Goal: Task Accomplishment & Management: Manage account settings

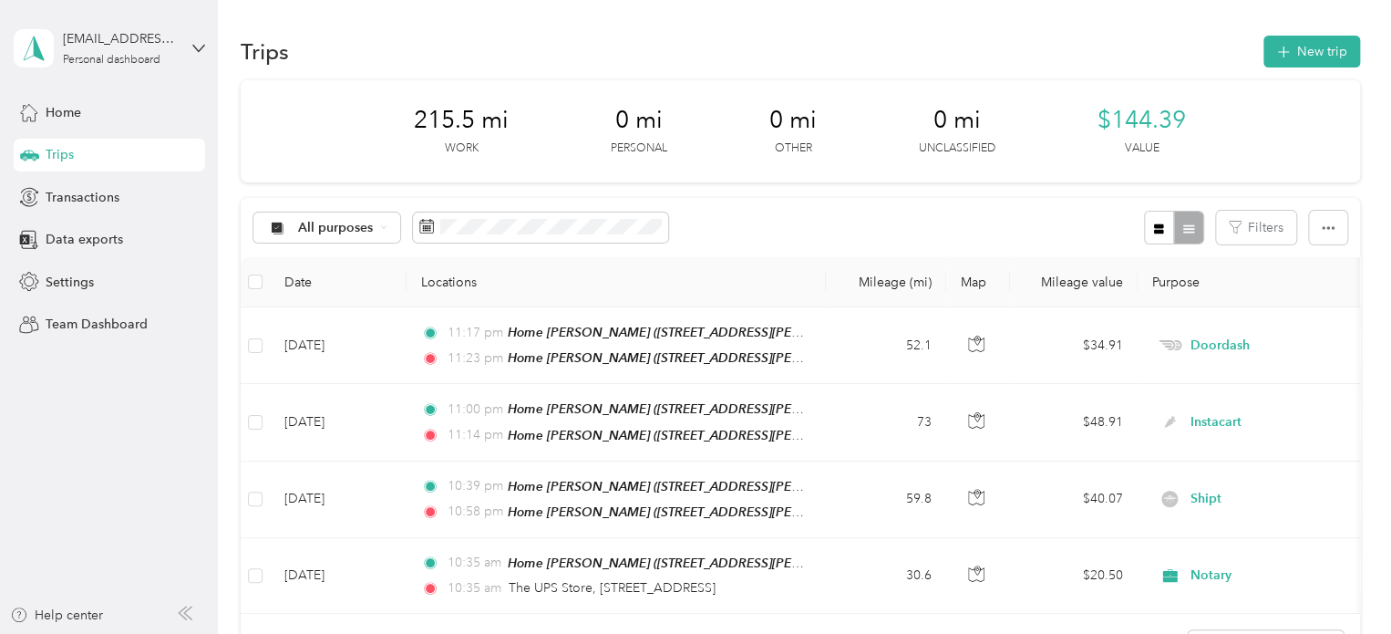
scroll to position [89, 0]
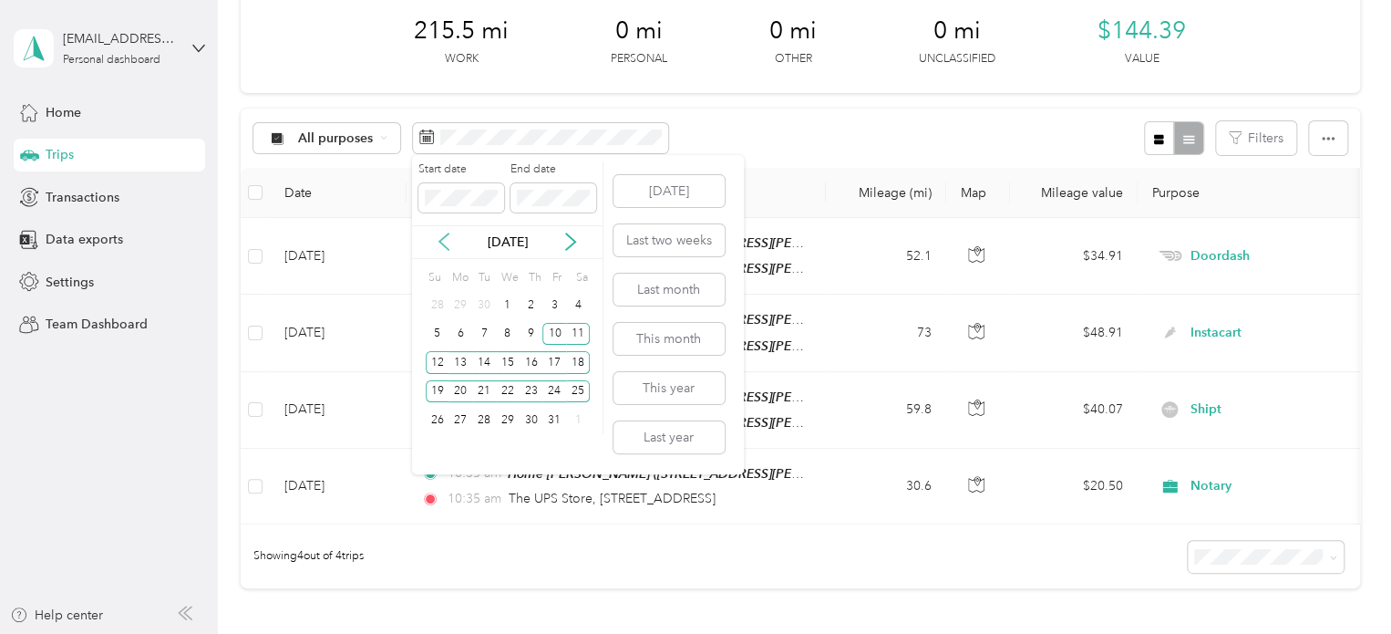
click at [441, 245] on icon at bounding box center [444, 242] width 18 height 18
click at [463, 386] on div "22" at bounding box center [461, 391] width 24 height 23
click at [475, 422] on div "30" at bounding box center [484, 420] width 24 height 23
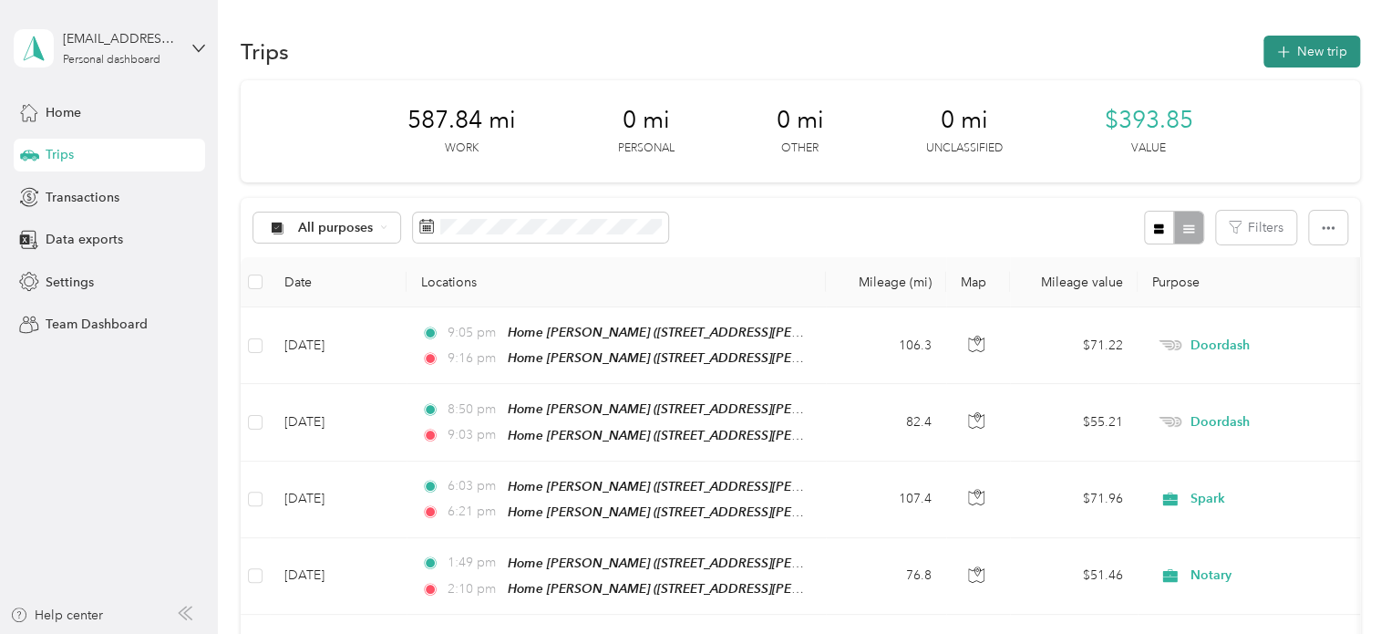
click at [1301, 57] on button "New trip" at bounding box center [1312, 52] width 97 height 32
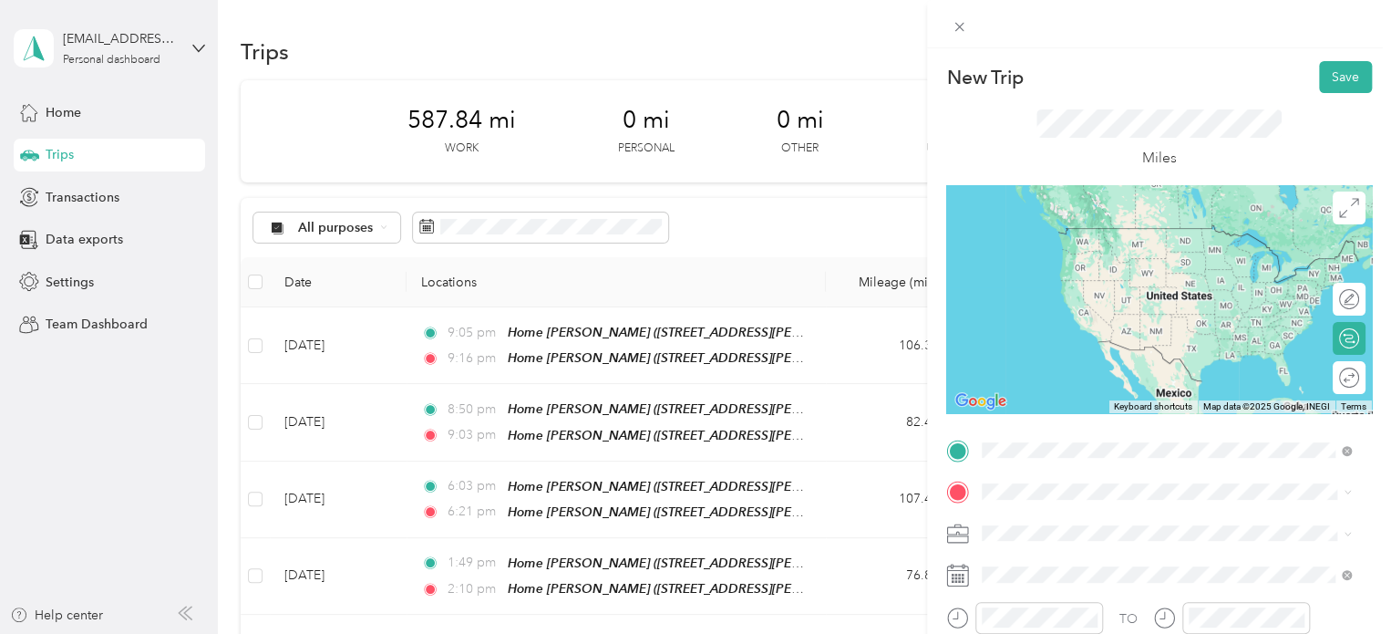
click at [1072, 372] on div "Home [PERSON_NAME] [STREET_ADDRESS][PERSON_NAME][PERSON_NAME] , [GEOGRAPHIC_DAT…" at bounding box center [1181, 379] width 329 height 77
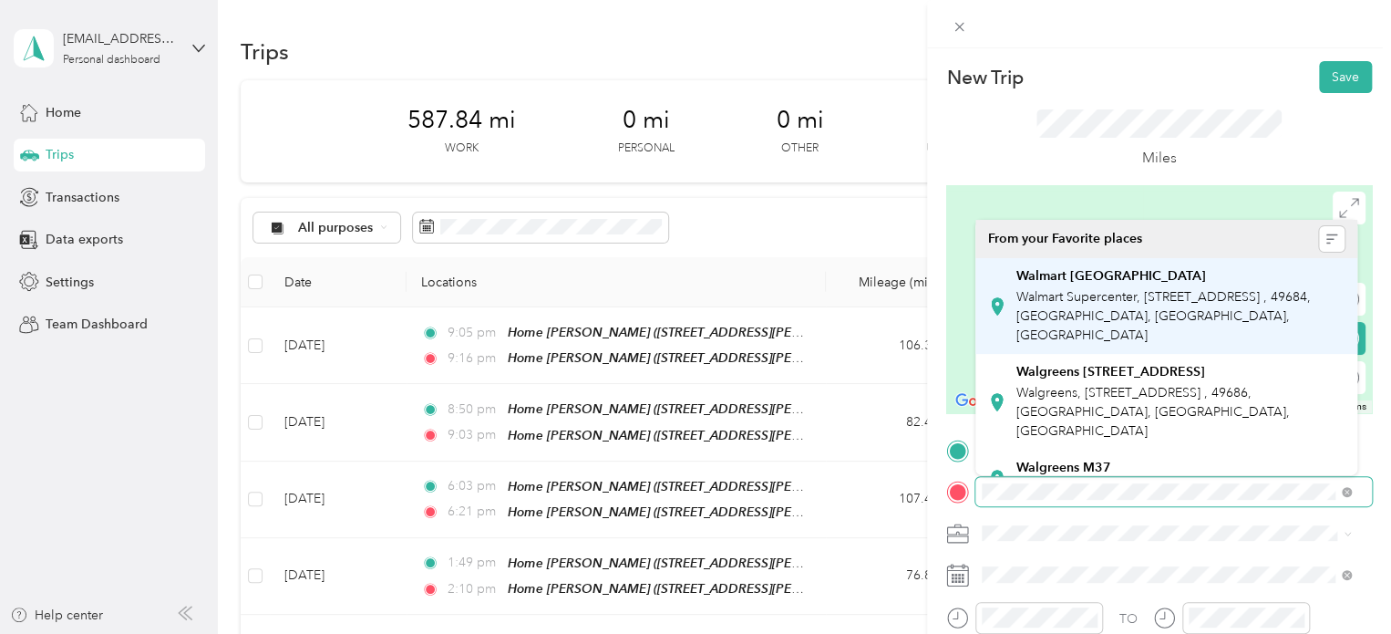
scroll to position [91, 0]
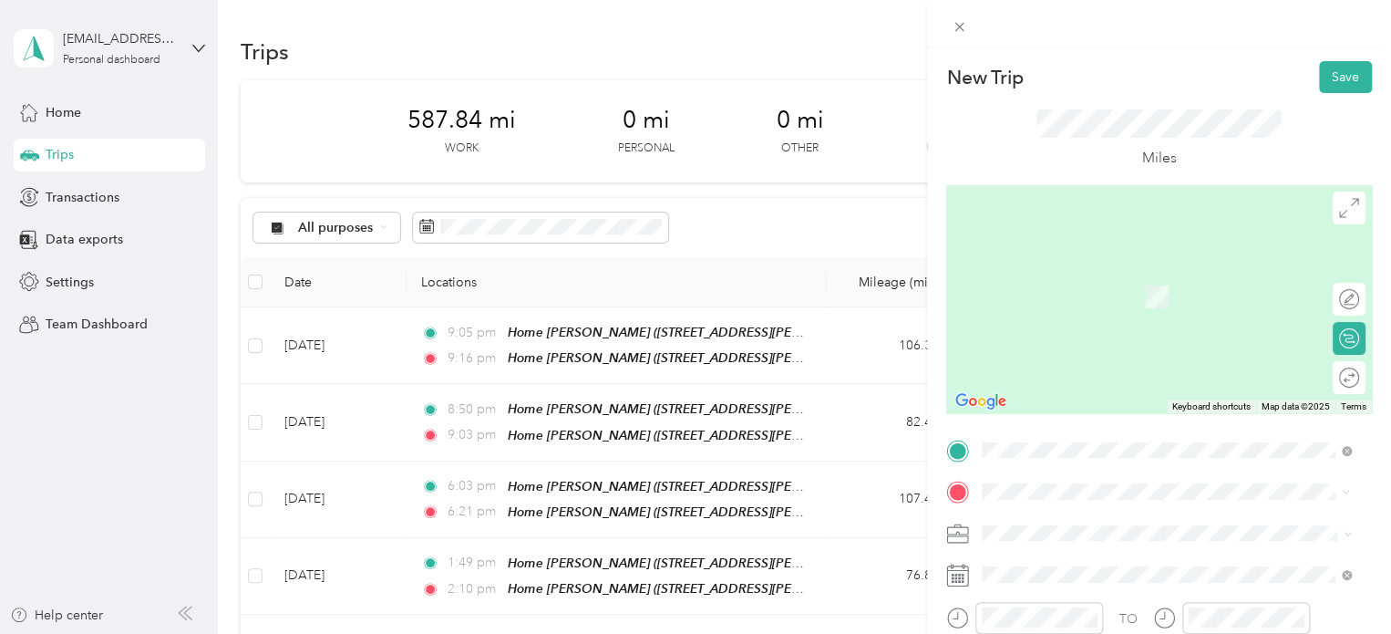
click at [1105, 633] on div "New Trip Save This trip cannot be edited because it is either under review, app…" at bounding box center [691, 634] width 1382 height 0
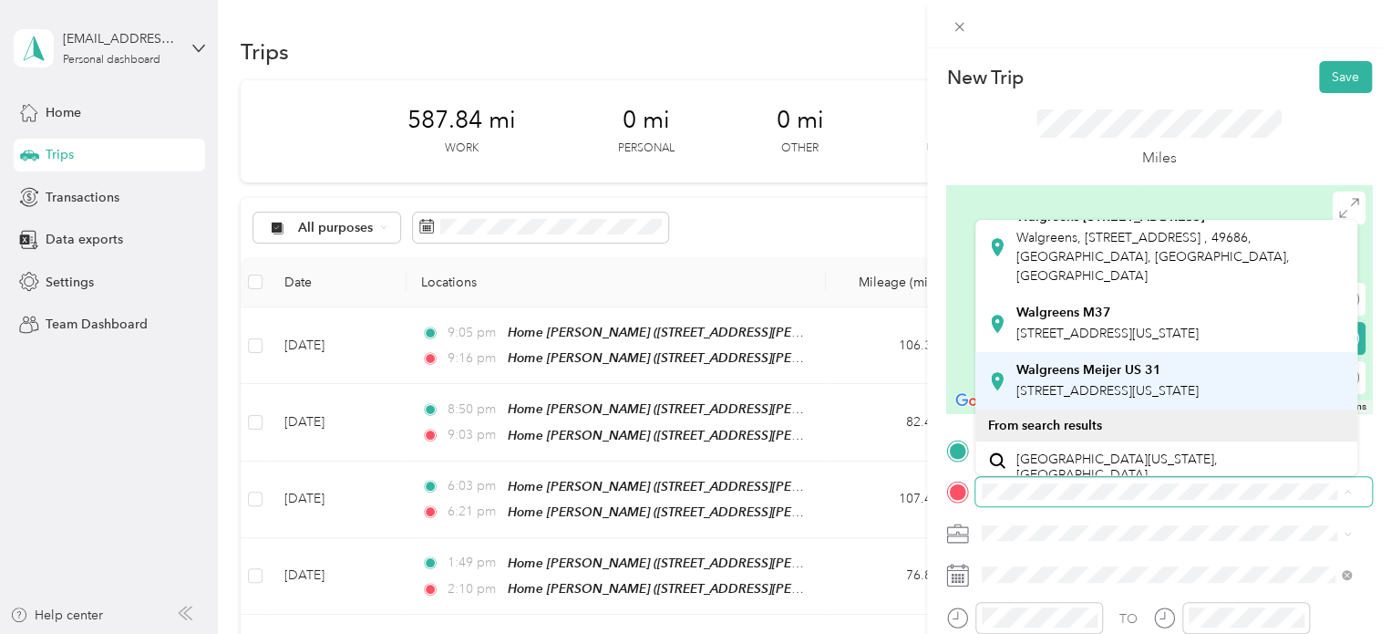
scroll to position [182, 0]
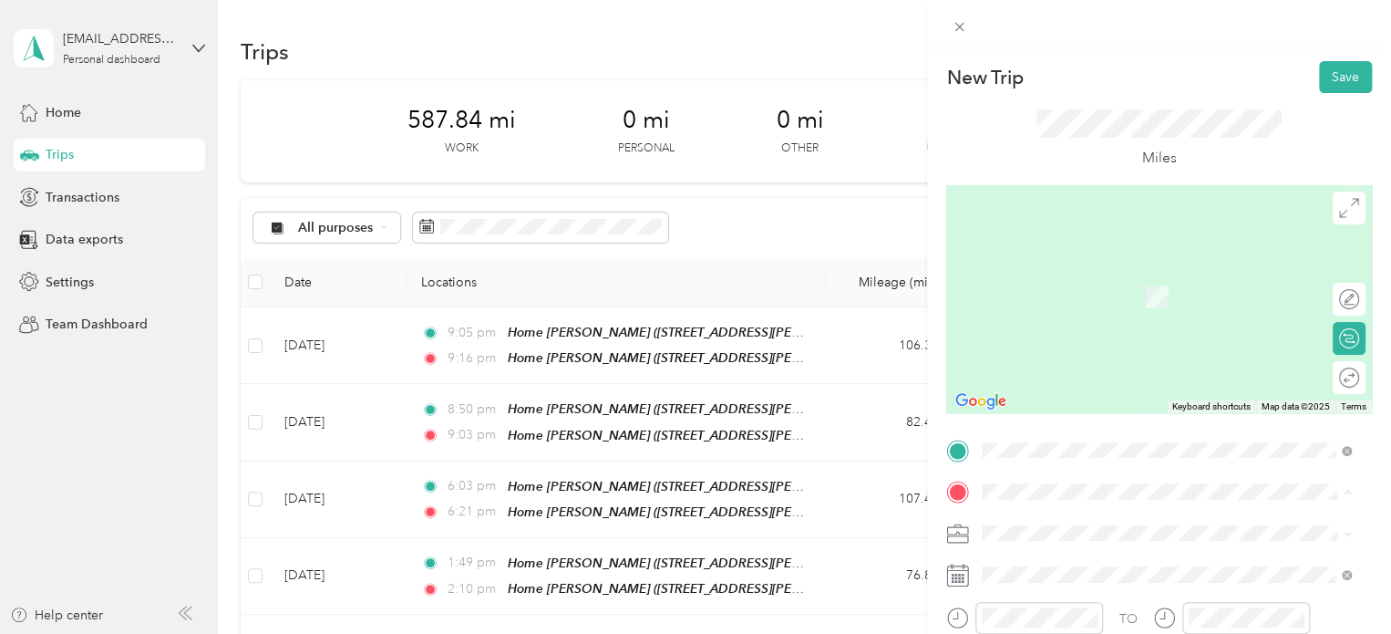
click at [1066, 371] on span "[STREET_ADDRESS][US_STATE]" at bounding box center [1108, 364] width 182 height 16
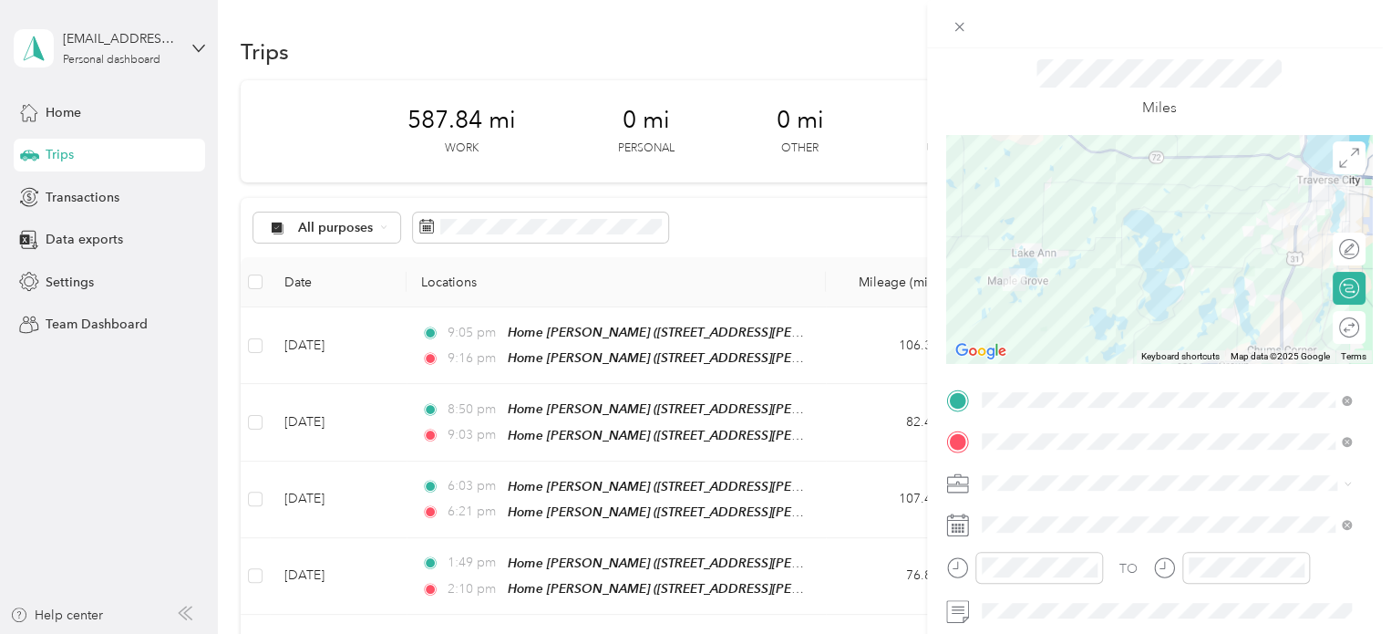
scroll to position [91, 0]
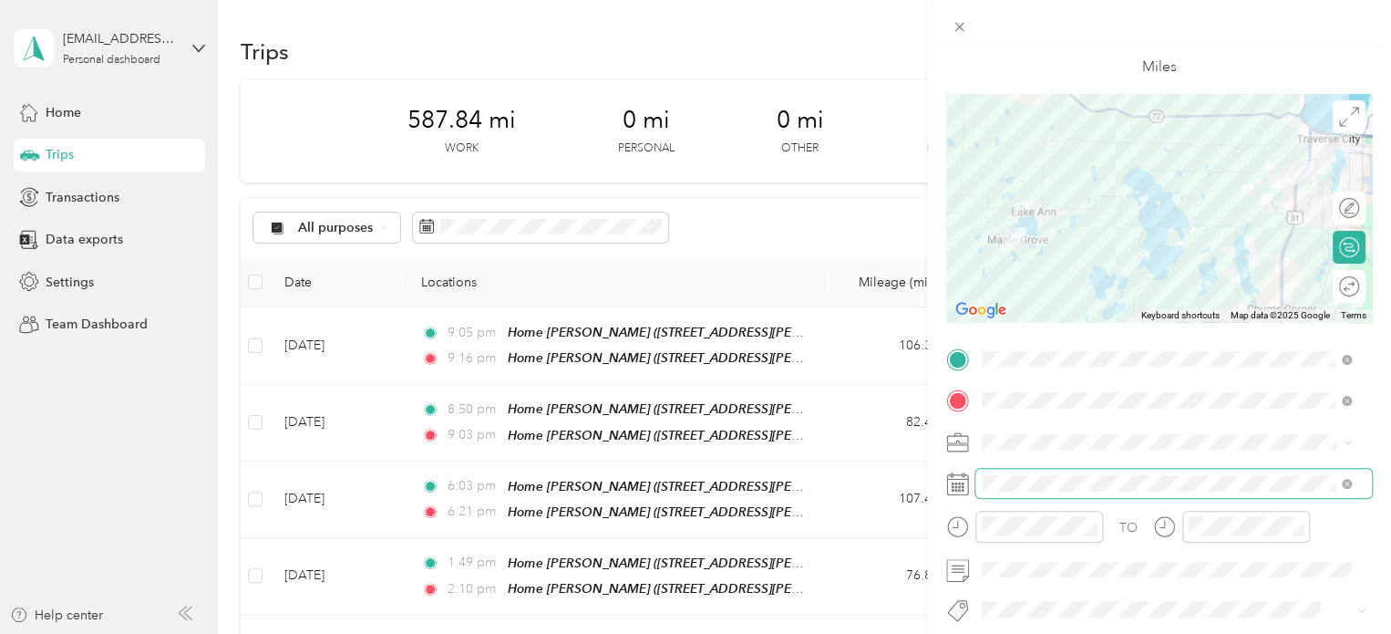
click at [1011, 493] on span at bounding box center [1174, 483] width 397 height 29
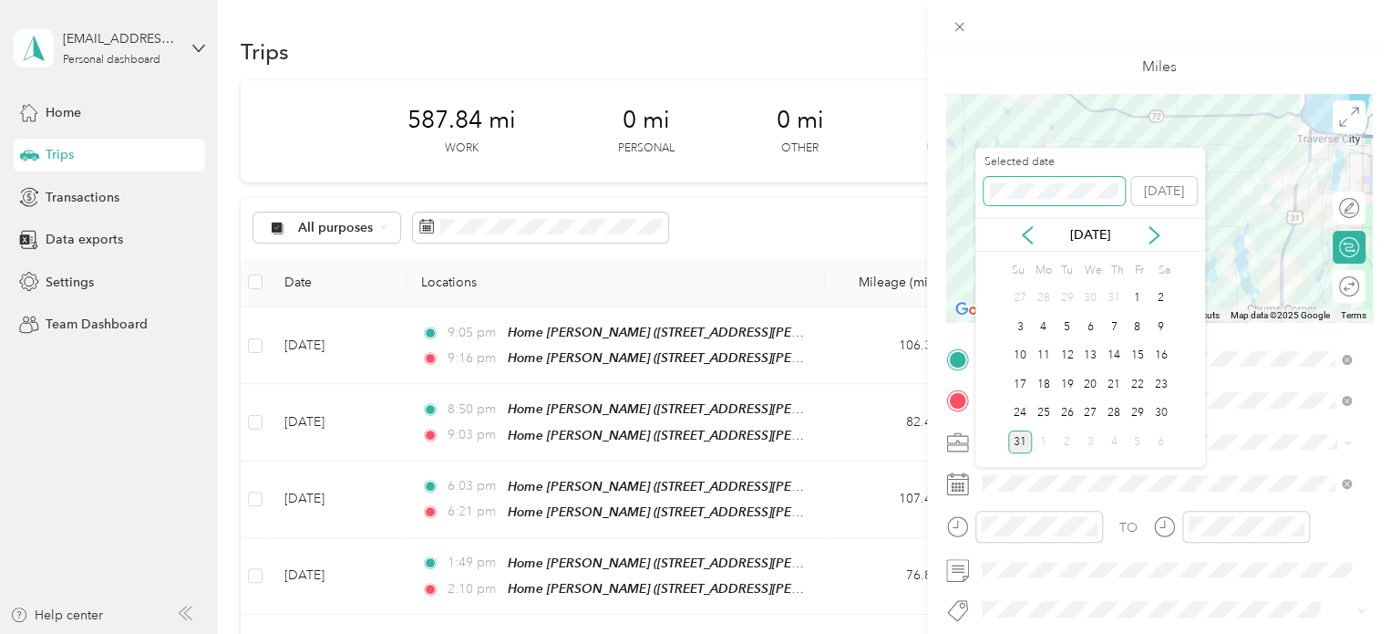
click at [1030, 181] on span at bounding box center [1054, 191] width 141 height 29
click at [915, 633] on div "New Trip Save This trip cannot be edited because it is either under review, app…" at bounding box center [691, 634] width 1382 height 0
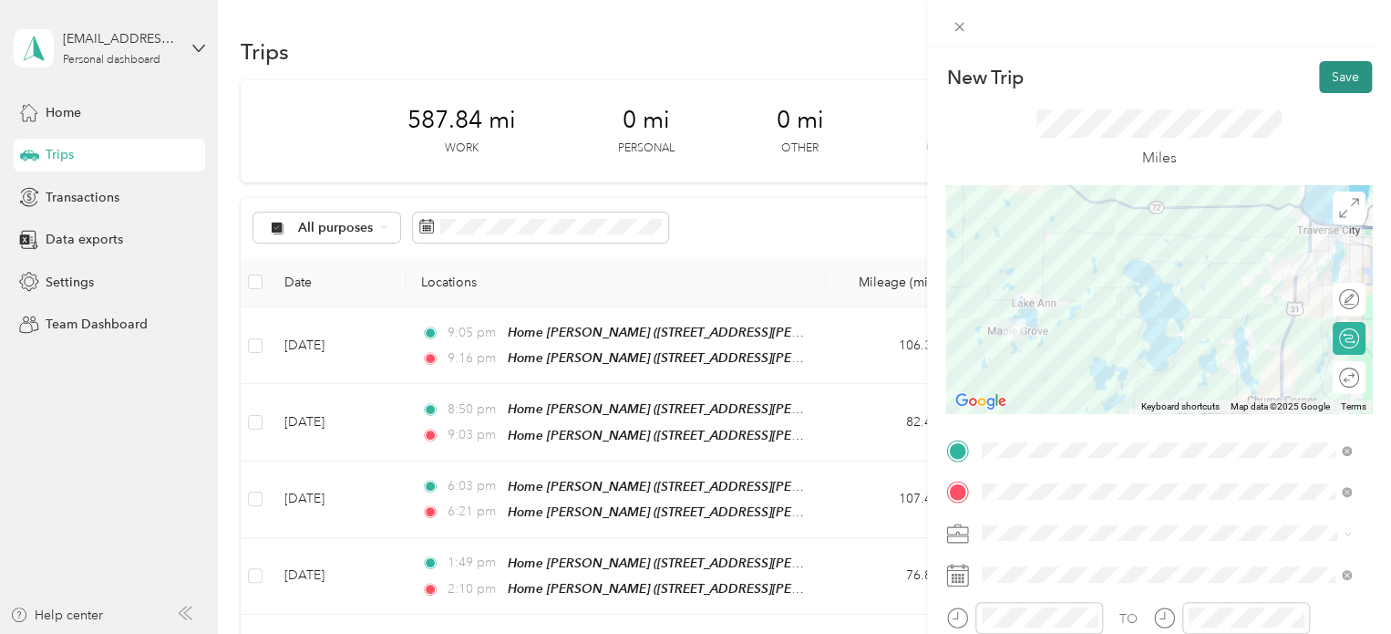
scroll to position [0, 0]
click at [1331, 77] on button "Save" at bounding box center [1345, 77] width 53 height 32
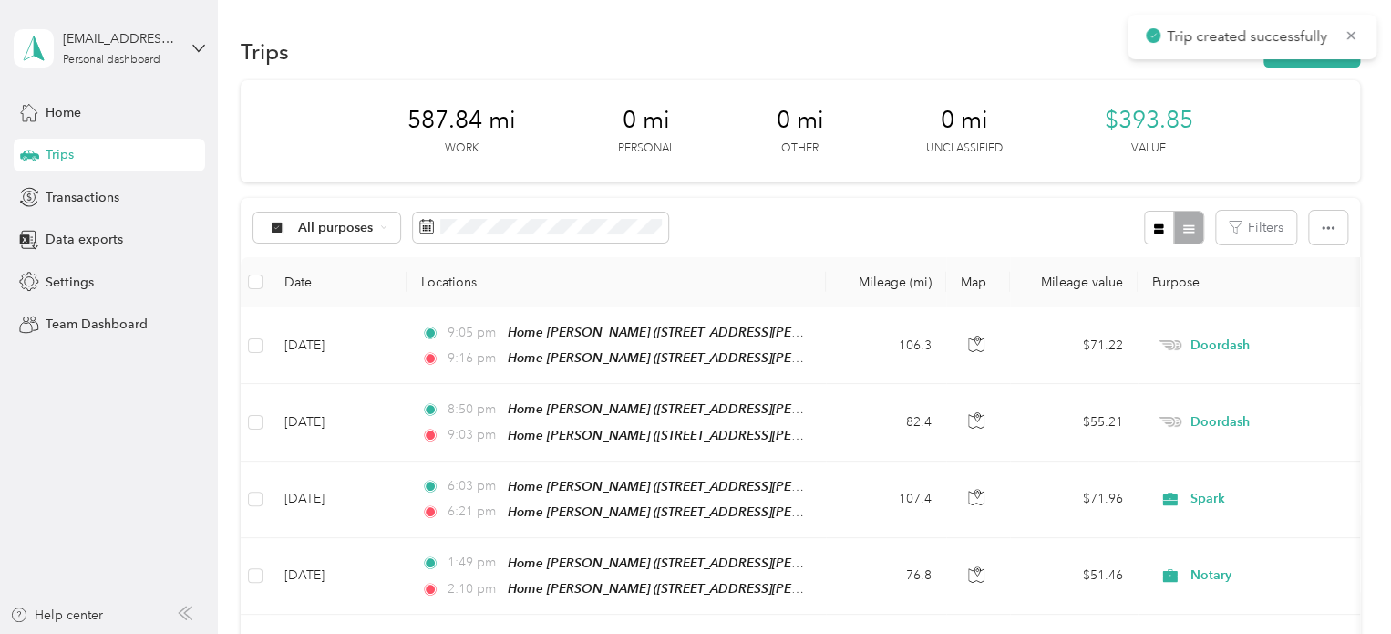
click at [518, 207] on div "All purposes Filters" at bounding box center [801, 227] width 1120 height 59
click at [500, 238] on span at bounding box center [540, 227] width 255 height 31
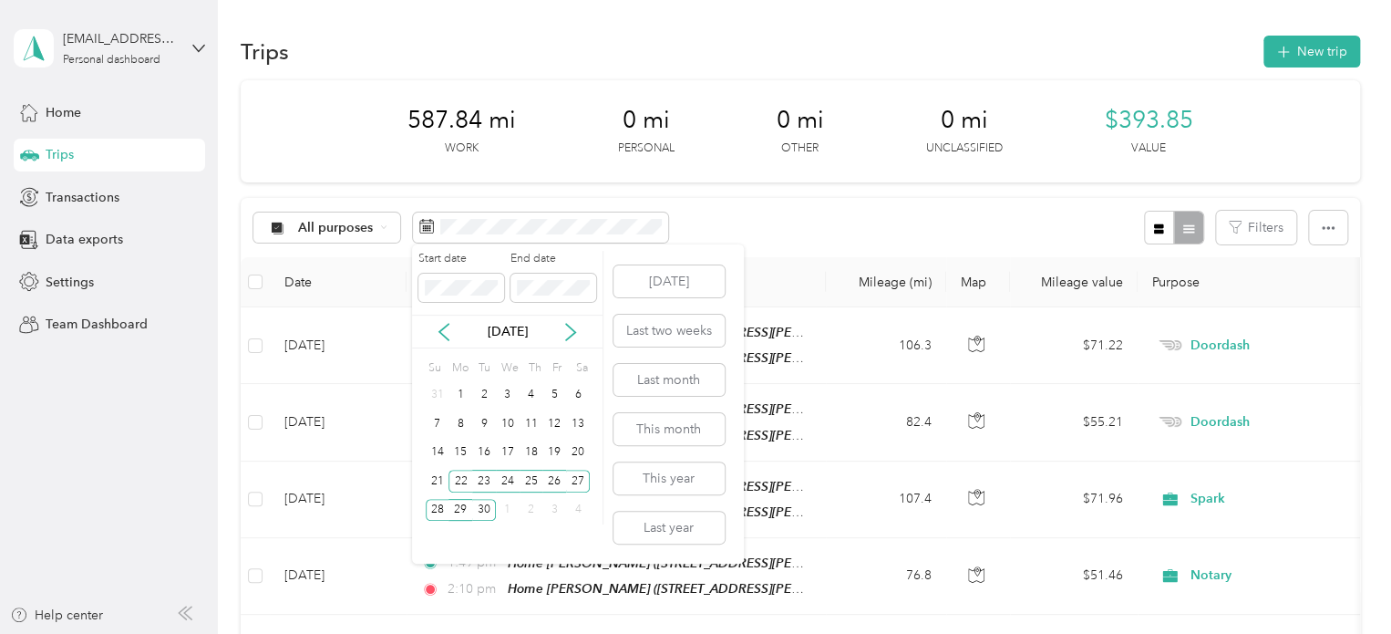
click at [584, 328] on div "[DATE]" at bounding box center [507, 331] width 191 height 19
click at [573, 335] on icon at bounding box center [571, 332] width 18 height 18
click at [531, 448] on div "16" at bounding box center [532, 452] width 24 height 23
click at [555, 479] on div "24" at bounding box center [555, 481] width 24 height 23
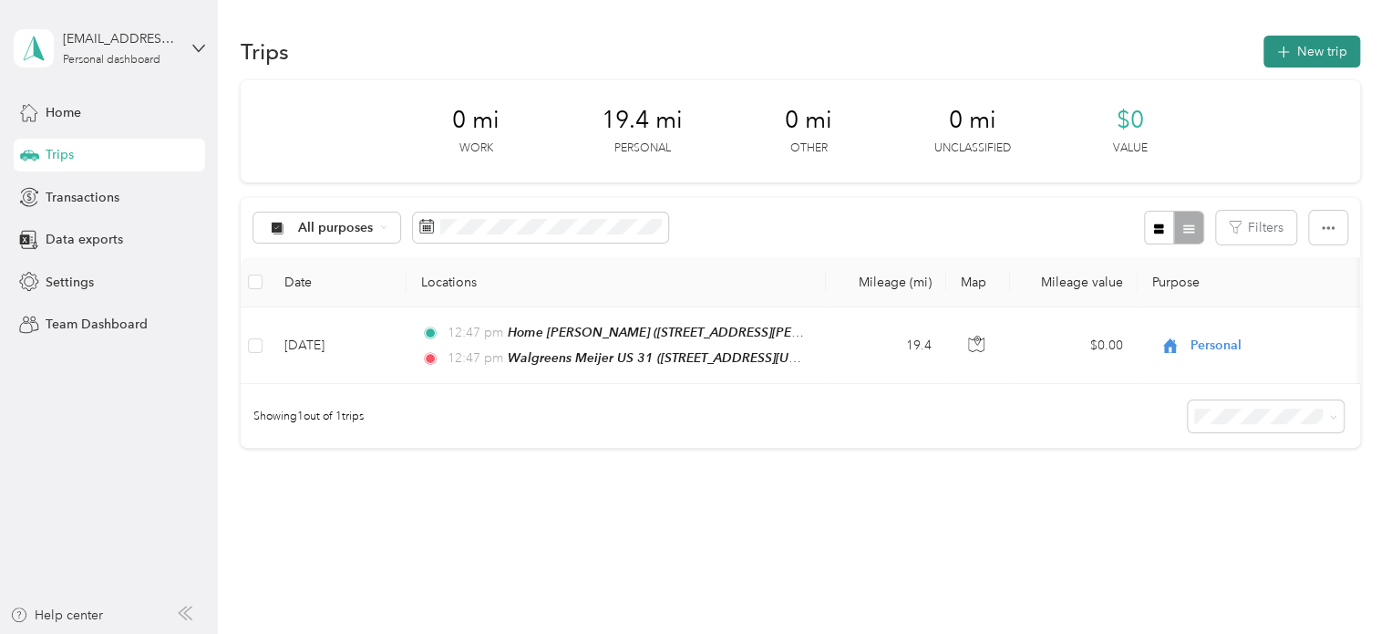
click at [1264, 62] on button "New trip" at bounding box center [1312, 52] width 97 height 32
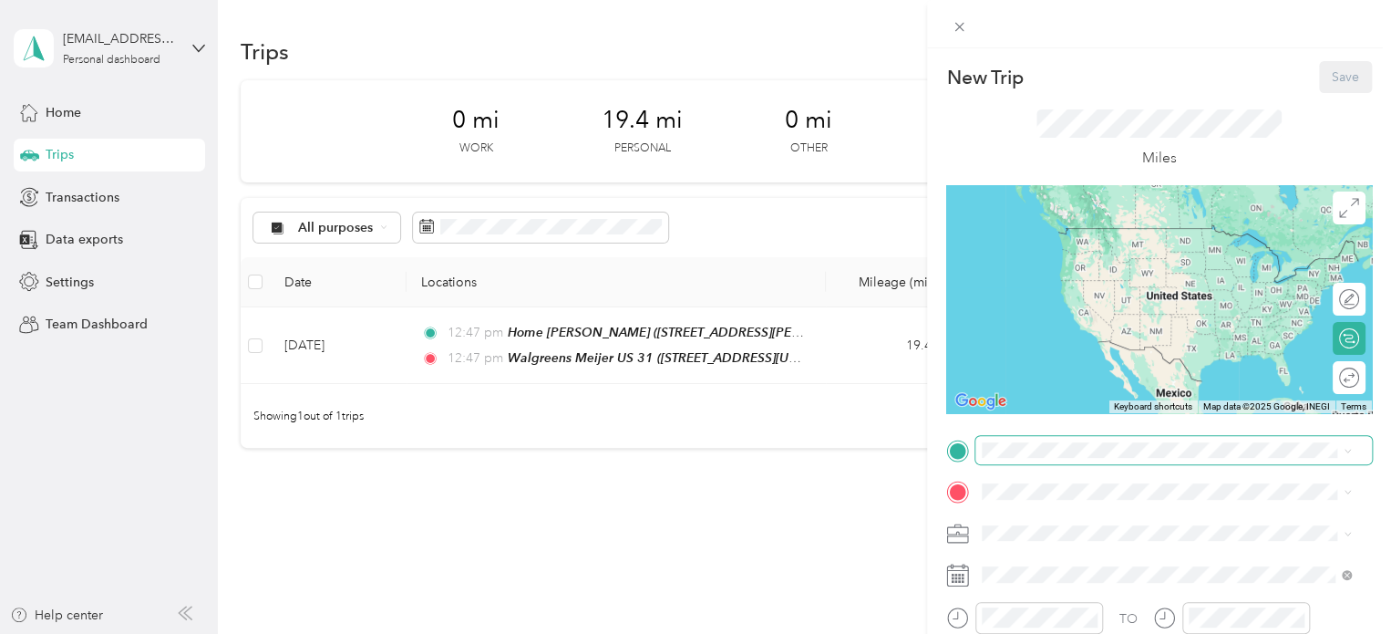
click at [1056, 439] on span at bounding box center [1174, 450] width 397 height 29
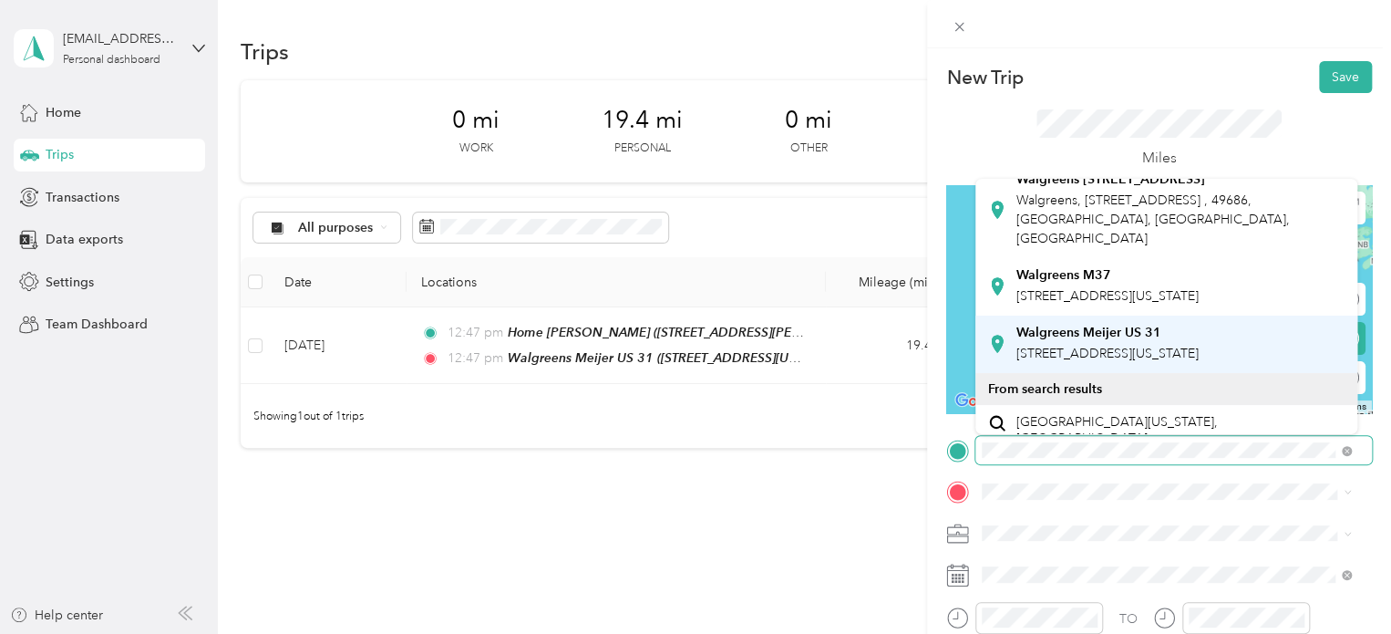
scroll to position [182, 0]
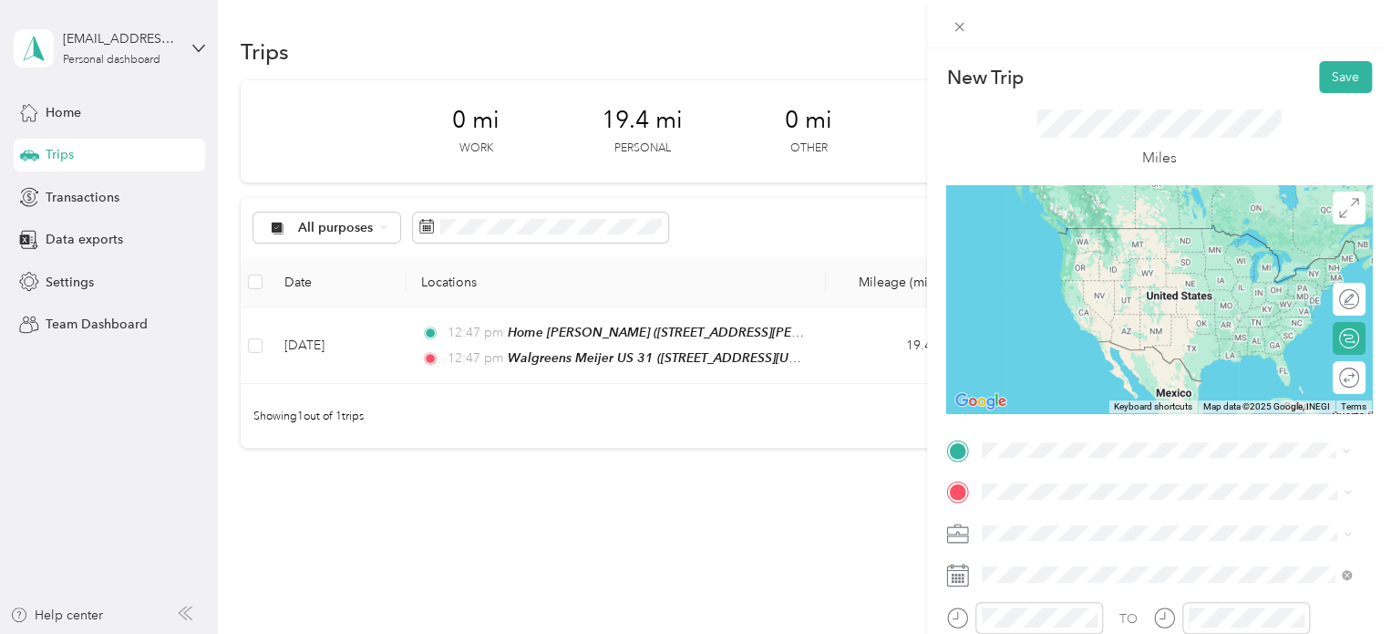
click at [1087, 329] on span "[STREET_ADDRESS][US_STATE]" at bounding box center [1108, 322] width 182 height 16
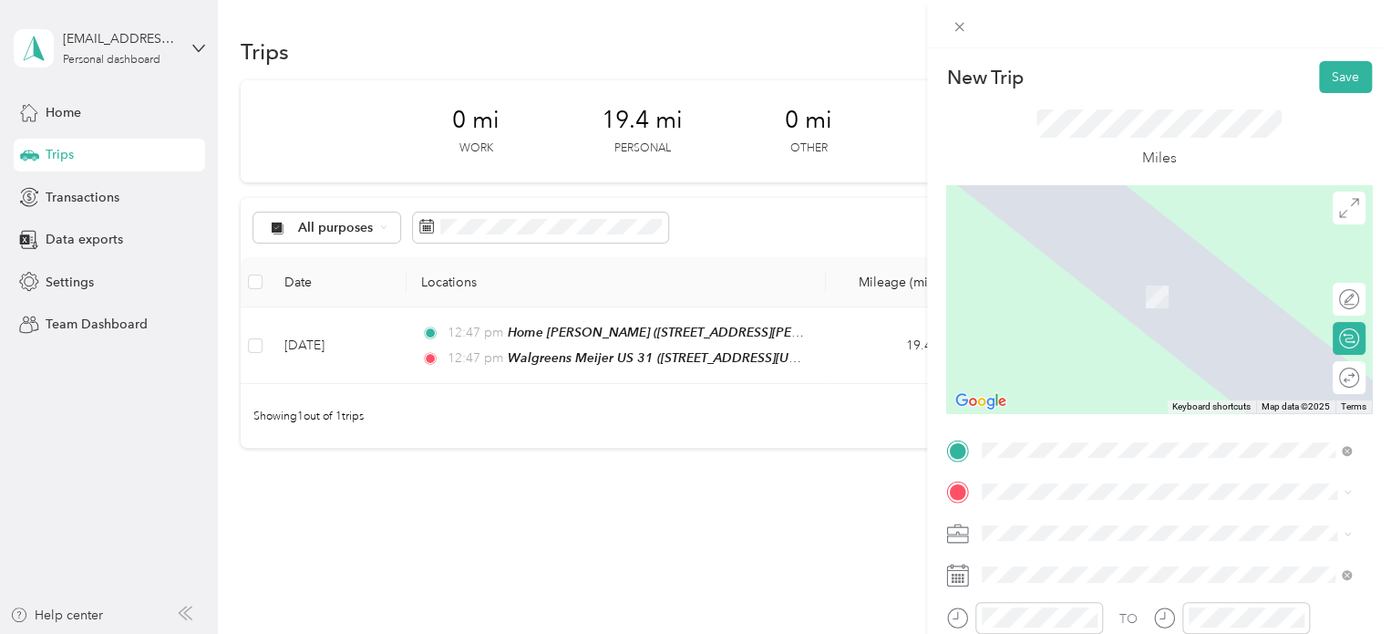
click at [1062, 301] on div "pizza hut [STREET_ADDRESS][US_STATE]" at bounding box center [1108, 282] width 182 height 38
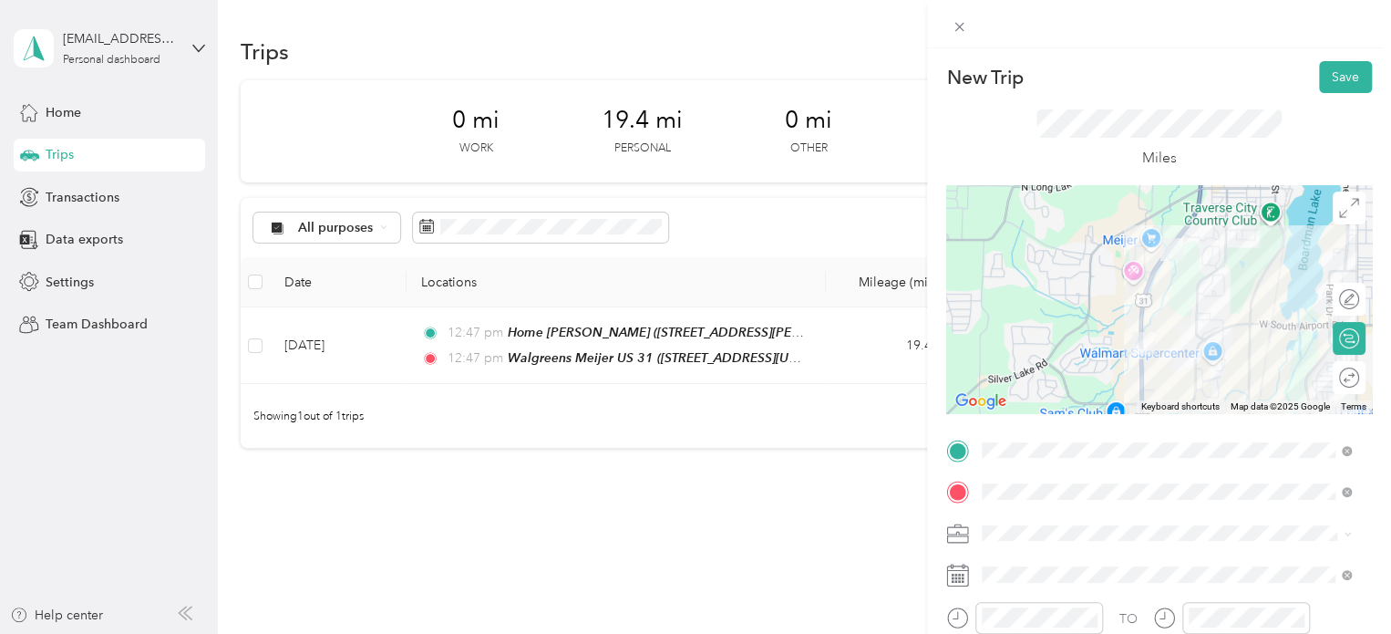
click at [1297, 87] on div "New Trip Save" at bounding box center [1159, 77] width 426 height 32
click at [1327, 87] on button "Save" at bounding box center [1345, 77] width 53 height 32
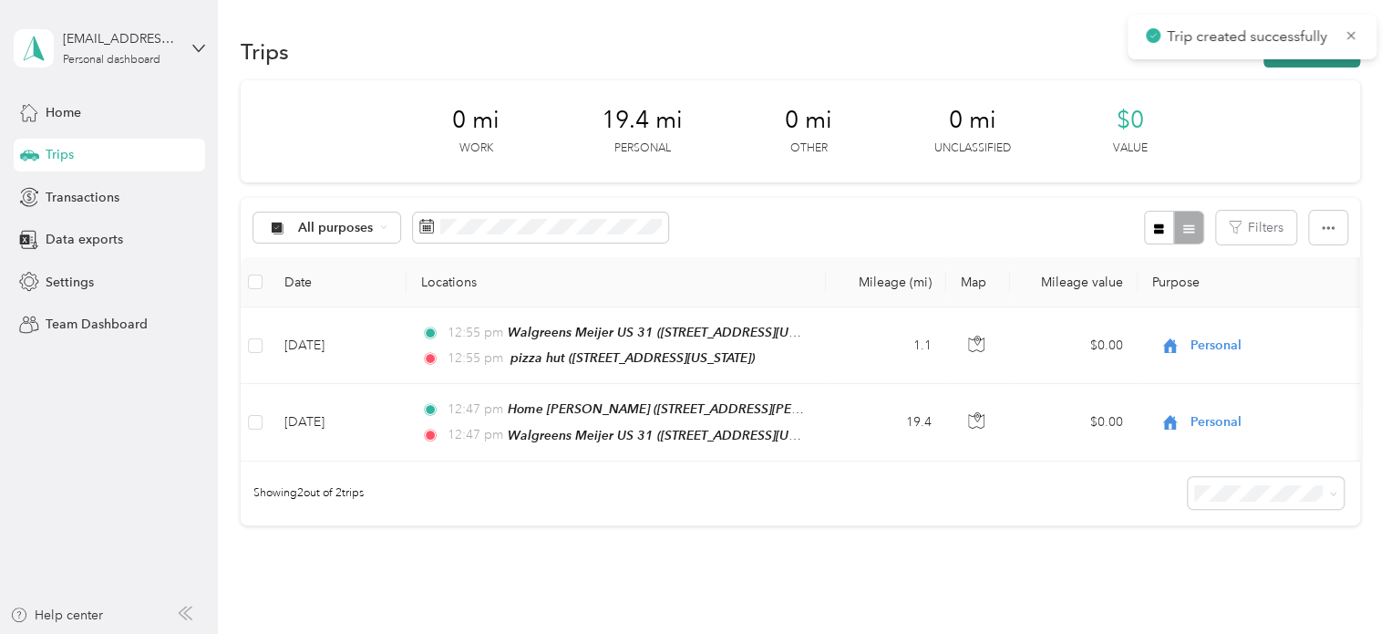
click at [1327, 65] on button "New trip" at bounding box center [1312, 52] width 97 height 32
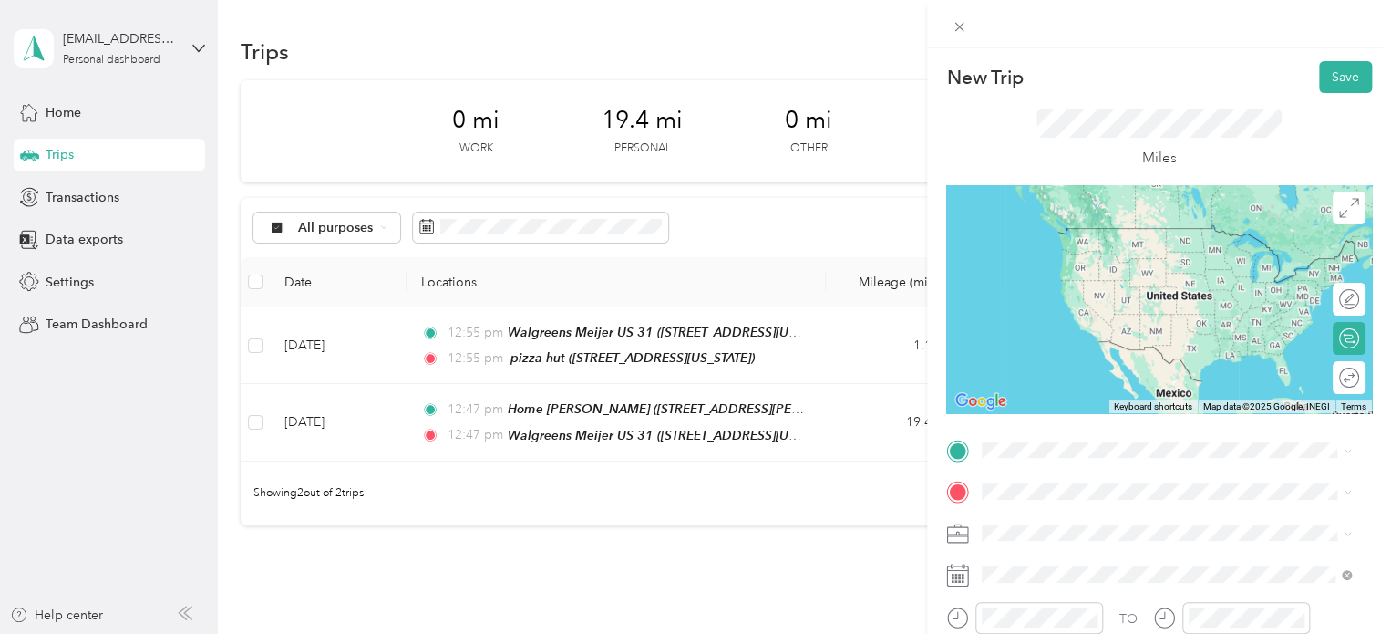
click at [1092, 266] on div "pizza hut [STREET_ADDRESS][US_STATE]" at bounding box center [1166, 244] width 357 height 45
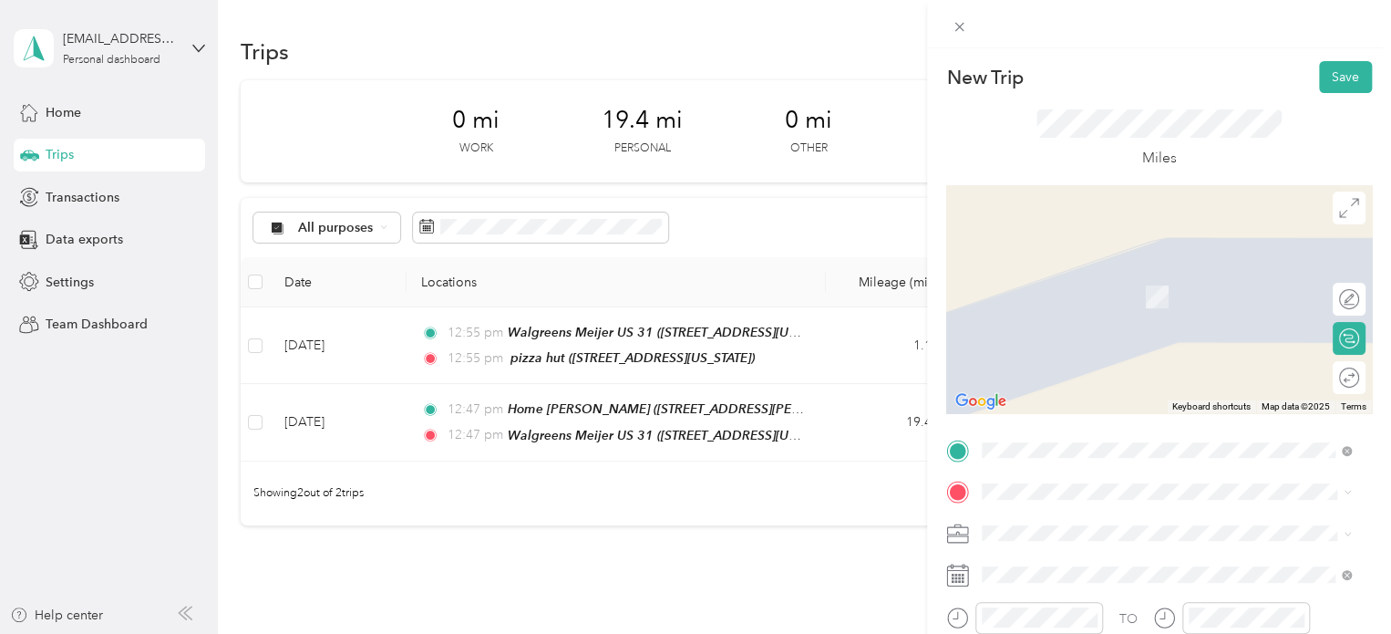
click at [1058, 273] on span "[STREET_ADDRESS][US_STATE]" at bounding box center [1108, 264] width 182 height 16
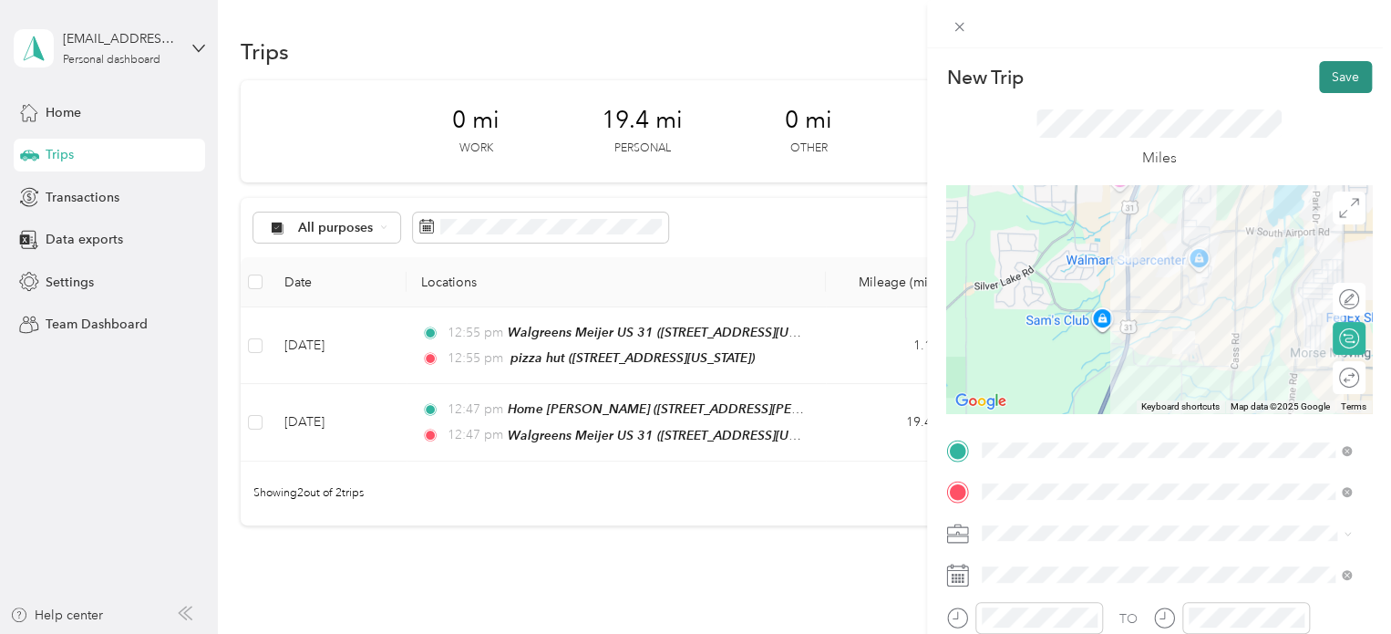
click at [1319, 79] on button "Save" at bounding box center [1345, 77] width 53 height 32
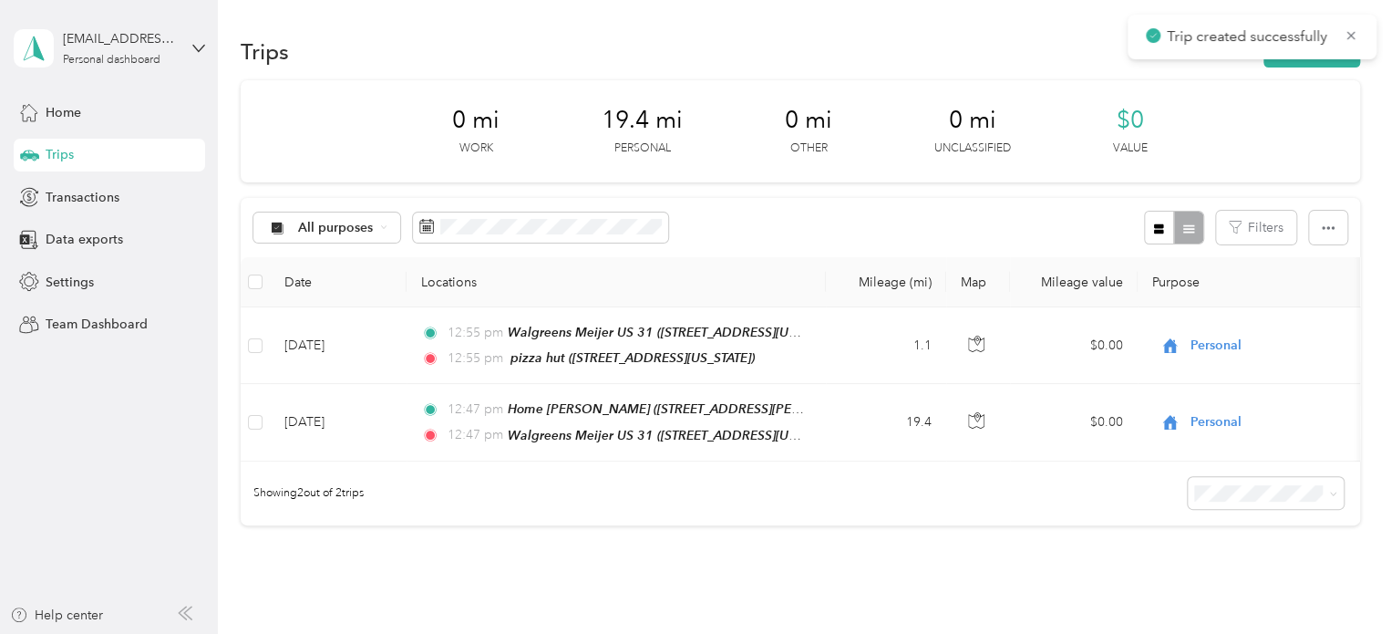
click at [1307, 79] on div "New Trip Save This trip cannot be edited because it is either under review, app…" at bounding box center [1134, 317] width 1391 height 634
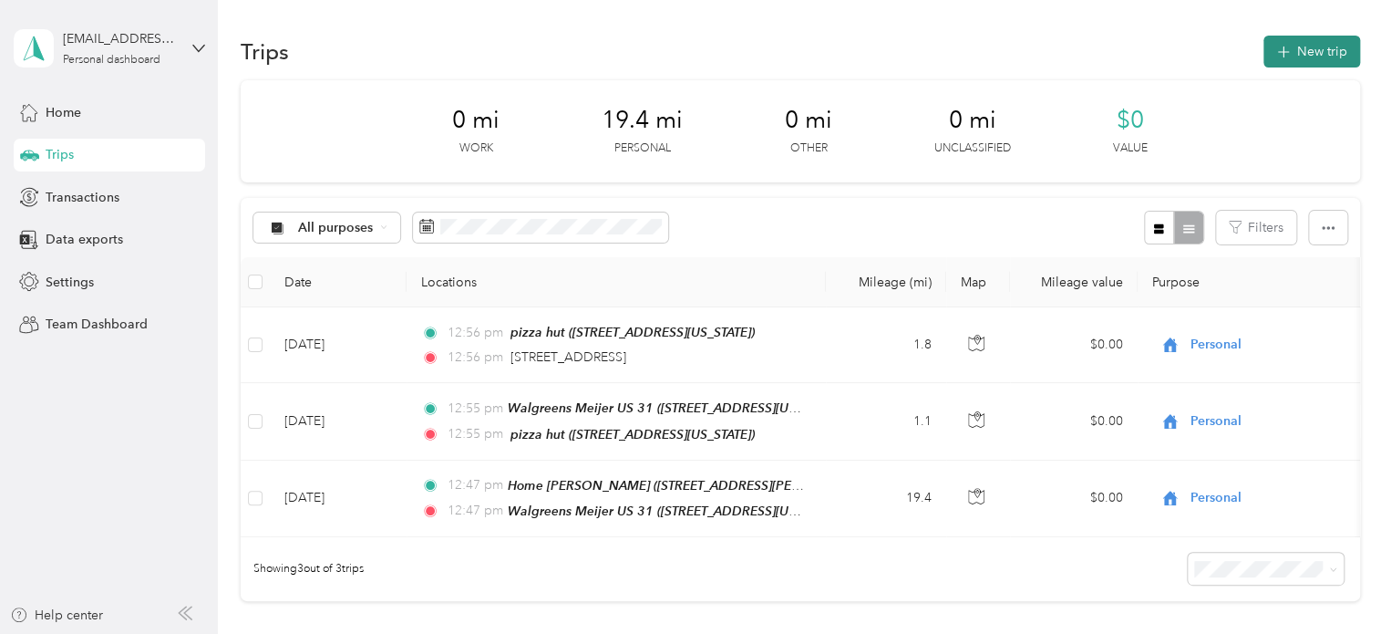
click at [1329, 46] on button "New trip" at bounding box center [1312, 52] width 97 height 32
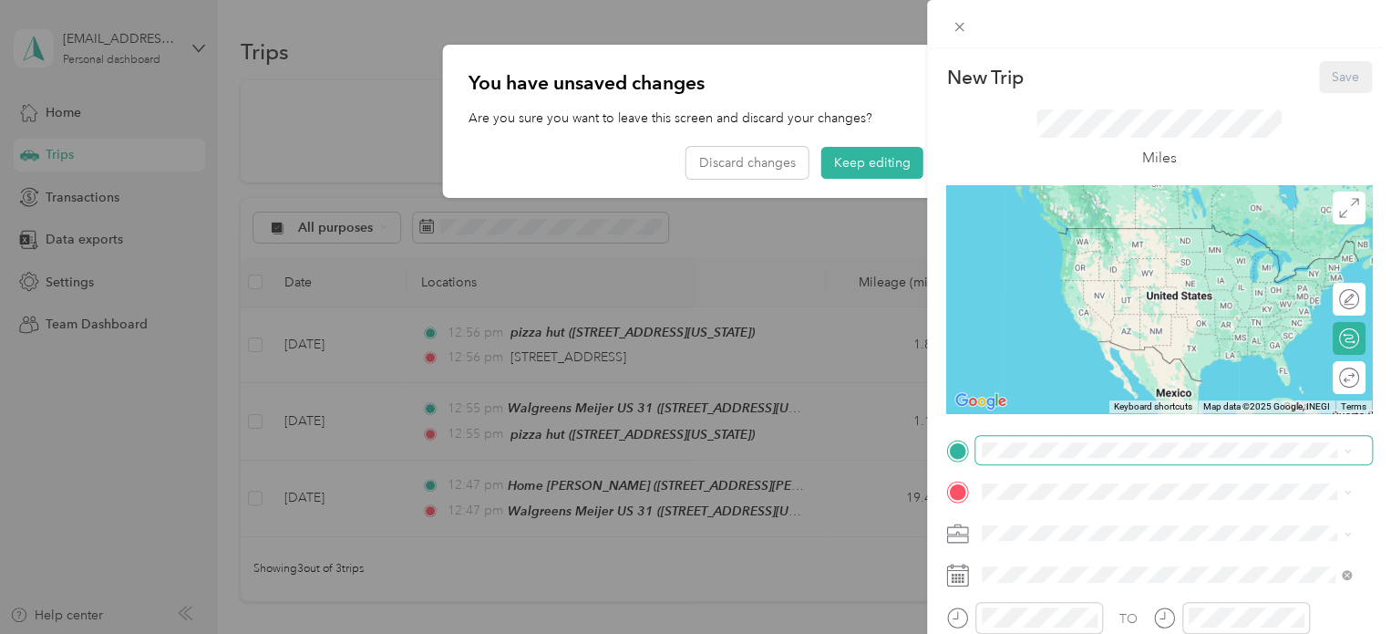
click at [1016, 440] on span at bounding box center [1174, 450] width 397 height 29
click at [1016, 459] on span at bounding box center [1174, 450] width 397 height 29
click at [850, 160] on div "New Trip Save This trip cannot be edited because it is either under review, app…" at bounding box center [695, 317] width 1391 height 634
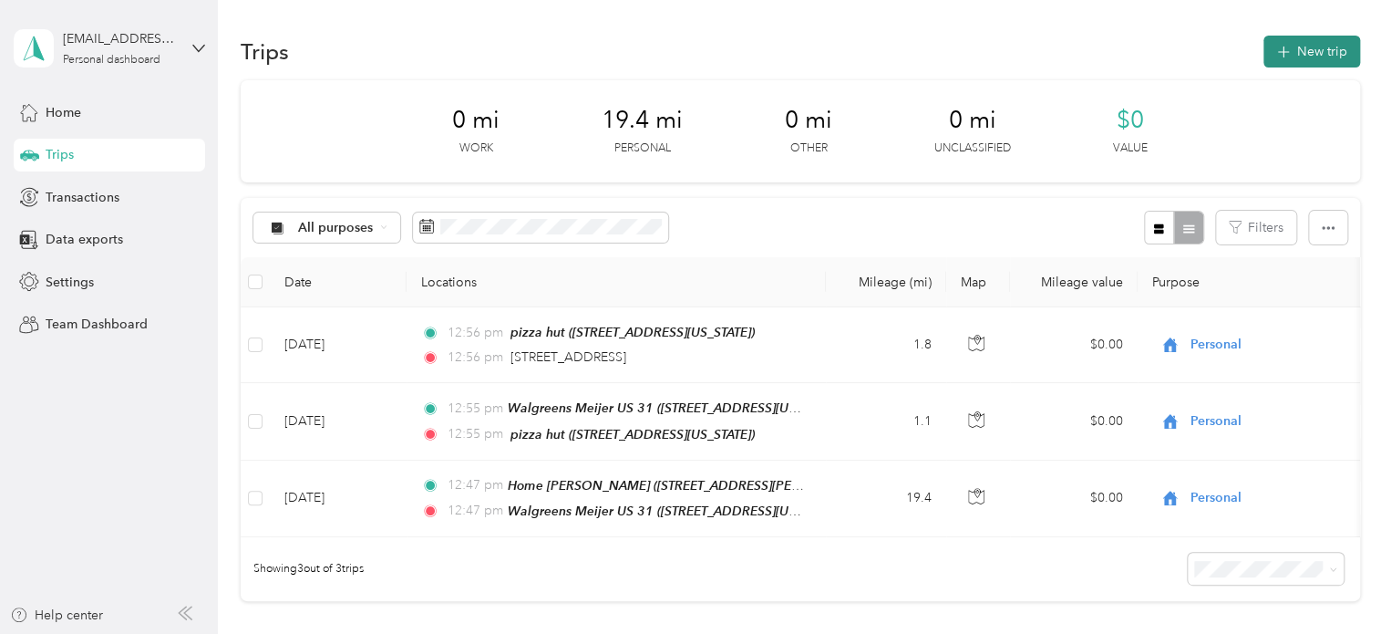
click at [1273, 51] on icon "button" at bounding box center [1283, 52] width 21 height 21
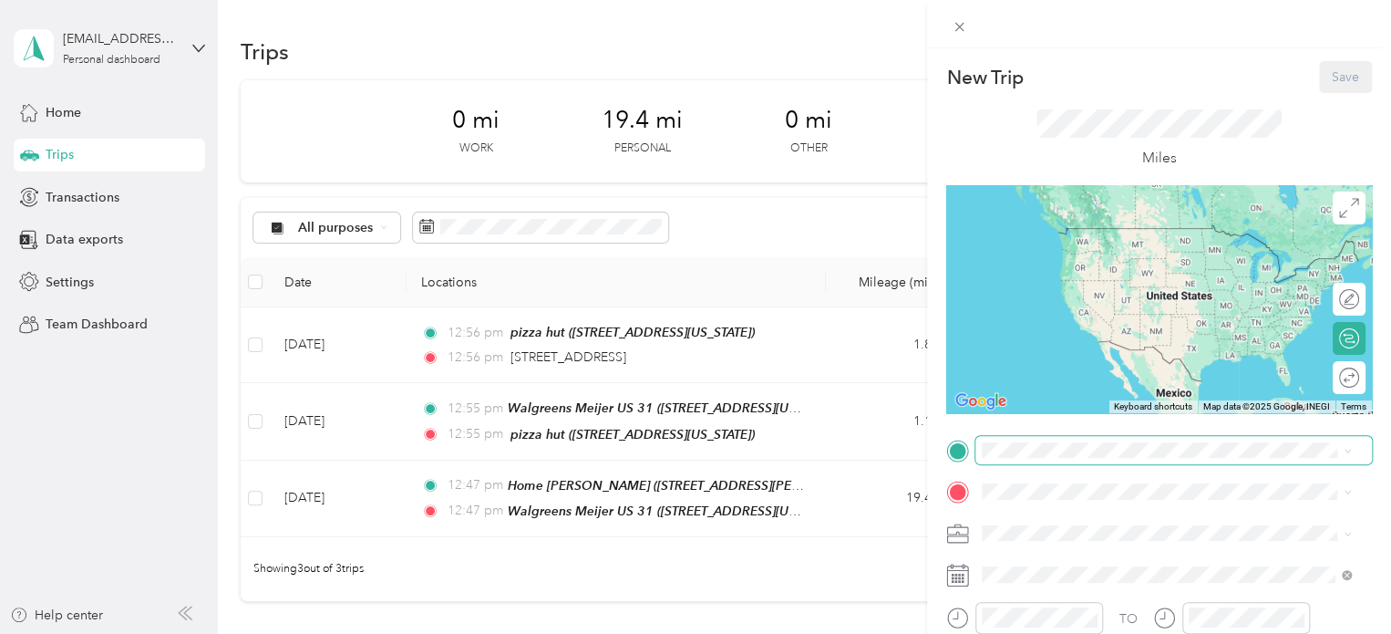
click at [1059, 436] on span at bounding box center [1174, 450] width 397 height 29
click at [1060, 231] on span "[STREET_ADDRESS][US_STATE]" at bounding box center [1108, 228] width 182 height 16
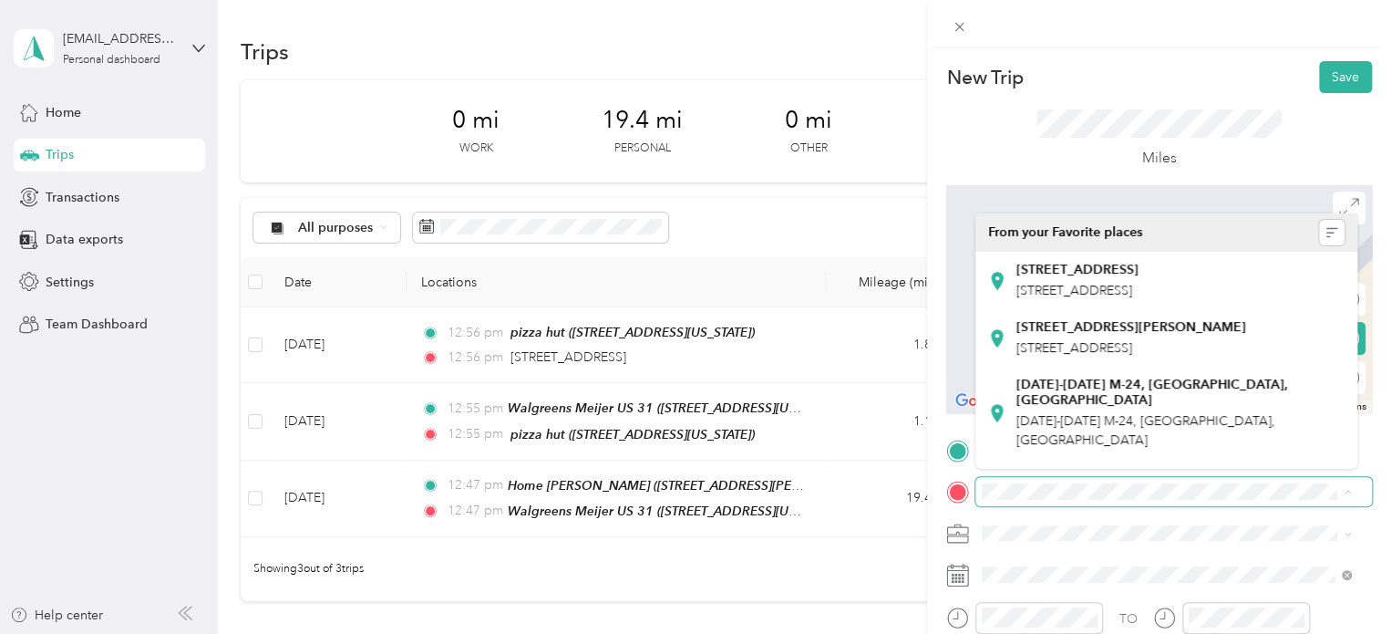
click at [1025, 482] on span at bounding box center [1174, 491] width 397 height 29
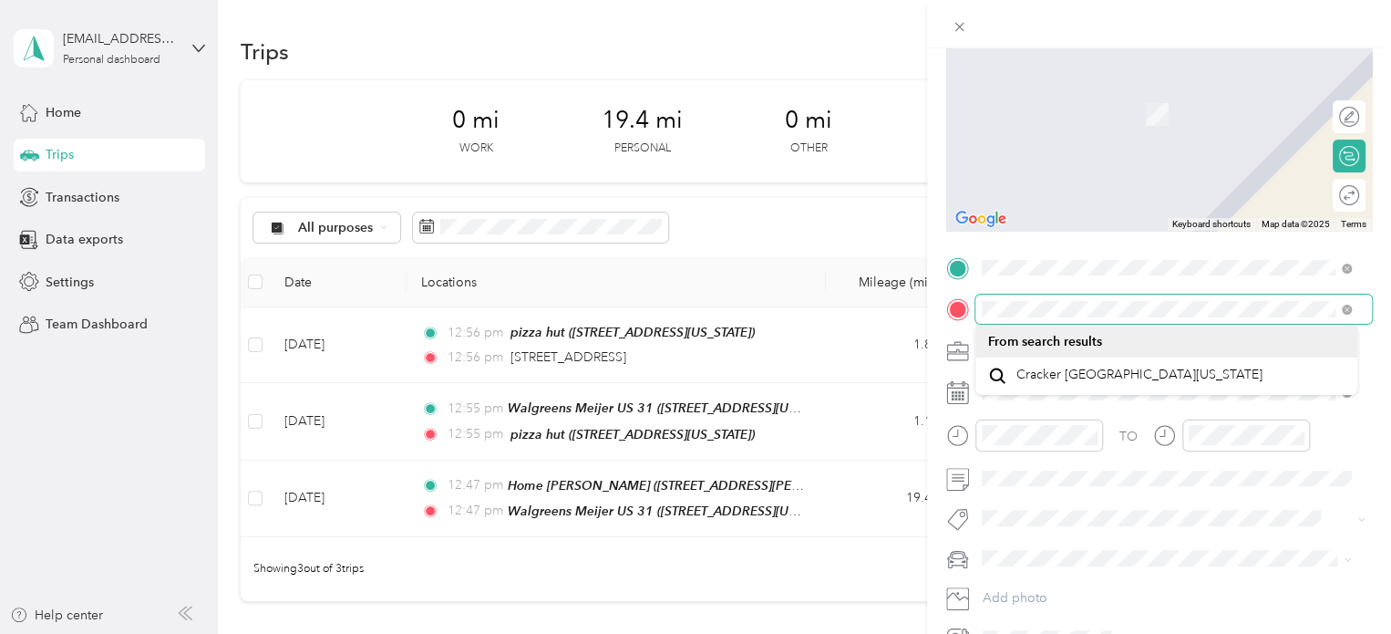
click at [964, 311] on div at bounding box center [1159, 309] width 426 height 29
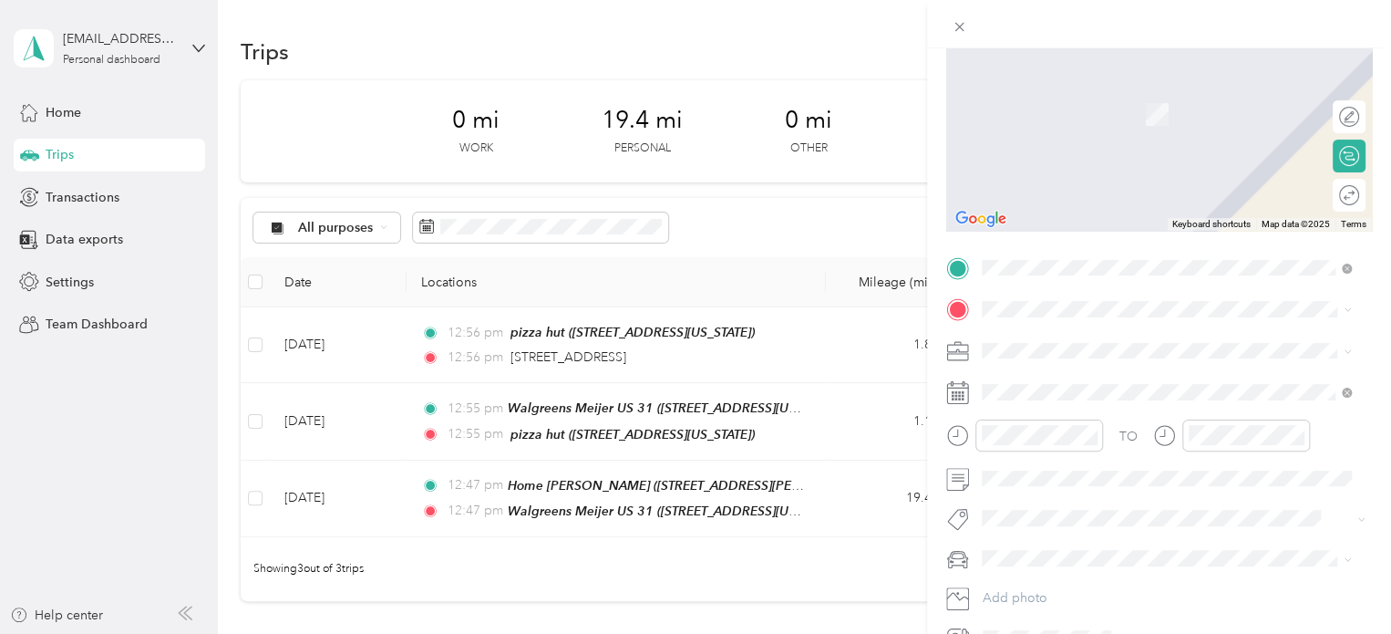
click at [1014, 362] on div "[STREET_ADDRESS][US_STATE]" at bounding box center [1166, 374] width 357 height 25
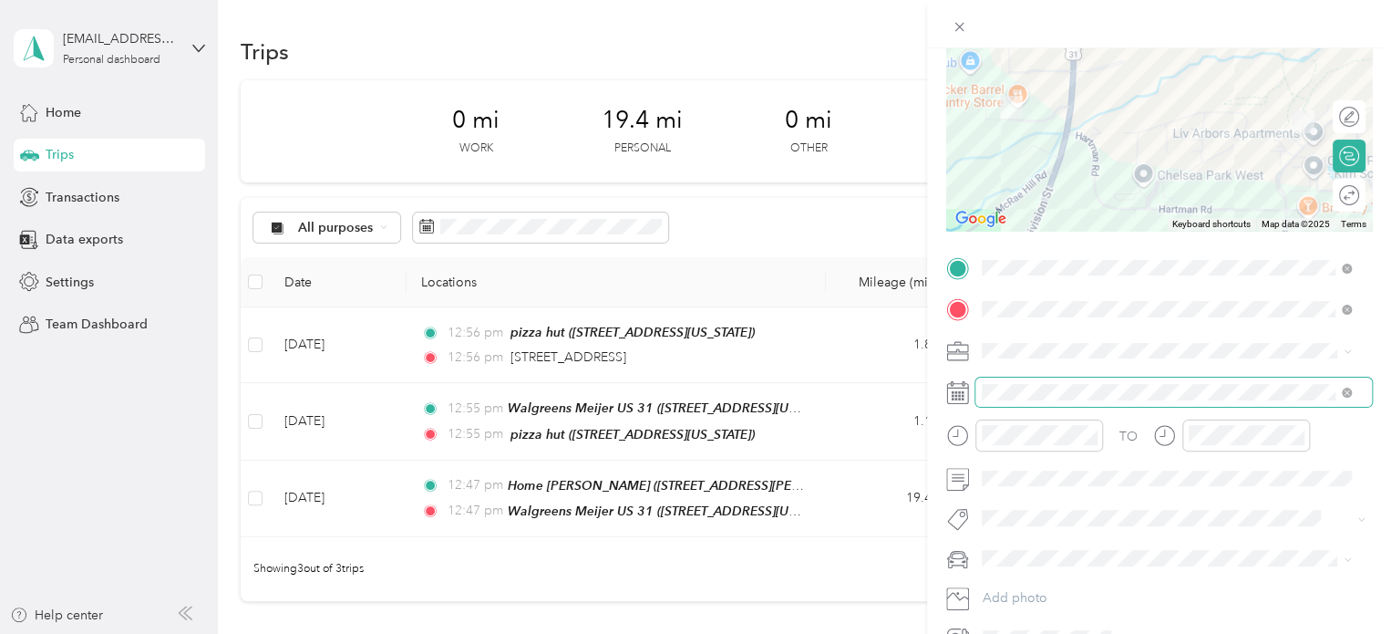
click at [1010, 382] on span at bounding box center [1174, 392] width 397 height 29
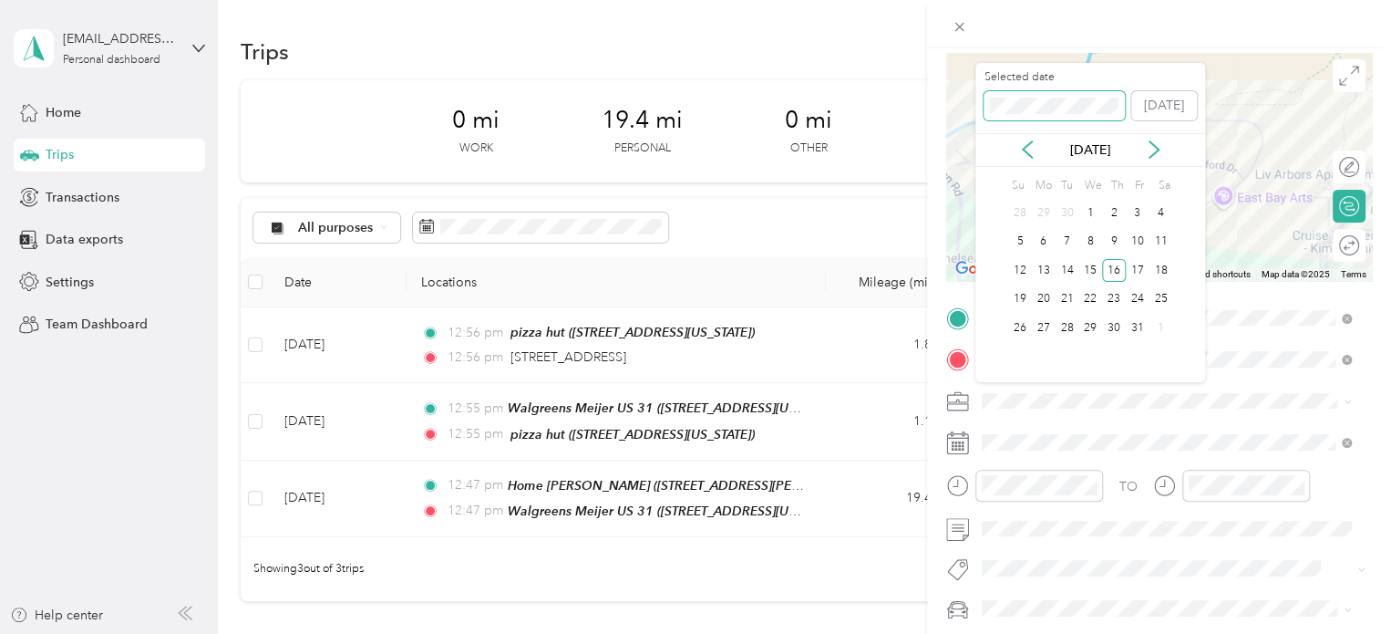
scroll to position [0, 0]
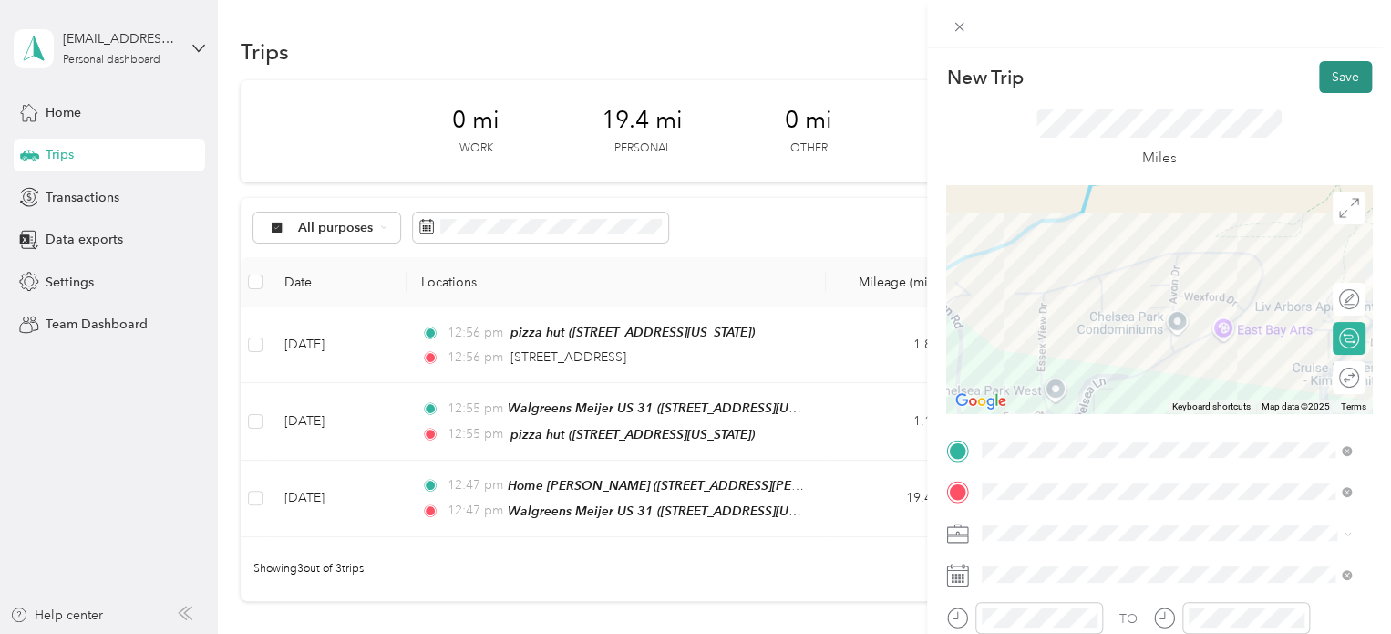
click at [1344, 82] on button "Save" at bounding box center [1345, 77] width 53 height 32
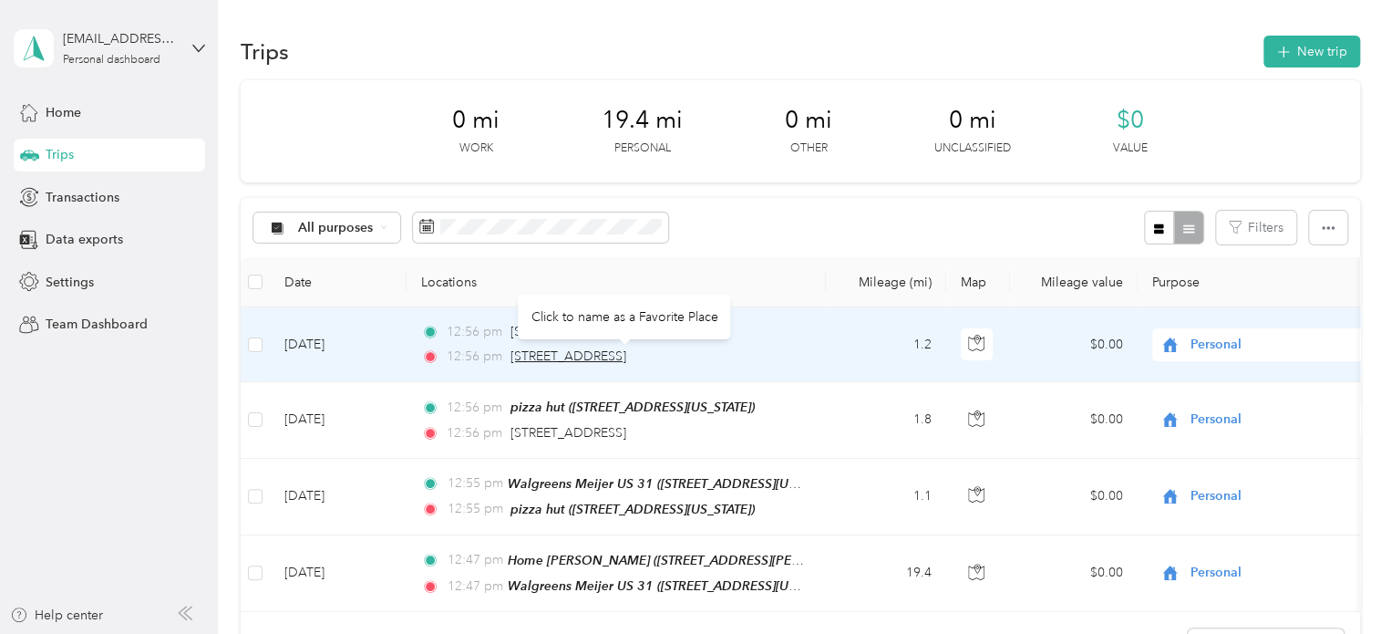
click at [626, 357] on span "[STREET_ADDRESS]" at bounding box center [569, 356] width 116 height 16
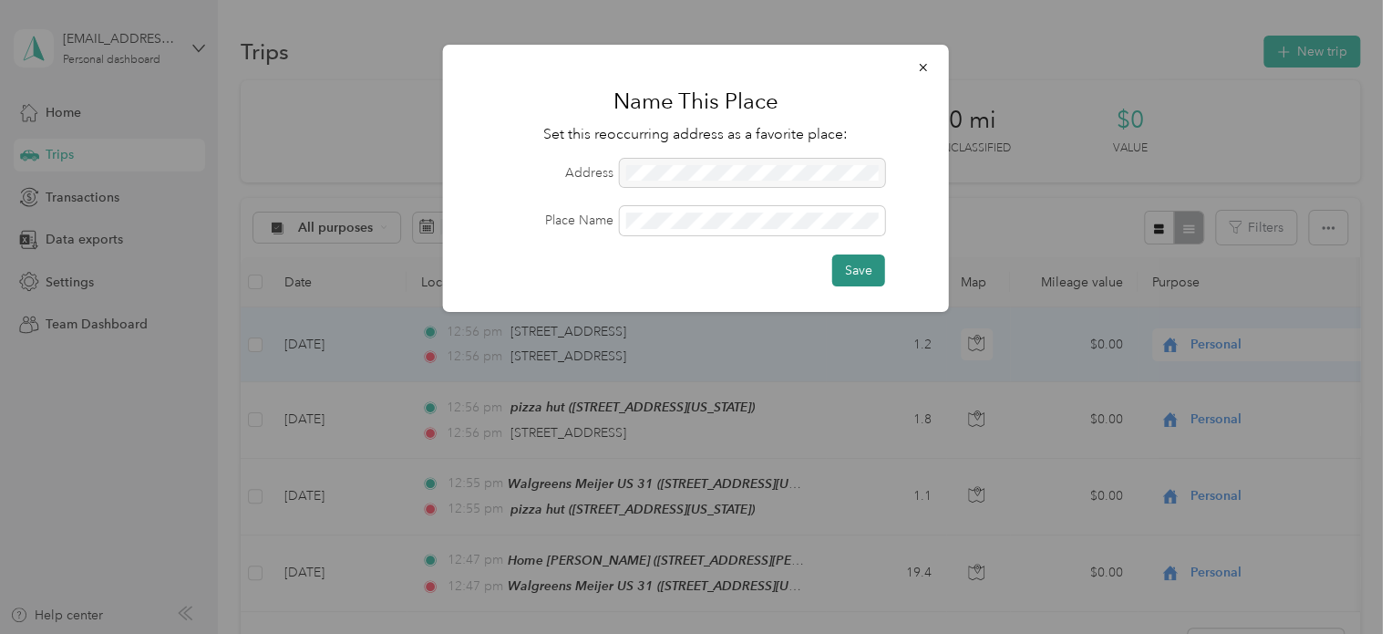
click at [839, 255] on button "Save" at bounding box center [859, 270] width 53 height 32
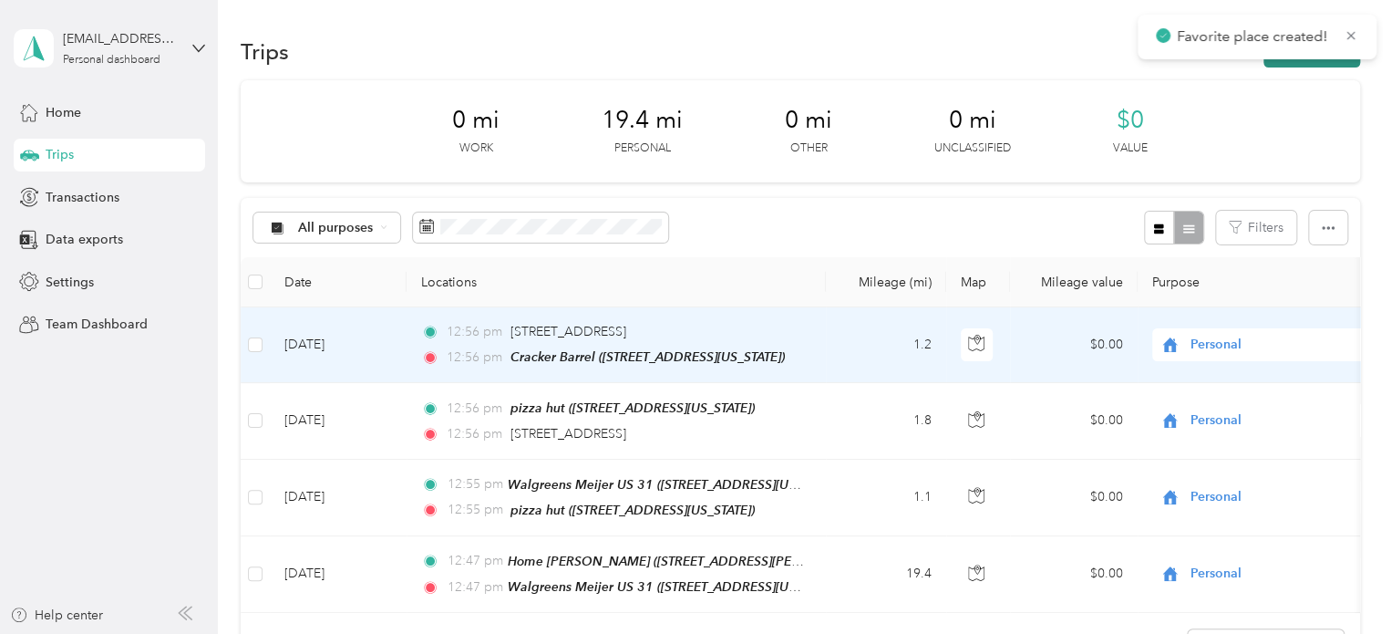
click at [1264, 63] on button "New trip" at bounding box center [1312, 52] width 97 height 32
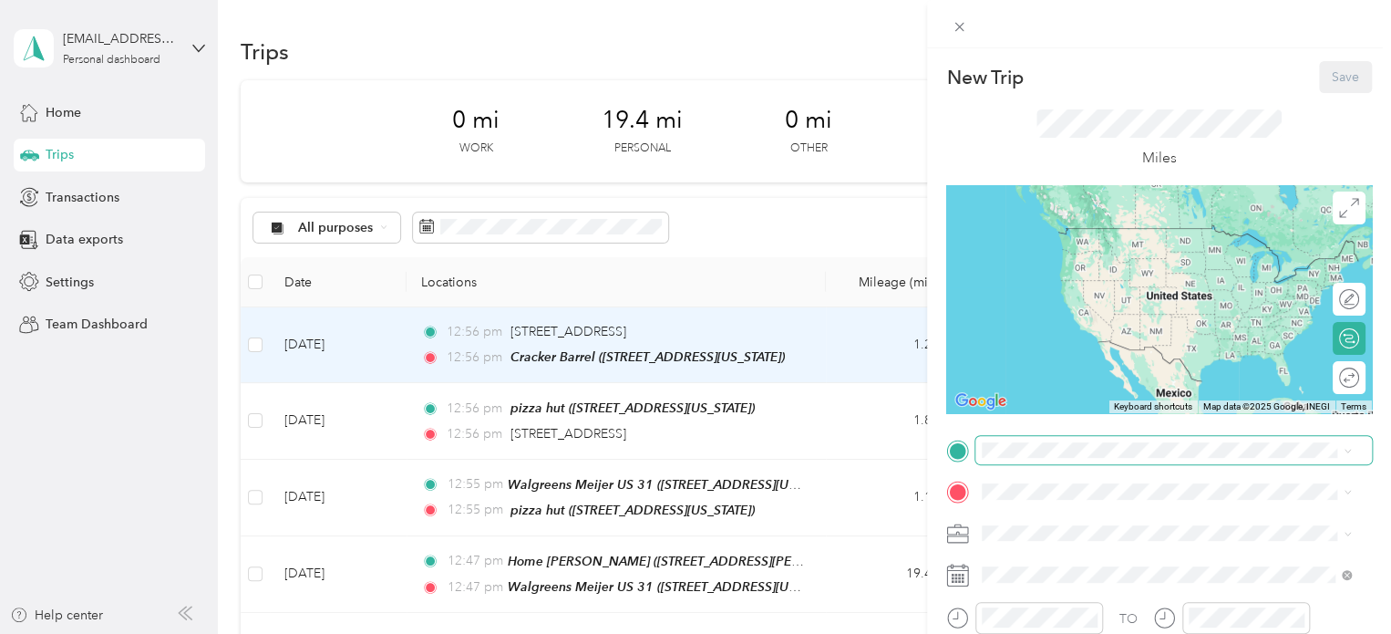
click at [1100, 440] on span at bounding box center [1174, 450] width 397 height 29
click at [1062, 261] on span "[STREET_ADDRESS][US_STATE]" at bounding box center [1108, 253] width 182 height 16
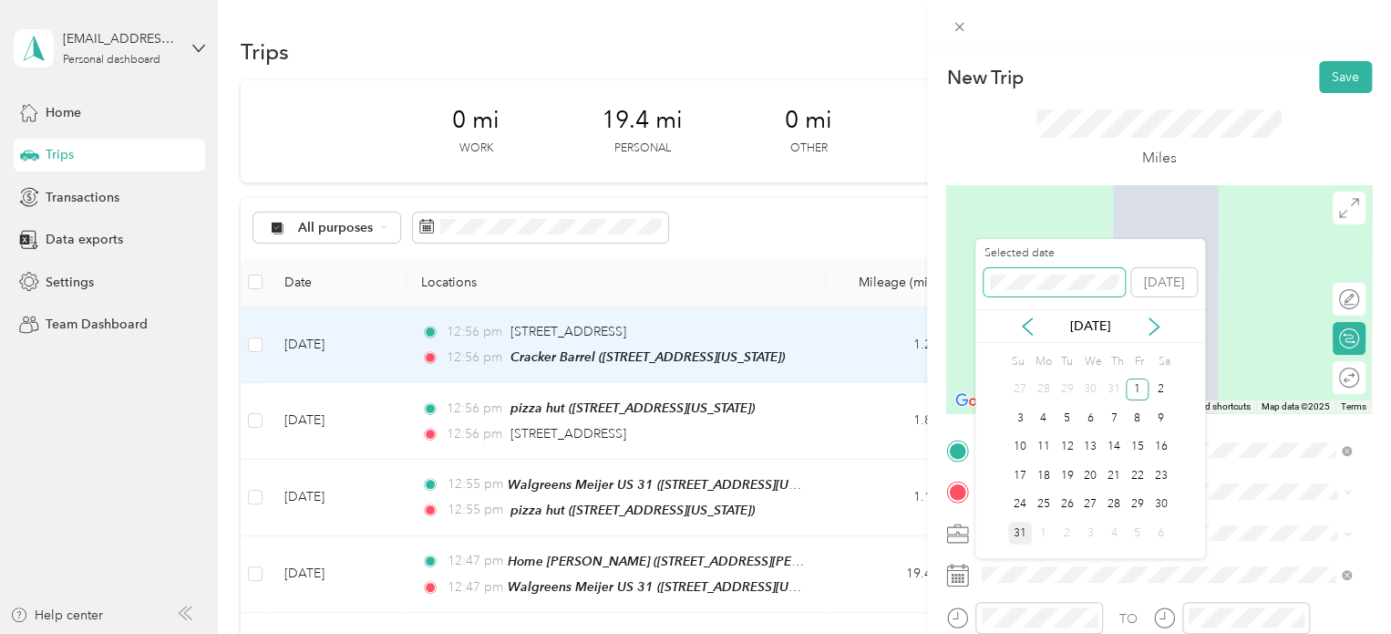
click at [984, 281] on div "Selected date [DATE]" at bounding box center [1091, 277] width 230 height 64
click at [1122, 446] on div "16" at bounding box center [1114, 447] width 24 height 23
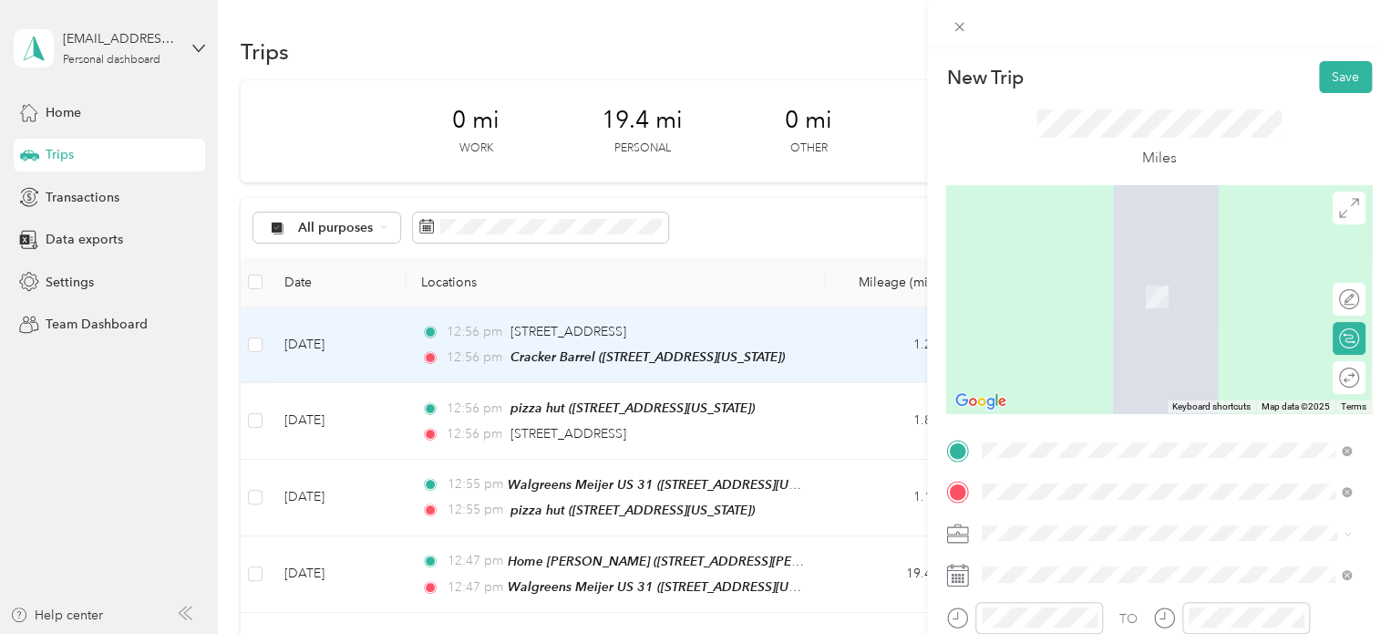
click at [1123, 289] on li "[STREET_ADDRESS][US_STATE]" at bounding box center [1167, 270] width 382 height 37
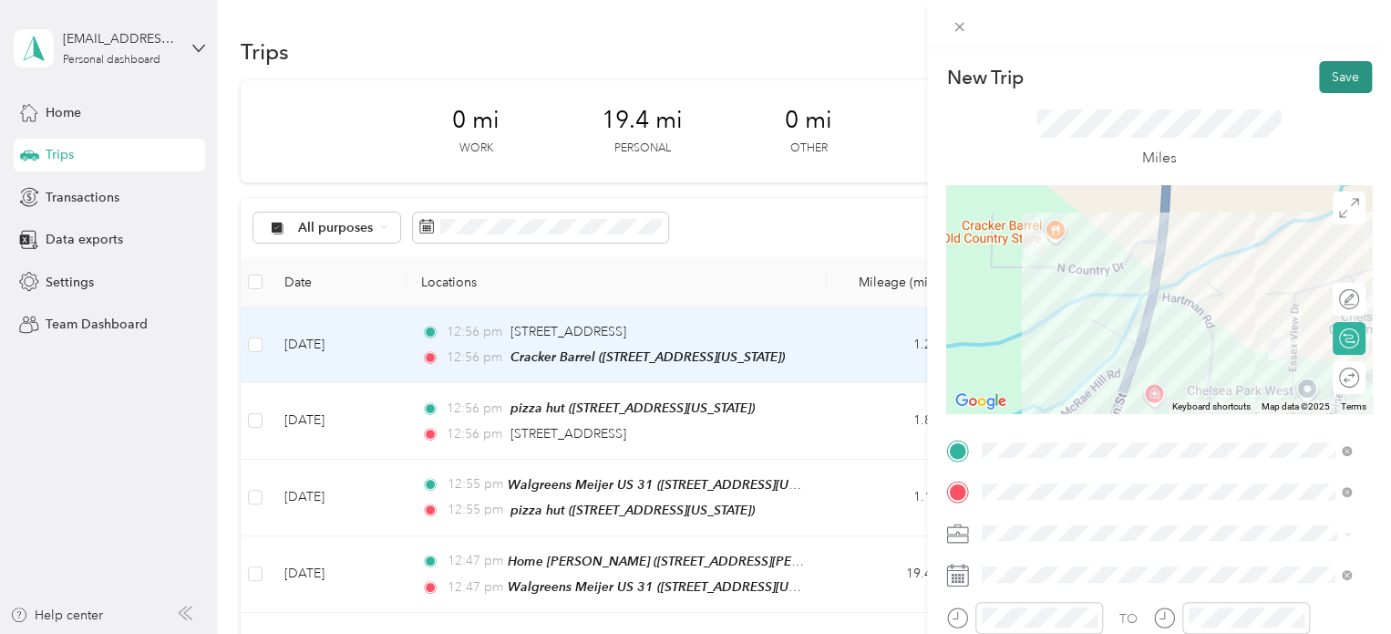
click at [1319, 90] on button "Save" at bounding box center [1345, 77] width 53 height 32
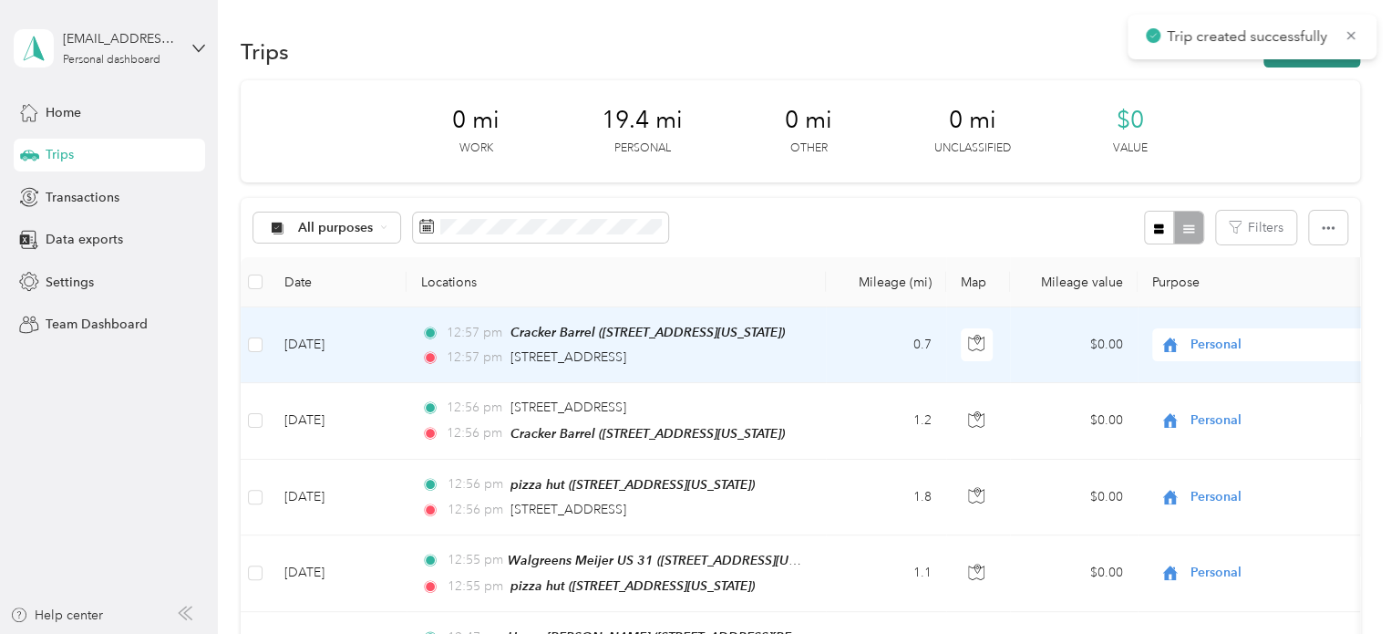
click at [1309, 65] on button "New trip" at bounding box center [1312, 52] width 97 height 32
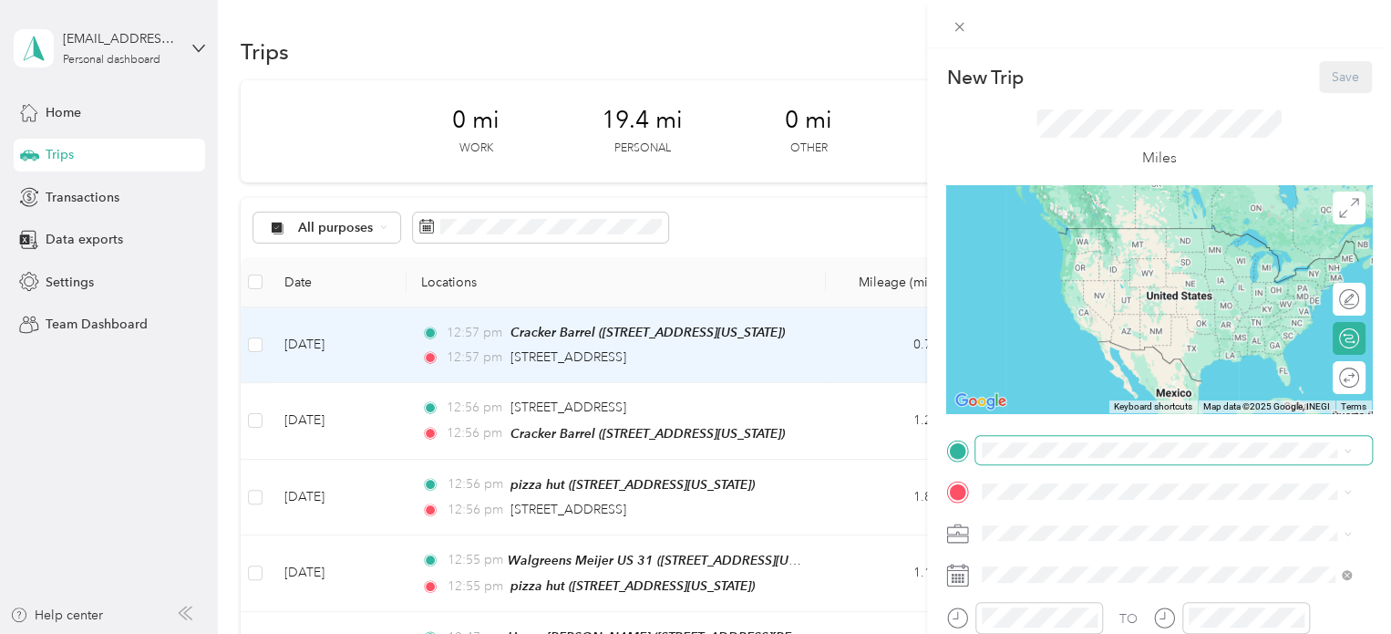
click at [1043, 438] on span at bounding box center [1174, 450] width 397 height 29
click at [1065, 225] on span "[STREET_ADDRESS][US_STATE]" at bounding box center [1108, 228] width 182 height 16
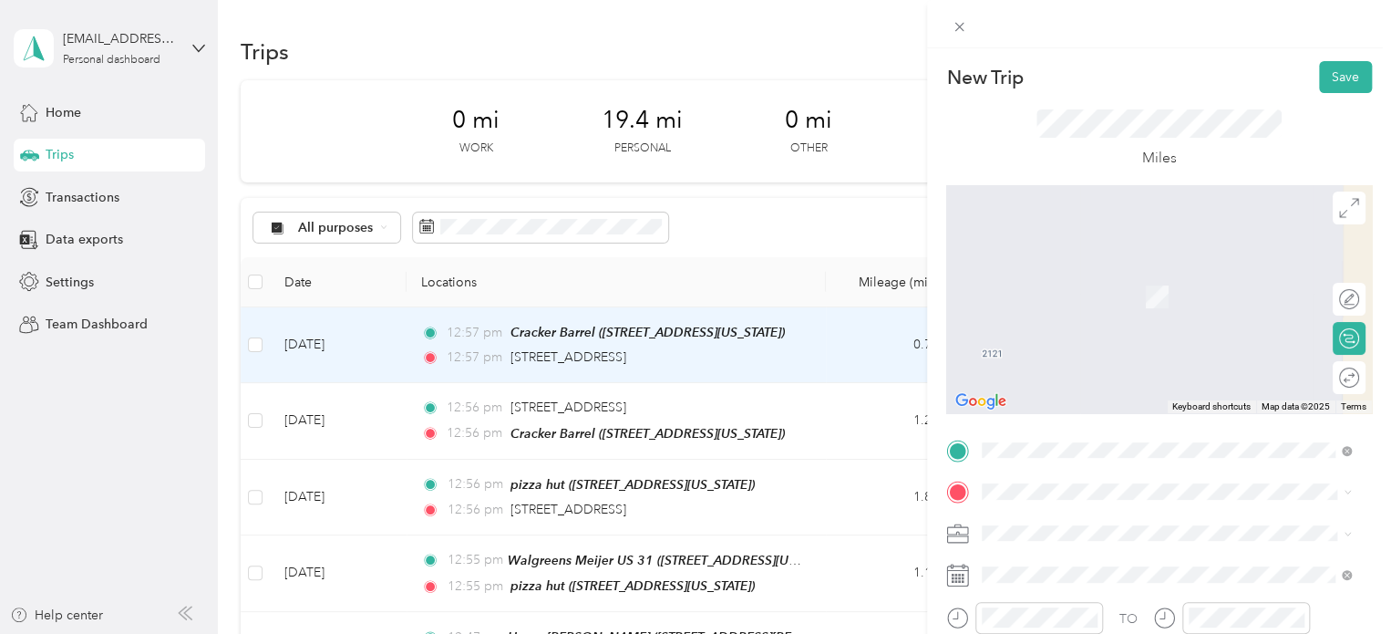
click at [994, 476] on div "TO Add photo" at bounding box center [1159, 635] width 426 height 399
click at [993, 481] on span at bounding box center [1174, 491] width 397 height 29
click at [1021, 301] on span "Walmart Supercenter, [STREET_ADDRESS] , 49684, [GEOGRAPHIC_DATA], [GEOGRAPHIC_D…" at bounding box center [1164, 311] width 295 height 54
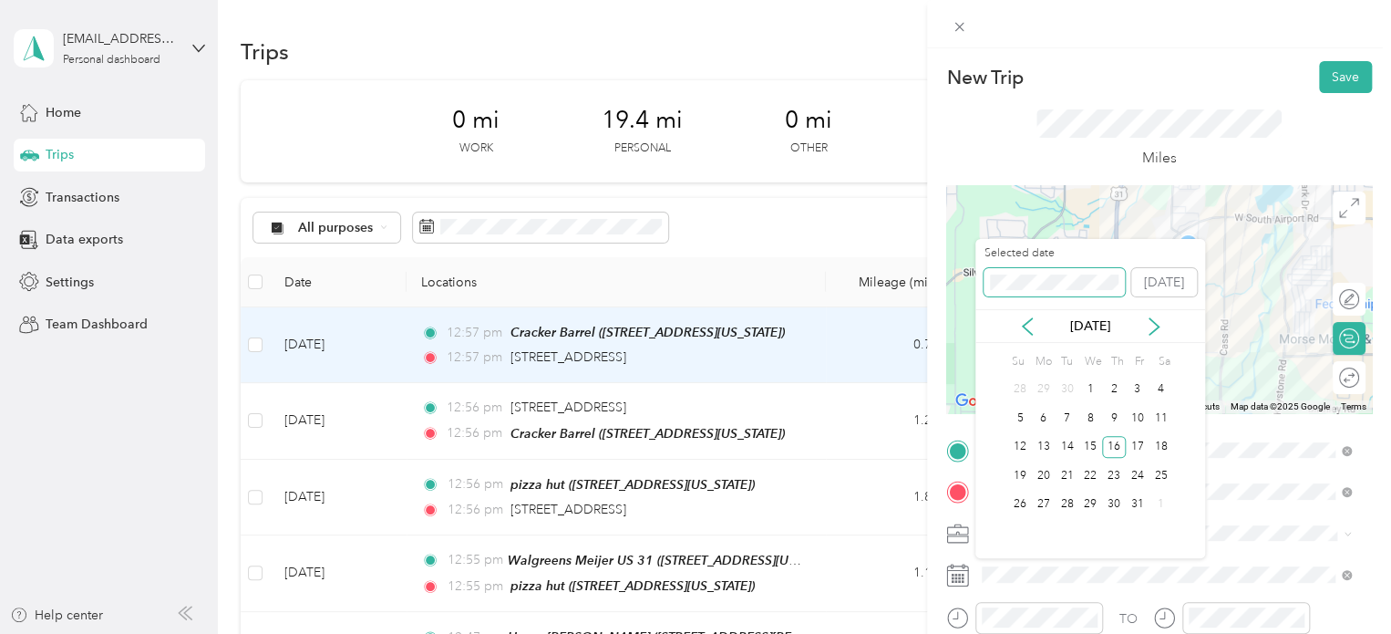
click at [983, 278] on div "Selected date [DATE]" at bounding box center [1091, 277] width 230 height 64
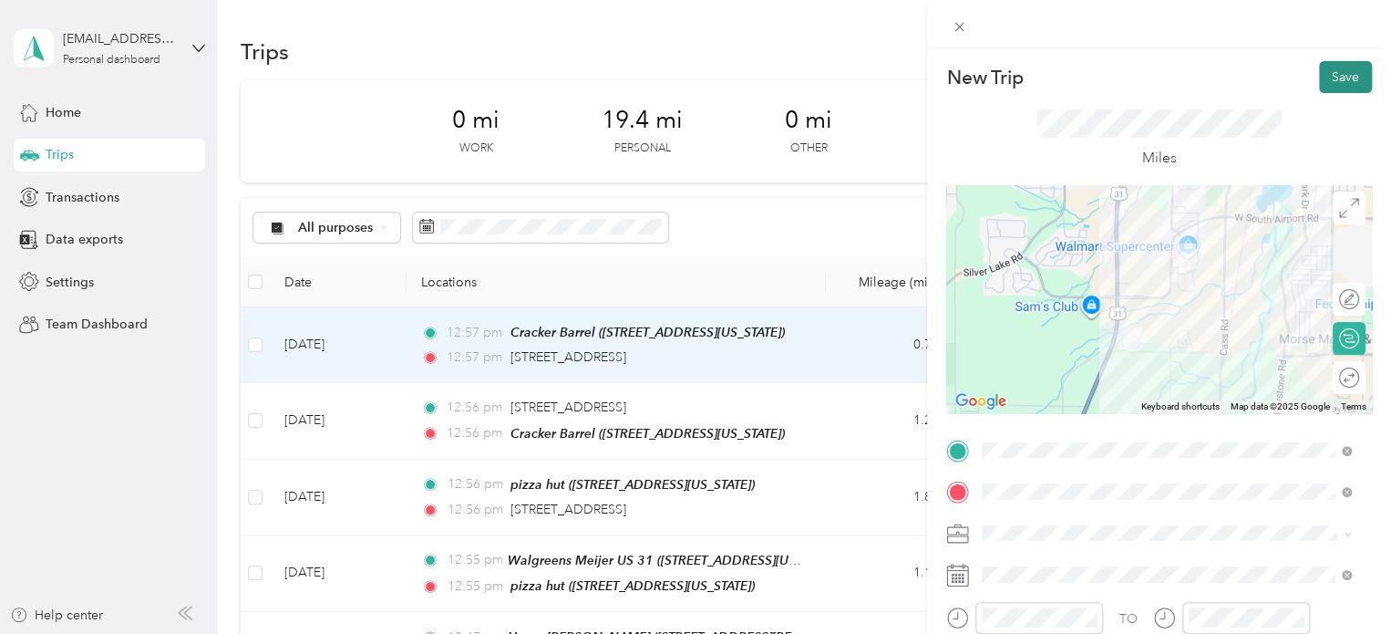
click at [1342, 74] on button "Save" at bounding box center [1345, 77] width 53 height 32
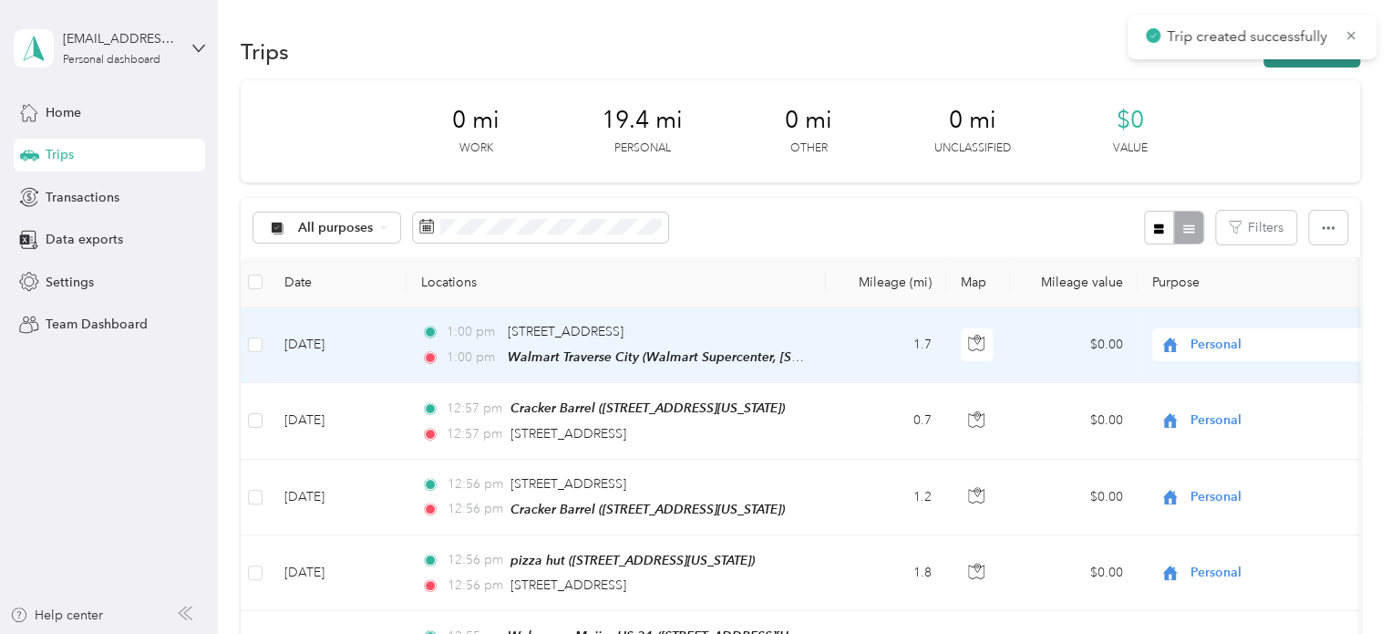
click at [1305, 67] on button "New trip" at bounding box center [1312, 52] width 97 height 32
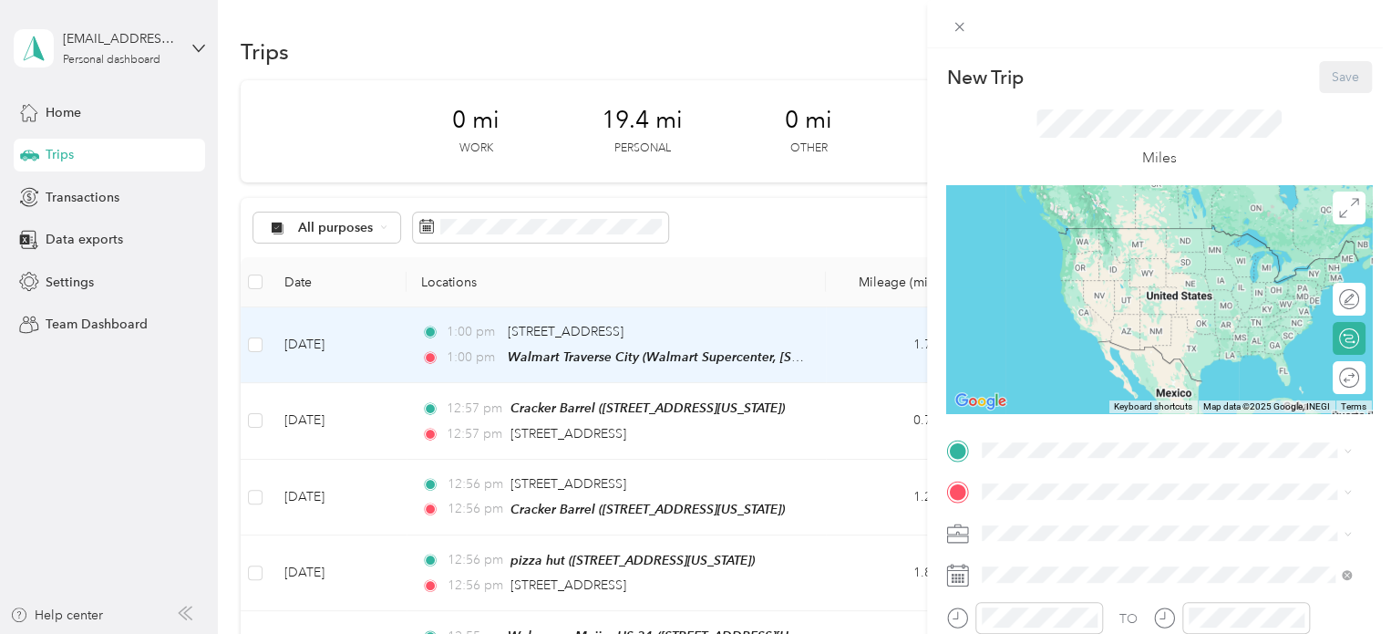
click at [1031, 471] on div "TO Add photo" at bounding box center [1159, 635] width 426 height 399
click at [1031, 462] on span at bounding box center [1174, 450] width 397 height 29
click at [1061, 284] on div "Walmart Traverse City Walmart Supercenter, [STREET_ADDRESS] , 49684, [GEOGRAPHI…" at bounding box center [1181, 264] width 329 height 77
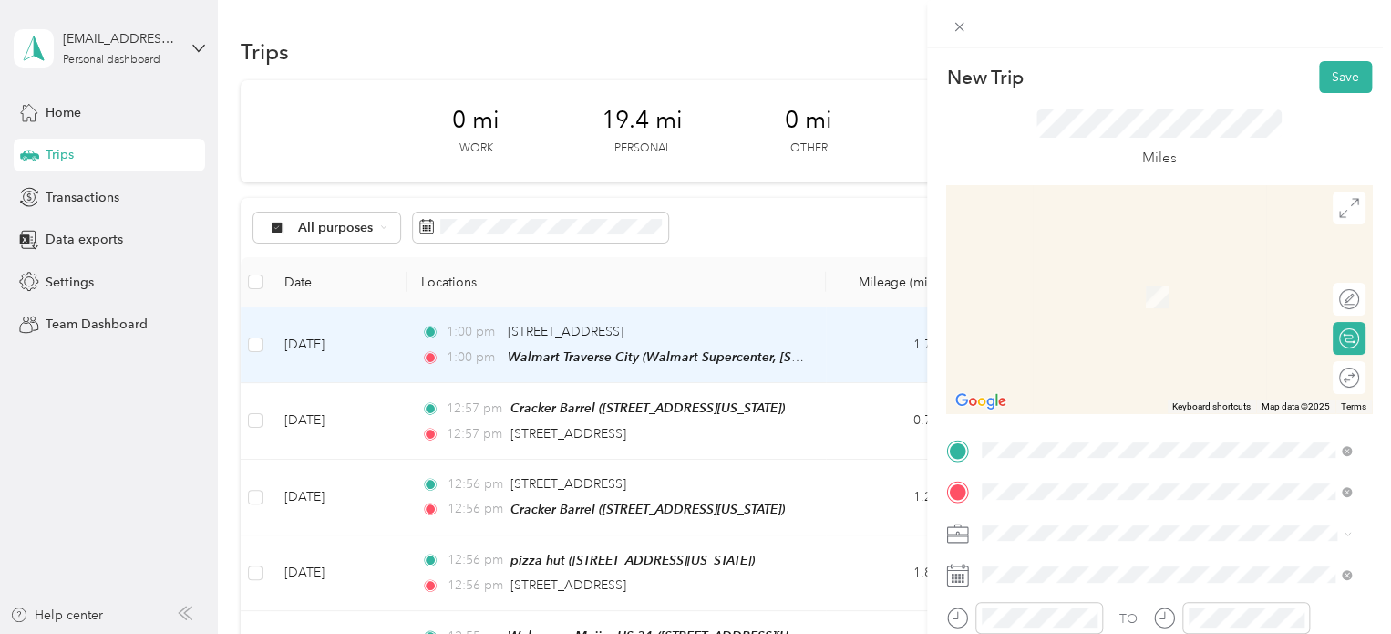
click at [1026, 289] on li "[STREET_ADDRESS][US_STATE]" at bounding box center [1167, 270] width 382 height 37
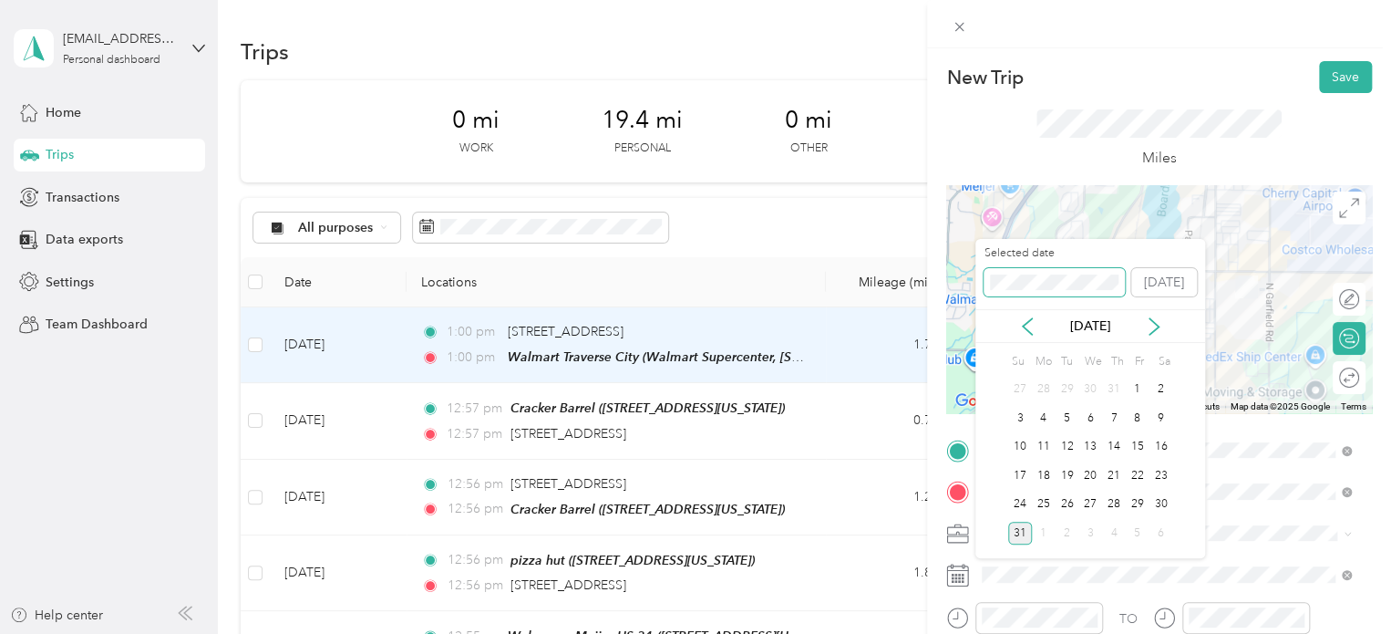
click at [974, 633] on div "New Trip Save This trip cannot be edited because it is either under review, app…" at bounding box center [691, 634] width 1382 height 0
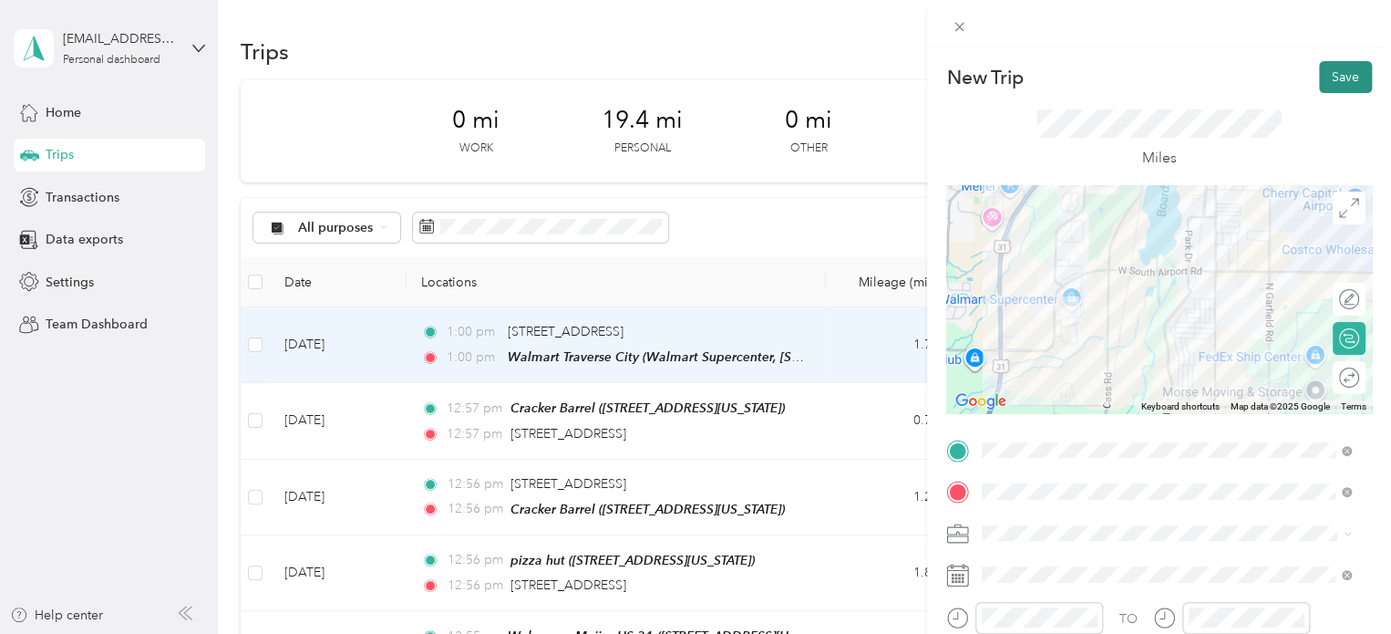
click at [1319, 78] on button "Save" at bounding box center [1345, 77] width 53 height 32
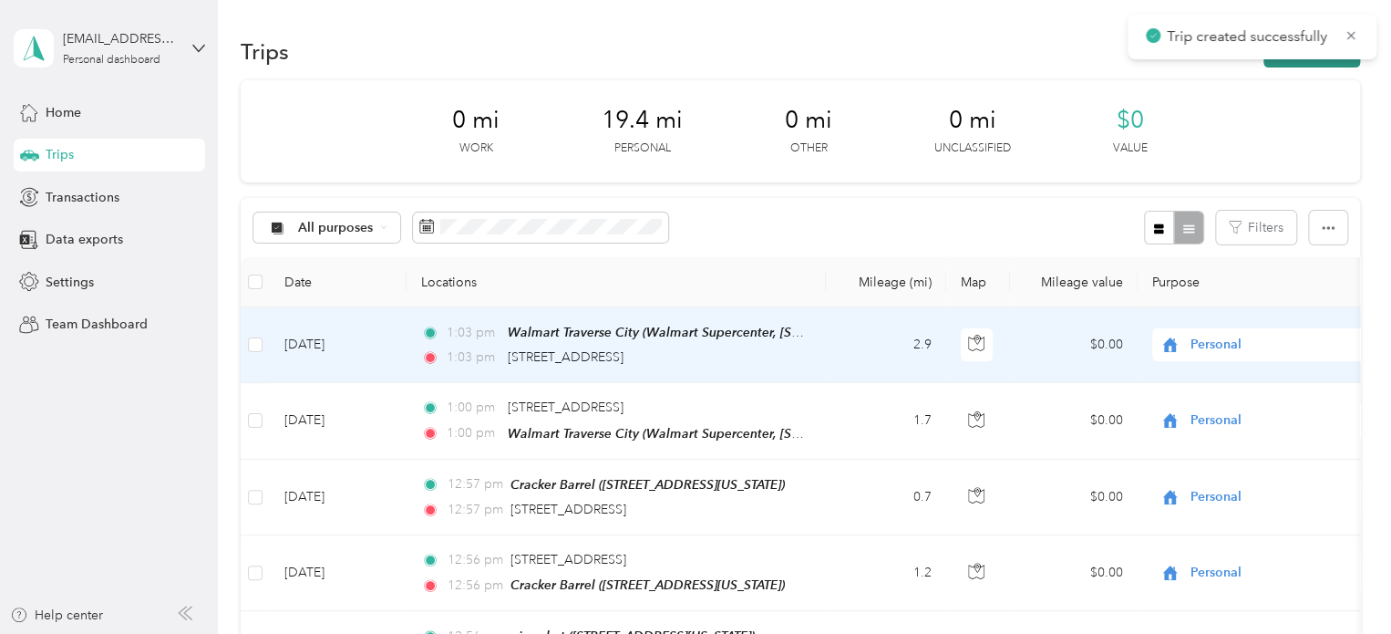
click at [1302, 62] on button "New trip" at bounding box center [1312, 52] width 97 height 32
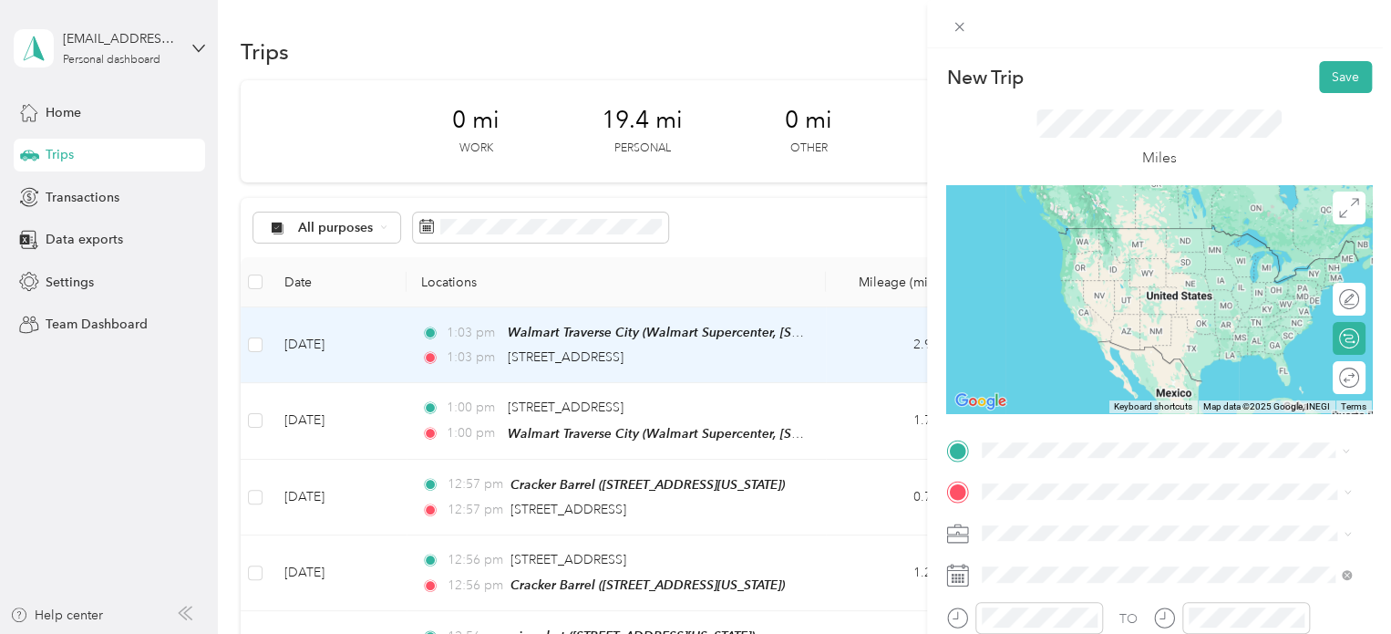
click at [1138, 232] on span "[STREET_ADDRESS][US_STATE]" at bounding box center [1108, 228] width 182 height 16
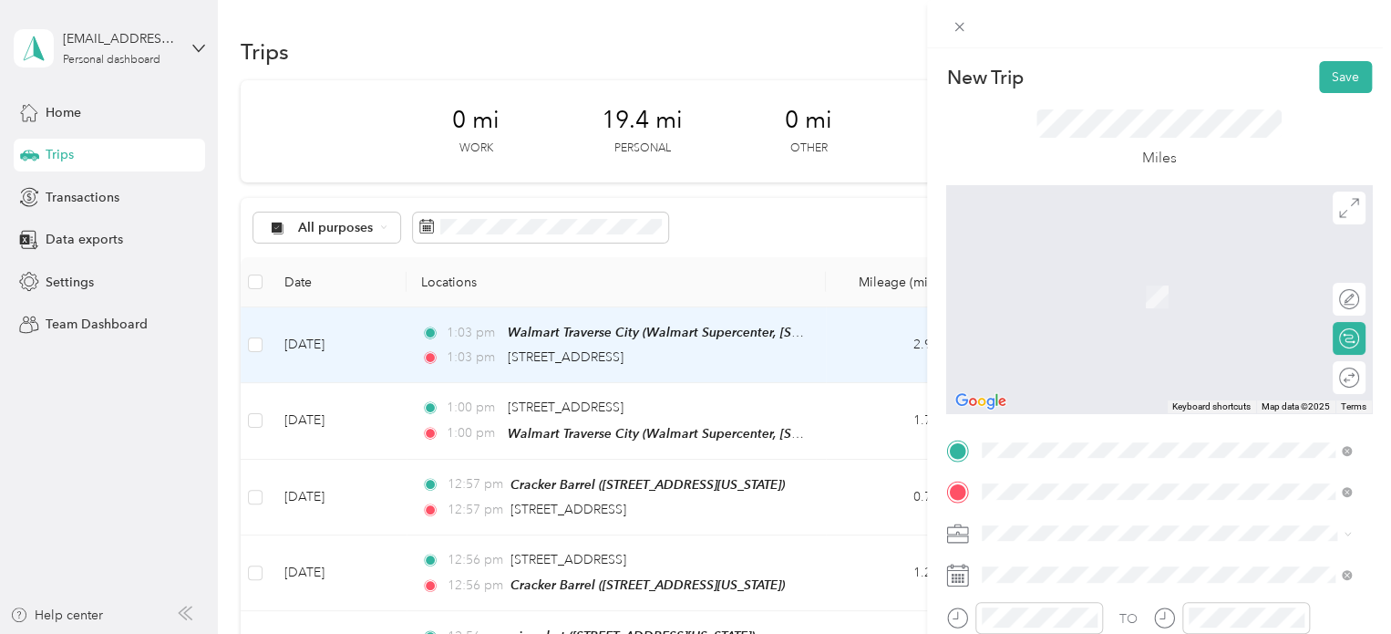
click at [1097, 278] on span "[STREET_ADDRESS][US_STATE]" at bounding box center [1108, 270] width 182 height 16
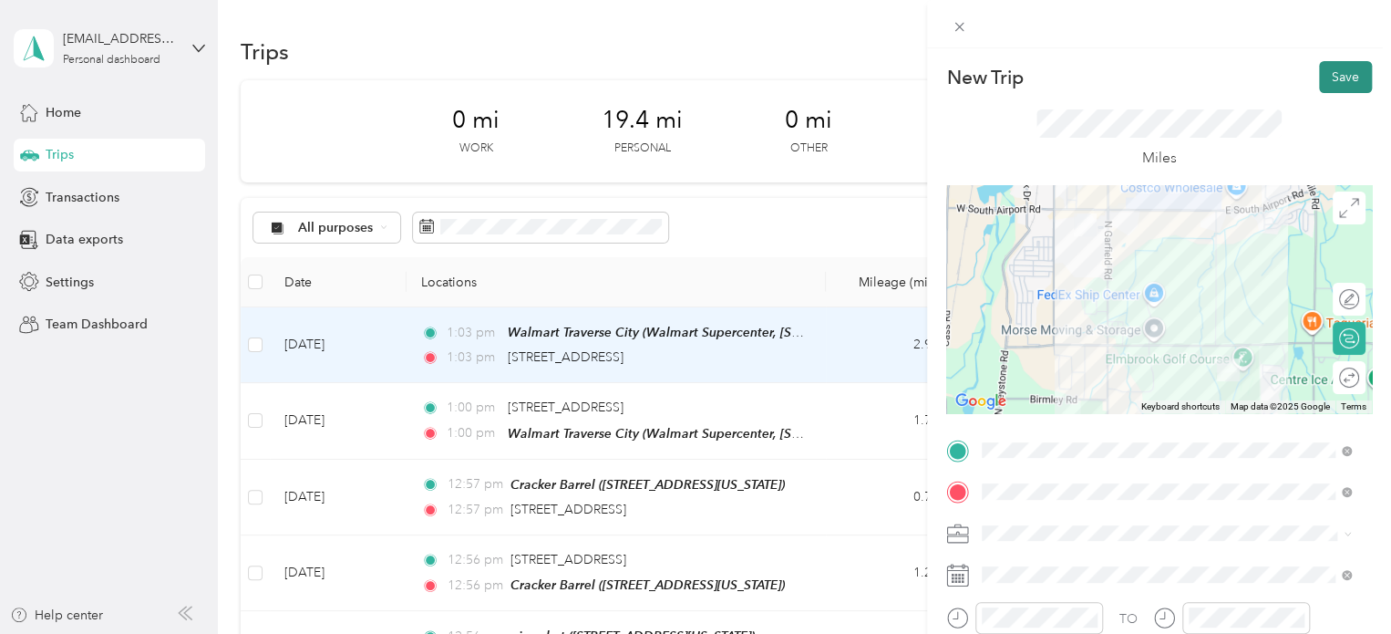
click at [1319, 81] on button "Save" at bounding box center [1345, 77] width 53 height 32
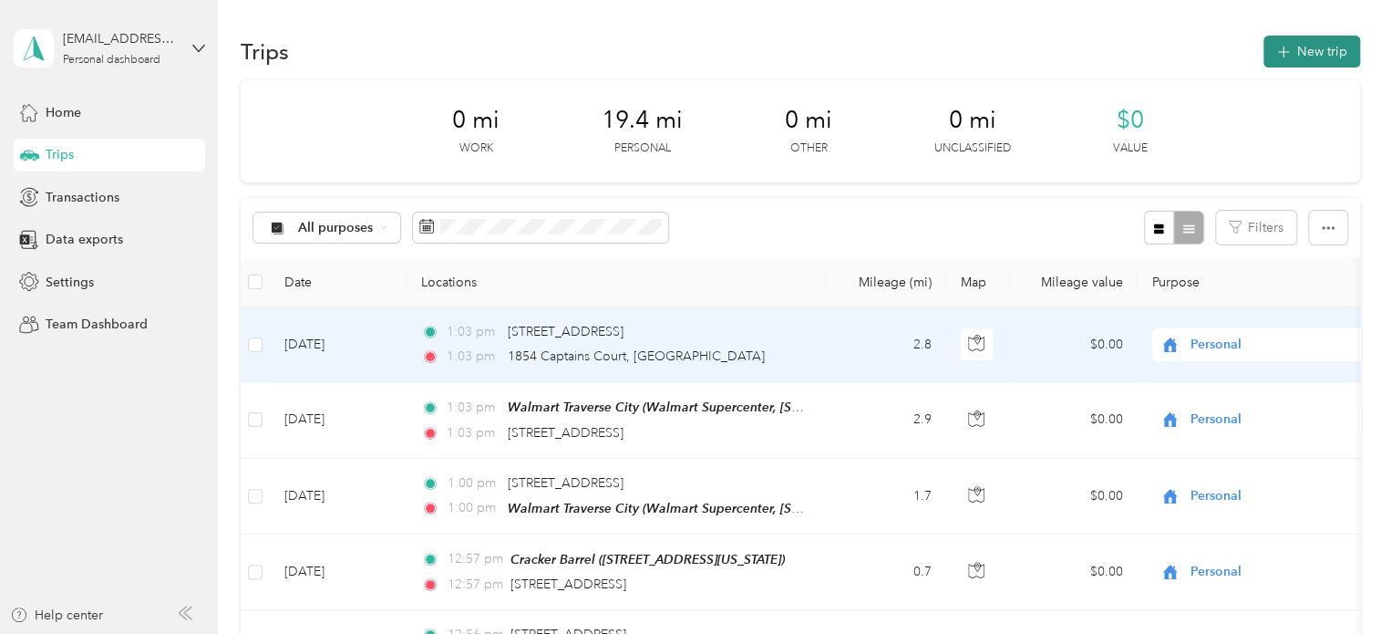
click at [1335, 49] on button "New trip" at bounding box center [1312, 52] width 97 height 32
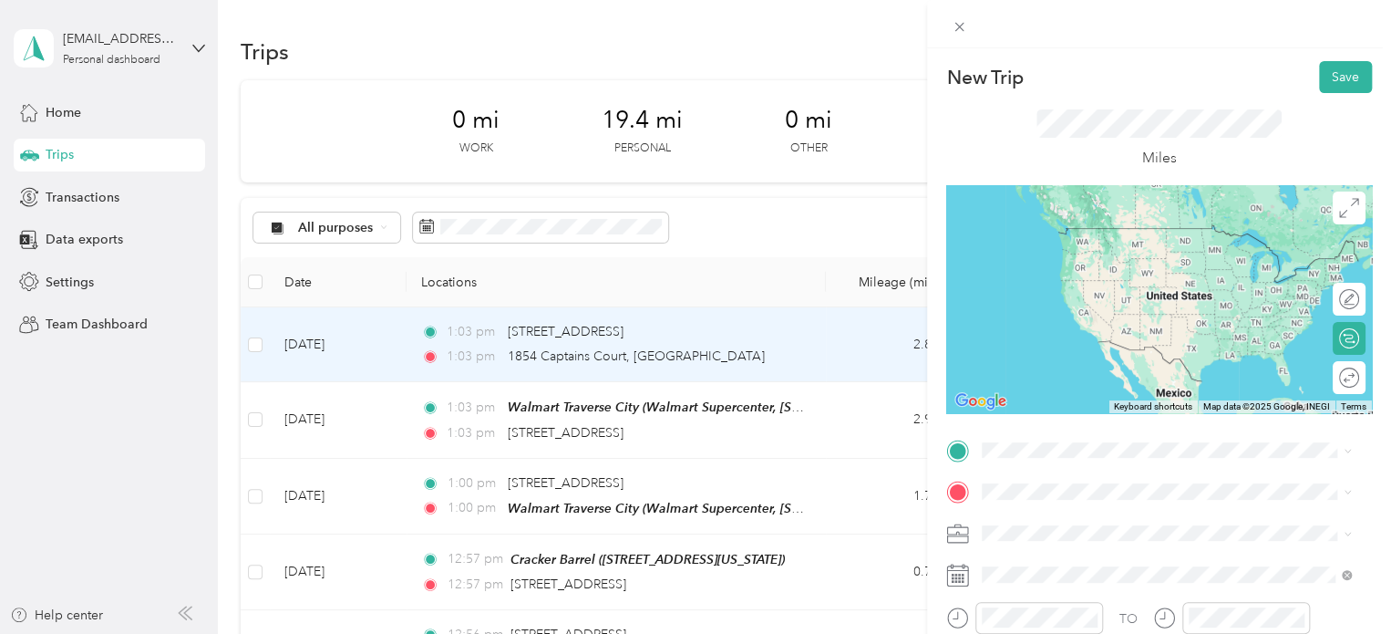
click at [1098, 243] on li "[STREET_ADDRESS][US_STATE]" at bounding box center [1167, 223] width 382 height 37
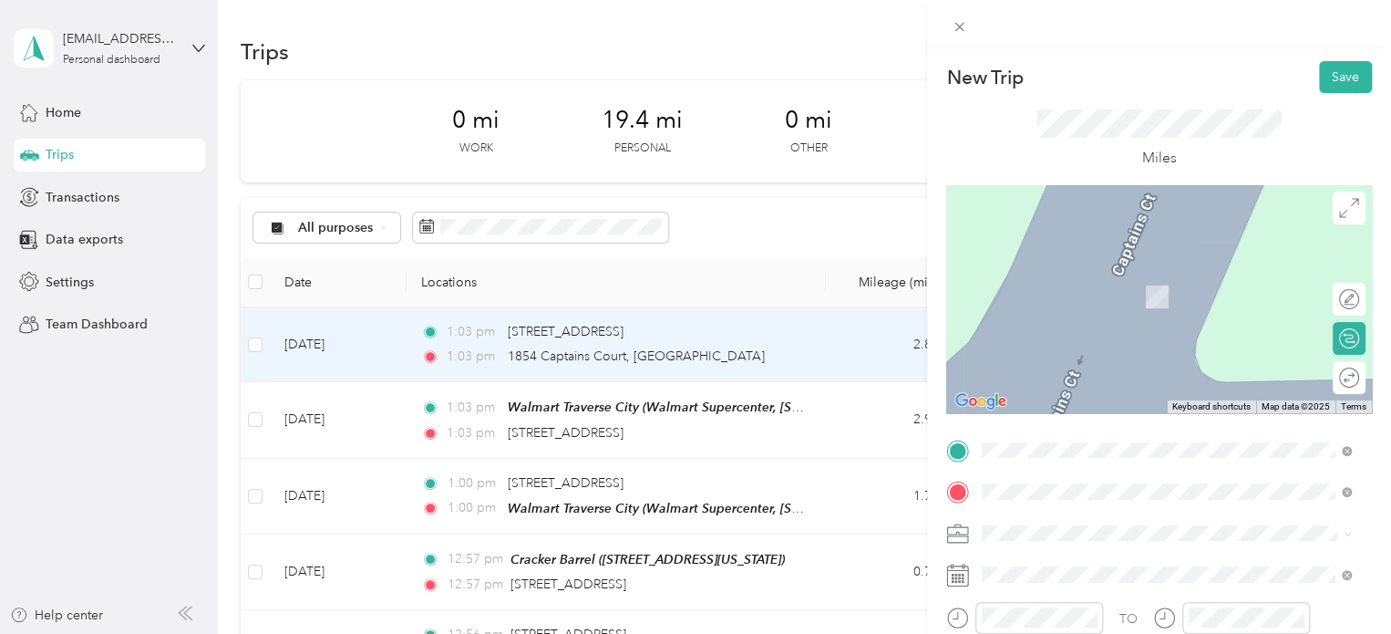
click at [1043, 278] on span "[STREET_ADDRESS][US_STATE]" at bounding box center [1108, 270] width 182 height 16
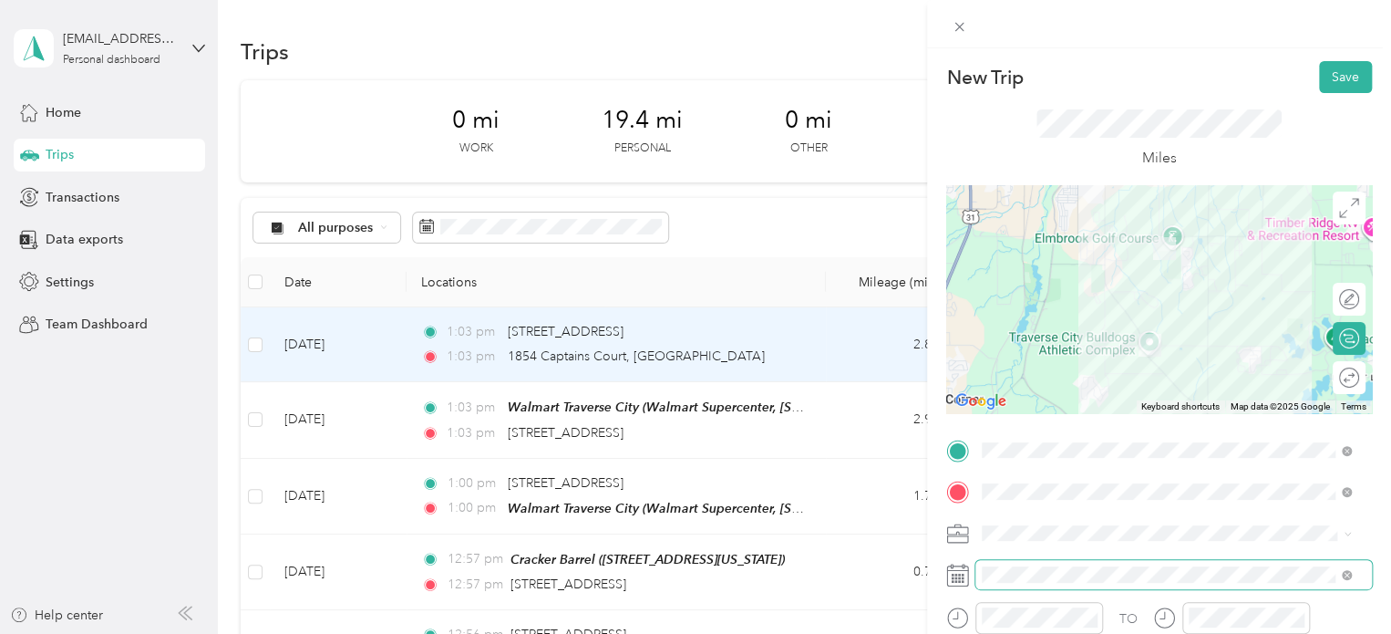
click at [1008, 586] on span at bounding box center [1174, 574] width 397 height 29
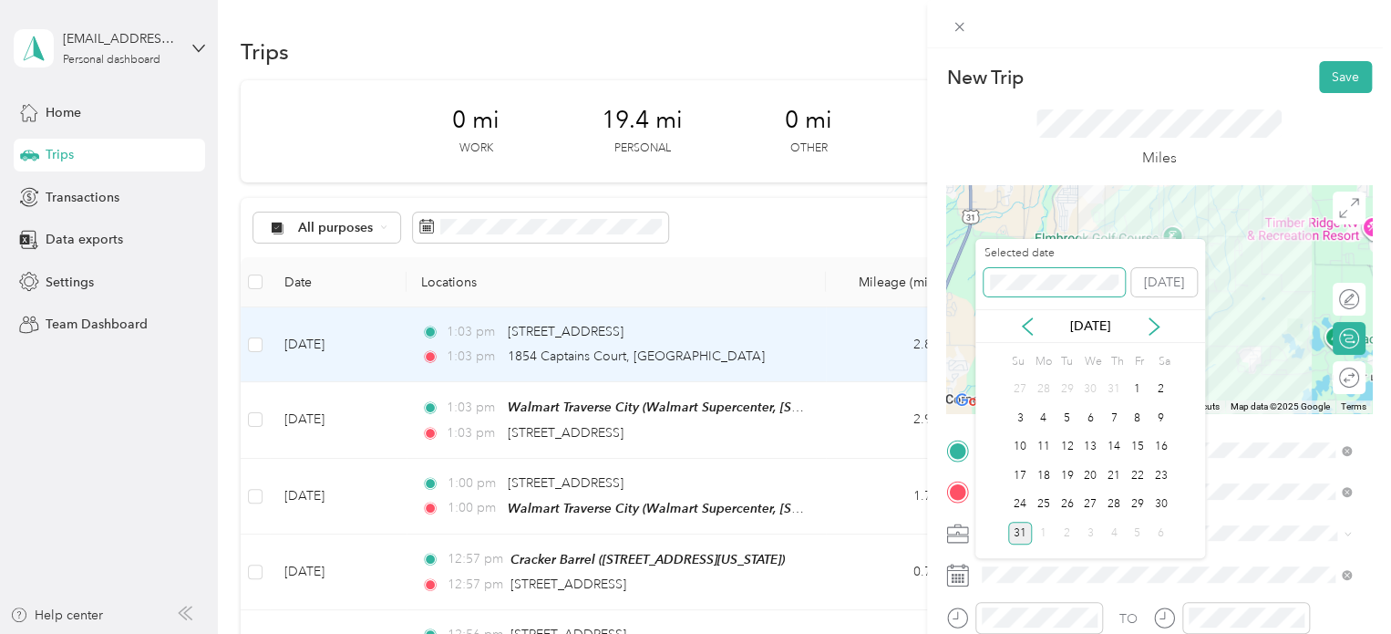
click at [1007, 273] on span at bounding box center [1054, 282] width 141 height 29
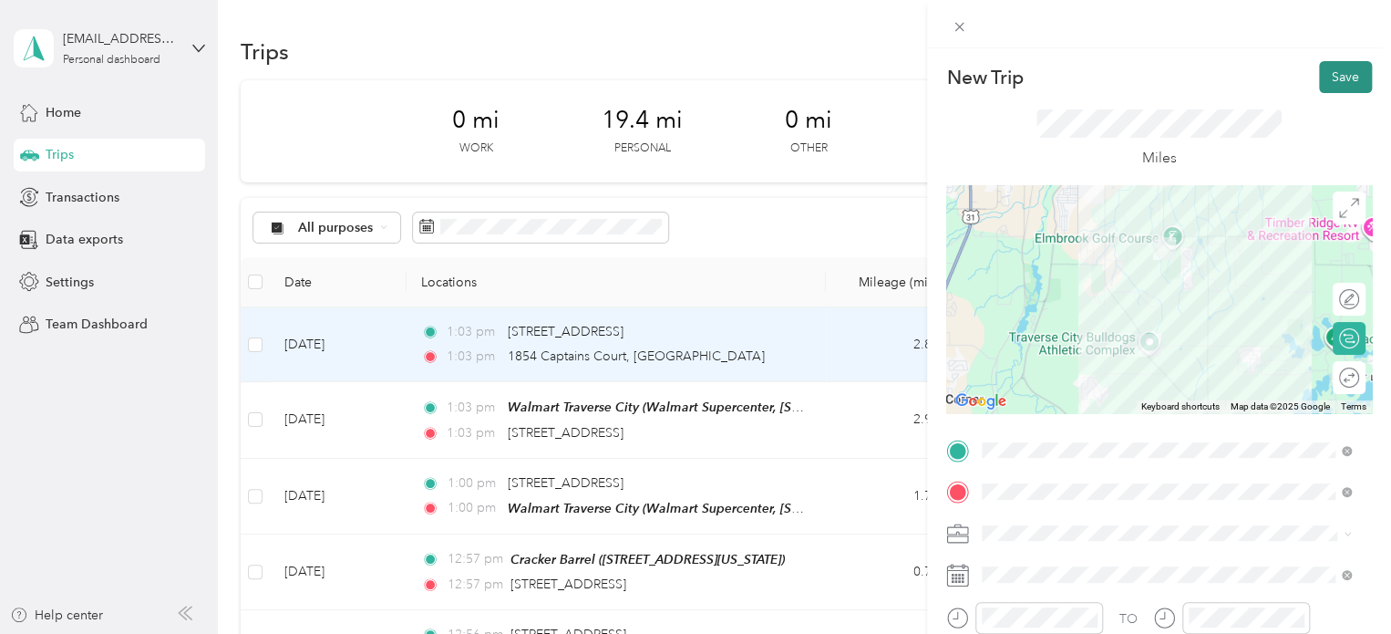
click at [1350, 79] on button "Save" at bounding box center [1345, 77] width 53 height 32
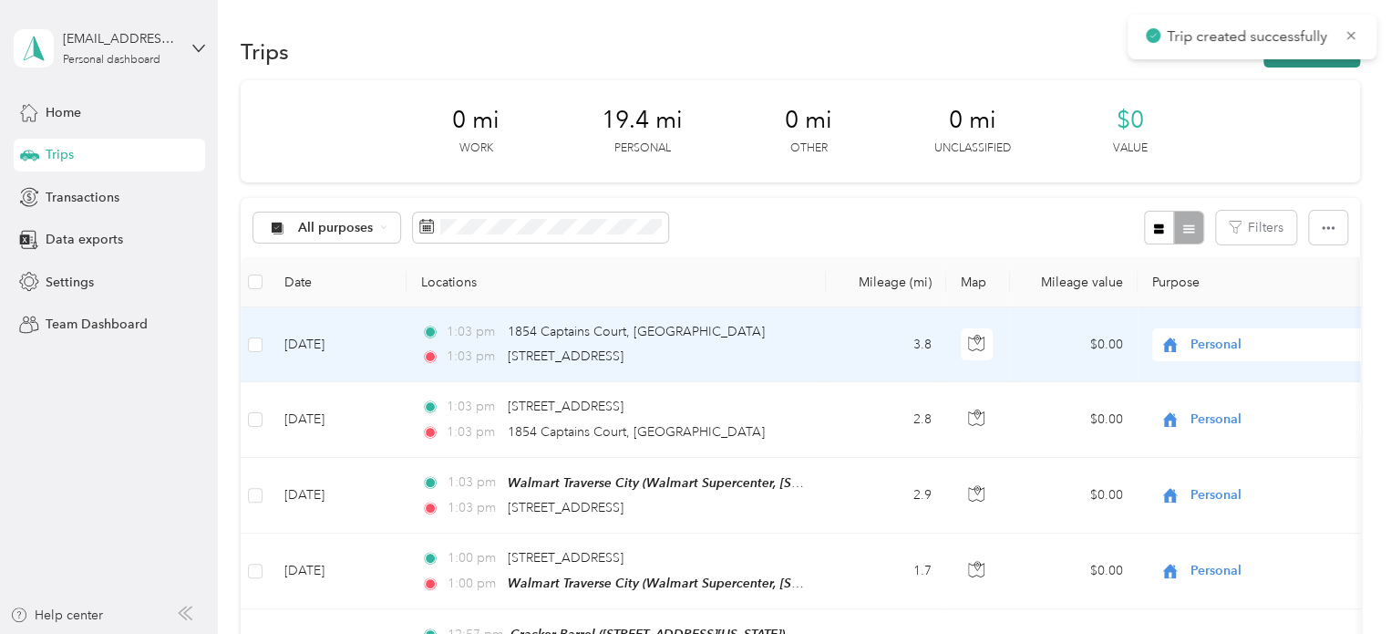
click at [1325, 60] on button "New trip" at bounding box center [1312, 52] width 97 height 32
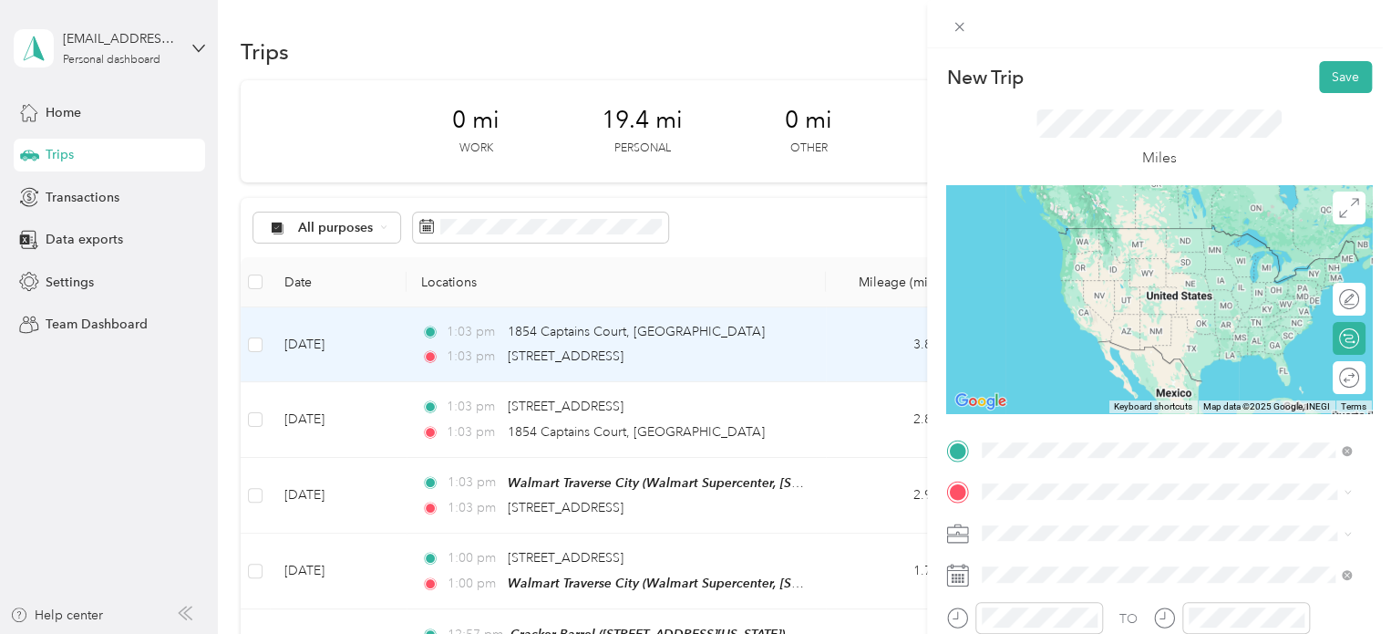
click at [1054, 229] on span "[STREET_ADDRESS][US_STATE]" at bounding box center [1108, 228] width 182 height 16
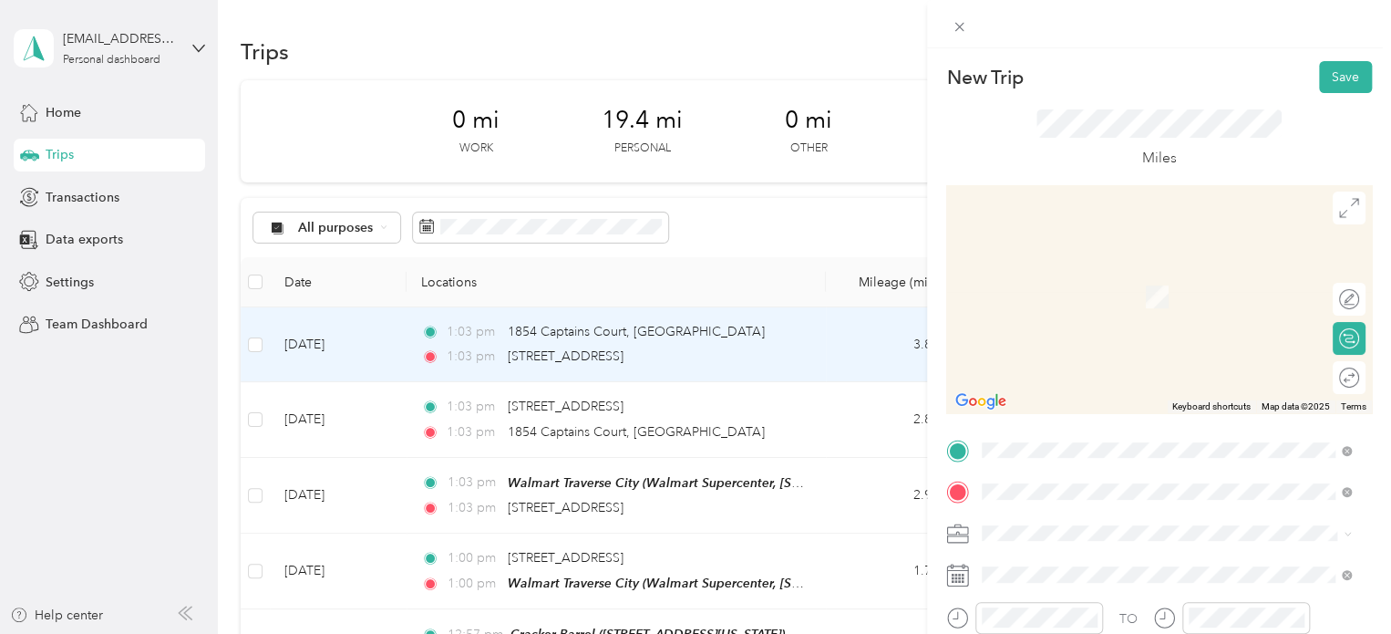
click at [1041, 379] on div "Walgreens M37 [STREET_ADDRESS][US_STATE]" at bounding box center [1108, 383] width 182 height 38
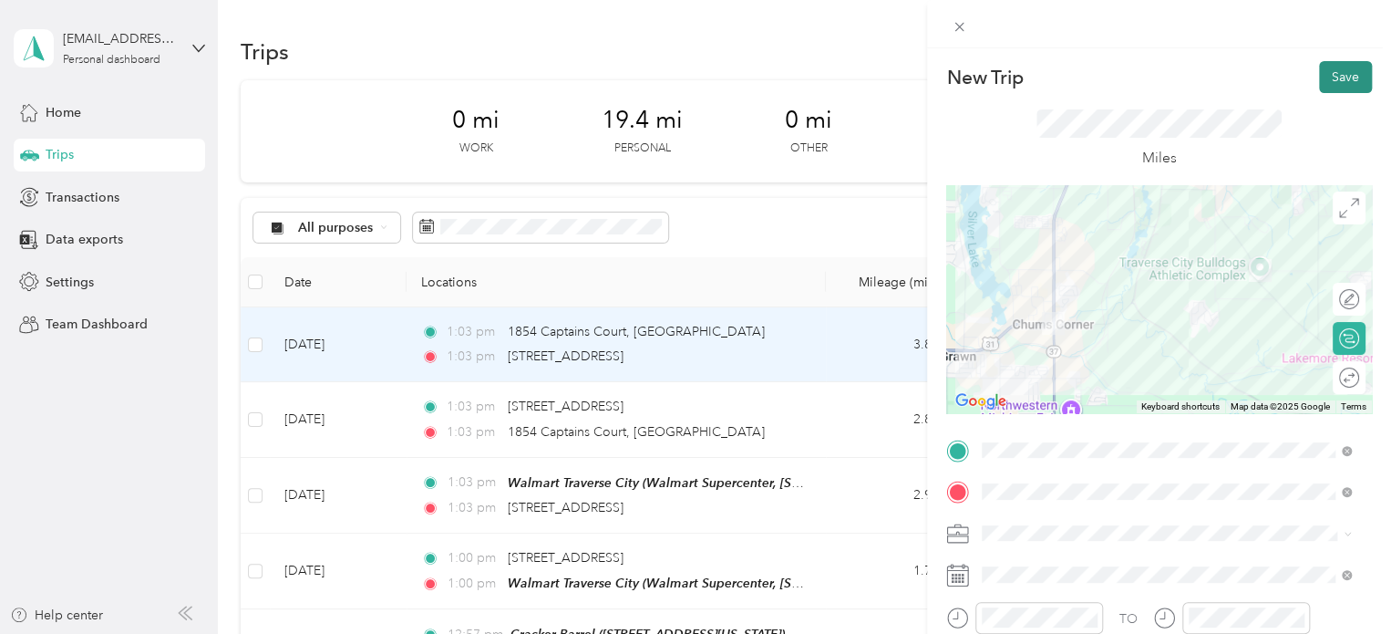
click at [1337, 75] on button "Save" at bounding box center [1345, 77] width 53 height 32
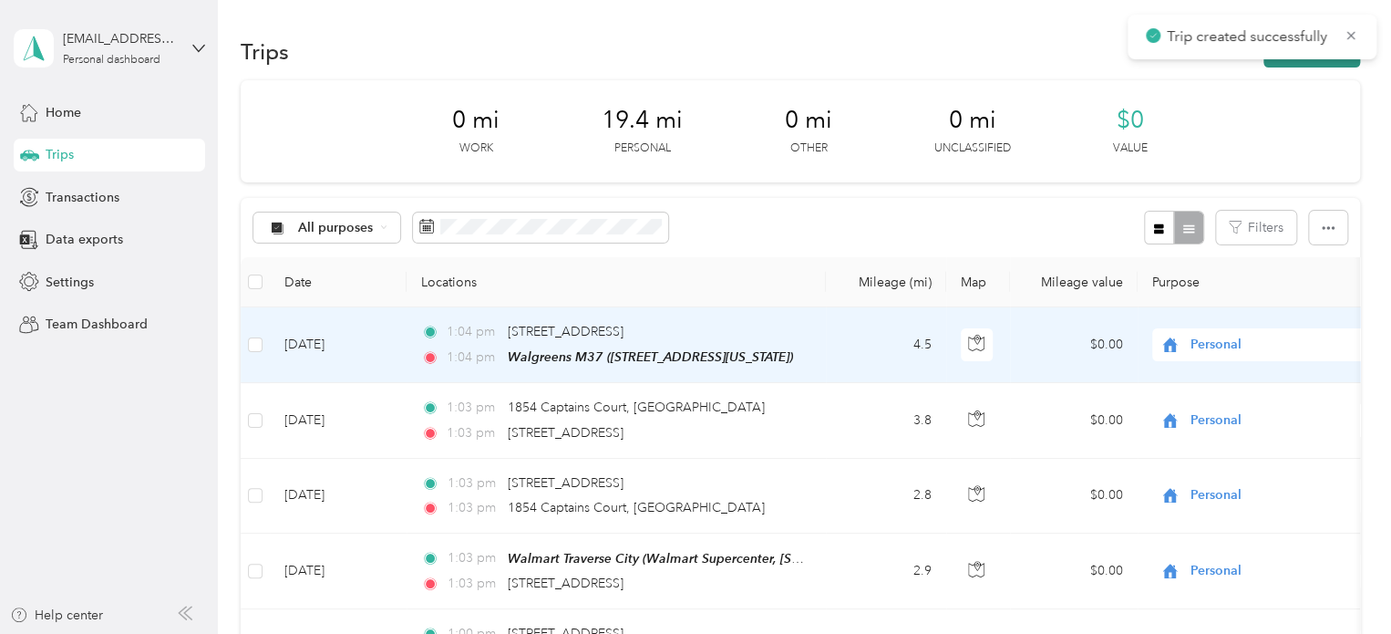
click at [1301, 64] on button "New trip" at bounding box center [1312, 52] width 97 height 32
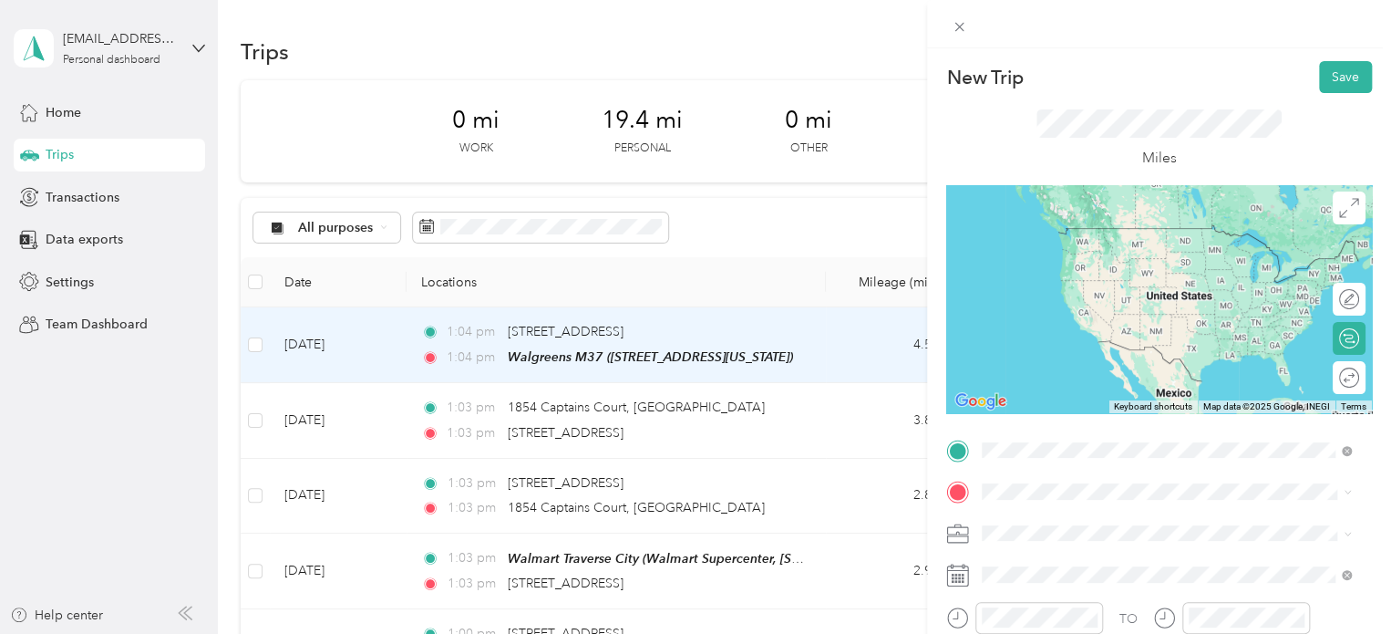
click at [1083, 327] on strong "Walgreens M37" at bounding box center [1064, 330] width 95 height 16
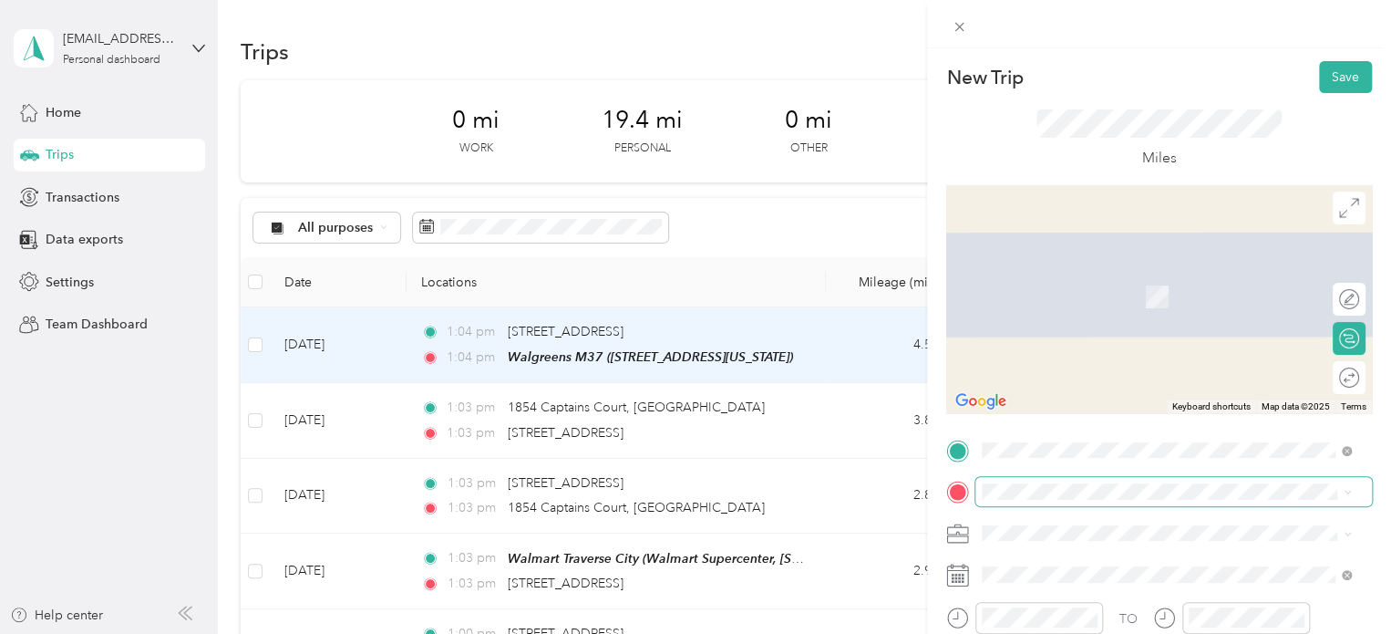
click at [1020, 480] on span at bounding box center [1174, 491] width 397 height 29
click at [1058, 304] on div "Interlochen Center for the Arts 4000 M 137, 49643, [GEOGRAPHIC_DATA], [US_STATE…" at bounding box center [1181, 296] width 329 height 57
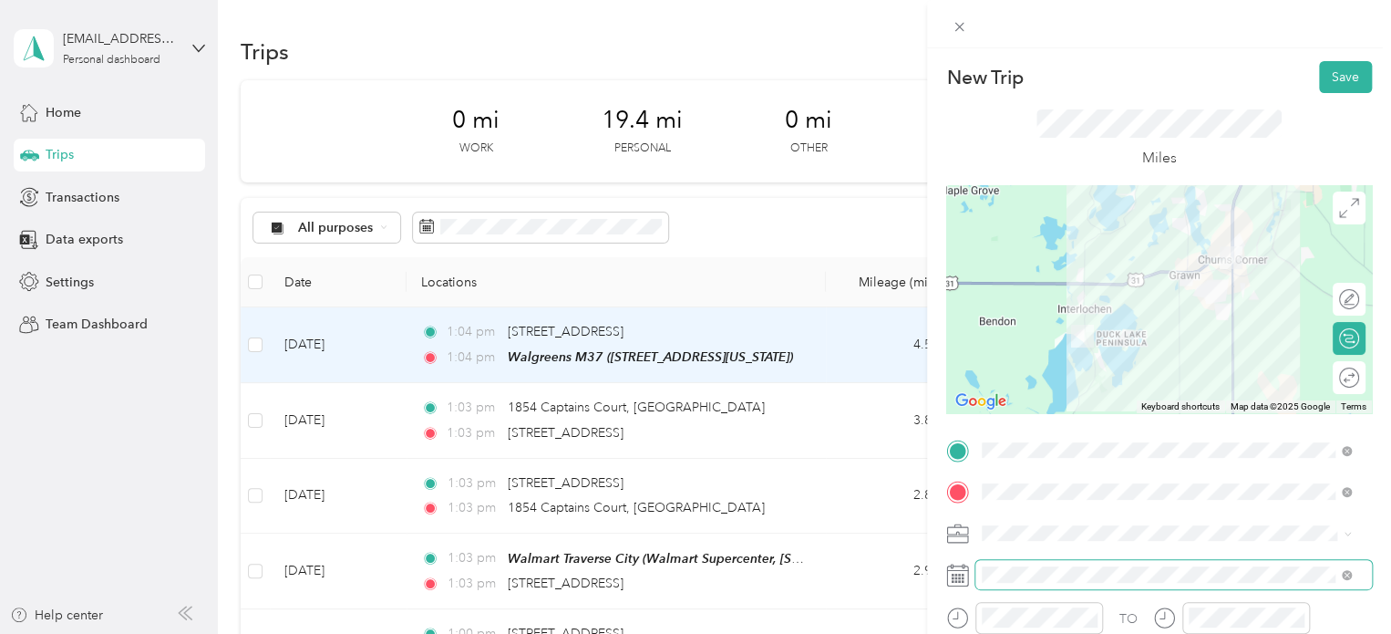
click at [1003, 561] on span at bounding box center [1174, 574] width 397 height 29
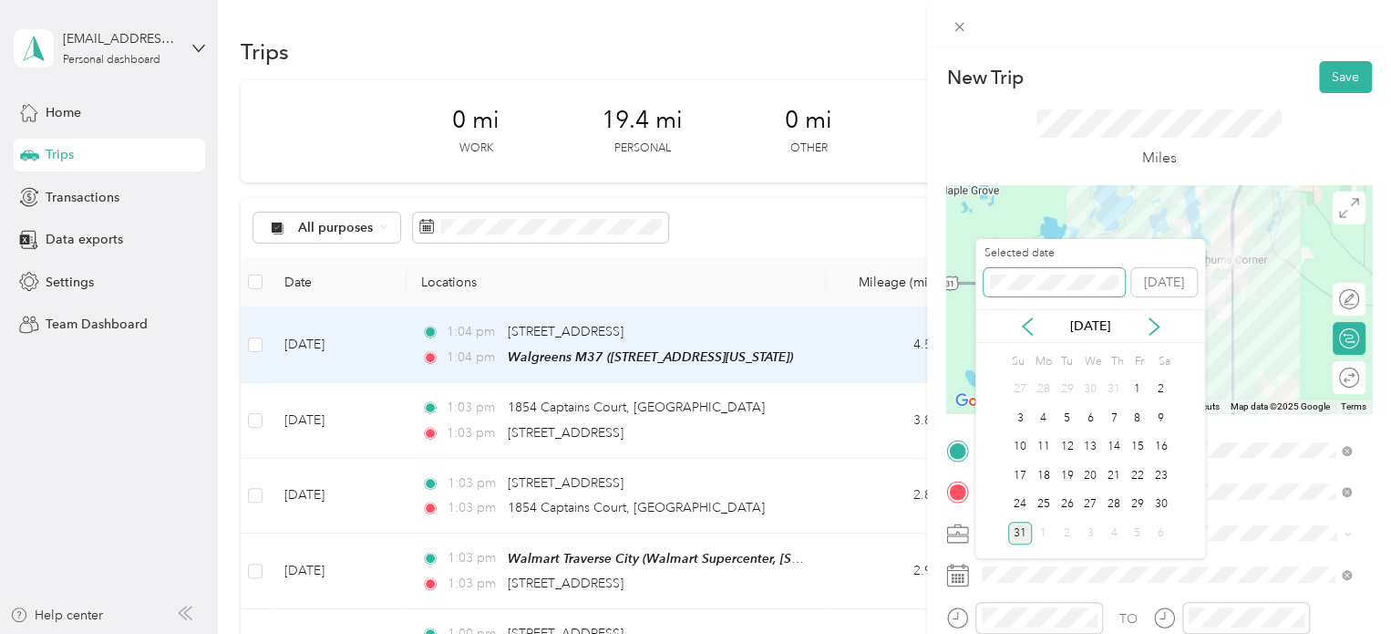
click at [1008, 273] on span at bounding box center [1054, 282] width 141 height 29
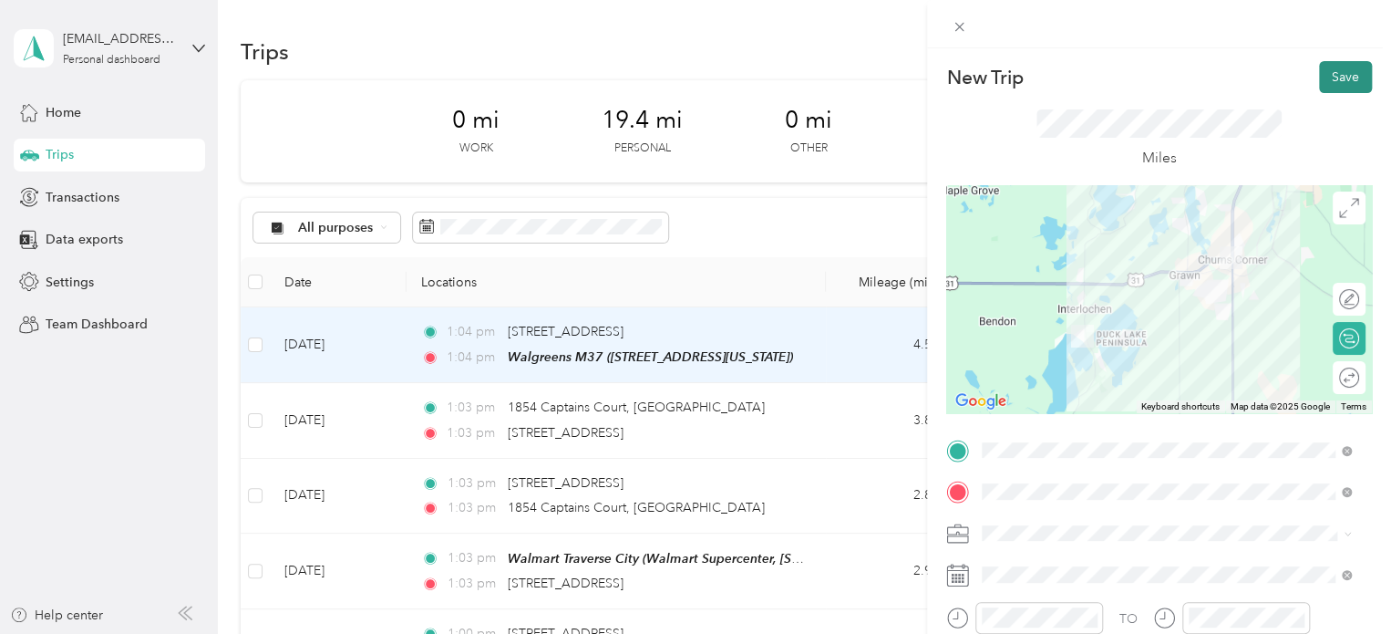
click at [1332, 77] on button "Save" at bounding box center [1345, 77] width 53 height 32
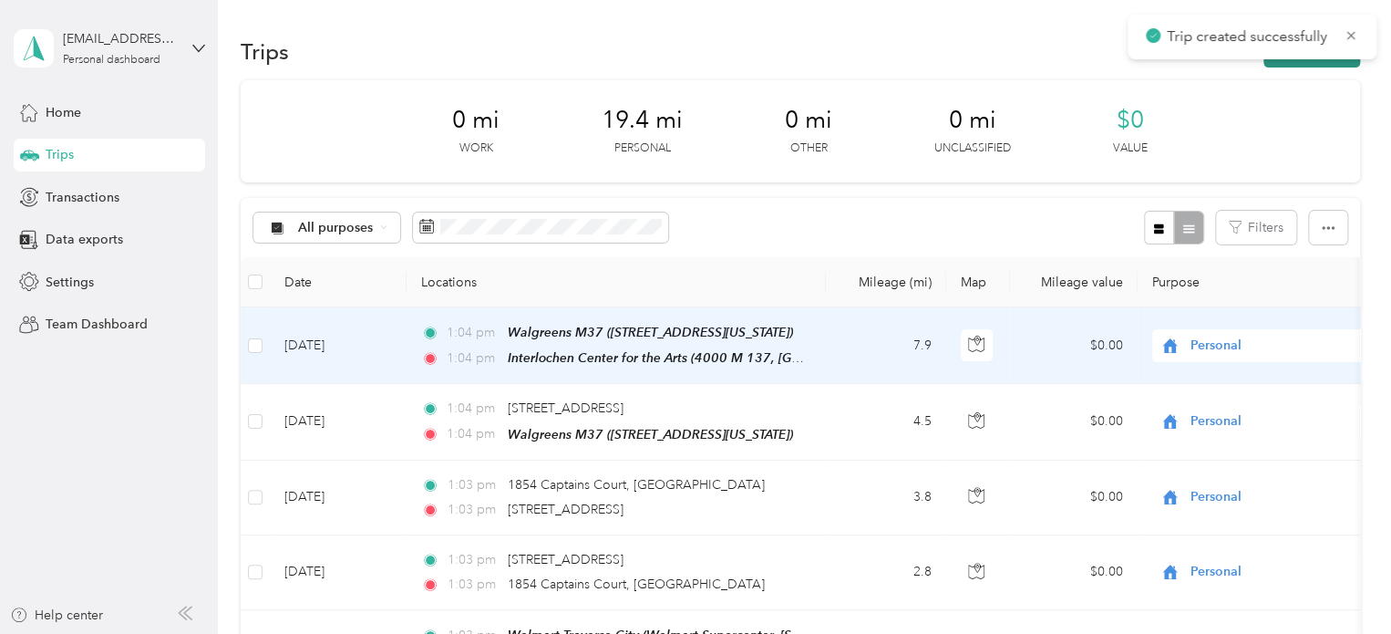
click at [1322, 63] on button "New trip" at bounding box center [1312, 52] width 97 height 32
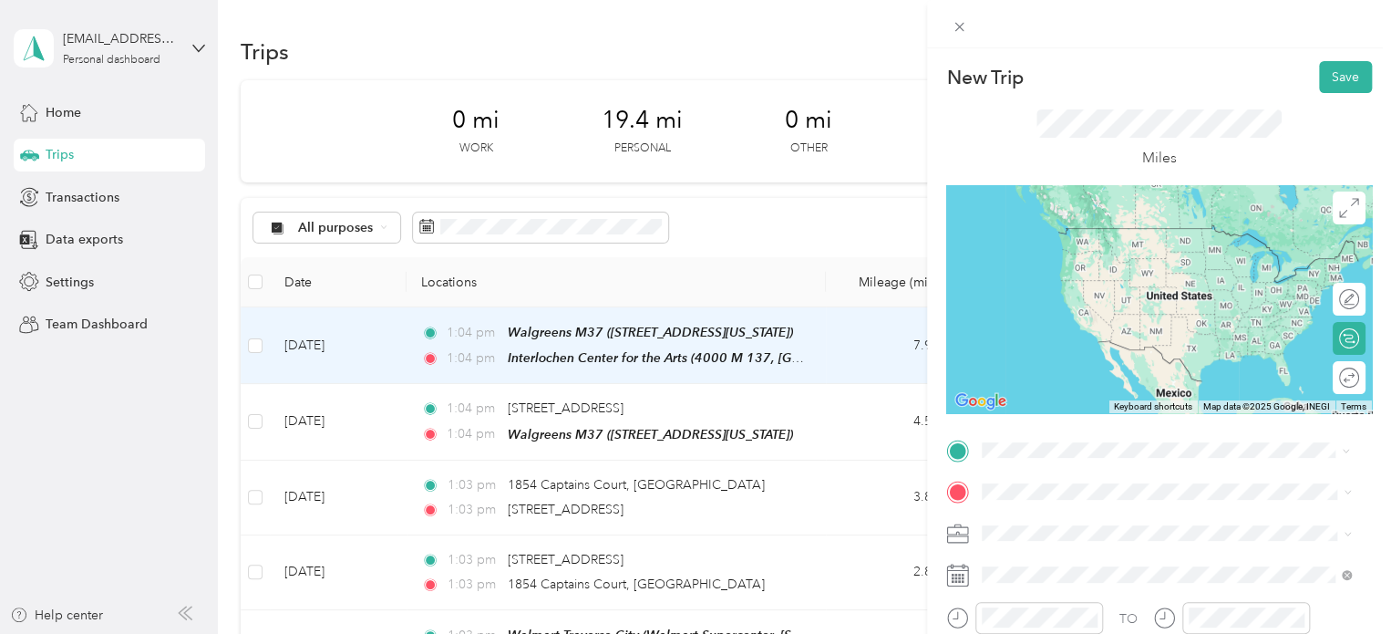
click at [1116, 258] on span "4000 M 137, 49643, [GEOGRAPHIC_DATA], [US_STATE], [GEOGRAPHIC_DATA]" at bounding box center [1144, 264] width 255 height 35
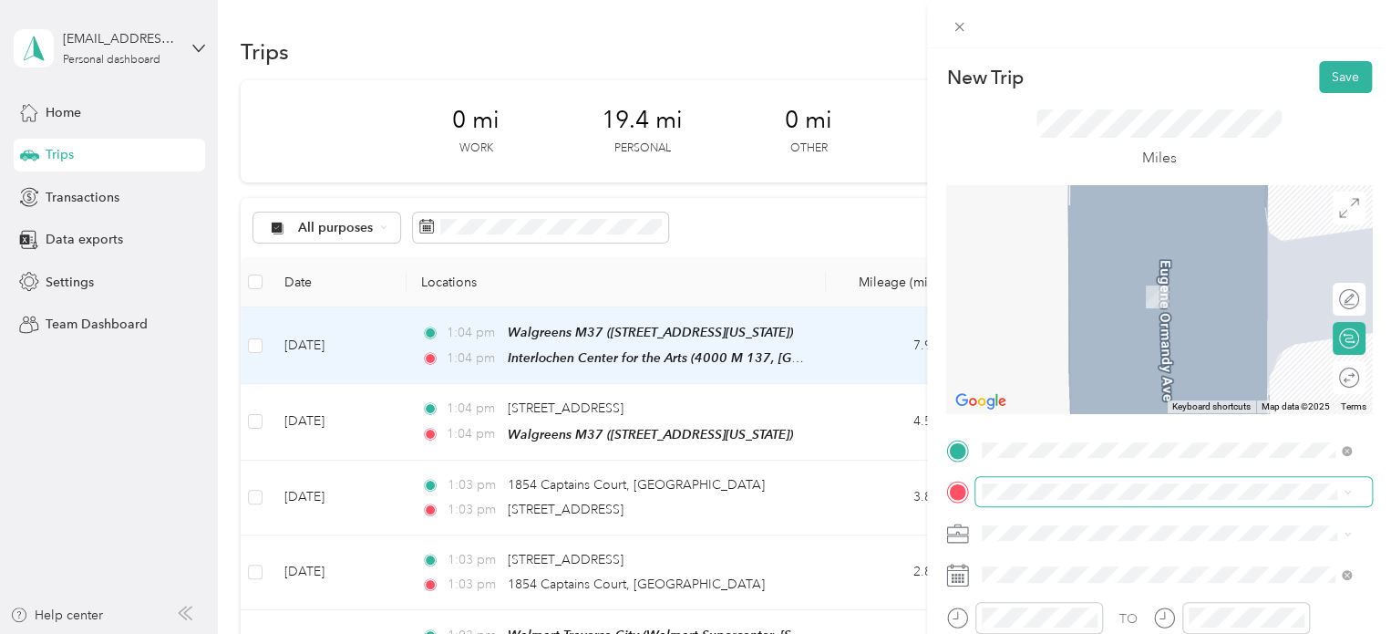
click at [1030, 477] on span at bounding box center [1174, 491] width 397 height 29
click at [1049, 419] on div "Home [PERSON_NAME] [STREET_ADDRESS][PERSON_NAME][PERSON_NAME] , [GEOGRAPHIC_DAT…" at bounding box center [1181, 421] width 329 height 77
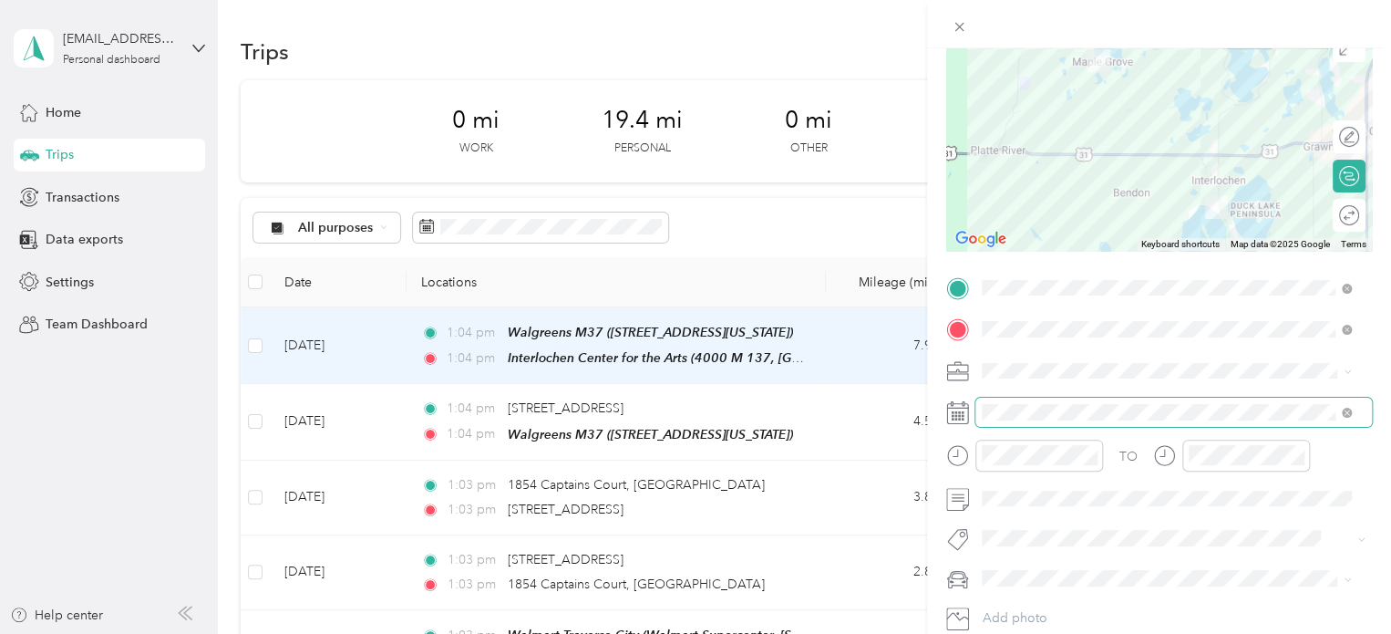
scroll to position [182, 0]
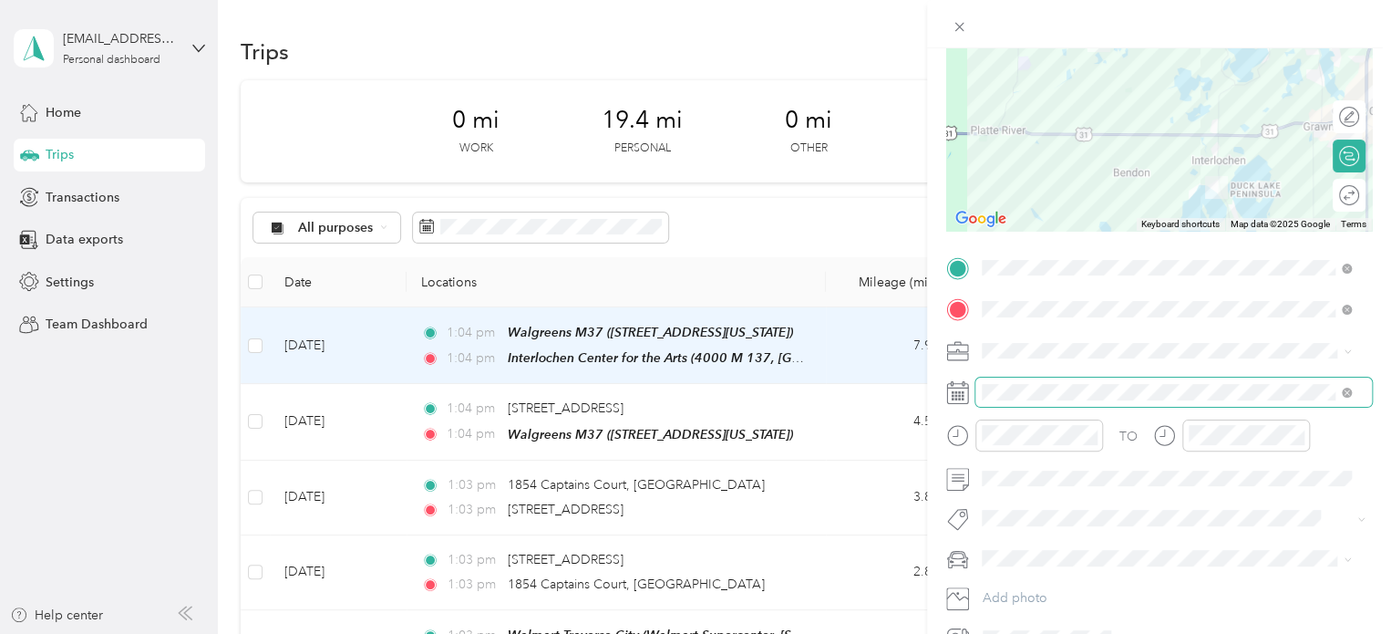
click at [1045, 381] on span at bounding box center [1174, 392] width 397 height 29
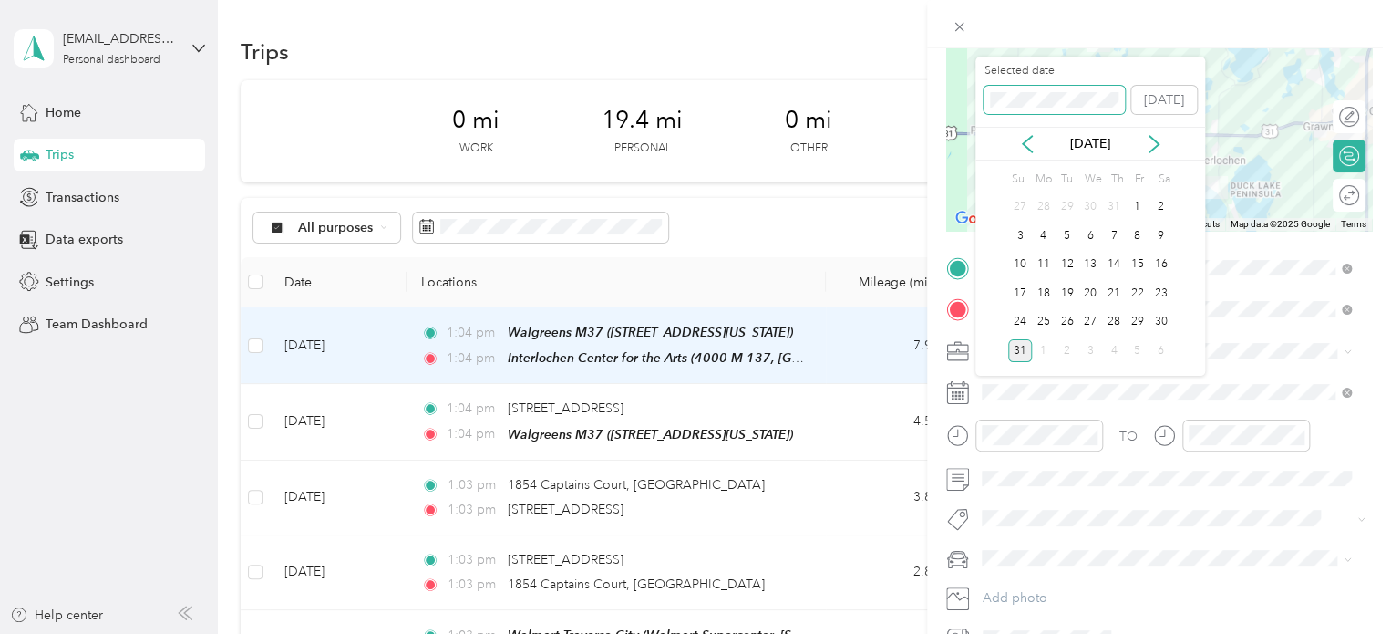
click at [963, 633] on div "New Trip Save This trip cannot be edited because it is either under review, app…" at bounding box center [691, 634] width 1382 height 0
click at [974, 633] on div "New Trip Save This trip cannot be edited because it is either under review, app…" at bounding box center [691, 634] width 1382 height 0
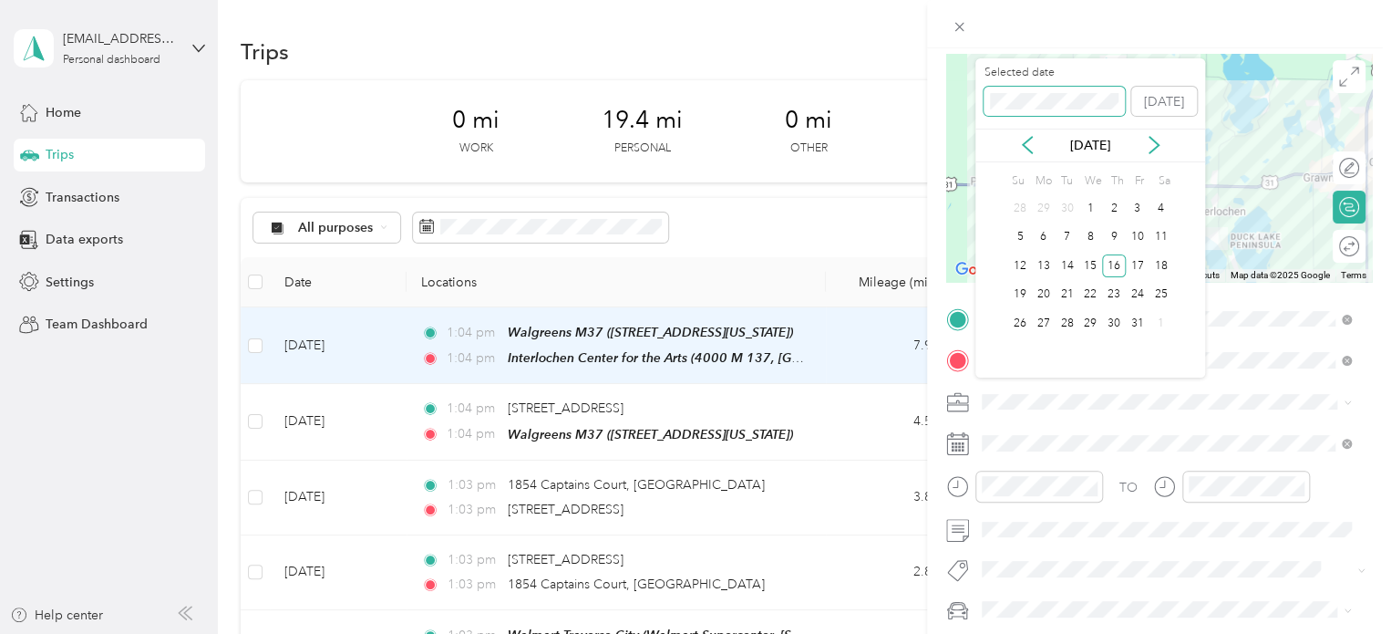
scroll to position [0, 0]
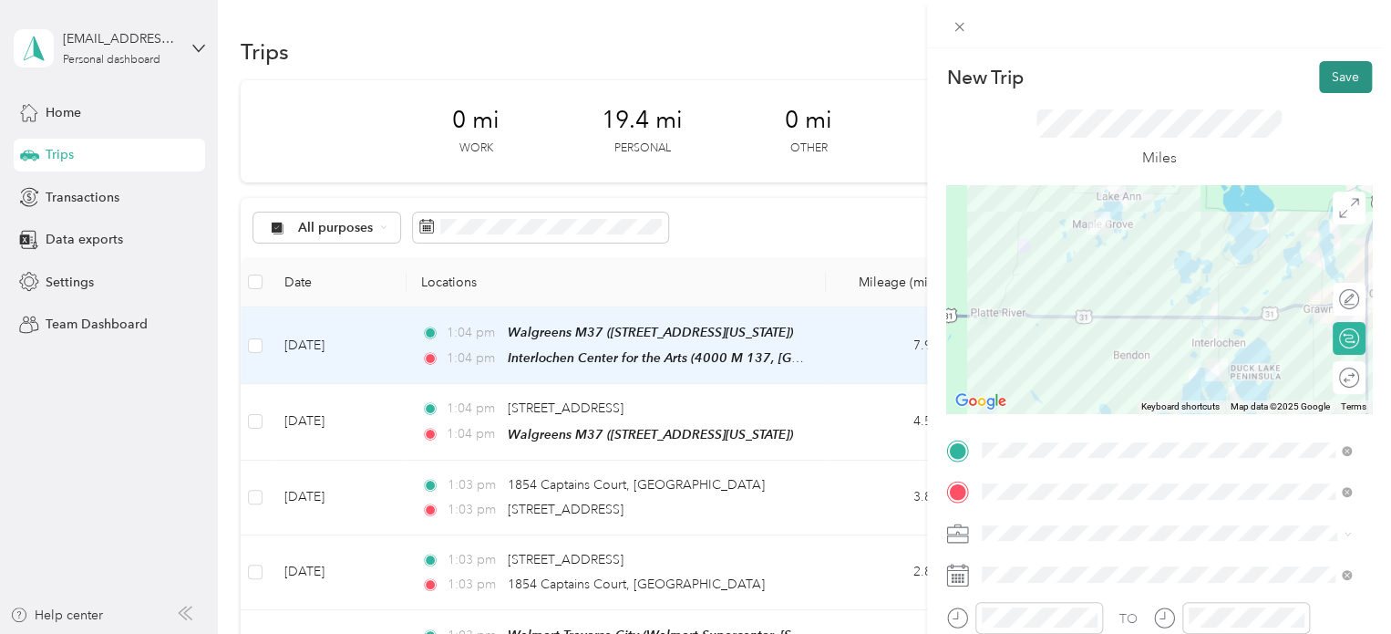
click at [1320, 69] on button "Save" at bounding box center [1345, 77] width 53 height 32
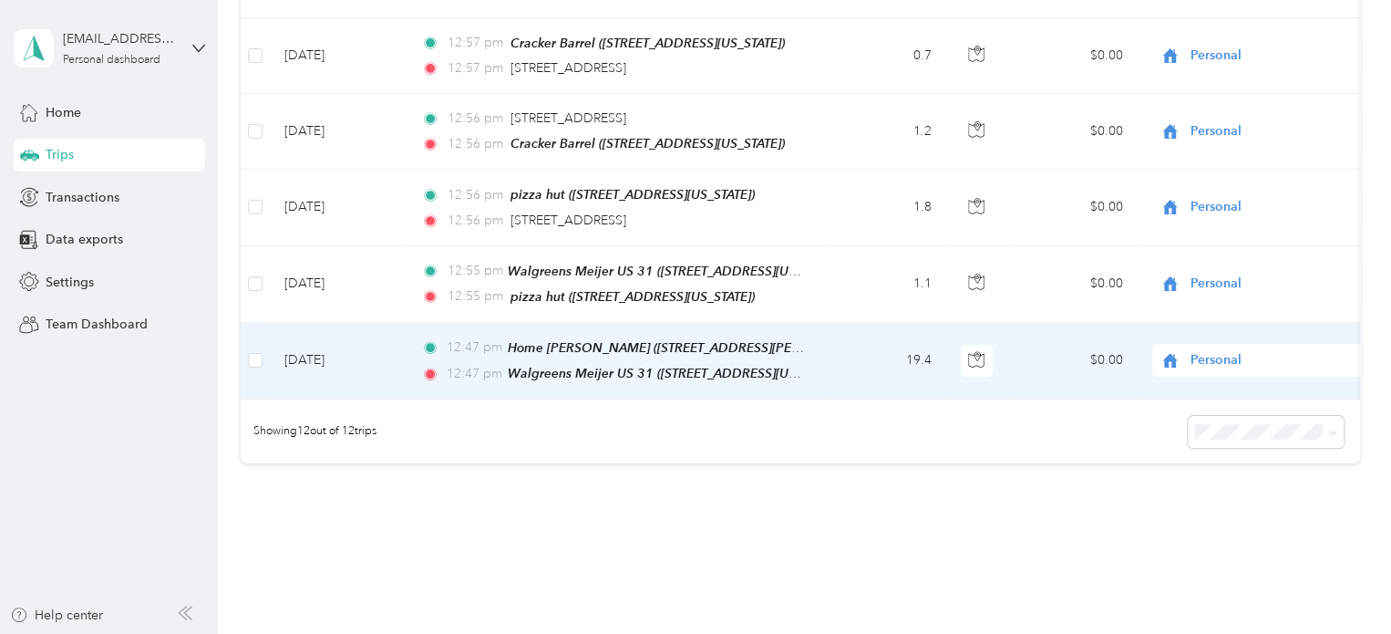
scroll to position [819, 0]
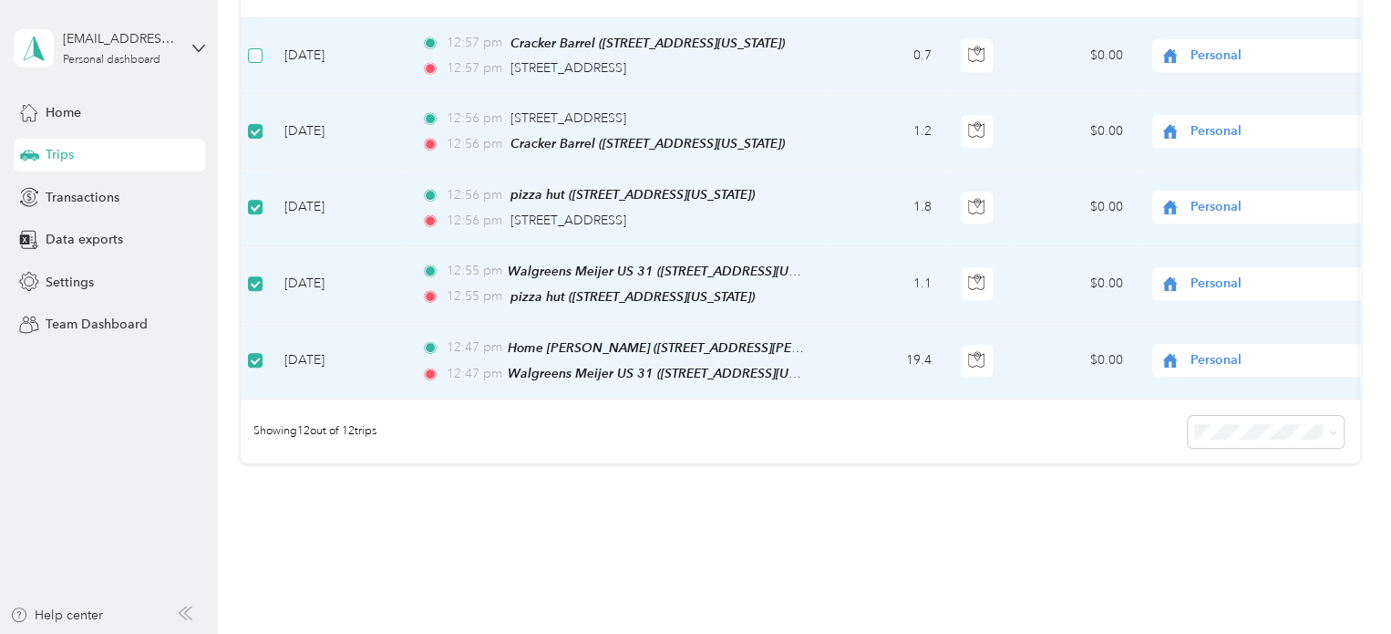
click at [257, 55] on label at bounding box center [255, 56] width 15 height 20
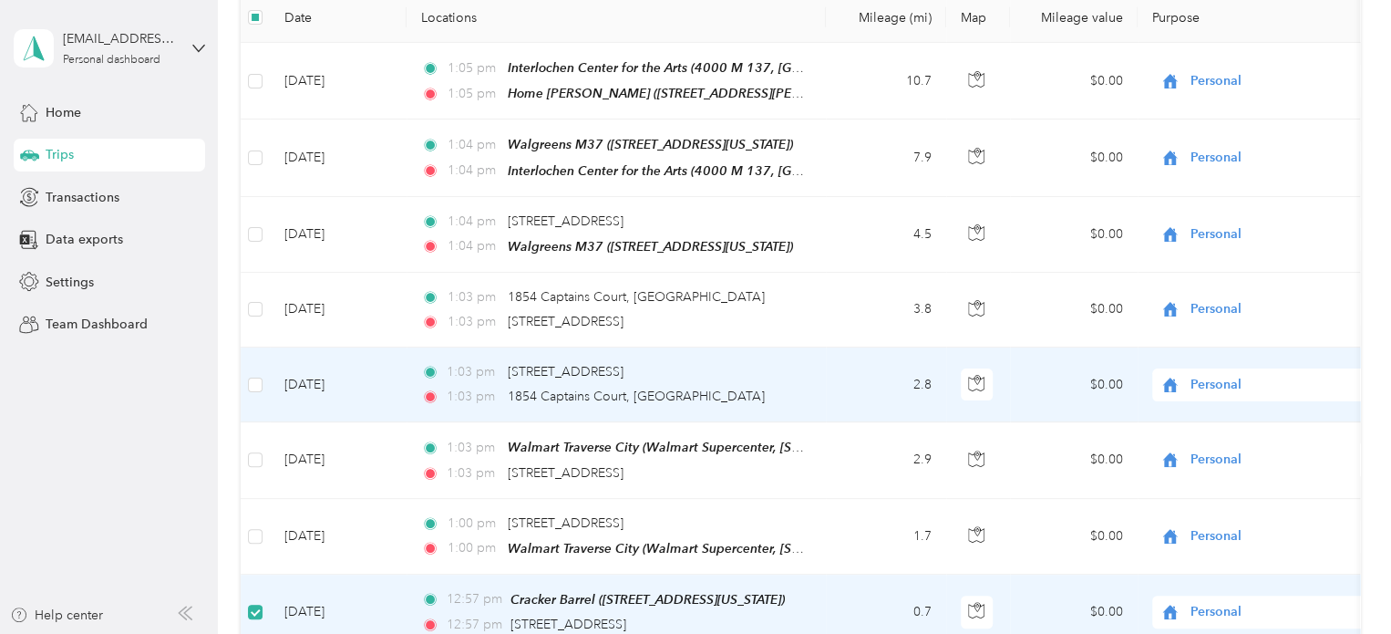
scroll to position [272, 0]
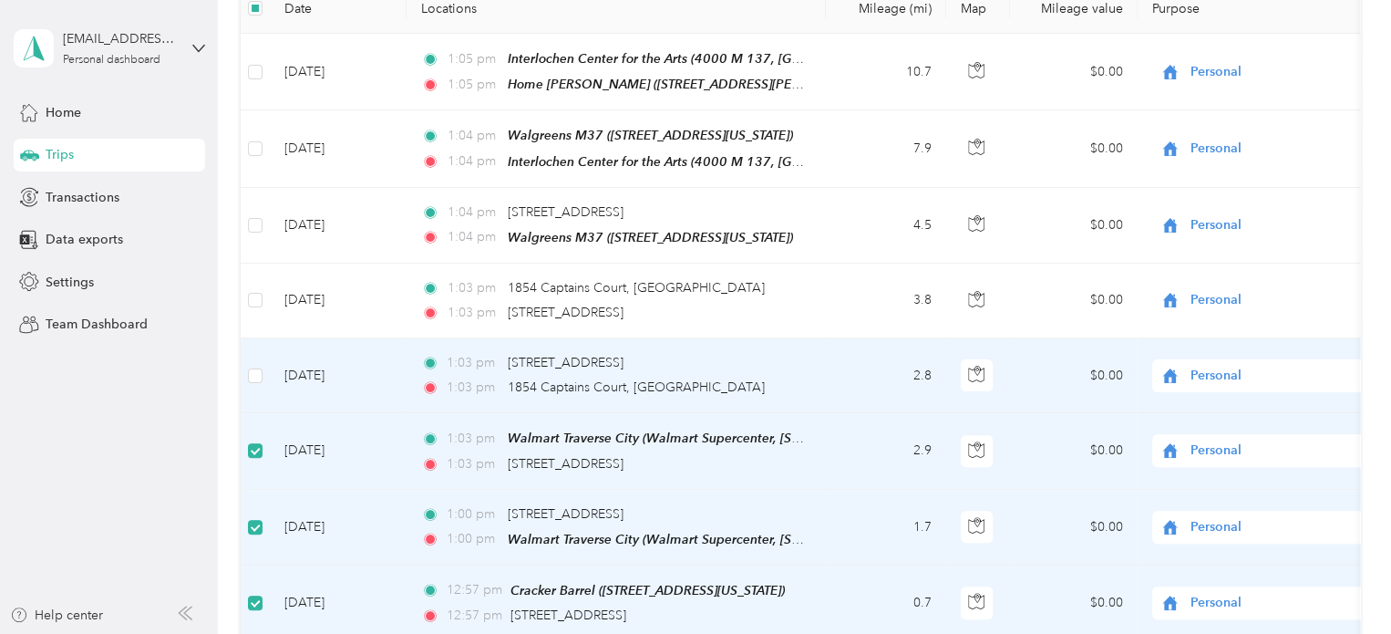
click at [246, 367] on td at bounding box center [255, 375] width 29 height 75
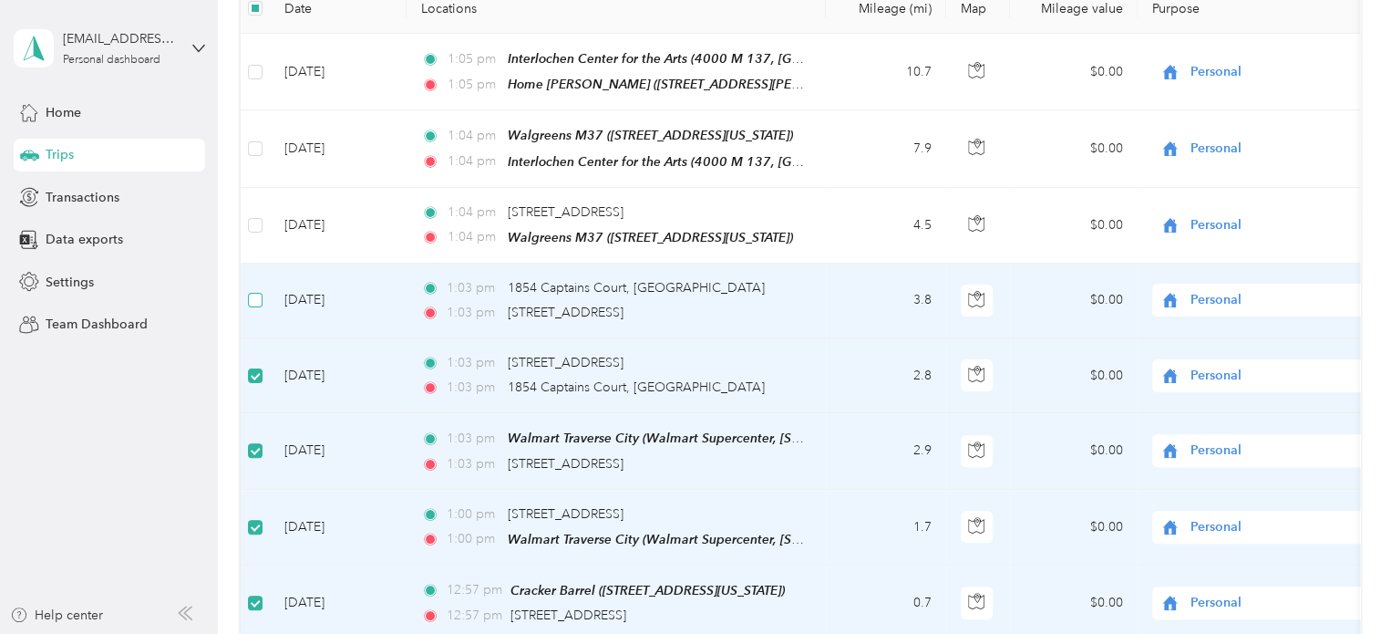
click at [249, 303] on label at bounding box center [255, 300] width 15 height 20
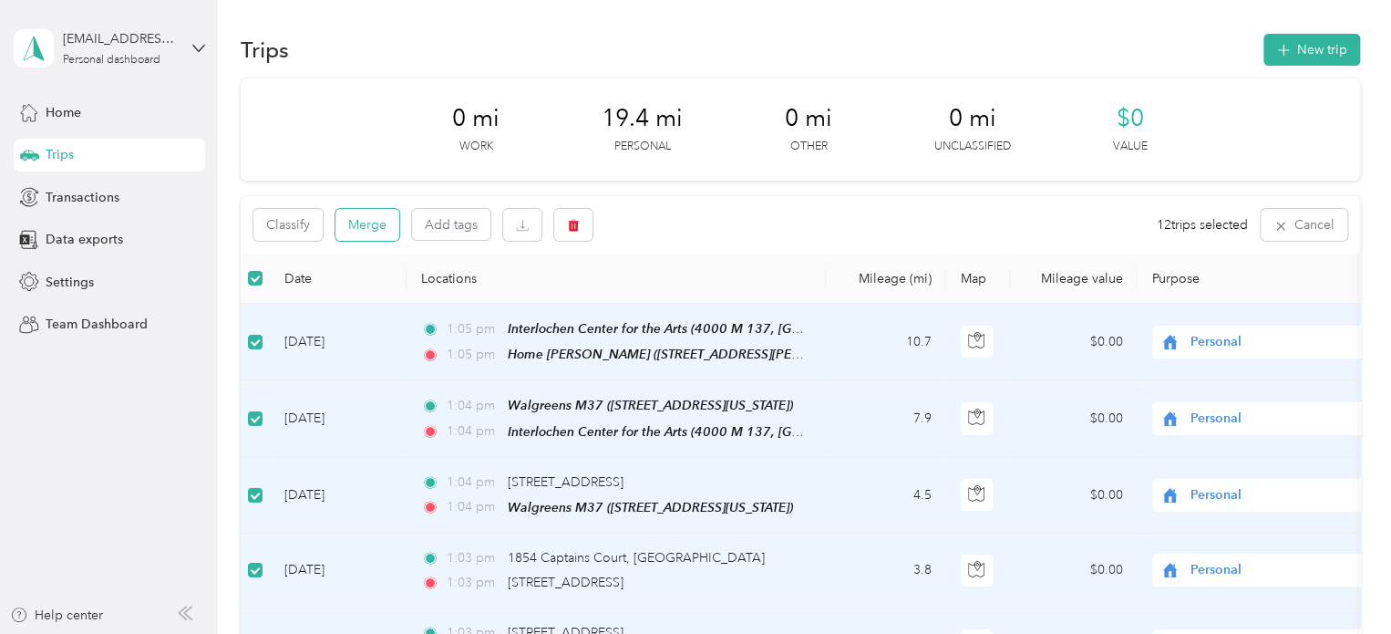
scroll to position [0, 0]
click at [362, 236] on button "Merge" at bounding box center [368, 227] width 64 height 32
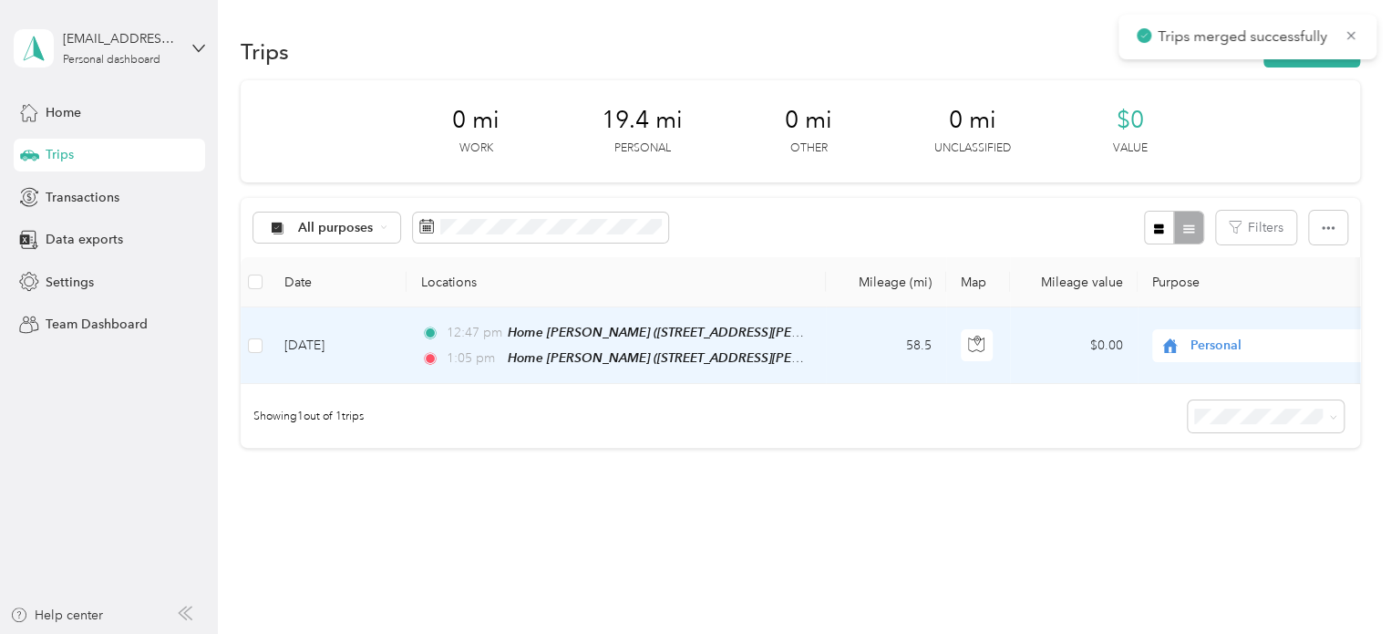
click at [1204, 347] on span "Personal" at bounding box center [1274, 346] width 167 height 20
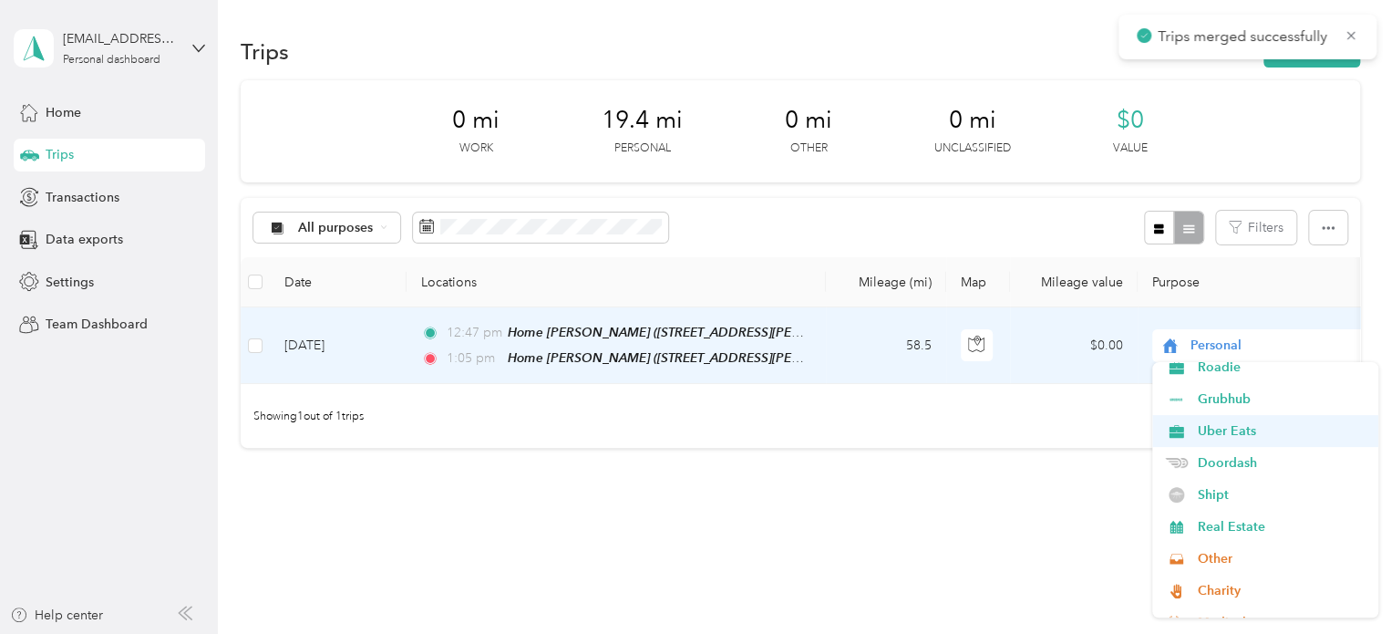
scroll to position [182, 0]
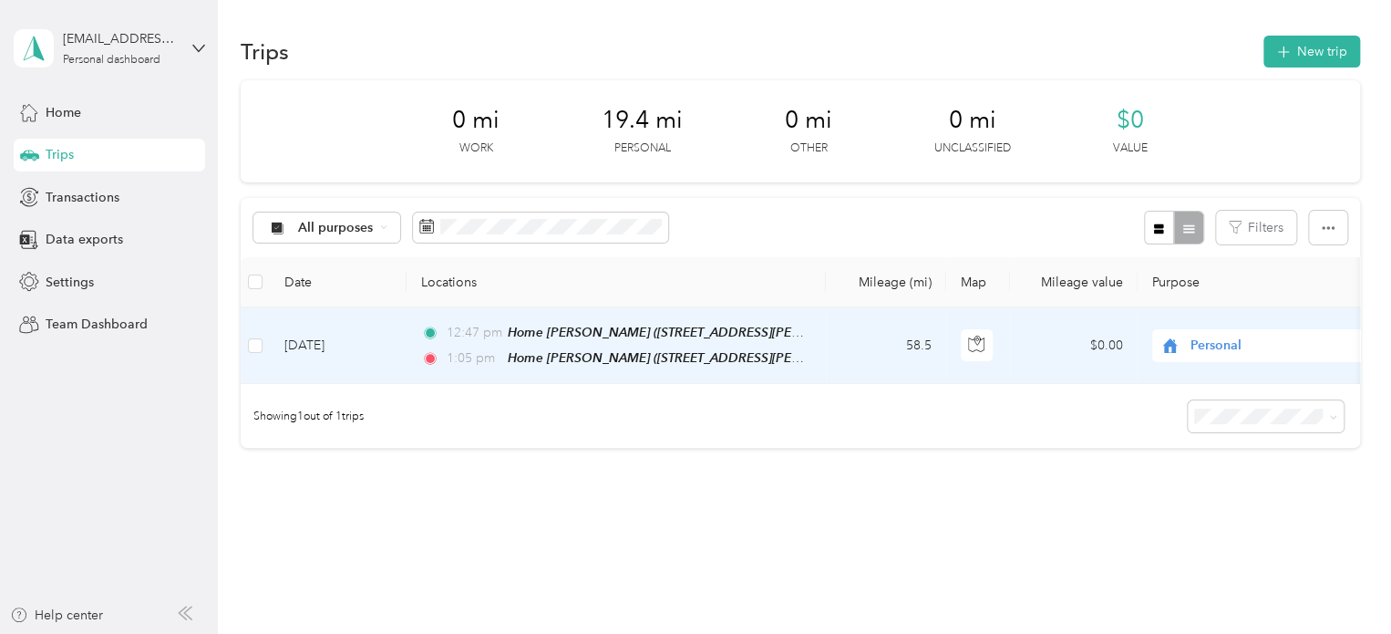
click at [1195, 444] on span "Doordash" at bounding box center [1265, 450] width 201 height 19
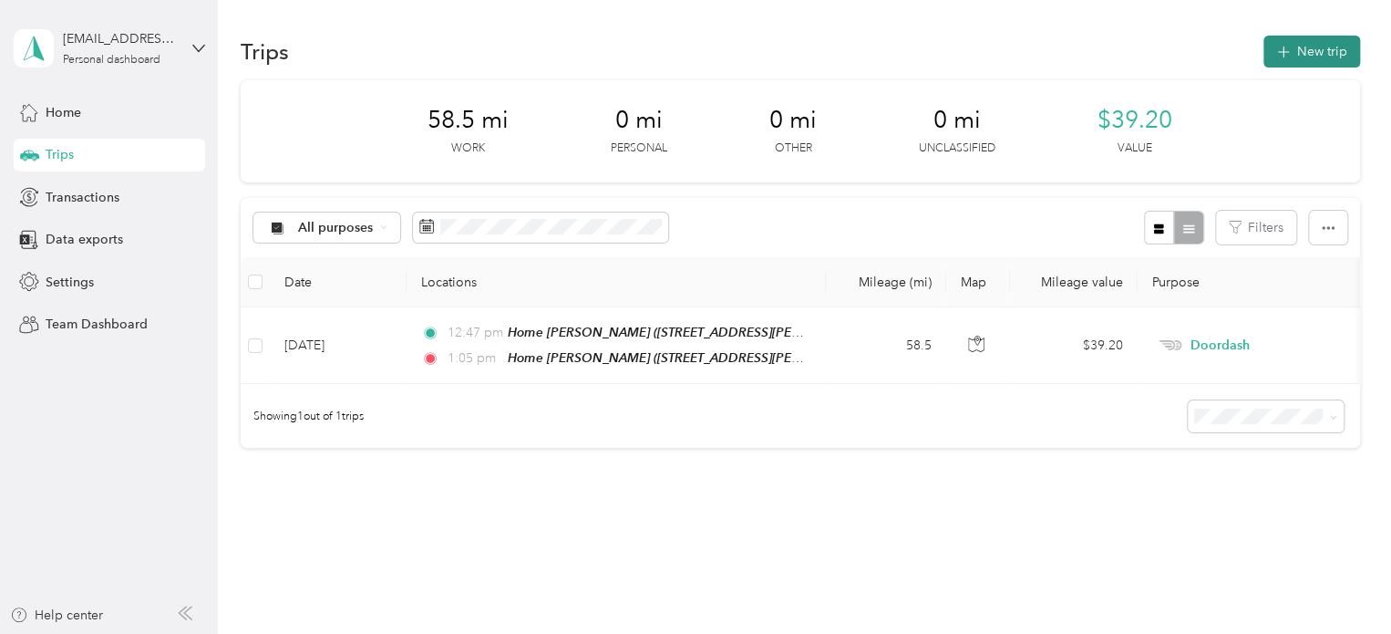
click at [1265, 57] on button "New trip" at bounding box center [1312, 52] width 97 height 32
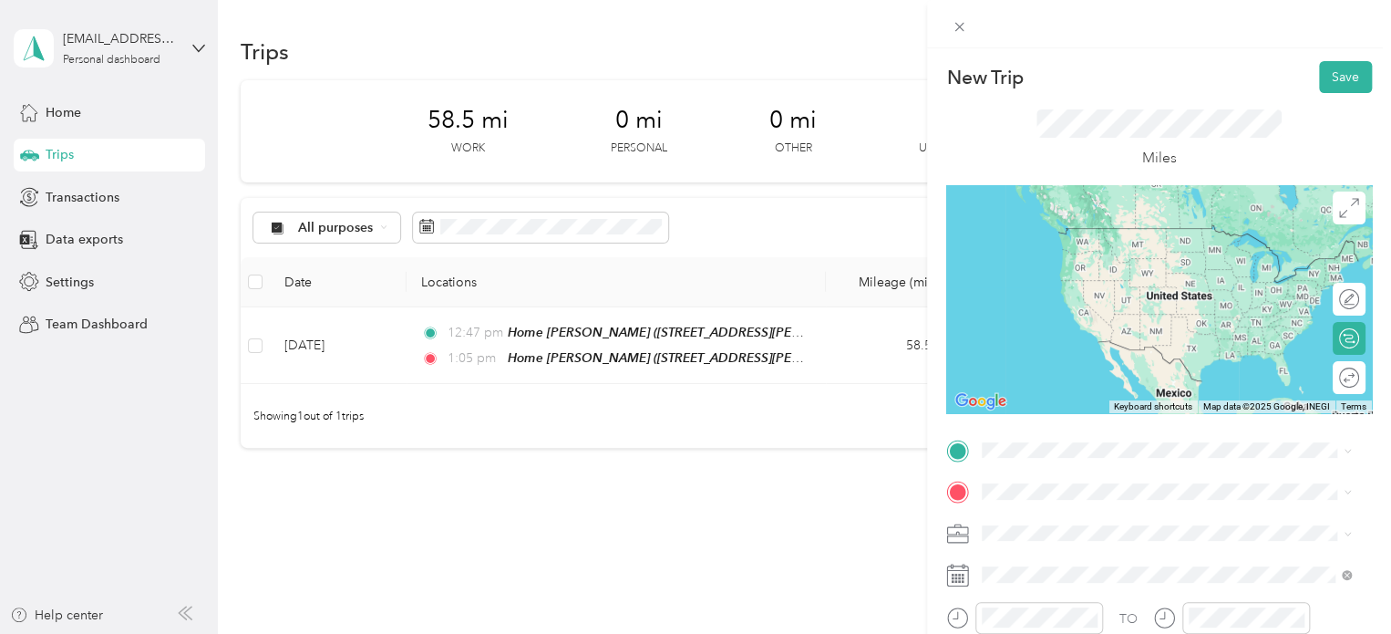
click at [1071, 381] on span "[STREET_ADDRESS][PERSON_NAME], [PERSON_NAME], [GEOGRAPHIC_DATA], [GEOGRAPHIC_DA…" at bounding box center [1138, 387] width 243 height 54
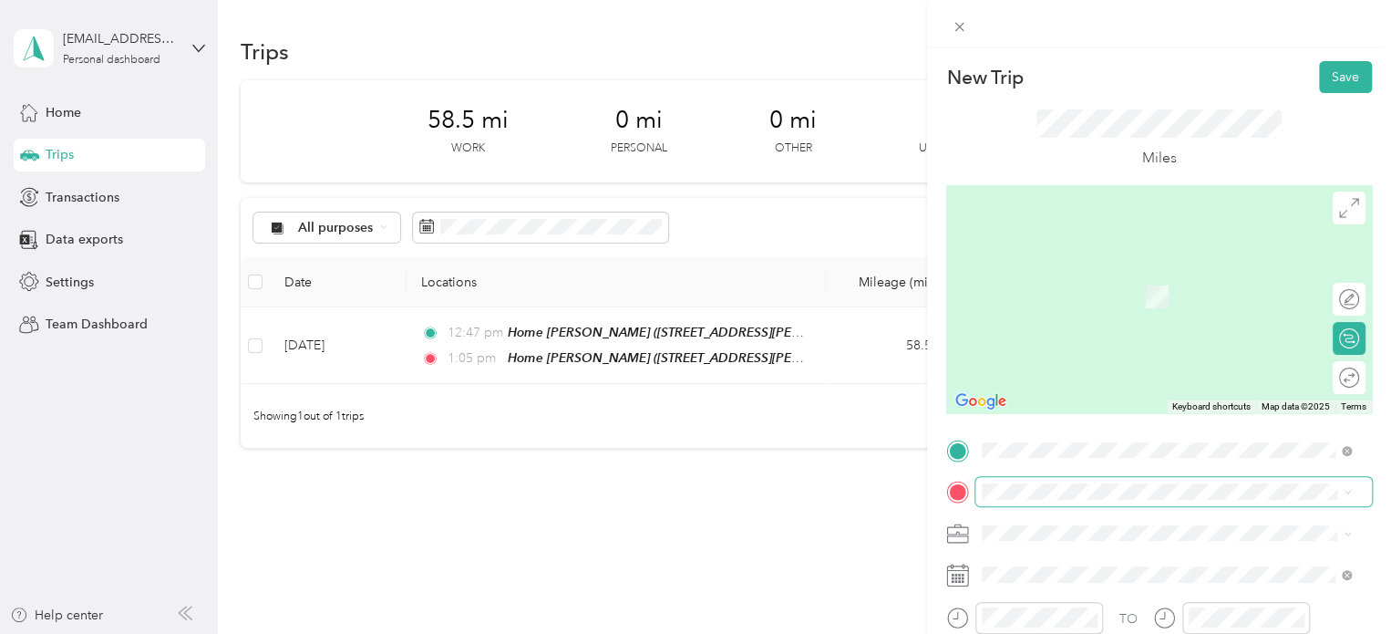
click at [1020, 481] on span at bounding box center [1174, 491] width 397 height 29
click at [1045, 362] on span "[STREET_ADDRESS][US_STATE]" at bounding box center [1108, 355] width 182 height 16
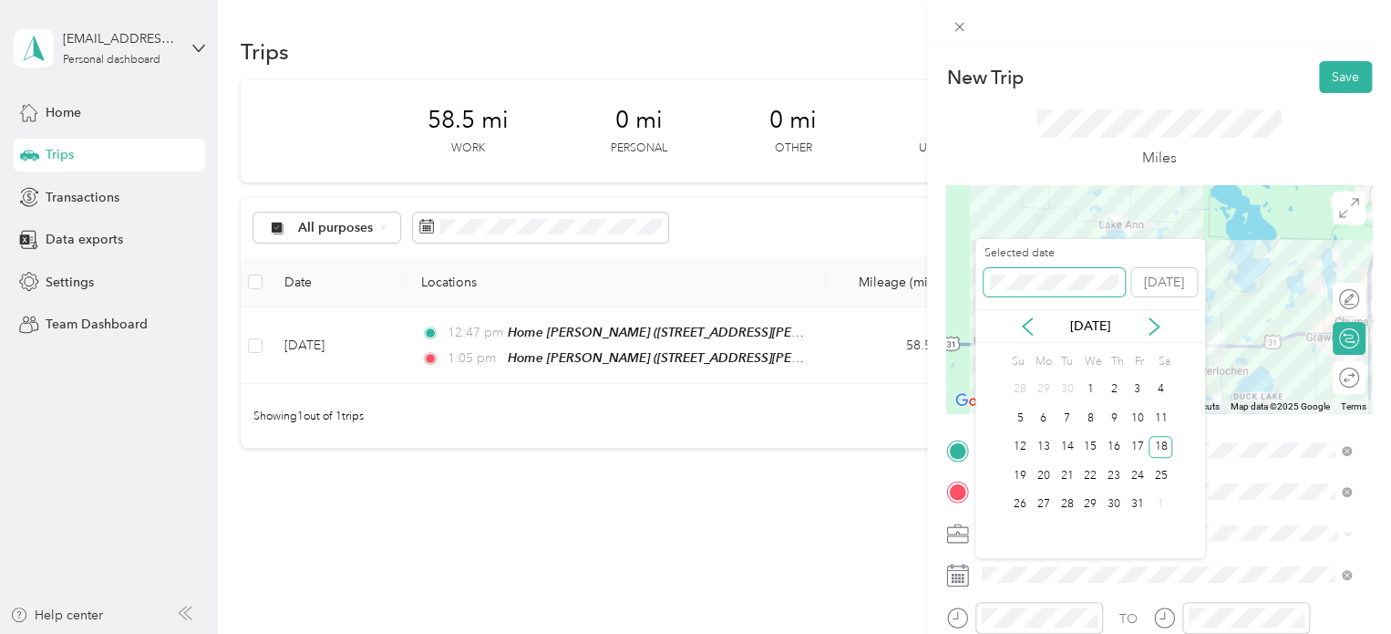
click at [976, 287] on div "Selected date [DATE]" at bounding box center [1091, 277] width 230 height 64
click at [1153, 443] on div "18" at bounding box center [1161, 447] width 24 height 23
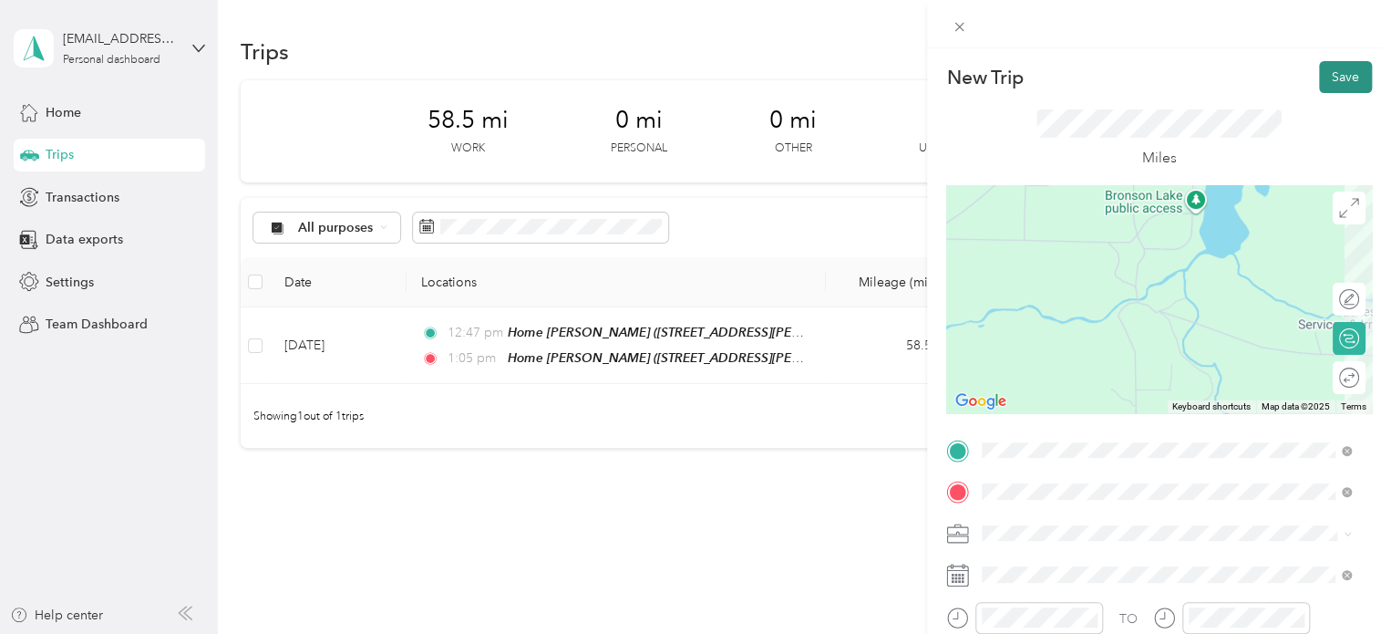
scroll to position [0, 0]
click at [1329, 76] on button "Save" at bounding box center [1345, 77] width 53 height 32
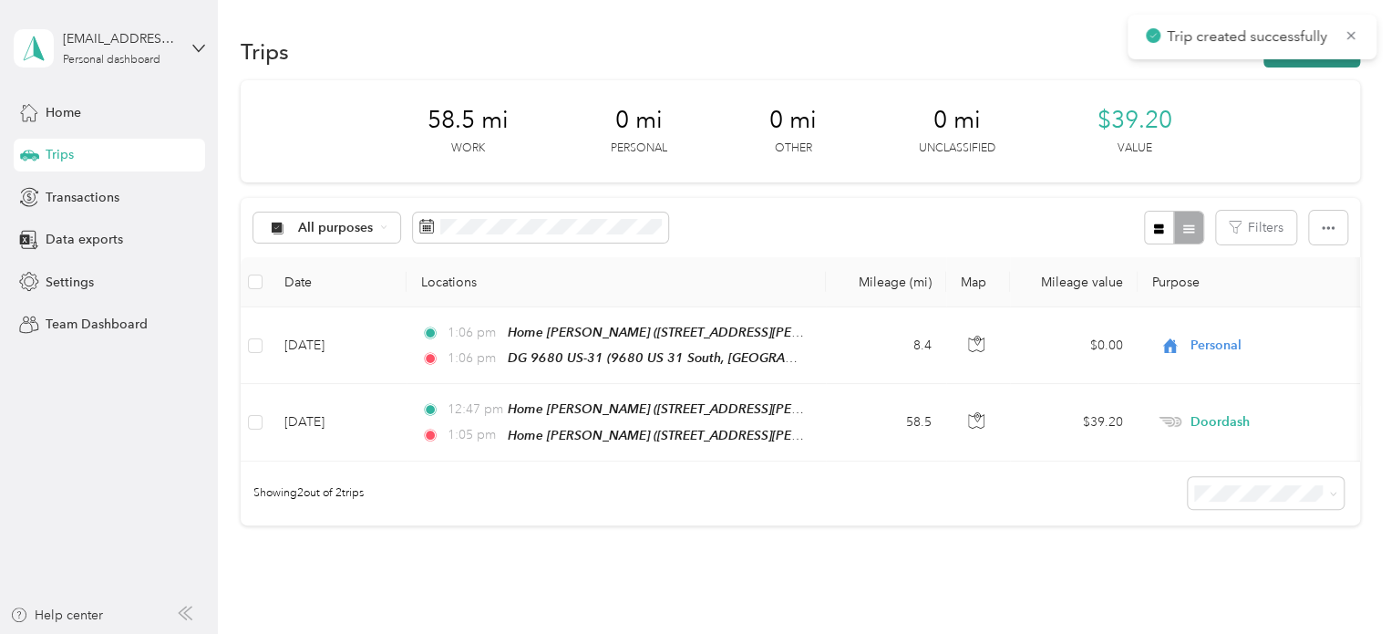
click at [1277, 67] on button "New trip" at bounding box center [1312, 52] width 97 height 32
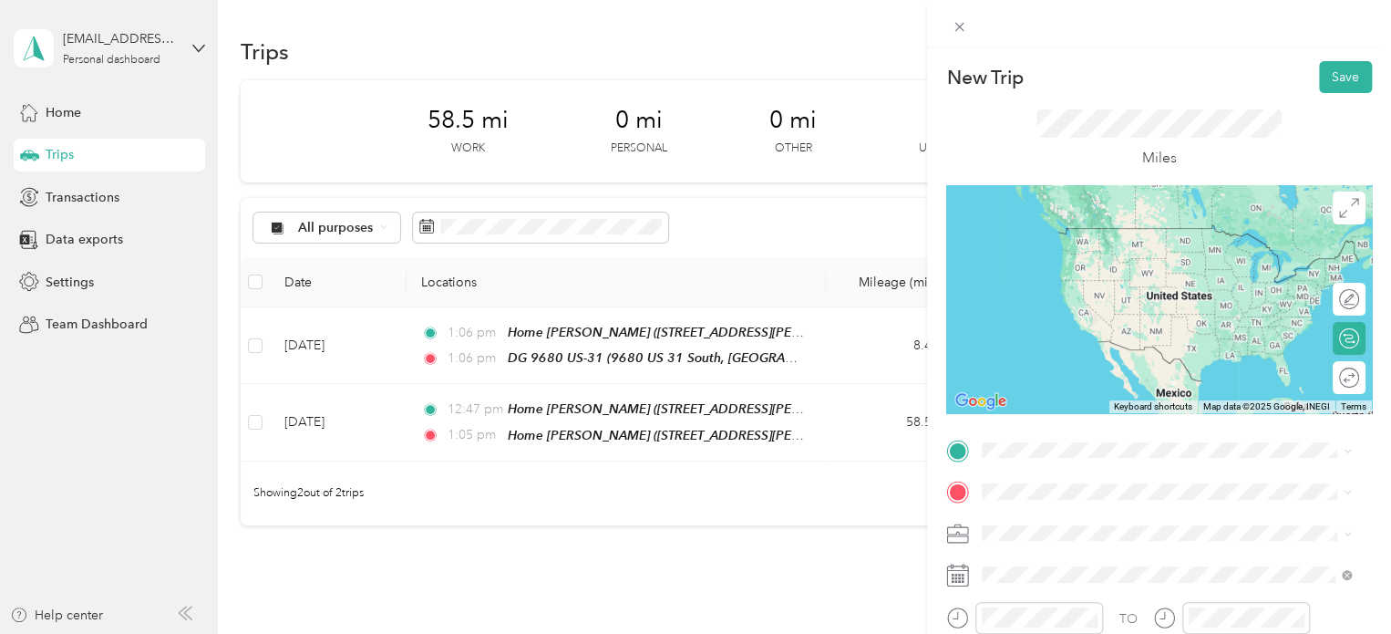
click at [1069, 320] on span "[STREET_ADDRESS][US_STATE]" at bounding box center [1108, 313] width 182 height 16
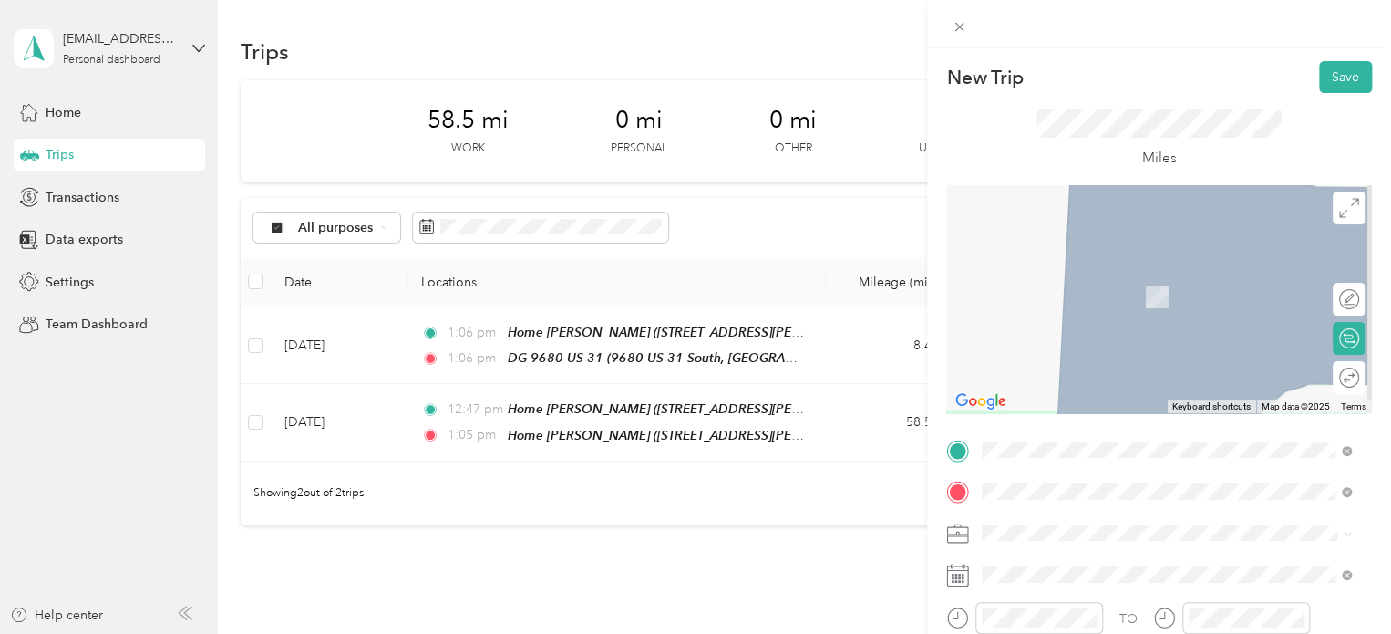
click at [1044, 268] on strong "Interlochen Center for the Arts" at bounding box center [1108, 276] width 182 height 16
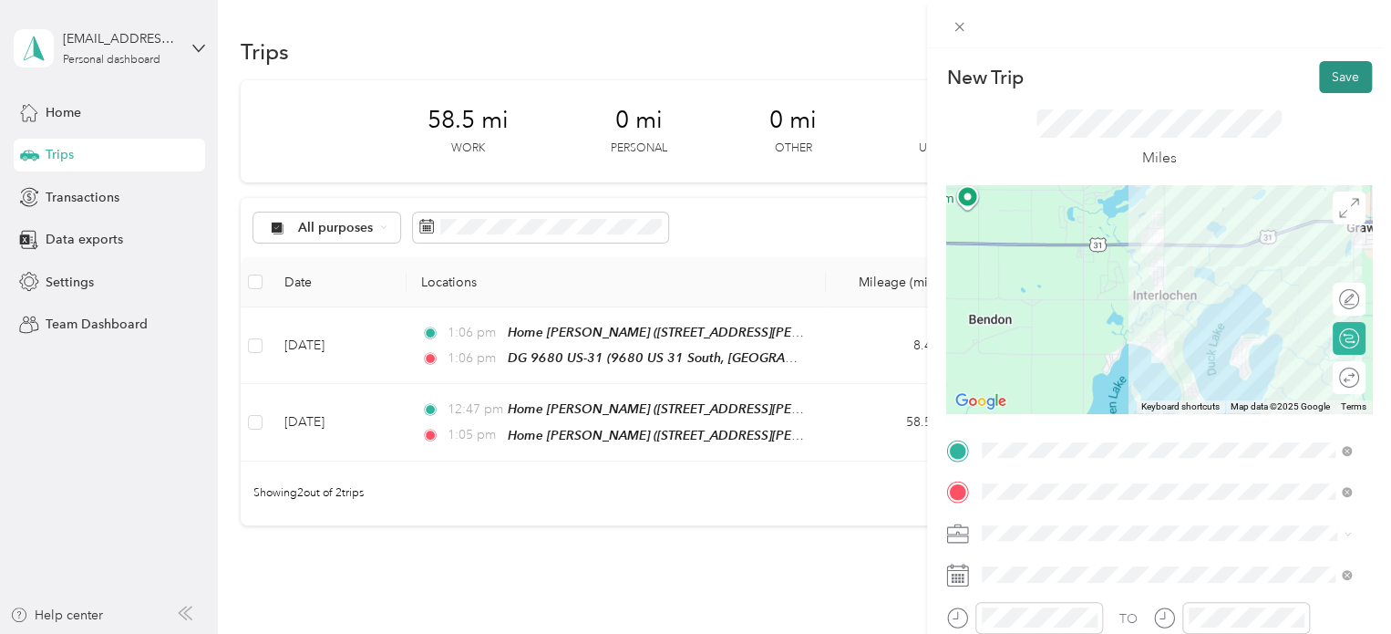
click at [1341, 84] on button "Save" at bounding box center [1345, 77] width 53 height 32
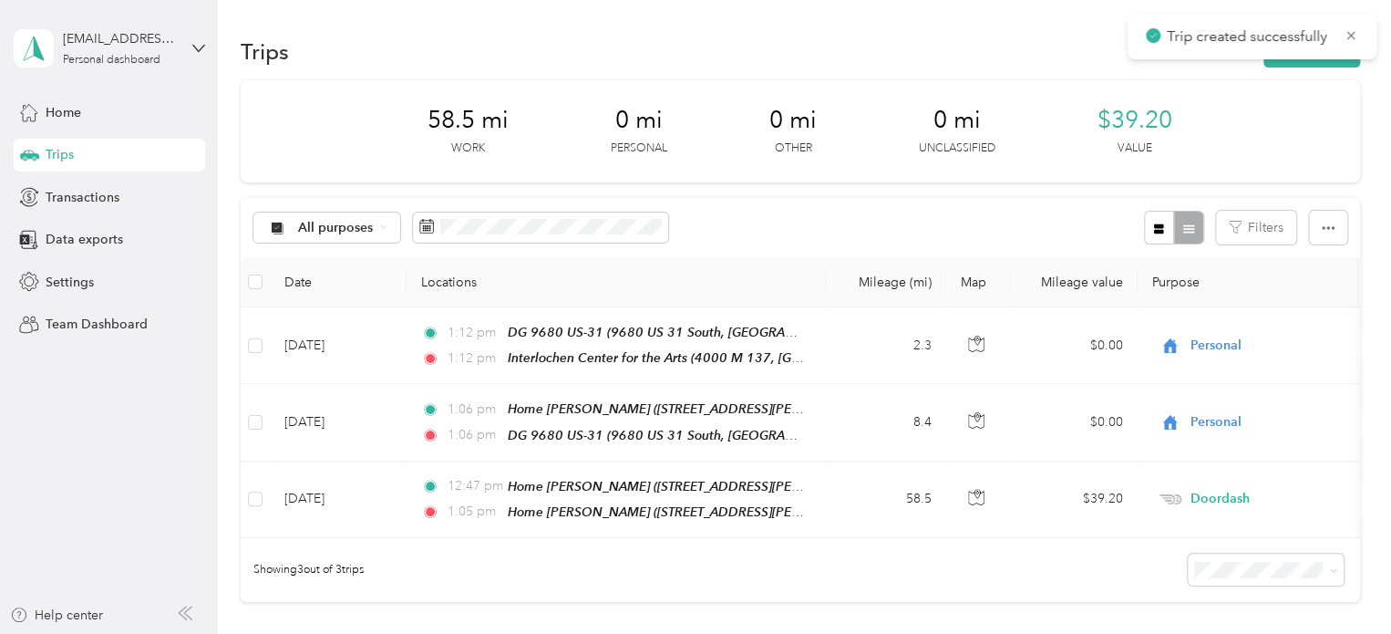
click at [1284, 67] on div "Trips New trip" at bounding box center [801, 51] width 1120 height 38
click at [1286, 60] on button "New trip" at bounding box center [1312, 52] width 97 height 32
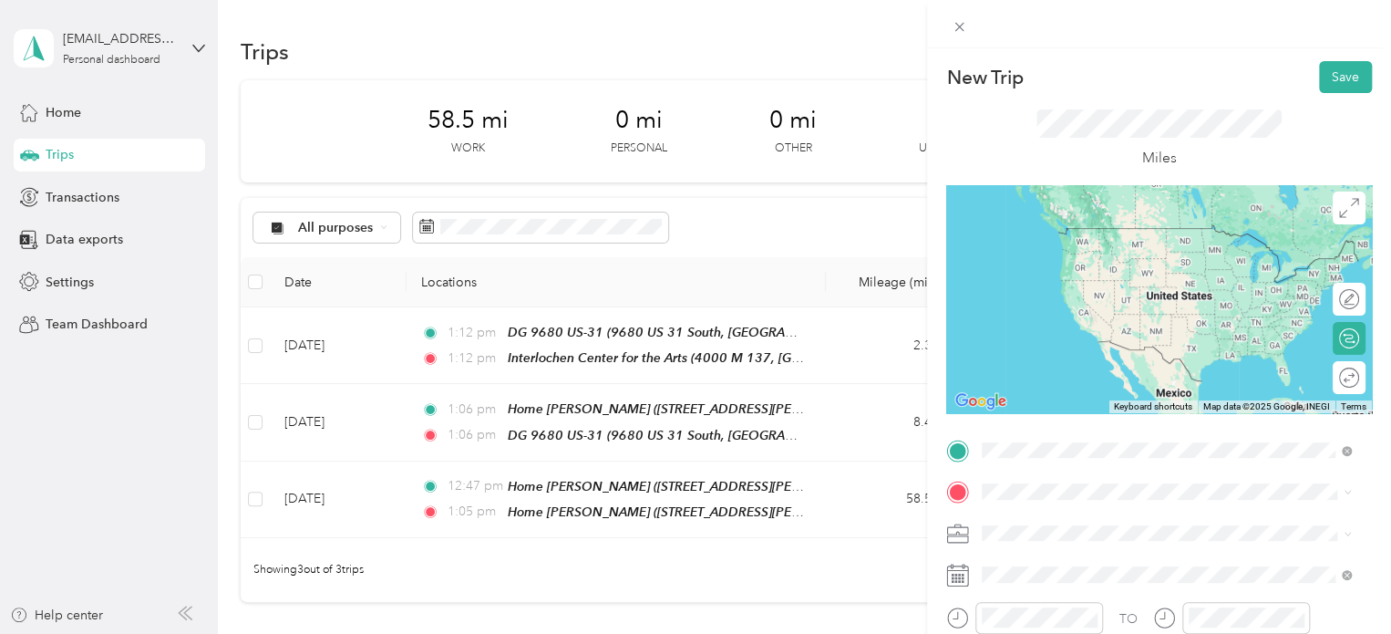
click at [1056, 240] on div "Interlochen Center for the Arts 4000 M 137, 49643, [GEOGRAPHIC_DATA], [US_STATE…" at bounding box center [1181, 254] width 329 height 57
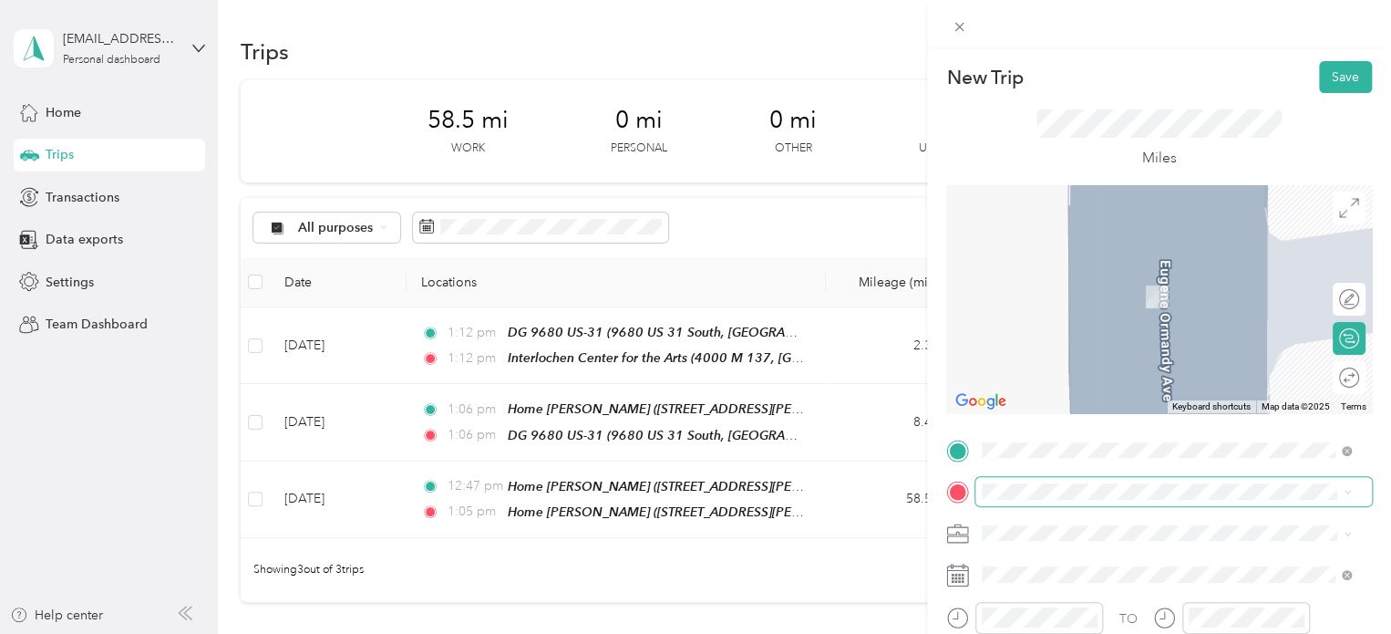
click at [1018, 483] on span at bounding box center [1174, 491] width 397 height 29
click at [1032, 298] on div "[PERSON_NAME]'s Food Markets [STREET_ADDRESS][US_STATE]" at bounding box center [1118, 280] width 203 height 38
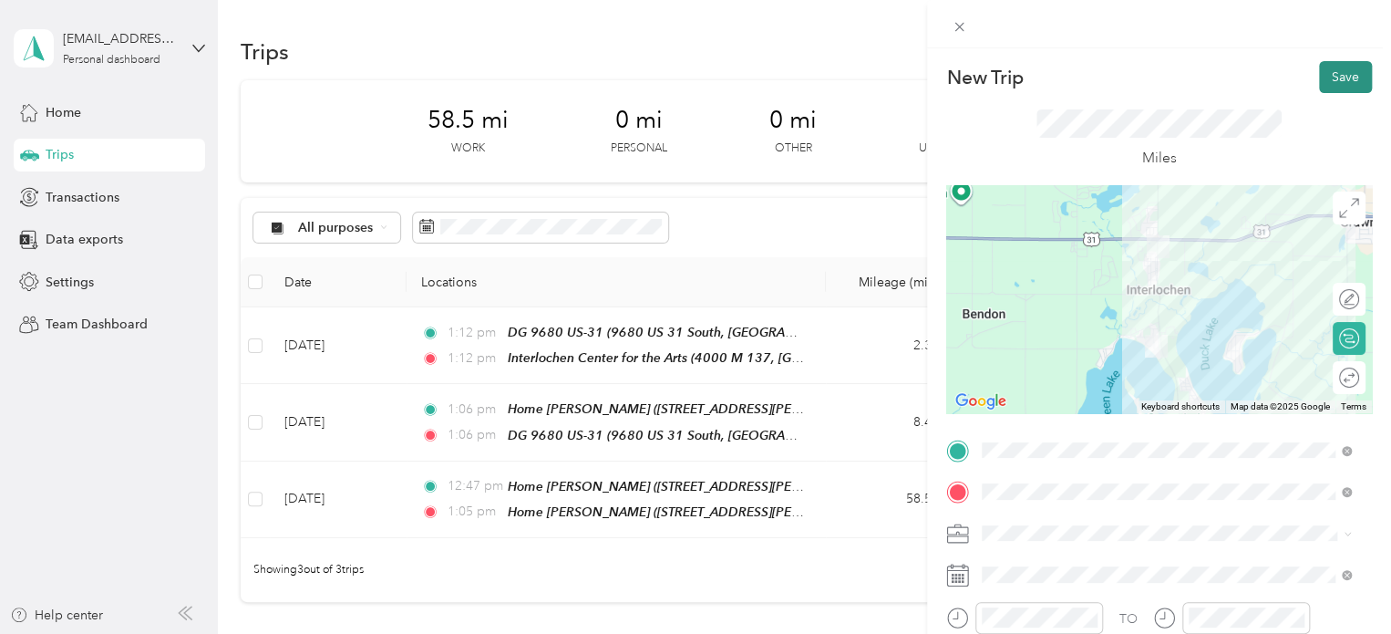
click at [1337, 79] on button "Save" at bounding box center [1345, 77] width 53 height 32
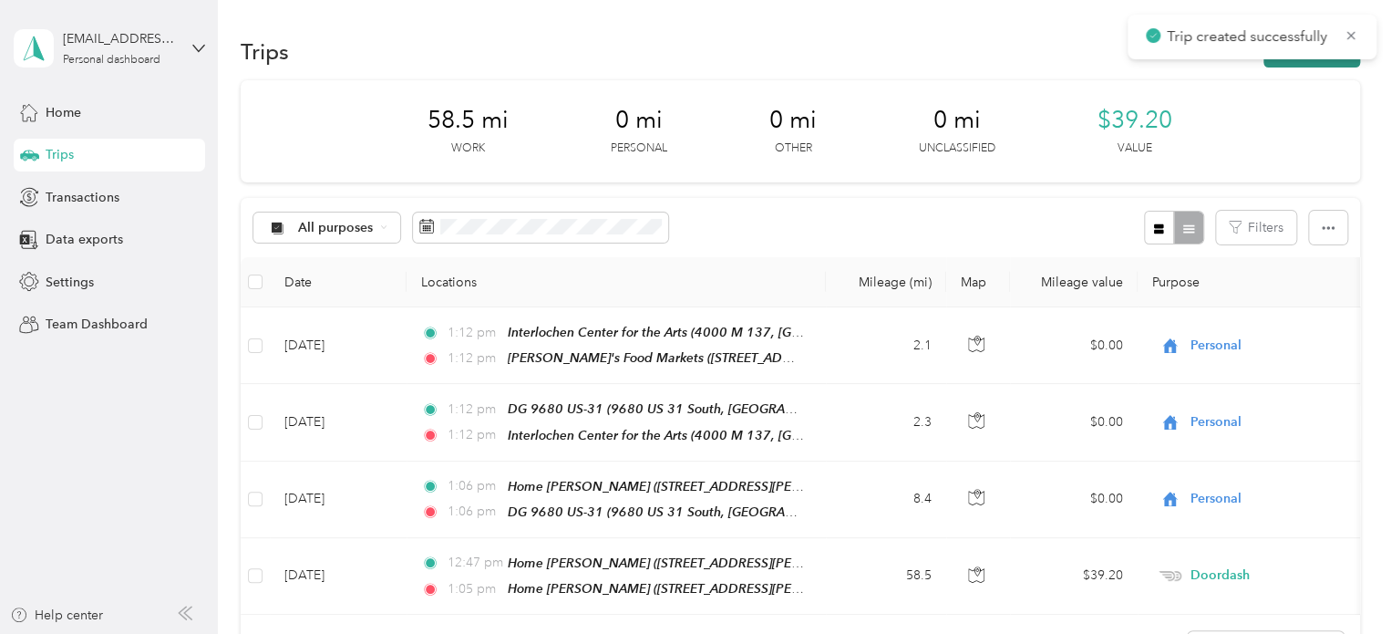
click at [1291, 62] on button "New trip" at bounding box center [1312, 52] width 97 height 32
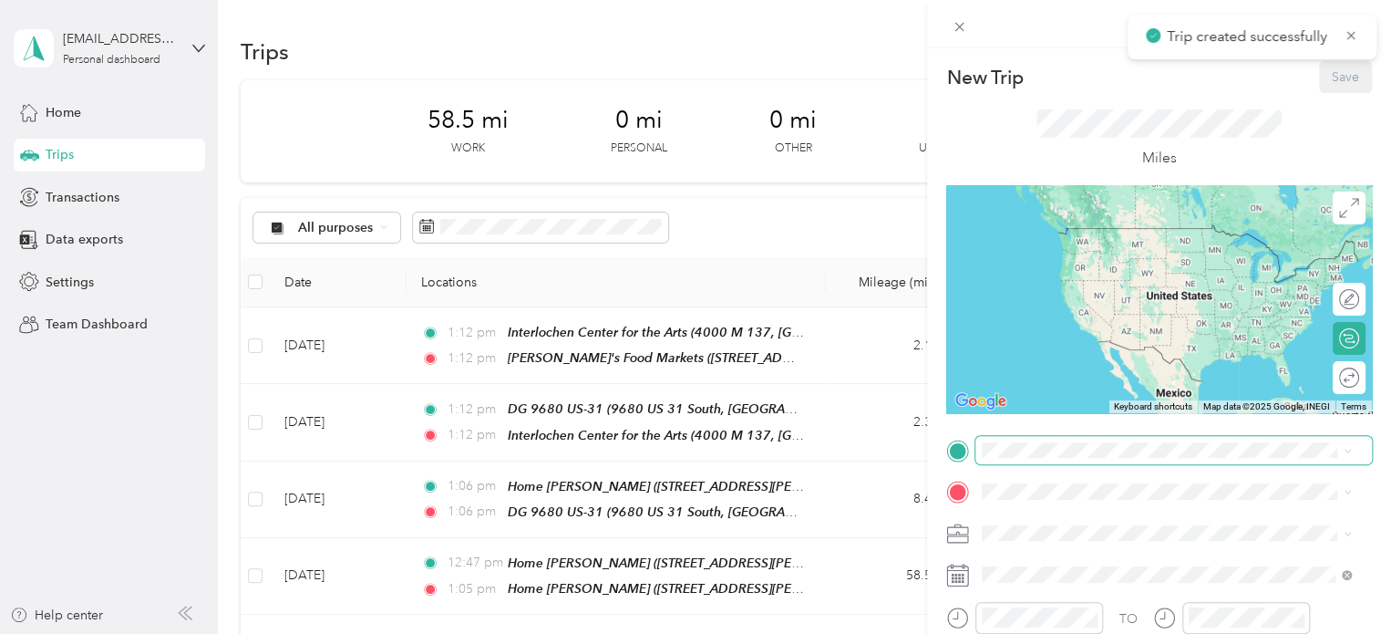
click at [1009, 460] on span at bounding box center [1174, 450] width 397 height 29
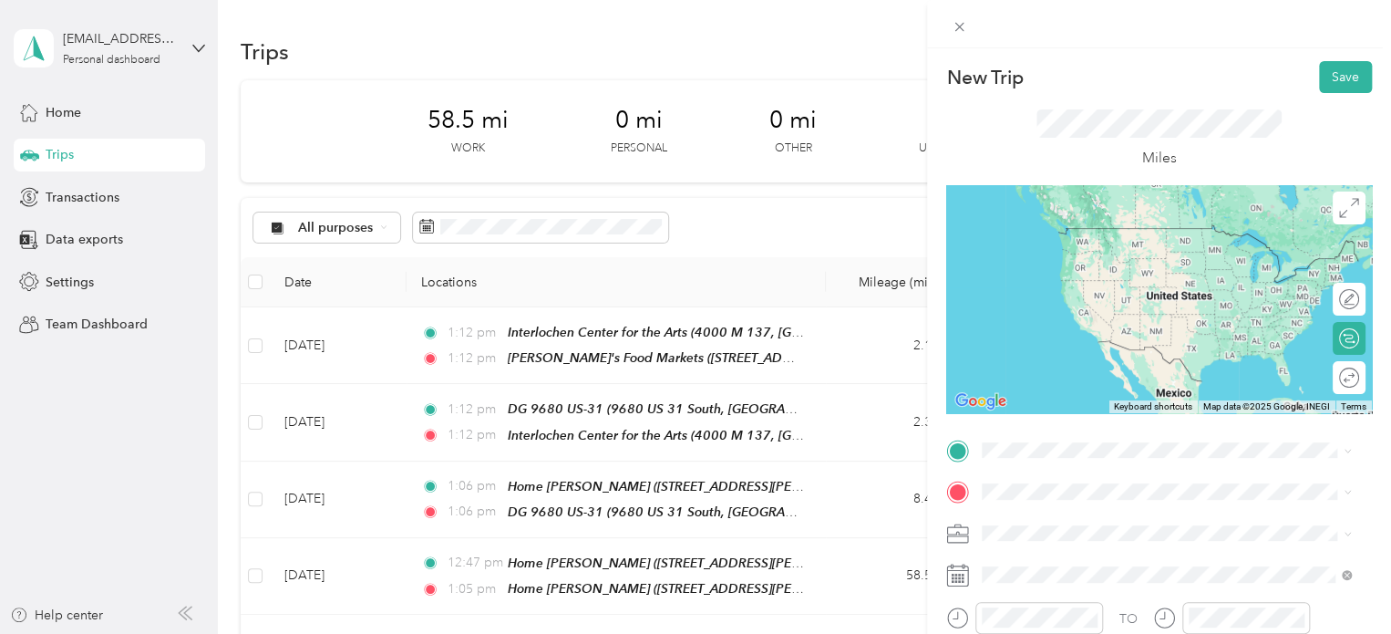
click at [1080, 258] on span "[STREET_ADDRESS][US_STATE]" at bounding box center [1108, 251] width 182 height 16
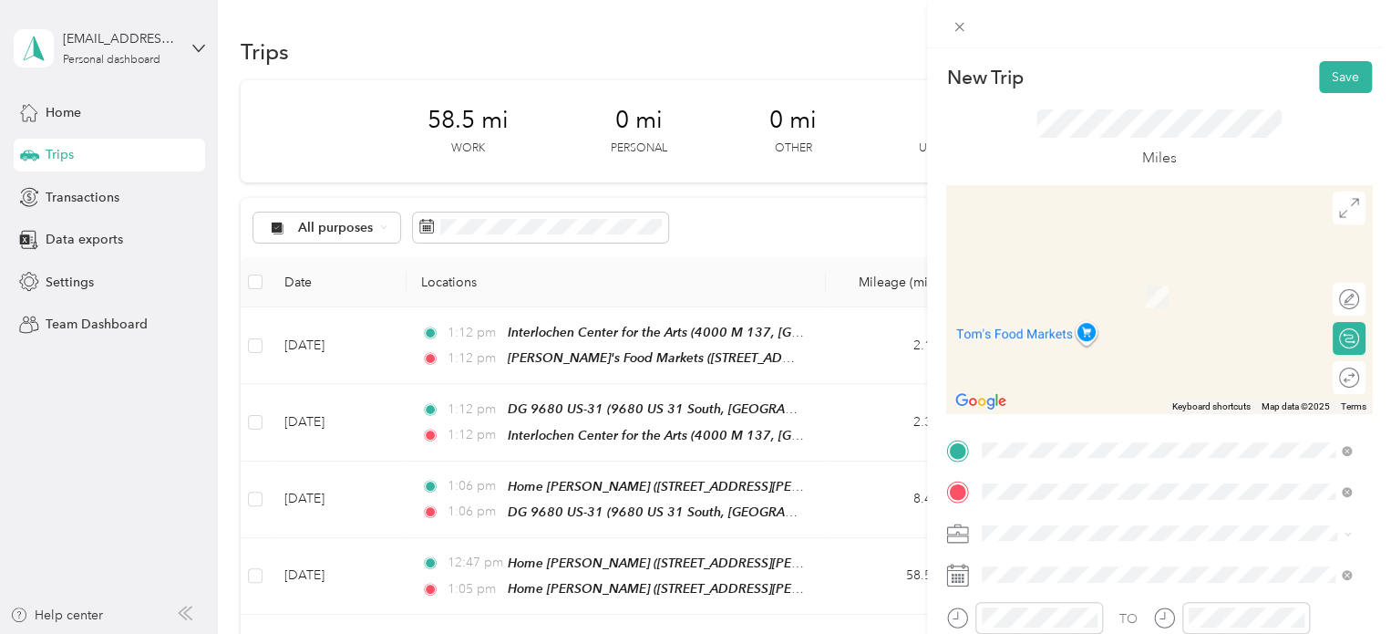
click at [1050, 303] on div "Interlochen Center for the Arts 4000 M 137, 49643, [GEOGRAPHIC_DATA], [US_STATE…" at bounding box center [1181, 296] width 329 height 57
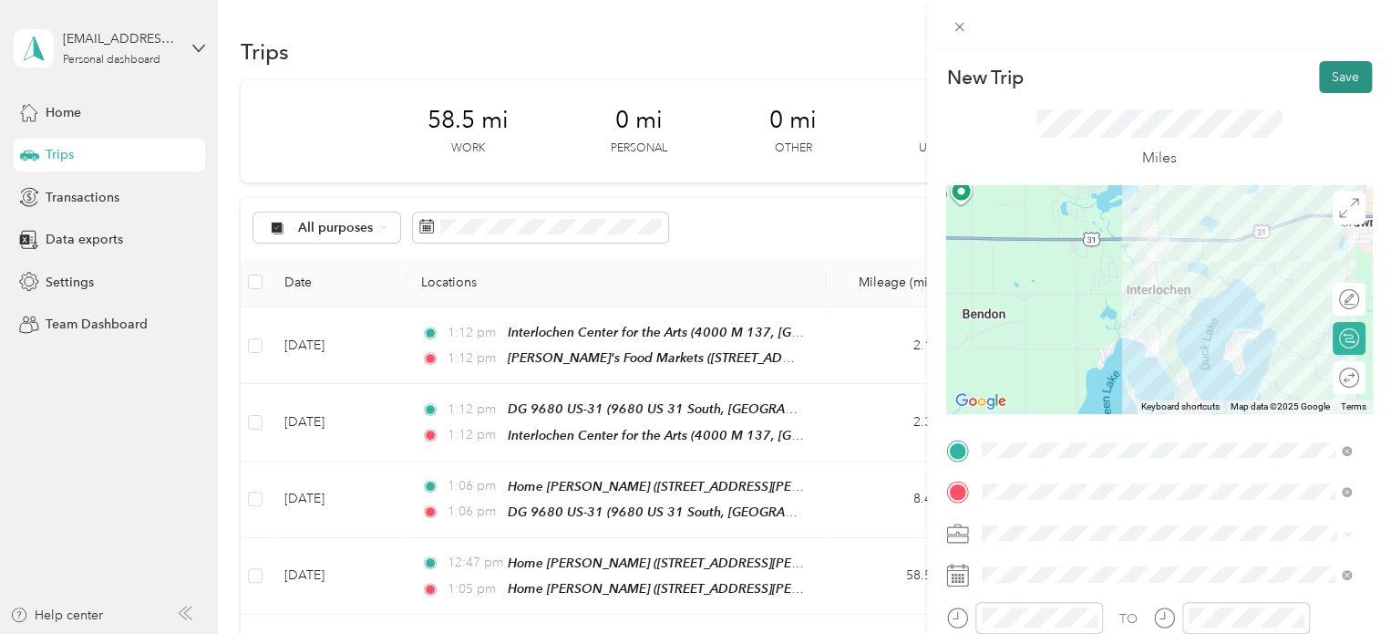
click at [1348, 67] on button "Save" at bounding box center [1345, 77] width 53 height 32
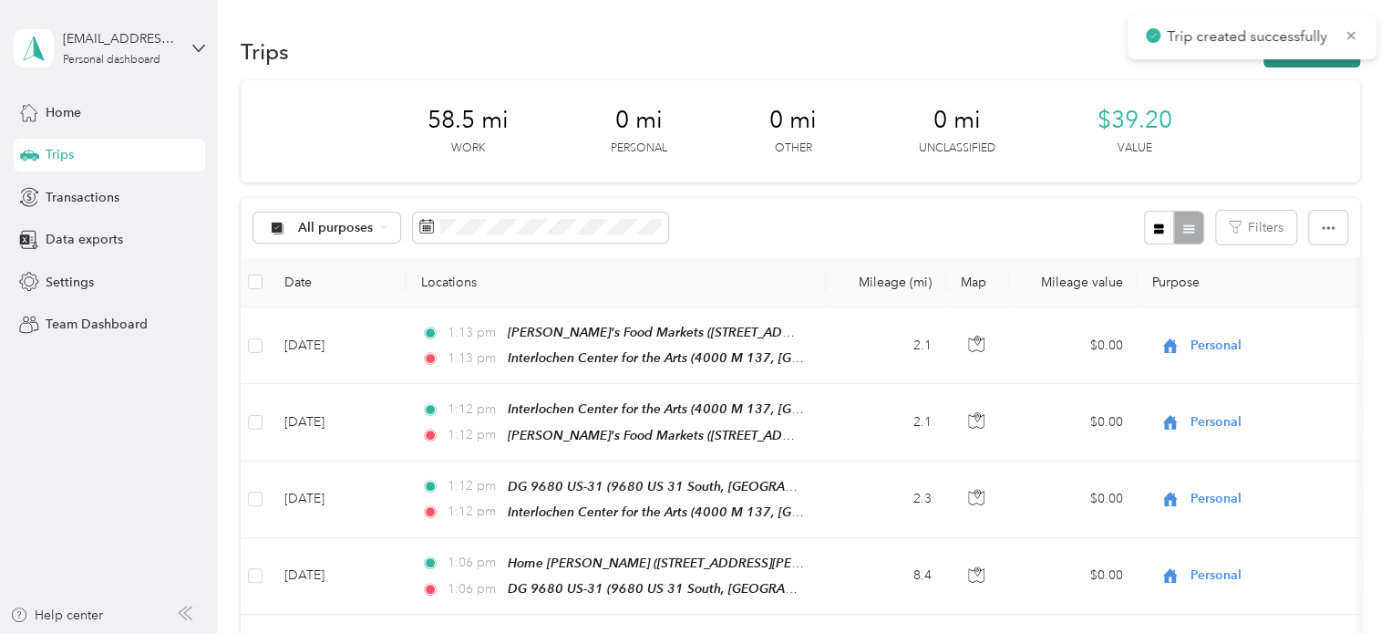
click at [1325, 61] on button "New trip" at bounding box center [1312, 52] width 97 height 32
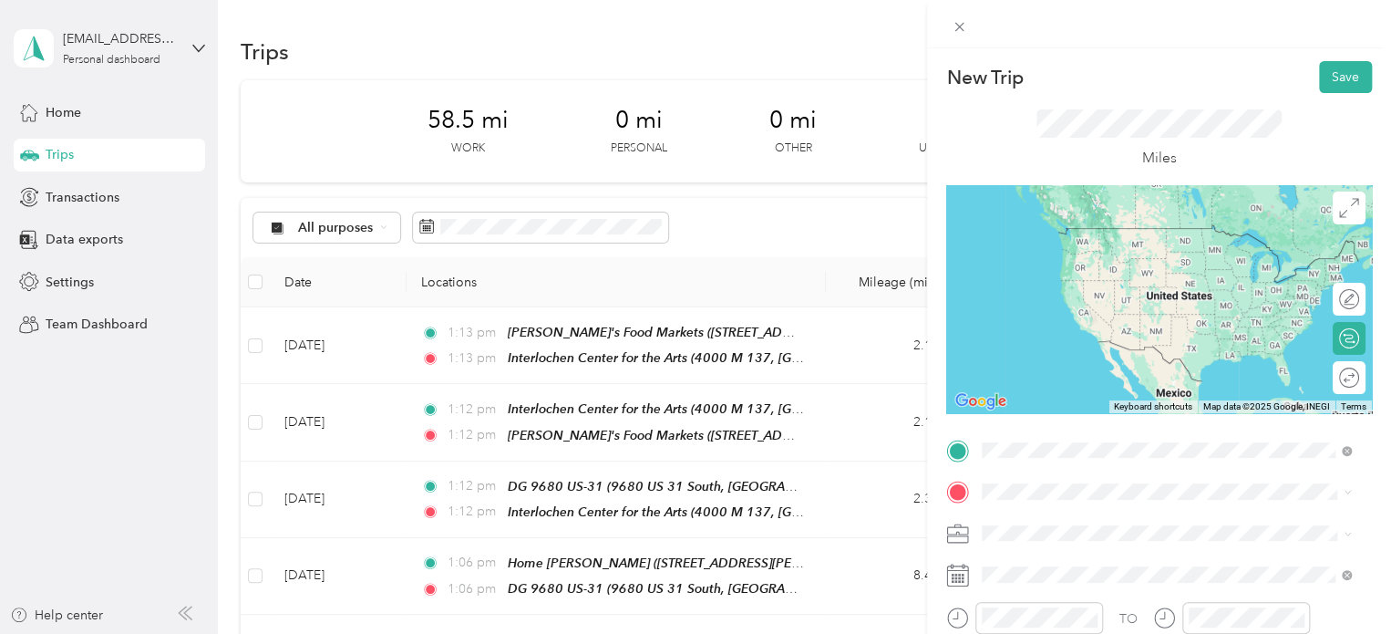
click at [1036, 243] on div "Interlochen Center for the Arts 4000 M 137, 49643, [GEOGRAPHIC_DATA], [US_STATE…" at bounding box center [1181, 254] width 329 height 57
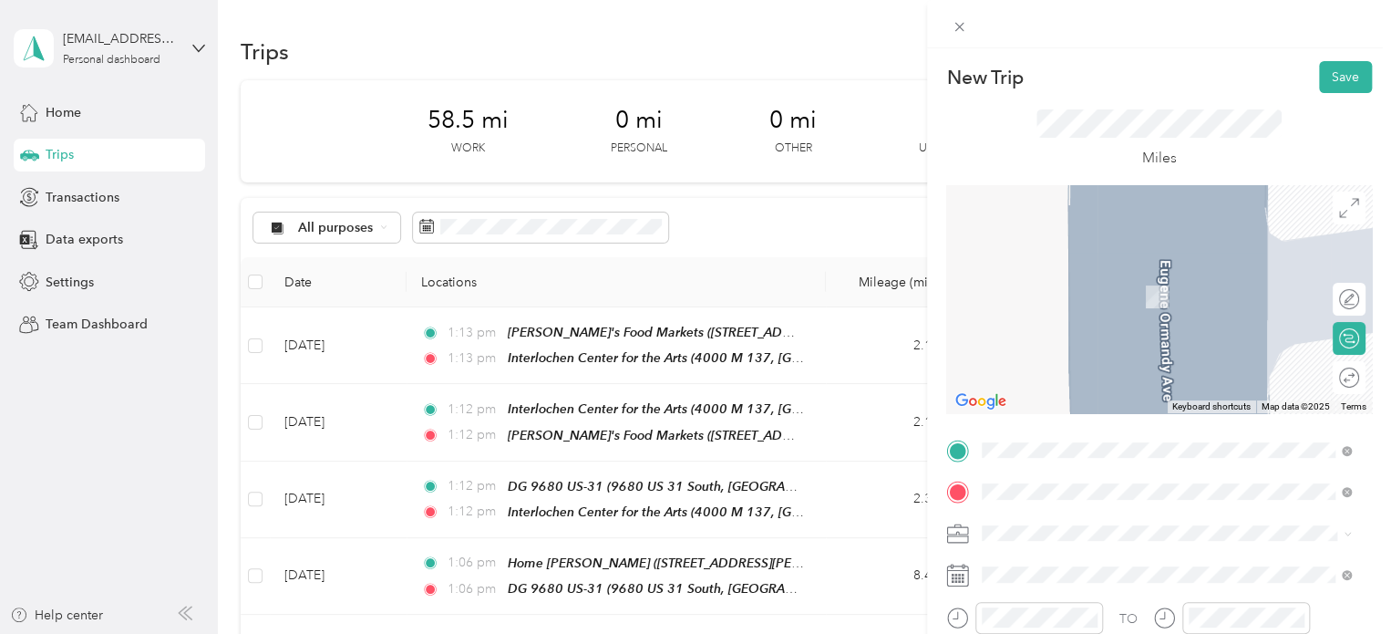
click at [1071, 303] on span "Walmart Supercenter, [STREET_ADDRESS] , 49684, [GEOGRAPHIC_DATA], [GEOGRAPHIC_D…" at bounding box center [1164, 316] width 295 height 54
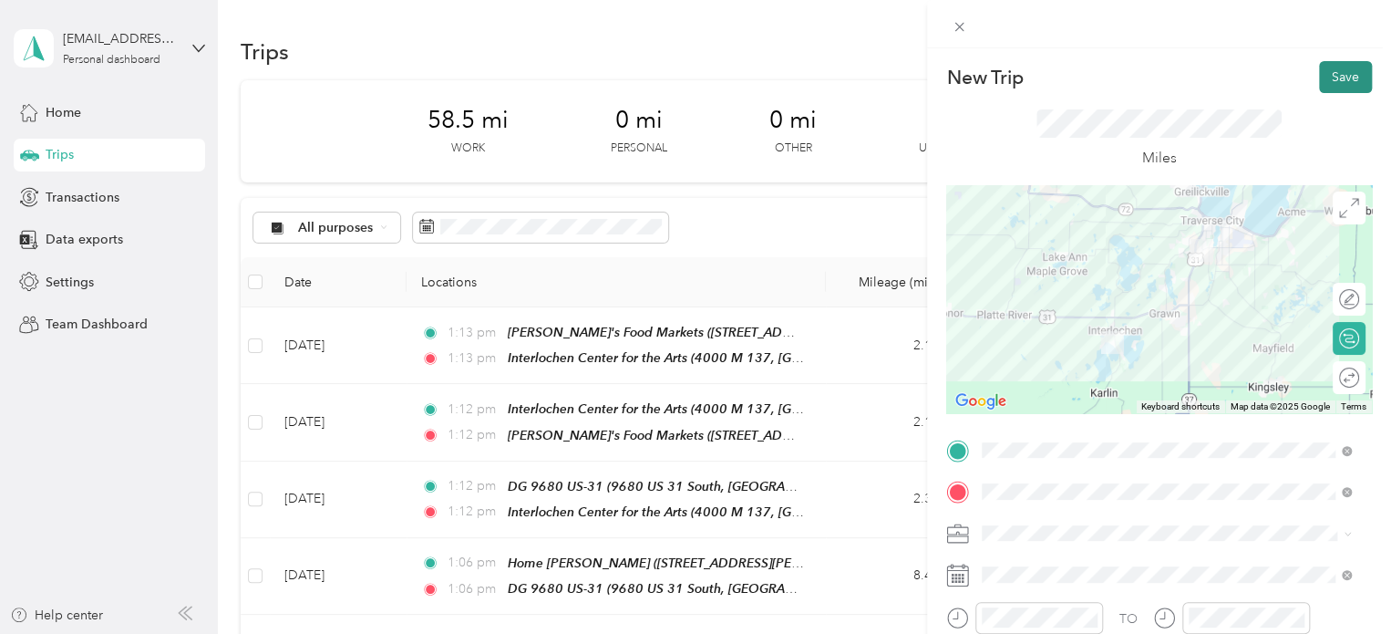
click at [1319, 87] on button "Save" at bounding box center [1345, 77] width 53 height 32
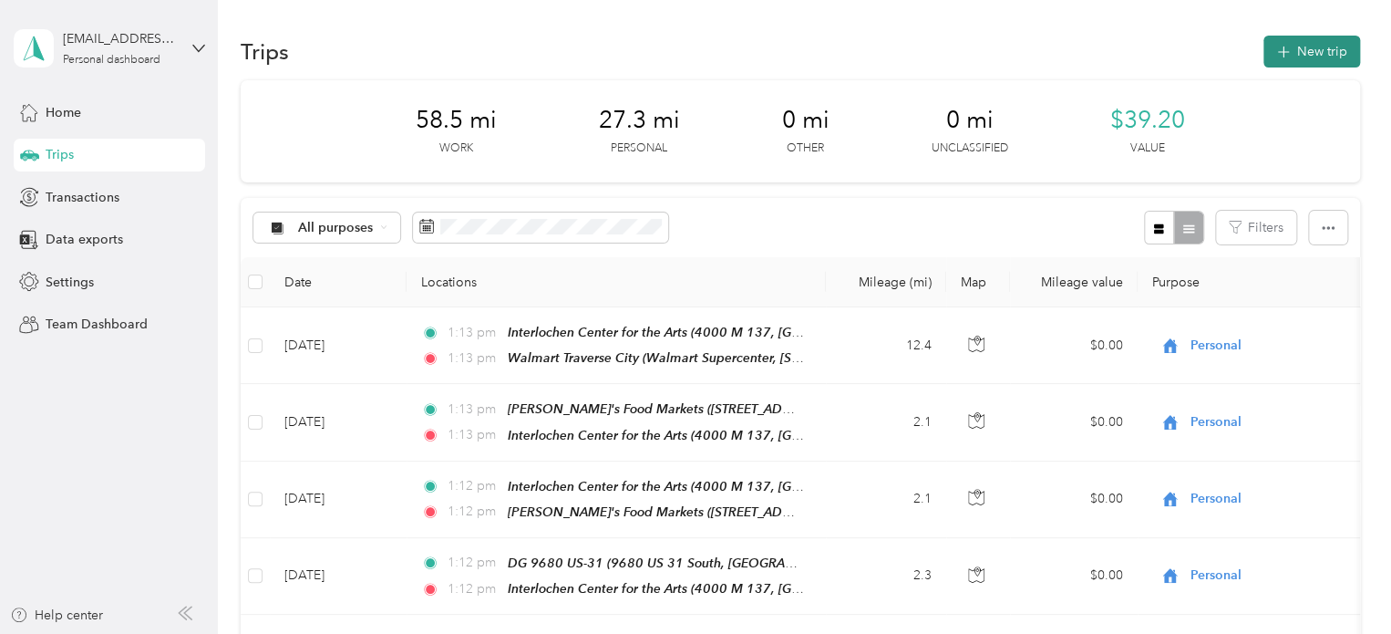
click at [1296, 49] on button "New trip" at bounding box center [1312, 52] width 97 height 32
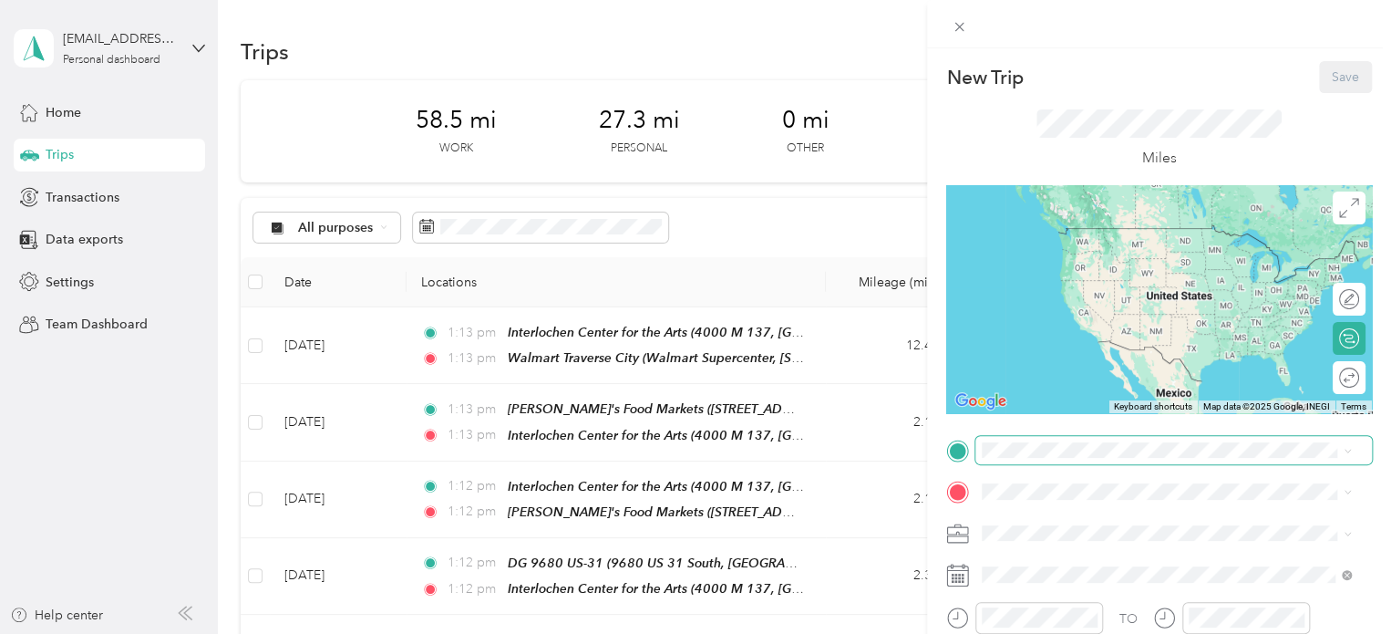
click at [1076, 440] on span at bounding box center [1174, 450] width 397 height 29
click at [1117, 254] on span "Walmart Supercenter, [STREET_ADDRESS] , 49684, [GEOGRAPHIC_DATA], [GEOGRAPHIC_D…" at bounding box center [1164, 268] width 295 height 54
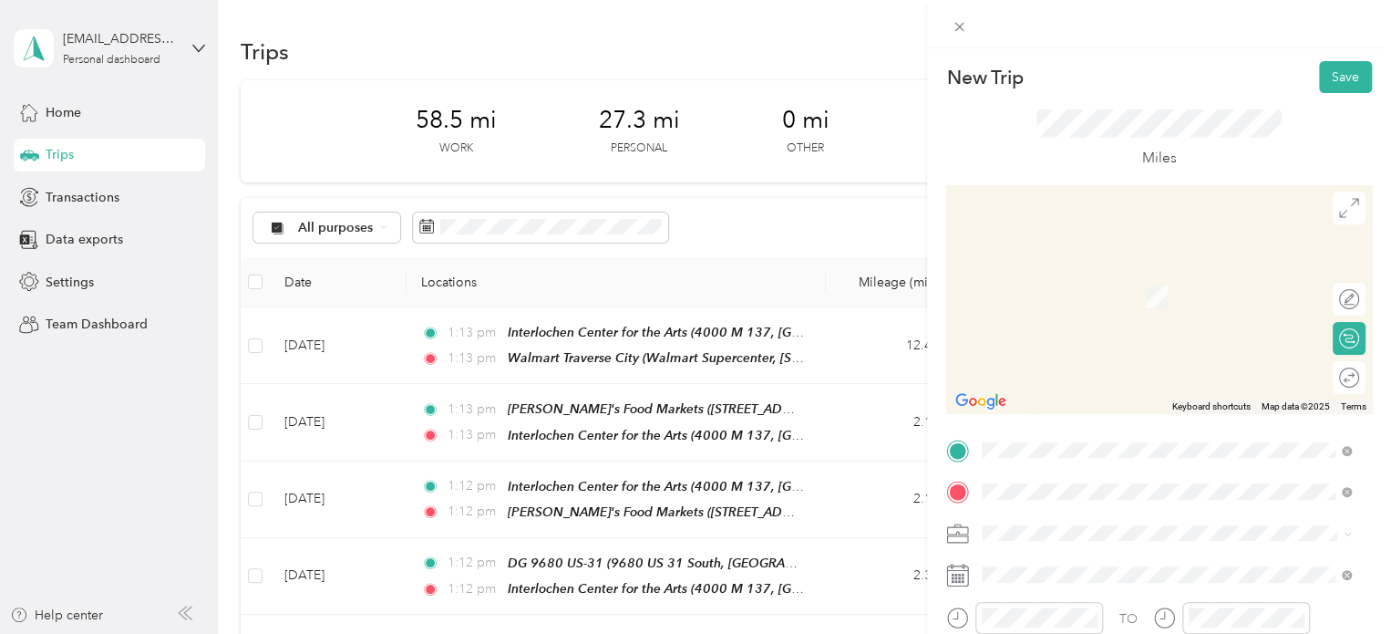
click at [1055, 276] on span "[STREET_ADDRESS][PERSON_NAME][US_STATE]" at bounding box center [1159, 270] width 284 height 16
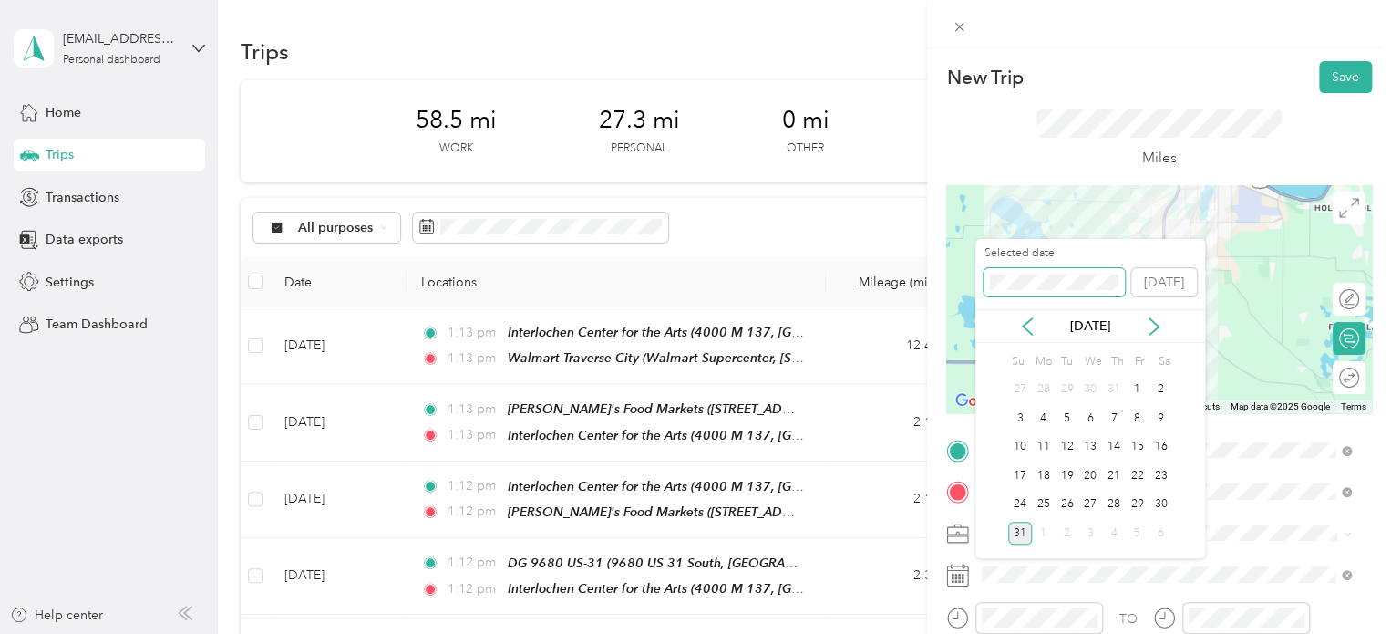
click at [1032, 272] on span at bounding box center [1054, 282] width 141 height 29
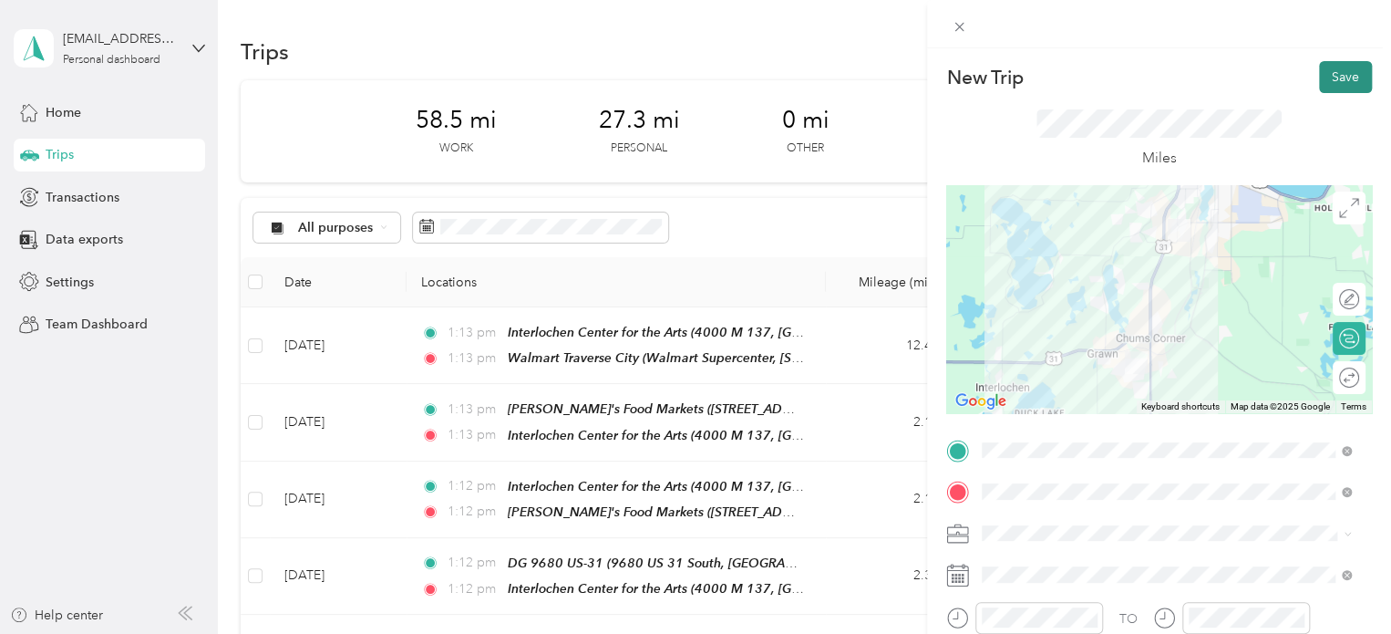
click at [1319, 80] on button "Save" at bounding box center [1345, 77] width 53 height 32
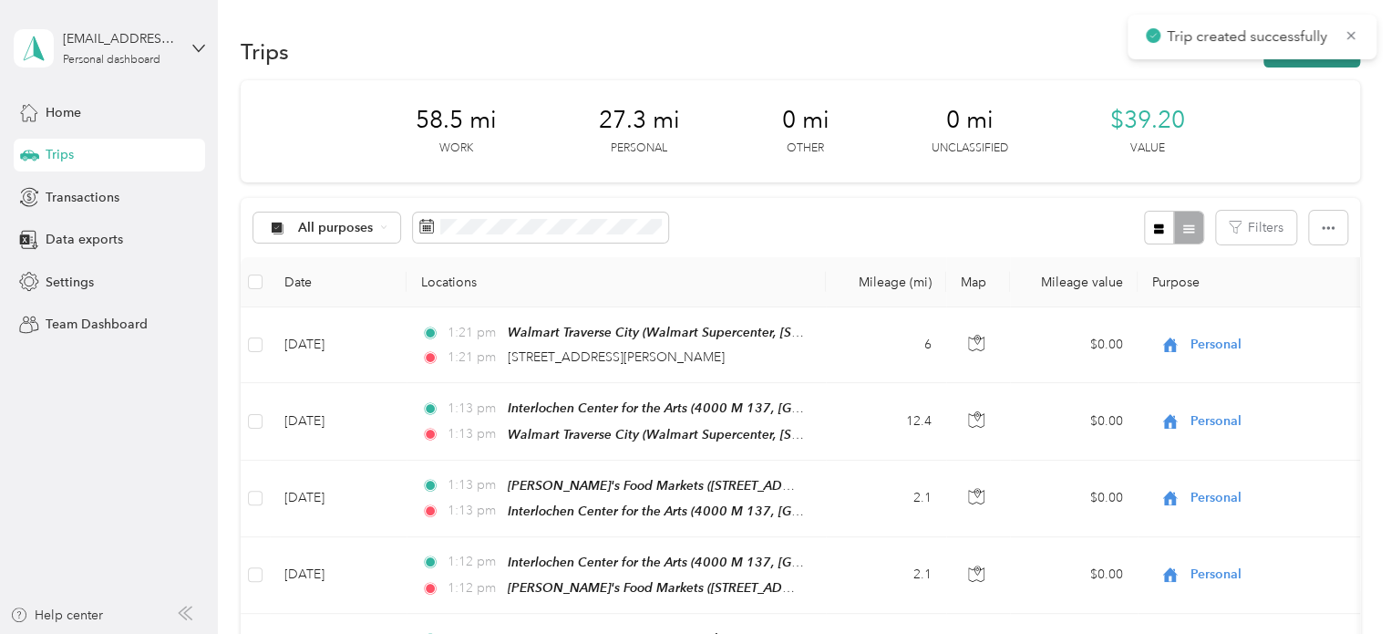
click at [1317, 64] on button "New trip" at bounding box center [1312, 52] width 97 height 32
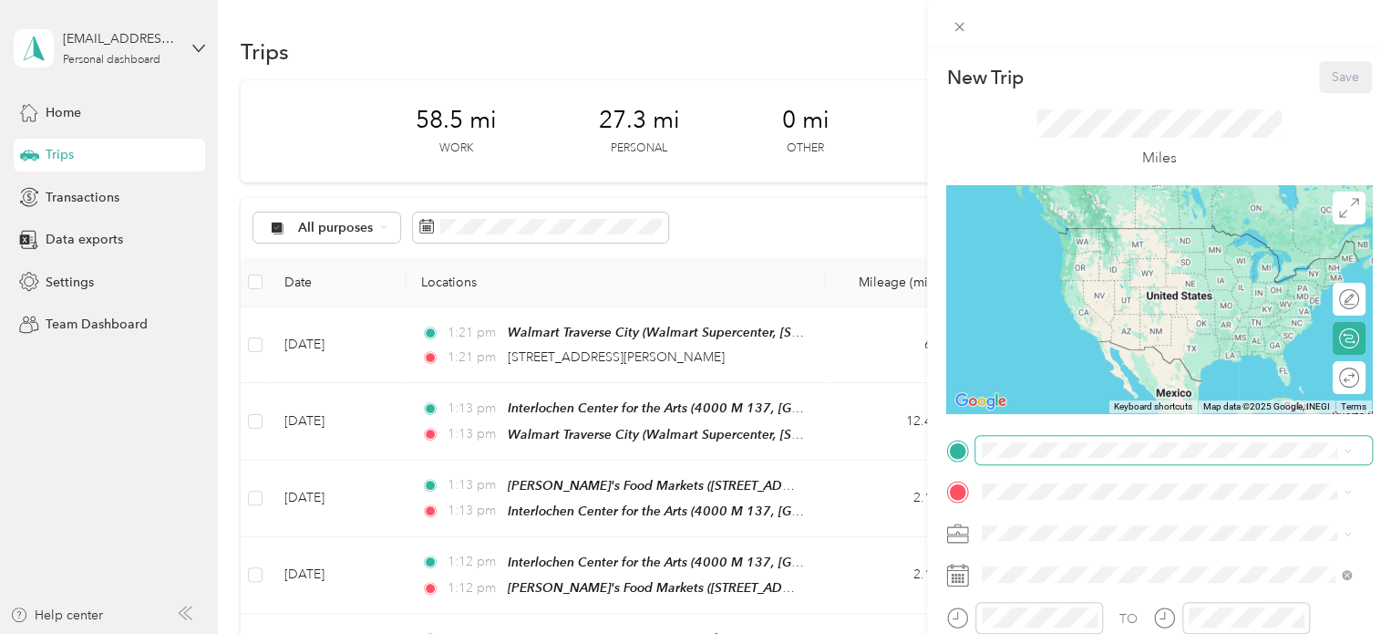
click at [1003, 461] on span at bounding box center [1174, 450] width 397 height 29
click at [1112, 234] on span "[STREET_ADDRESS][PERSON_NAME][US_STATE]" at bounding box center [1159, 226] width 284 height 16
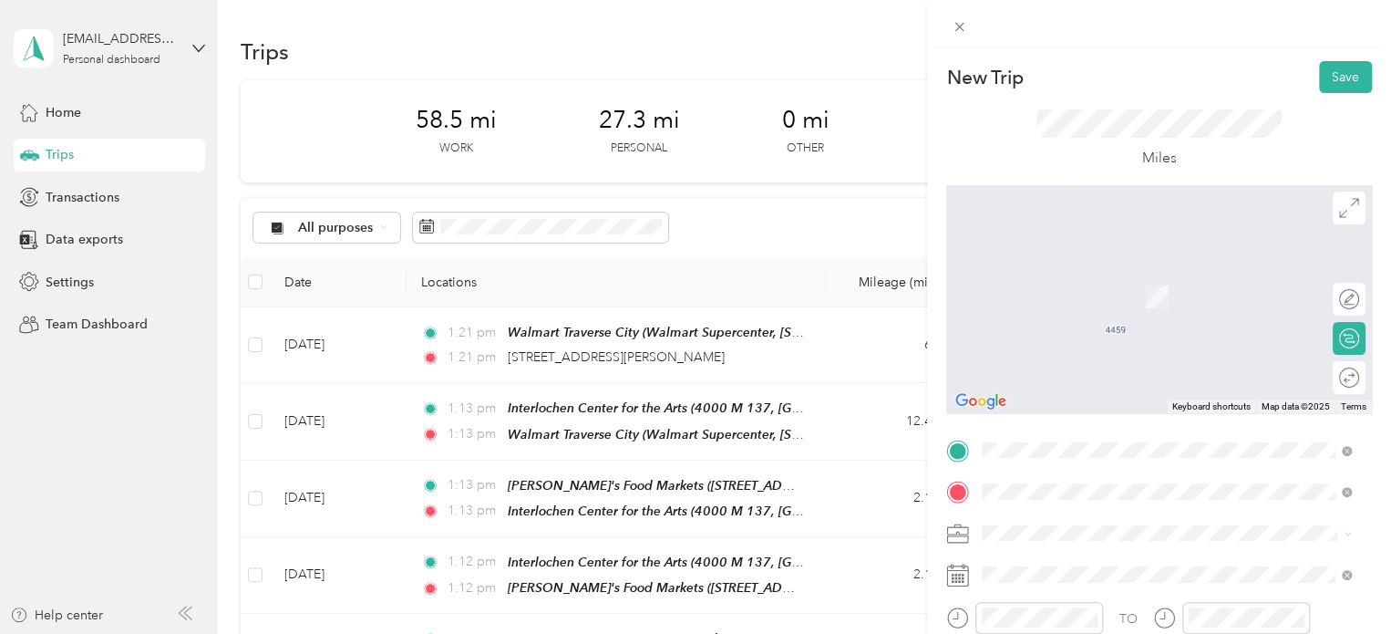
click at [1044, 262] on span "[STREET_ADDRESS][PERSON_NAME][US_STATE]" at bounding box center [1159, 270] width 284 height 16
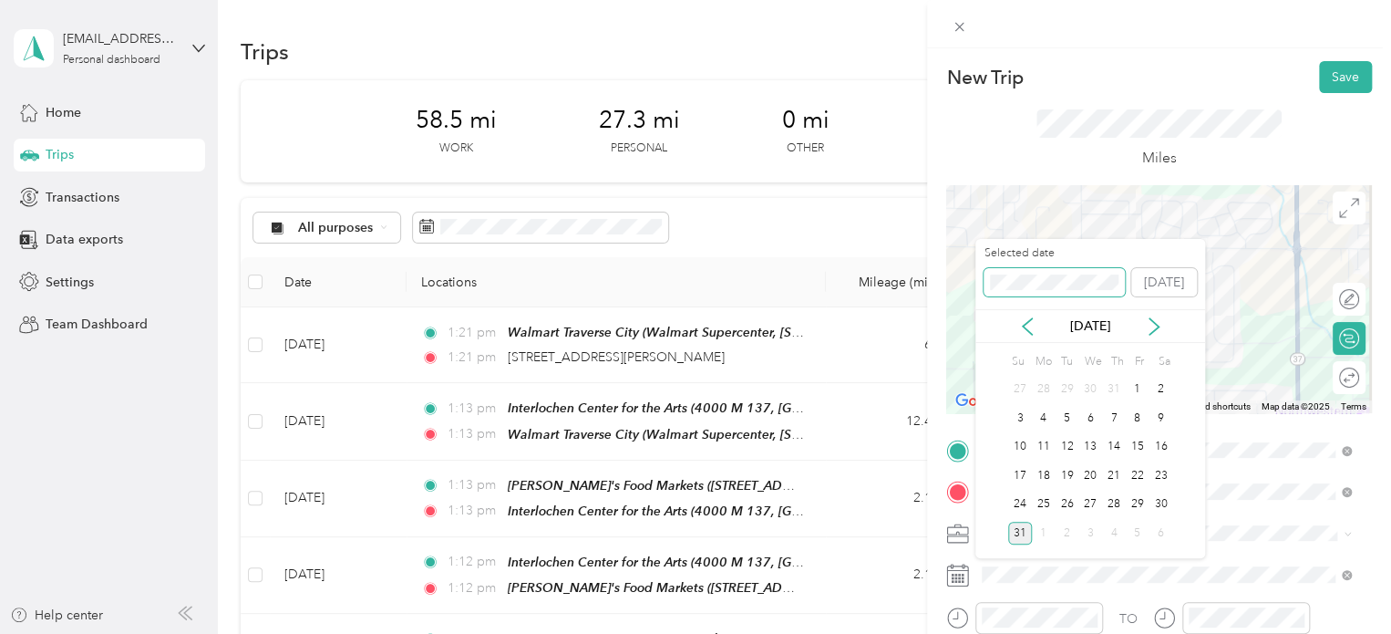
click at [1010, 272] on span at bounding box center [1054, 282] width 141 height 29
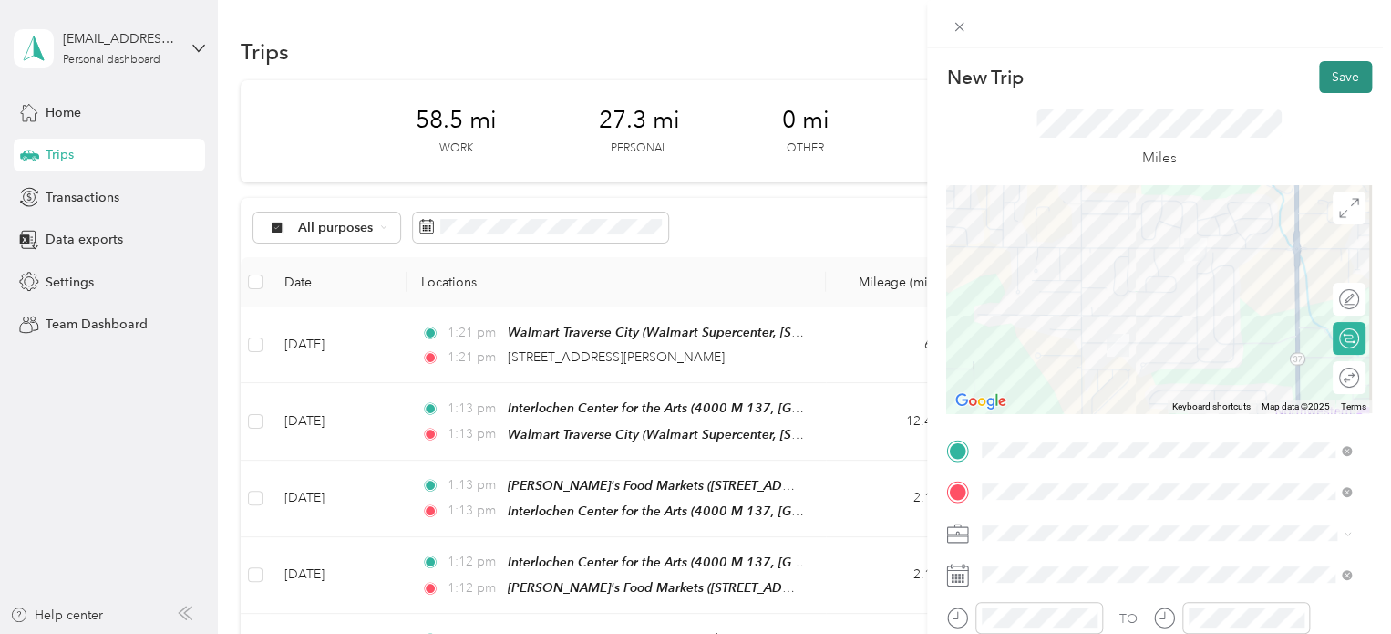
click at [1319, 90] on button "Save" at bounding box center [1345, 77] width 53 height 32
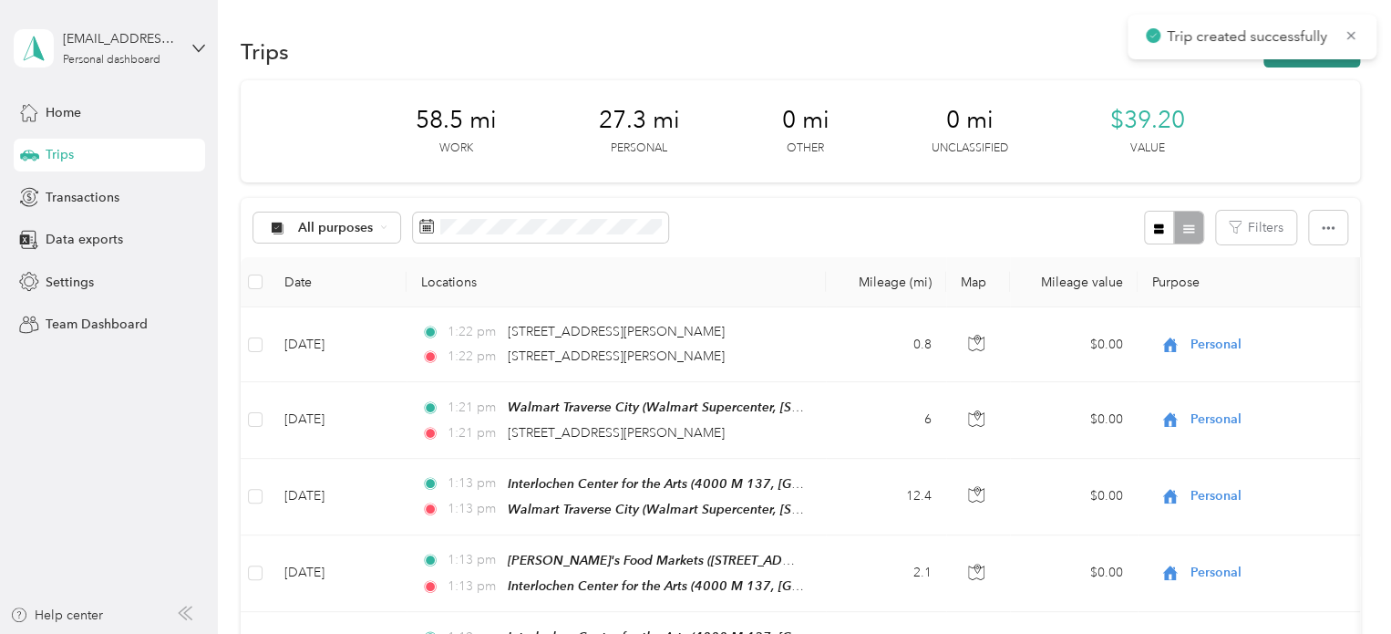
click at [1318, 59] on button "New trip" at bounding box center [1312, 52] width 97 height 32
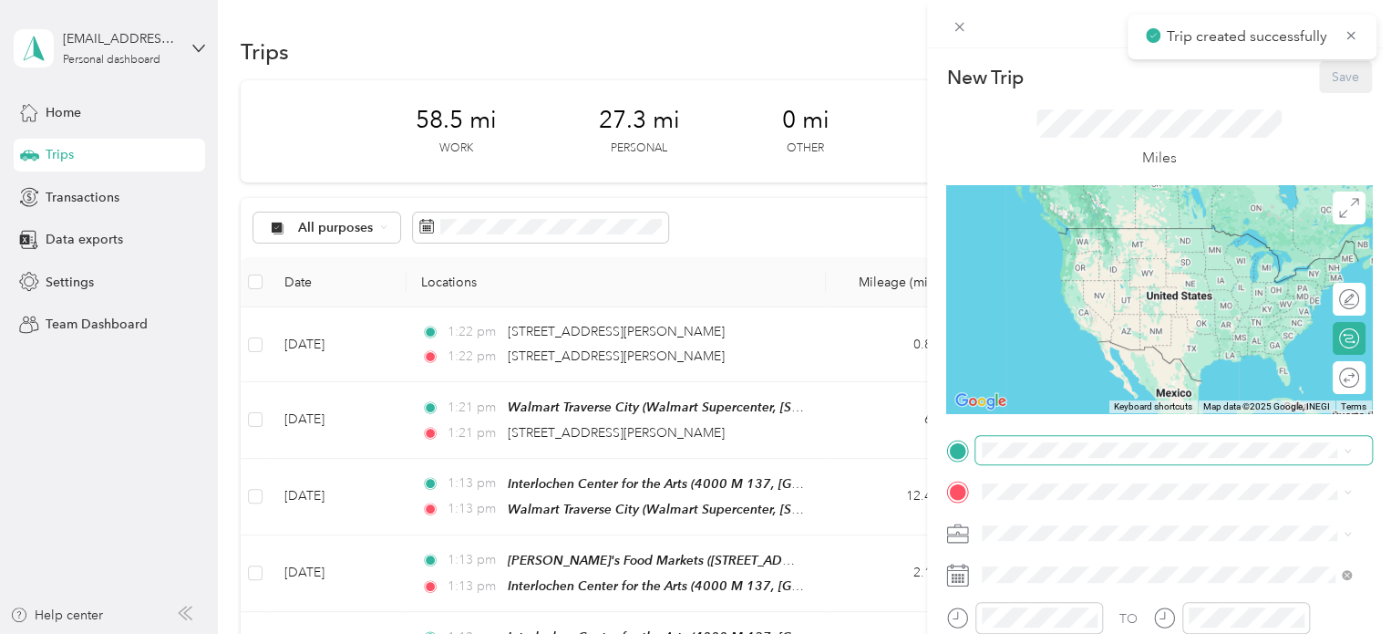
click at [1065, 459] on span at bounding box center [1174, 450] width 397 height 29
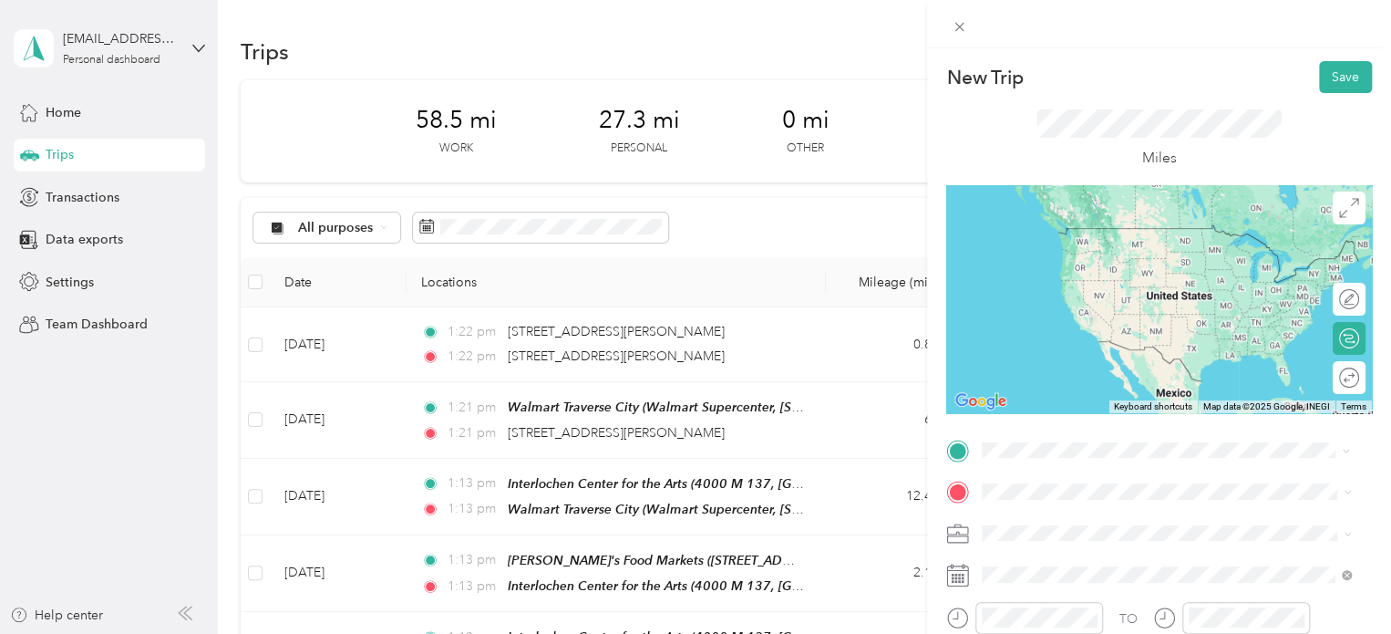
click at [1092, 279] on div "[STREET_ADDRESS][PERSON_NAME][US_STATE]" at bounding box center [1166, 266] width 357 height 25
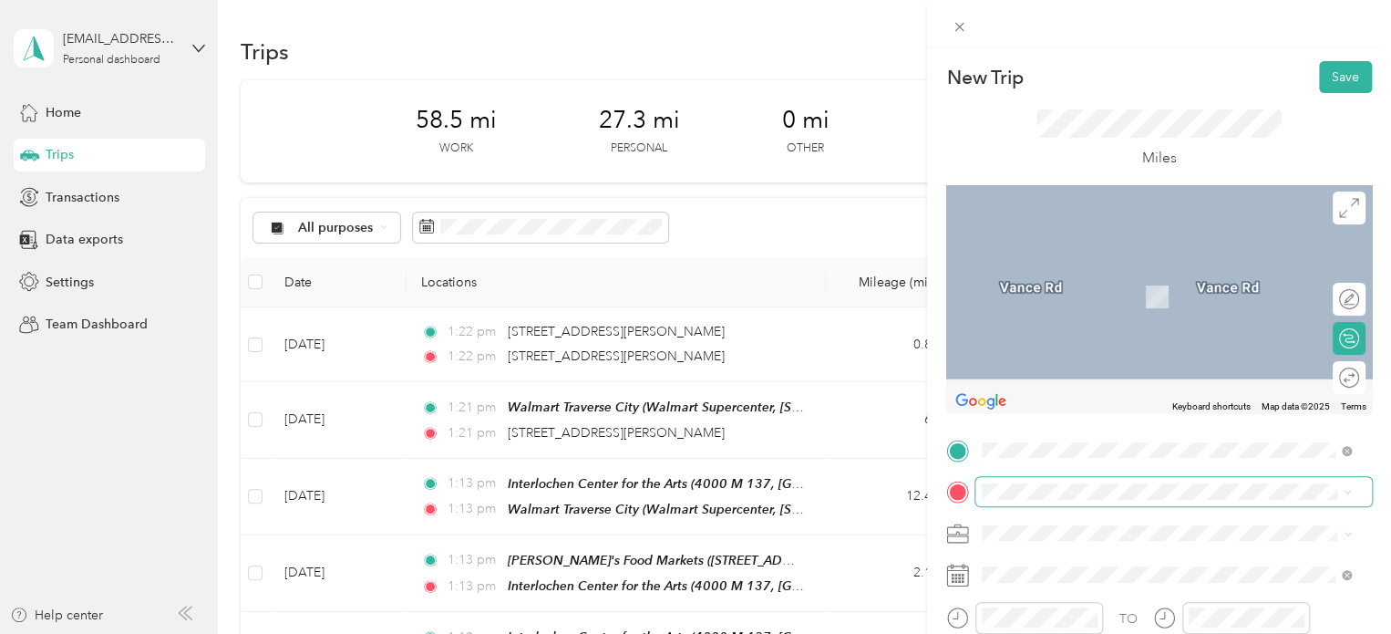
click at [1013, 501] on span at bounding box center [1174, 491] width 397 height 29
click at [1040, 550] on span "[STREET_ADDRESS][US_STATE]" at bounding box center [1108, 557] width 182 height 16
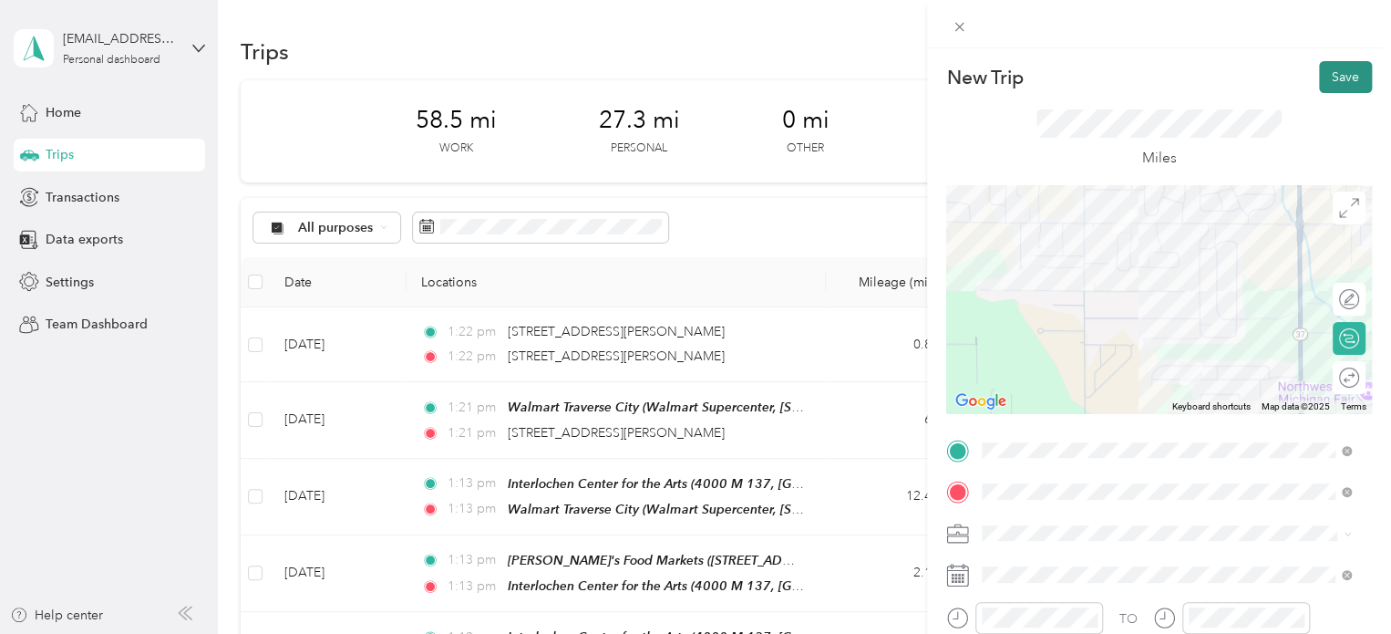
click at [1319, 71] on button "Save" at bounding box center [1345, 77] width 53 height 32
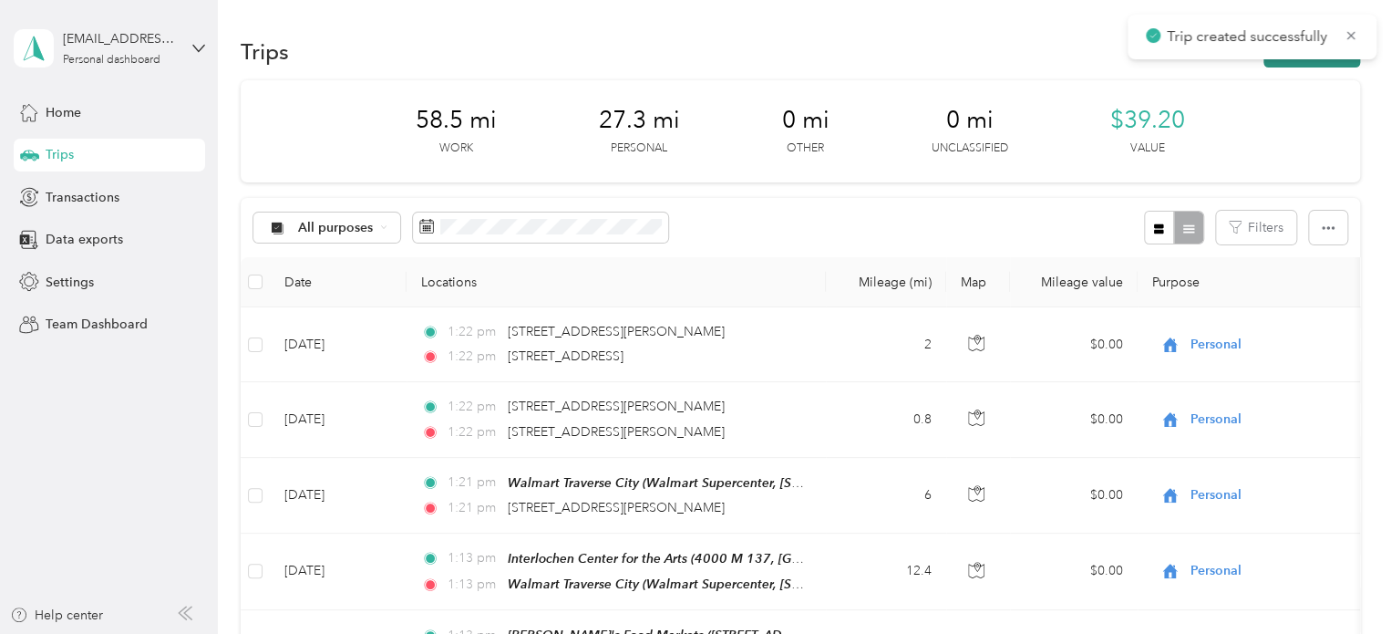
click at [1302, 65] on button "New trip" at bounding box center [1312, 52] width 97 height 32
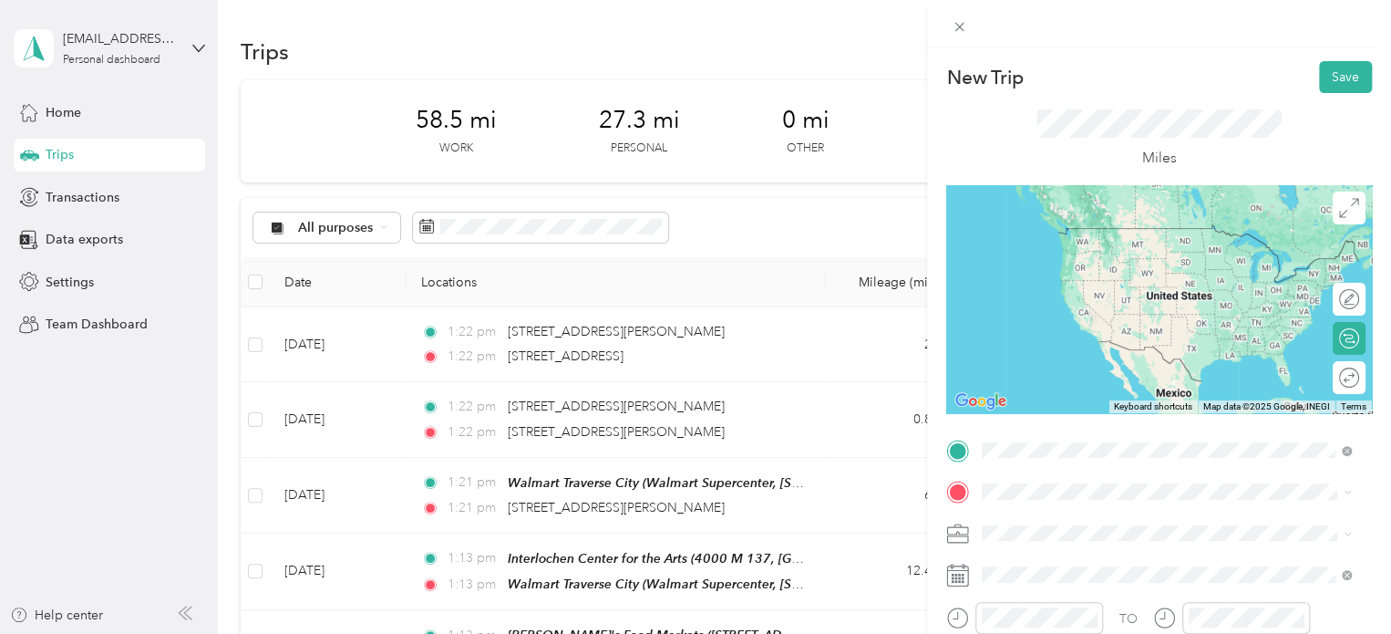
click at [1039, 510] on span "[STREET_ADDRESS][US_STATE]" at bounding box center [1108, 516] width 182 height 16
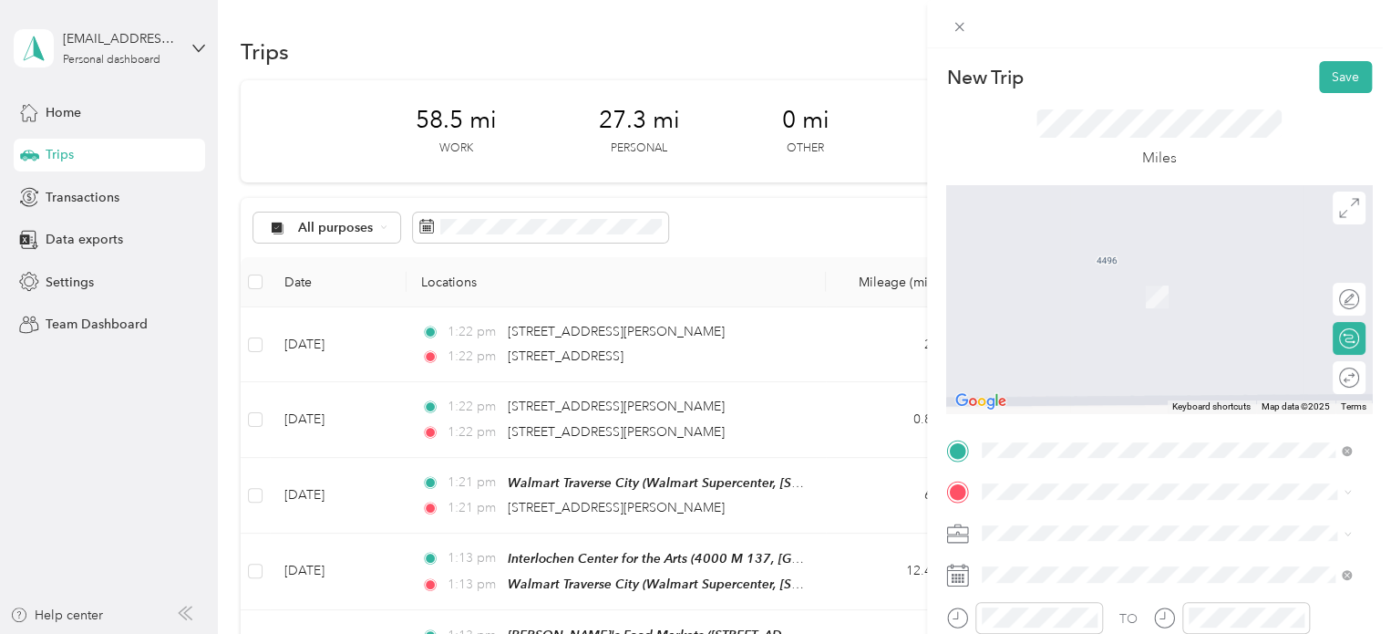
click at [1059, 300] on span "[STREET_ADDRESS][US_STATE]" at bounding box center [1108, 295] width 182 height 16
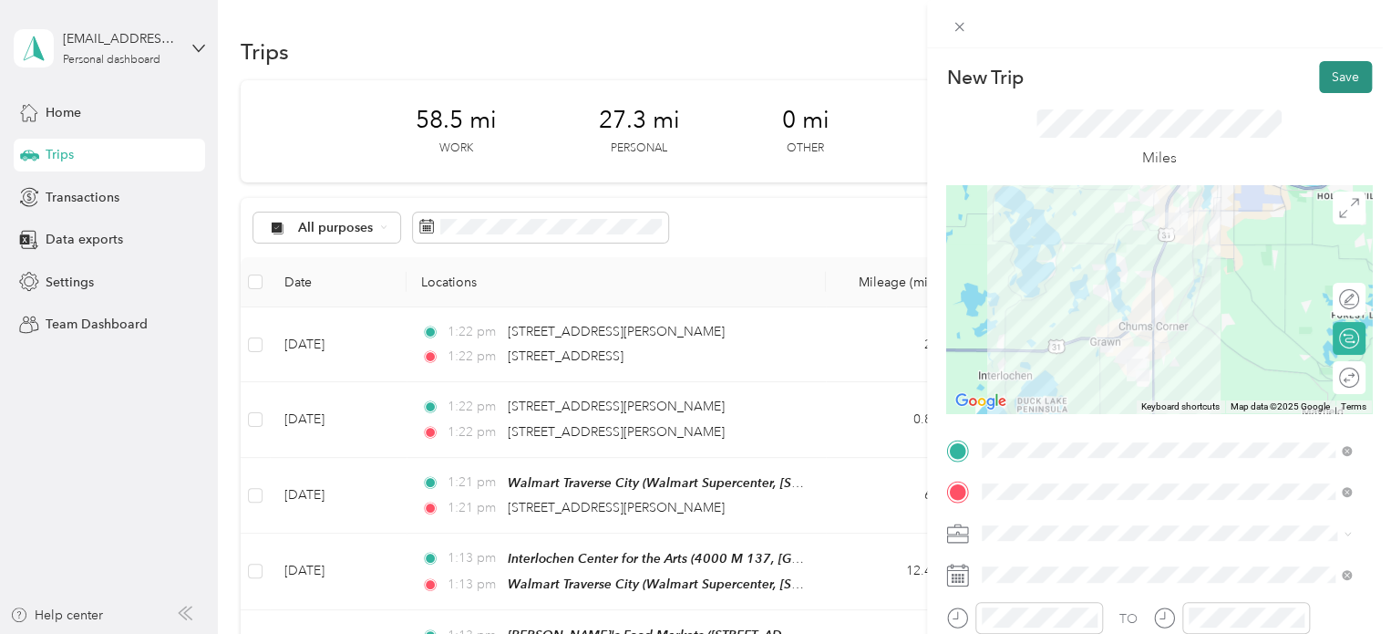
click at [1319, 79] on button "Save" at bounding box center [1345, 77] width 53 height 32
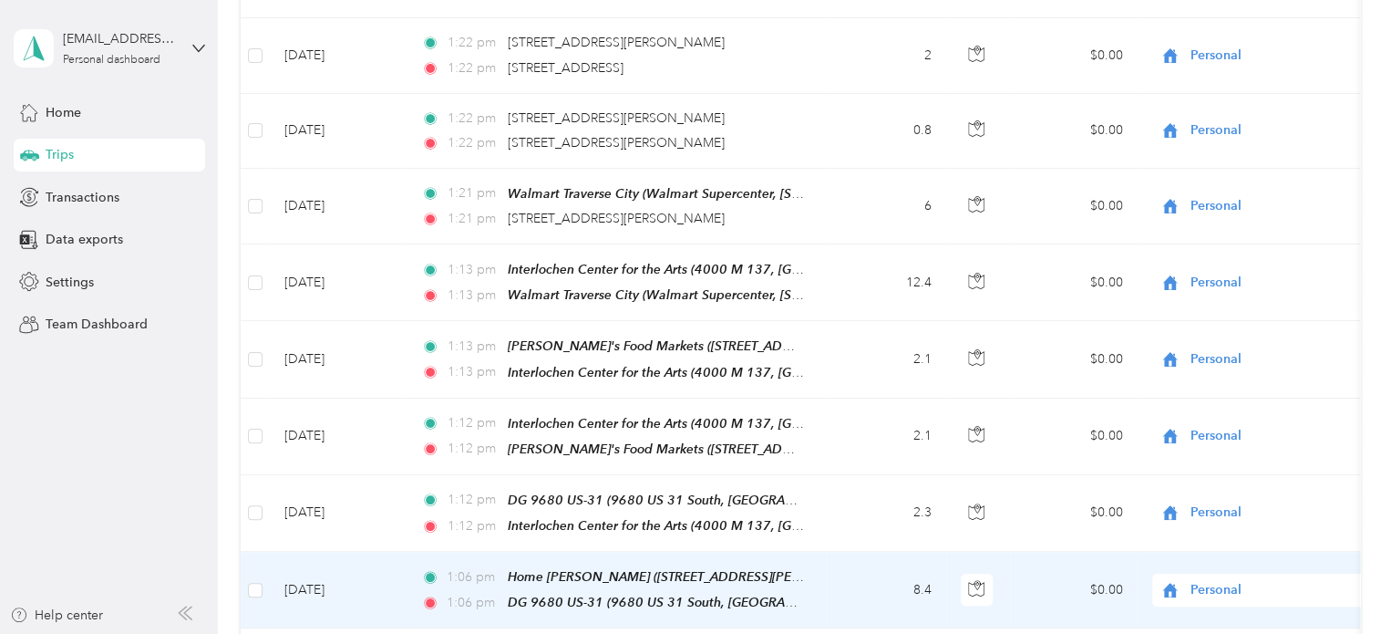
scroll to position [456, 0]
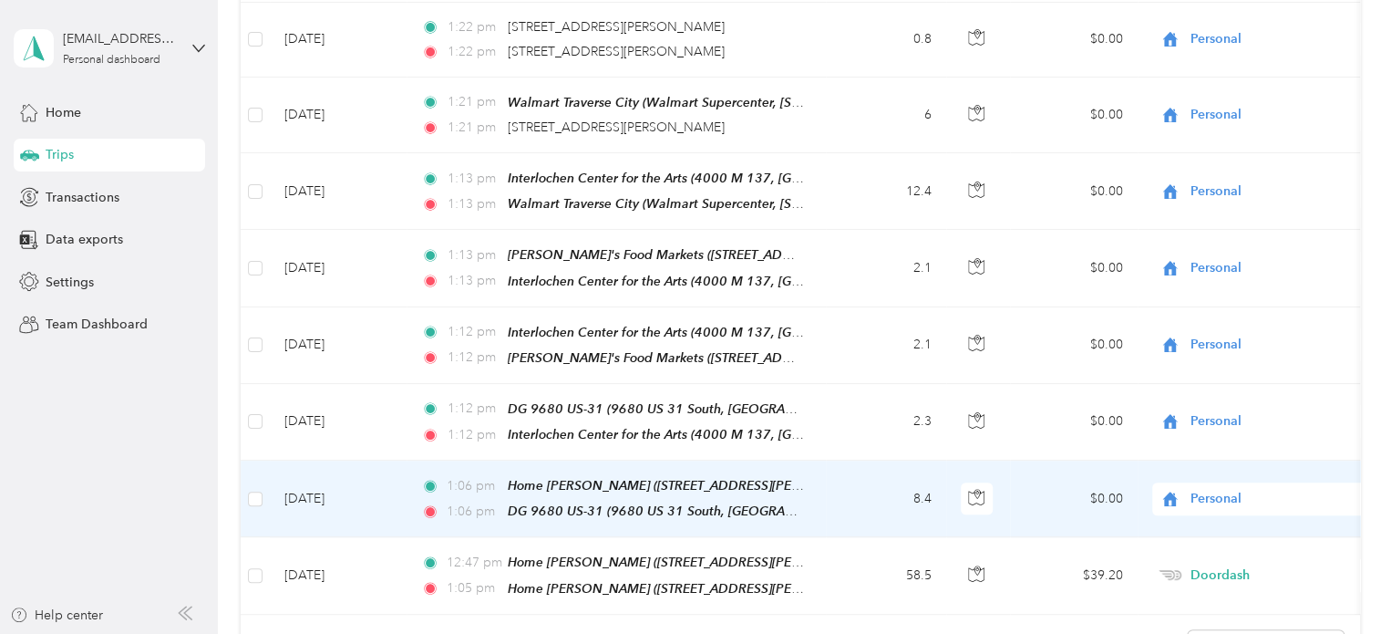
click at [330, 482] on td "[DATE]" at bounding box center [338, 498] width 137 height 77
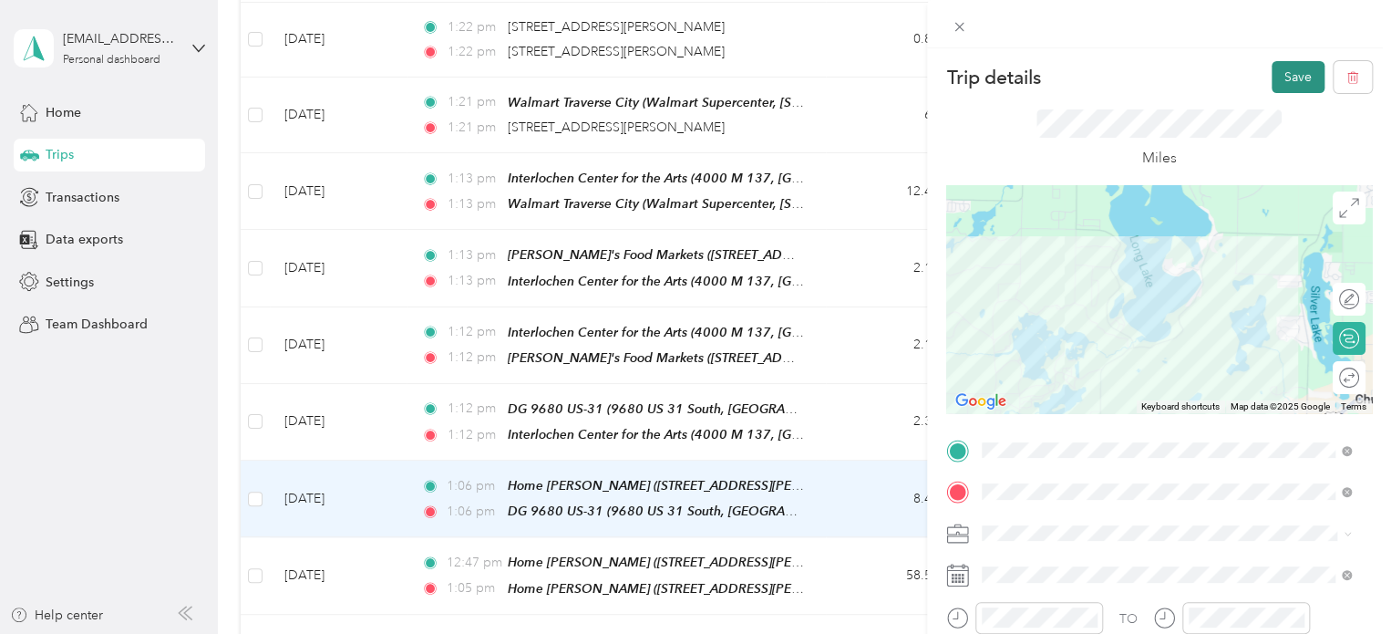
click at [1272, 83] on button "Save" at bounding box center [1298, 77] width 53 height 32
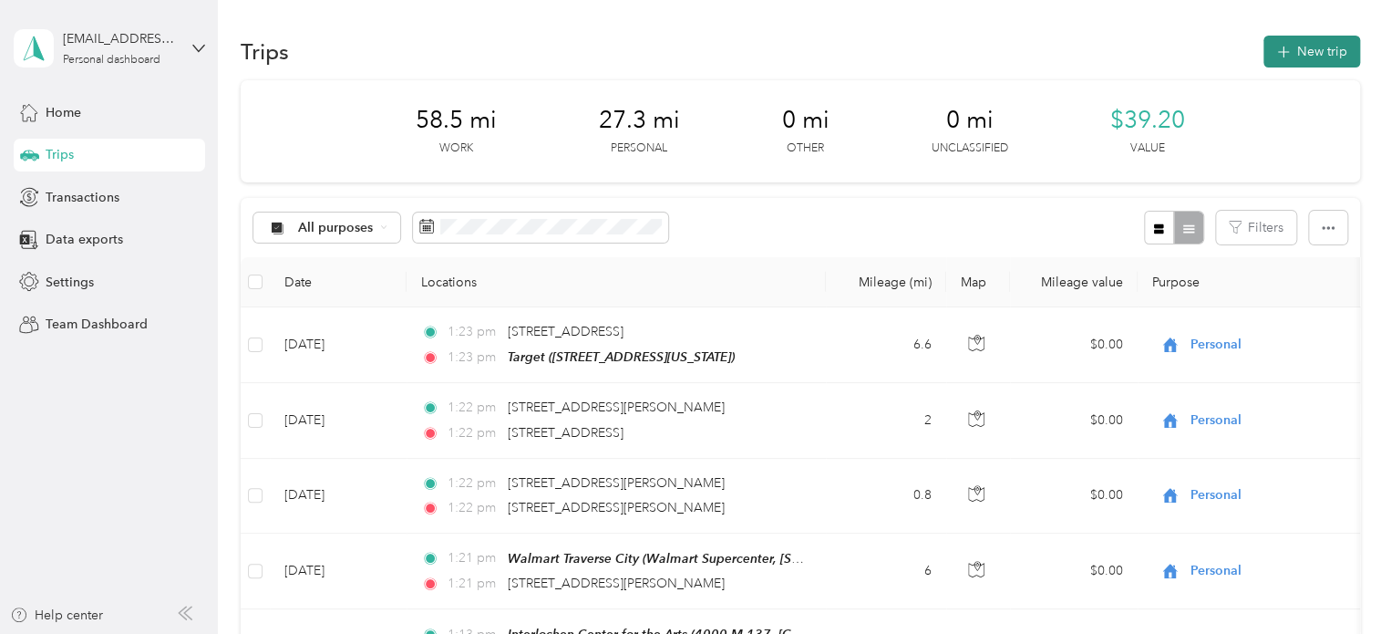
click at [1277, 62] on button "New trip" at bounding box center [1312, 52] width 97 height 32
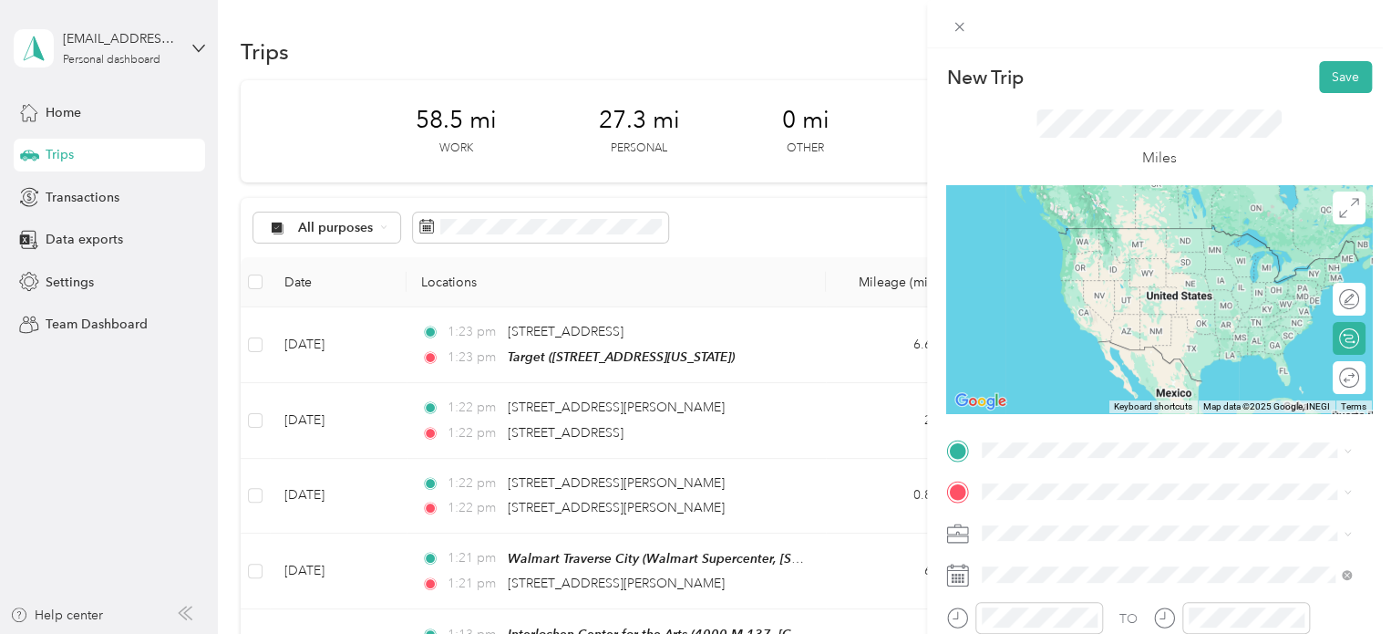
click at [1072, 247] on span "[STREET_ADDRESS][US_STATE]" at bounding box center [1108, 250] width 182 height 16
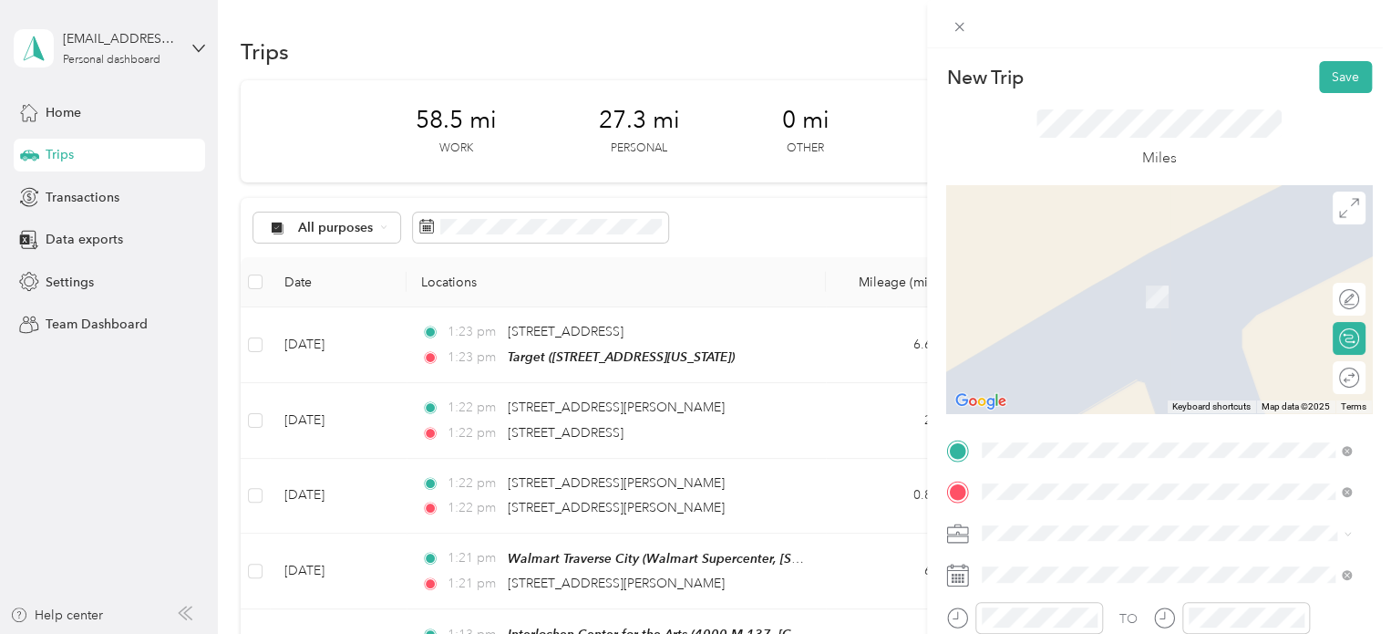
click at [1099, 276] on span "[STREET_ADDRESS][US_STATE]" at bounding box center [1108, 270] width 182 height 16
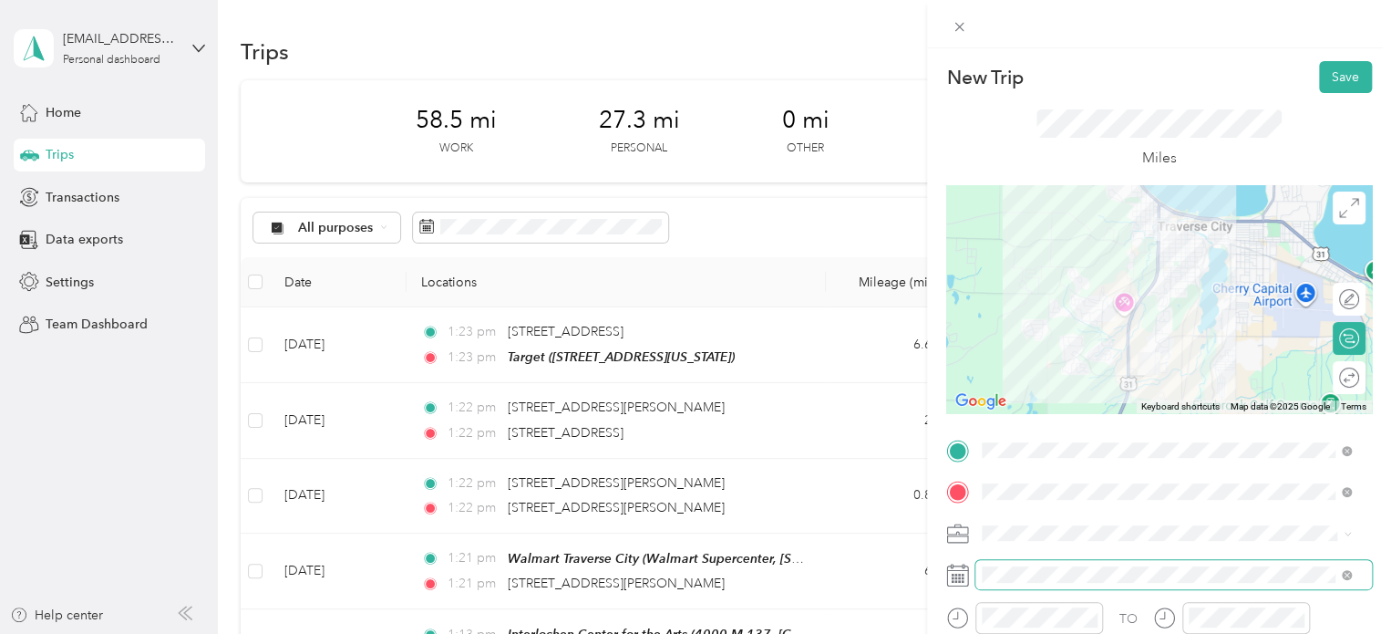
click at [1012, 564] on span at bounding box center [1174, 574] width 397 height 29
click at [1319, 76] on button "Save" at bounding box center [1345, 77] width 53 height 32
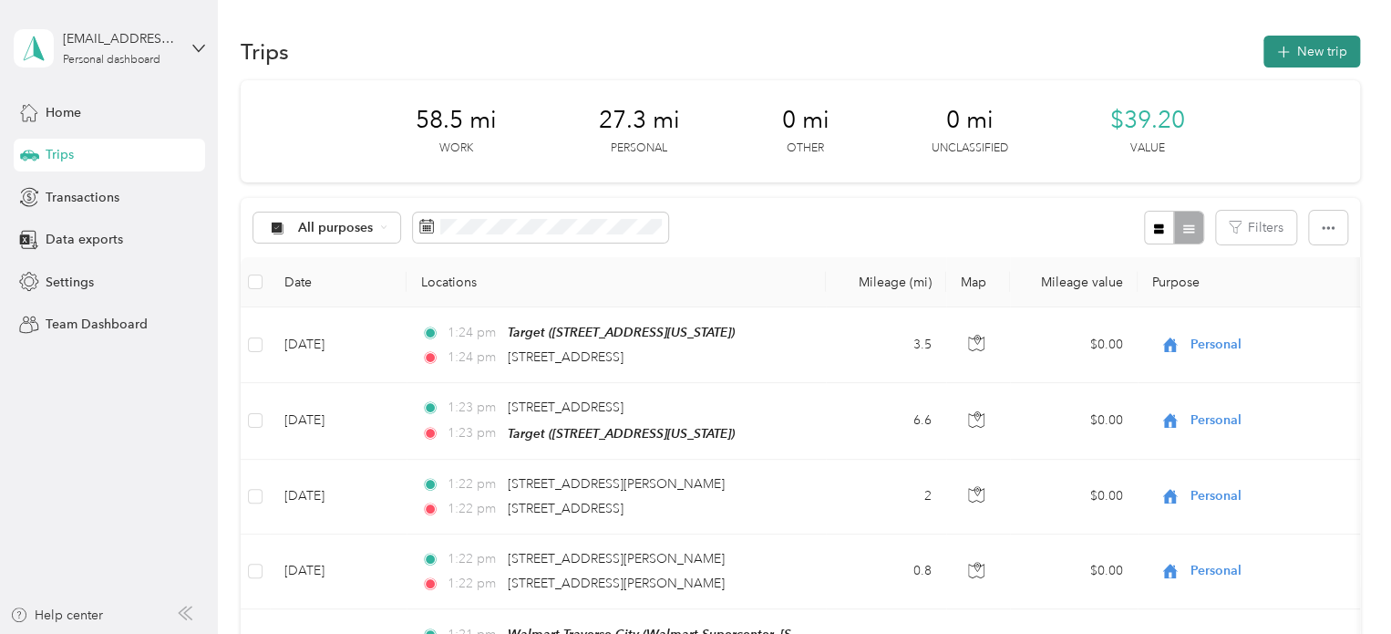
click at [1312, 50] on button "New trip" at bounding box center [1312, 52] width 97 height 32
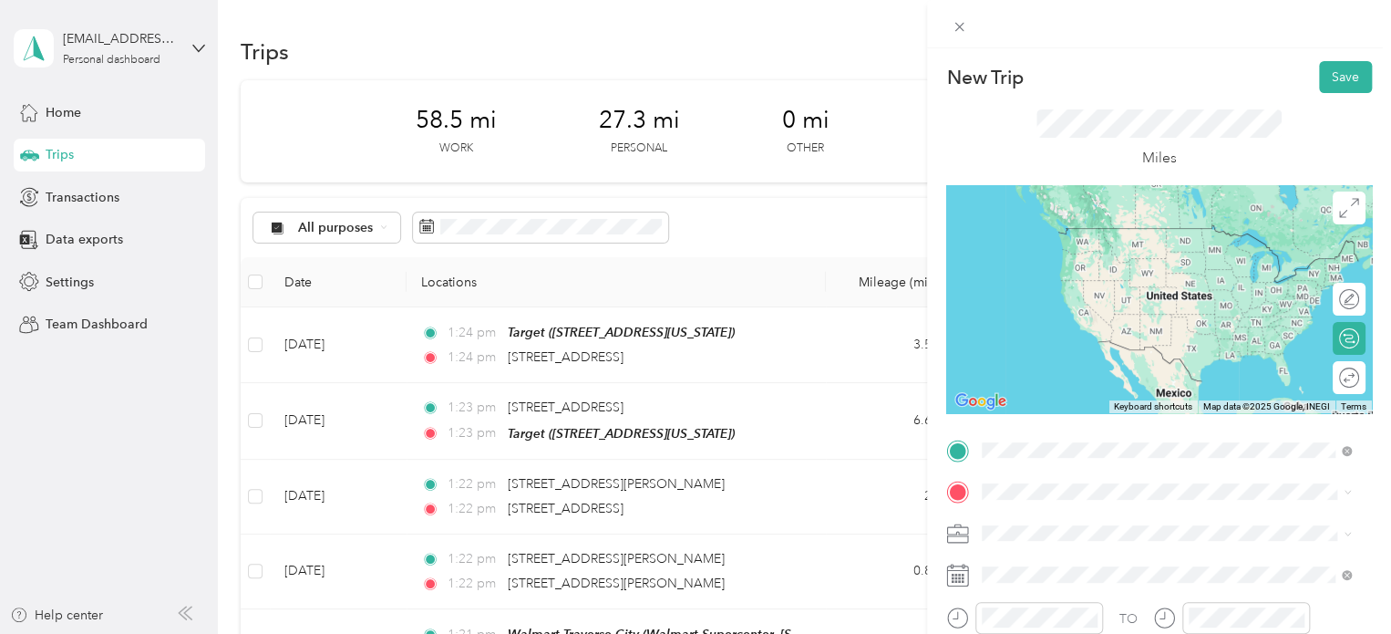
click at [1130, 236] on span "[STREET_ADDRESS][US_STATE]" at bounding box center [1108, 228] width 182 height 16
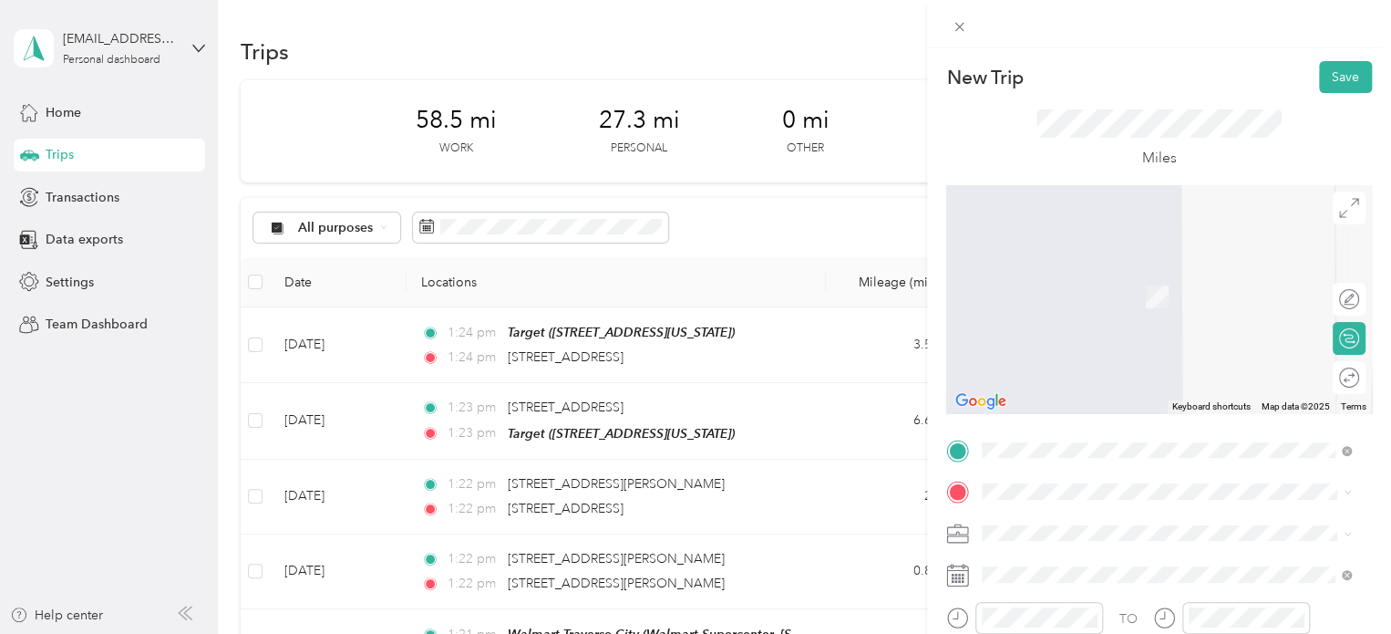
click at [1138, 274] on div "[GEOGRAPHIC_DATA]" at bounding box center [1108, 275] width 182 height 16
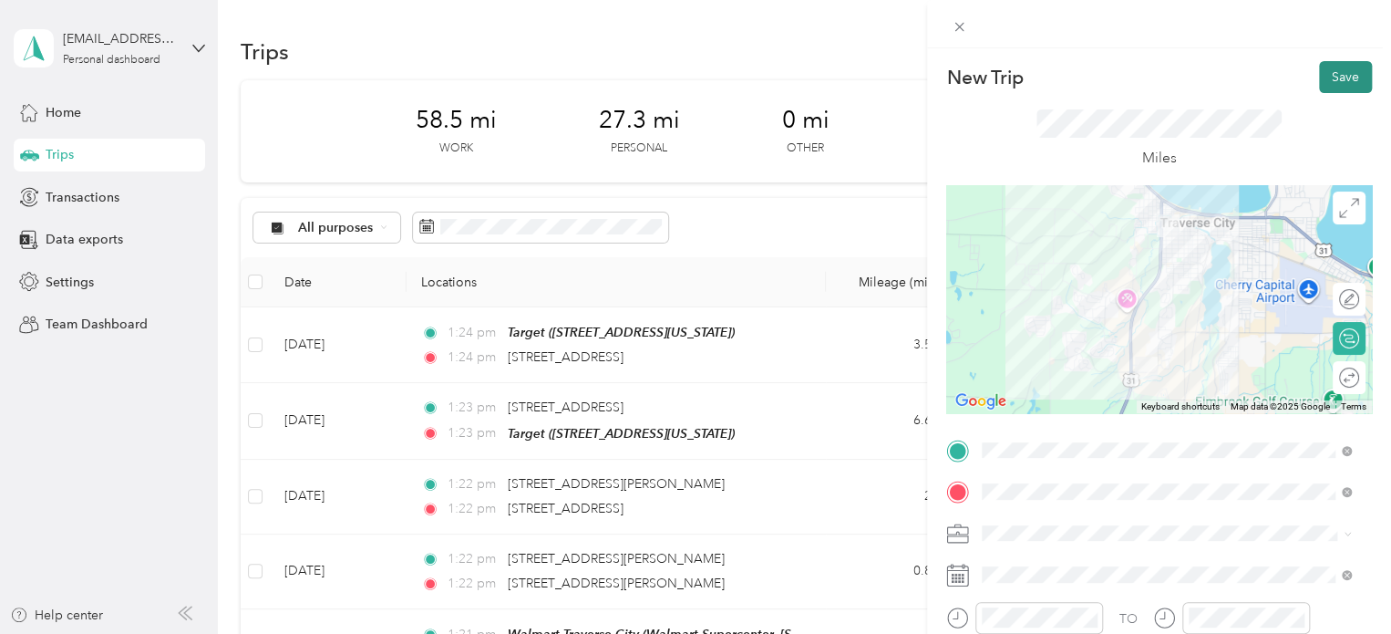
click at [1319, 83] on button "Save" at bounding box center [1345, 77] width 53 height 32
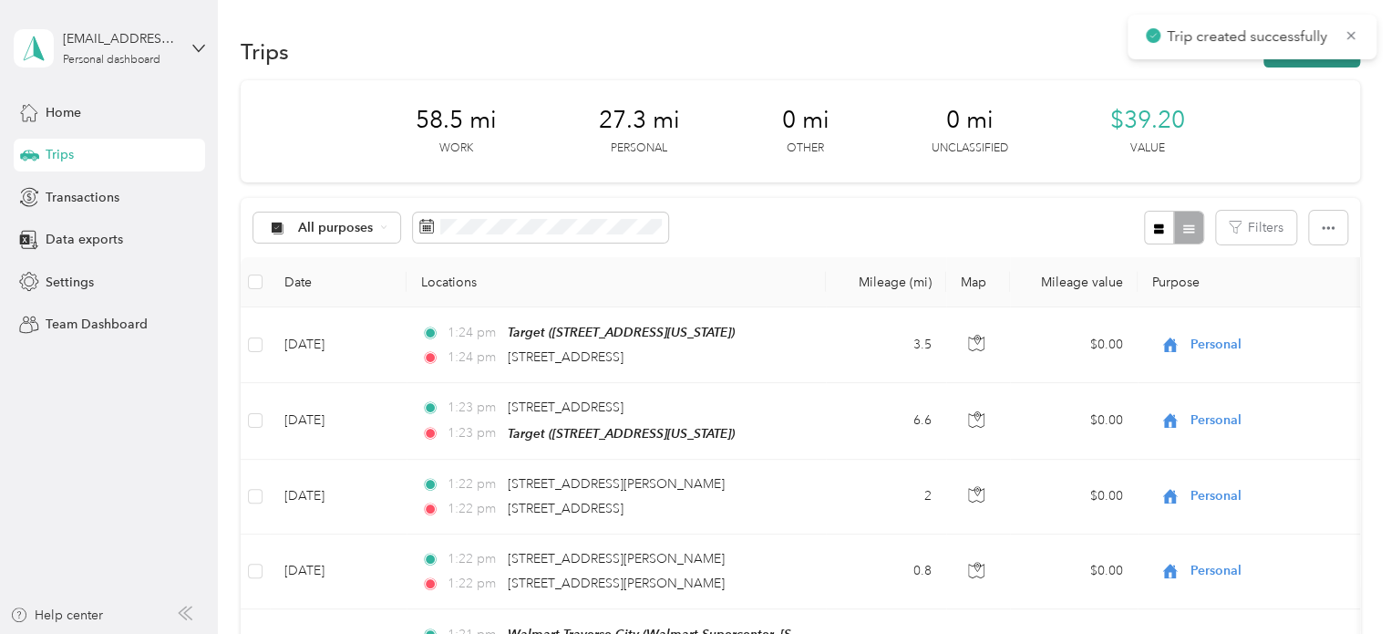
click at [1313, 62] on button "New trip" at bounding box center [1312, 52] width 97 height 32
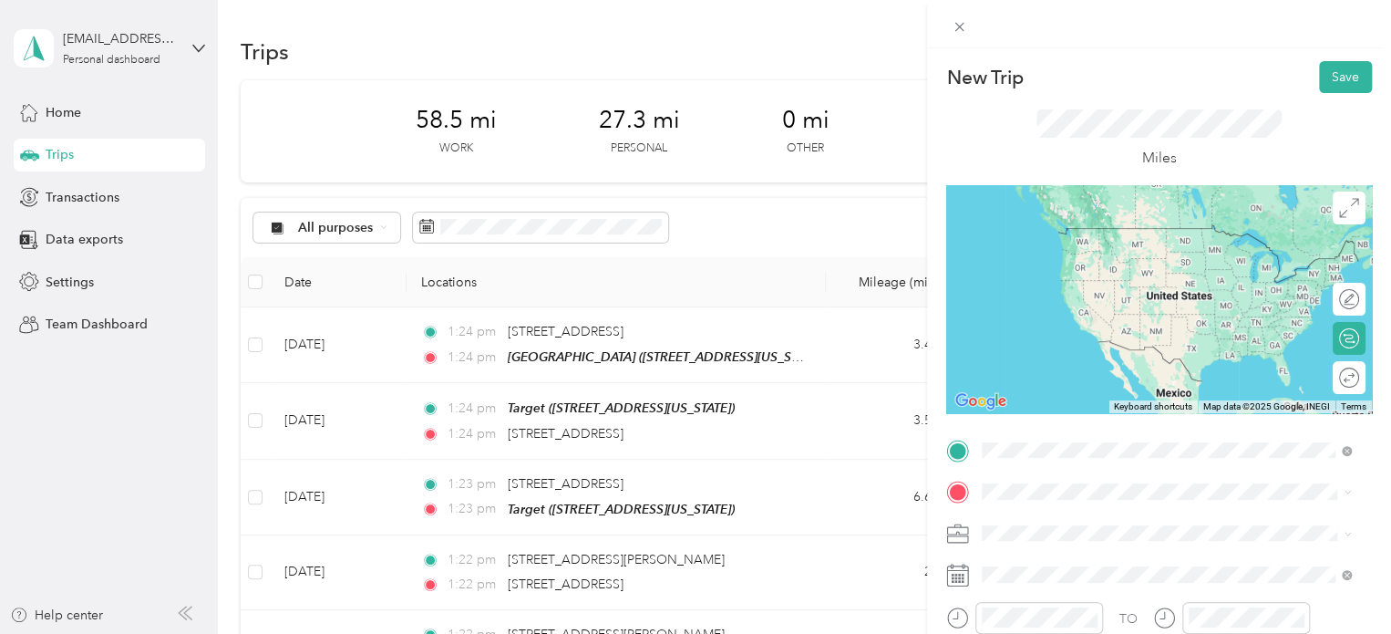
click at [1080, 274] on li "[GEOGRAPHIC_DATA] [STREET_ADDRESS][US_STATE]" at bounding box center [1167, 245] width 382 height 57
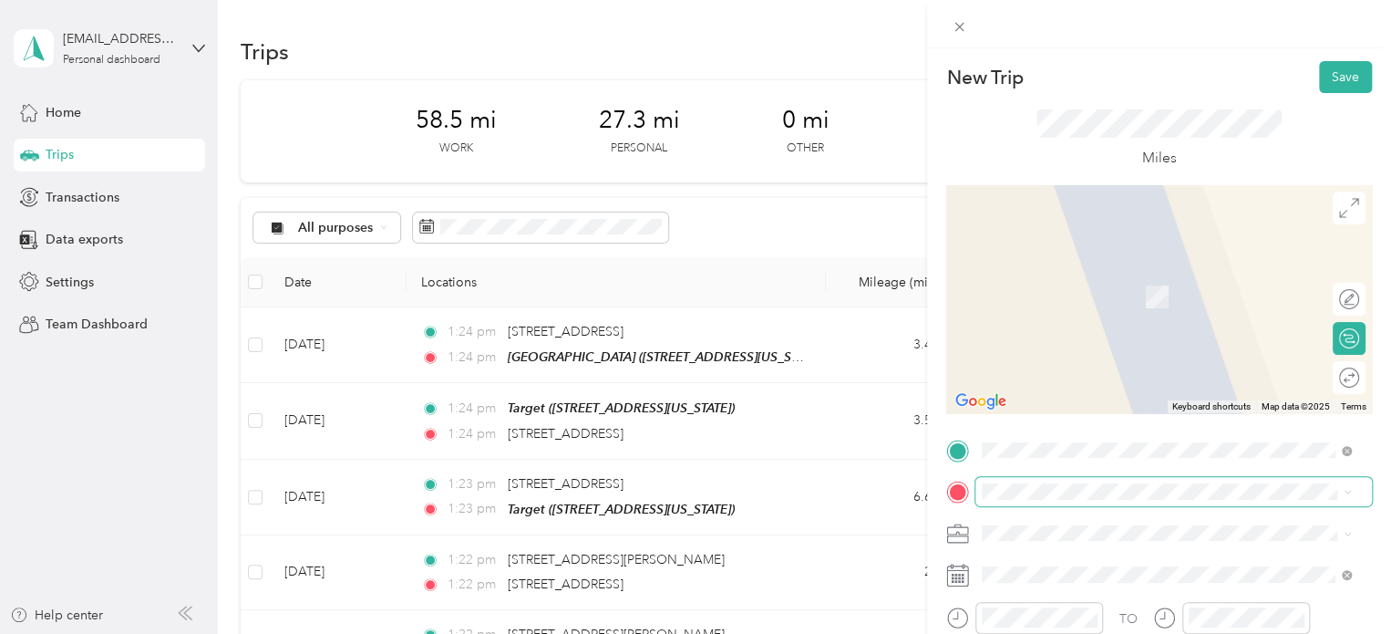
click at [1000, 500] on span at bounding box center [1174, 491] width 397 height 29
click at [1067, 278] on span "[STREET_ADDRESS][US_STATE]" at bounding box center [1108, 270] width 182 height 16
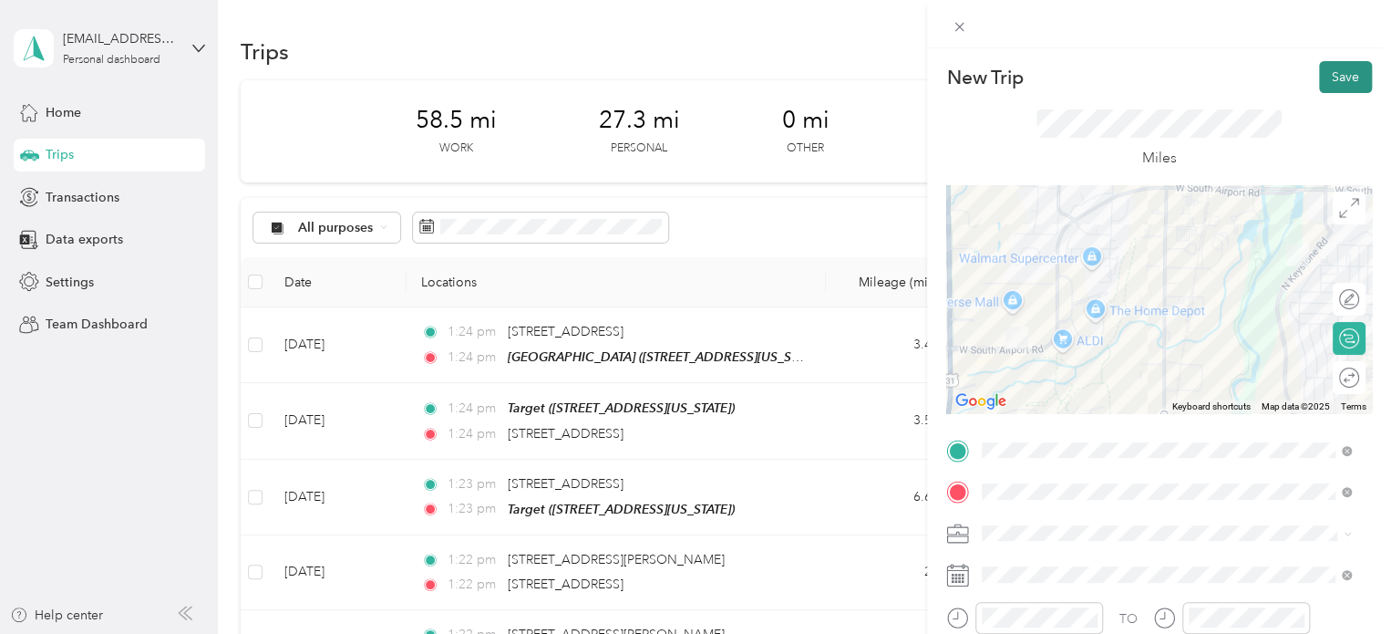
click at [1348, 76] on button "Save" at bounding box center [1345, 77] width 53 height 32
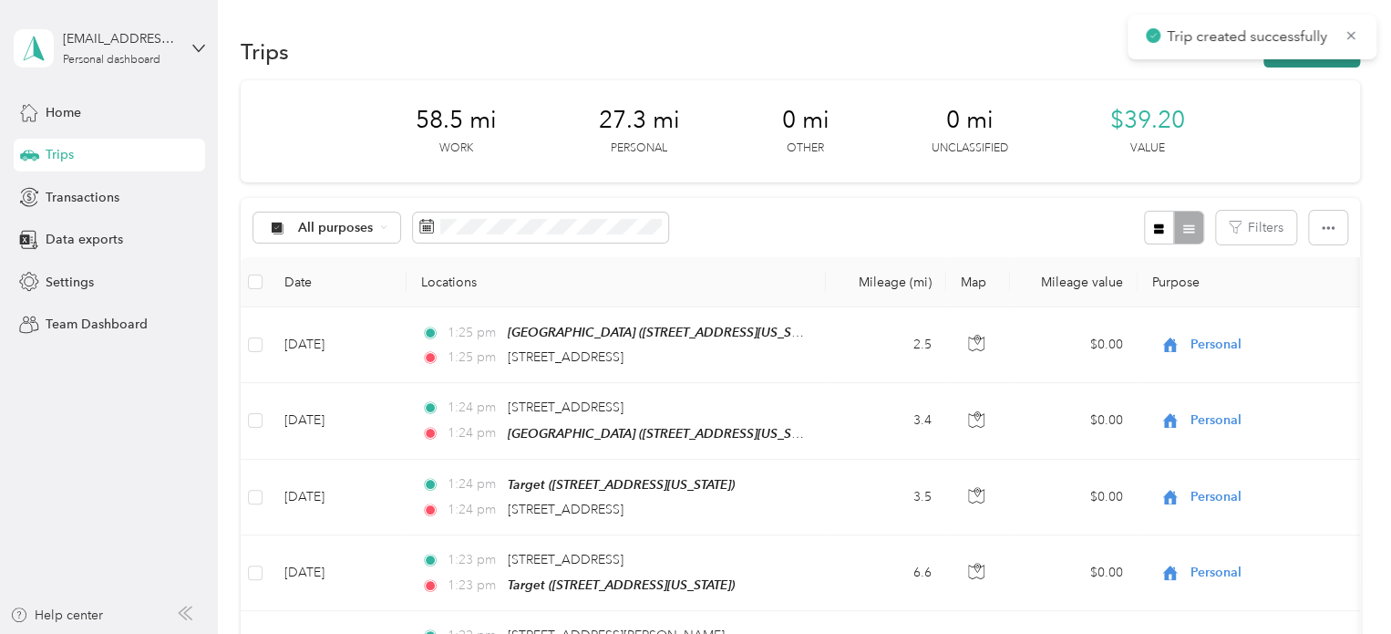
click at [1326, 64] on button "New trip" at bounding box center [1312, 52] width 97 height 32
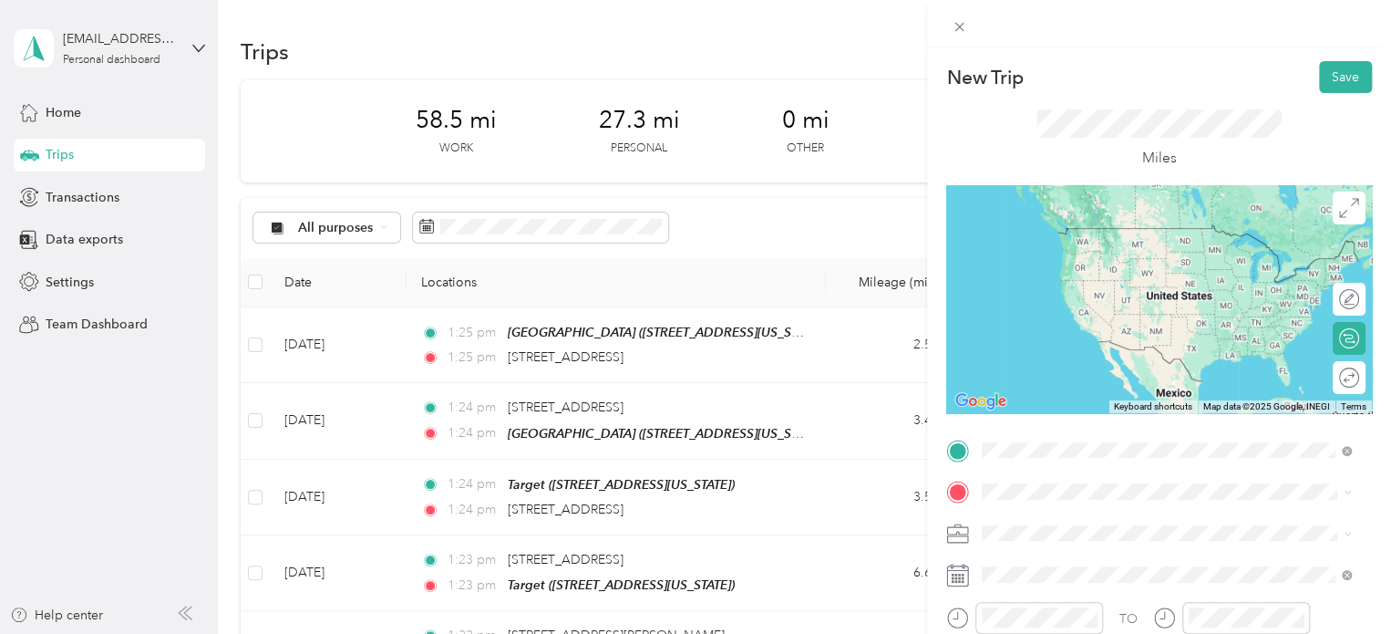
click at [1141, 248] on li "[STREET_ADDRESS][US_STATE]" at bounding box center [1167, 229] width 382 height 37
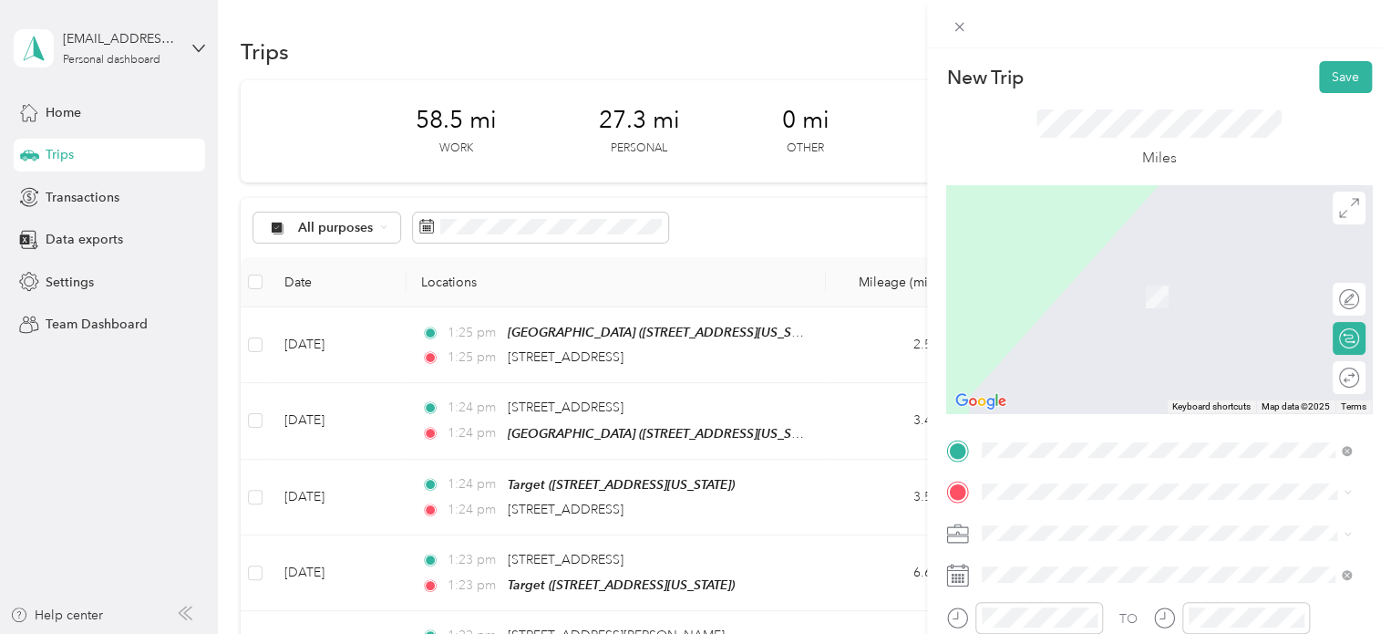
click at [1075, 296] on span "[STREET_ADDRESS][US_STATE]" at bounding box center [1108, 295] width 182 height 16
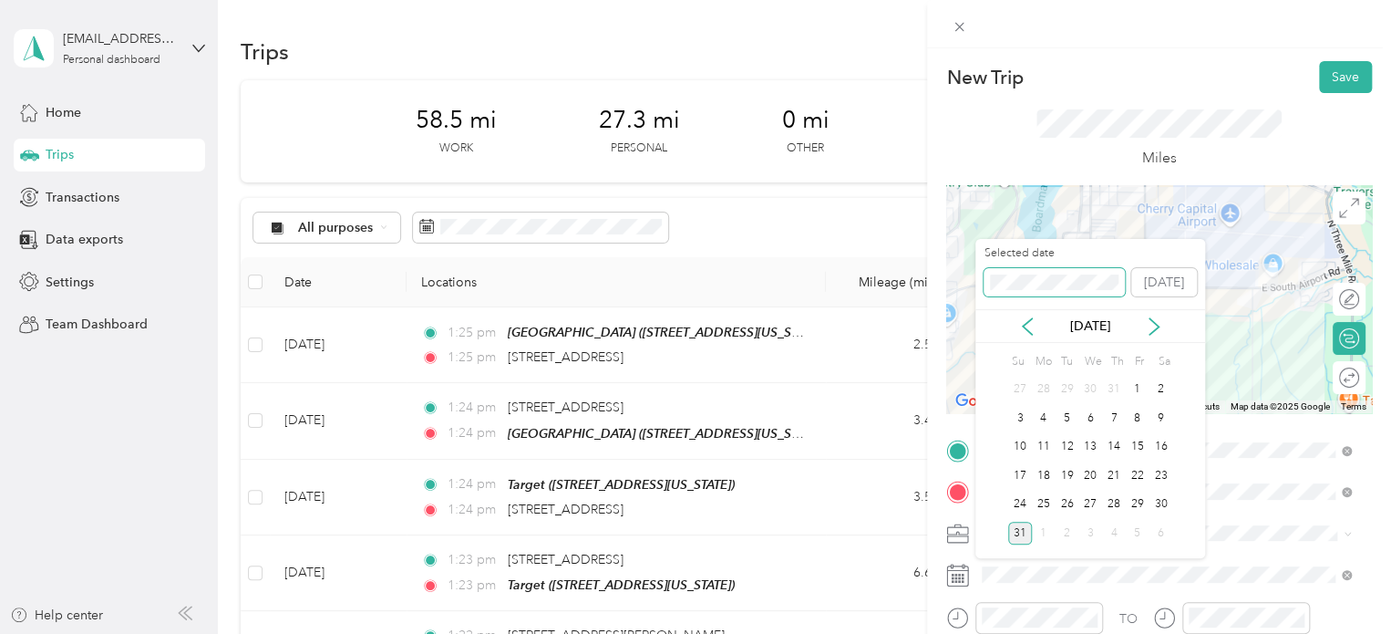
click at [1018, 293] on span at bounding box center [1054, 282] width 141 height 29
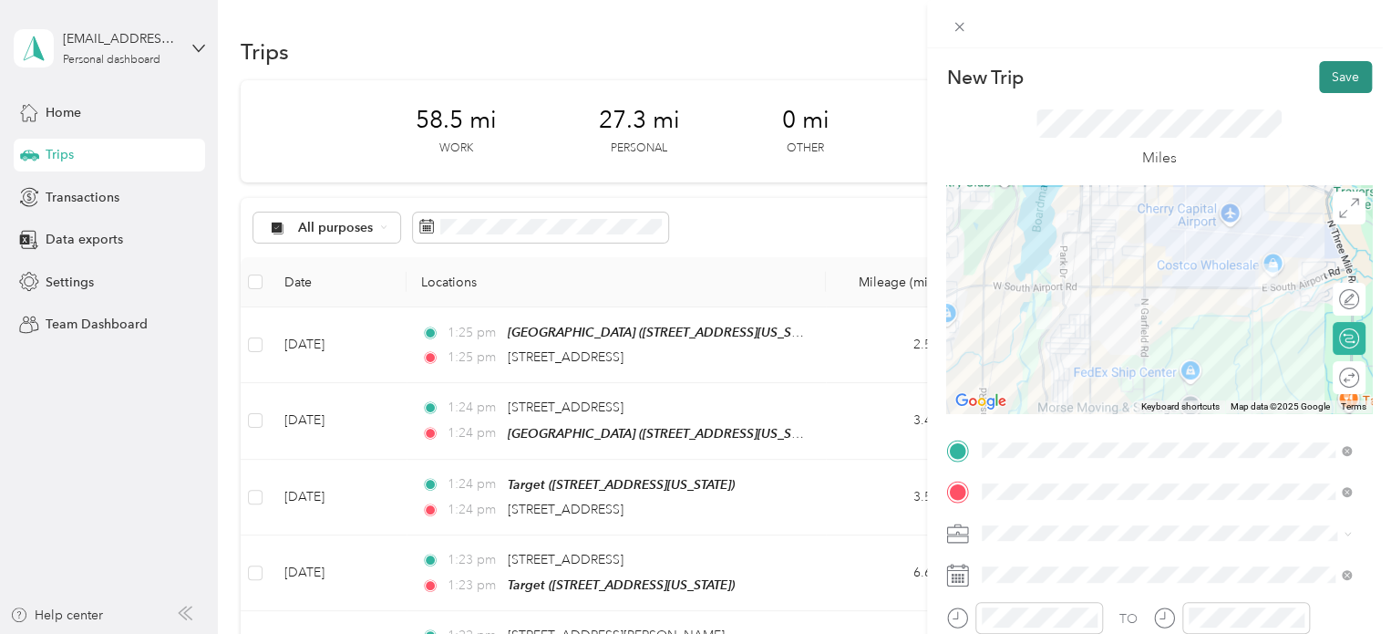
click at [1319, 81] on button "Save" at bounding box center [1345, 77] width 53 height 32
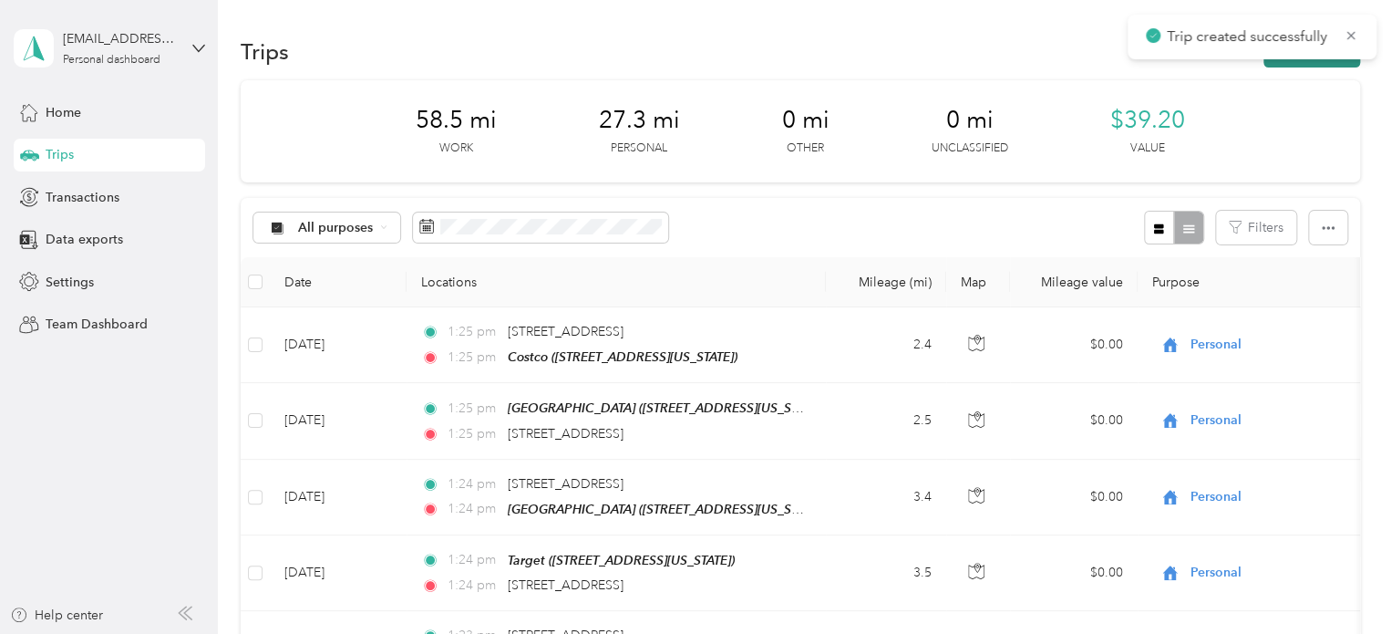
click at [1306, 66] on button "New trip" at bounding box center [1312, 52] width 97 height 32
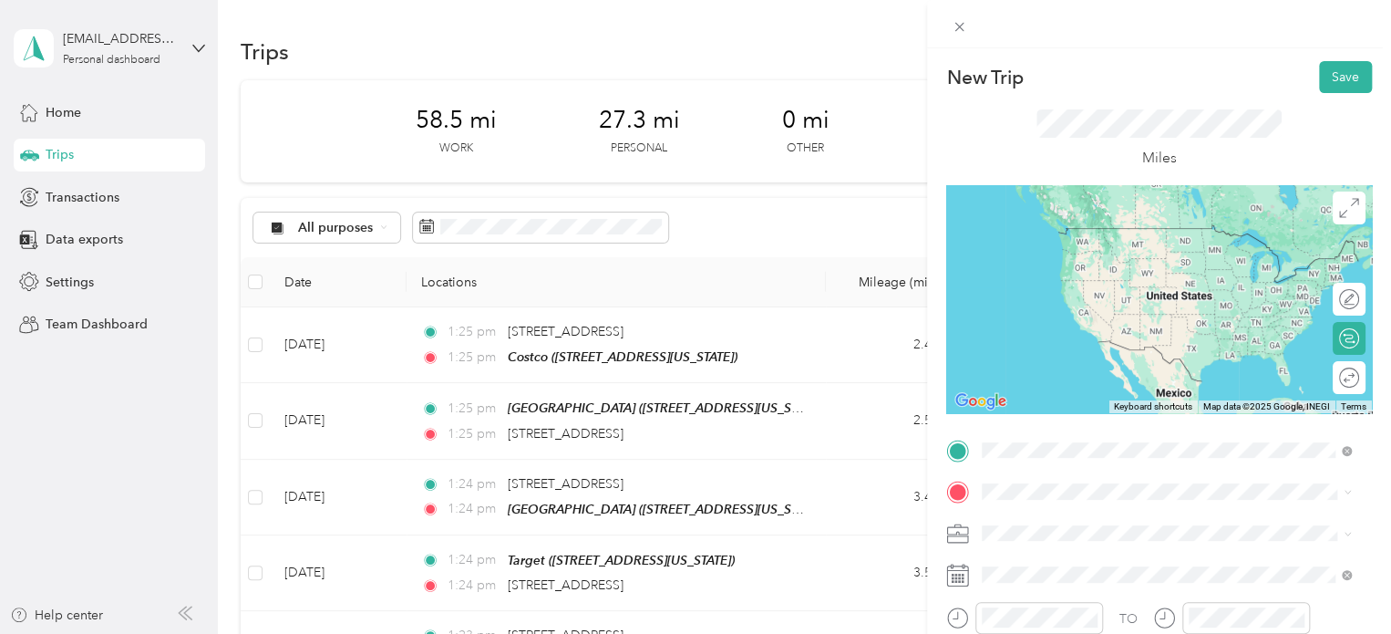
click at [1111, 245] on div "Costco [STREET_ADDRESS][US_STATE]" at bounding box center [1108, 245] width 182 height 38
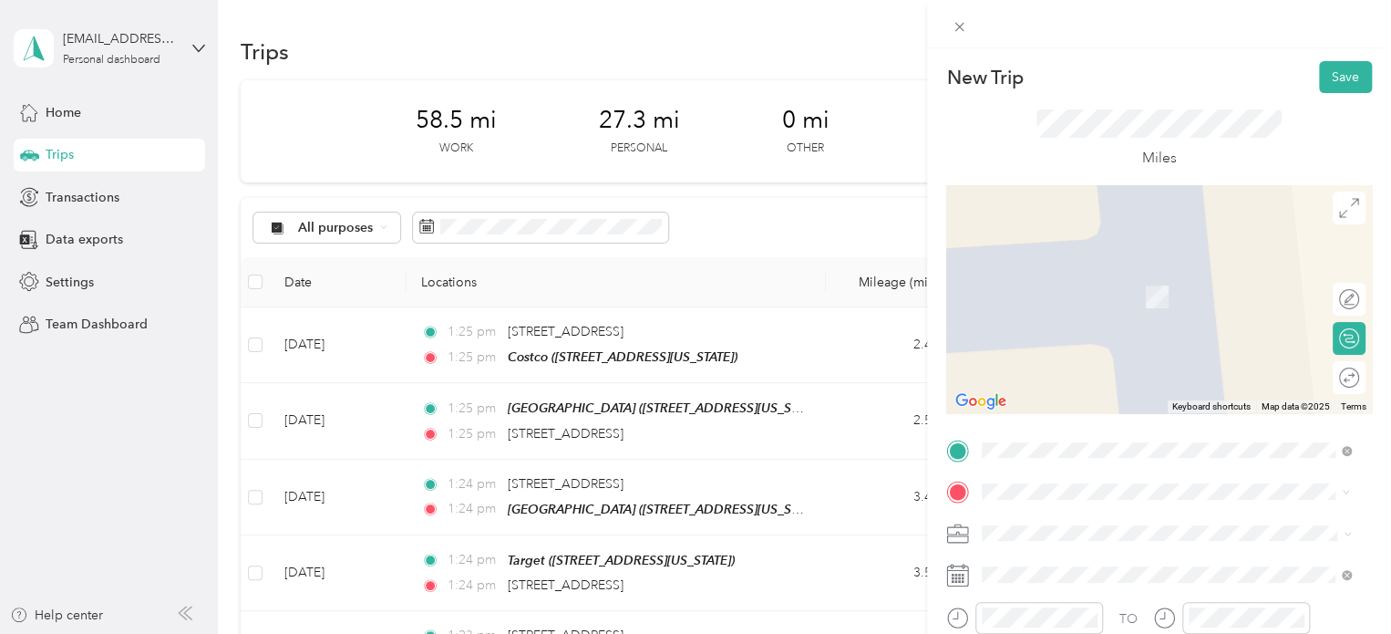
click at [1083, 345] on span "[STREET_ADDRESS][US_STATE]" at bounding box center [1108, 340] width 182 height 16
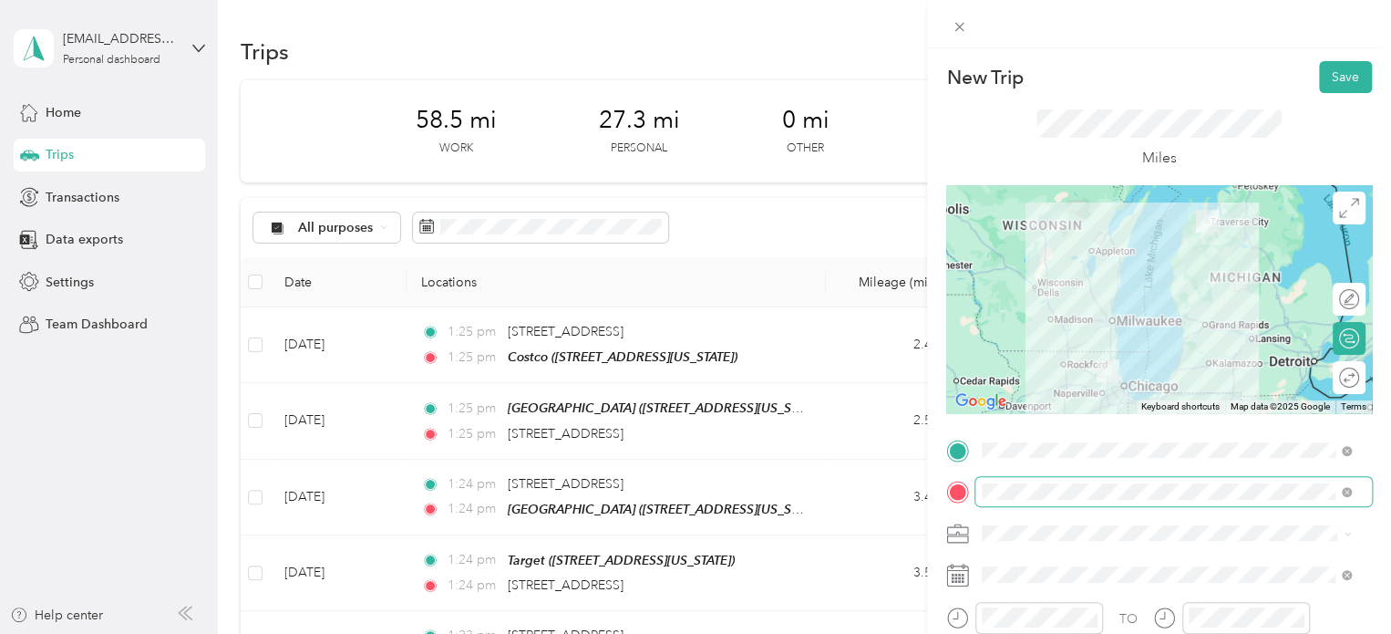
click at [1024, 481] on span at bounding box center [1174, 491] width 397 height 29
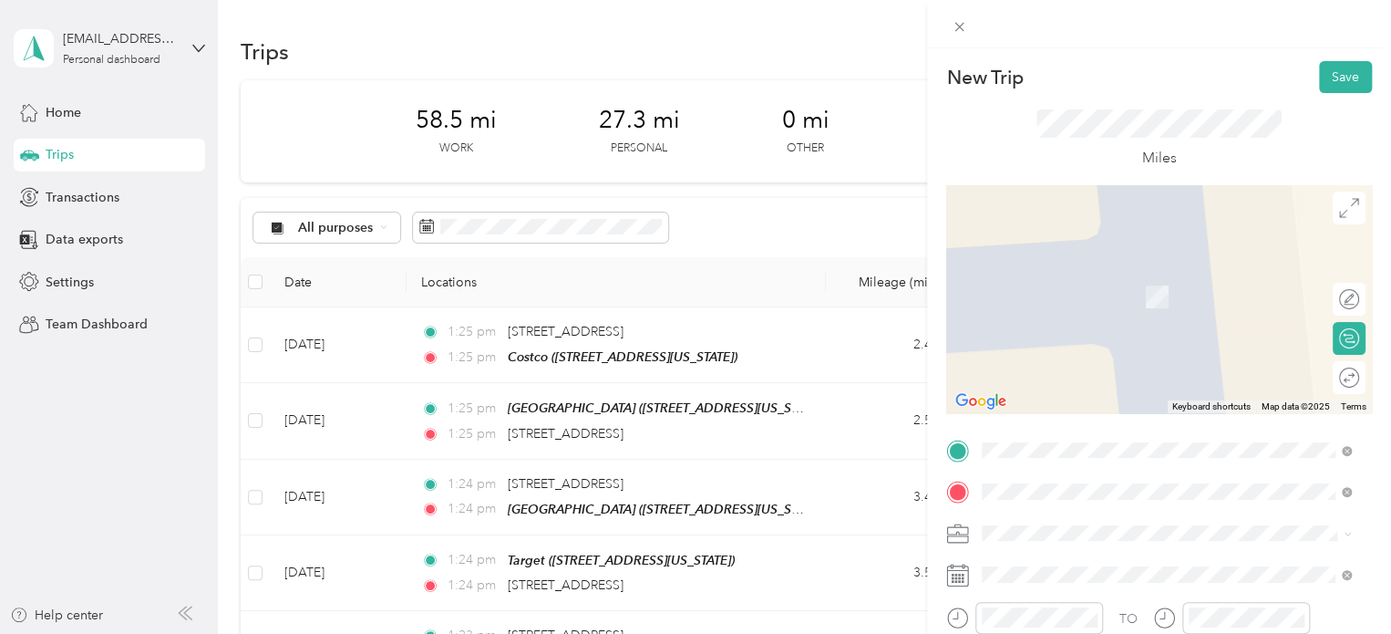
click at [1134, 297] on span "[STREET_ADDRESS][US_STATE]" at bounding box center [1108, 289] width 182 height 16
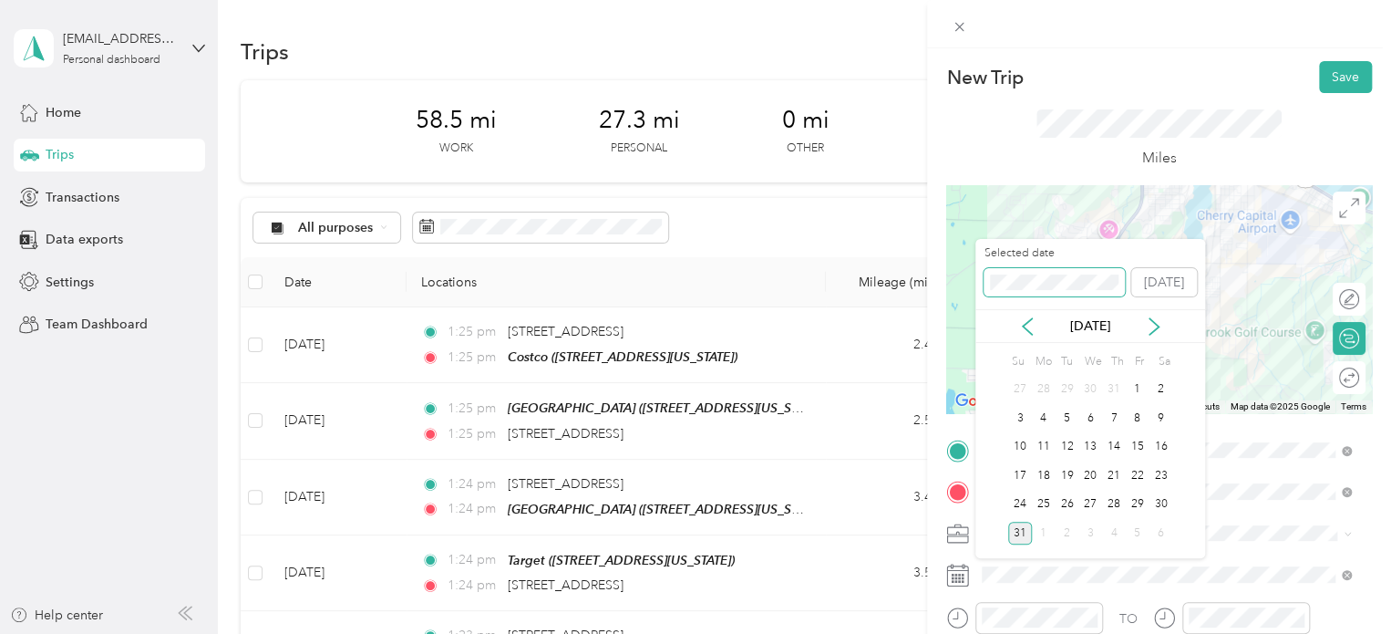
click at [988, 280] on span at bounding box center [1054, 282] width 141 height 29
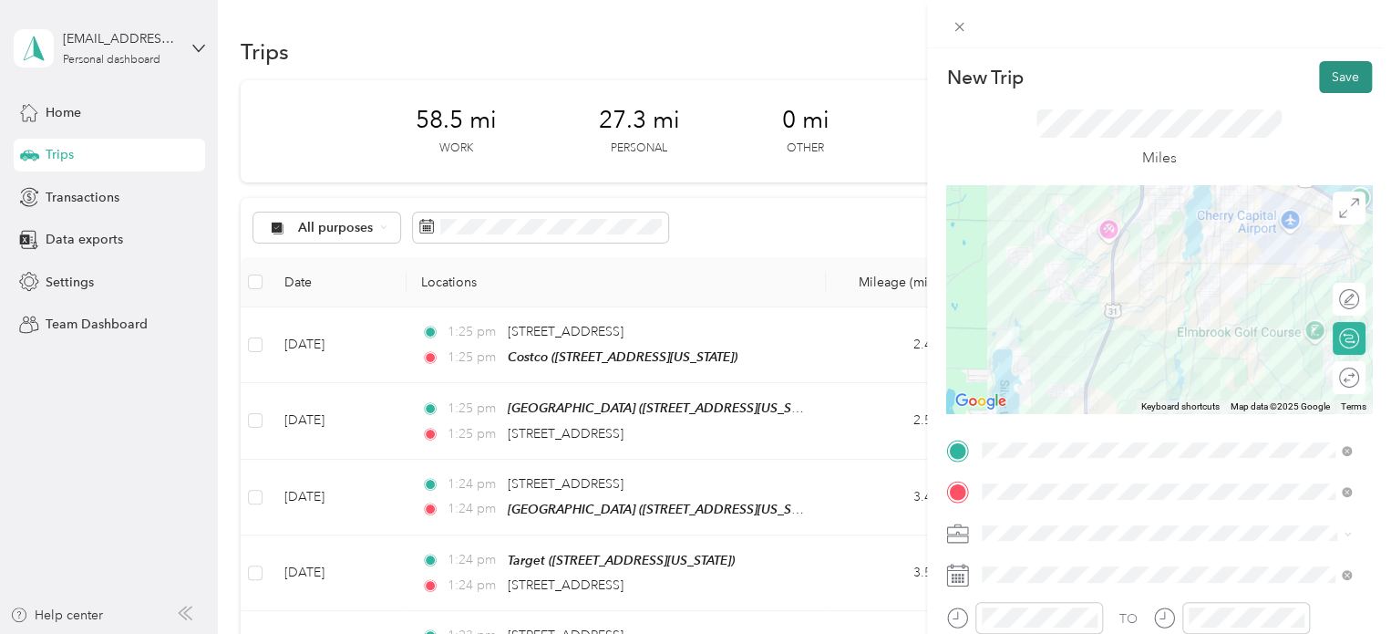
click at [1328, 67] on button "Save" at bounding box center [1345, 77] width 53 height 32
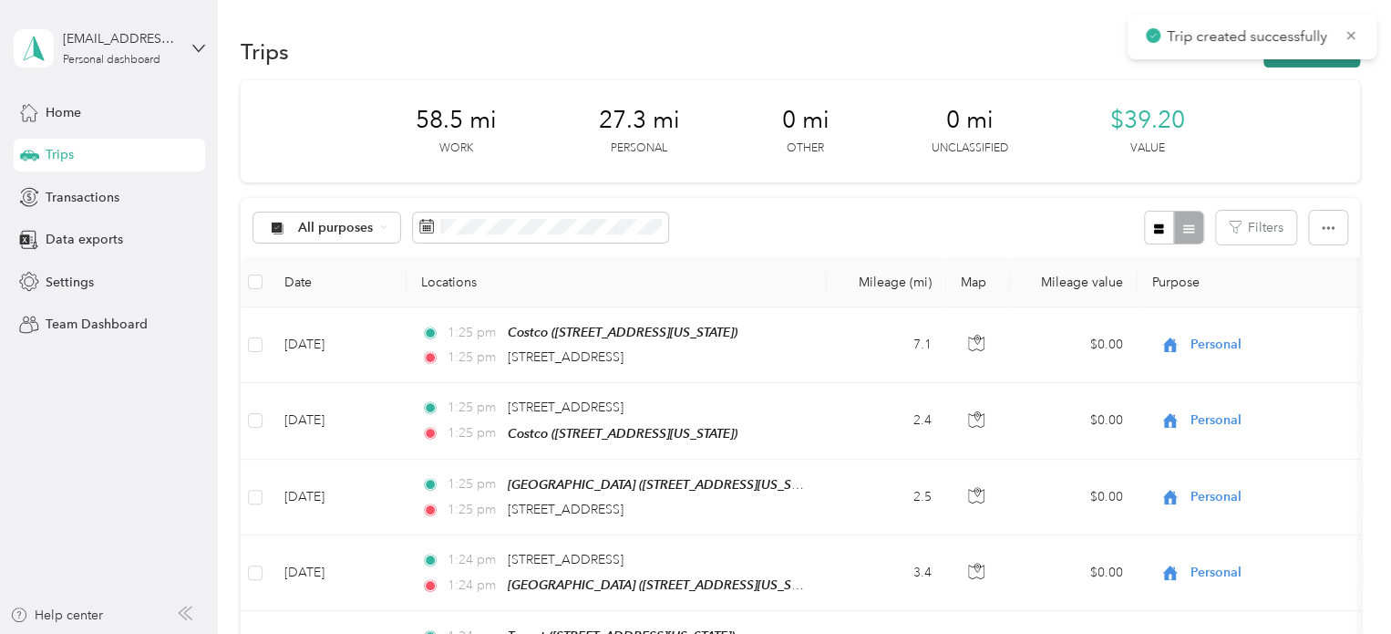
click at [1313, 59] on button "New trip" at bounding box center [1312, 52] width 97 height 32
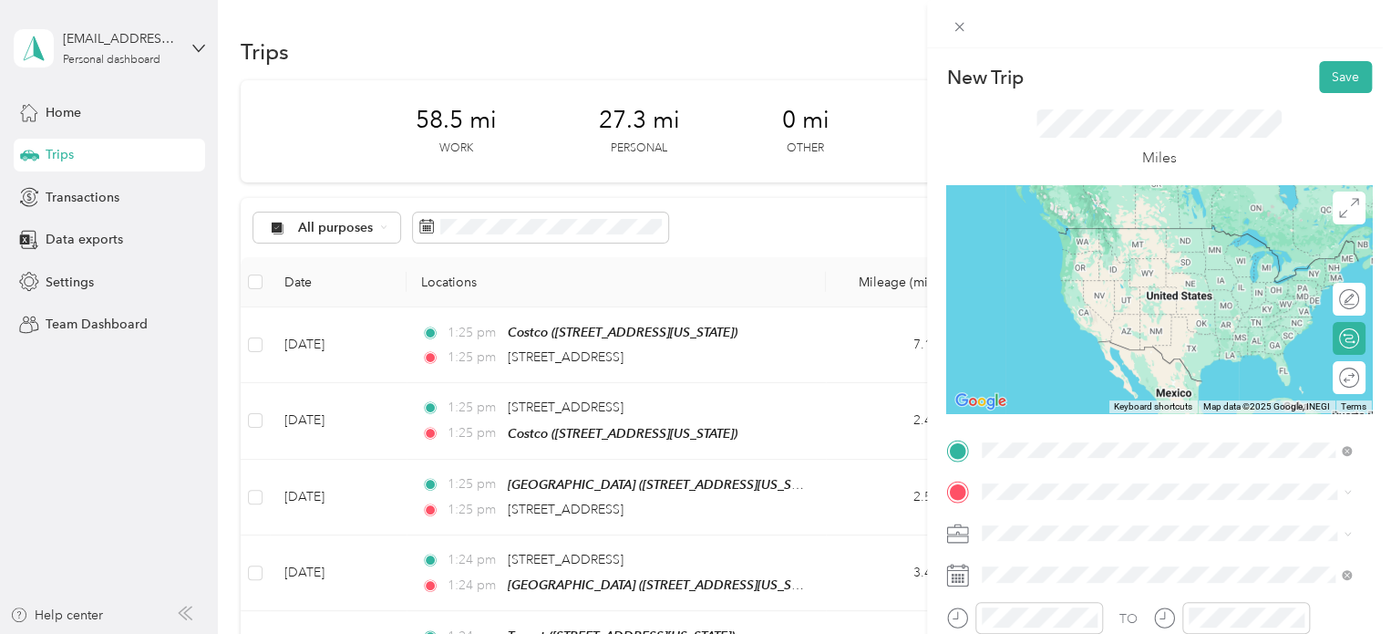
click at [1121, 236] on span "[STREET_ADDRESS][US_STATE]" at bounding box center [1108, 228] width 182 height 16
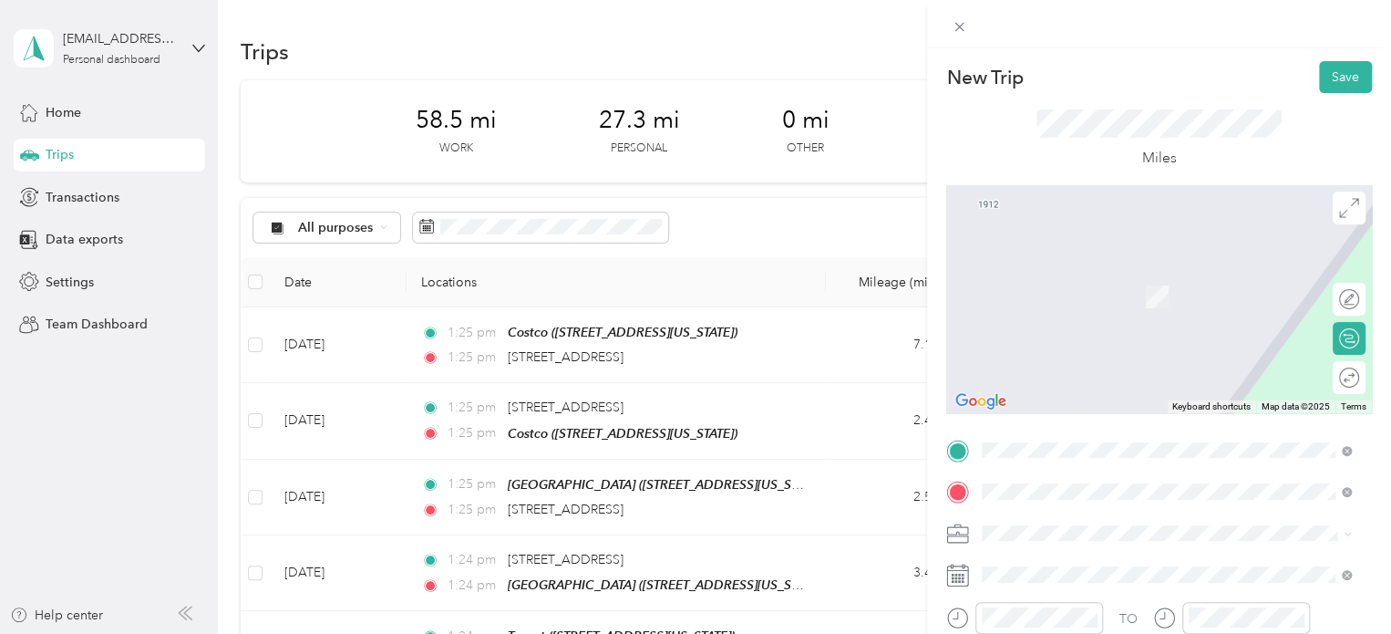
click at [1069, 274] on li "[STREET_ADDRESS][US_STATE]" at bounding box center [1167, 289] width 382 height 37
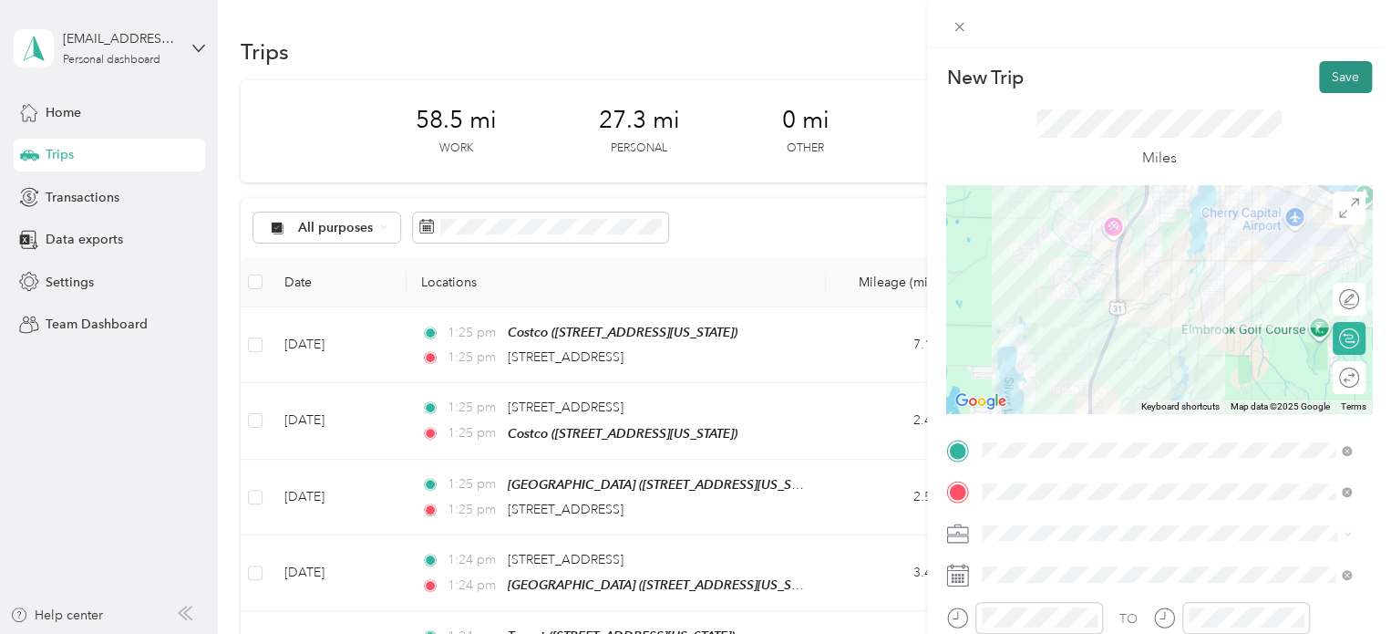
click at [1319, 79] on button "Save" at bounding box center [1345, 77] width 53 height 32
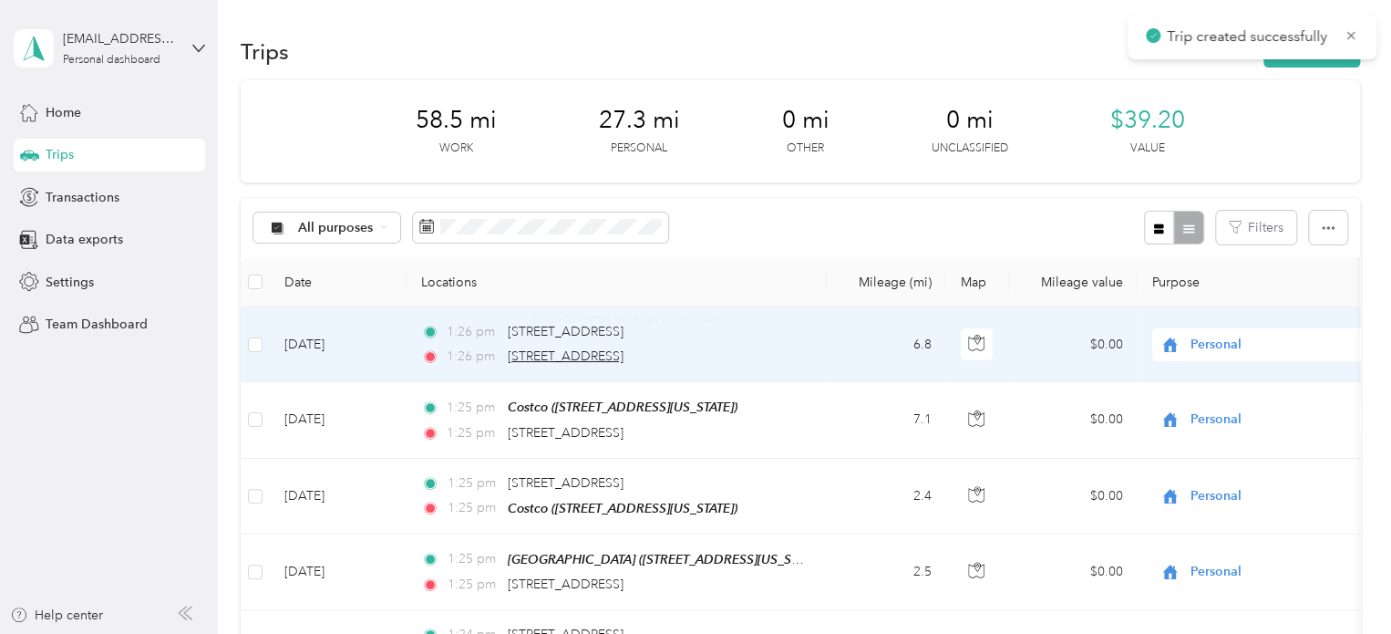
click at [624, 355] on span "[STREET_ADDRESS]" at bounding box center [566, 356] width 116 height 16
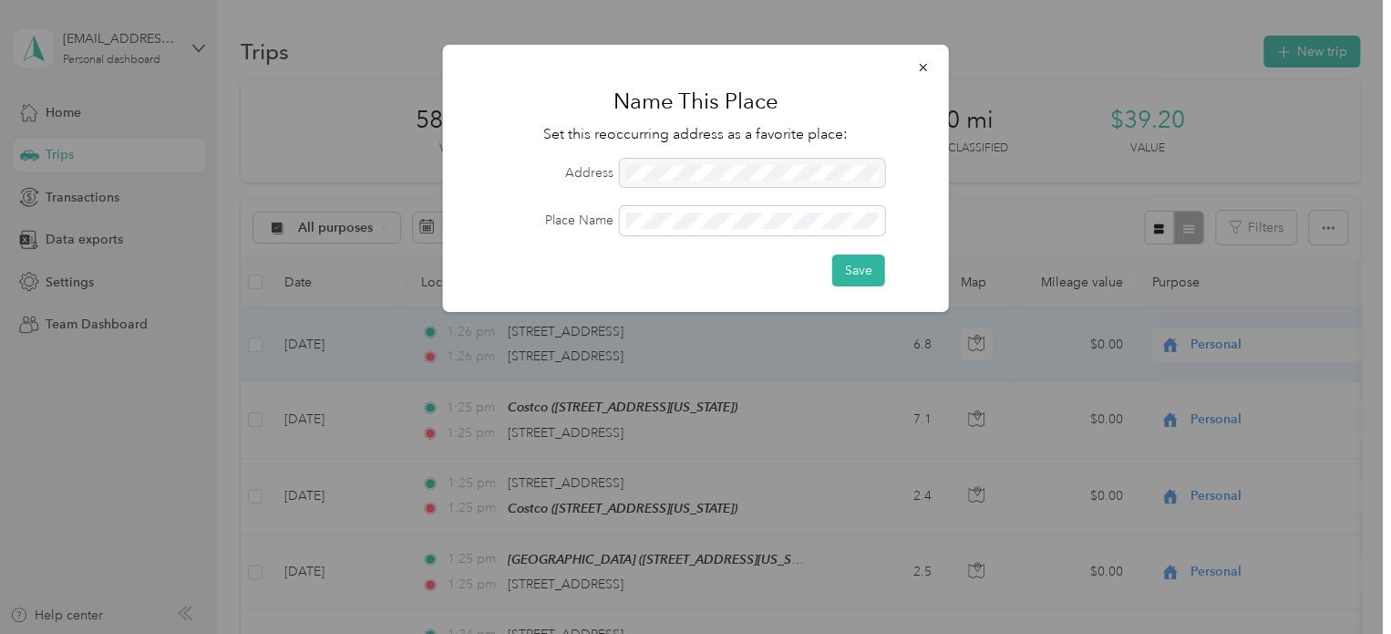
click at [831, 274] on div "Save" at bounding box center [696, 270] width 455 height 32
click at [839, 266] on button "Save" at bounding box center [859, 270] width 53 height 32
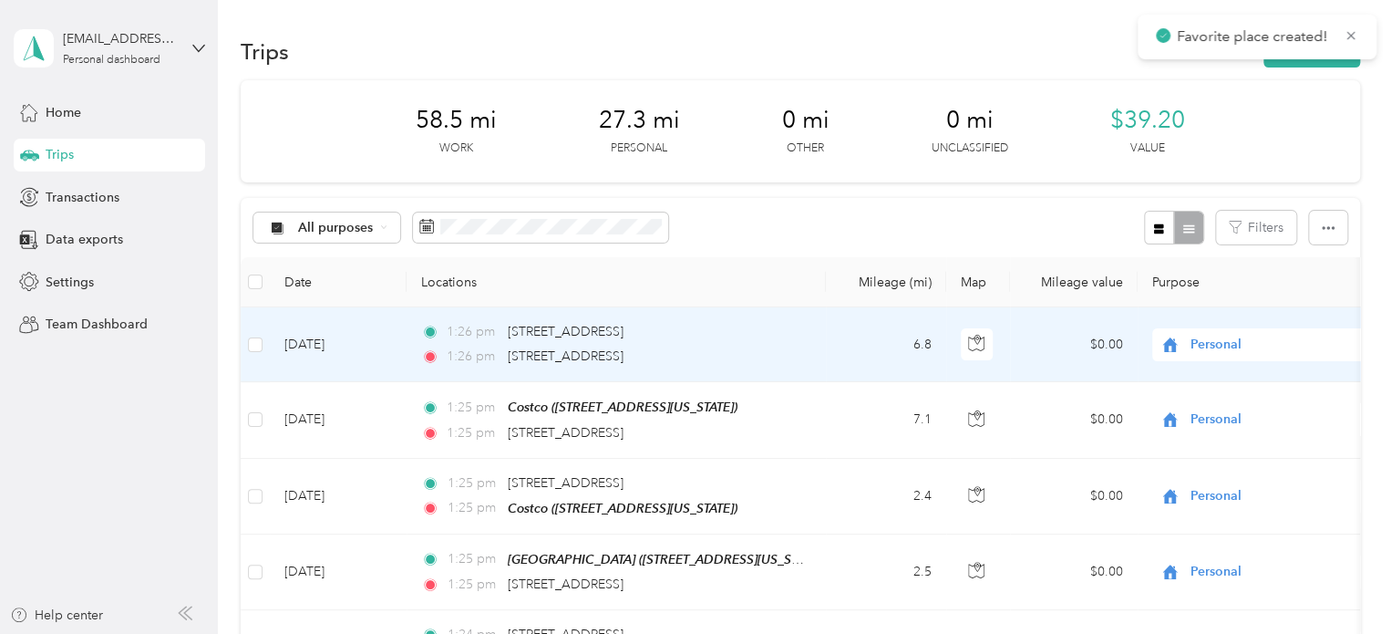
click at [838, 264] on div "Name This Place Set this reoccurring address as a favorite place: Address Place…" at bounding box center [949, 162] width 506 height 273
click at [1270, 63] on button "New trip" at bounding box center [1312, 52] width 97 height 32
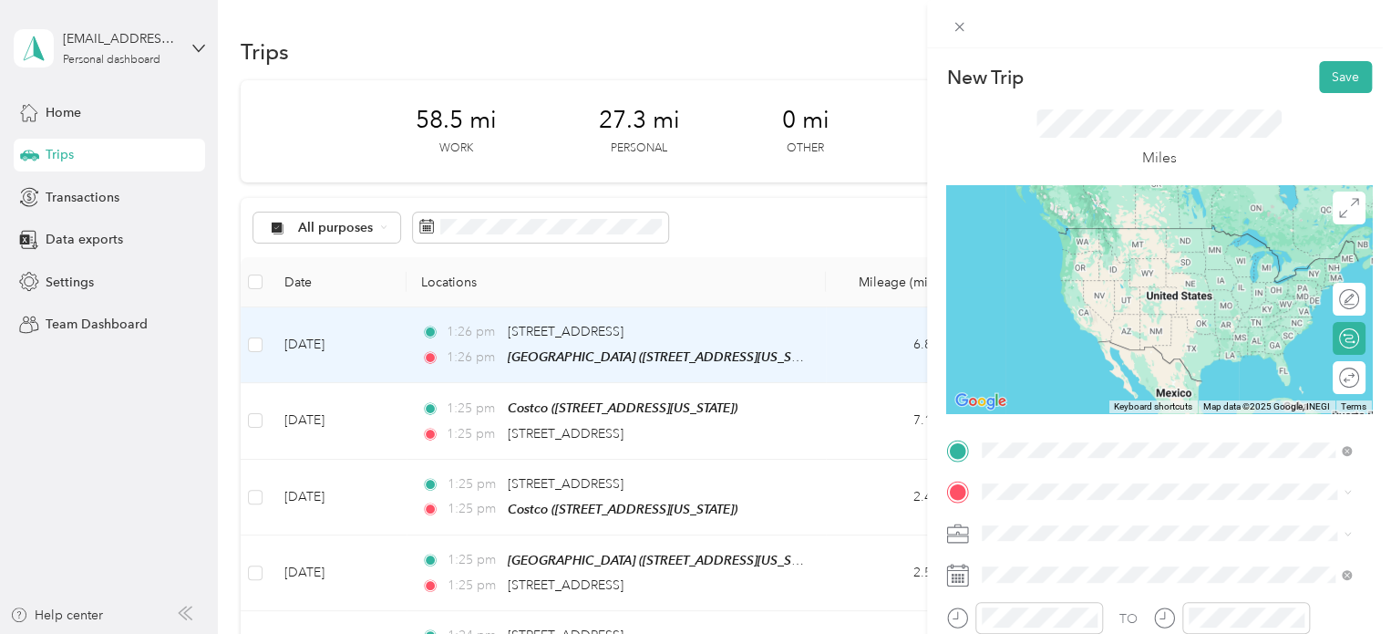
click at [1050, 379] on div "[PERSON_NAME] [STREET_ADDRESS][US_STATE]" at bounding box center [1108, 360] width 182 height 38
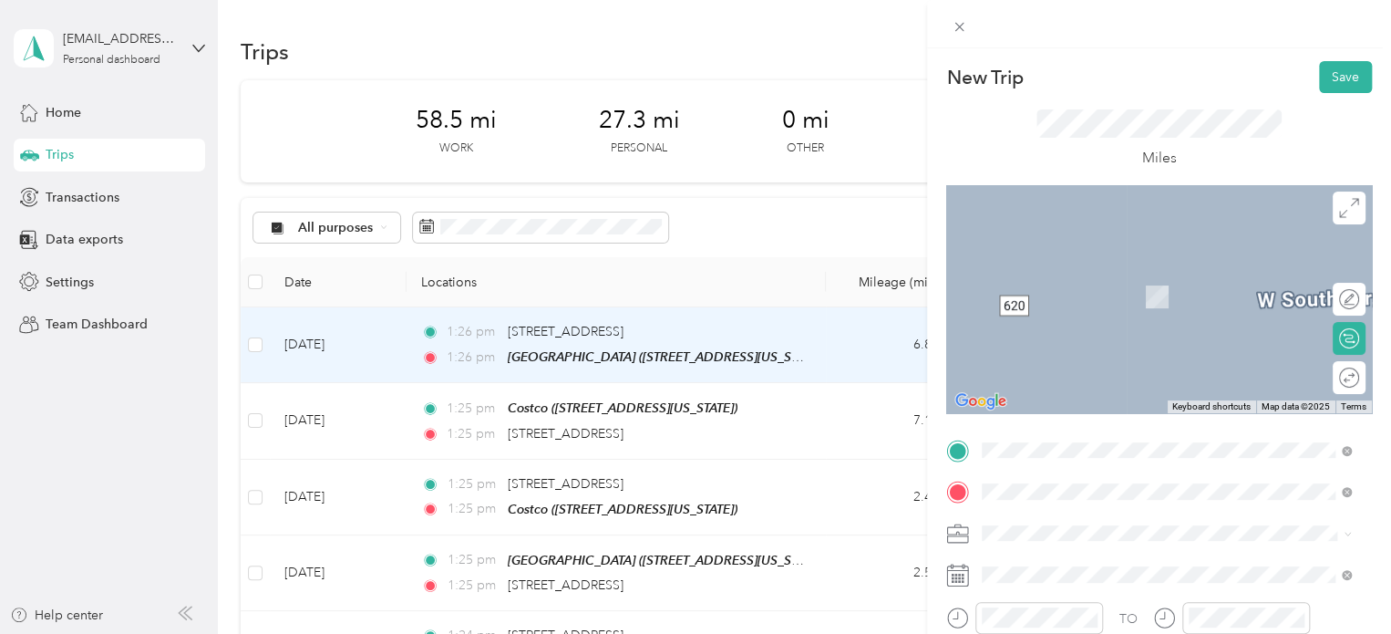
click at [1053, 278] on span "[STREET_ADDRESS][US_STATE]" at bounding box center [1108, 270] width 182 height 16
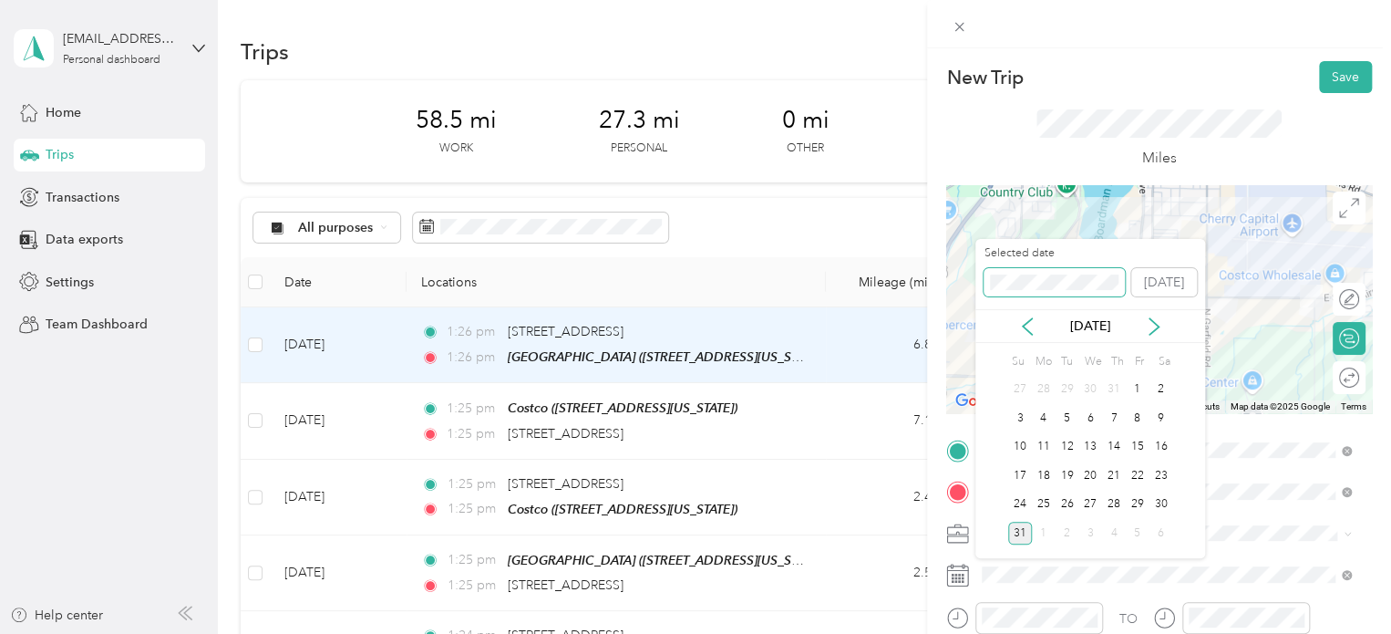
click at [1036, 292] on span at bounding box center [1054, 282] width 141 height 29
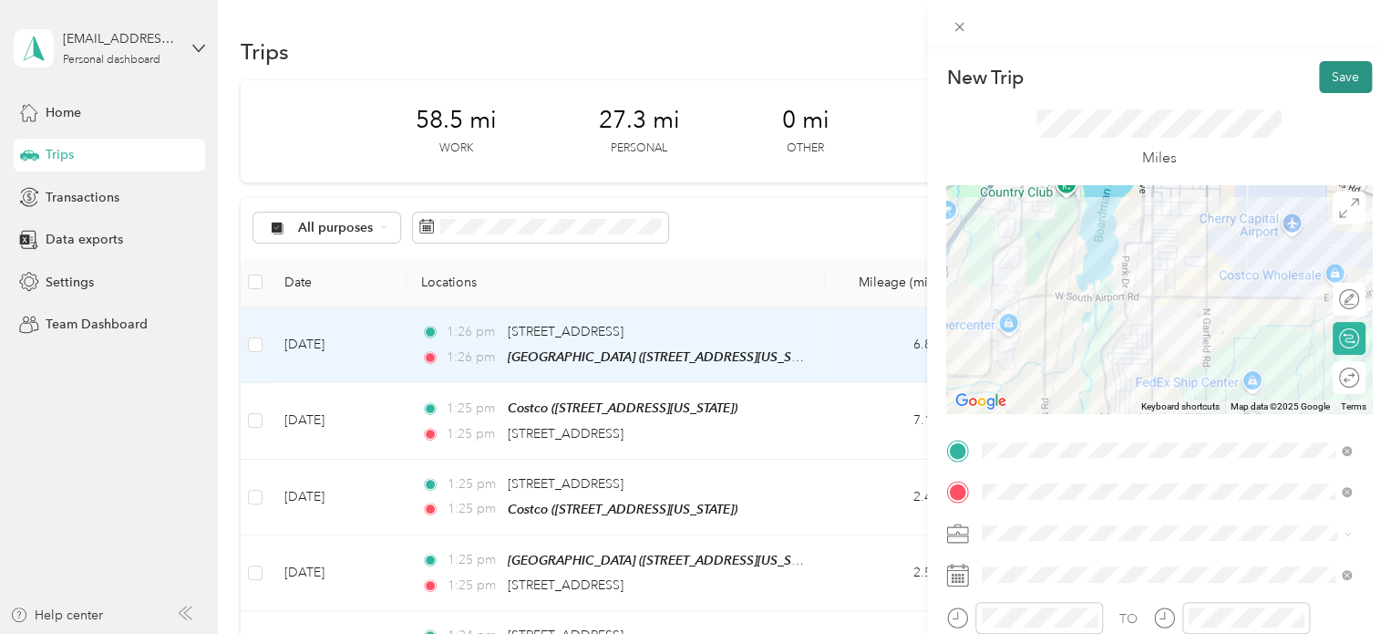
click at [1338, 88] on button "Save" at bounding box center [1345, 77] width 53 height 32
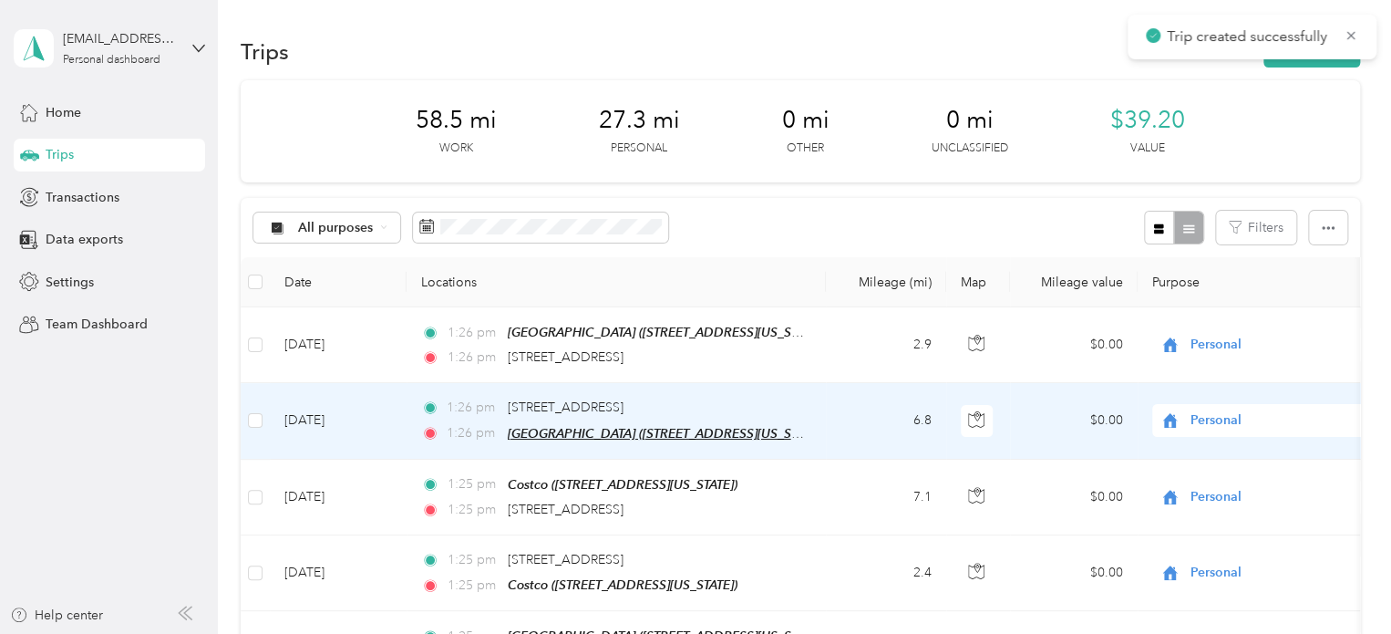
click at [569, 427] on span "[GEOGRAPHIC_DATA] ([STREET_ADDRESS][US_STATE])" at bounding box center [666, 434] width 317 height 16
click at [560, 391] on button "Edit Place" at bounding box center [565, 387] width 104 height 32
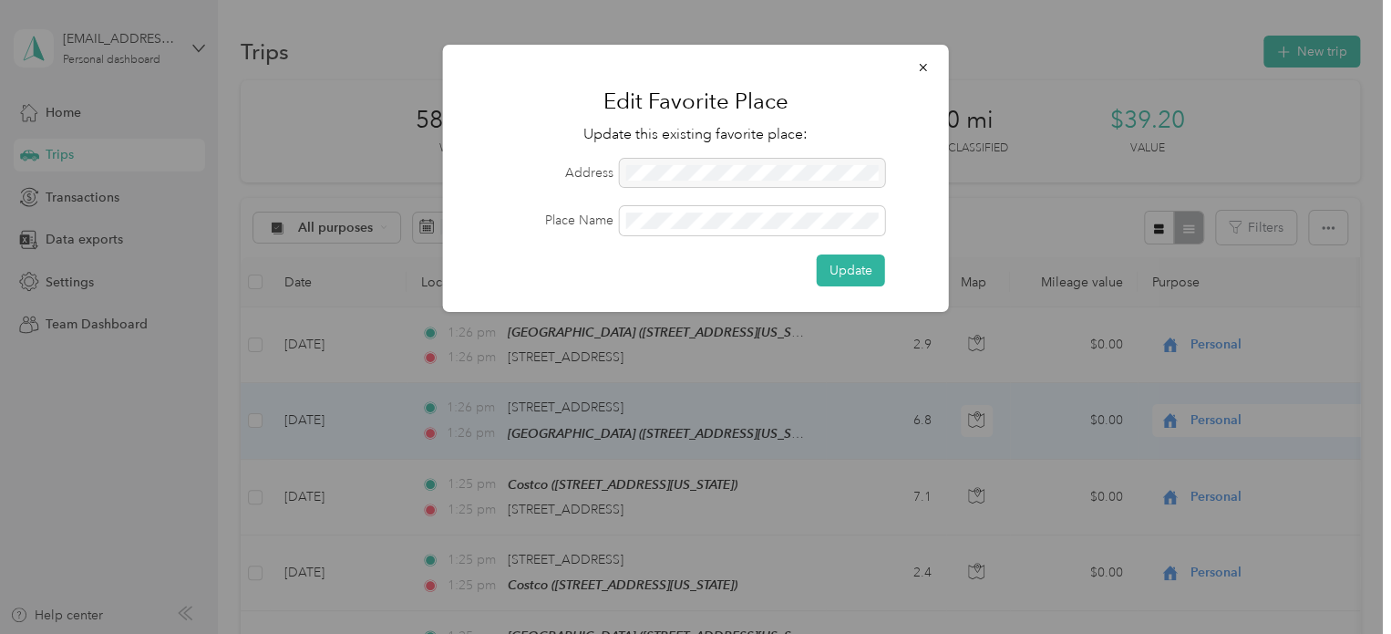
click at [689, 173] on div at bounding box center [752, 173] width 265 height 29
click at [913, 62] on button "button" at bounding box center [924, 67] width 38 height 32
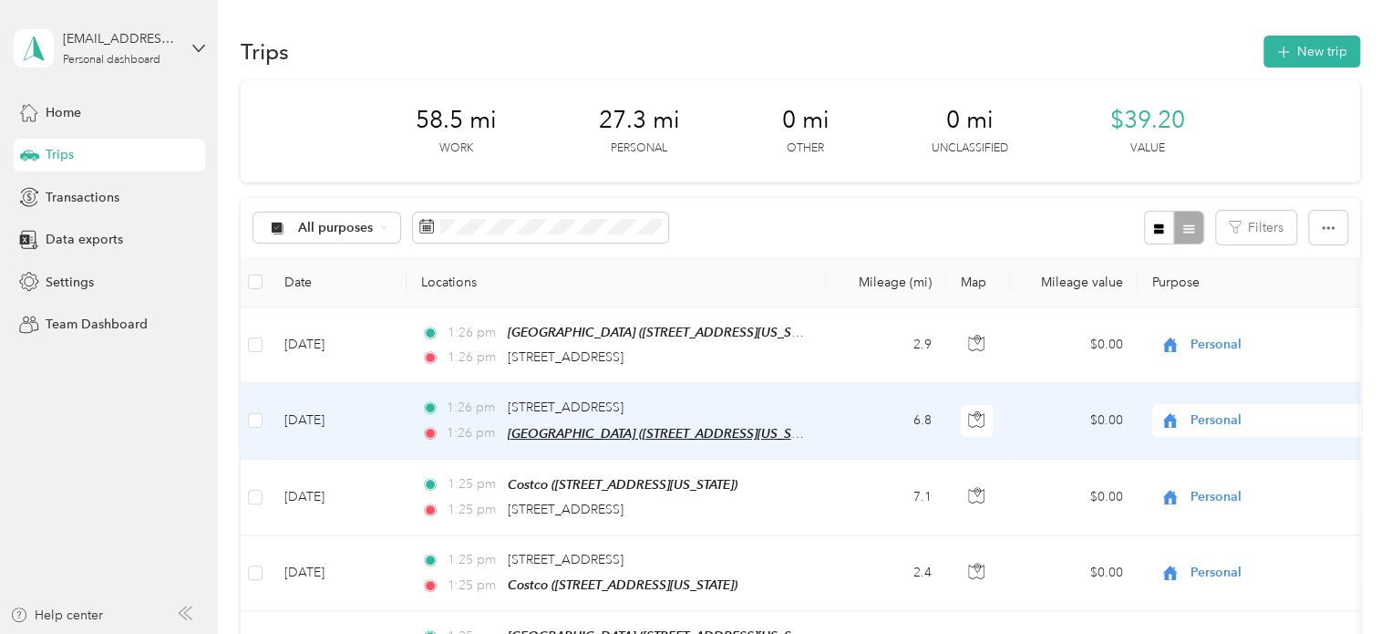
click at [569, 433] on span "[GEOGRAPHIC_DATA] ([STREET_ADDRESS][US_STATE])" at bounding box center [666, 434] width 317 height 16
click at [332, 422] on td "[DATE]" at bounding box center [338, 421] width 137 height 76
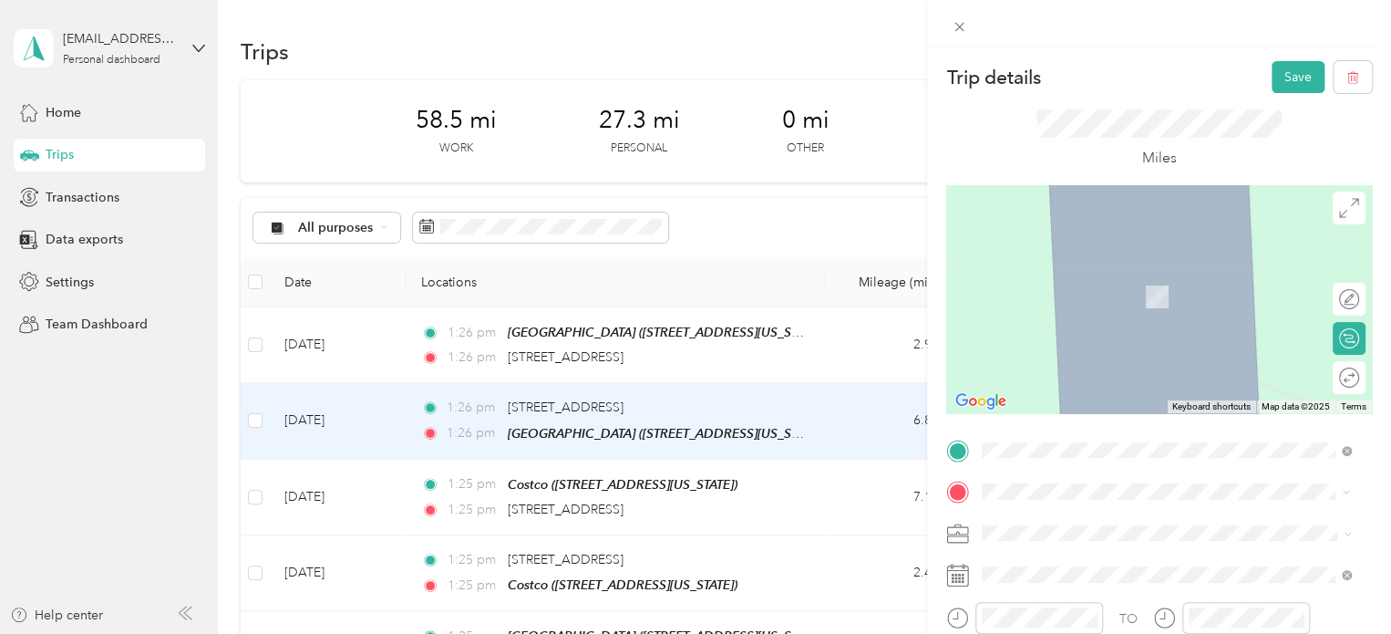
click at [1121, 273] on span "[STREET_ADDRESS][US_STATE]" at bounding box center [1108, 270] width 182 height 16
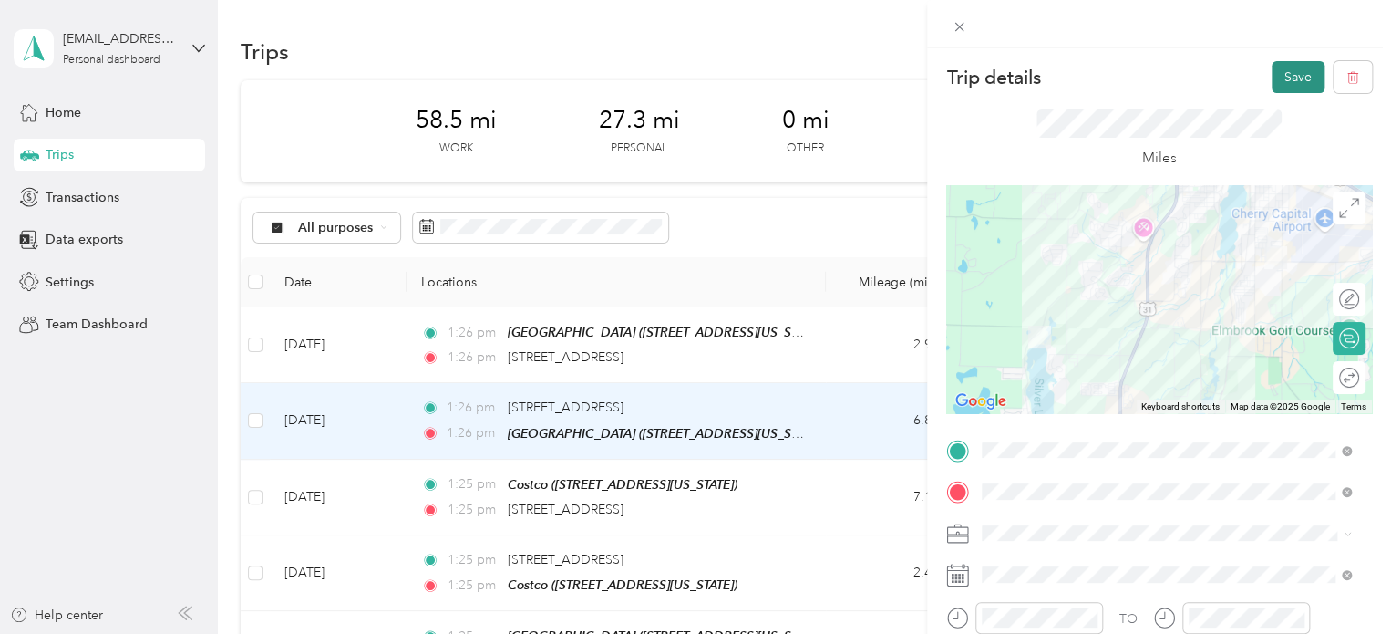
click at [1284, 79] on button "Save" at bounding box center [1298, 77] width 53 height 32
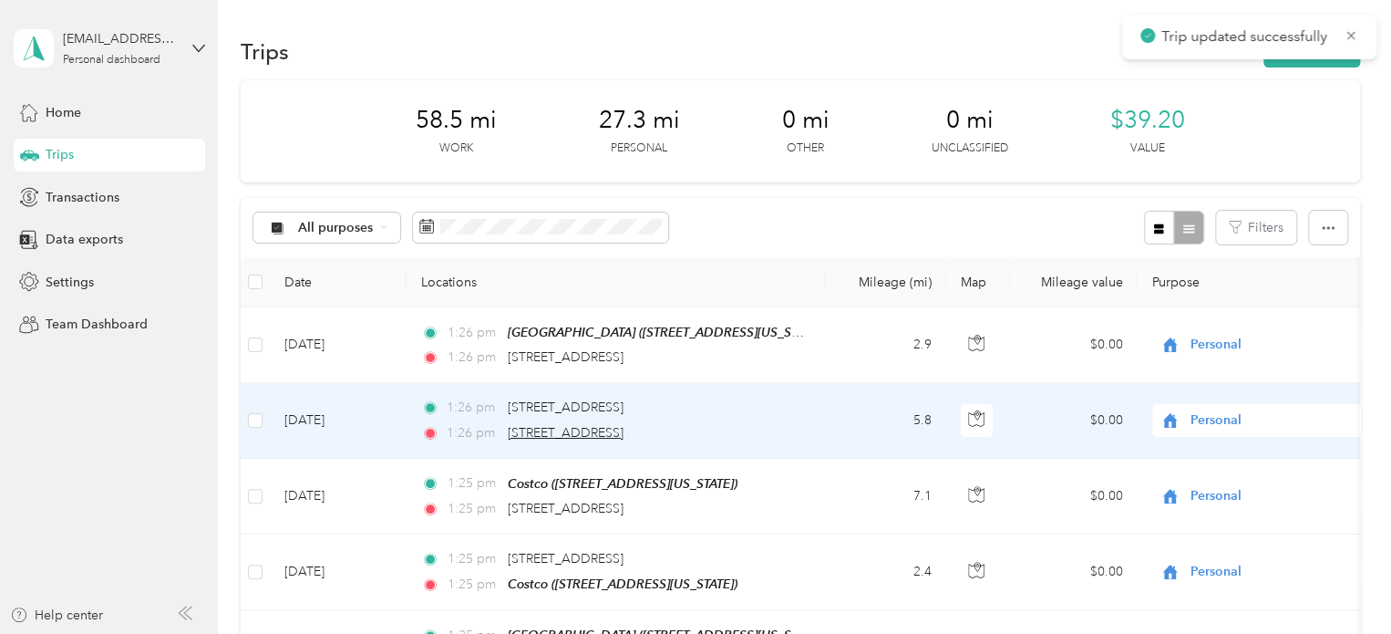
click at [598, 429] on span "[STREET_ADDRESS]" at bounding box center [566, 433] width 116 height 16
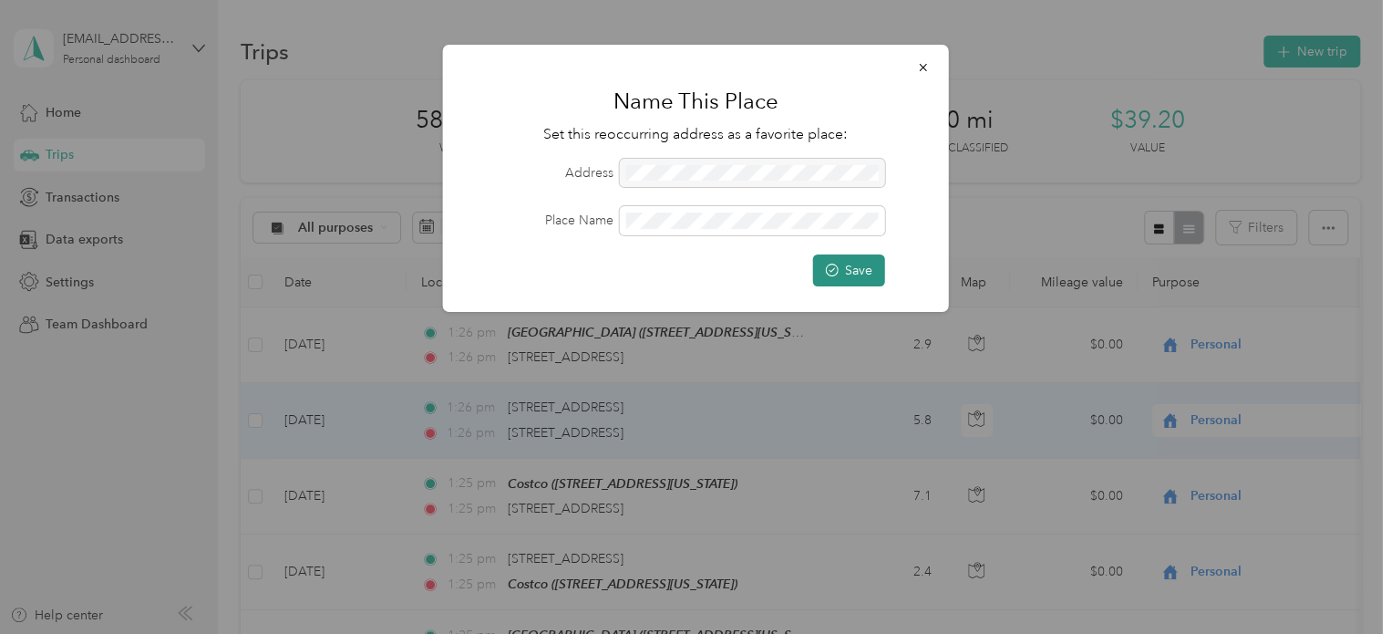
click at [821, 262] on button "Save" at bounding box center [849, 270] width 72 height 32
click at [833, 264] on icon "submit" at bounding box center [832, 270] width 18 height 18
click at [839, 268] on button "Save" at bounding box center [849, 270] width 72 height 32
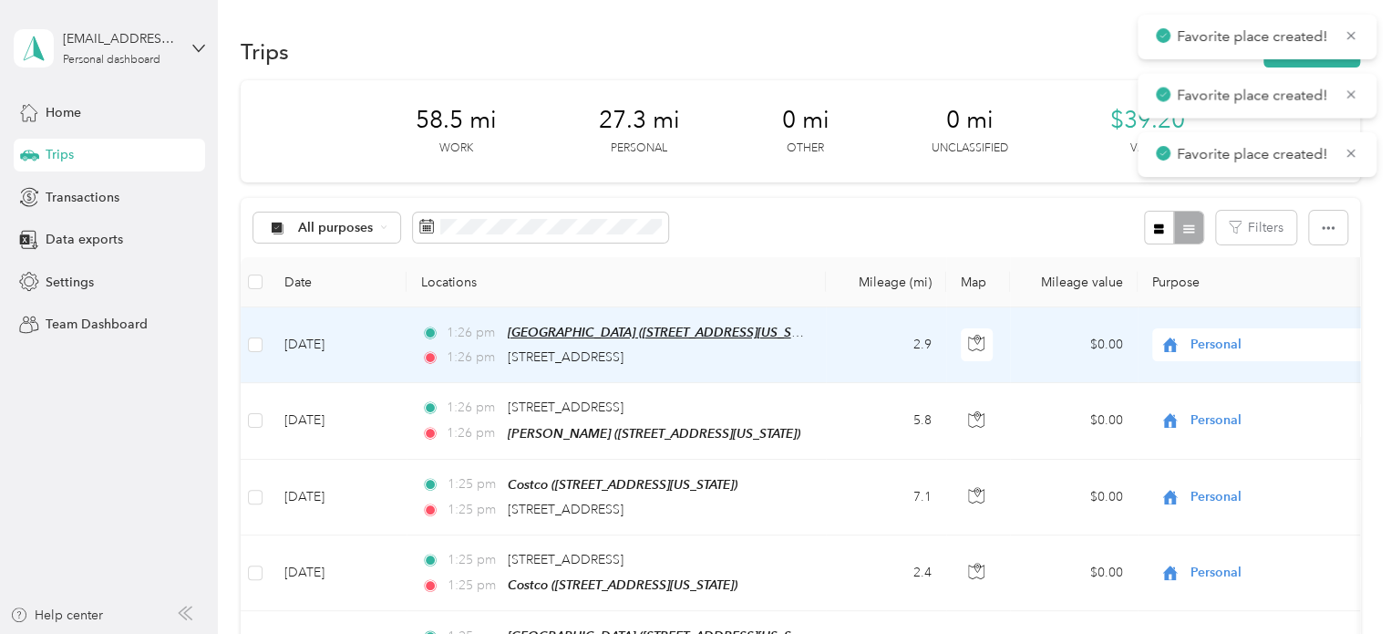
click at [638, 329] on span "[GEOGRAPHIC_DATA] ([STREET_ADDRESS][US_STATE])" at bounding box center [666, 333] width 317 height 16
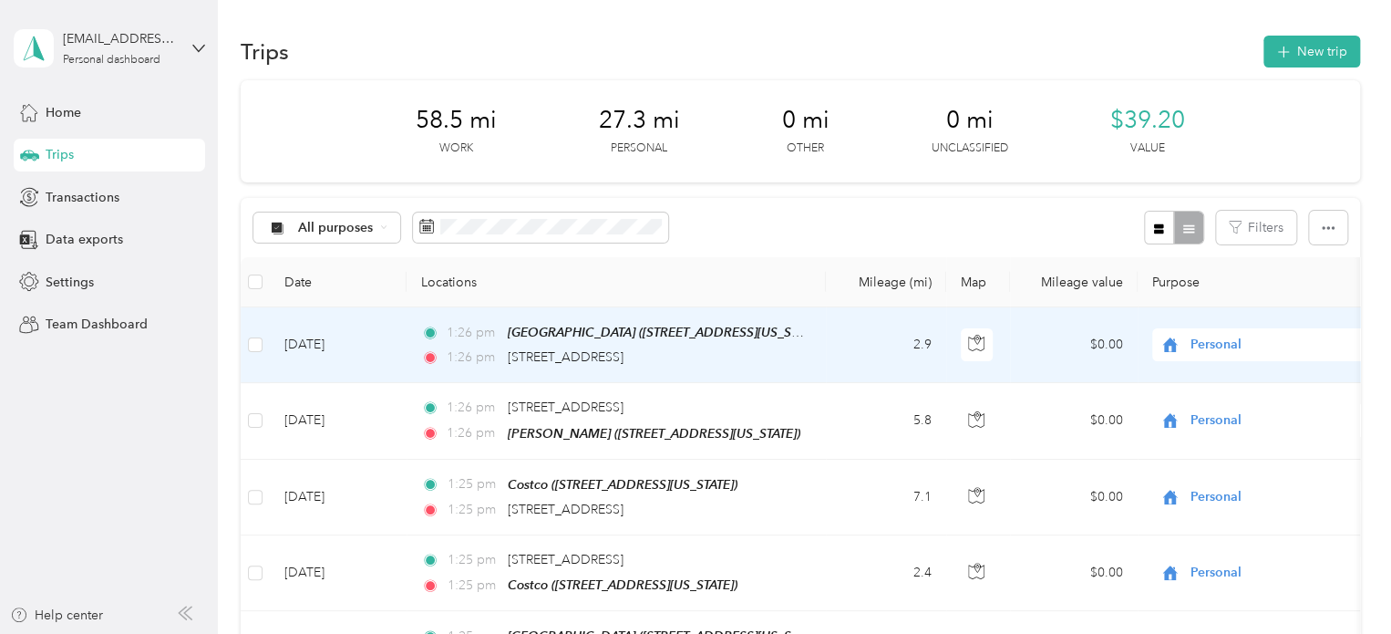
click at [333, 342] on td "[DATE]" at bounding box center [338, 345] width 137 height 76
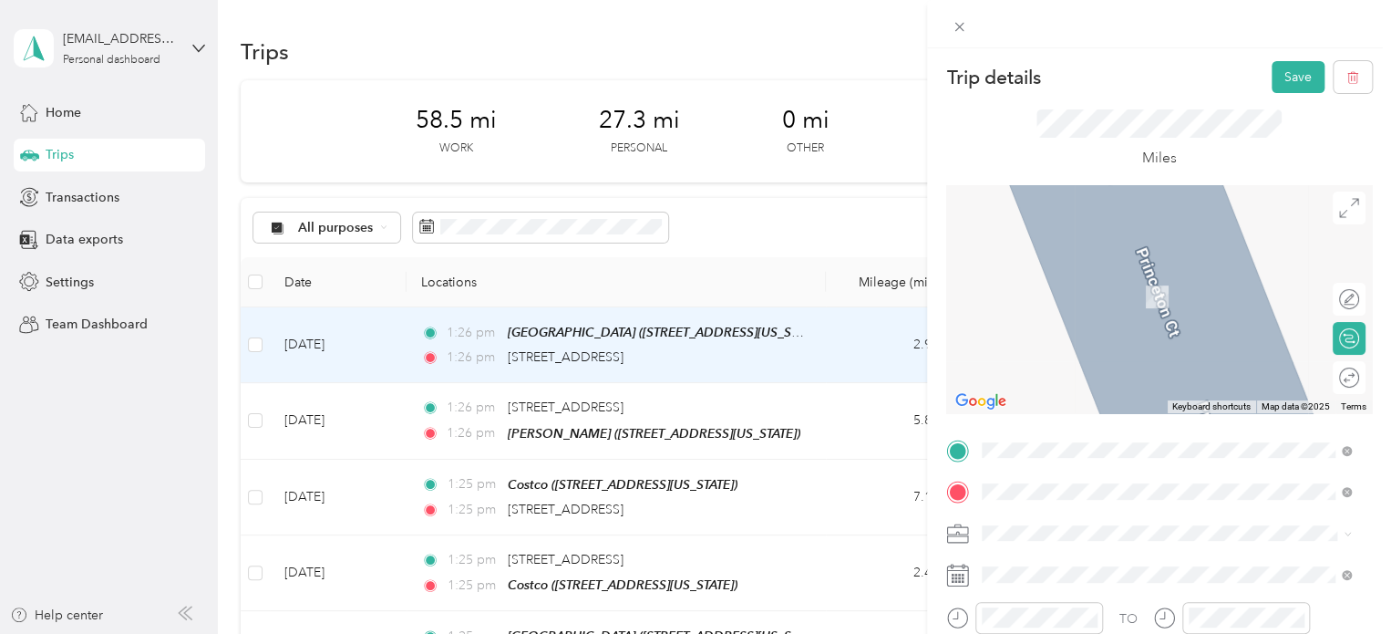
click at [1102, 263] on span "[STREET_ADDRESS][US_STATE]" at bounding box center [1108, 255] width 182 height 16
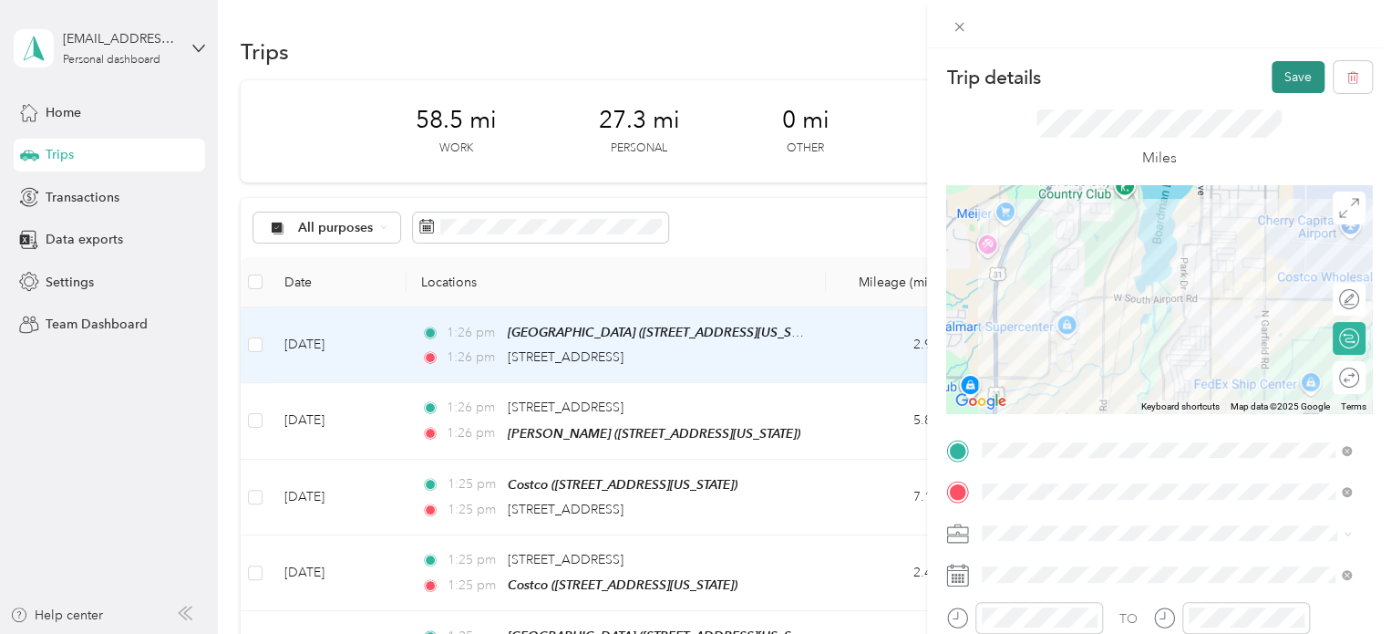
click at [1280, 79] on button "Save" at bounding box center [1298, 77] width 53 height 32
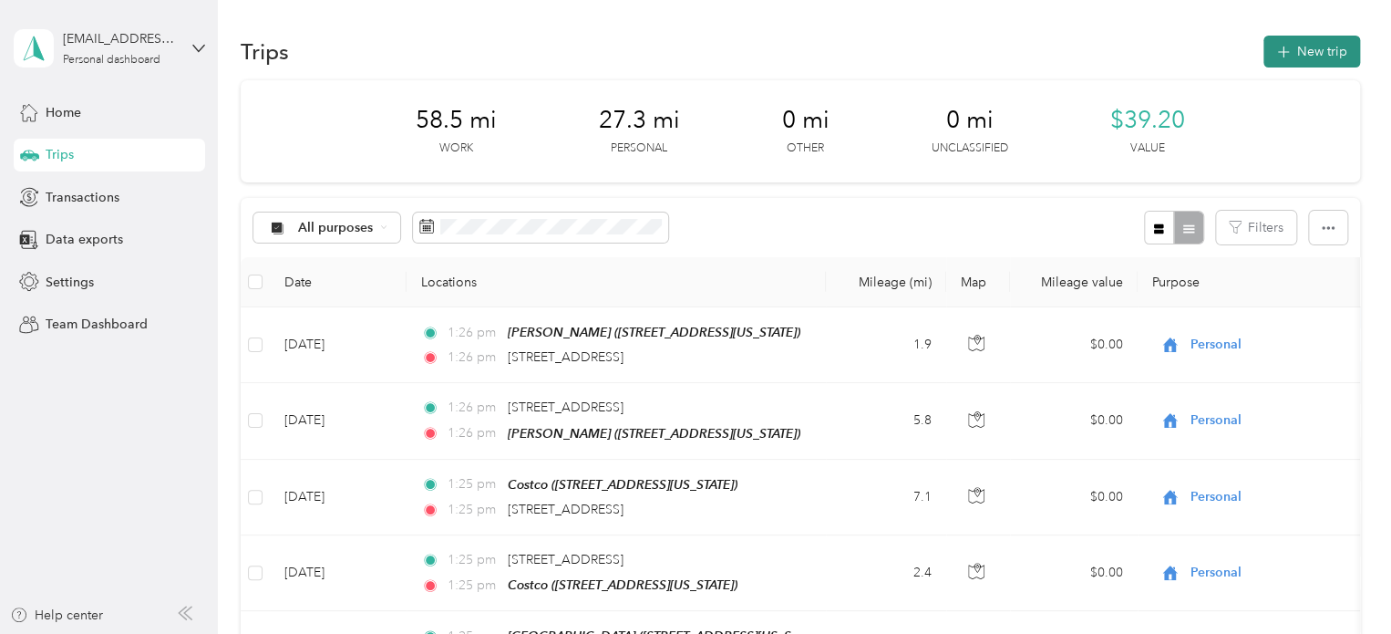
click at [1276, 36] on button "New trip" at bounding box center [1312, 52] width 97 height 32
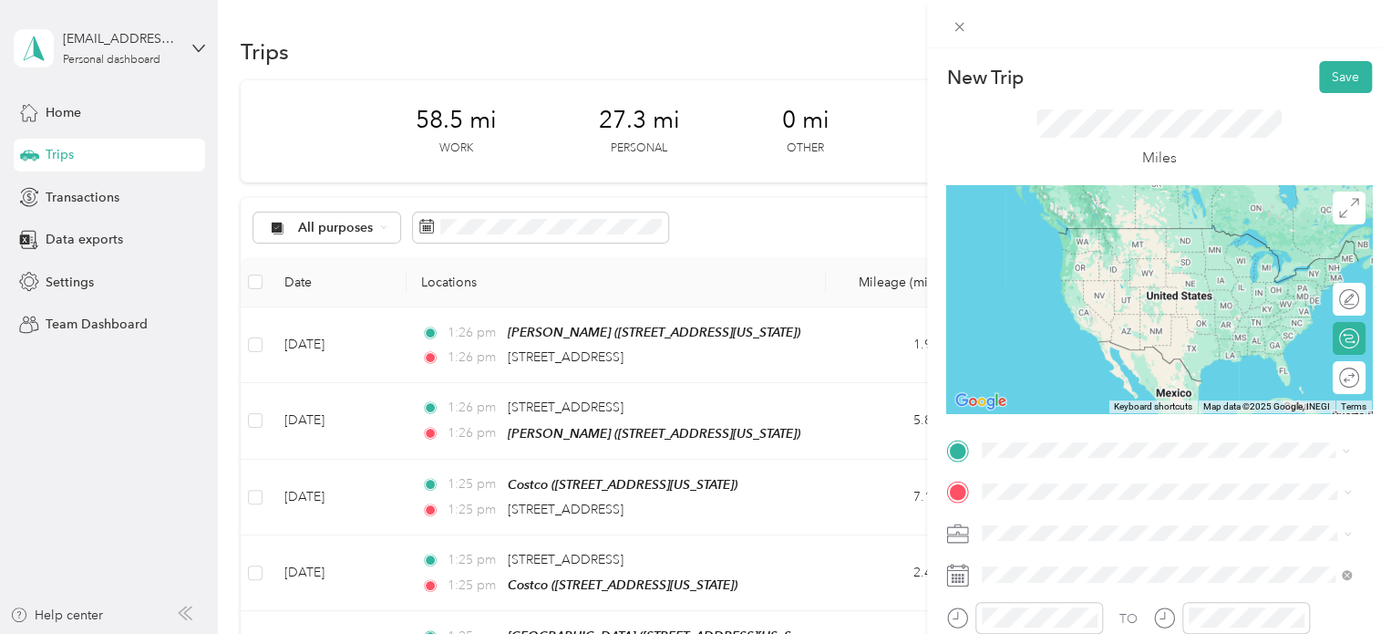
drag, startPoint x: 1083, startPoint y: 230, endPoint x: 1071, endPoint y: 237, distance: 14.7
click at [1083, 229] on span "[STREET_ADDRESS][US_STATE]" at bounding box center [1108, 228] width 182 height 16
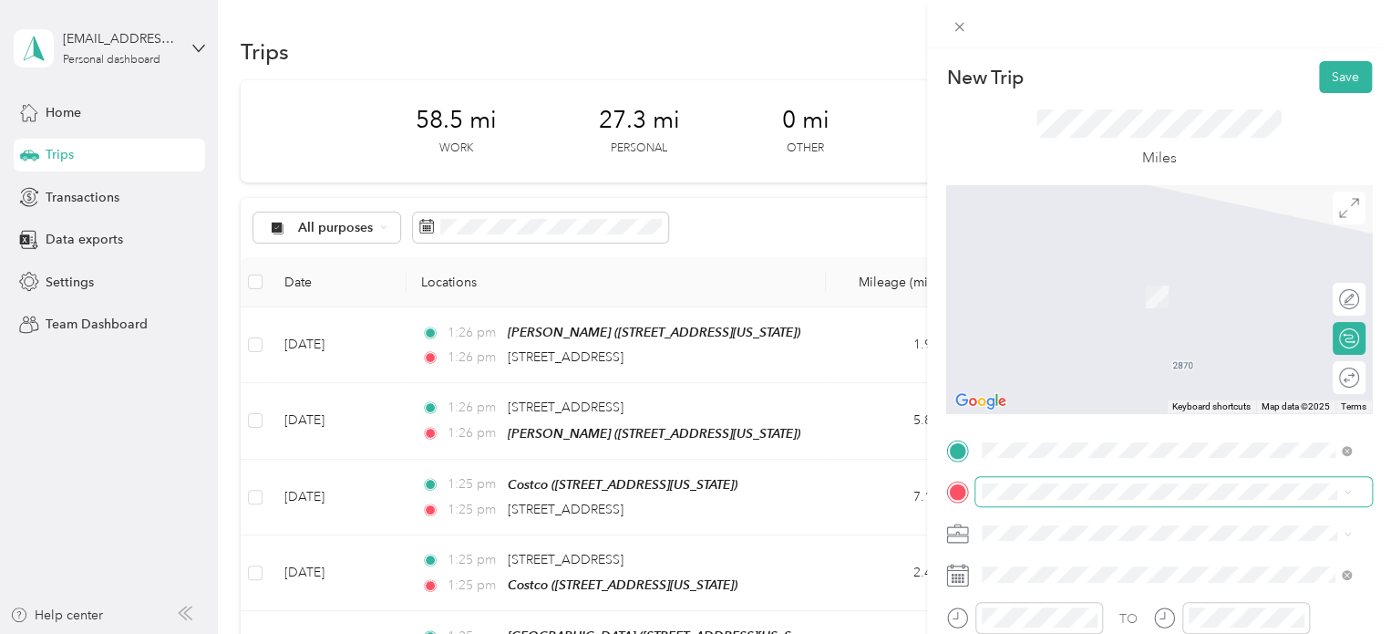
click at [988, 482] on span at bounding box center [1174, 491] width 397 height 29
click at [1081, 409] on span "Meijer, [STREET_ADDRESS] , 49684, [GEOGRAPHIC_DATA], [GEOGRAPHIC_DATA], [GEOGRA…" at bounding box center [1154, 431] width 274 height 54
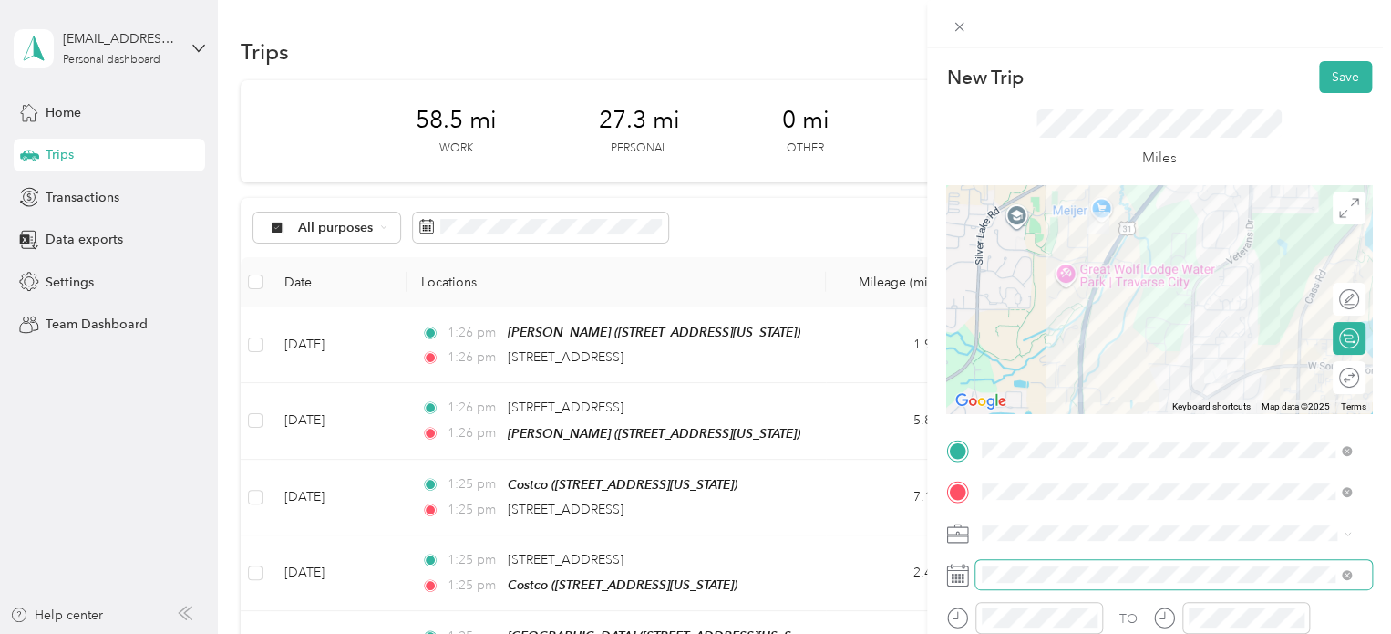
click at [1009, 563] on span at bounding box center [1174, 574] width 397 height 29
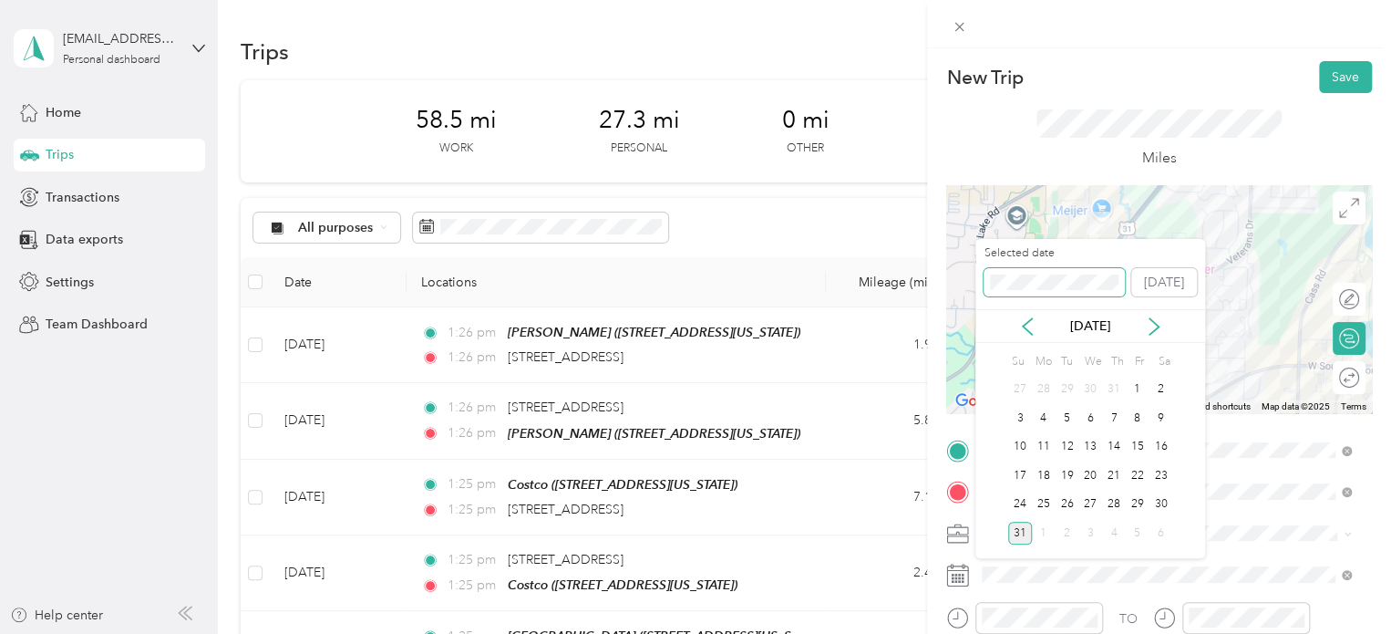
click at [1024, 291] on span at bounding box center [1054, 282] width 141 height 29
click at [1020, 290] on span at bounding box center [1054, 282] width 141 height 29
click at [1060, 273] on span at bounding box center [1054, 282] width 141 height 29
click at [1059, 273] on span at bounding box center [1054, 282] width 141 height 29
click at [1164, 442] on div "18" at bounding box center [1161, 447] width 24 height 23
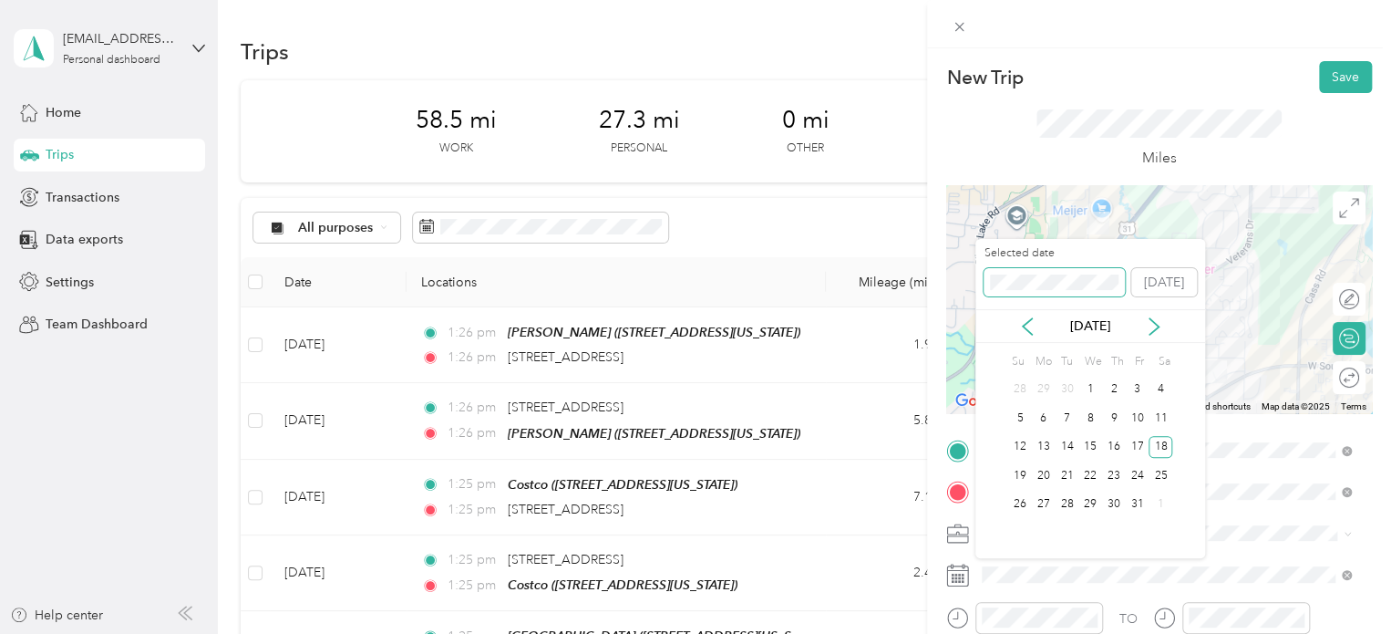
click at [966, 633] on div "New Trip Save This trip cannot be edited because it is either under review, app…" at bounding box center [691, 634] width 1382 height 0
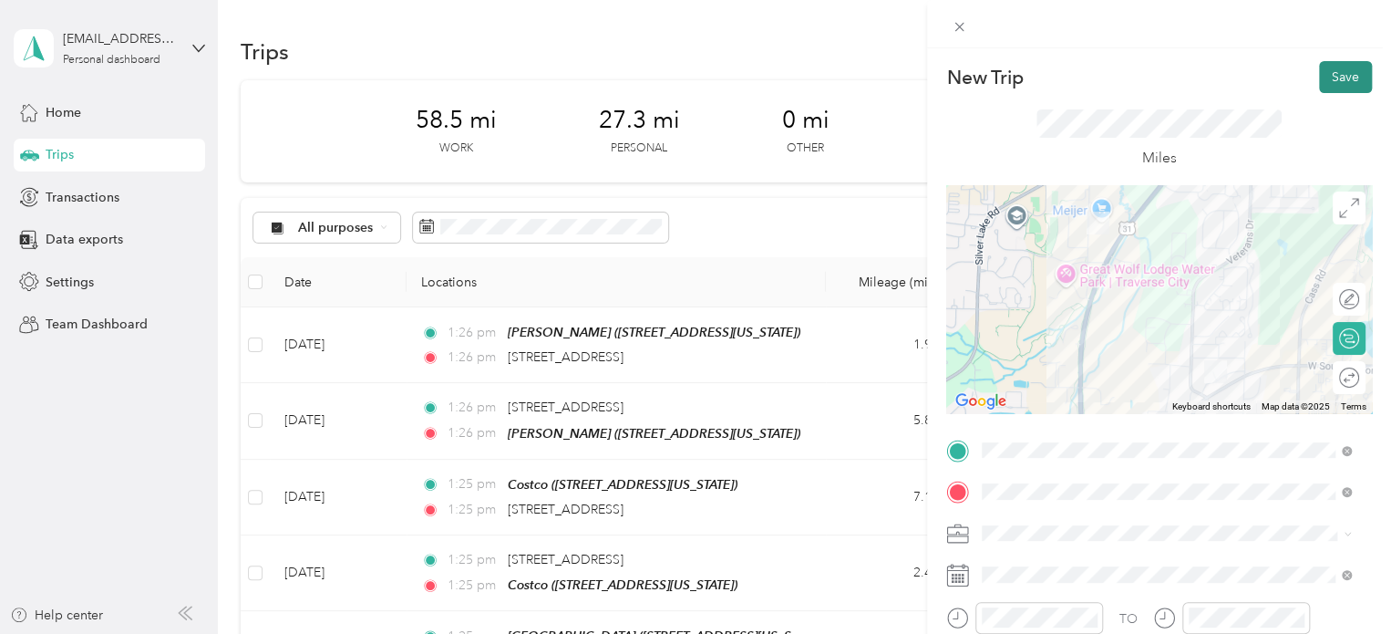
click at [1335, 74] on button "Save" at bounding box center [1345, 77] width 53 height 32
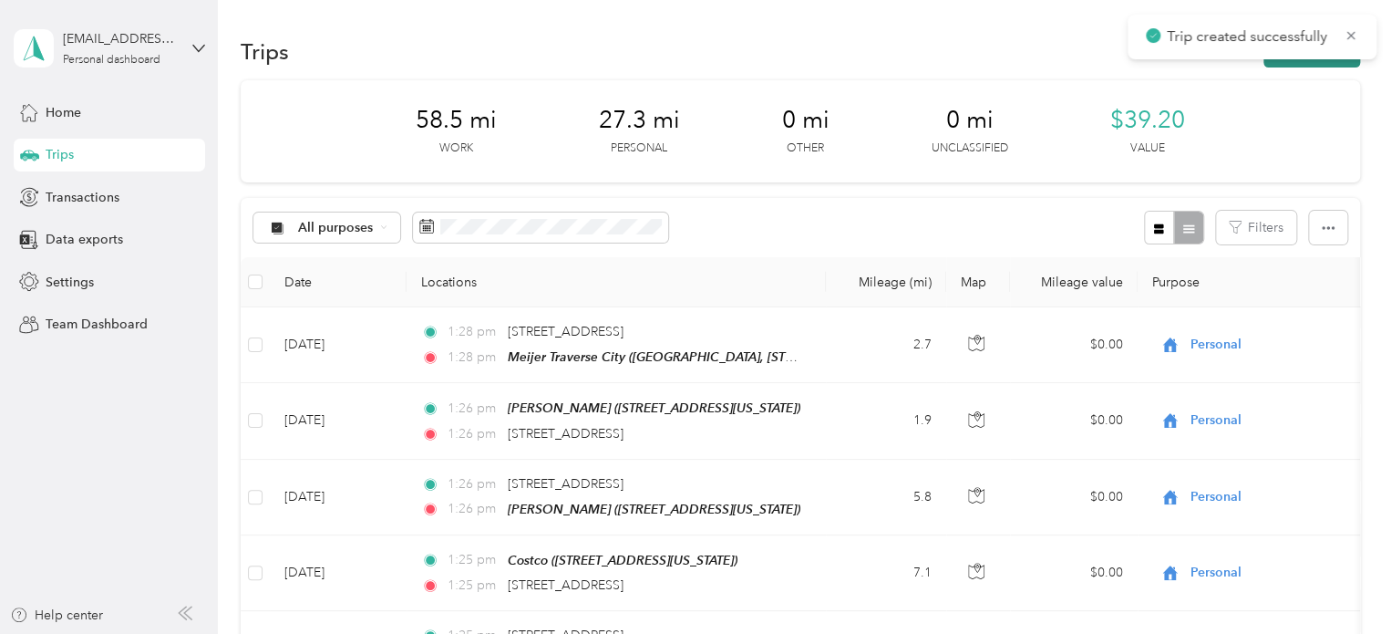
click at [1335, 65] on button "New trip" at bounding box center [1312, 52] width 97 height 32
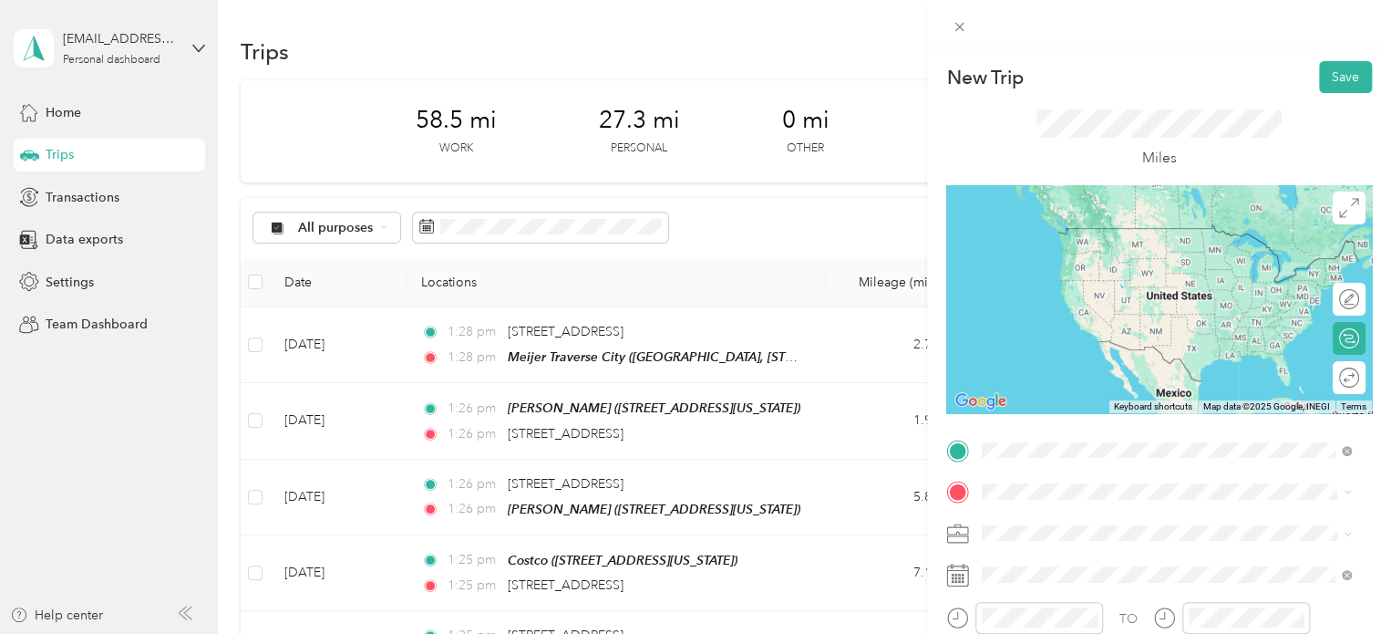
click at [1123, 374] on div "Meijer [GEOGRAPHIC_DATA], [STREET_ADDRESS] , 49684, [GEOGRAPHIC_DATA], [GEOGRAP…" at bounding box center [1181, 379] width 329 height 77
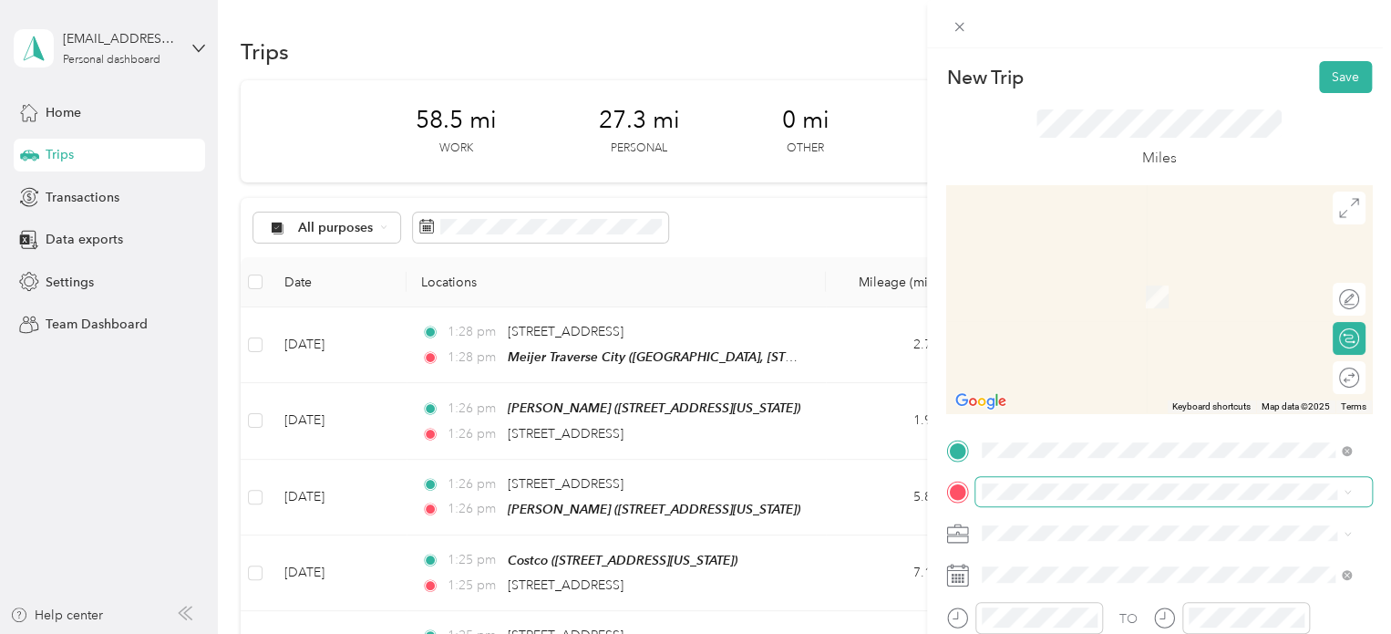
click at [996, 505] on span at bounding box center [1174, 491] width 397 height 29
click at [999, 501] on span at bounding box center [1174, 491] width 397 height 29
click at [1077, 311] on span "Walmart Supercenter, [STREET_ADDRESS] , 49684, [GEOGRAPHIC_DATA], [GEOGRAPHIC_D…" at bounding box center [1164, 312] width 295 height 54
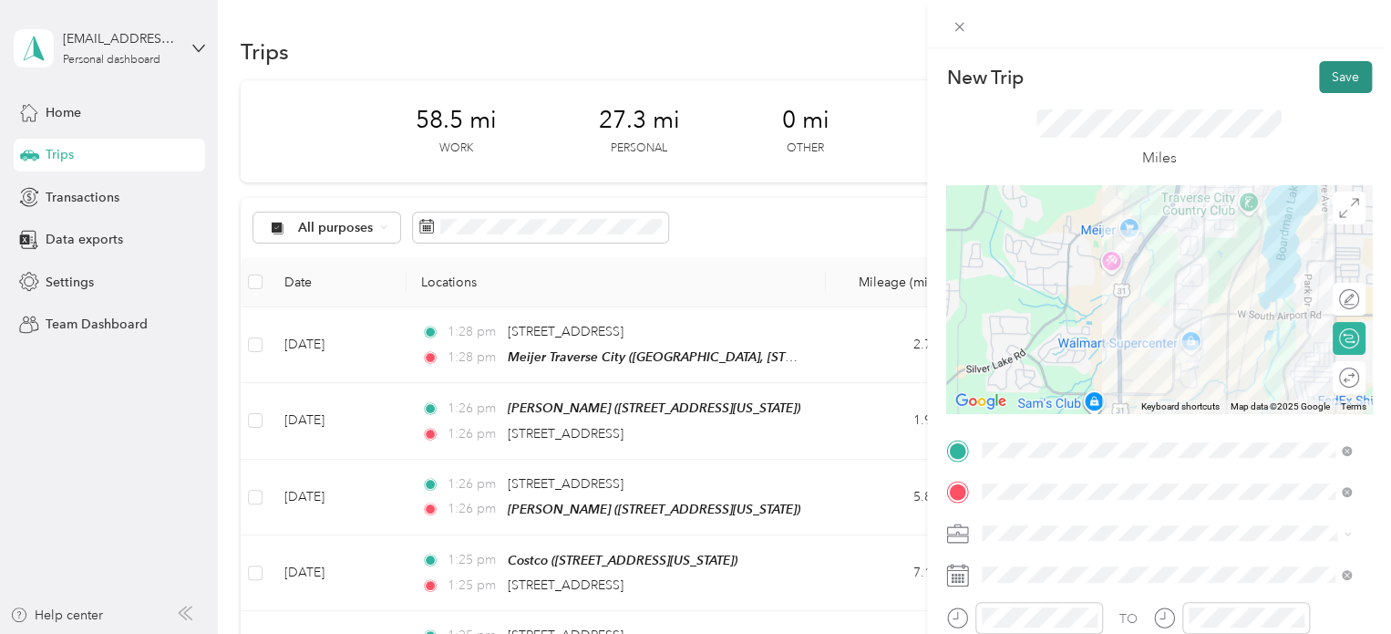
click at [1319, 83] on button "Save" at bounding box center [1345, 77] width 53 height 32
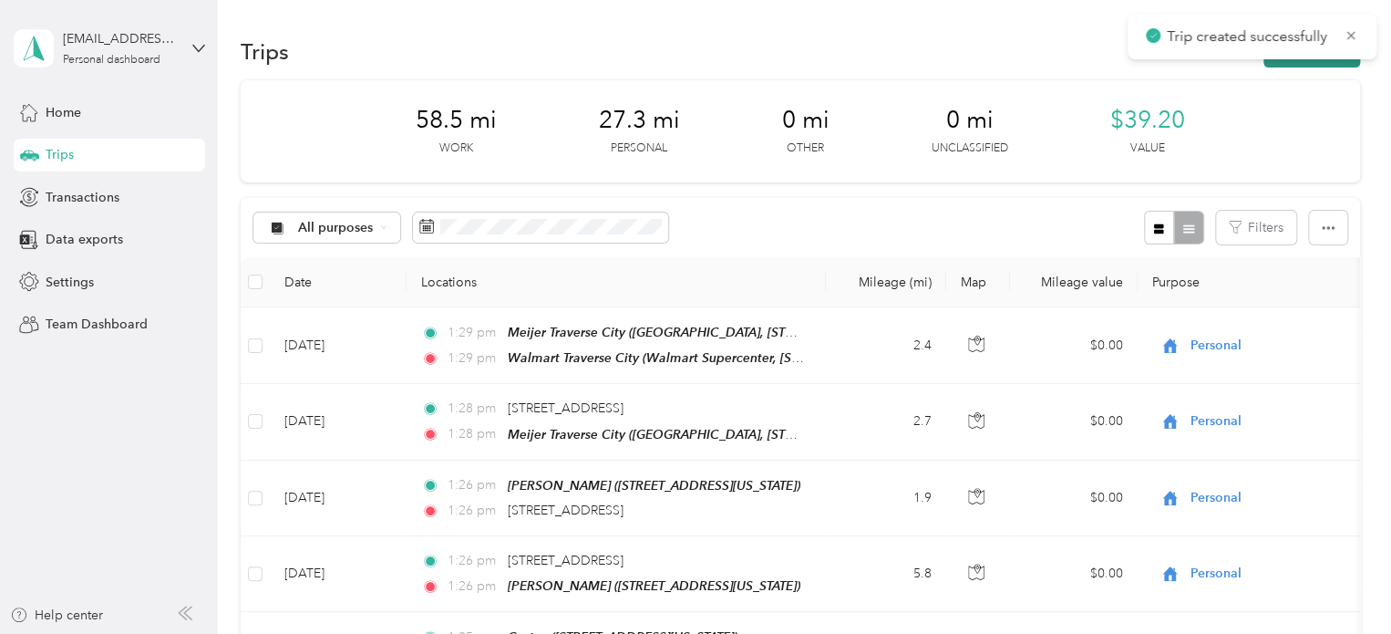
click at [1301, 64] on button "New trip" at bounding box center [1312, 52] width 97 height 32
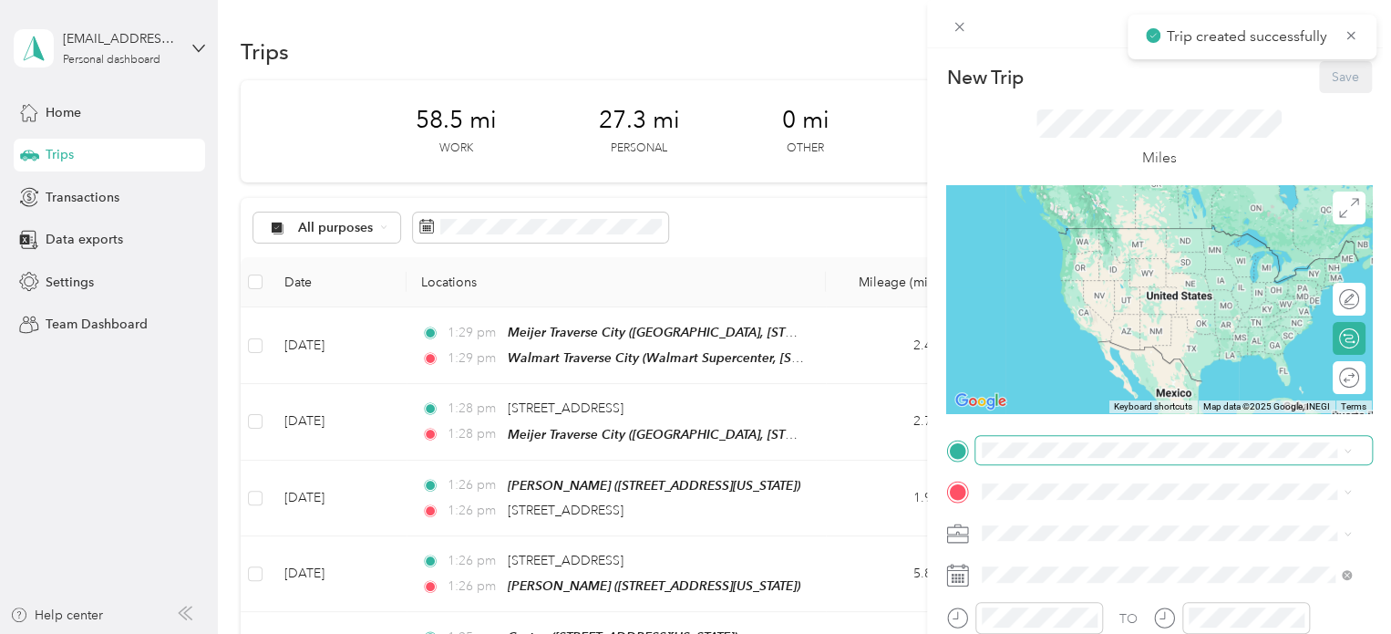
click at [1002, 457] on span at bounding box center [1174, 450] width 397 height 29
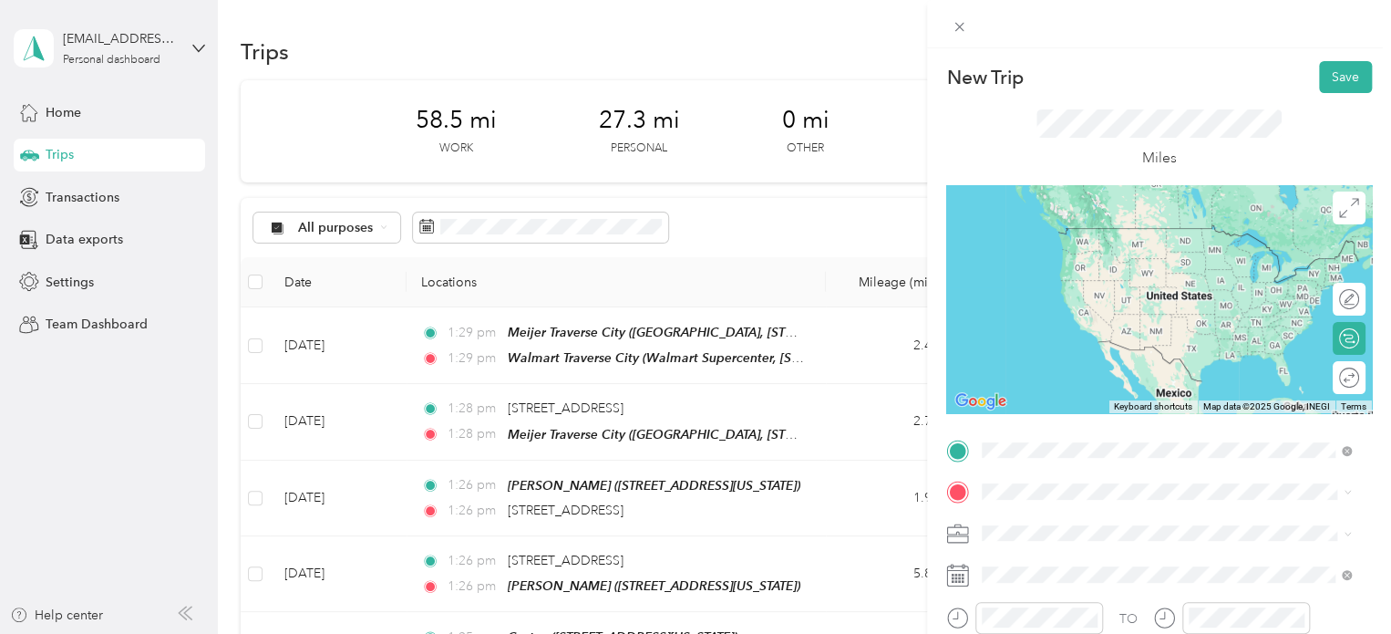
click at [1060, 255] on div "Walmart Traverse City Walmart Supercenter, [STREET_ADDRESS] , 49684, [GEOGRAPHI…" at bounding box center [1181, 264] width 329 height 77
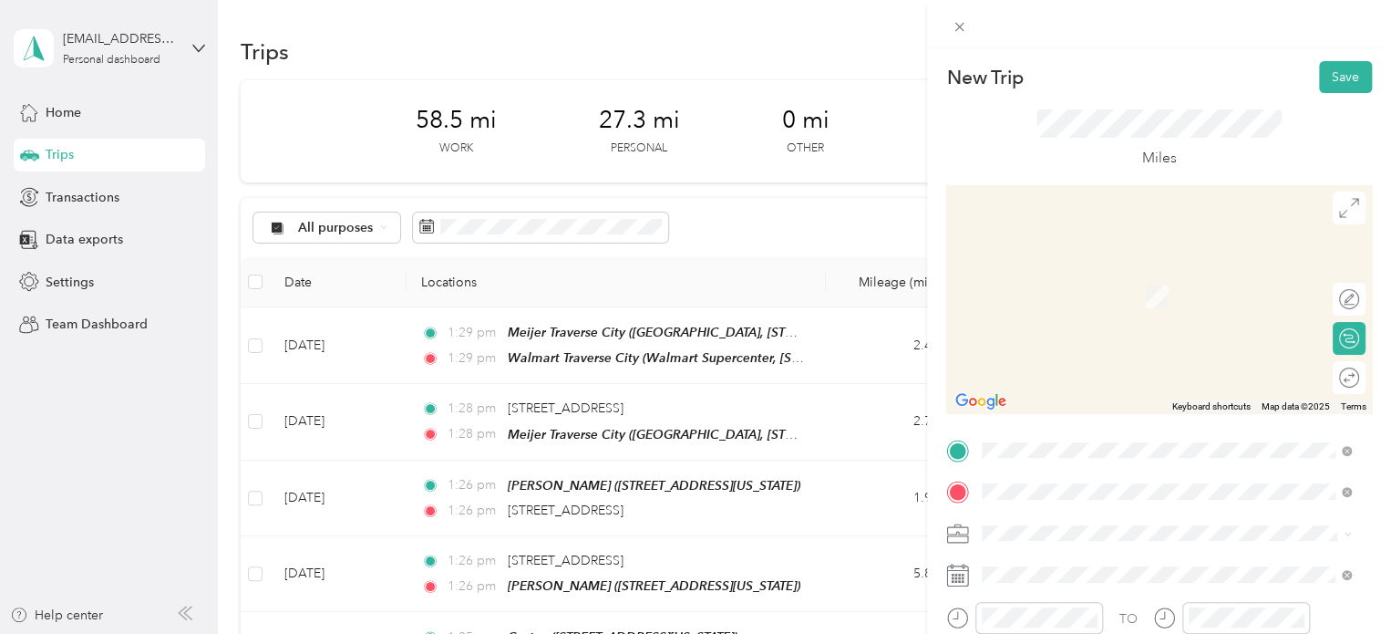
click at [1080, 265] on span "[STREET_ADDRESS][US_STATE]" at bounding box center [1108, 270] width 182 height 16
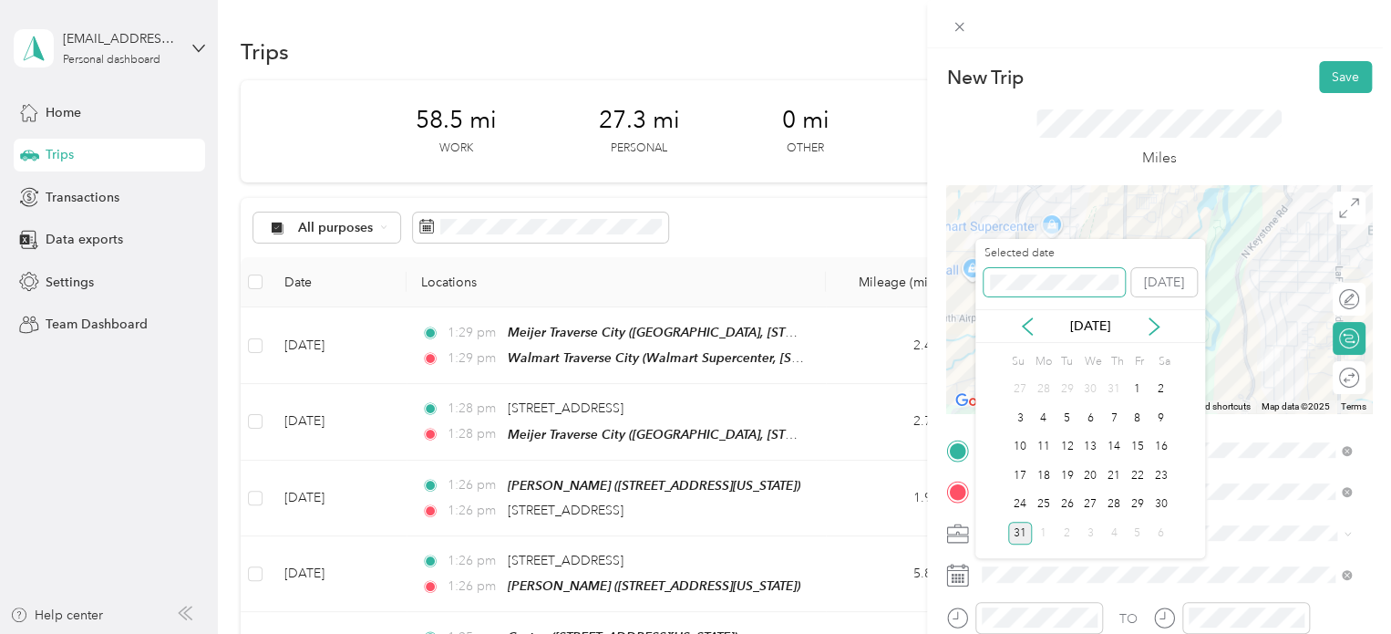
click at [948, 633] on div "New Trip Save This trip cannot be edited because it is either under review, app…" at bounding box center [691, 634] width 1382 height 0
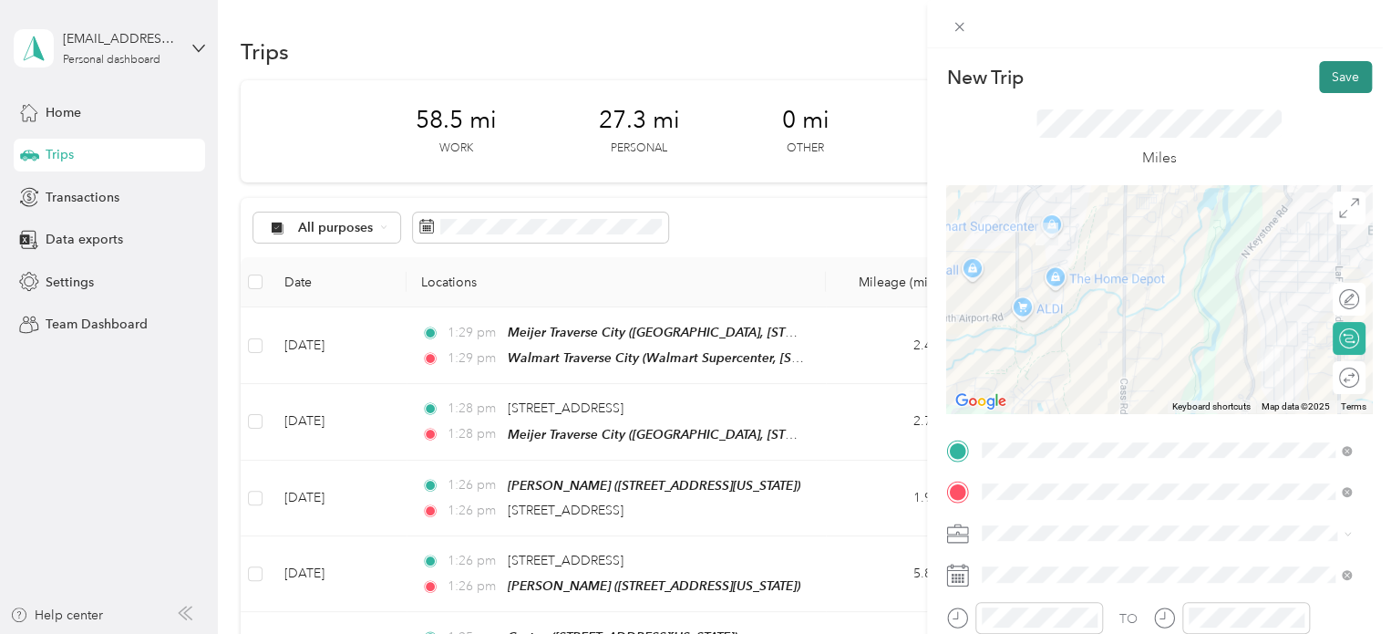
click at [1320, 72] on button "Save" at bounding box center [1345, 77] width 53 height 32
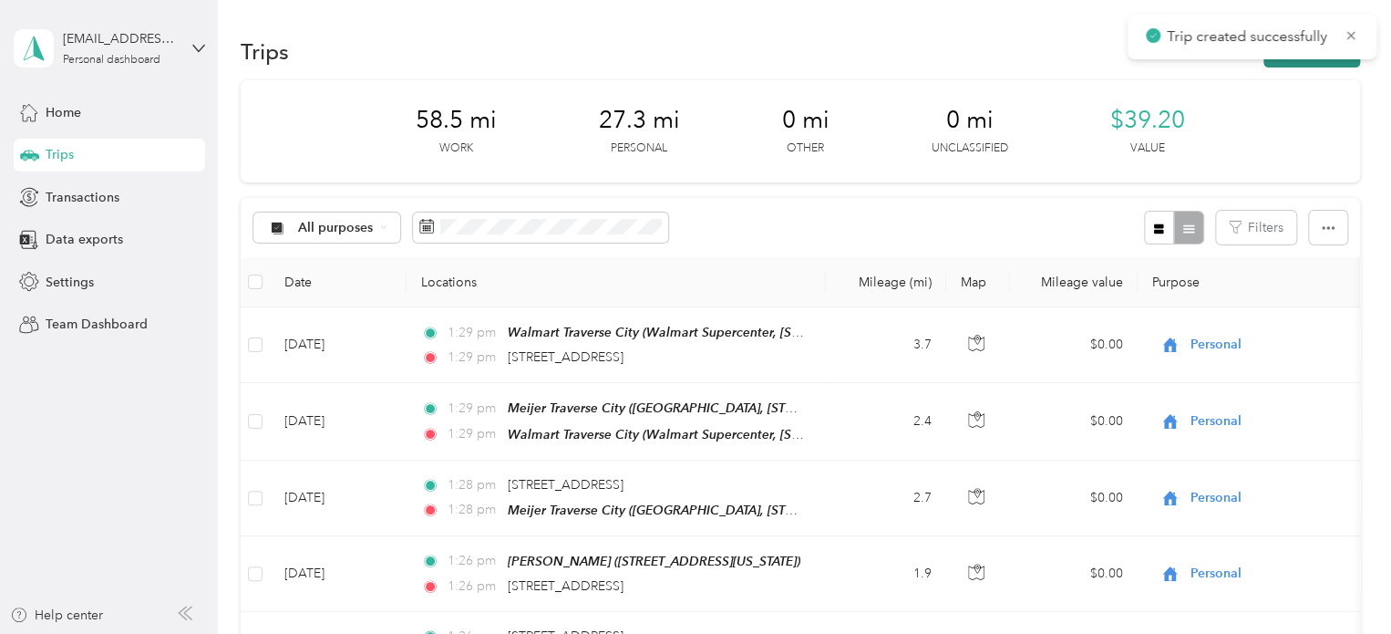
click at [1321, 65] on button "New trip" at bounding box center [1312, 52] width 97 height 32
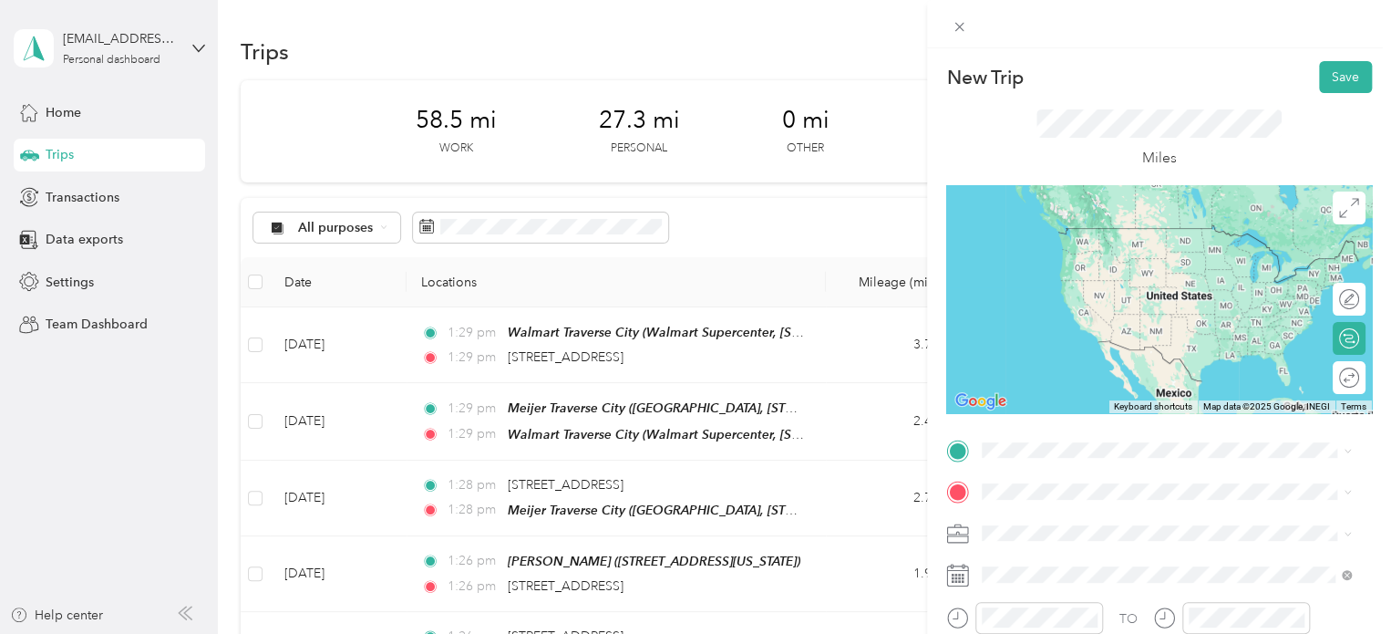
click at [1039, 220] on span "[STREET_ADDRESS][US_STATE]" at bounding box center [1108, 226] width 182 height 16
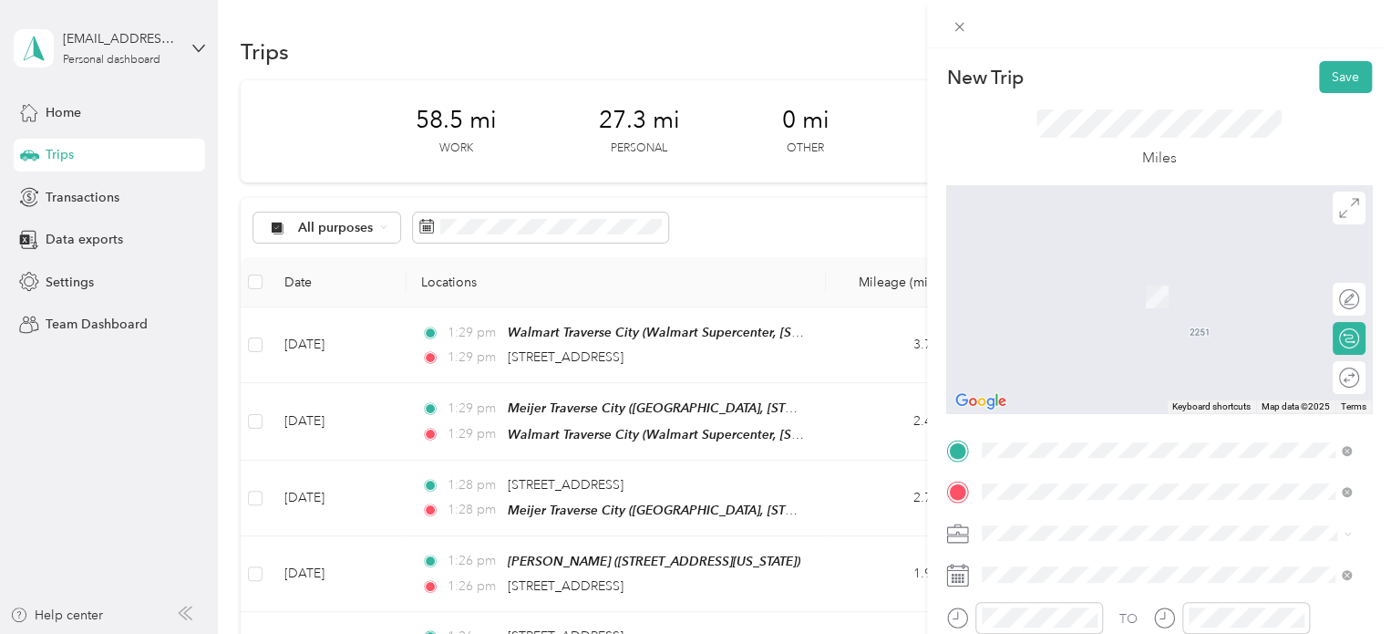
click at [1107, 295] on span "[STREET_ADDRESS][US_STATE]" at bounding box center [1108, 297] width 182 height 16
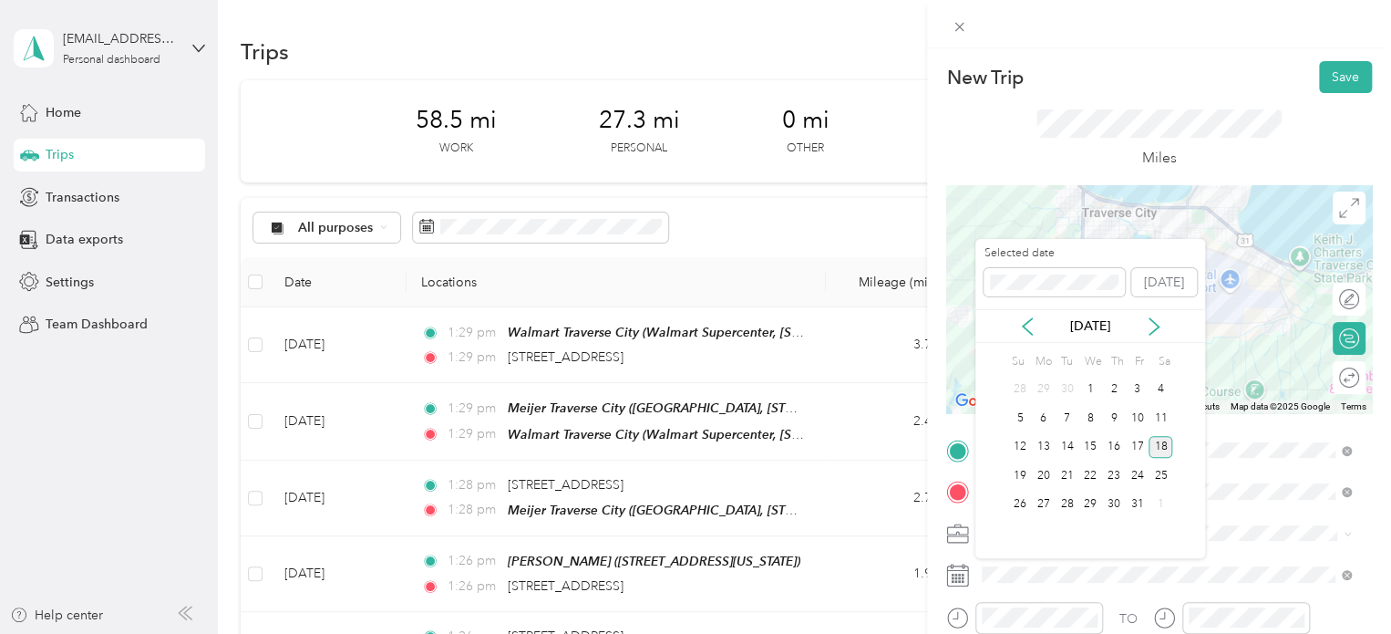
click at [1164, 444] on div "18" at bounding box center [1161, 447] width 24 height 23
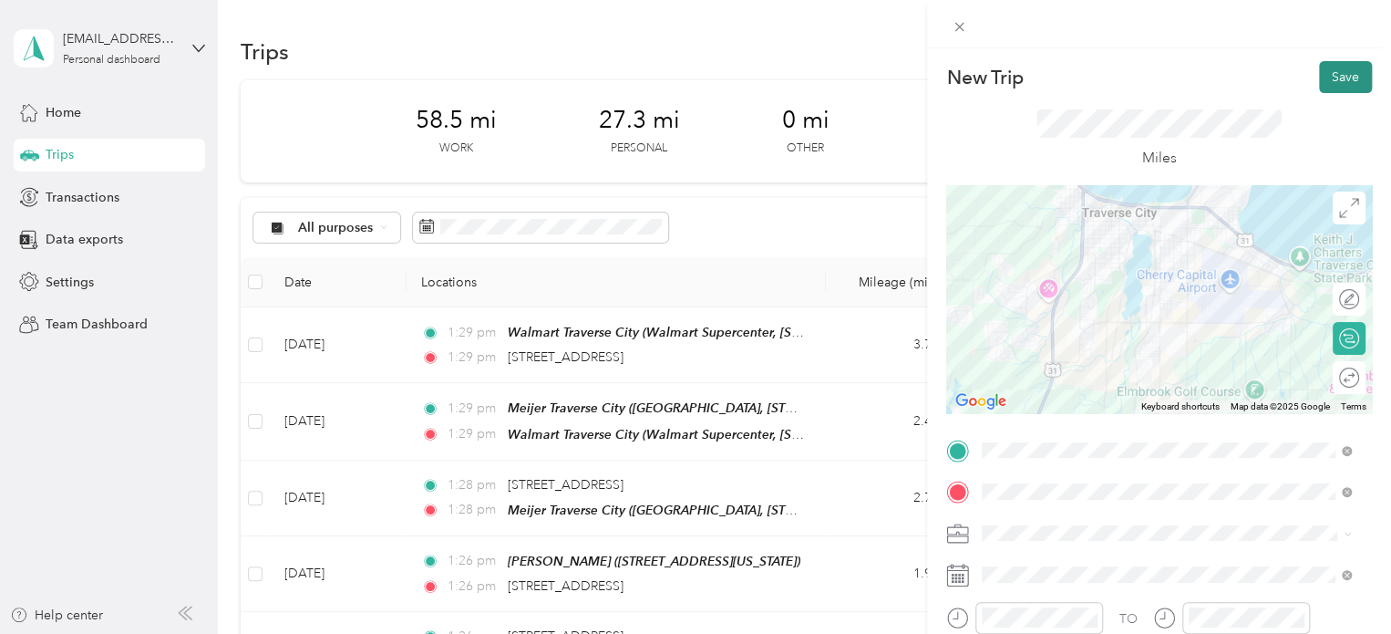
click at [1319, 85] on button "Save" at bounding box center [1345, 77] width 53 height 32
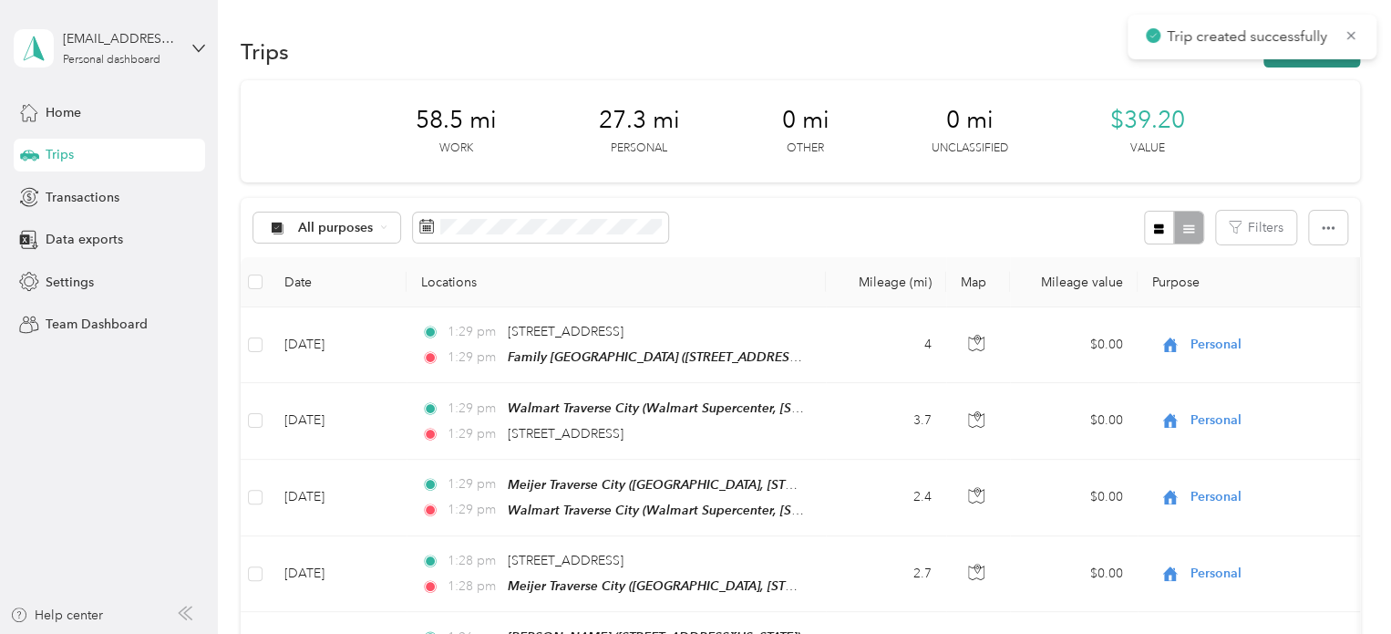
click at [1299, 65] on button "New trip" at bounding box center [1312, 52] width 97 height 32
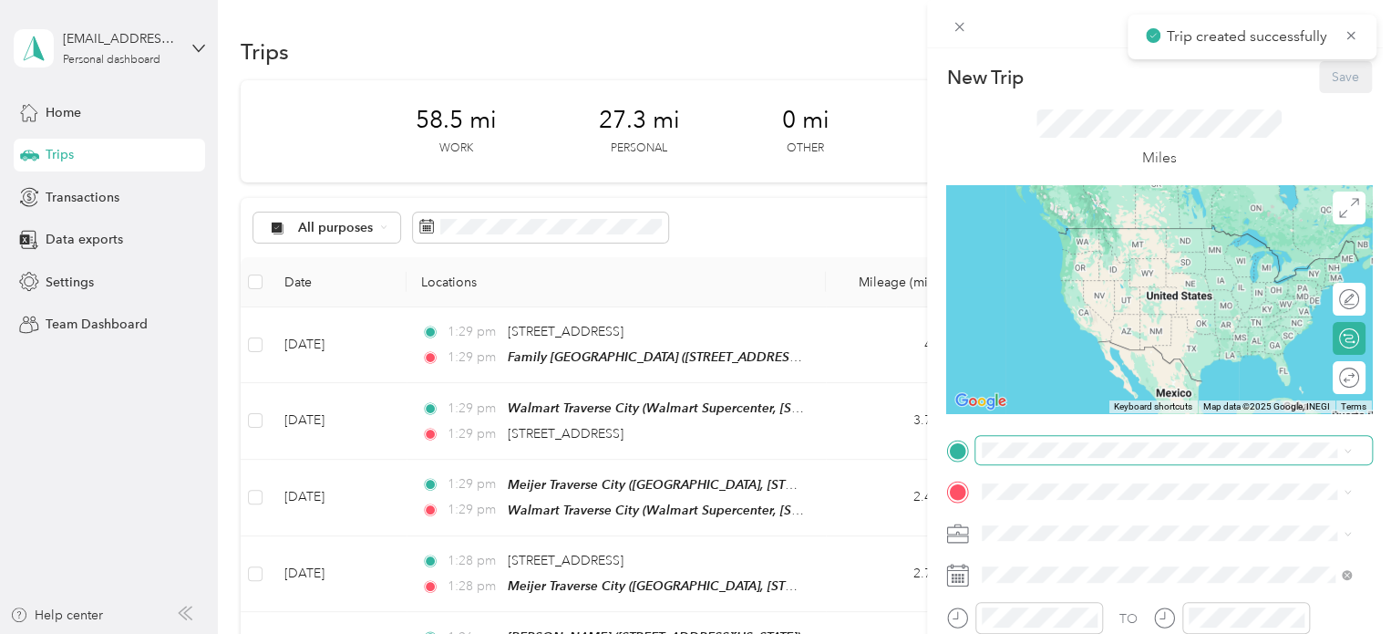
click at [981, 436] on span at bounding box center [1174, 450] width 397 height 29
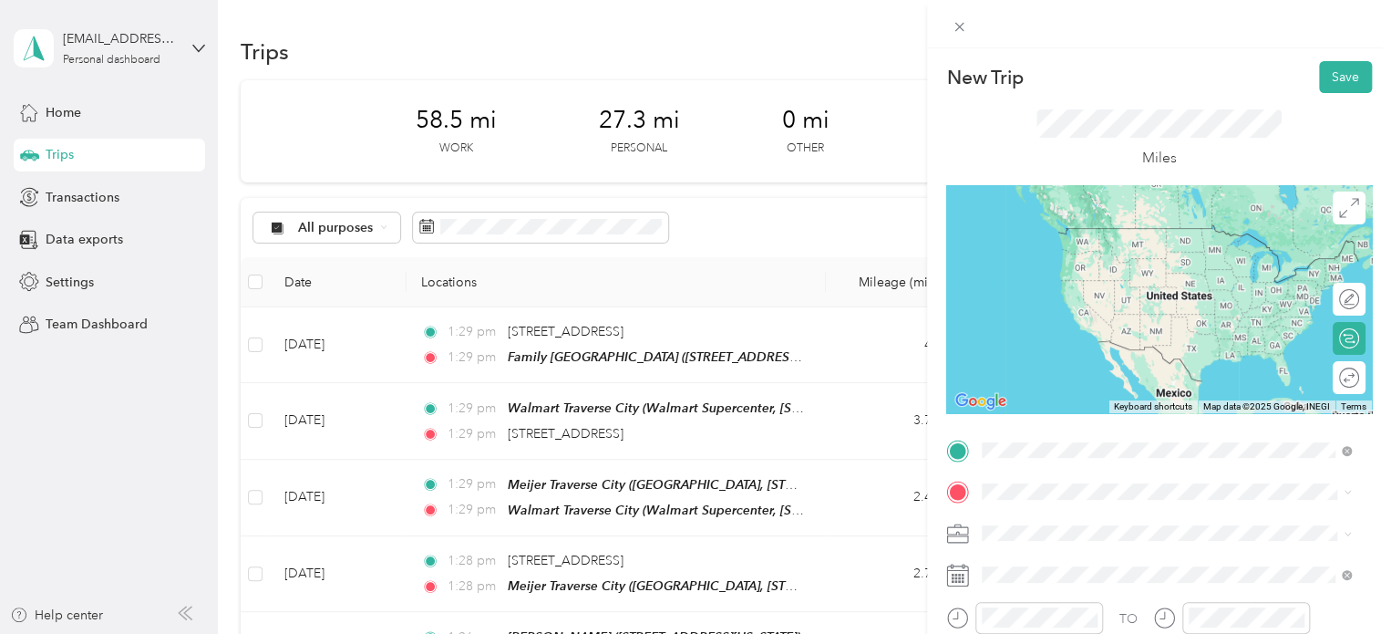
drag, startPoint x: 1054, startPoint y: 249, endPoint x: 1018, endPoint y: 341, distance: 99.1
click at [1054, 250] on span "[STREET_ADDRESS][US_STATE]" at bounding box center [1108, 255] width 182 height 16
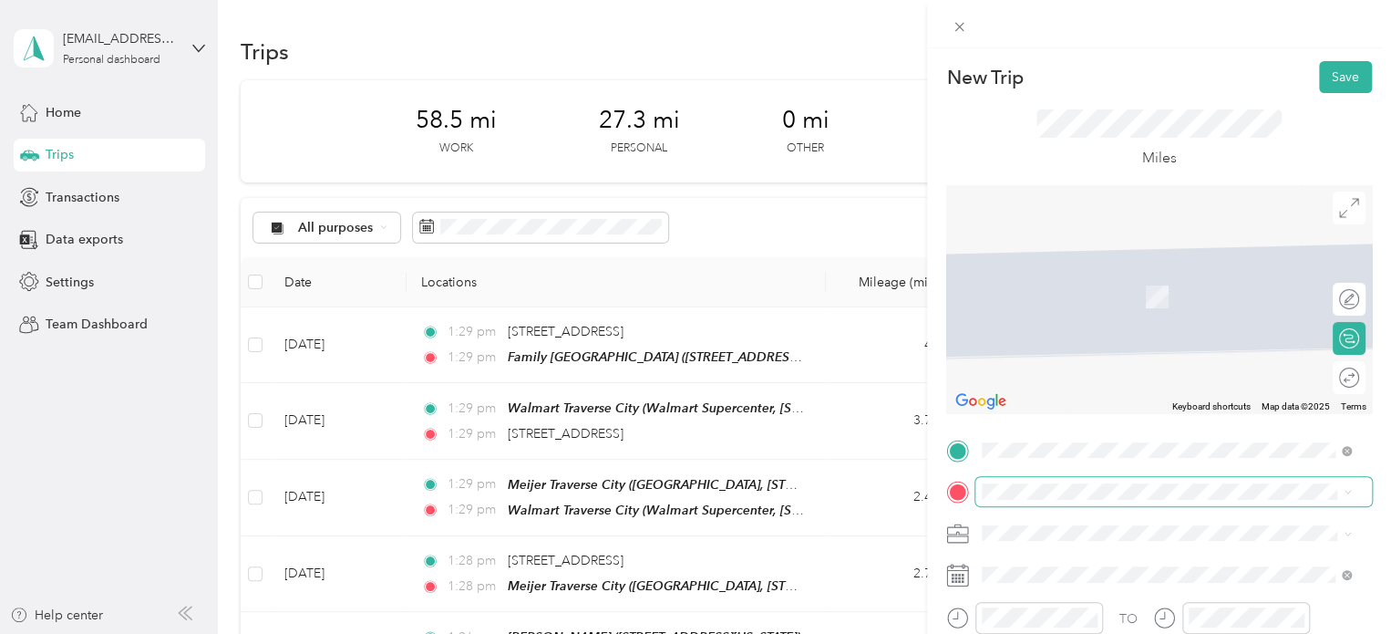
click at [997, 498] on span at bounding box center [1174, 491] width 397 height 29
click at [1143, 278] on span "[STREET_ADDRESS][PERSON_NAME][US_STATE]" at bounding box center [1159, 270] width 284 height 16
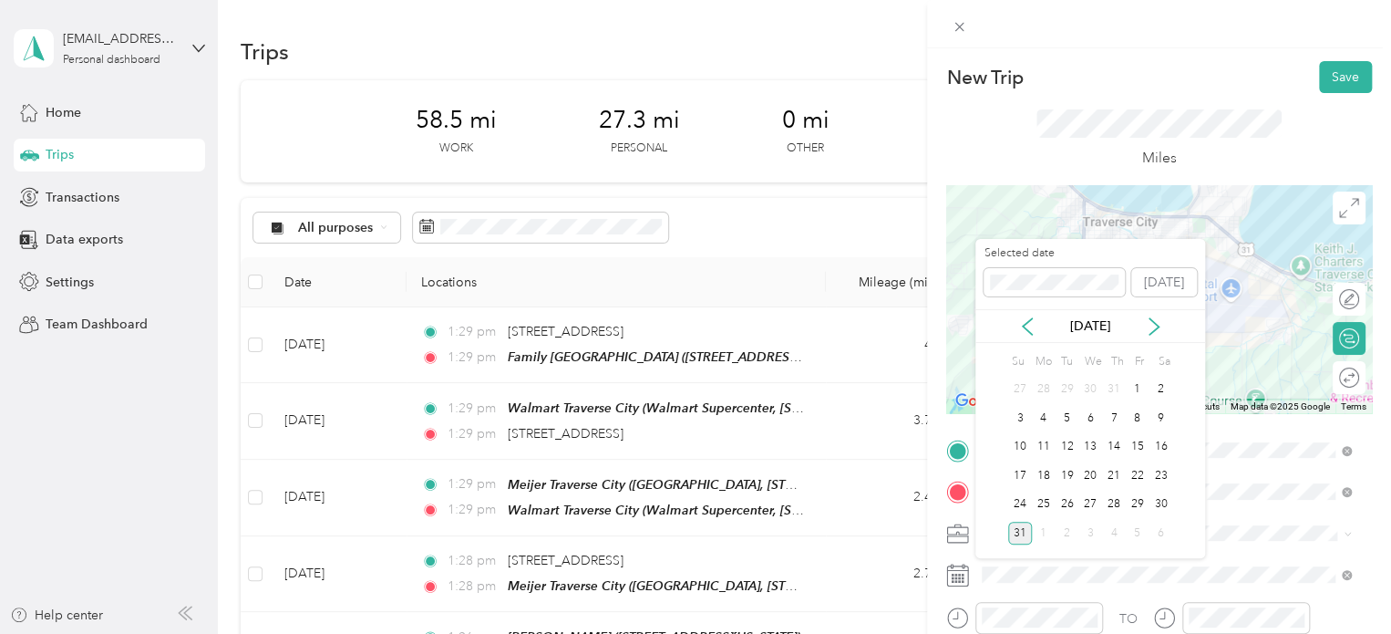
click at [1087, 298] on div "Selected date [DATE]" at bounding box center [1091, 277] width 230 height 64
click at [956, 633] on div "New Trip Save This trip cannot be edited because it is either under review, app…" at bounding box center [691, 634] width 1382 height 0
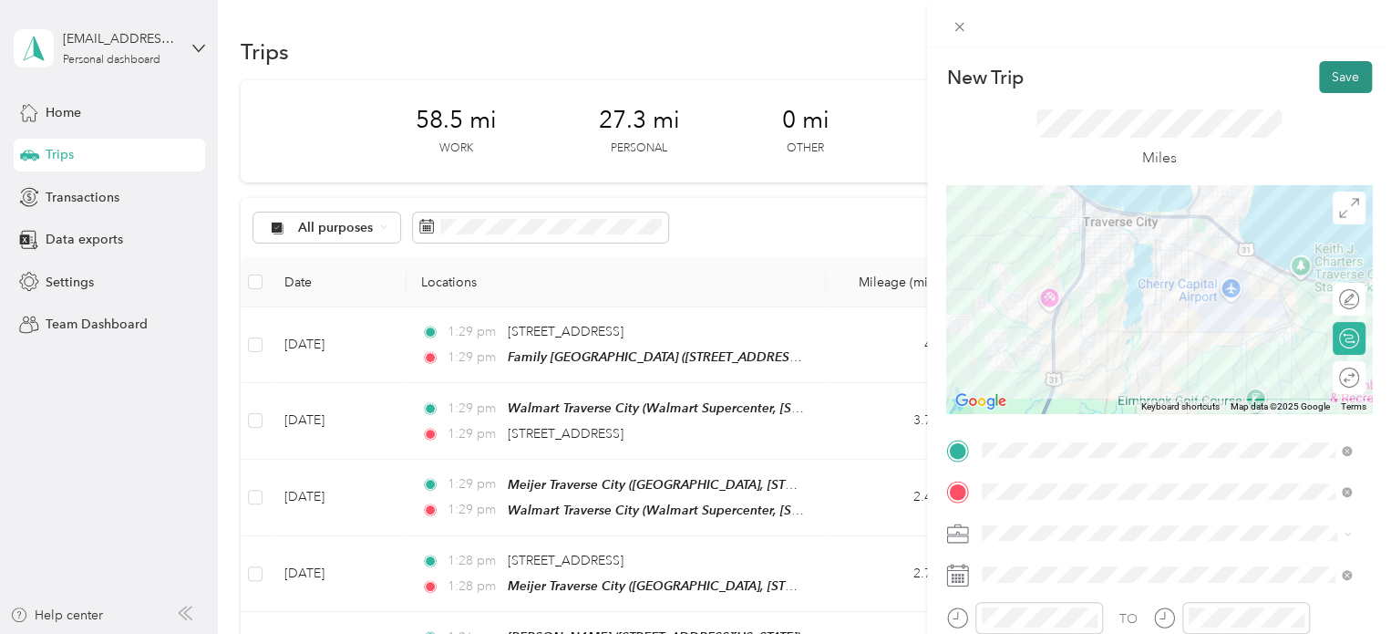
click at [1319, 87] on button "Save" at bounding box center [1345, 77] width 53 height 32
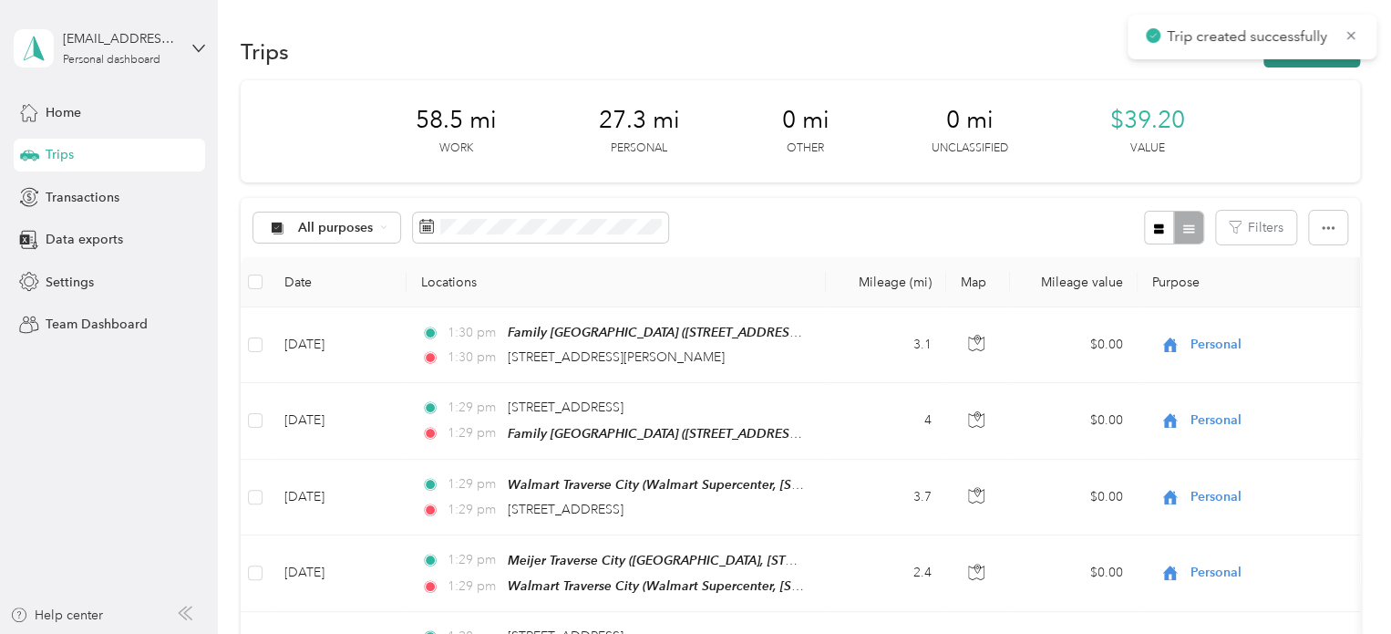
click at [1302, 65] on button "New trip" at bounding box center [1312, 52] width 97 height 32
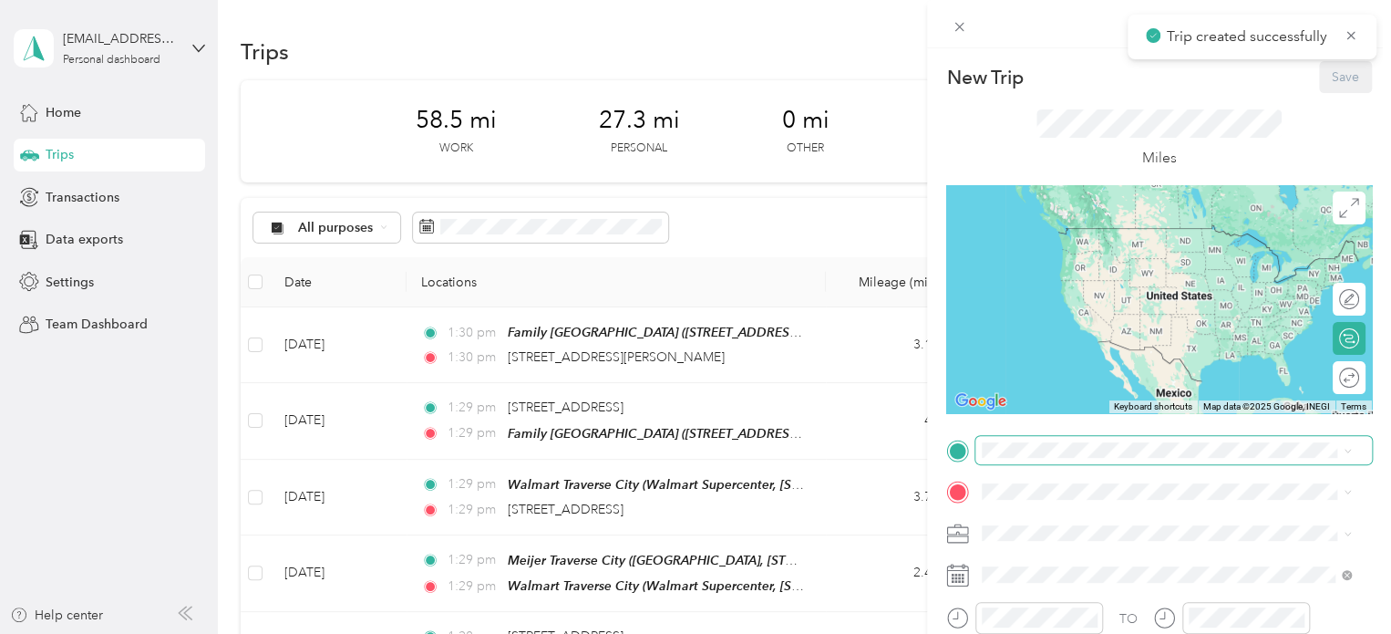
click at [1050, 440] on span at bounding box center [1174, 450] width 397 height 29
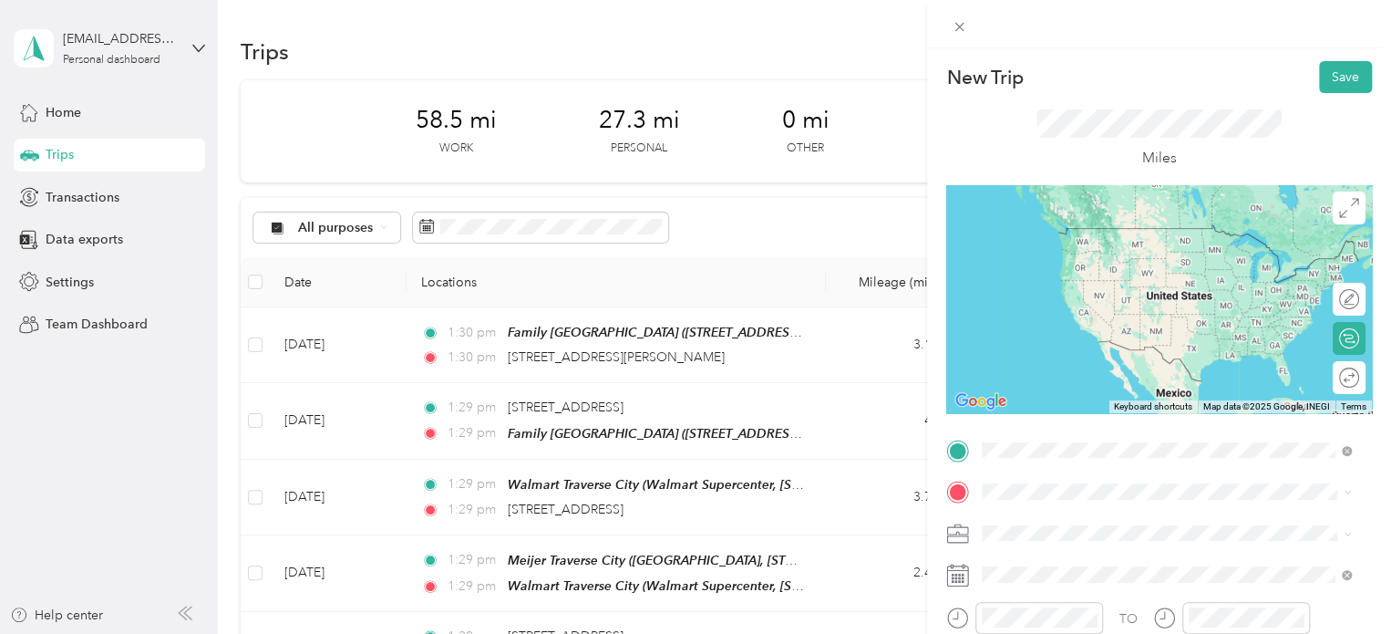
click at [1119, 233] on span "[STREET_ADDRESS][PERSON_NAME][US_STATE]" at bounding box center [1159, 228] width 284 height 16
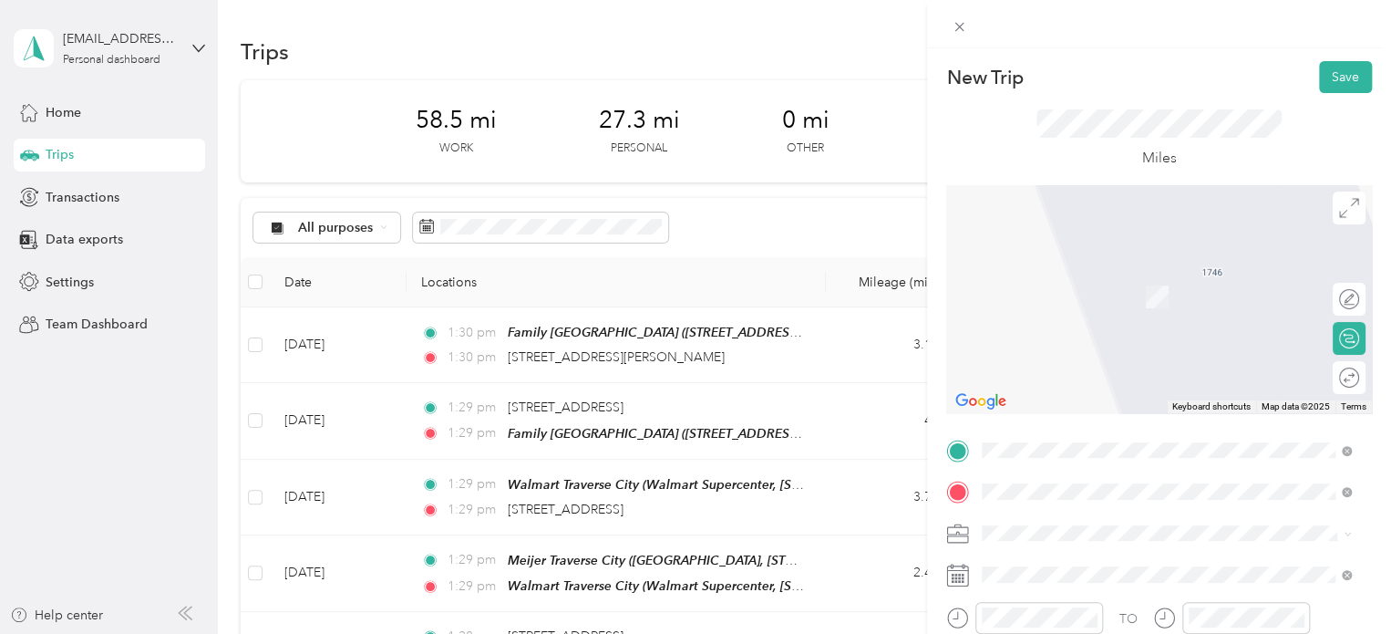
click at [1034, 392] on strong "Meijer Traverse City" at bounding box center [1076, 391] width 119 height 16
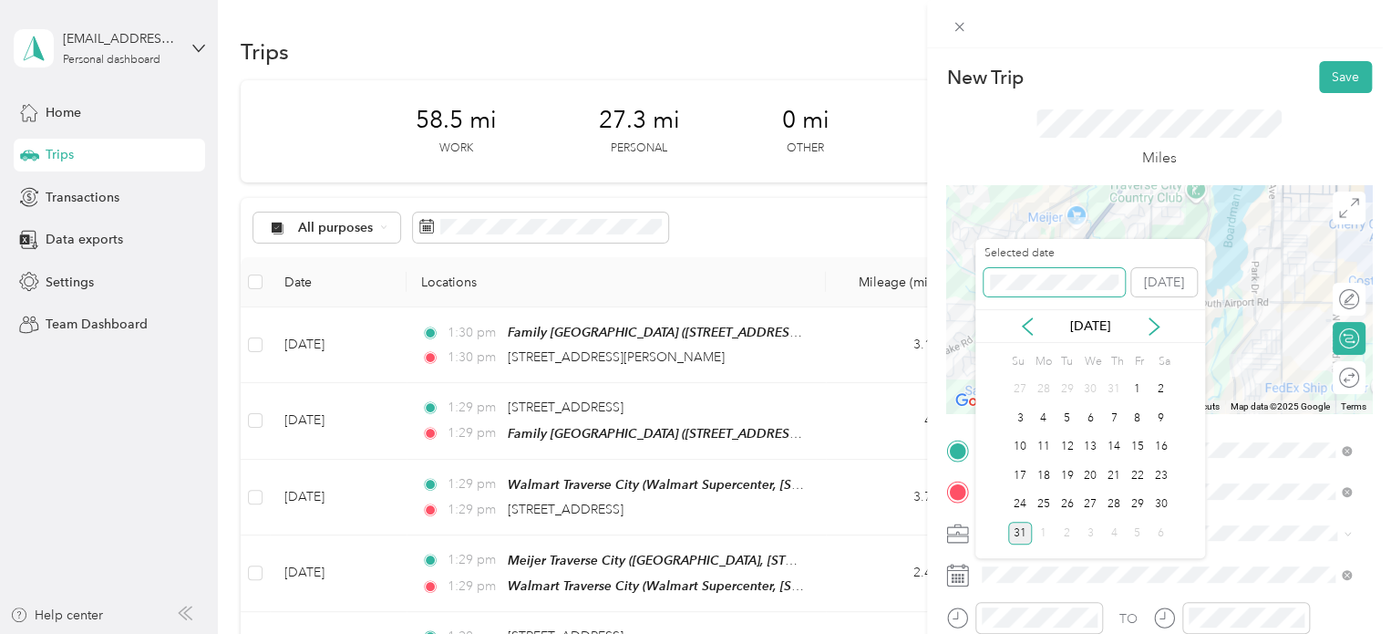
click at [934, 633] on div "New Trip Save This trip cannot be edited because it is either under review, app…" at bounding box center [691, 634] width 1382 height 0
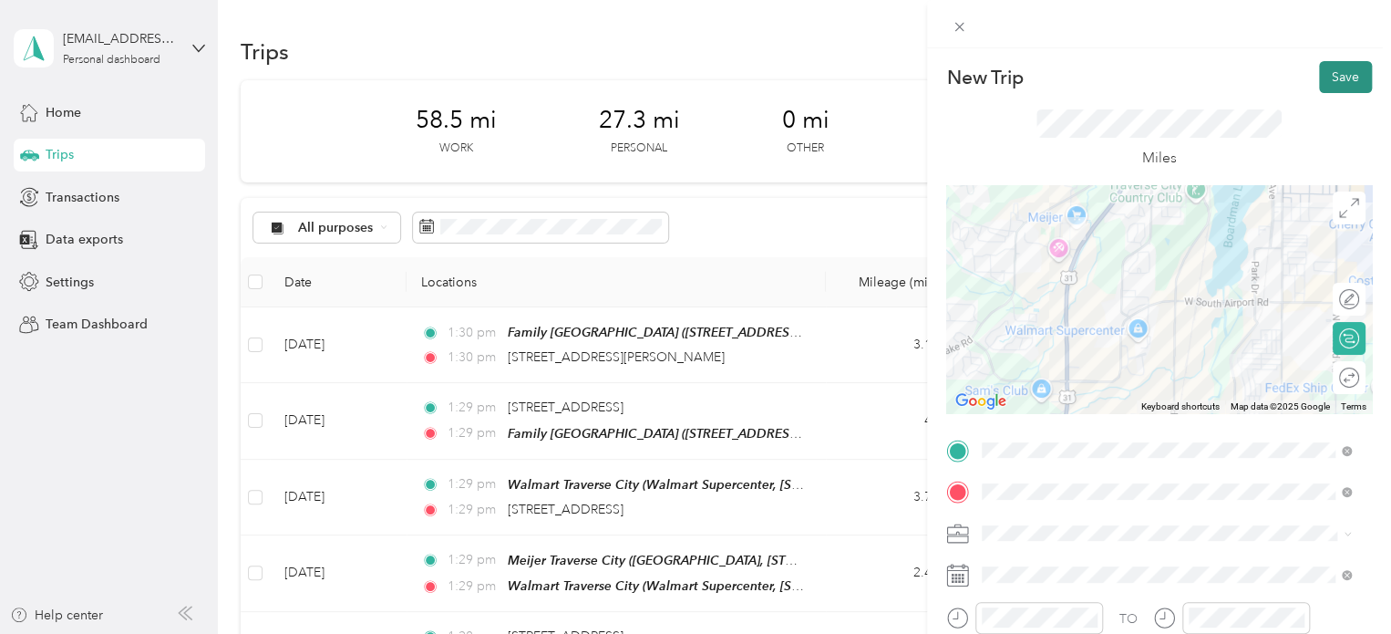
click at [1342, 83] on button "Save" at bounding box center [1345, 77] width 53 height 32
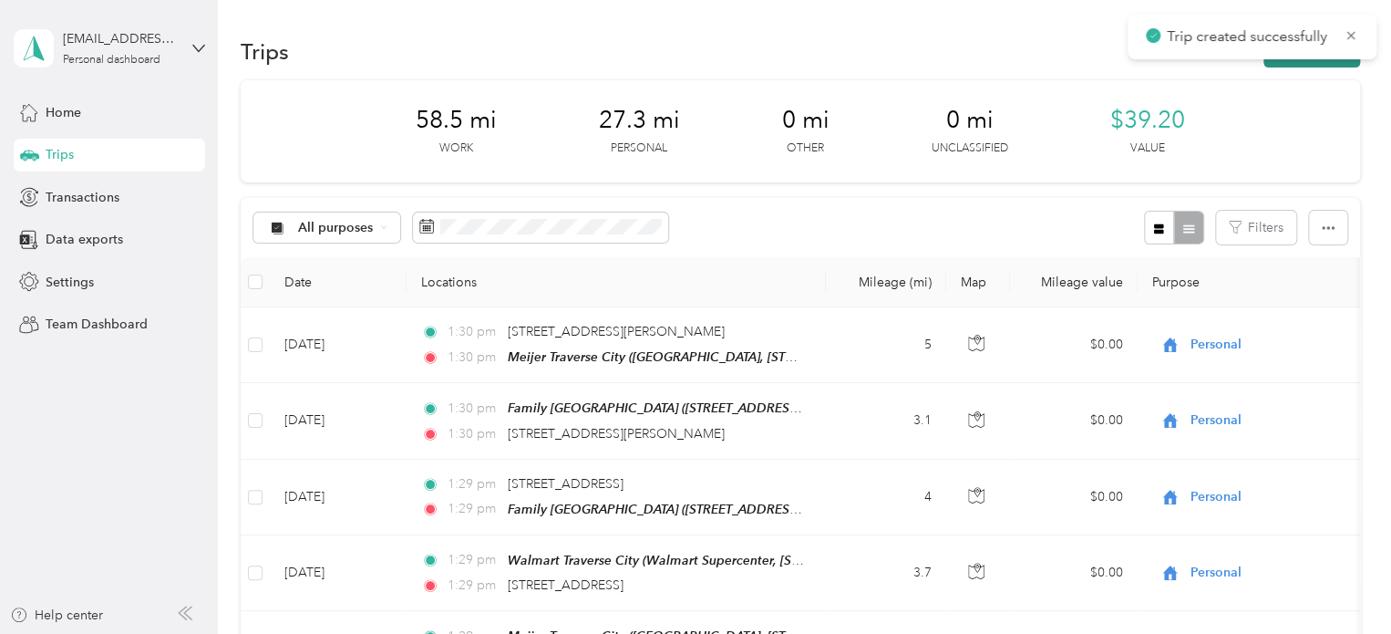
click at [1309, 62] on button "New trip" at bounding box center [1312, 52] width 97 height 32
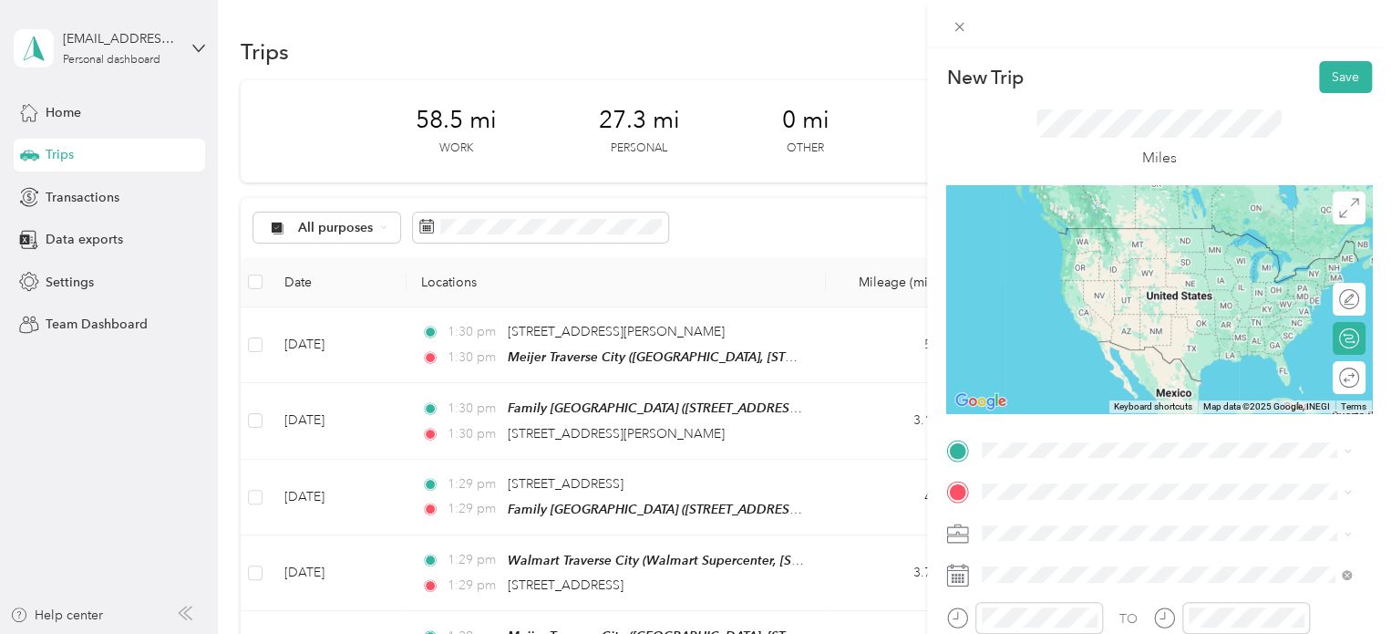
click at [1038, 371] on span "Meijer, [STREET_ADDRESS] , 49684, [GEOGRAPHIC_DATA], [GEOGRAPHIC_DATA], [GEOGRA…" at bounding box center [1154, 384] width 274 height 54
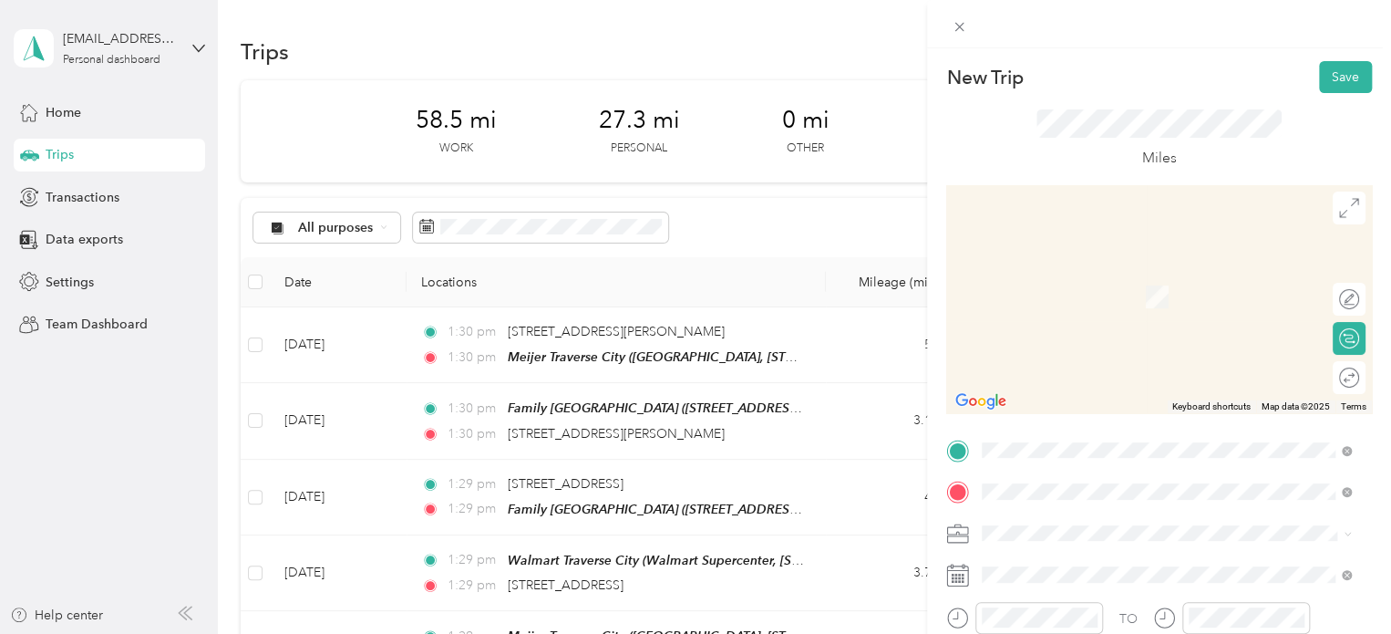
click at [1083, 276] on strong "Walmart [GEOGRAPHIC_DATA]" at bounding box center [1112, 276] width 190 height 16
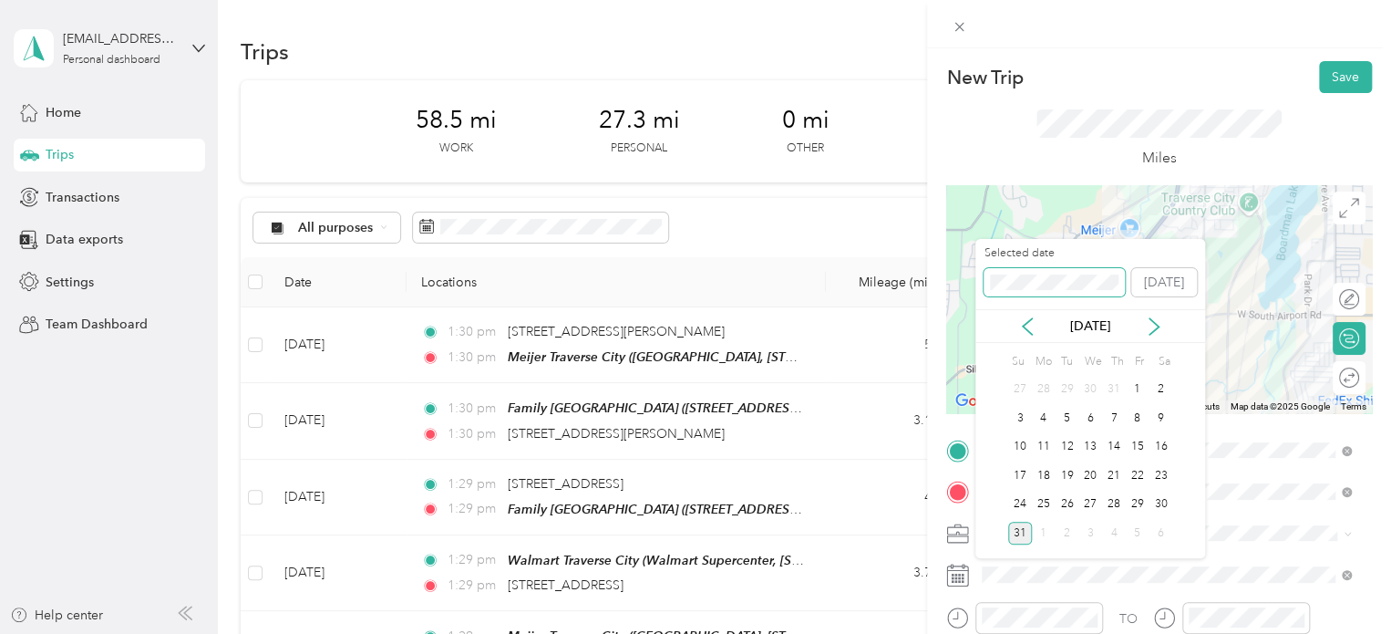
click at [927, 633] on div "New Trip Save This trip cannot be edited because it is either under review, app…" at bounding box center [691, 634] width 1382 height 0
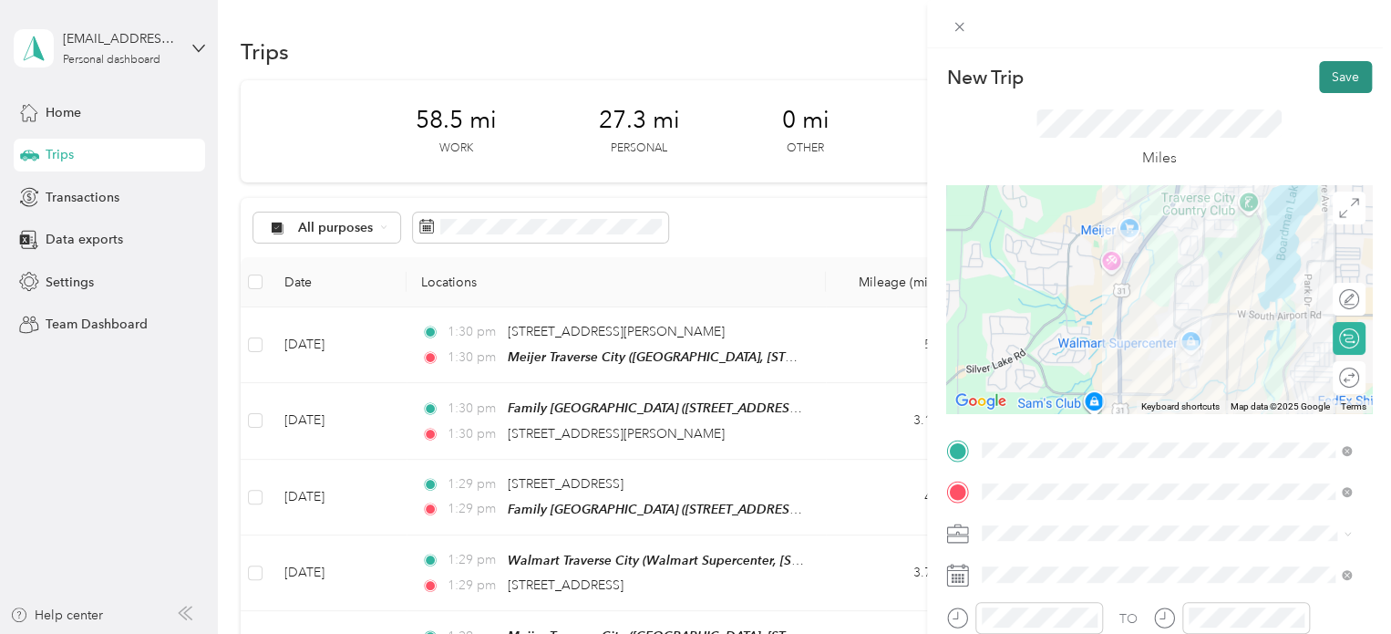
click at [1329, 72] on button "Save" at bounding box center [1345, 77] width 53 height 32
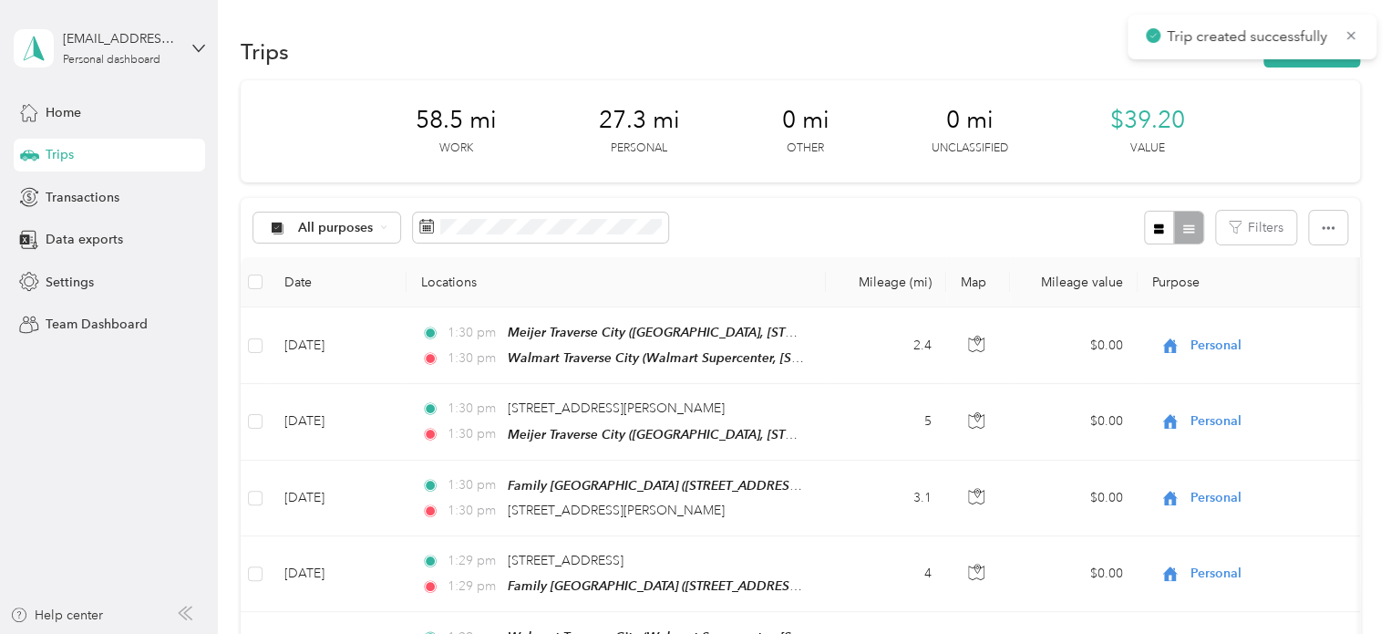
click at [1331, 57] on div "Trip created successfully" at bounding box center [1252, 37] width 249 height 45
click at [1287, 67] on div "Trips New trip" at bounding box center [801, 51] width 1120 height 38
click at [1288, 60] on button "New trip" at bounding box center [1312, 52] width 97 height 32
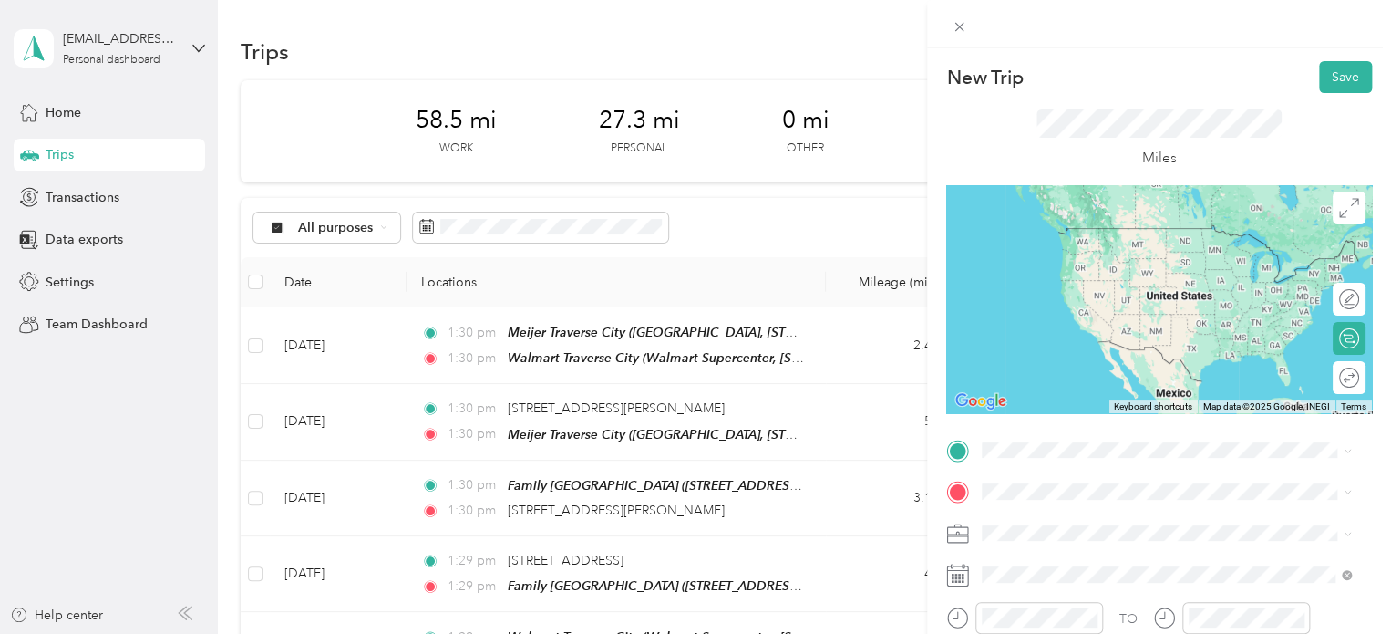
click at [1075, 269] on span "Walmart Supercenter, [STREET_ADDRESS] , 49684, [GEOGRAPHIC_DATA], [GEOGRAPHIC_D…" at bounding box center [1164, 274] width 295 height 54
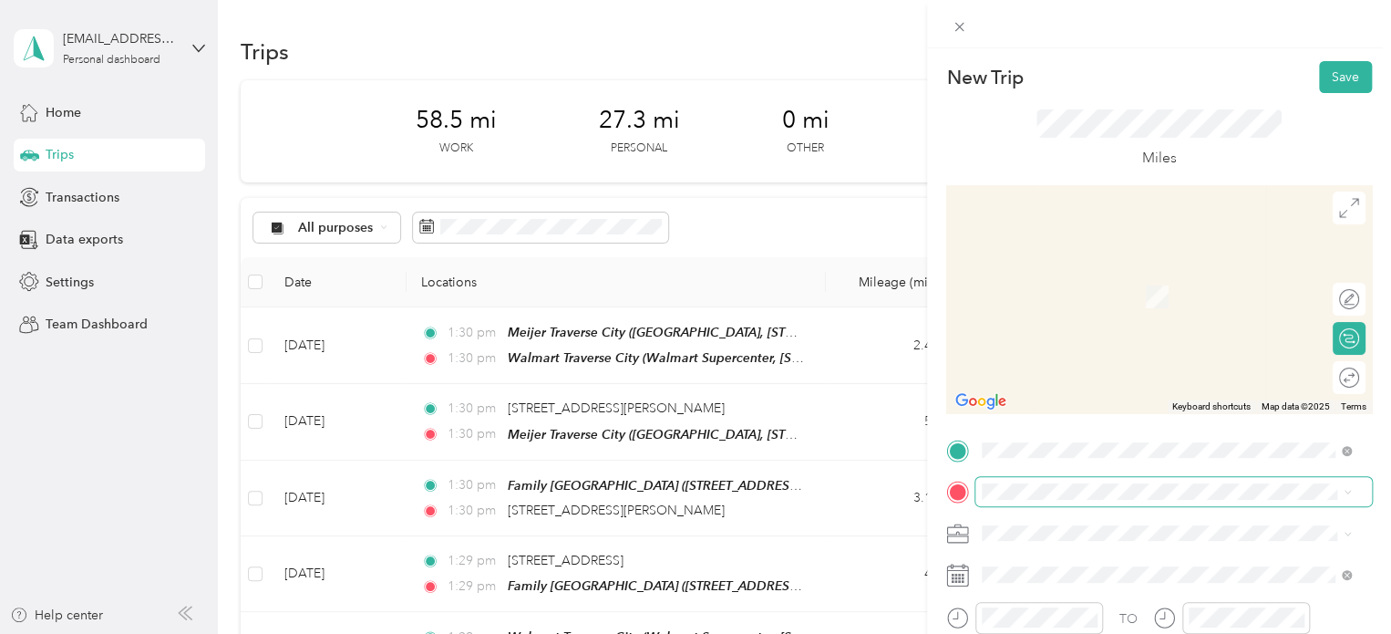
click at [996, 478] on span at bounding box center [1174, 491] width 397 height 29
click at [1040, 276] on span "[STREET_ADDRESS][US_STATE]" at bounding box center [1108, 270] width 182 height 16
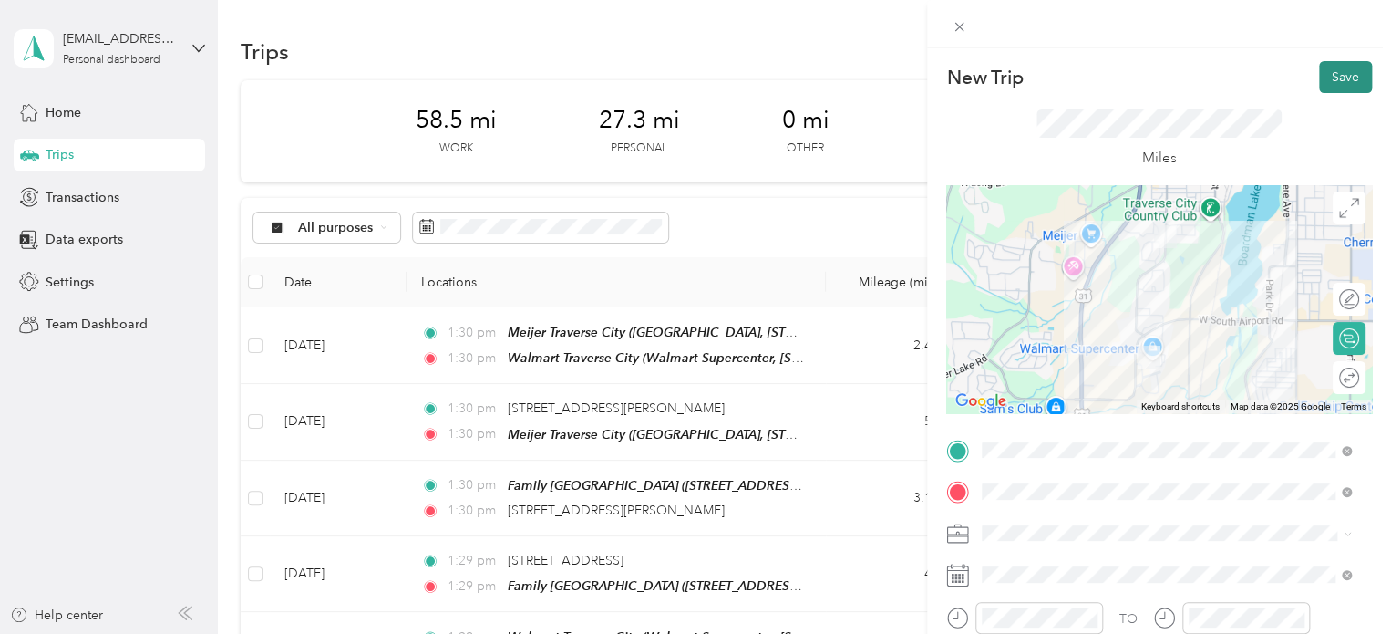
click at [1319, 72] on button "Save" at bounding box center [1345, 77] width 53 height 32
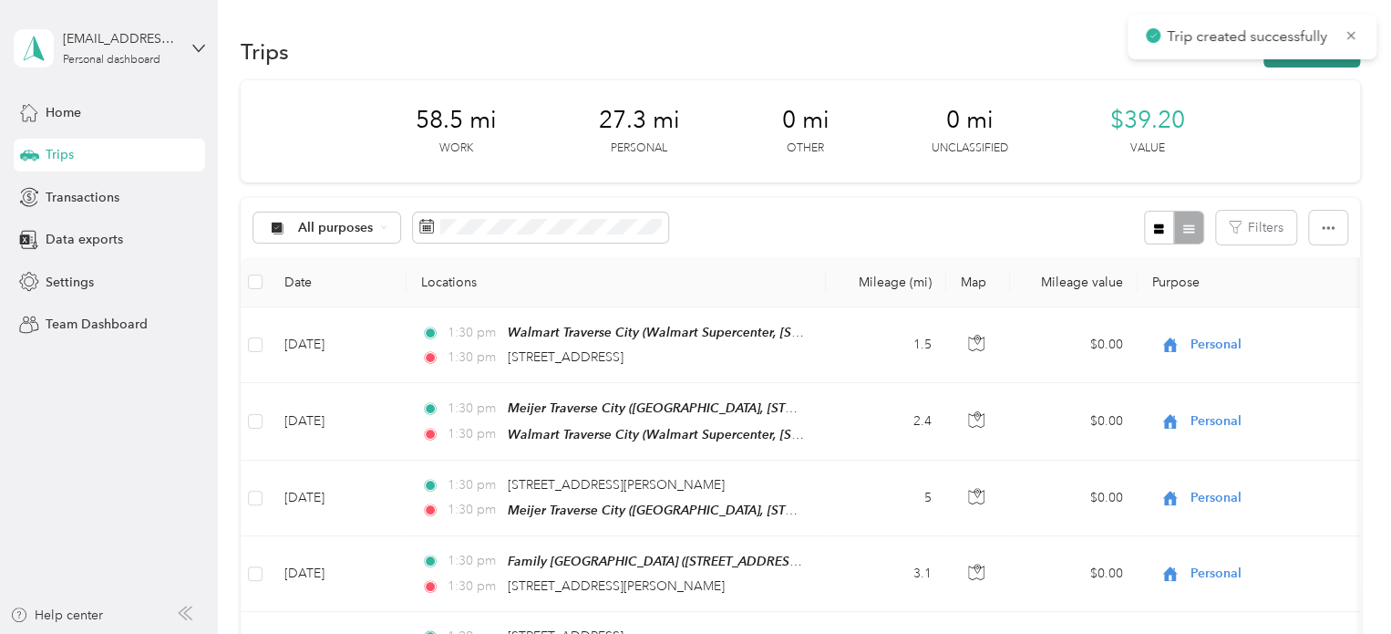
click at [1313, 60] on button "New trip" at bounding box center [1312, 52] width 97 height 32
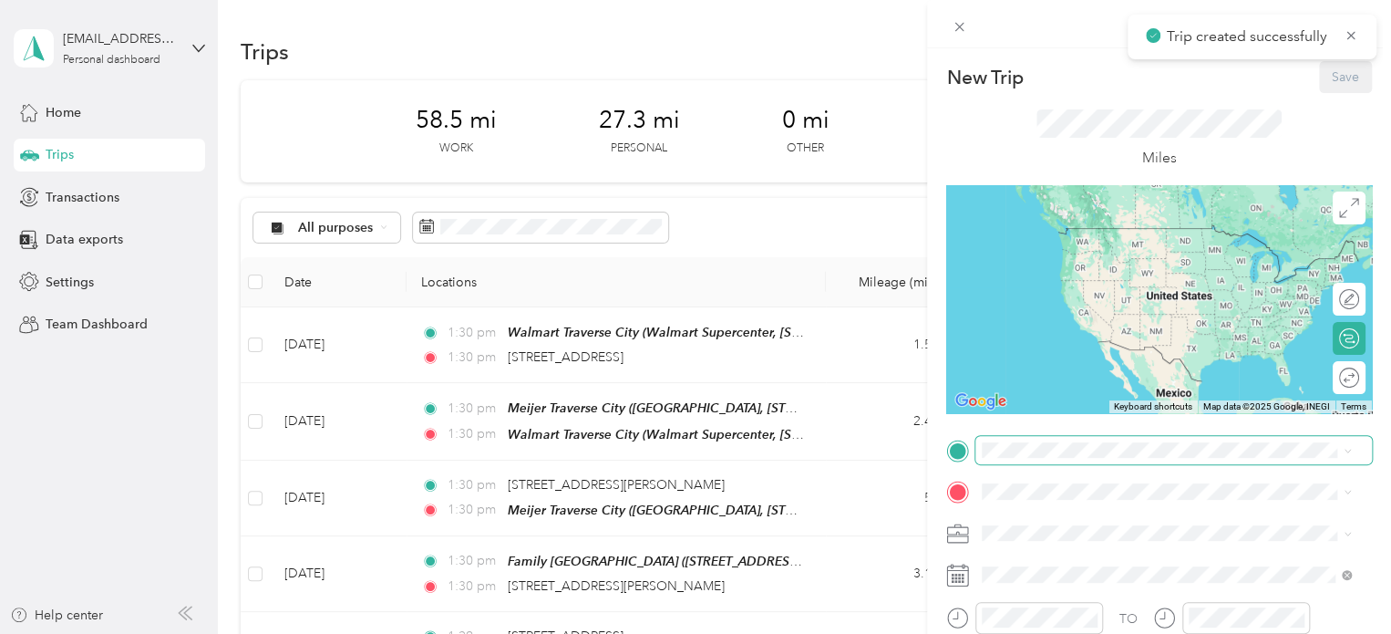
click at [1019, 459] on span at bounding box center [1174, 450] width 397 height 29
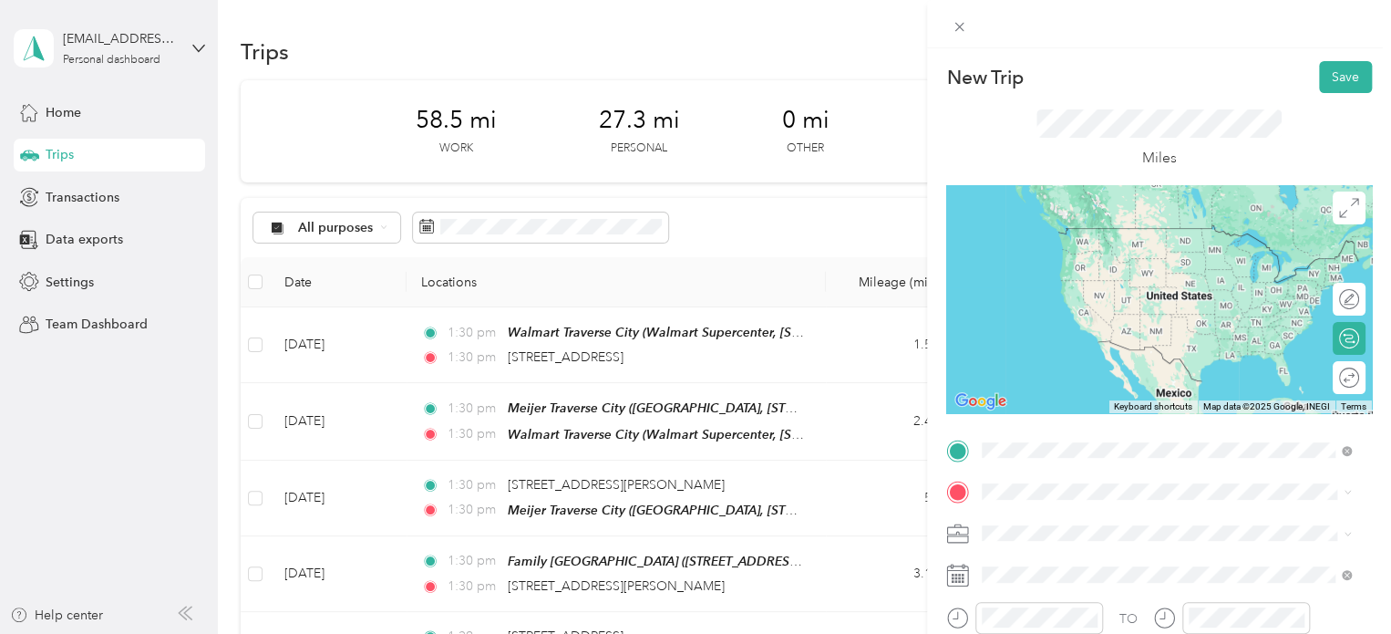
click at [1098, 226] on span "[STREET_ADDRESS][US_STATE]" at bounding box center [1108, 228] width 182 height 16
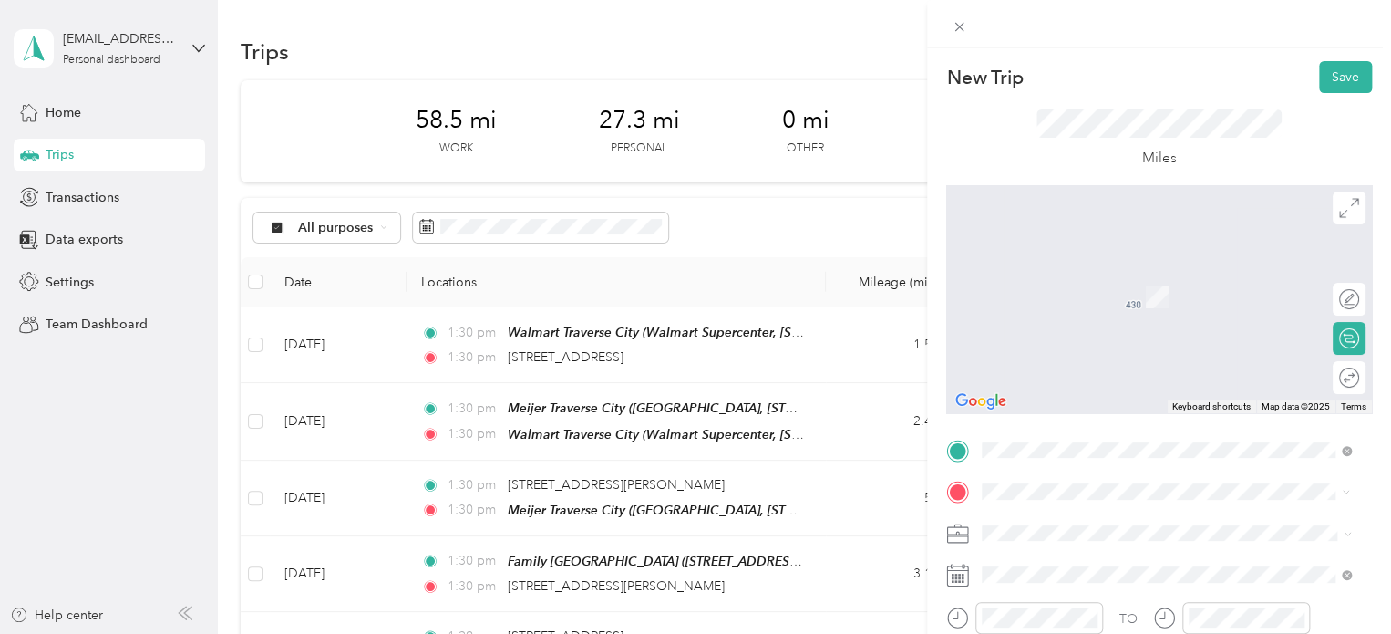
click at [1082, 411] on span "Meijer, [STREET_ADDRESS] , 49684, [GEOGRAPHIC_DATA], [GEOGRAPHIC_DATA], [GEOGRA…" at bounding box center [1154, 431] width 274 height 54
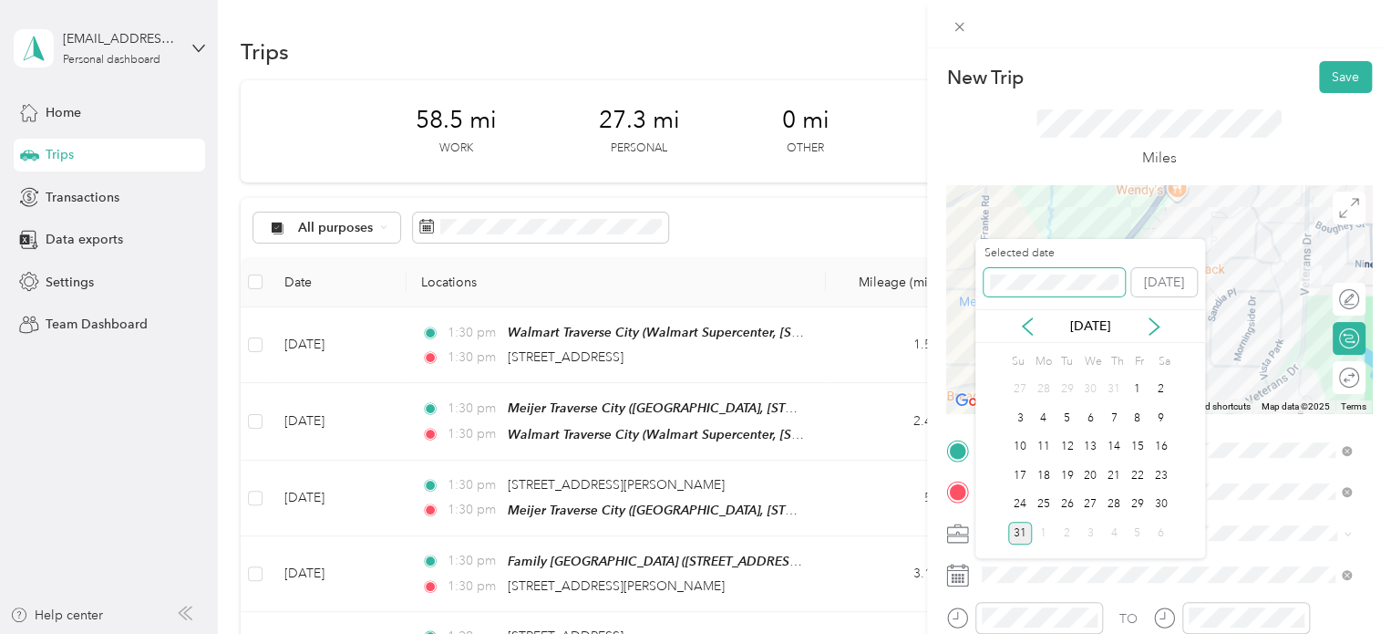
click at [969, 633] on div "New Trip Save This trip cannot be edited because it is either under review, app…" at bounding box center [691, 634] width 1382 height 0
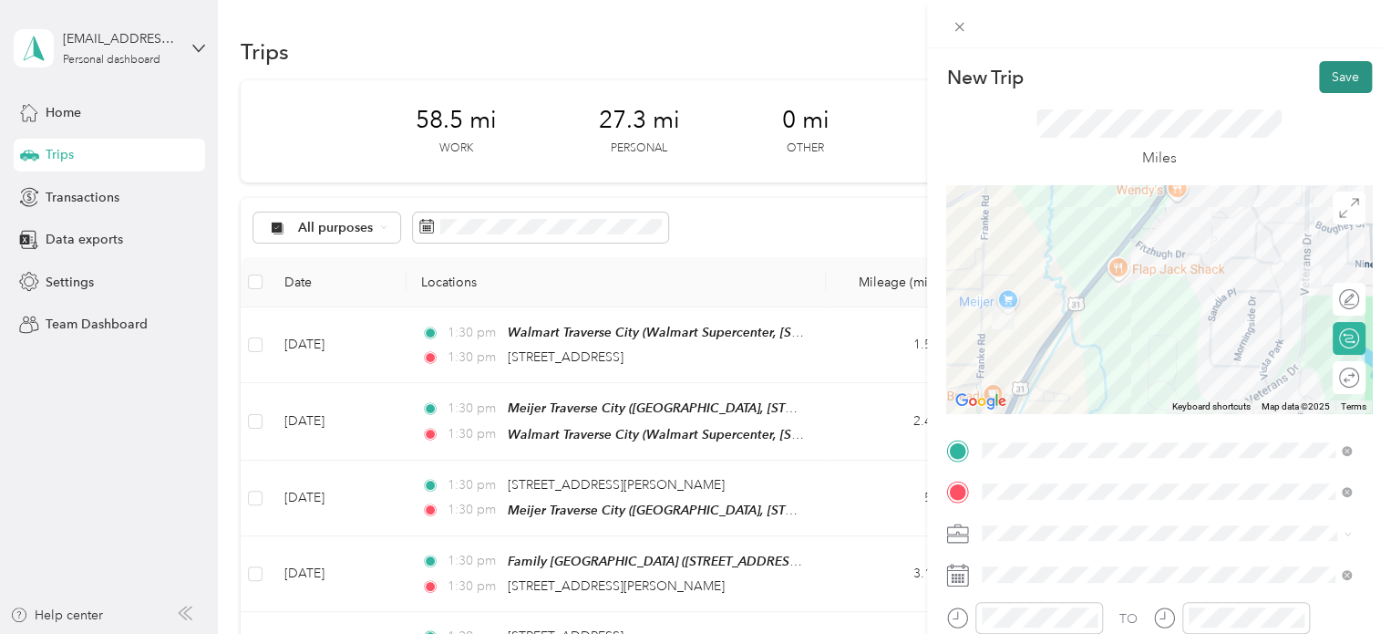
click at [1319, 68] on button "Save" at bounding box center [1345, 77] width 53 height 32
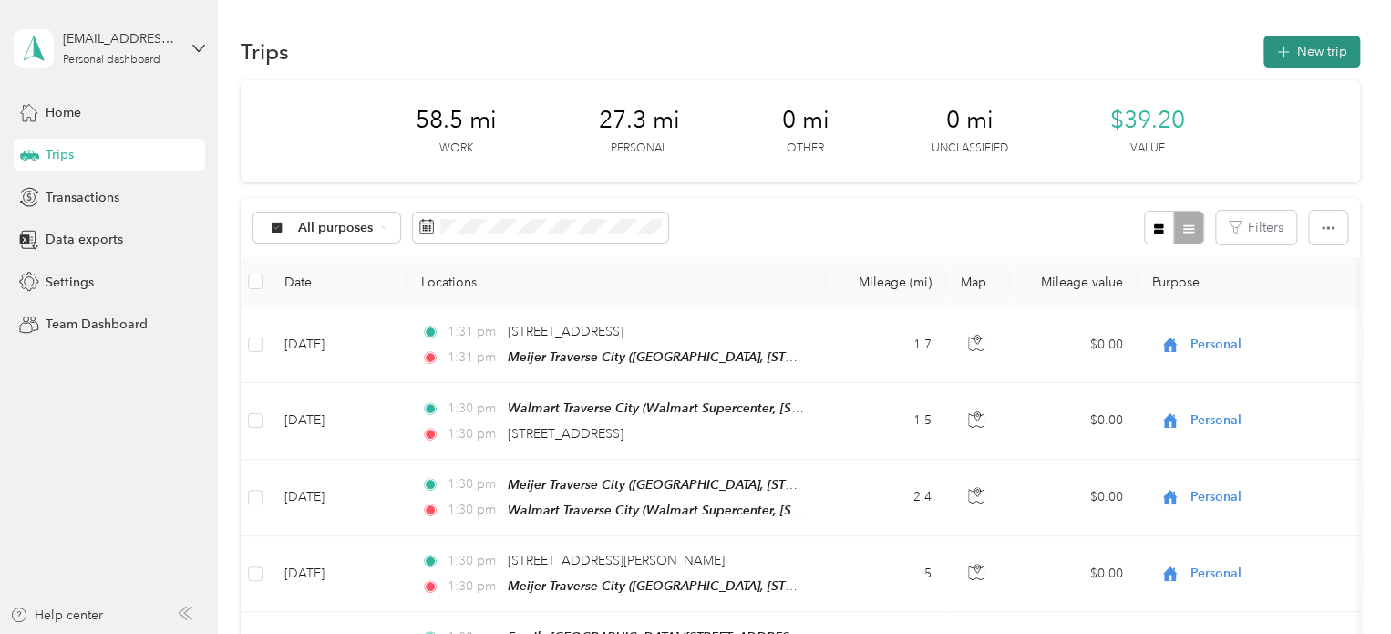
click at [1317, 47] on button "New trip" at bounding box center [1312, 52] width 97 height 32
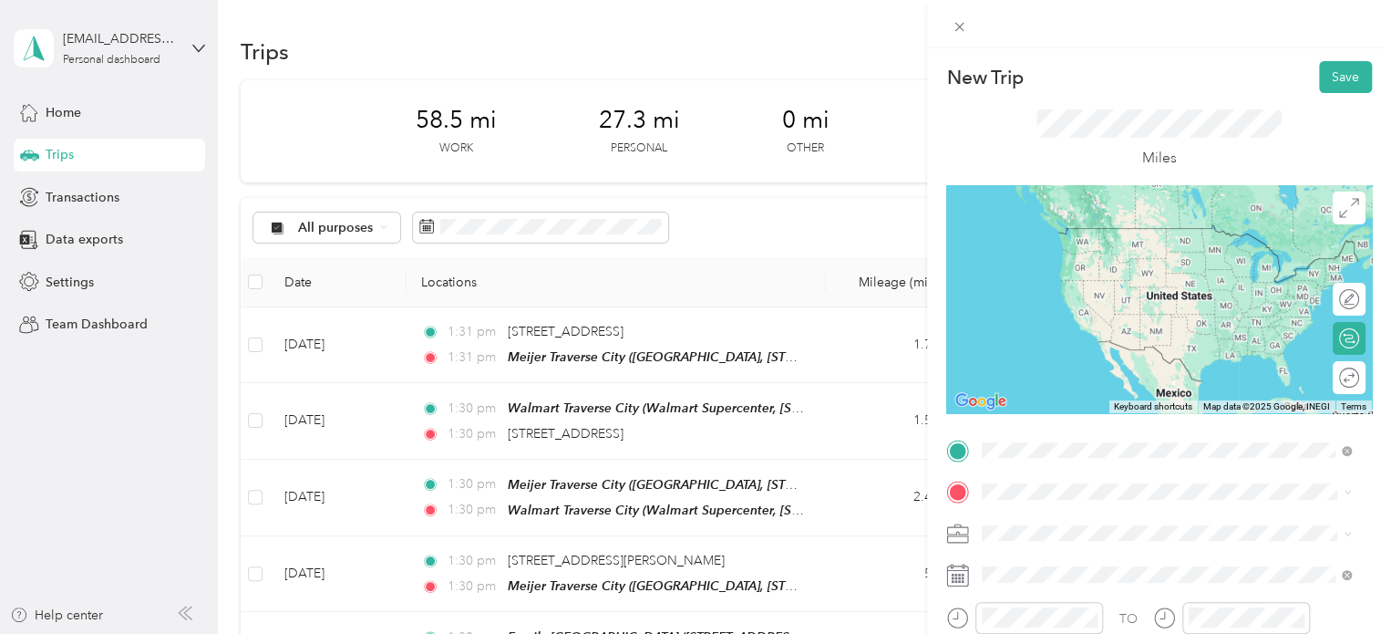
click at [1060, 366] on span "Meijer, [STREET_ADDRESS] , 49684, [GEOGRAPHIC_DATA], [GEOGRAPHIC_DATA], [GEOGRA…" at bounding box center [1154, 389] width 274 height 54
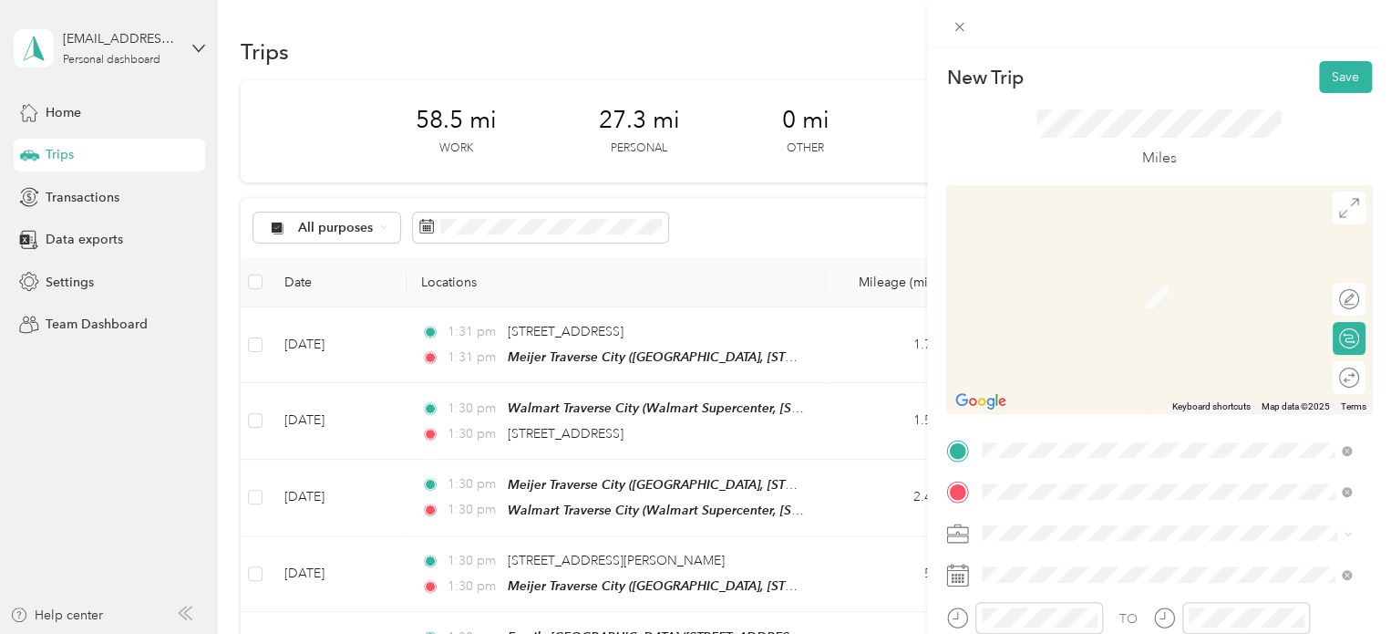
click at [1116, 275] on span "[STREET_ADDRESS][US_STATE]" at bounding box center [1108, 270] width 182 height 16
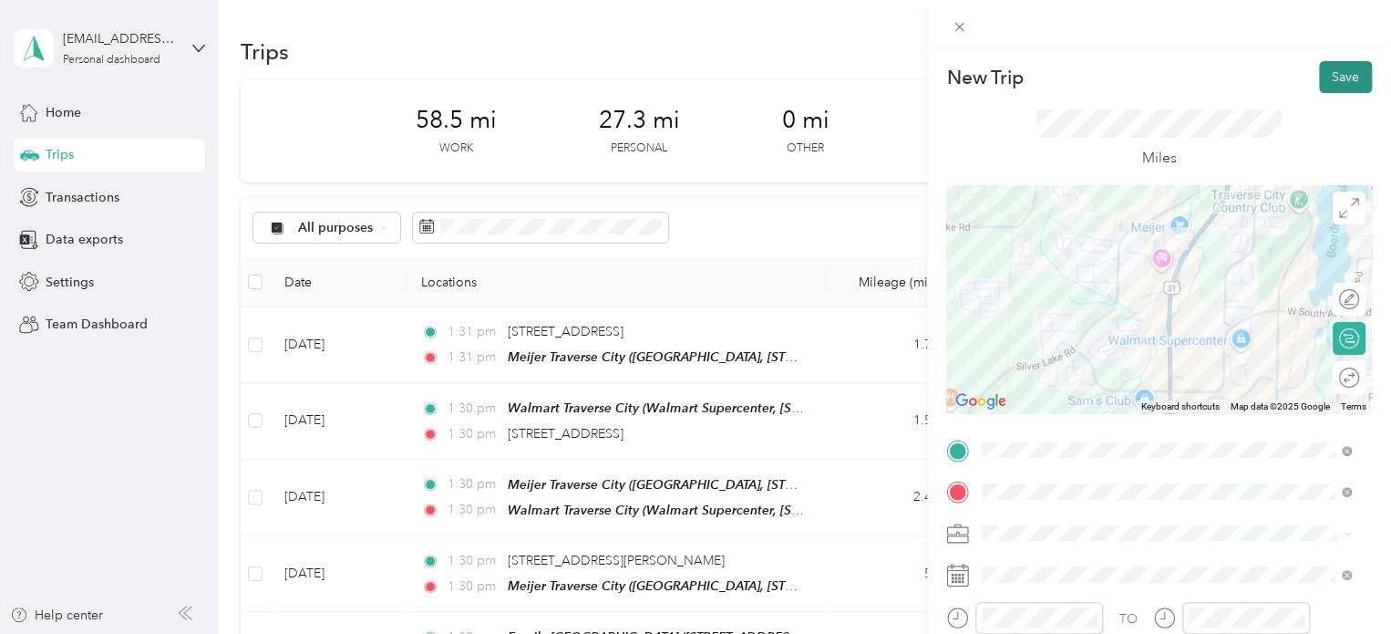
click at [1346, 66] on button "Save" at bounding box center [1345, 77] width 53 height 32
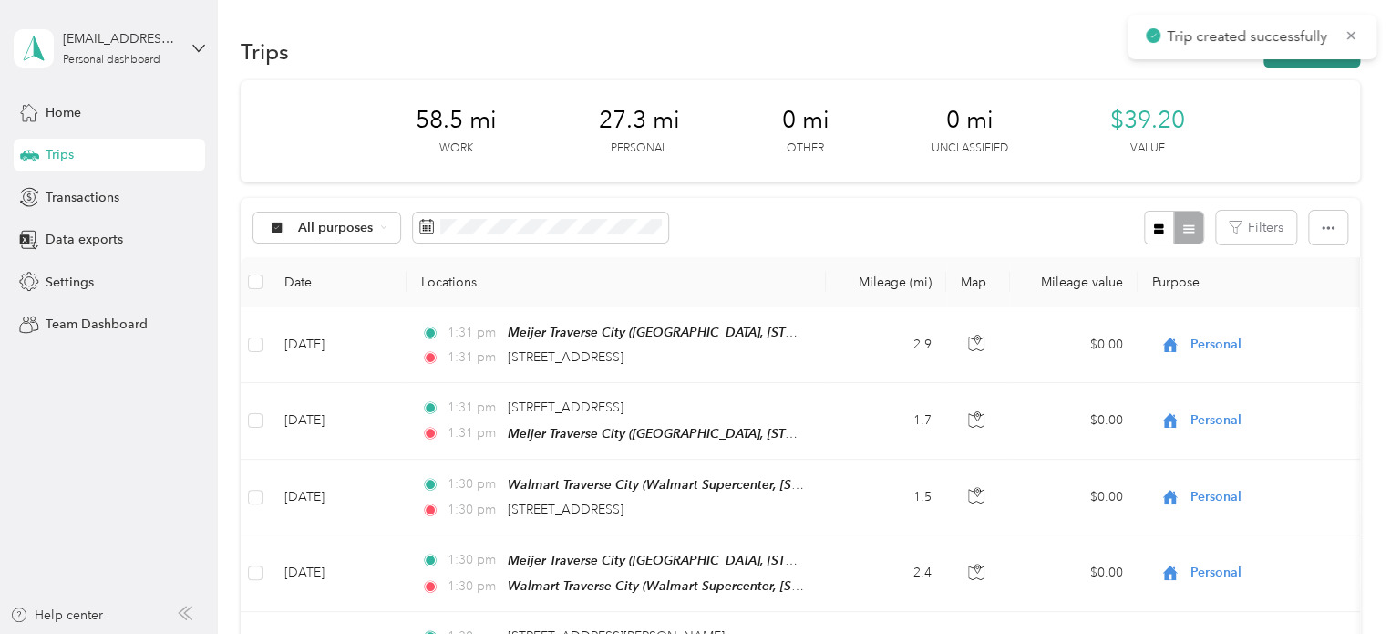
click at [1340, 65] on button "New trip" at bounding box center [1312, 52] width 97 height 32
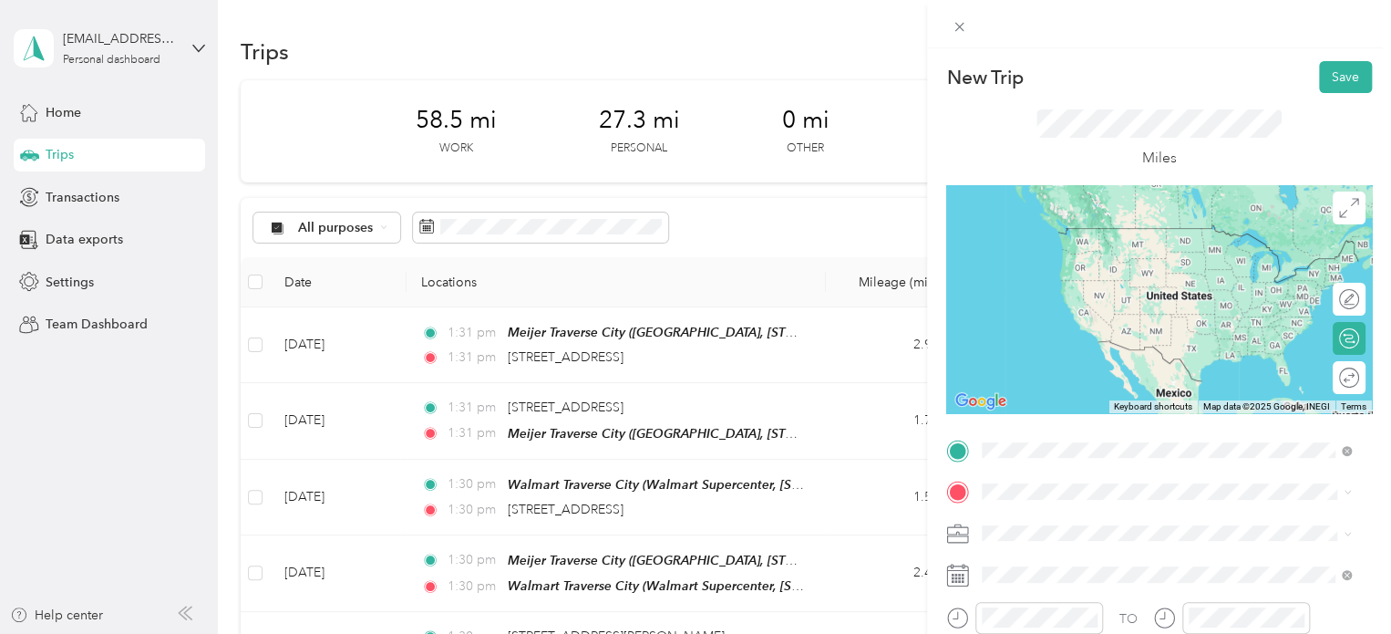
click at [1123, 236] on span "[STREET_ADDRESS][US_STATE]" at bounding box center [1108, 228] width 182 height 16
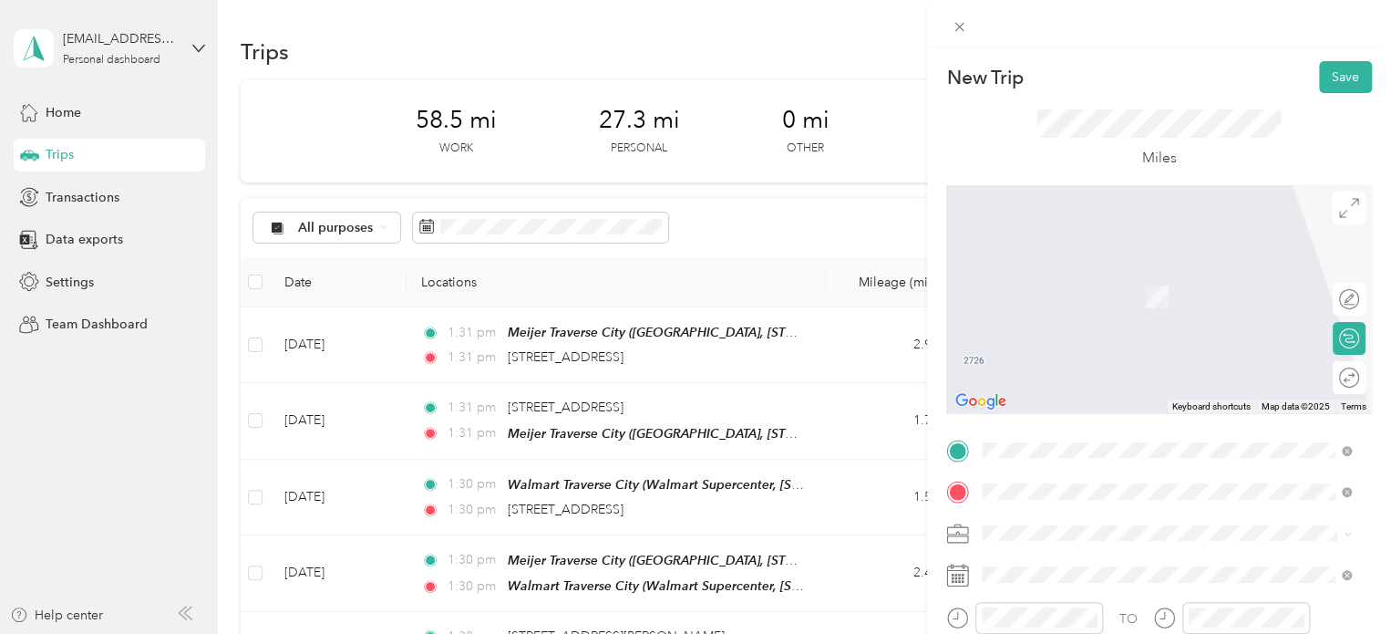
click at [1093, 275] on strong "Walmart [GEOGRAPHIC_DATA]" at bounding box center [1112, 276] width 190 height 16
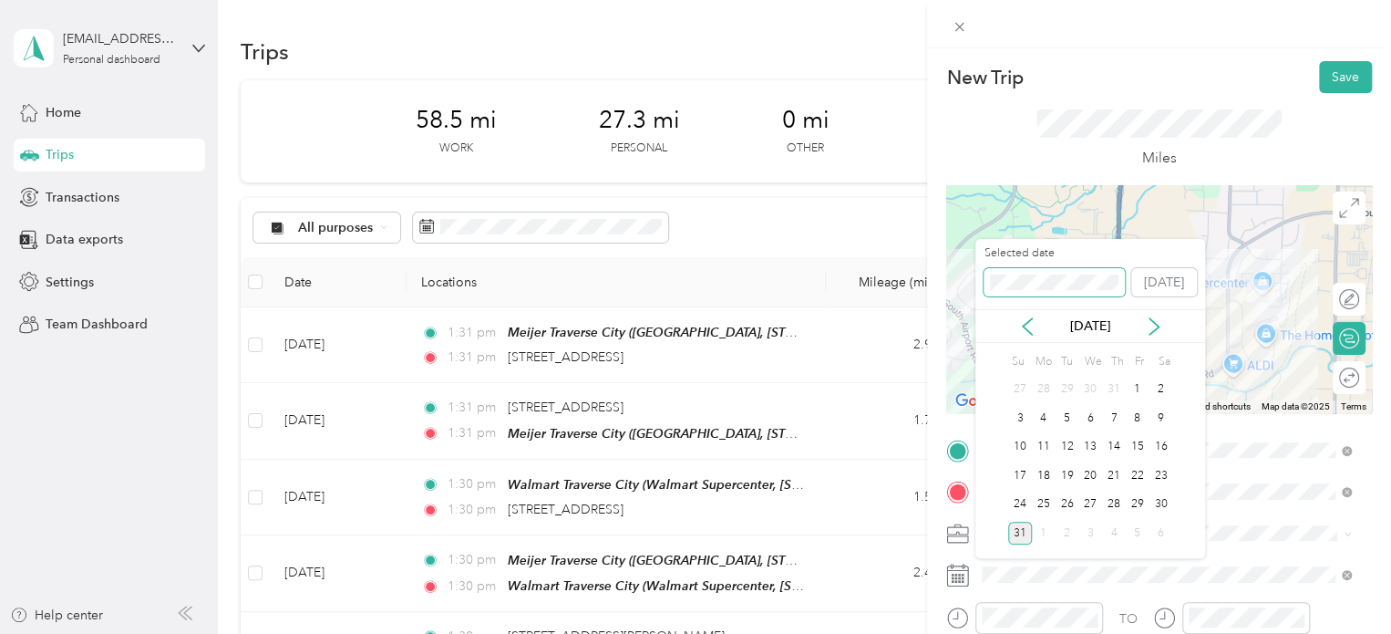
click at [943, 633] on div "New Trip Save This trip cannot be edited because it is either under review, app…" at bounding box center [691, 634] width 1382 height 0
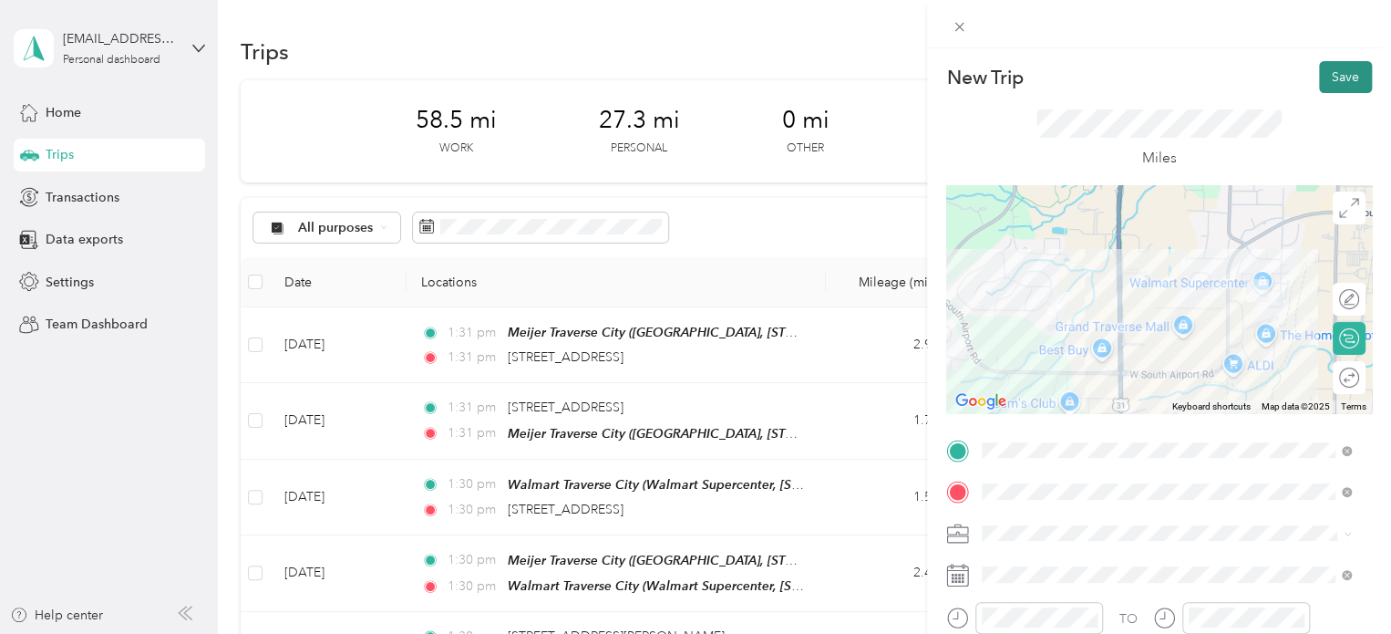
click at [1319, 87] on button "Save" at bounding box center [1345, 77] width 53 height 32
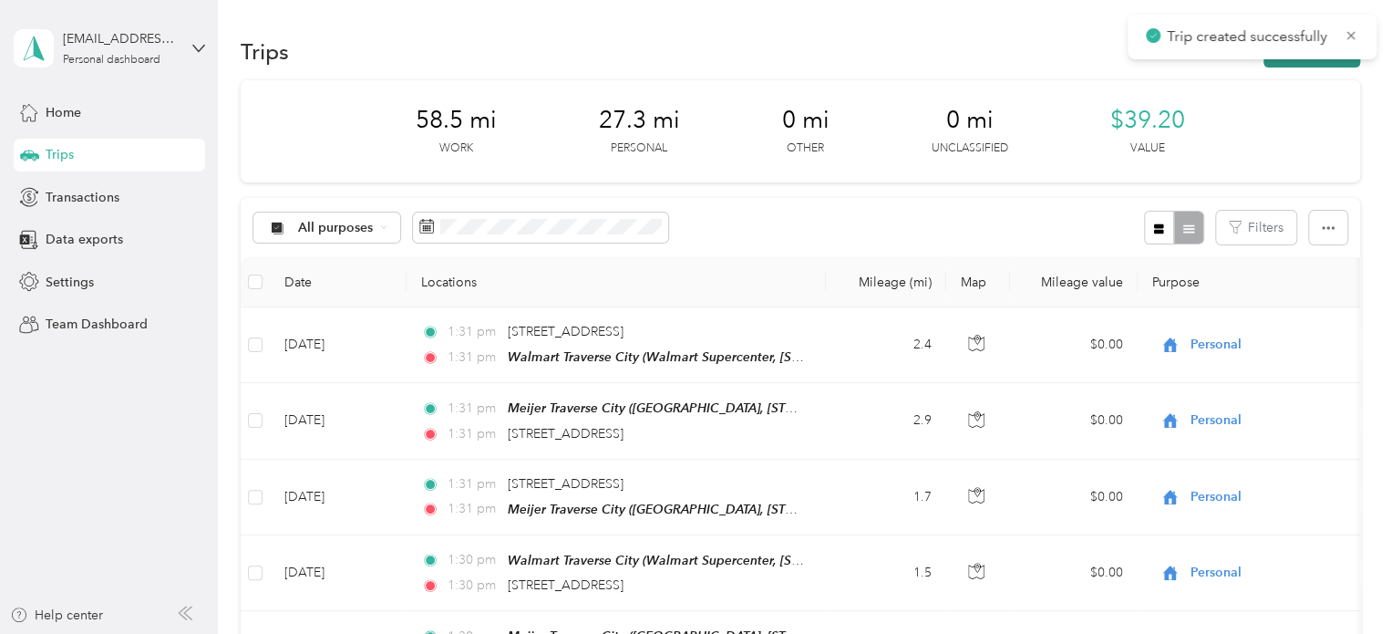
click at [1319, 62] on button "New trip" at bounding box center [1312, 52] width 97 height 32
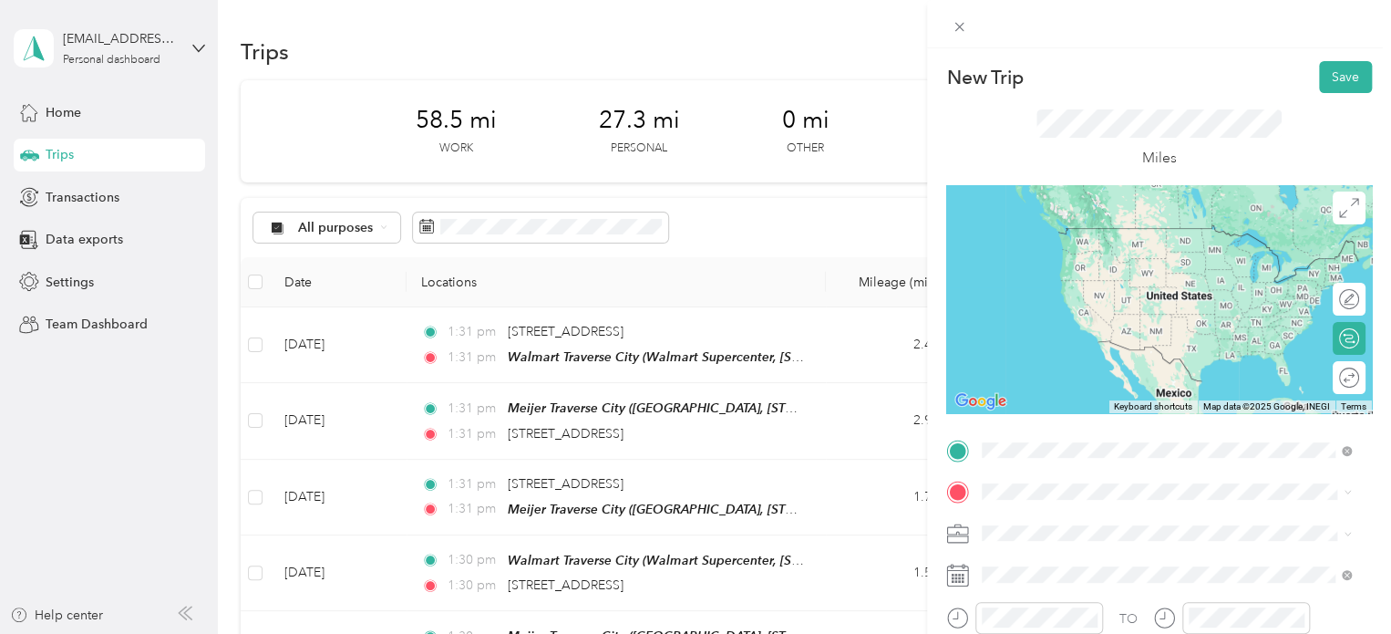
click at [1131, 283] on div "Walmart Traverse City Walmart Supercenter, [STREET_ADDRESS] , 49684, [GEOGRAPHI…" at bounding box center [1181, 264] width 329 height 77
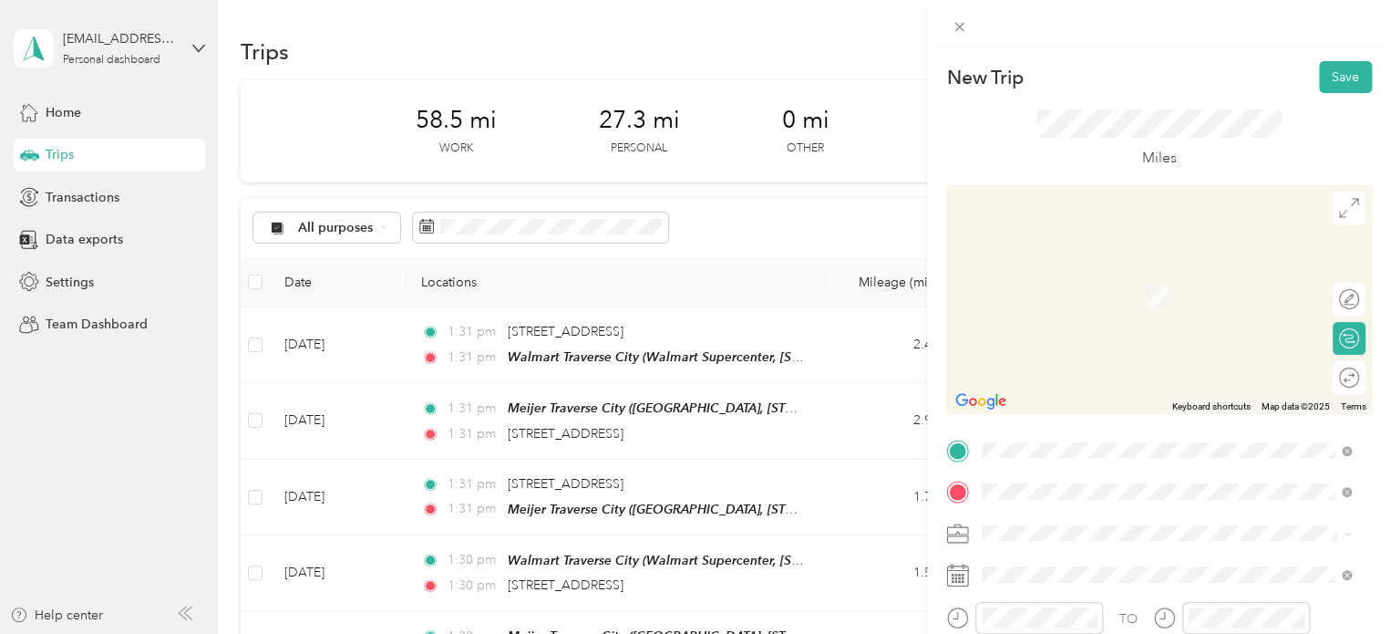
click at [1047, 278] on span "[STREET_ADDRESS][US_STATE]" at bounding box center [1108, 270] width 182 height 16
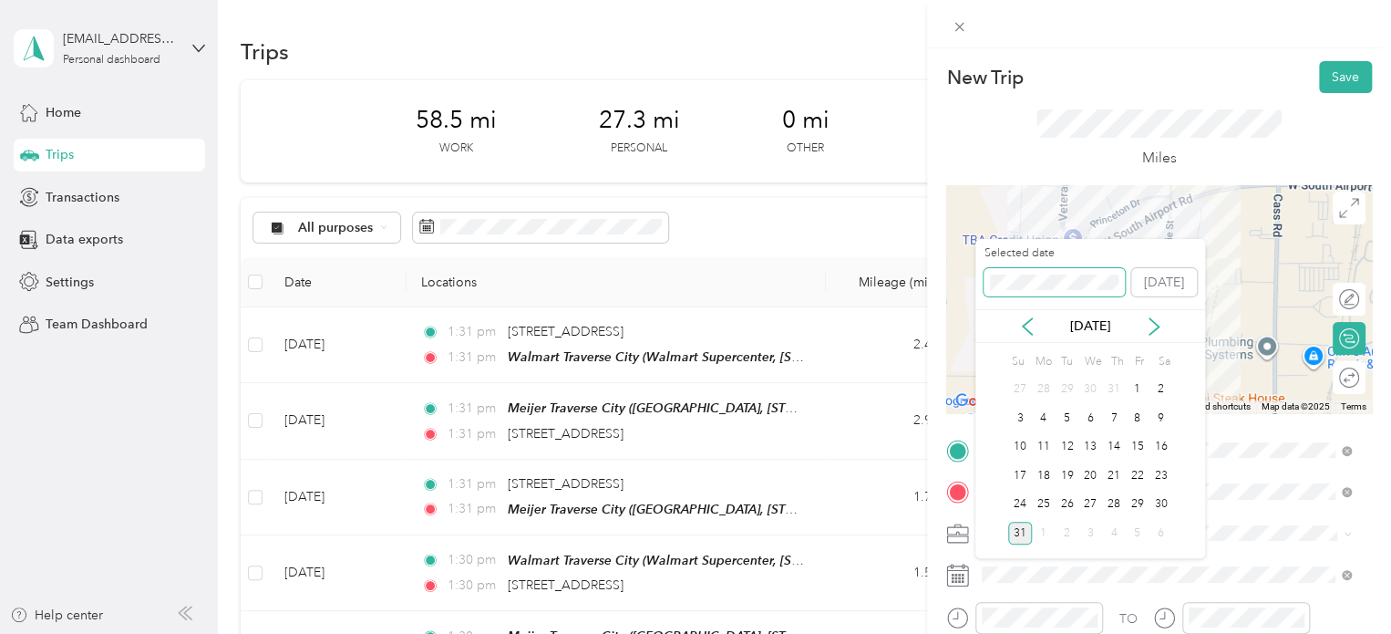
click at [962, 633] on div "New Trip Save This trip cannot be edited because it is either under review, app…" at bounding box center [691, 634] width 1382 height 0
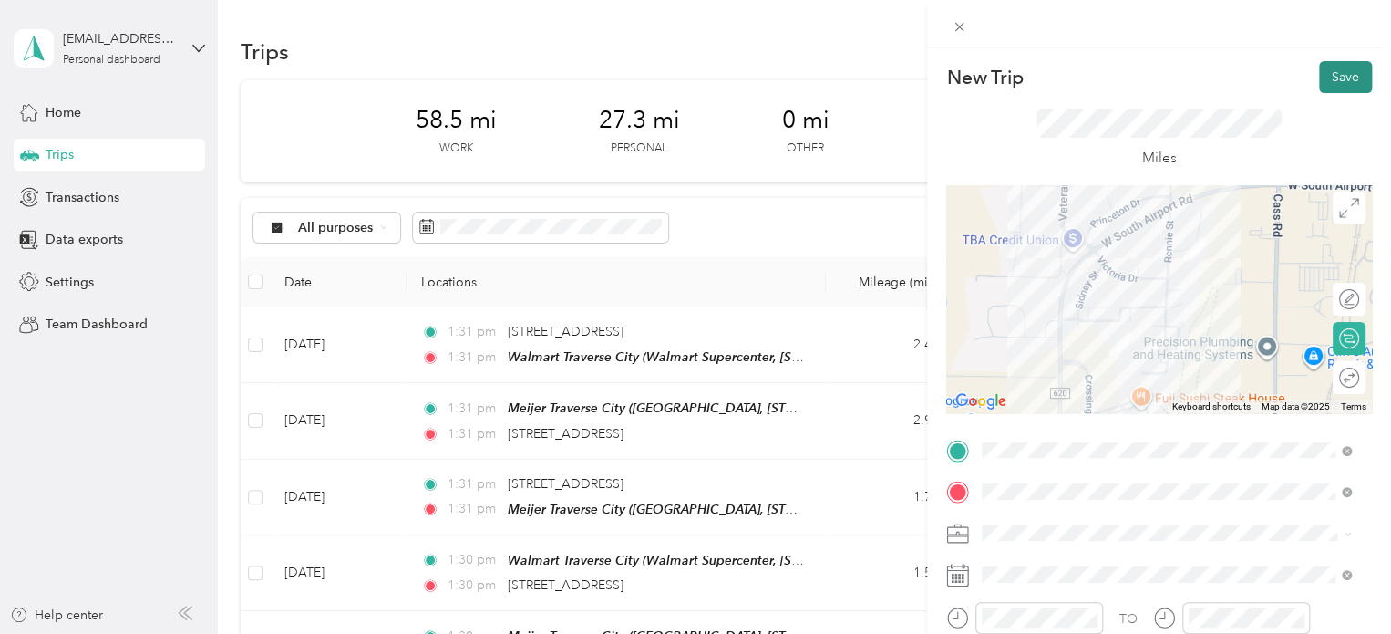
click at [1319, 79] on button "Save" at bounding box center [1345, 77] width 53 height 32
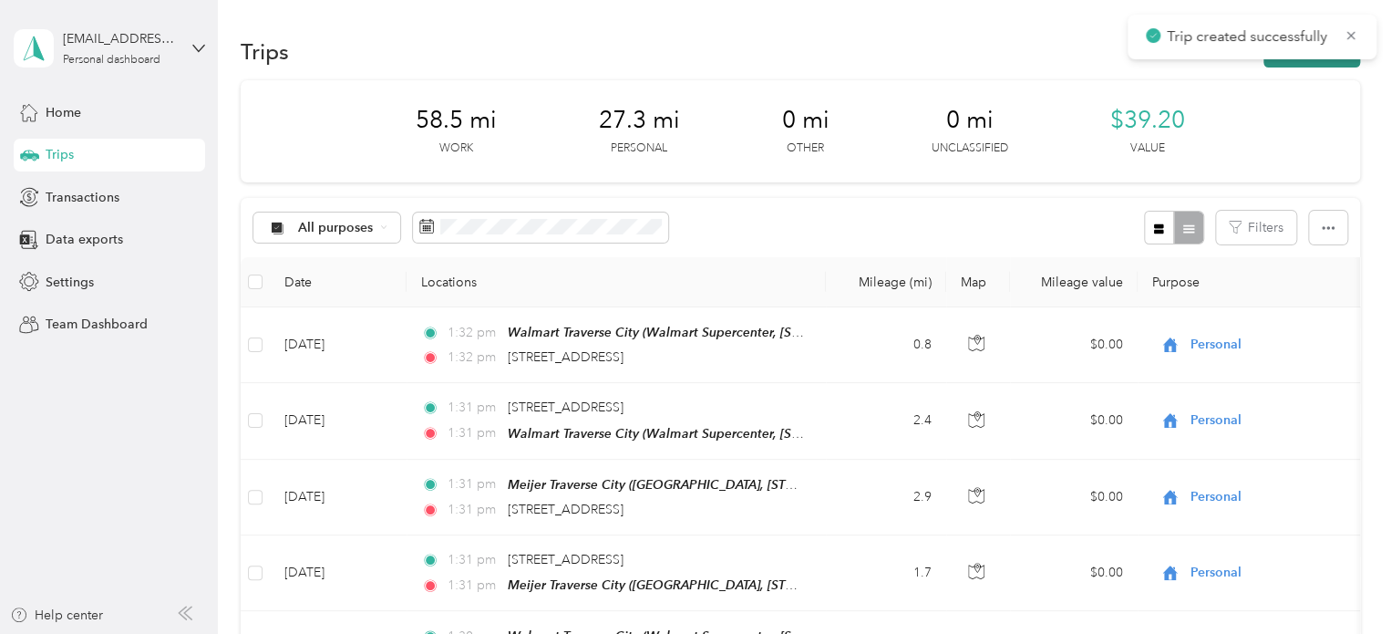
click at [1315, 65] on button "New trip" at bounding box center [1312, 52] width 97 height 32
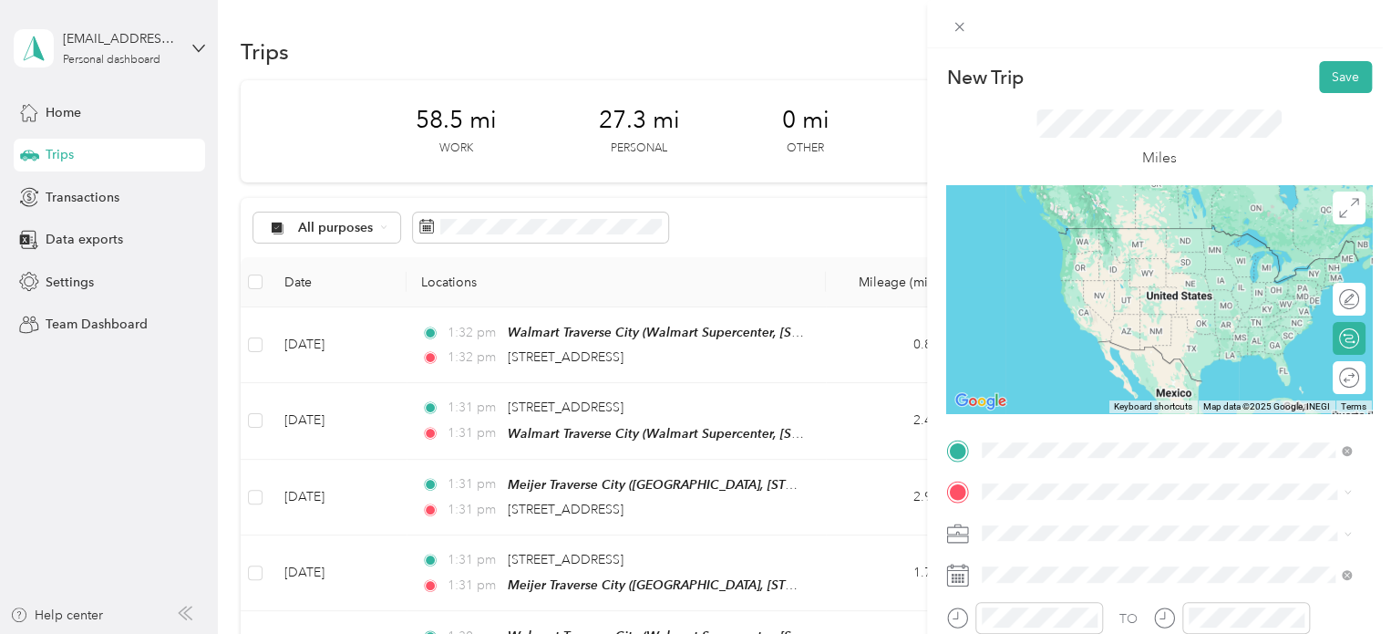
click at [1082, 228] on span "[STREET_ADDRESS][US_STATE]" at bounding box center [1108, 228] width 182 height 16
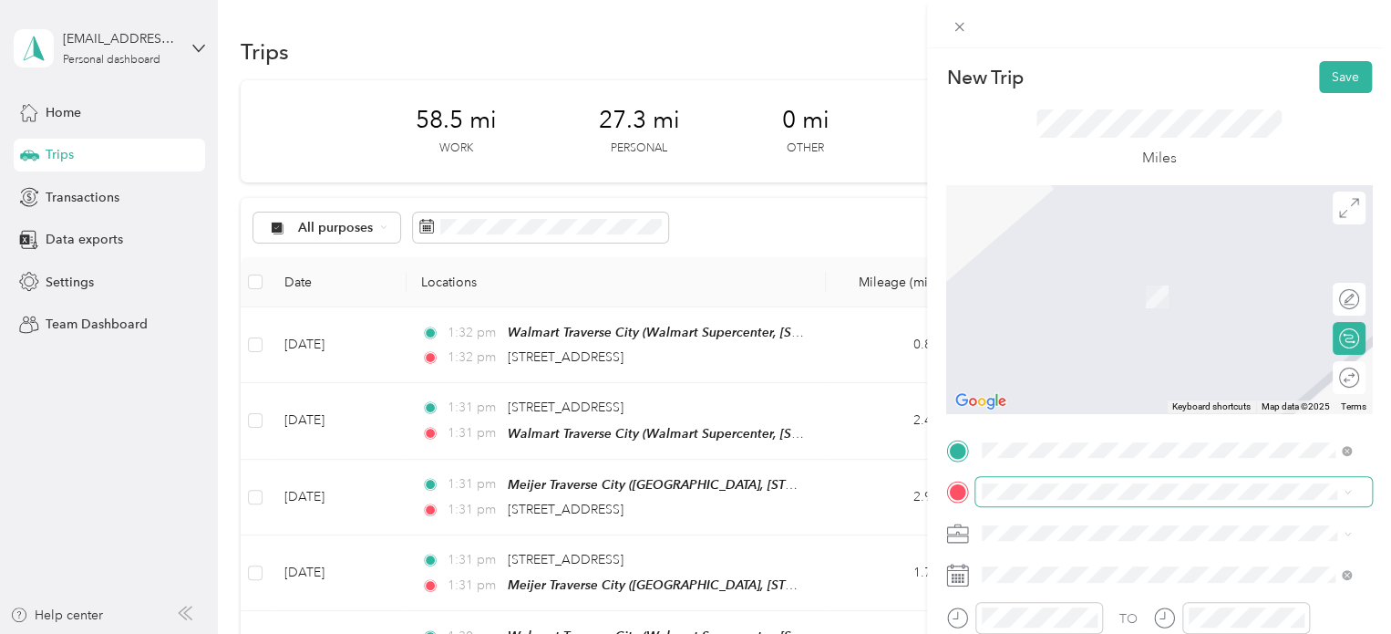
click at [1002, 502] on span at bounding box center [1174, 491] width 397 height 29
click at [1113, 290] on span "Walmart Supercenter, [STREET_ADDRESS] , 49684, [GEOGRAPHIC_DATA], [GEOGRAPHIC_D…" at bounding box center [1164, 311] width 295 height 54
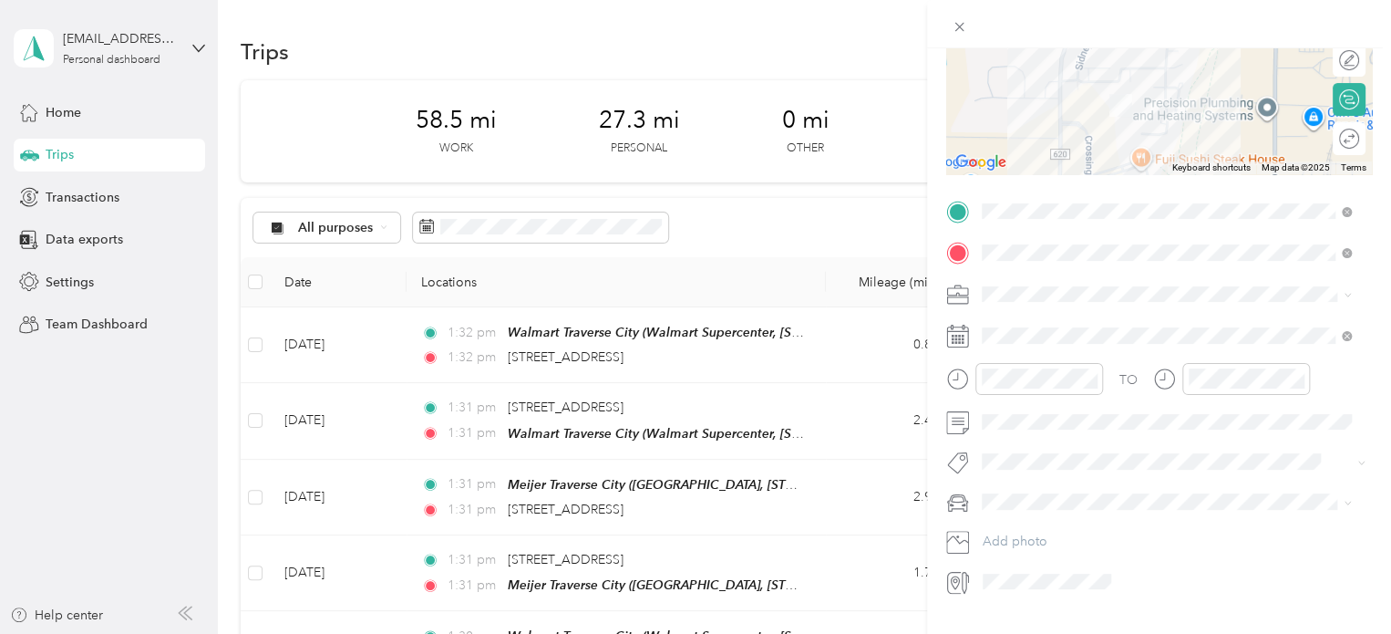
scroll to position [281, 0]
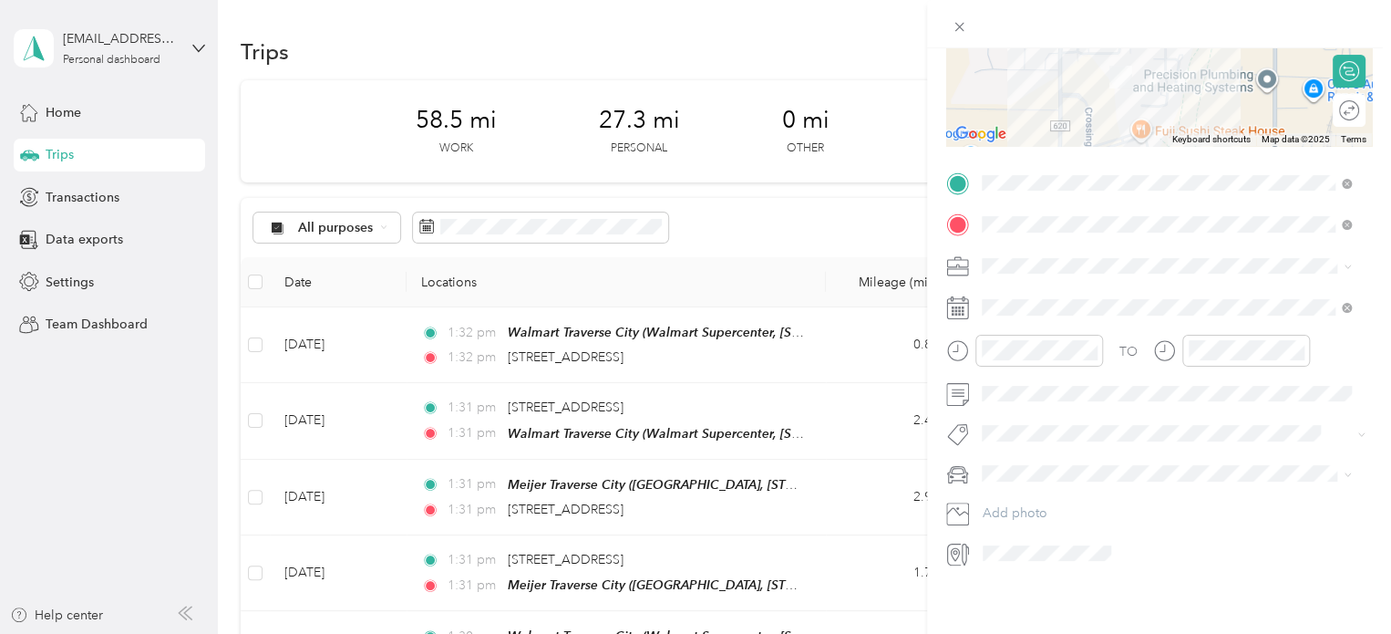
drag, startPoint x: 1002, startPoint y: 573, endPoint x: 1005, endPoint y: 562, distance: 11.3
click at [1003, 568] on div "New Trip Save This trip cannot be edited because it is either under review, app…" at bounding box center [1159, 365] width 464 height 634
click at [1058, 291] on div "TO Add photo" at bounding box center [1159, 368] width 426 height 399
drag, startPoint x: 1072, startPoint y: 278, endPoint x: 946, endPoint y: 284, distance: 126.0
click at [946, 293] on div at bounding box center [1159, 307] width 426 height 29
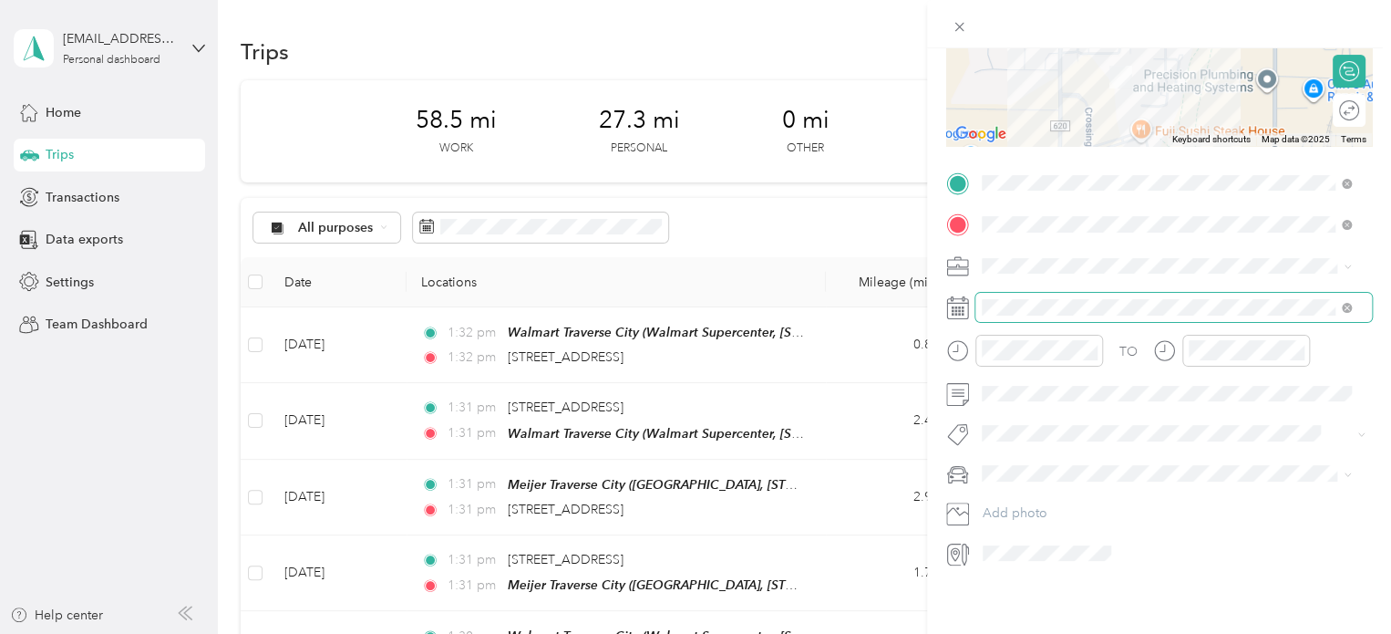
scroll to position [7, 0]
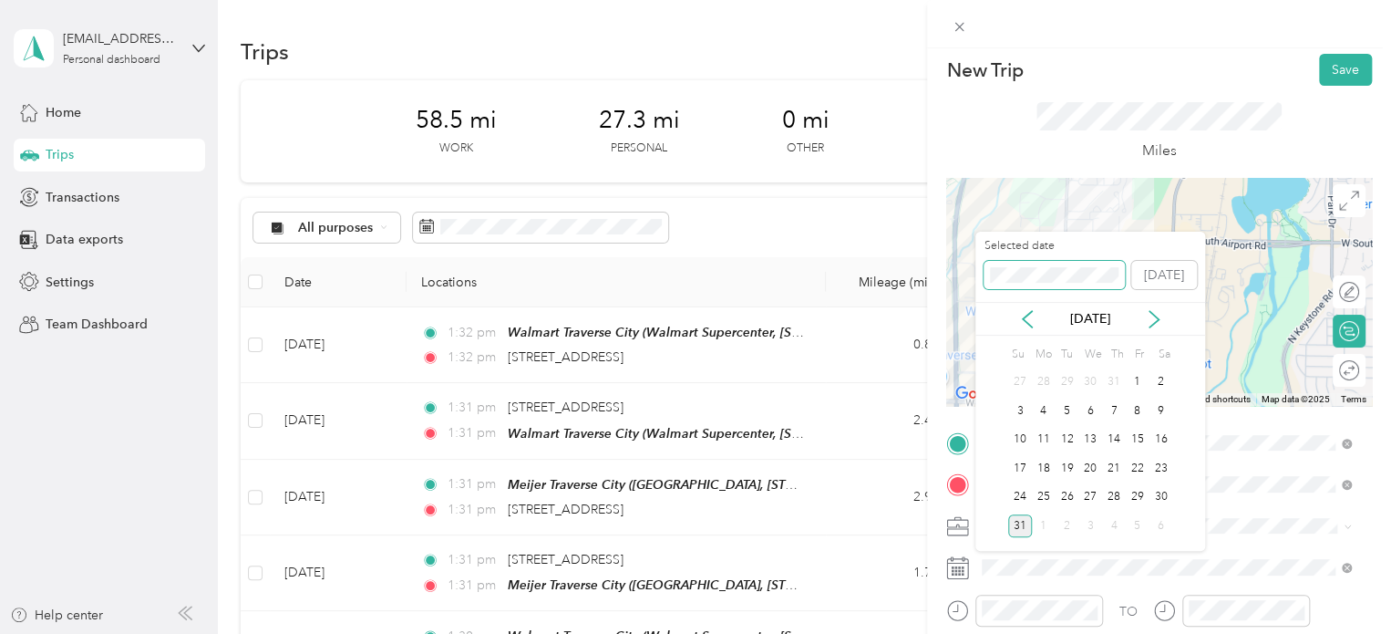
click at [952, 633] on div "New Trip Save This trip cannot be edited because it is either under review, app…" at bounding box center [691, 634] width 1382 height 0
click at [1153, 431] on div "18" at bounding box center [1161, 440] width 24 height 23
click at [948, 633] on div "New Trip Save This trip cannot be edited because it is either under review, app…" at bounding box center [691, 634] width 1382 height 0
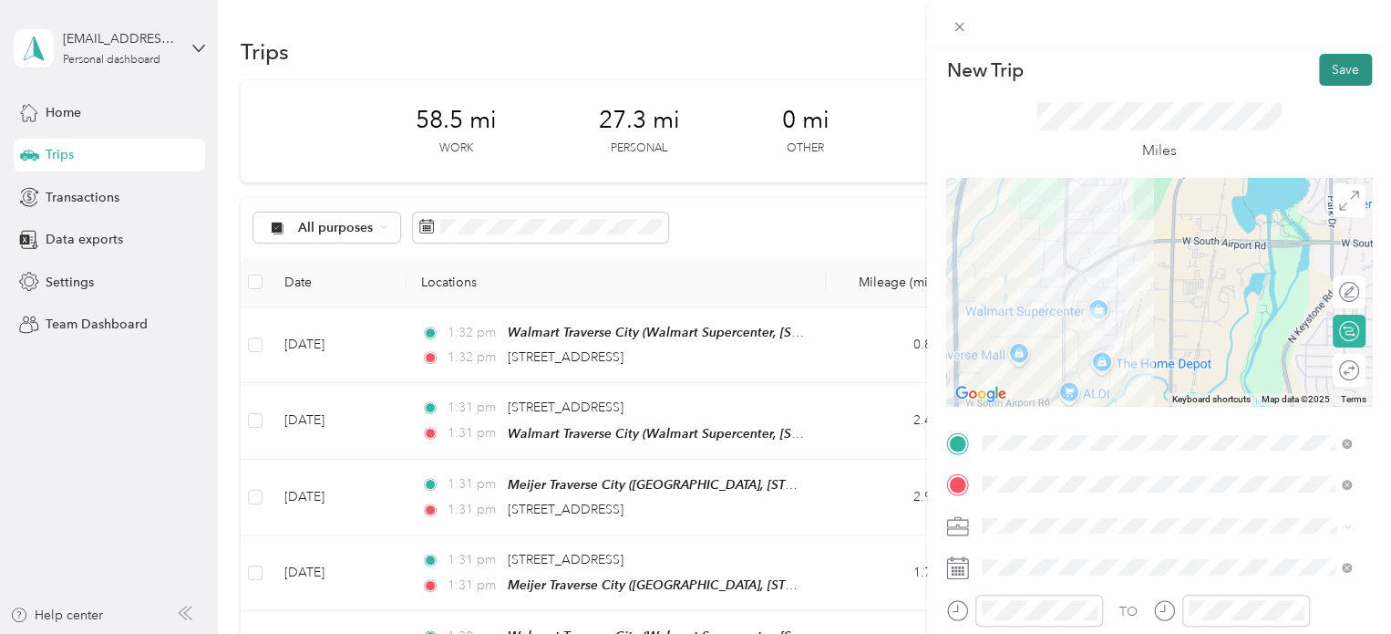
click at [1319, 75] on button "Save" at bounding box center [1345, 70] width 53 height 32
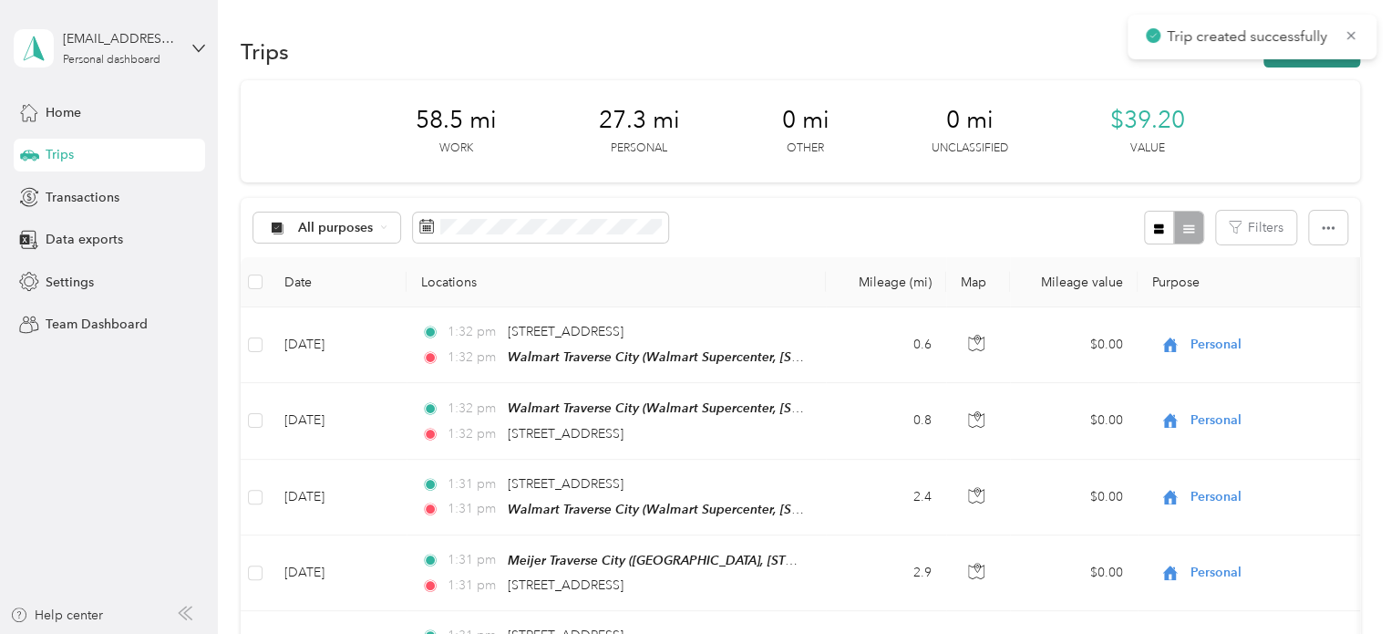
click at [1309, 63] on button "New trip" at bounding box center [1312, 52] width 97 height 32
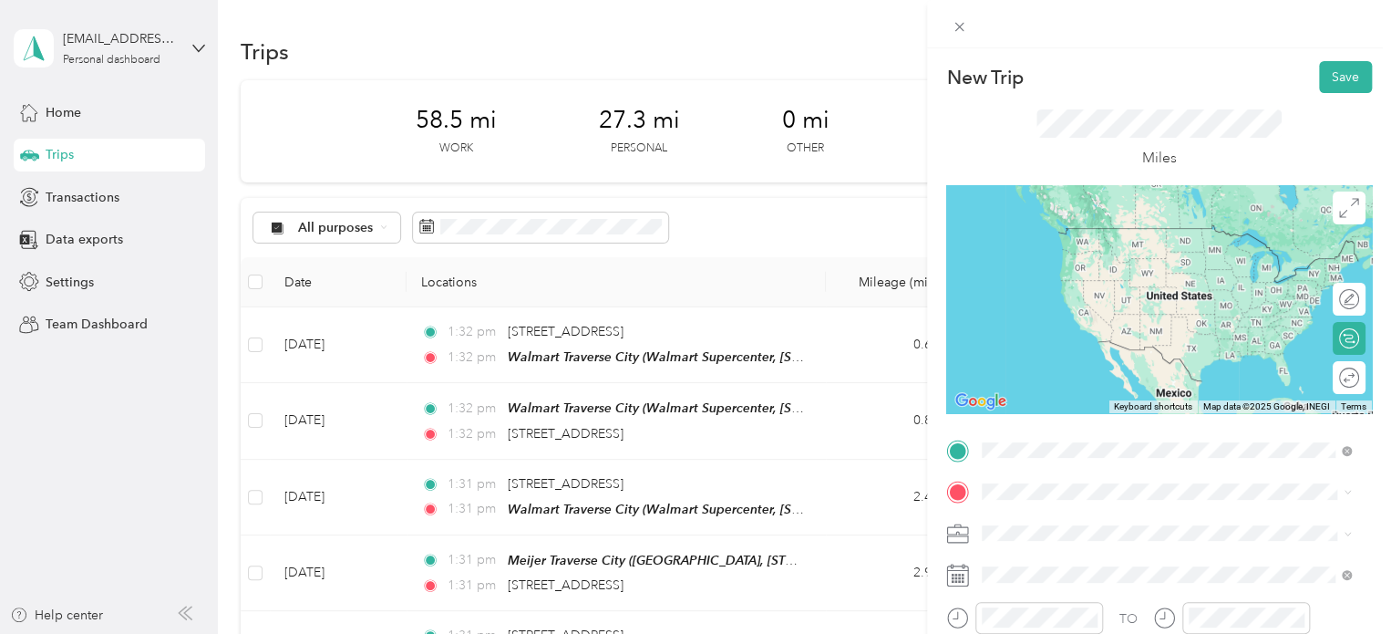
click at [1080, 339] on div "Walgreens [STREET_ADDRESS][GEOGRAPHIC_DATA], [STREET_ADDRESS] , 49686, [GEOGRAP…" at bounding box center [1181, 360] width 329 height 77
click at [1048, 269] on span "Walmart Supercenter, [STREET_ADDRESS] , 49684, [GEOGRAPHIC_DATA], [GEOGRAPHIC_D…" at bounding box center [1164, 274] width 295 height 54
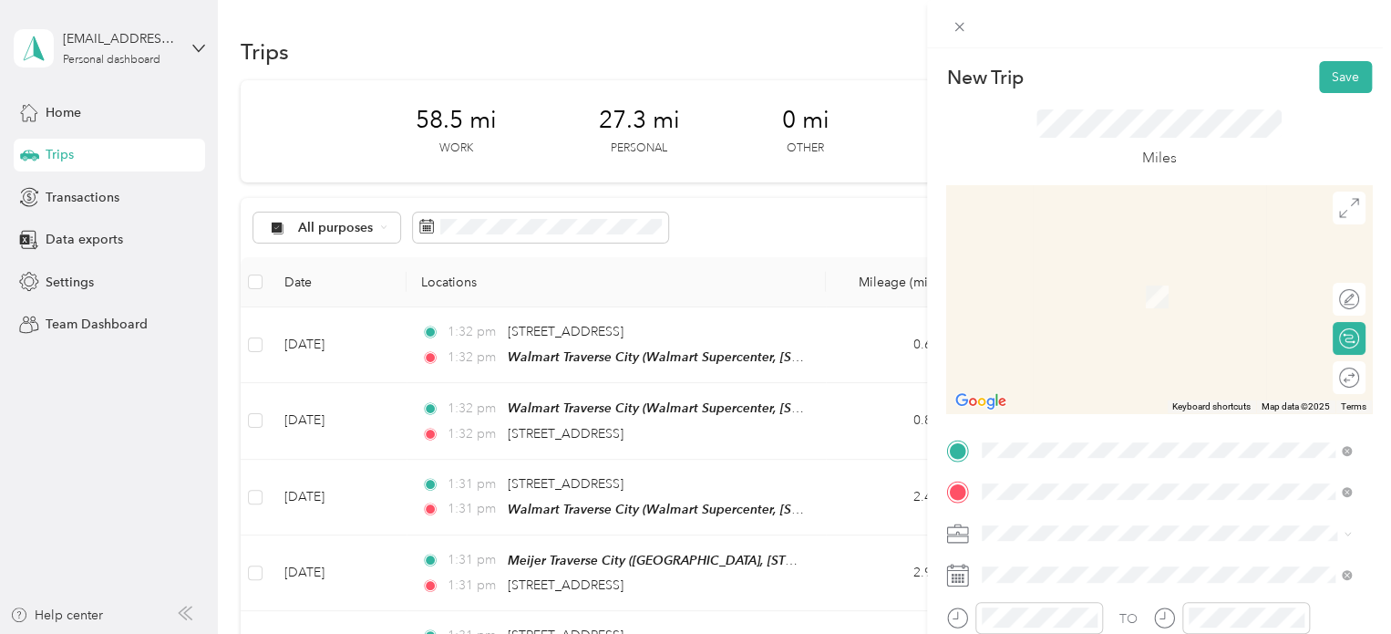
click at [1050, 276] on span "[STREET_ADDRESS][US_STATE]" at bounding box center [1108, 270] width 182 height 16
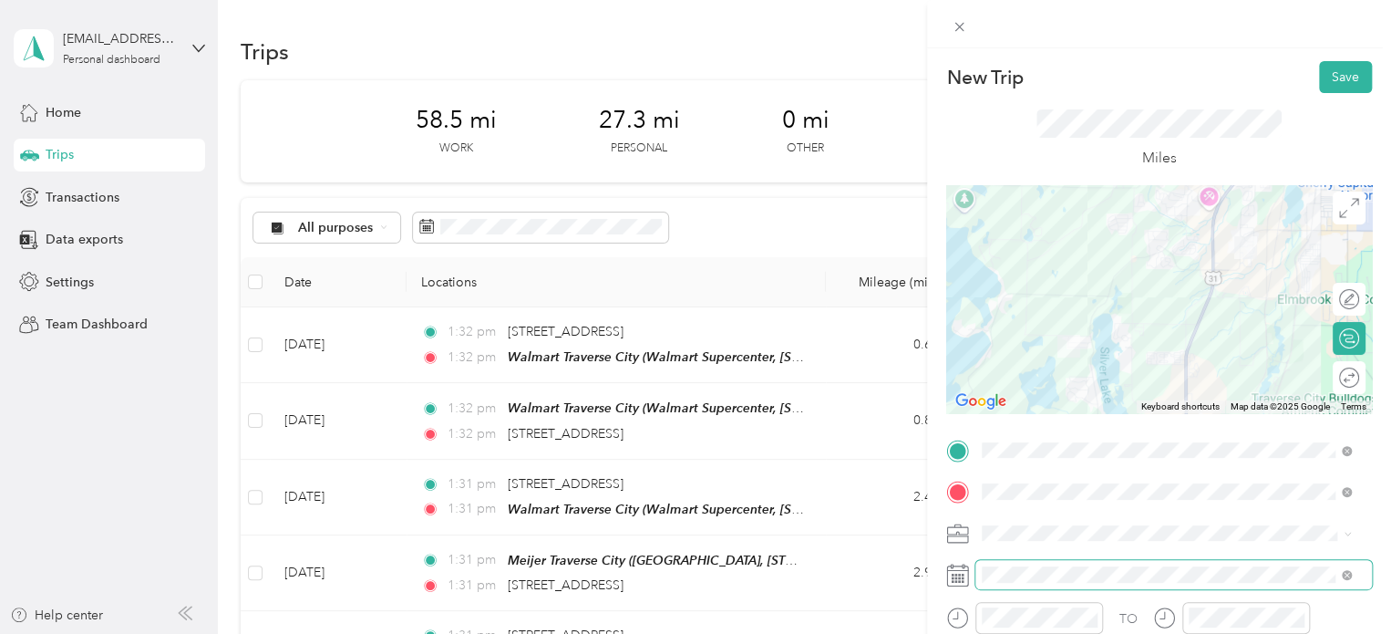
click at [1032, 583] on span at bounding box center [1174, 574] width 397 height 29
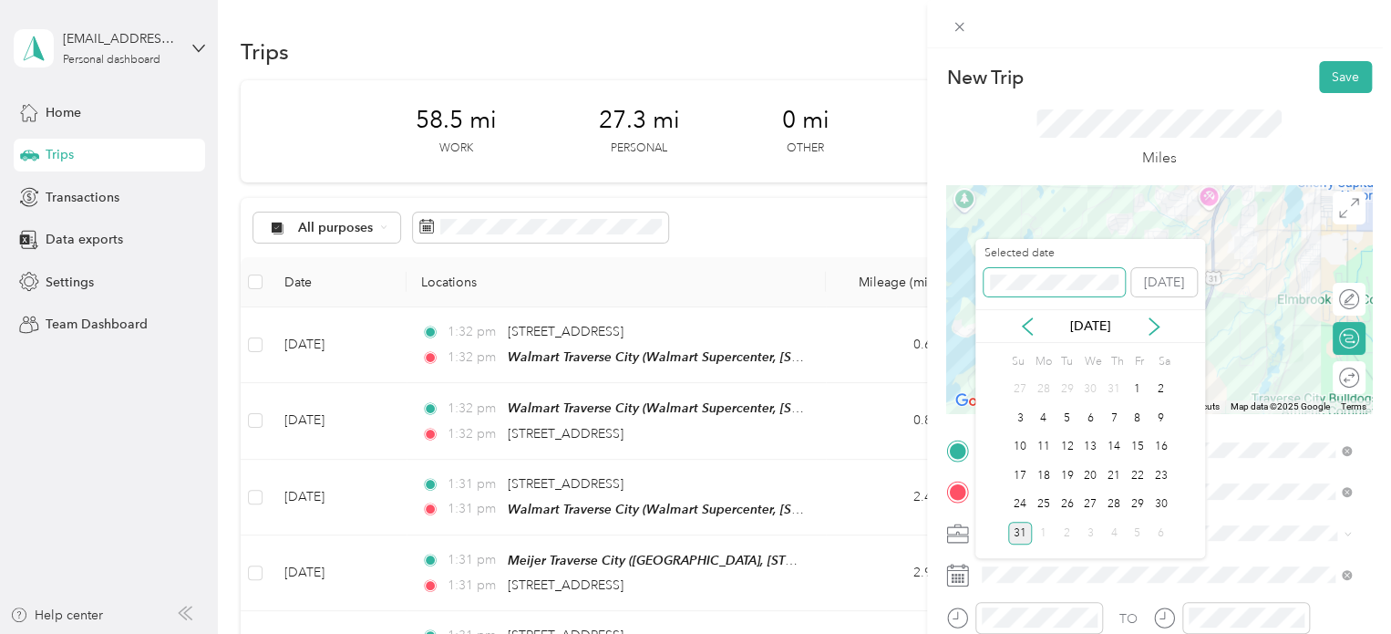
click at [934, 633] on div "New Trip Save This trip cannot be edited because it is either under review, app…" at bounding box center [691, 634] width 1382 height 0
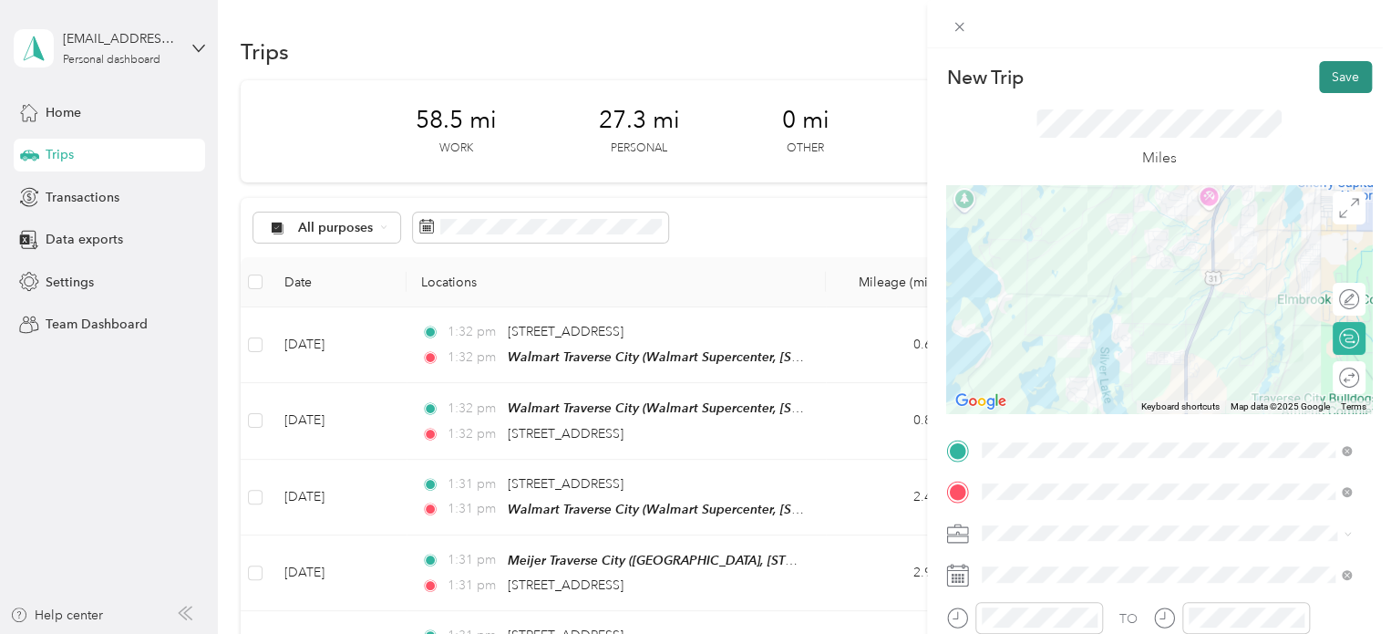
click at [1326, 79] on button "Save" at bounding box center [1345, 77] width 53 height 32
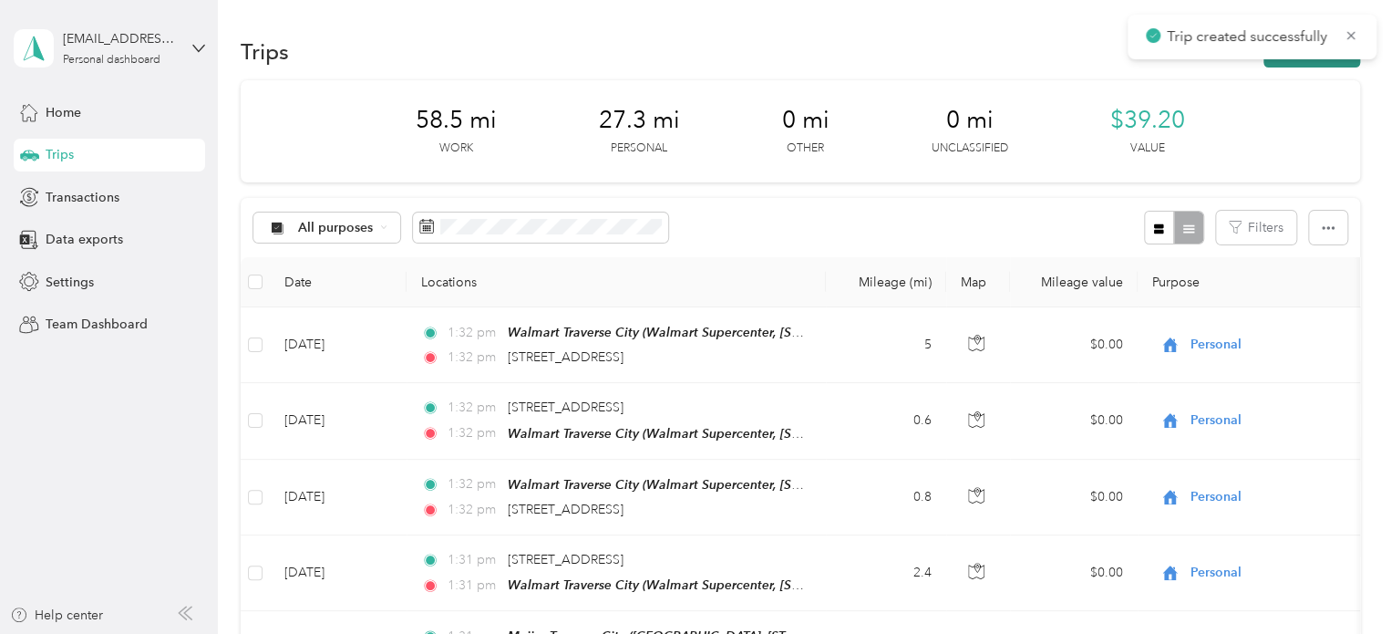
click at [1313, 63] on button "New trip" at bounding box center [1312, 52] width 97 height 32
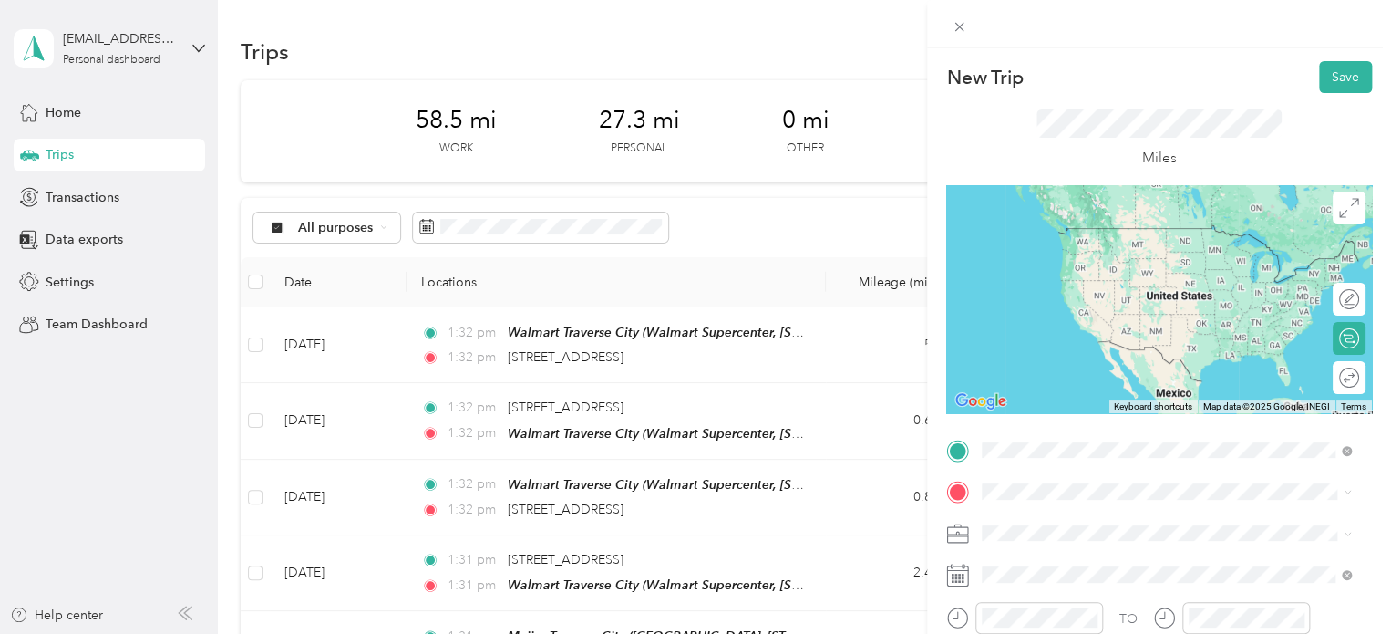
click at [1102, 234] on span "[STREET_ADDRESS][US_STATE]" at bounding box center [1108, 228] width 182 height 16
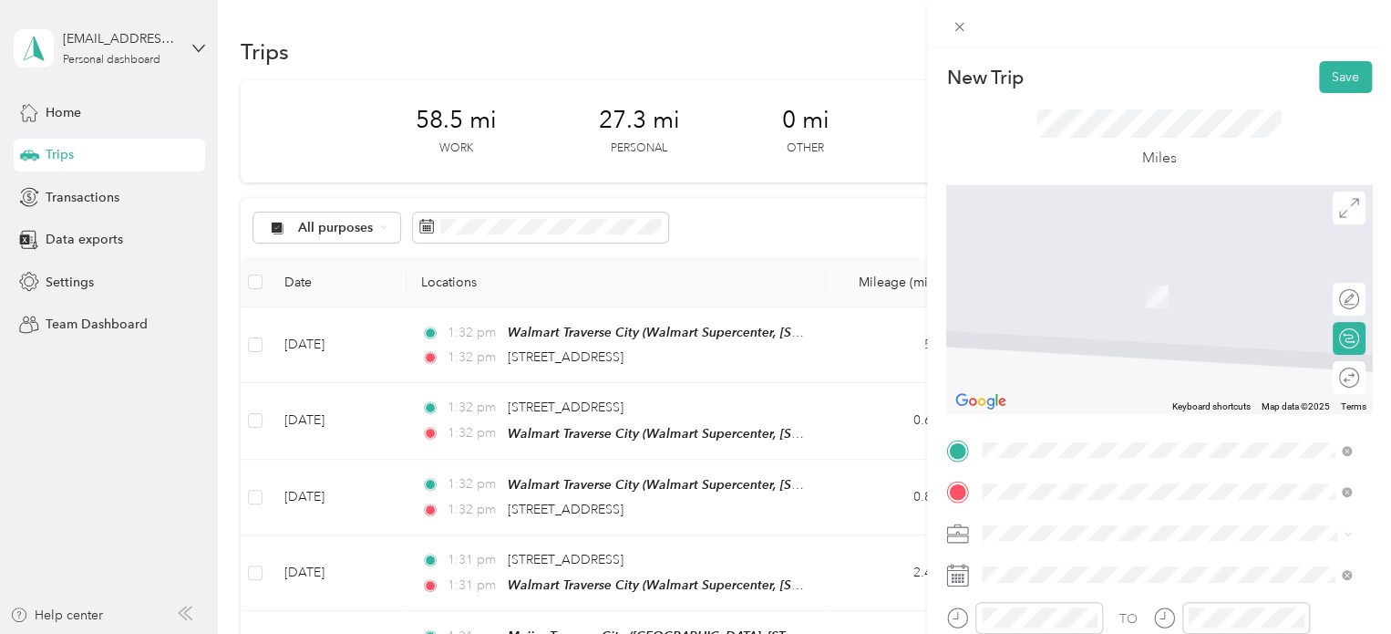
click at [1054, 442] on li "Home [PERSON_NAME] [STREET_ADDRESS][PERSON_NAME][PERSON_NAME] , [GEOGRAPHIC_DAT…" at bounding box center [1167, 421] width 382 height 96
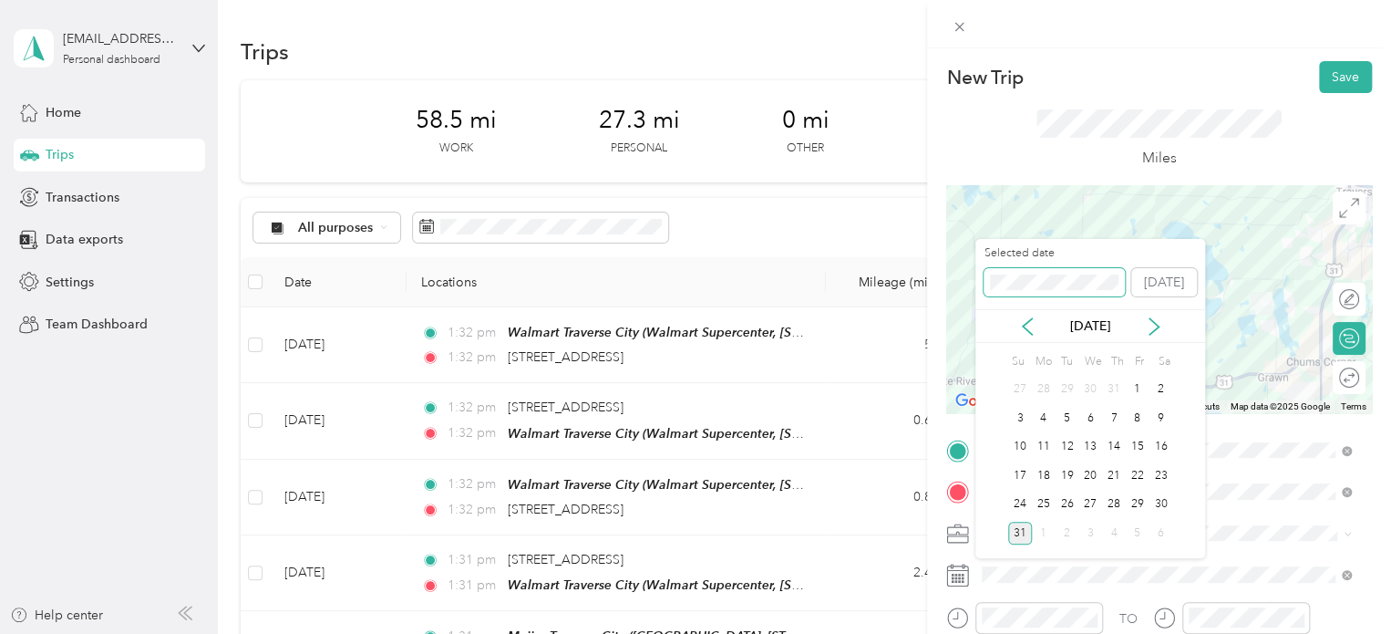
click at [952, 633] on div "New Trip Save This trip cannot be edited because it is either under review, app…" at bounding box center [691, 634] width 1382 height 0
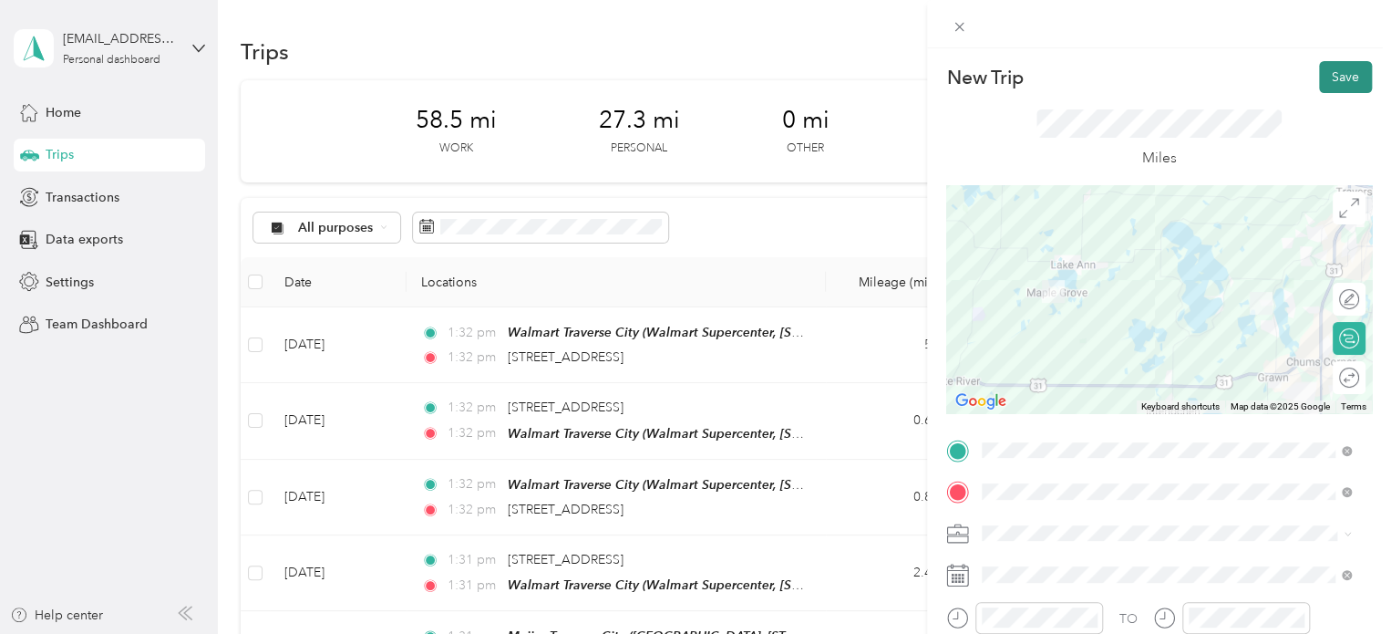
click at [1320, 75] on button "Save" at bounding box center [1345, 77] width 53 height 32
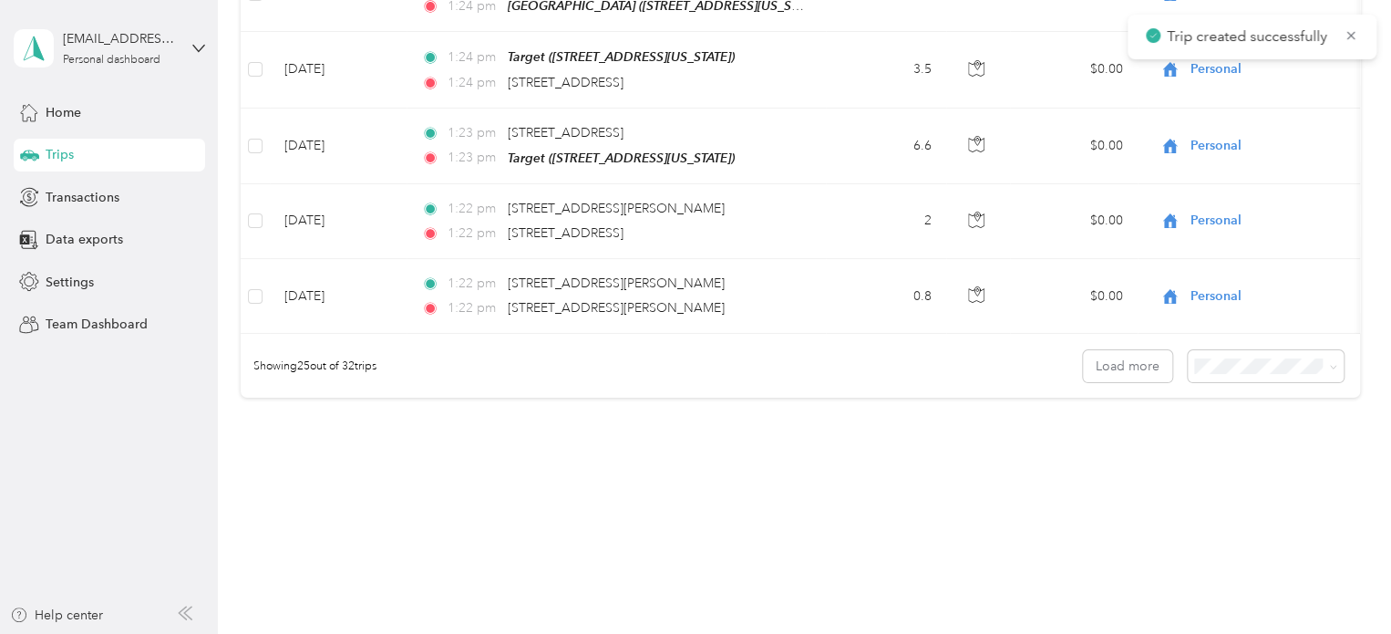
scroll to position [1873, 0]
click at [1195, 422] on li "50 per load" at bounding box center [1262, 415] width 156 height 32
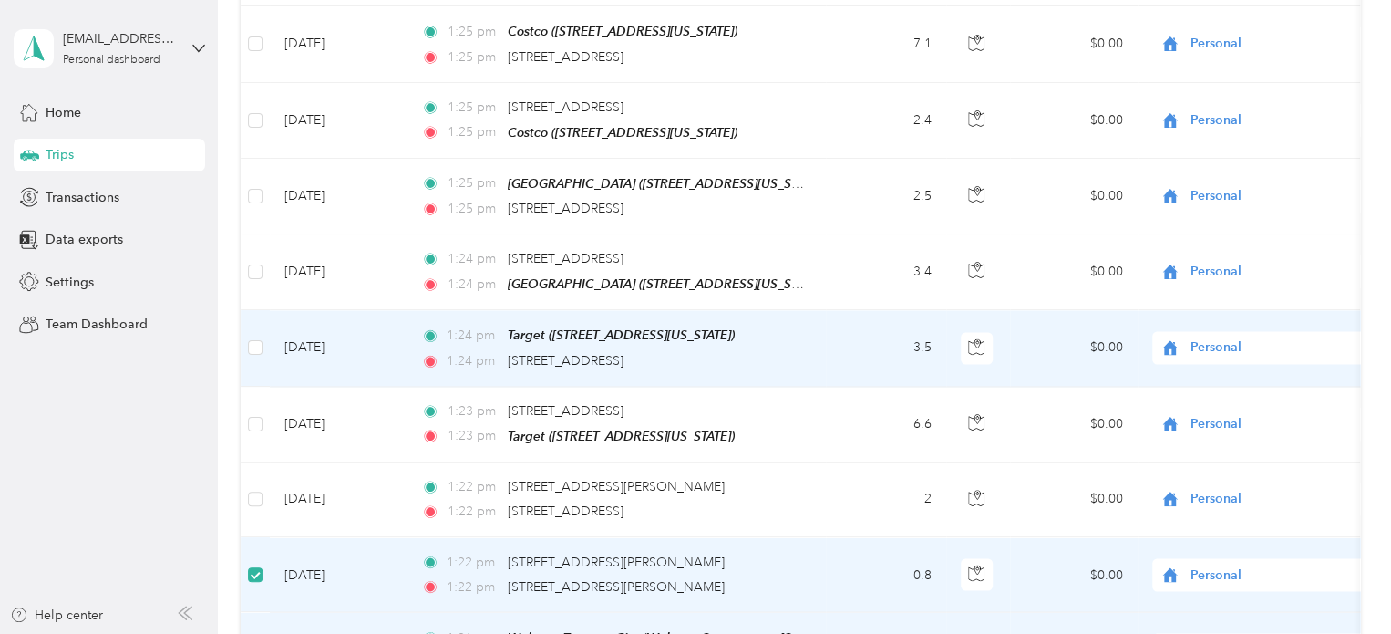
scroll to position [1575, 0]
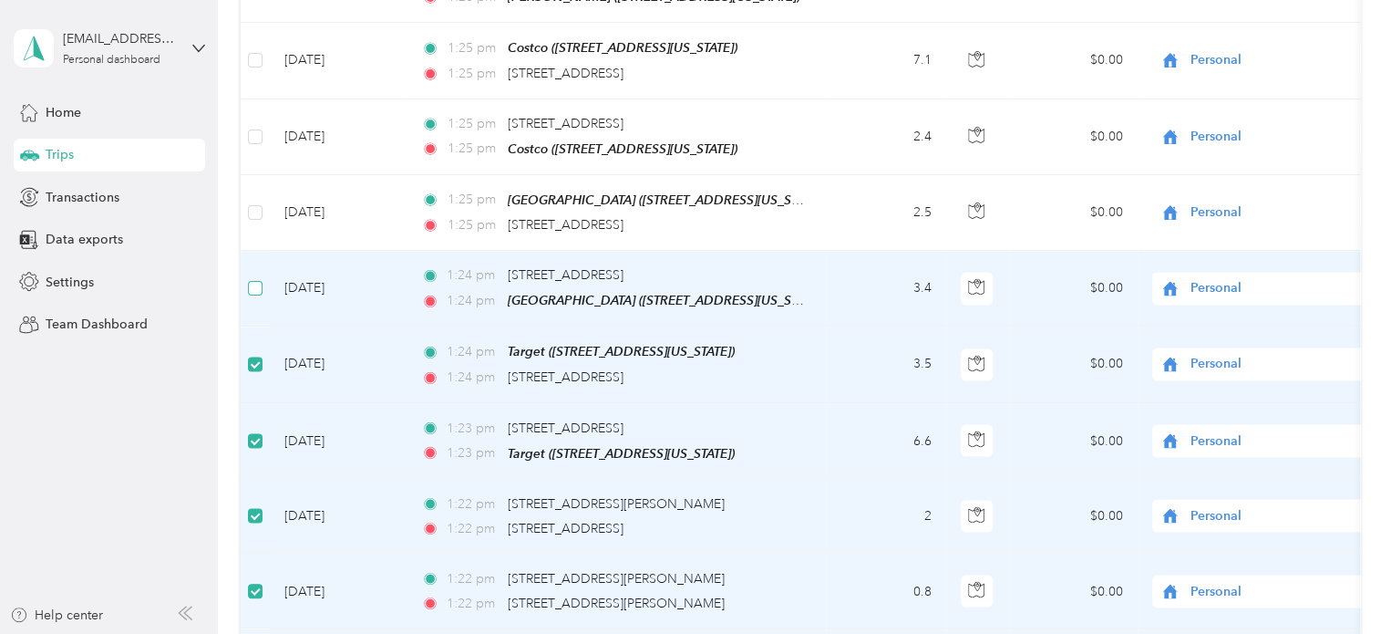
click at [255, 278] on label at bounding box center [255, 288] width 15 height 20
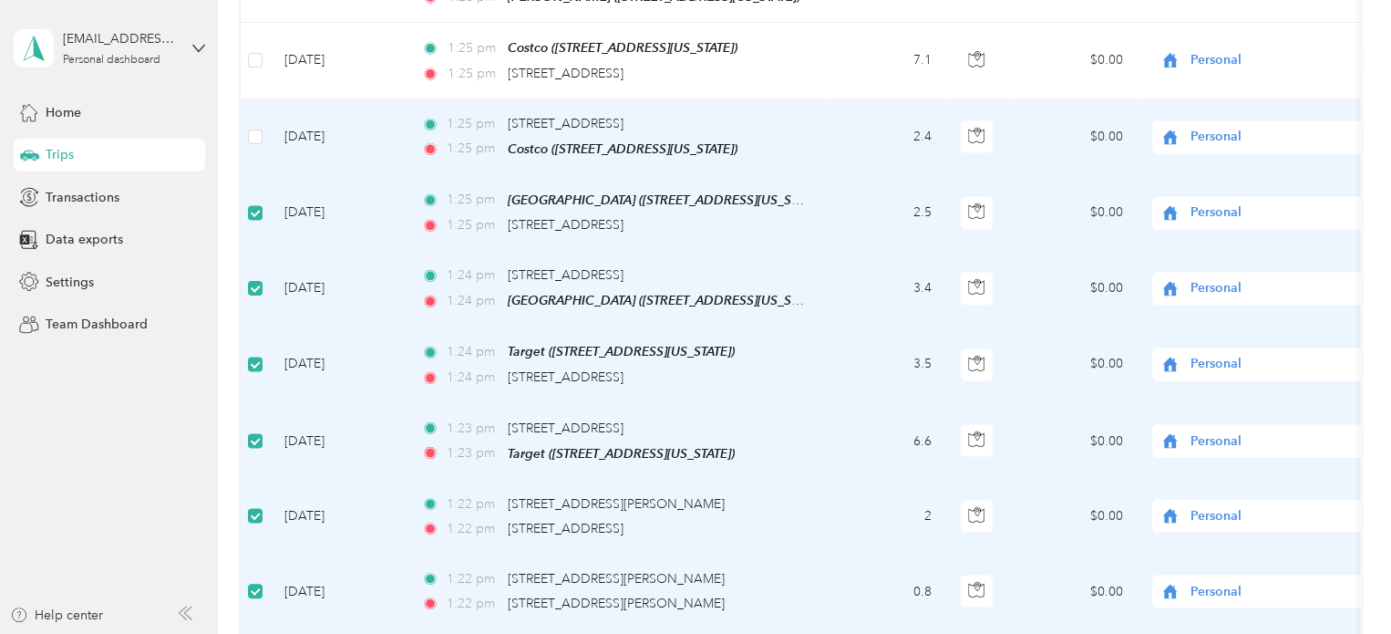
drag, startPoint x: 263, startPoint y: 105, endPoint x: 263, endPoint y: 92, distance: 12.8
click at [263, 104] on td at bounding box center [255, 137] width 29 height 76
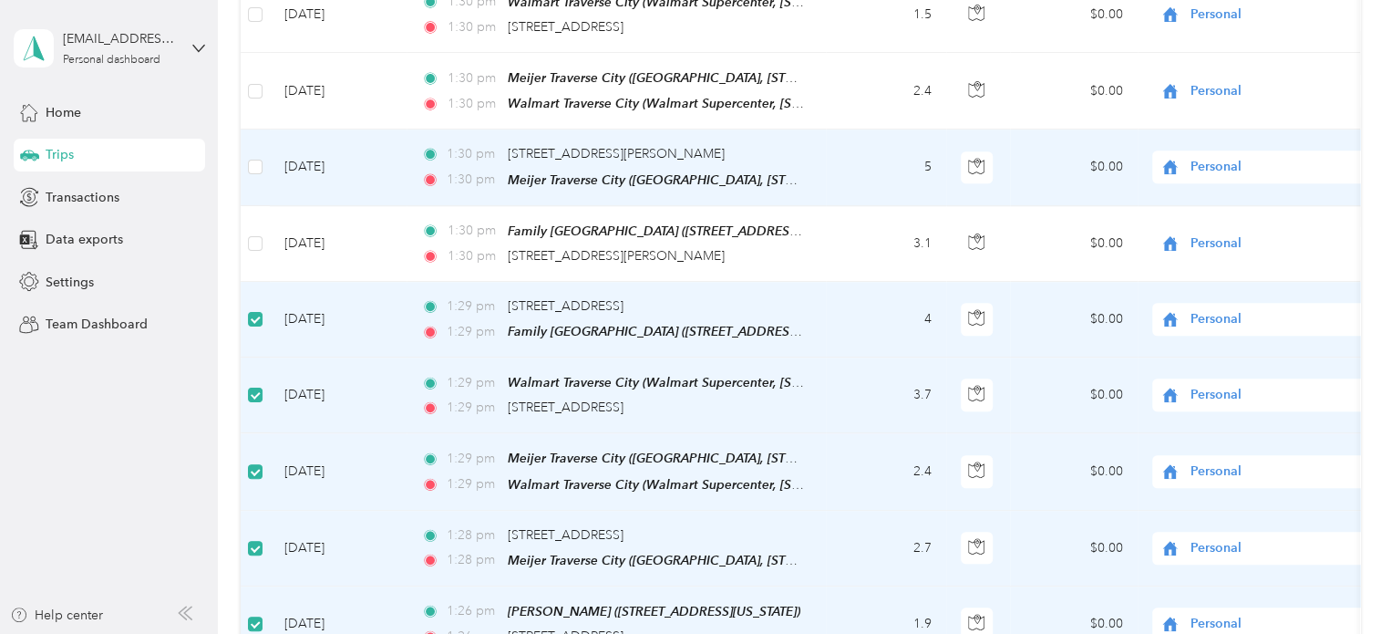
scroll to position [845, 0]
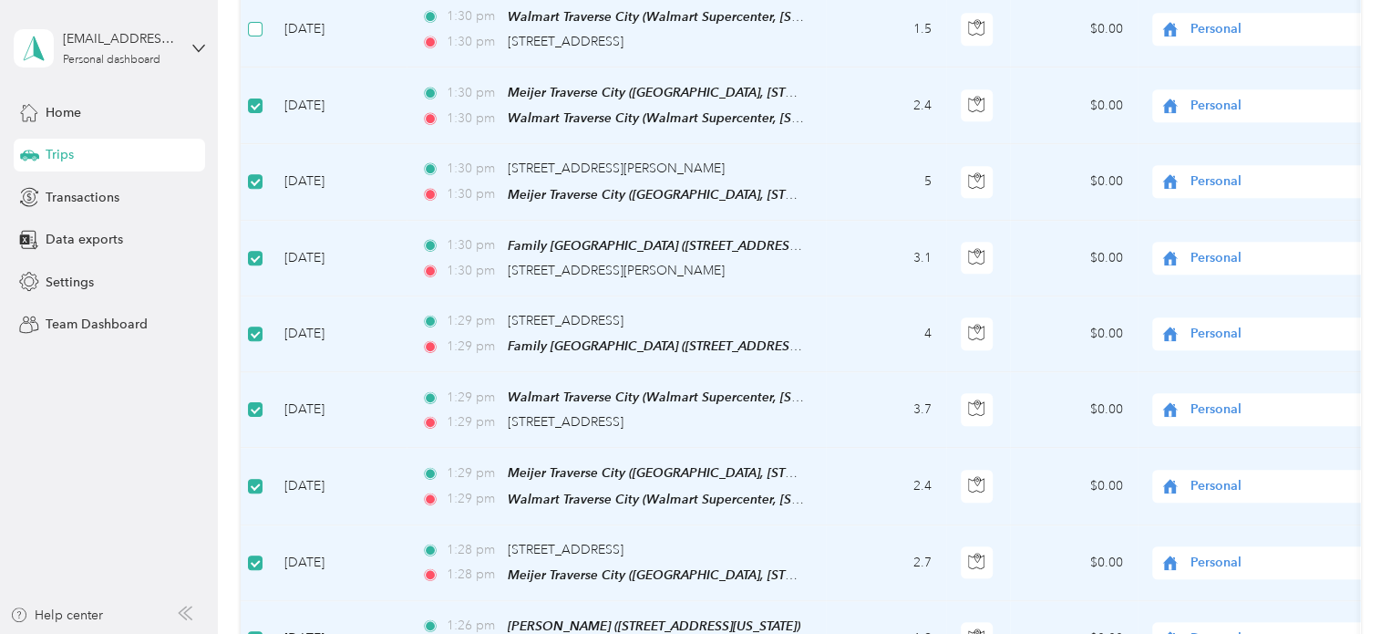
click at [260, 19] on label at bounding box center [255, 29] width 15 height 20
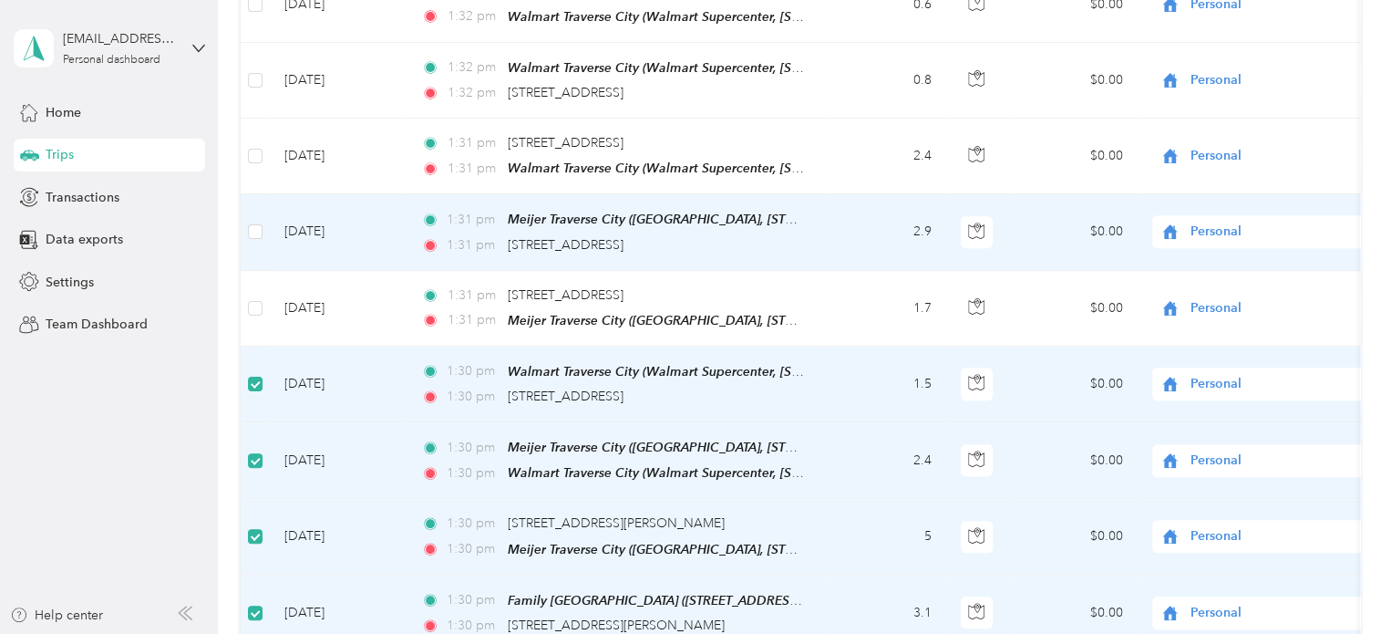
scroll to position [481, 0]
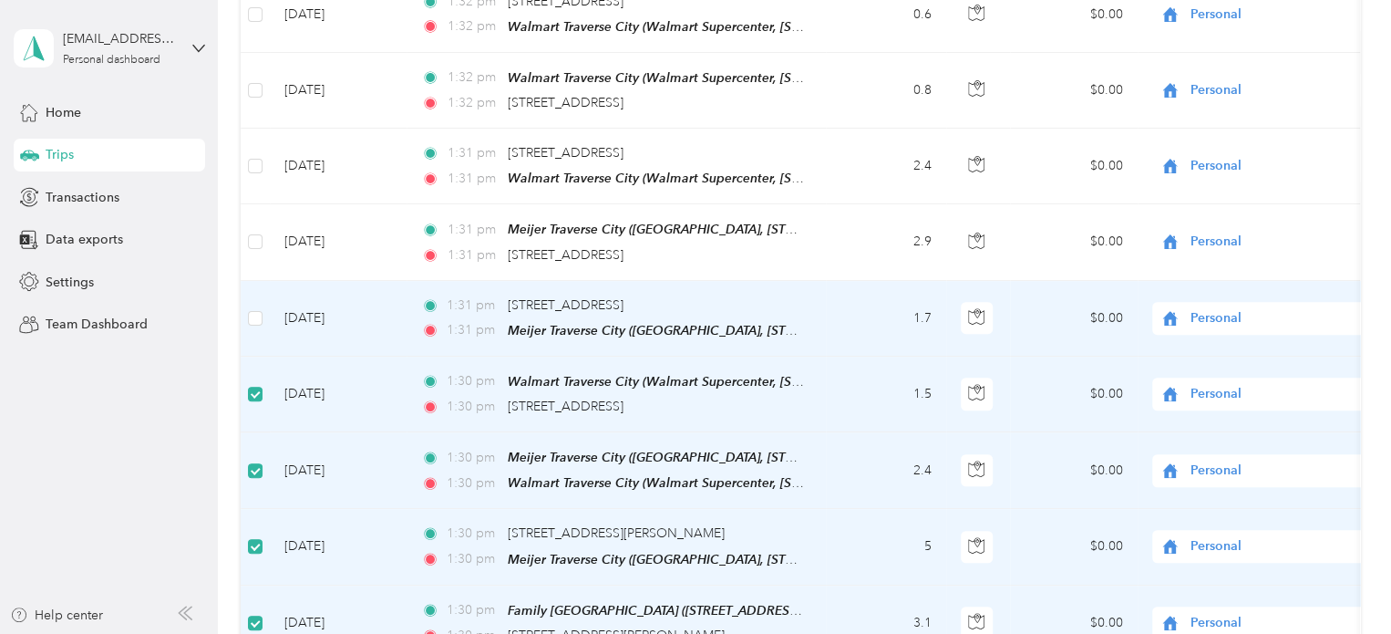
click at [263, 308] on td at bounding box center [255, 319] width 29 height 76
click at [256, 320] on label at bounding box center [255, 318] width 15 height 20
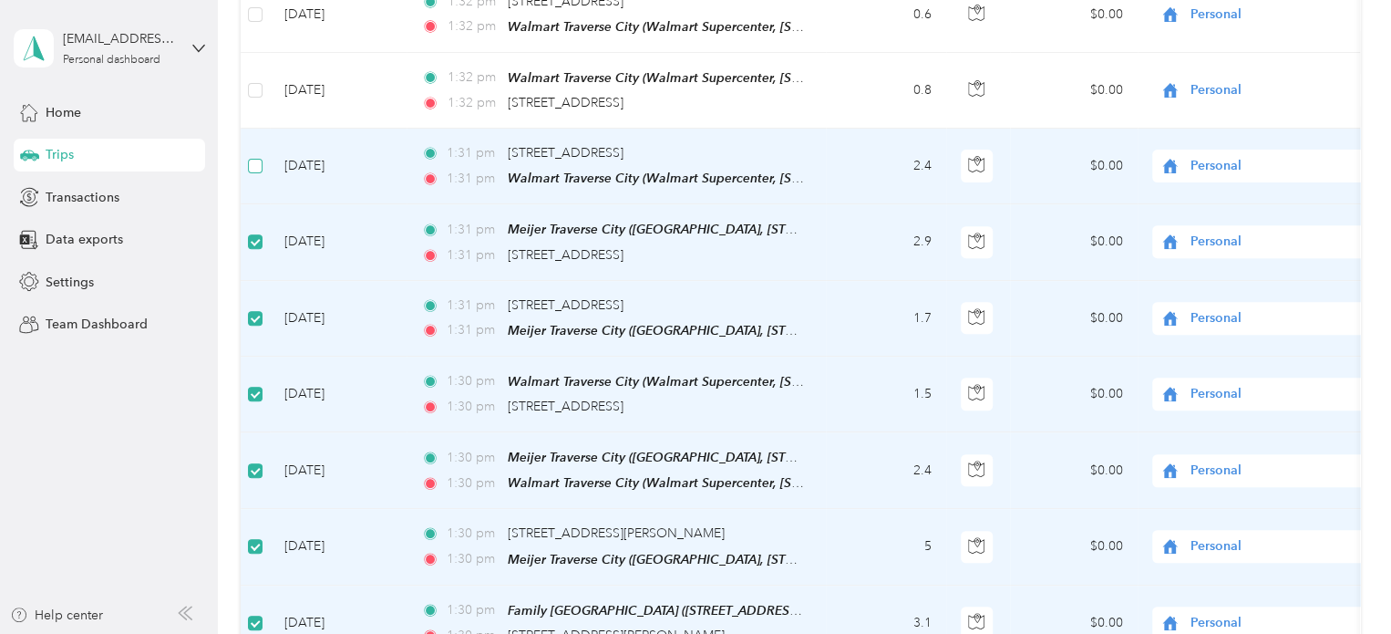
click at [252, 170] on label at bounding box center [255, 166] width 15 height 20
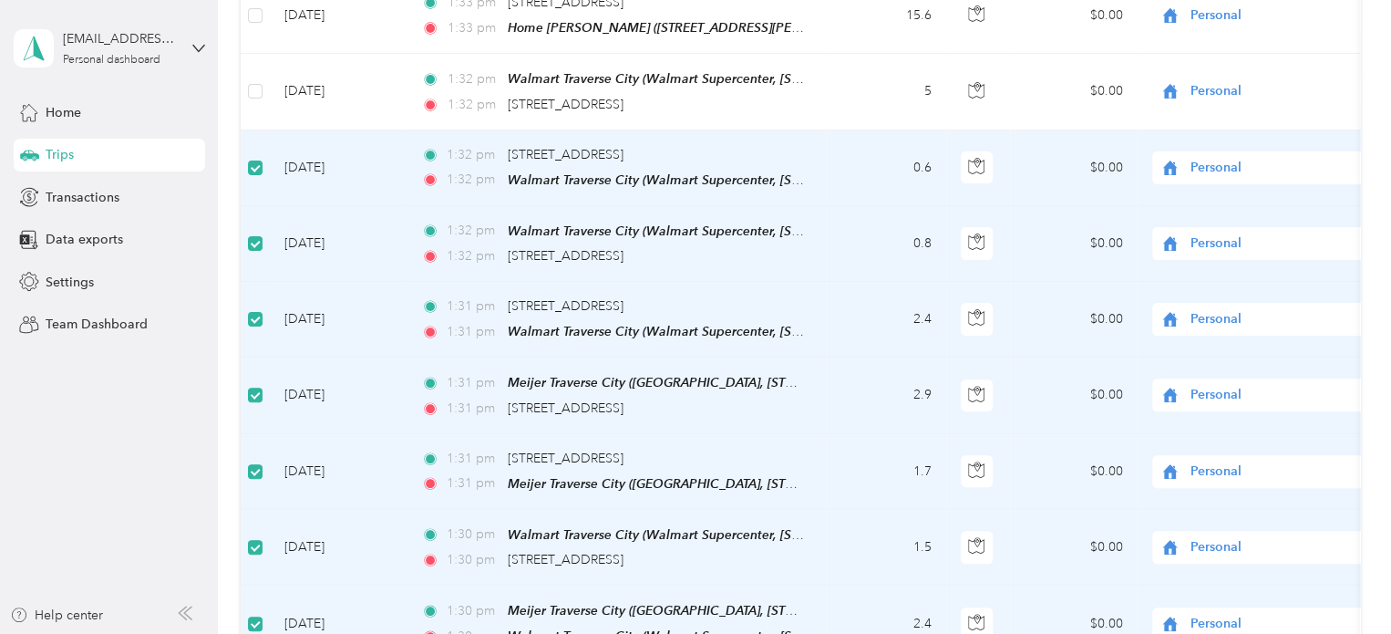
scroll to position [298, 0]
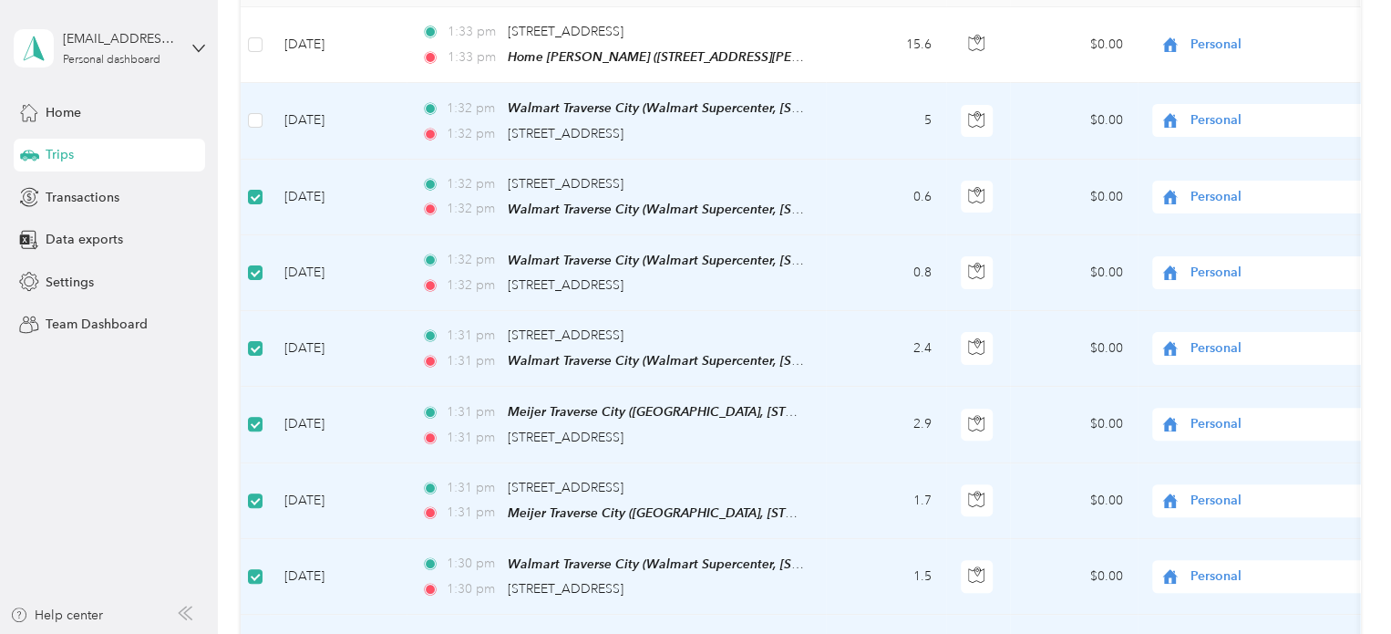
click at [253, 106] on td at bounding box center [255, 121] width 29 height 76
click at [244, 127] on td at bounding box center [255, 121] width 29 height 76
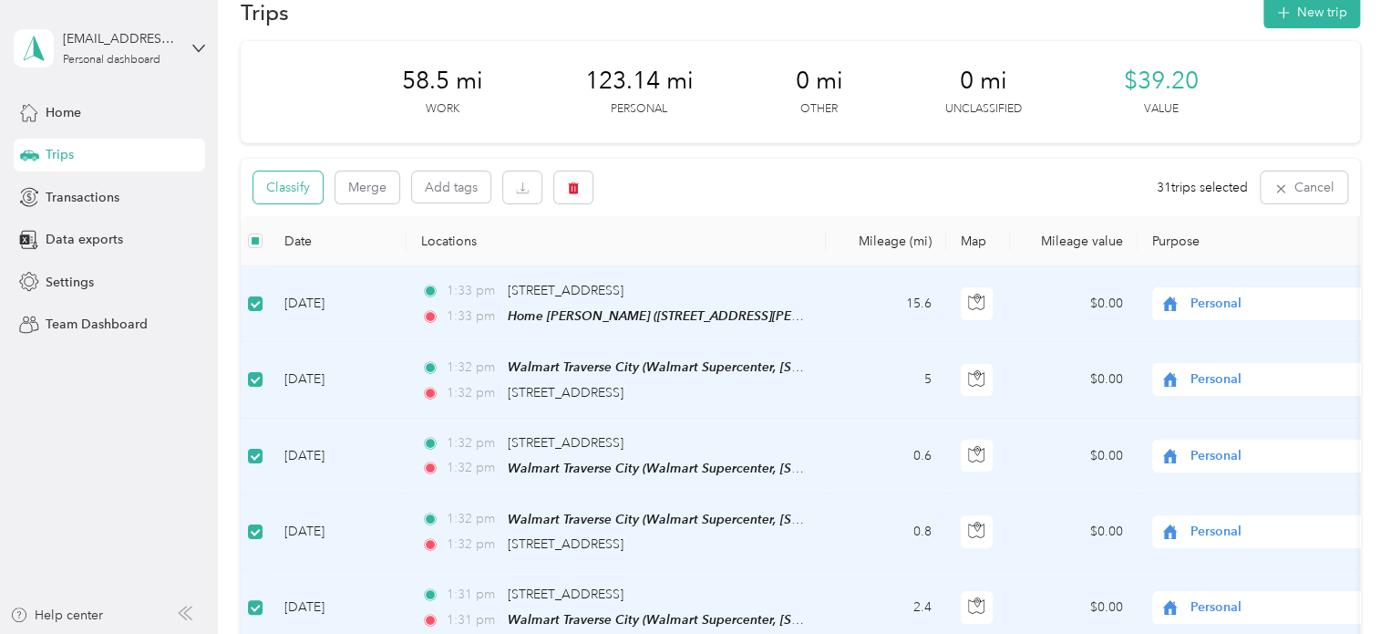
scroll to position [25, 0]
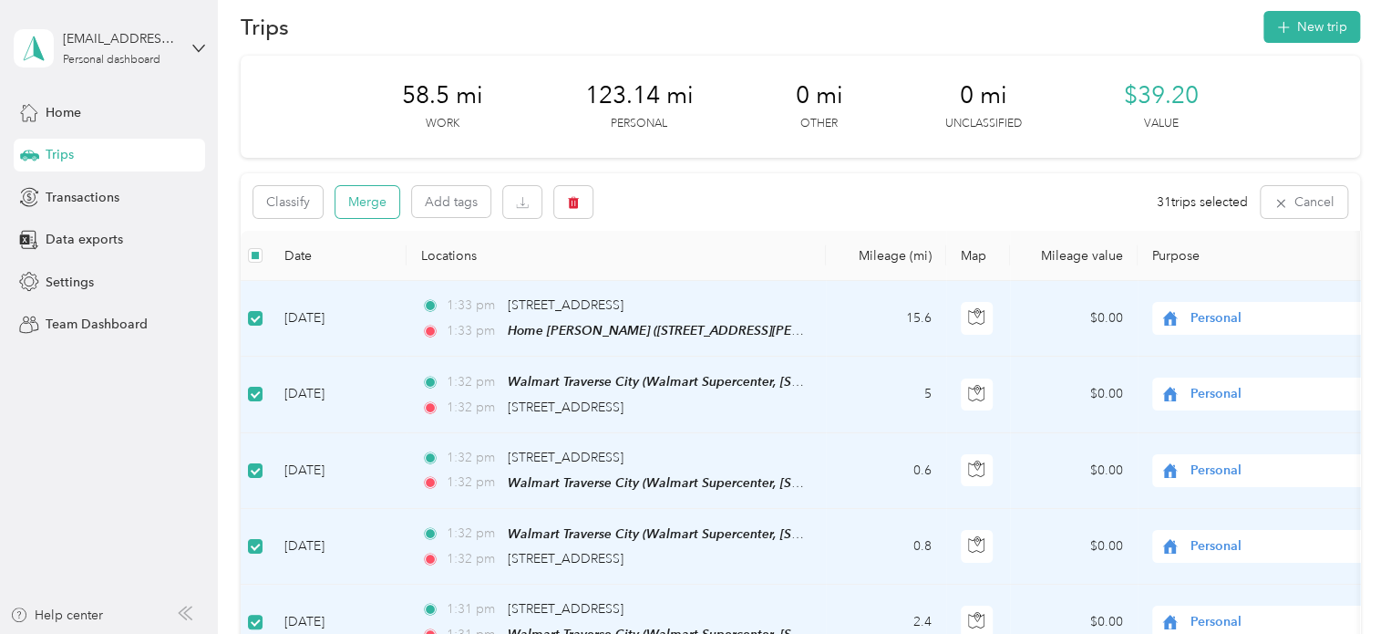
click at [375, 207] on button "Merge" at bounding box center [368, 202] width 64 height 32
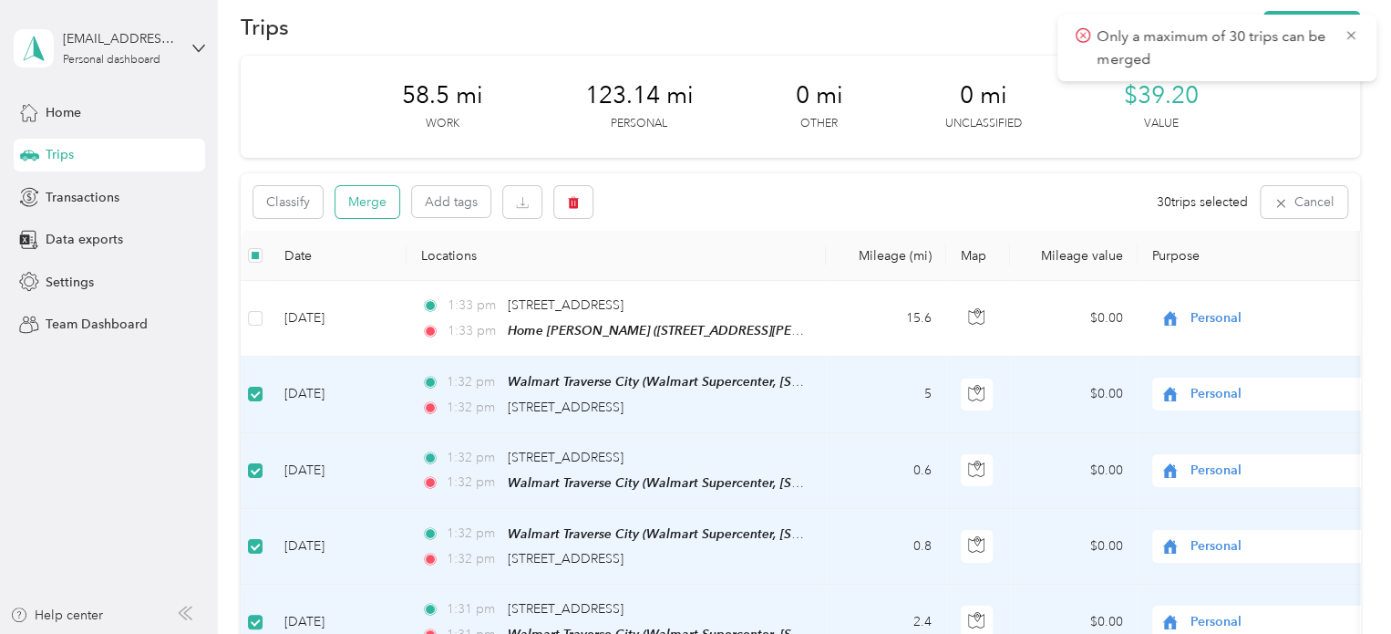
click at [366, 202] on button "Merge" at bounding box center [368, 202] width 64 height 32
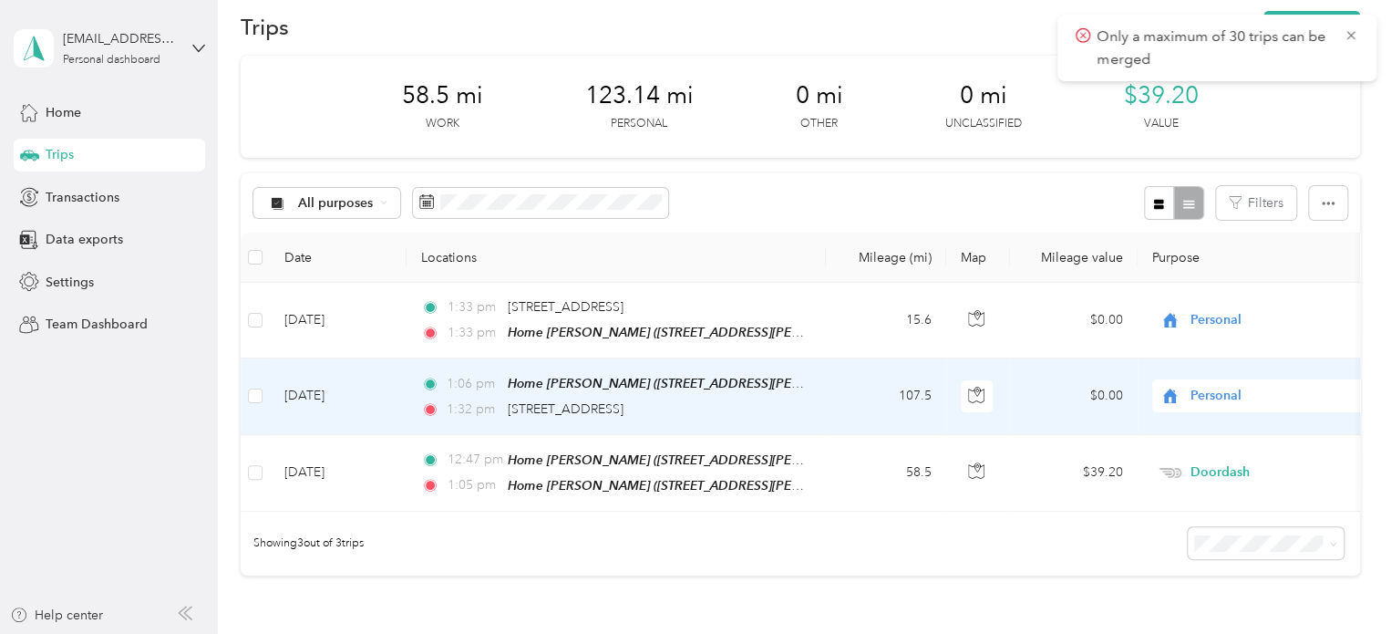
click at [1196, 392] on span "Personal" at bounding box center [1274, 396] width 167 height 20
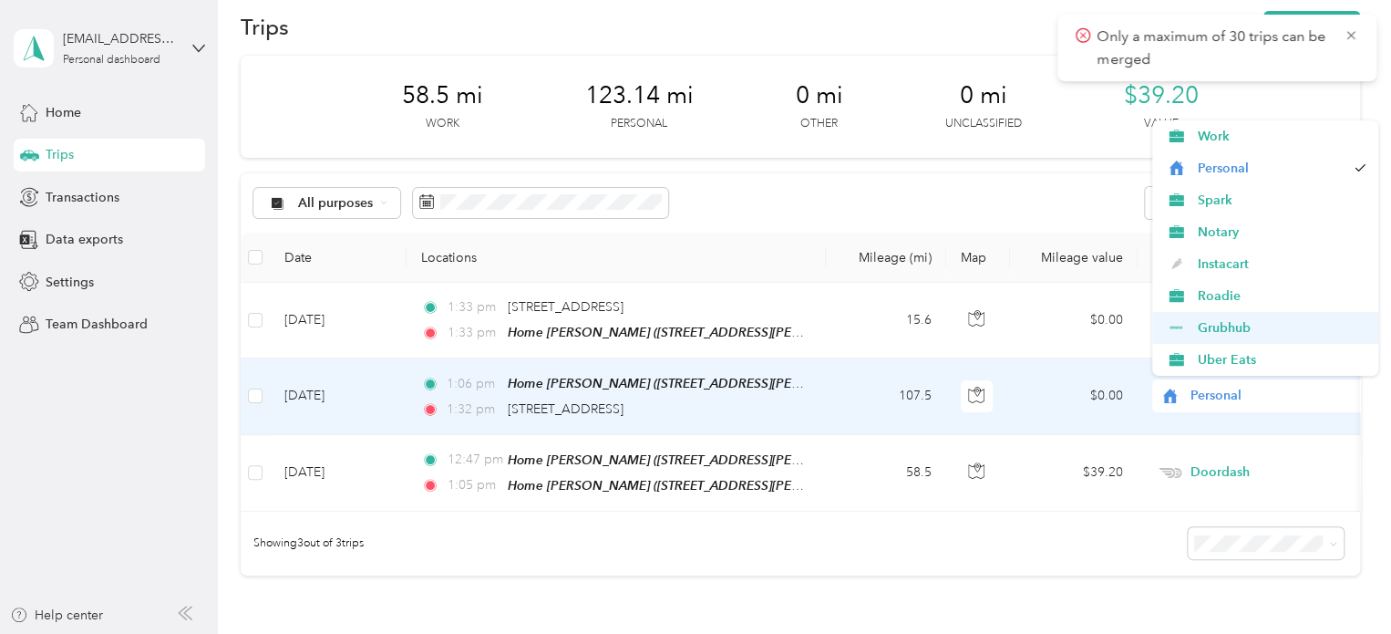
scroll to position [91, 0]
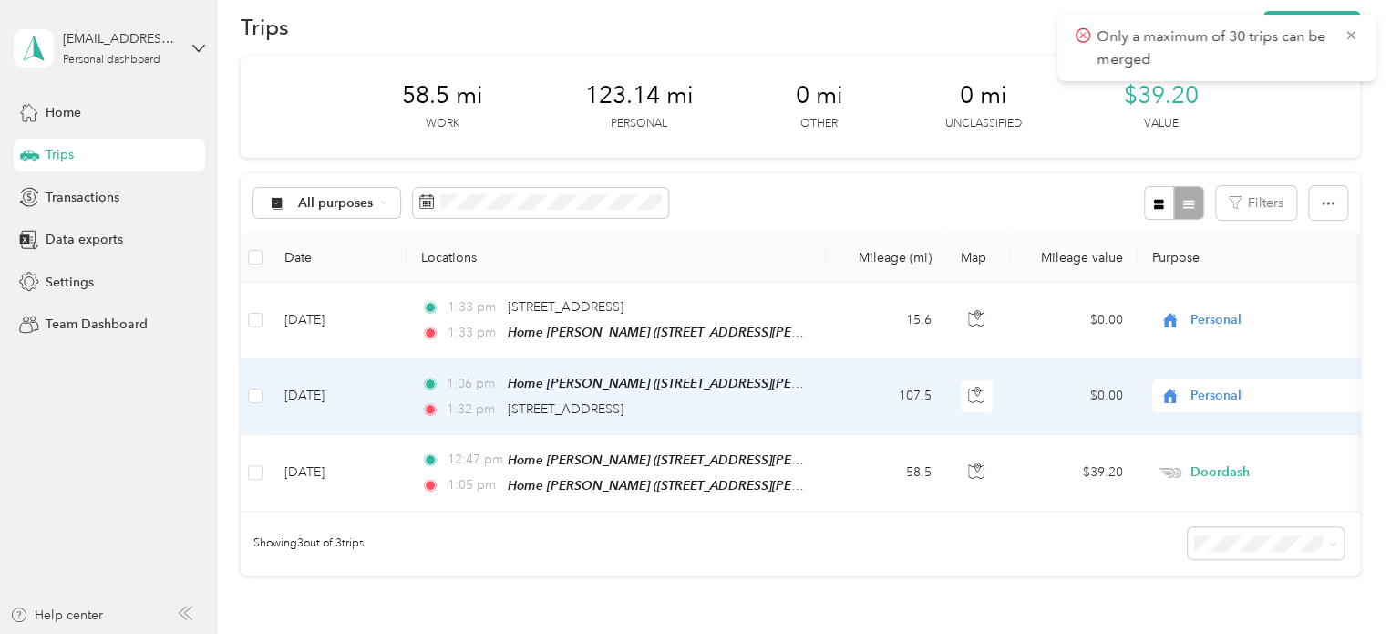
click at [1215, 302] on span "Doordash" at bounding box center [1281, 294] width 169 height 19
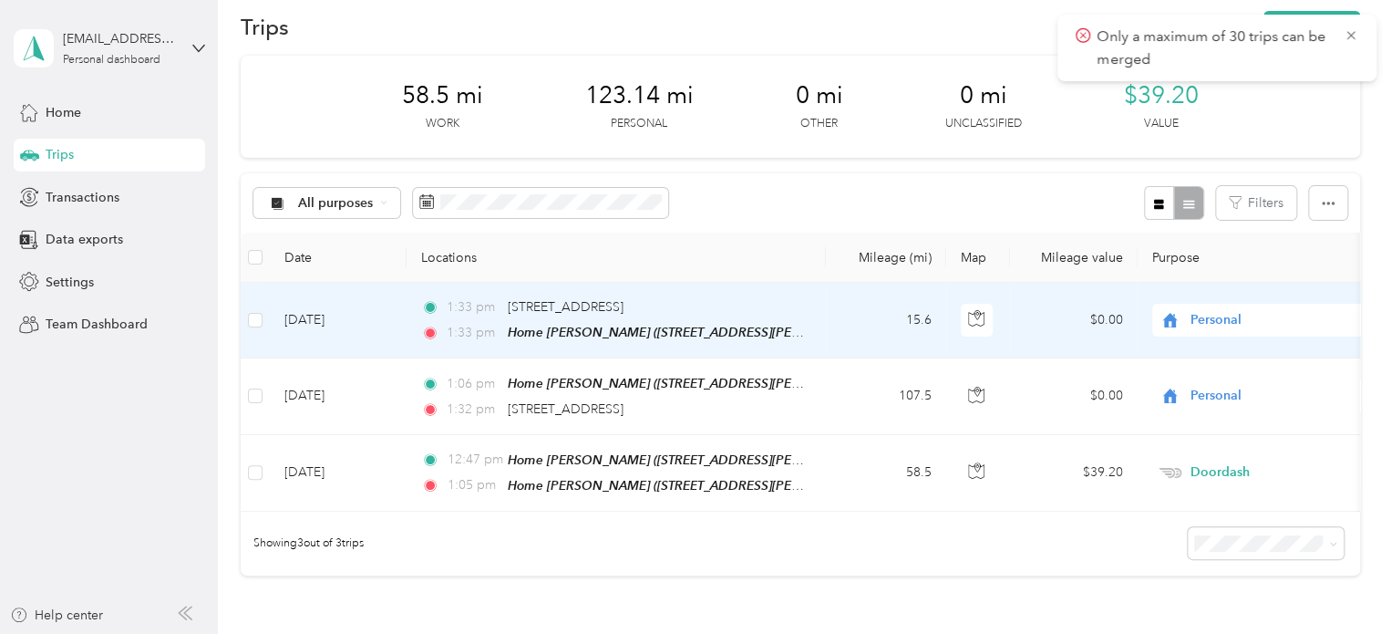
click at [1205, 320] on span "Personal" at bounding box center [1274, 320] width 167 height 20
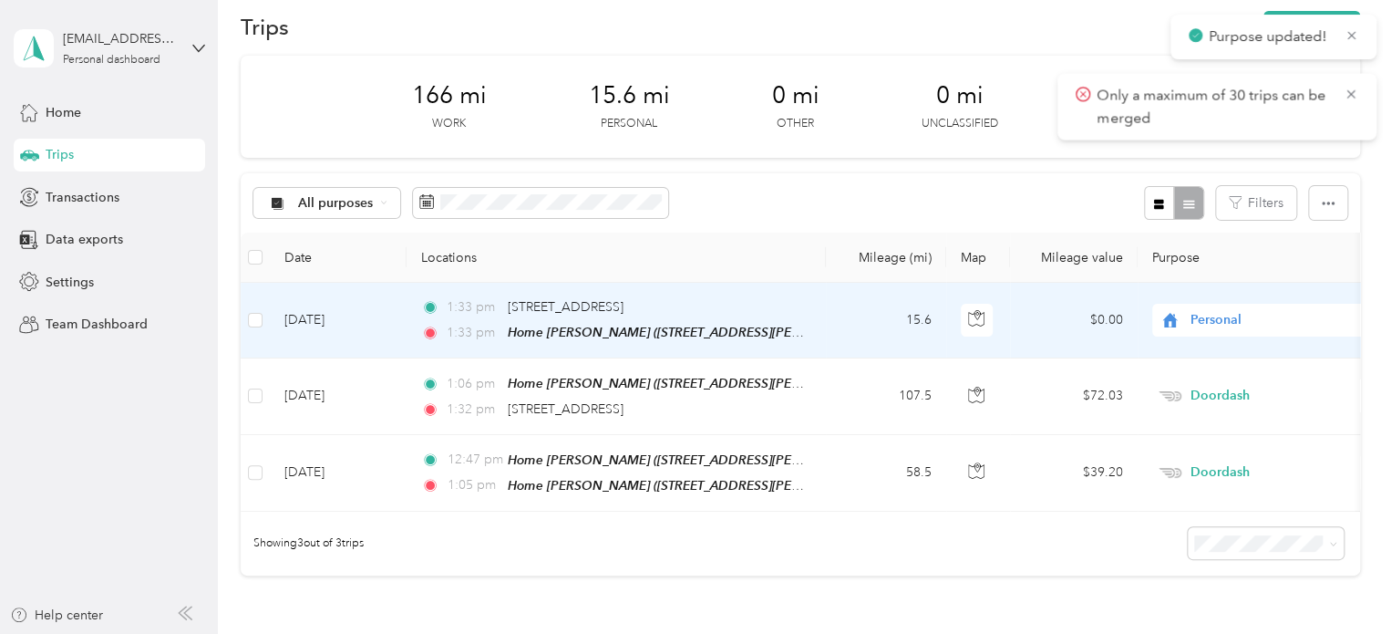
click at [1199, 508] on span "Doordash" at bounding box center [1281, 517] width 169 height 19
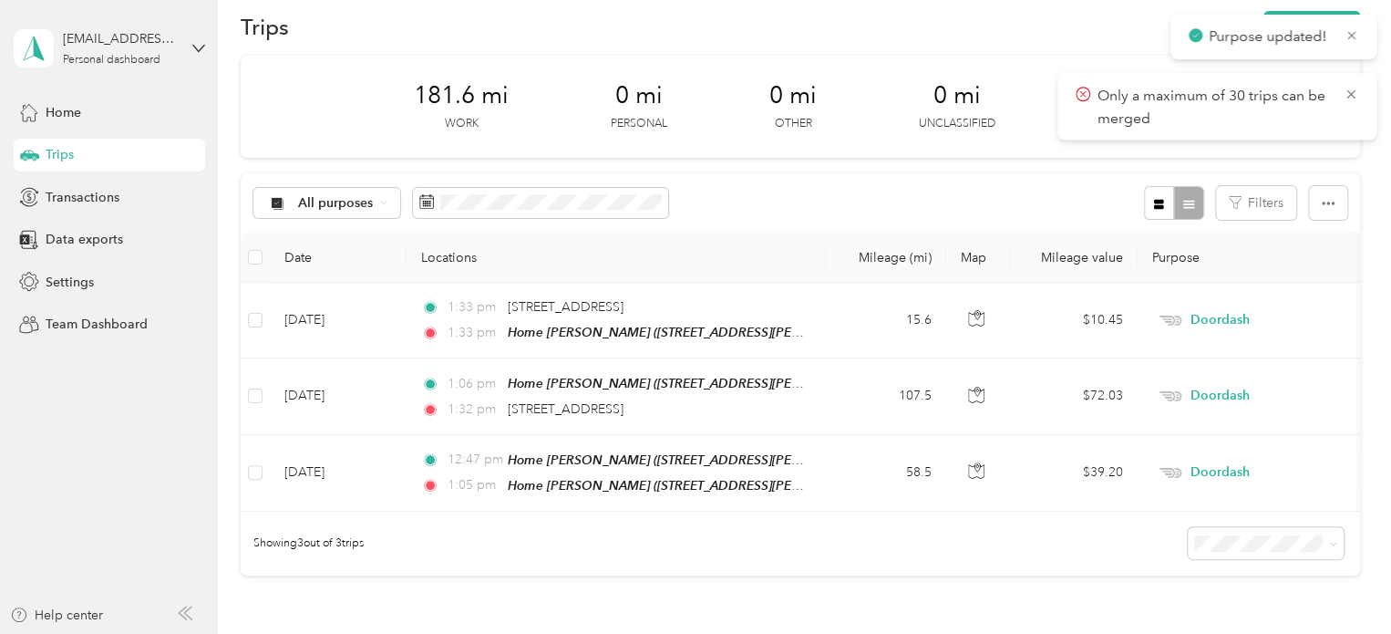
click at [201, 424] on aside "[EMAIL_ADDRESS][DOMAIN_NAME] Personal dashboard Home Trips Transactions Data ex…" at bounding box center [109, 317] width 218 height 634
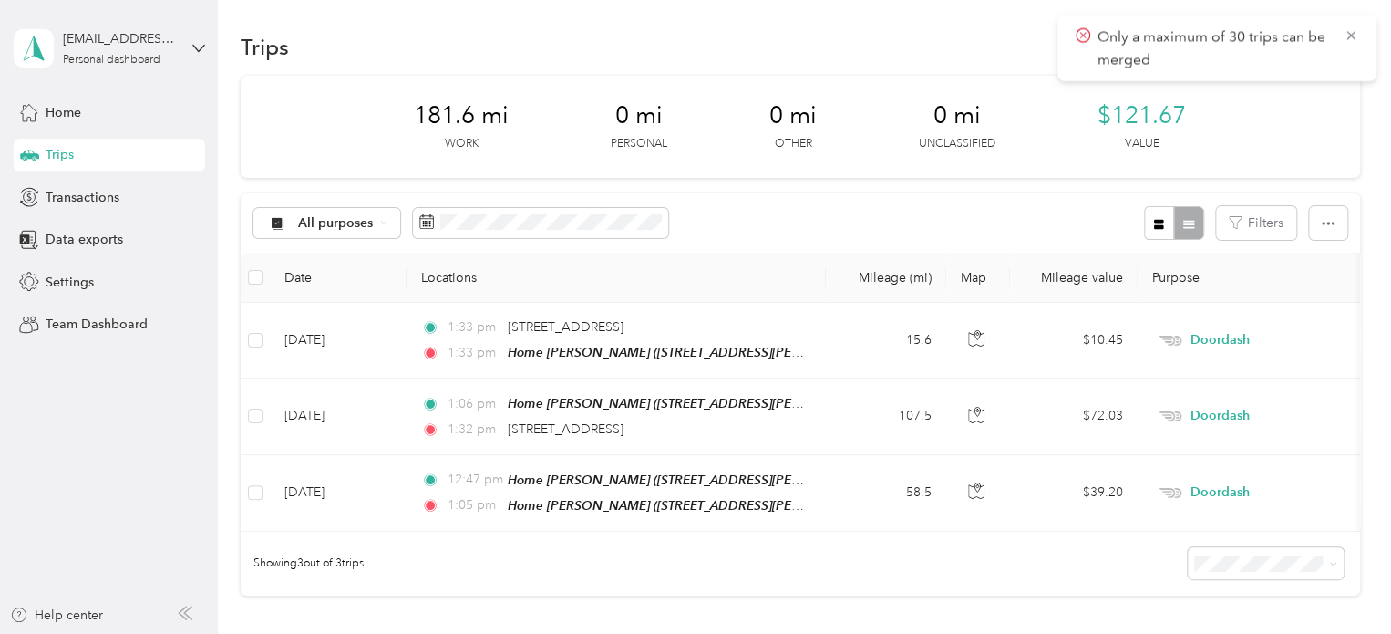
scroll to position [0, 0]
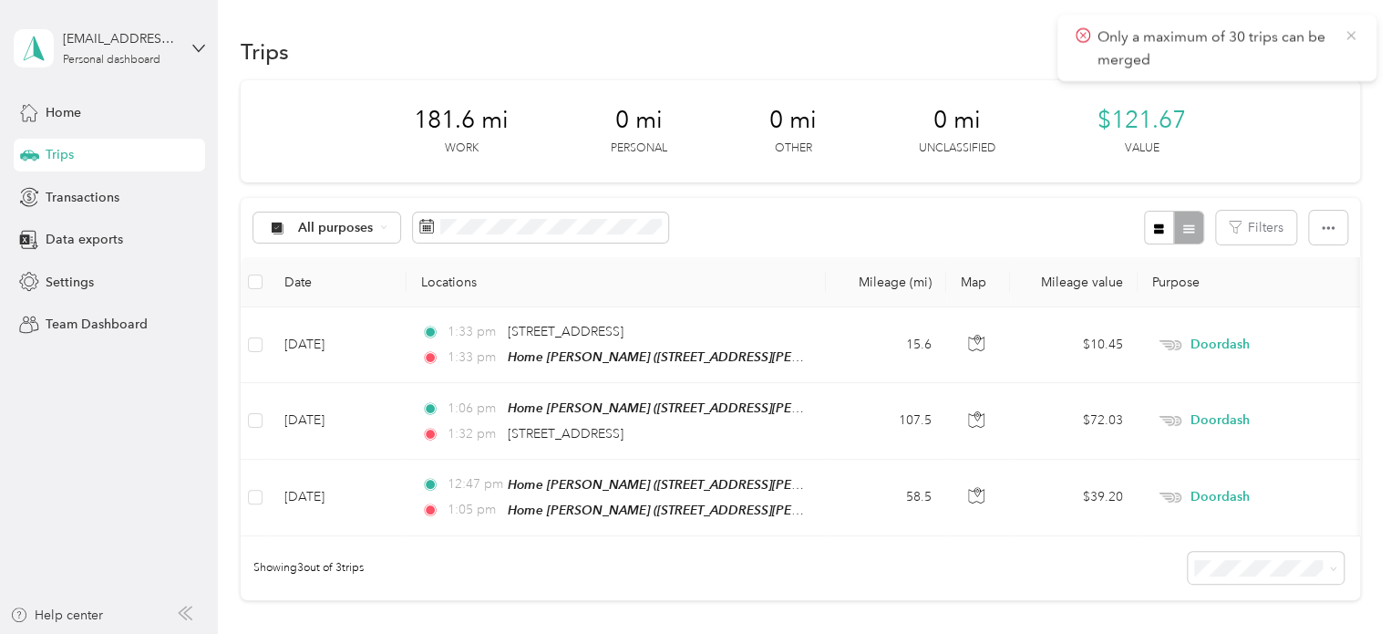
click at [1355, 29] on icon at bounding box center [1351, 35] width 15 height 16
click at [1291, 47] on button "New trip" at bounding box center [1312, 52] width 97 height 32
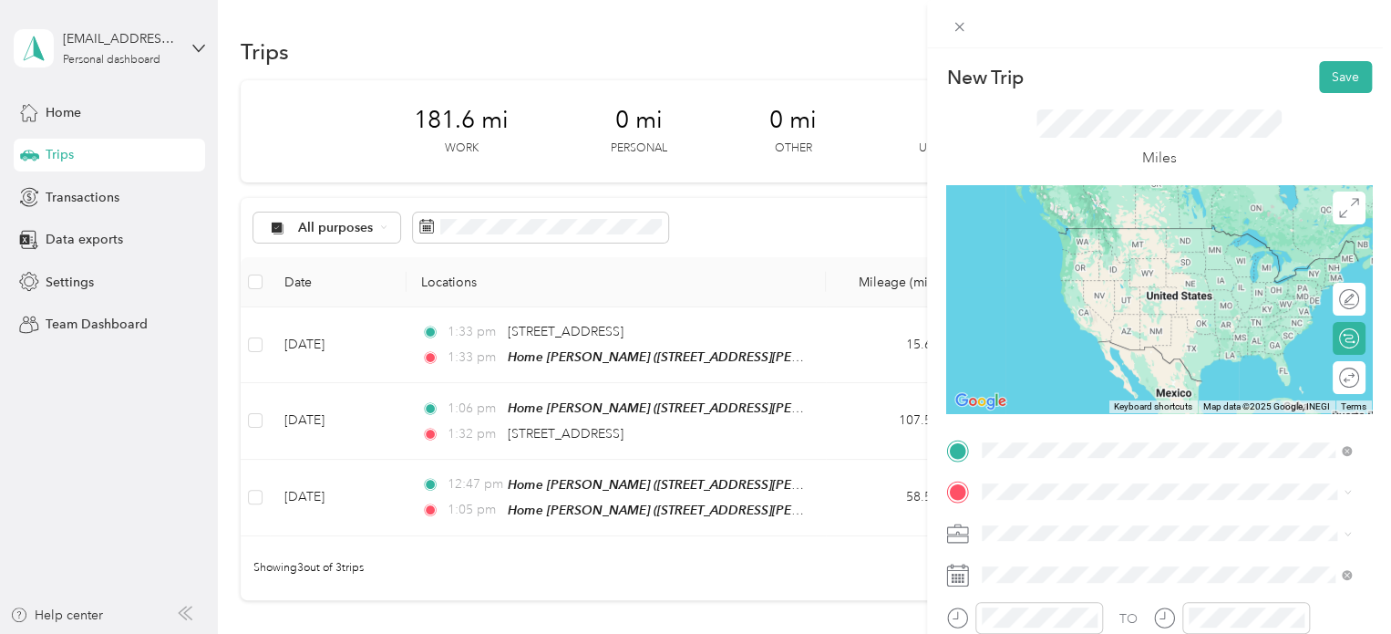
click at [1018, 367] on span "[STREET_ADDRESS][PERSON_NAME], [PERSON_NAME], [GEOGRAPHIC_DATA], [GEOGRAPHIC_DA…" at bounding box center [1138, 389] width 243 height 54
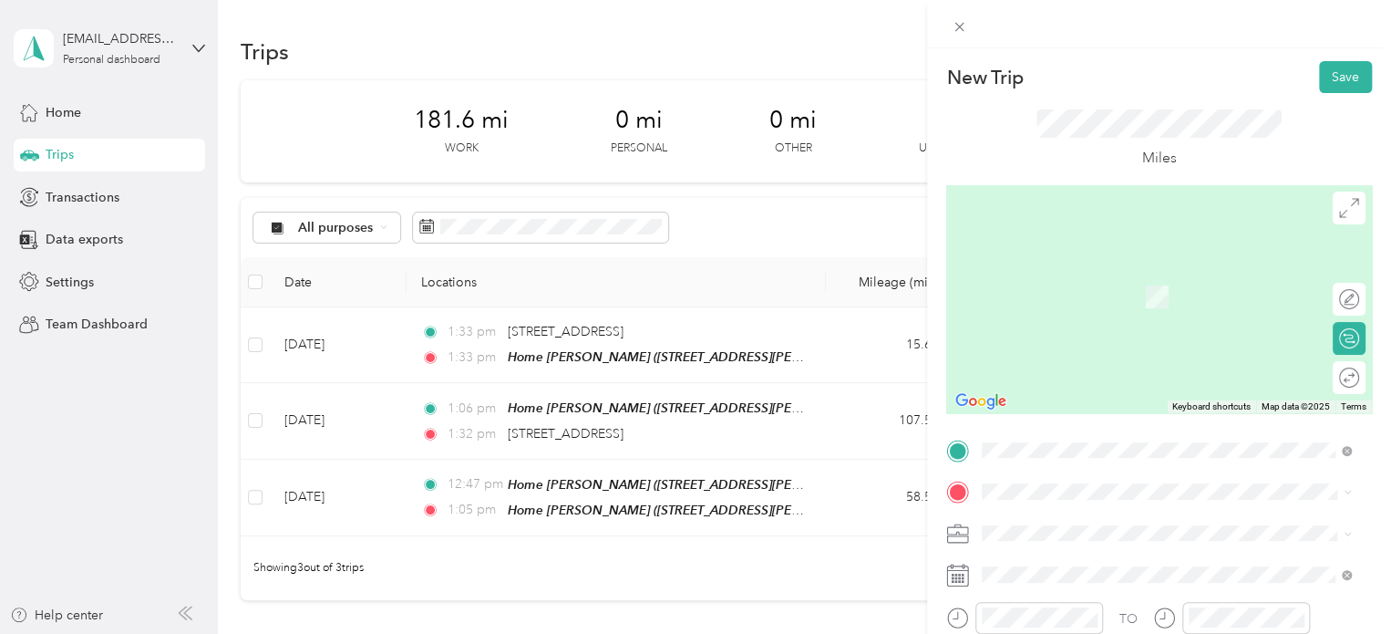
click at [1109, 395] on li "7-Eleven 14th St [STREET_ADDRESS][US_STATE]" at bounding box center [1167, 397] width 382 height 57
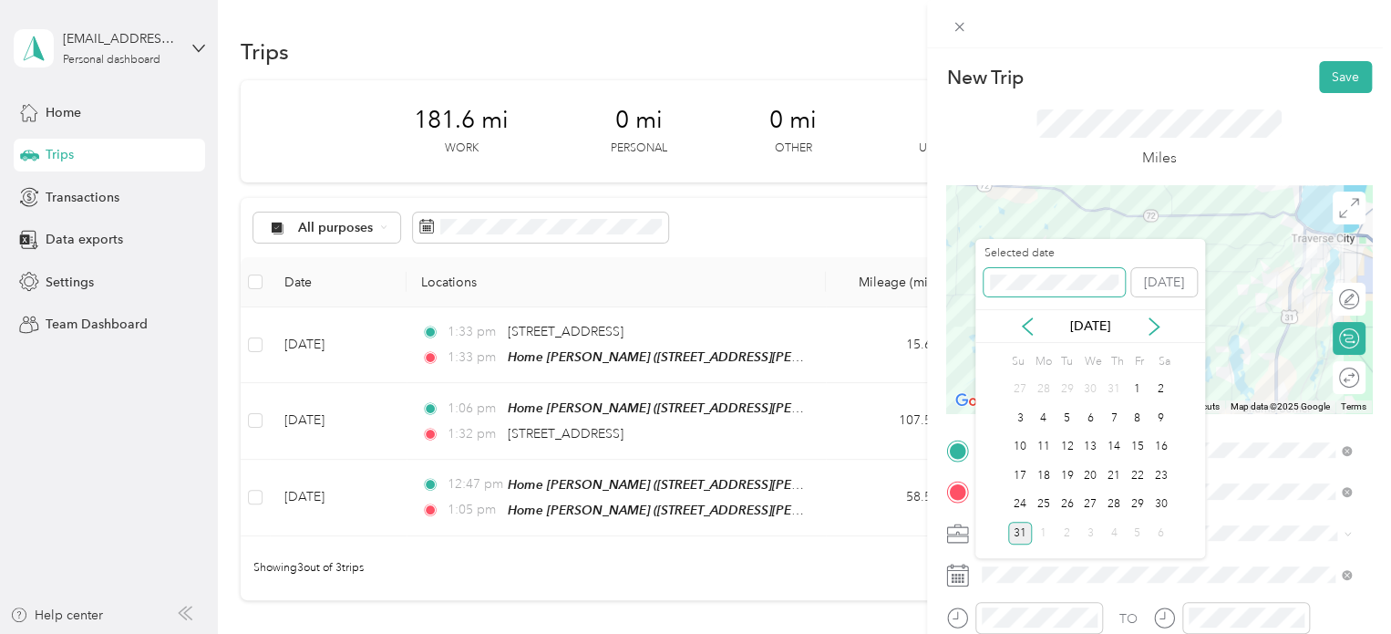
click at [1040, 291] on span at bounding box center [1054, 282] width 141 height 29
click at [938, 633] on div "New Trip Save This trip cannot be edited because it is either under review, app…" at bounding box center [691, 634] width 1382 height 0
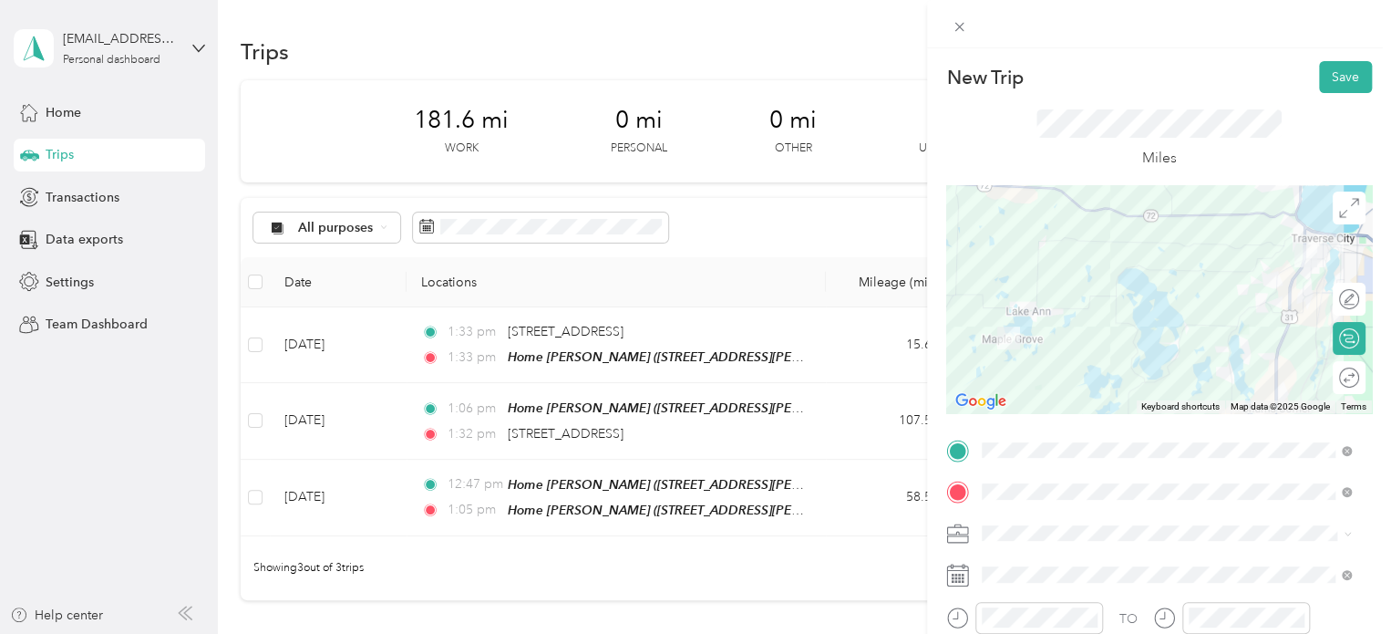
click at [1212, 140] on div "Miles" at bounding box center [1160, 139] width 246 height 60
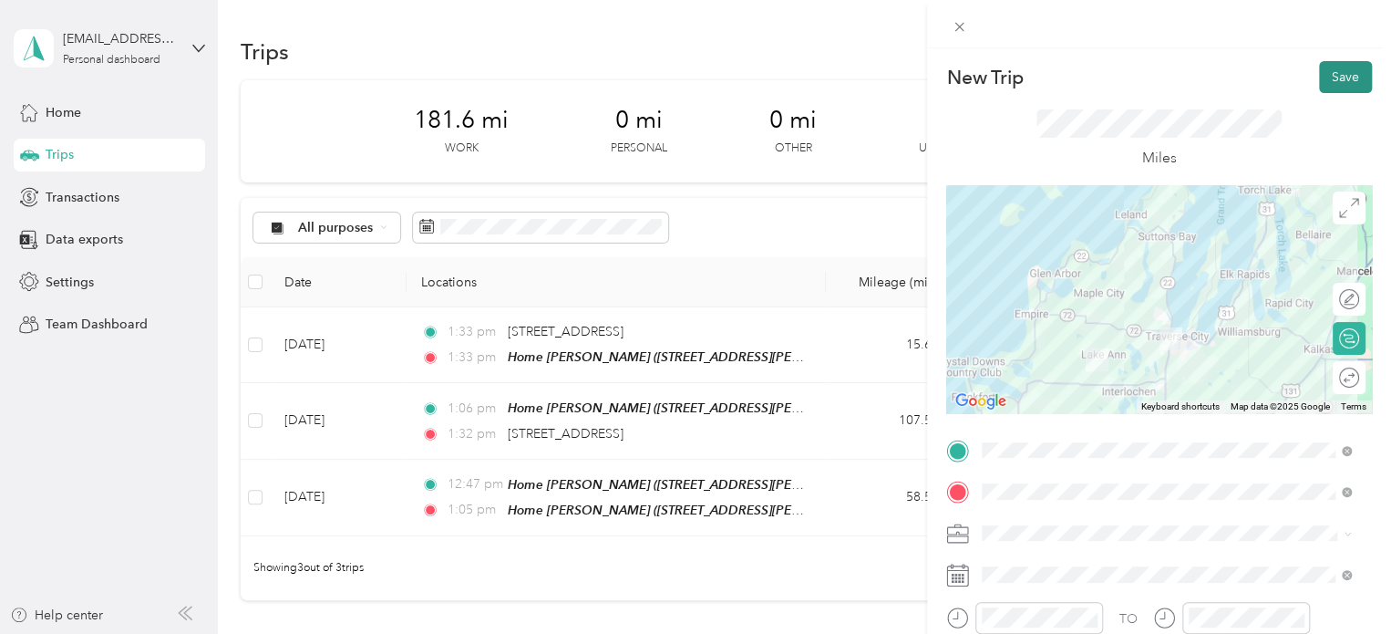
click at [1319, 75] on button "Save" at bounding box center [1345, 77] width 53 height 32
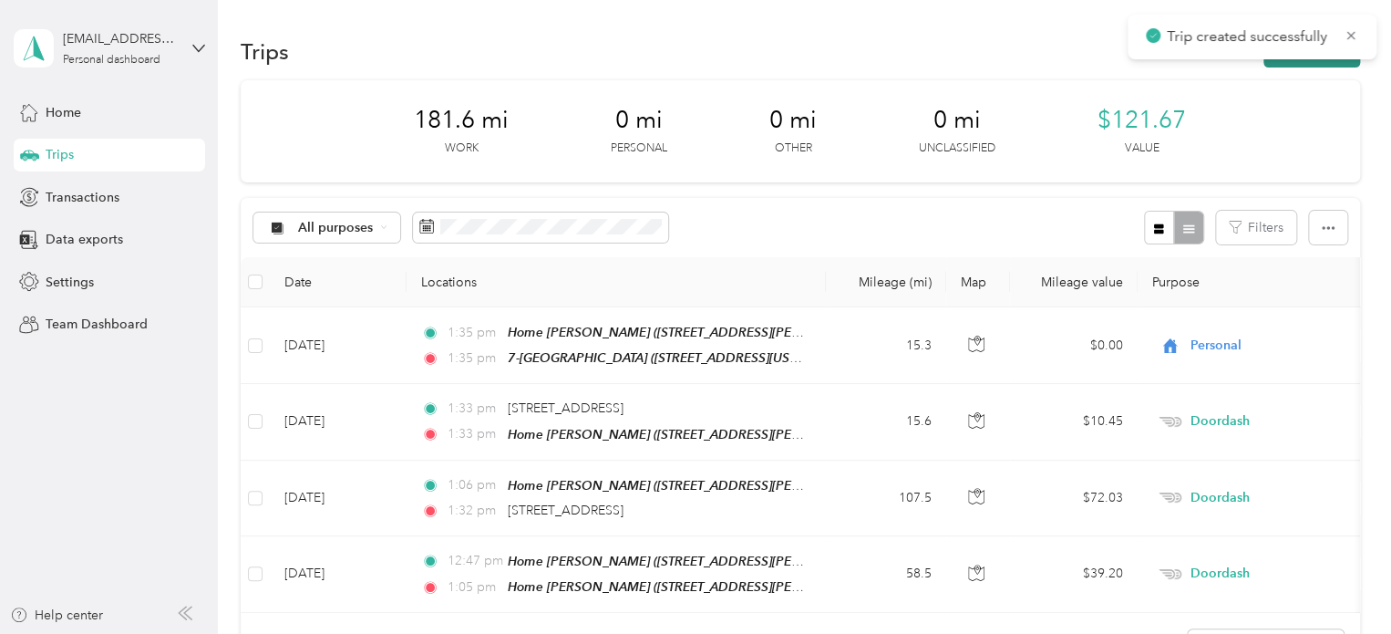
click at [1319, 61] on button "New trip" at bounding box center [1312, 52] width 97 height 32
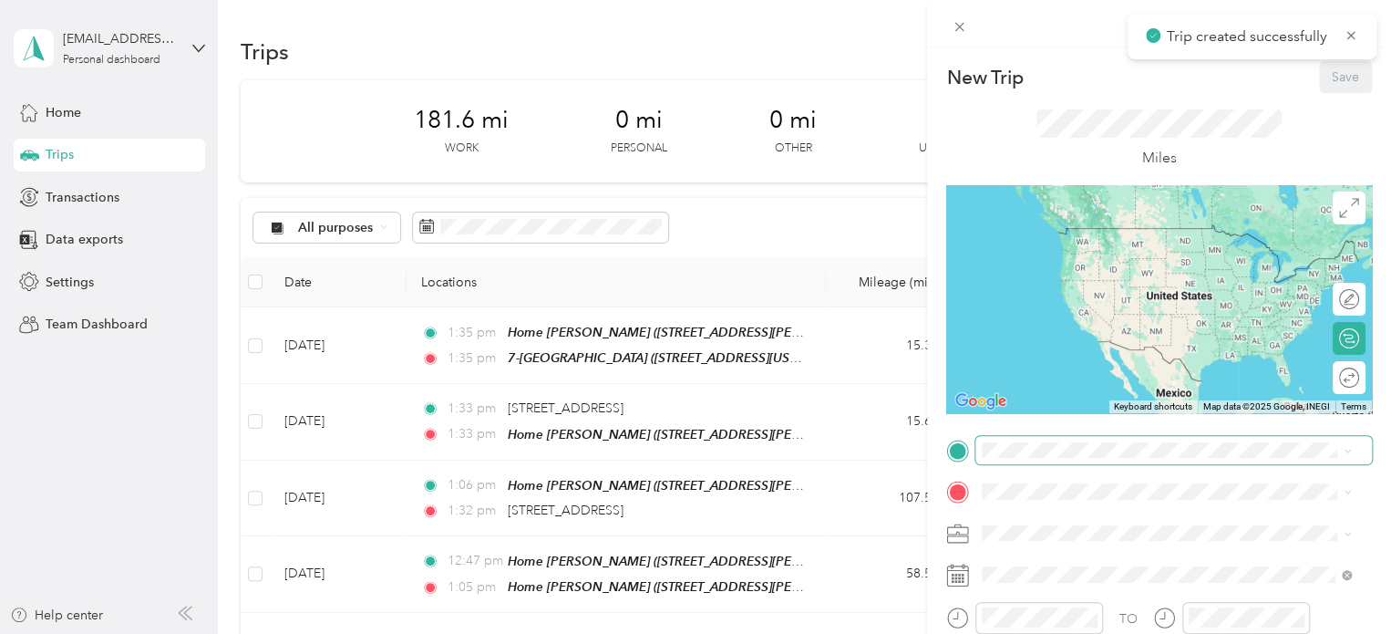
click at [1047, 440] on span at bounding box center [1174, 450] width 397 height 29
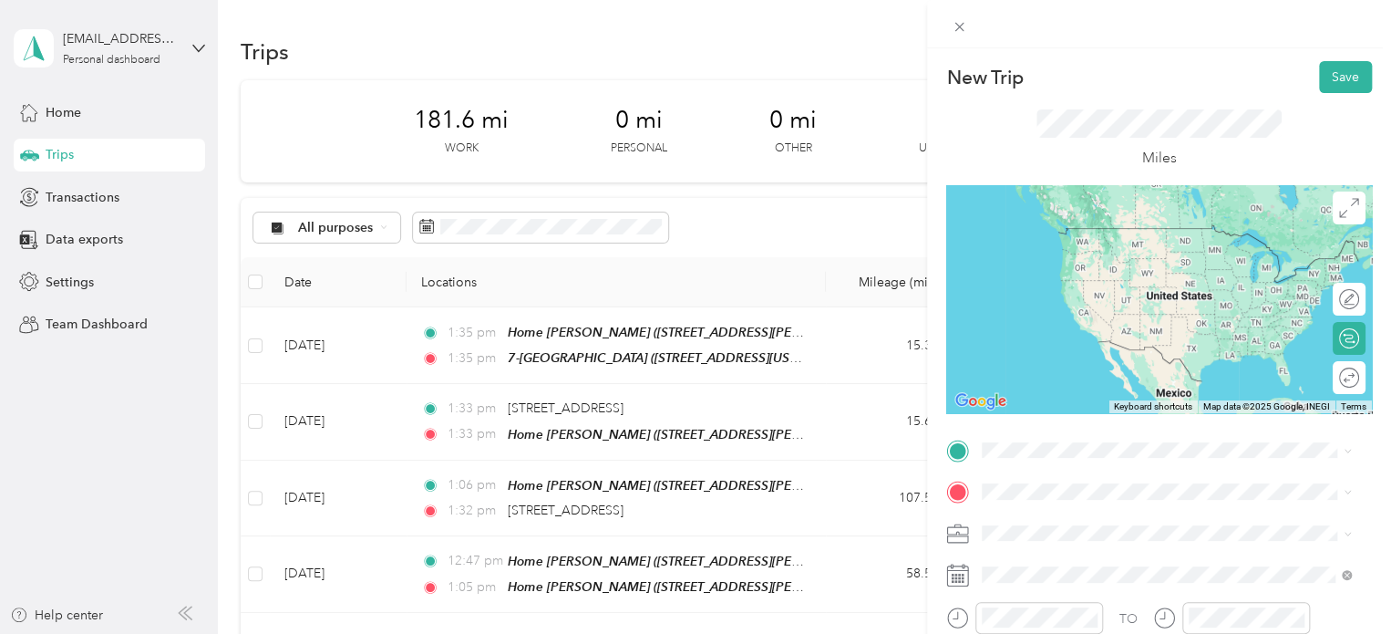
click at [1109, 376] on span "[STREET_ADDRESS][US_STATE]" at bounding box center [1108, 368] width 182 height 16
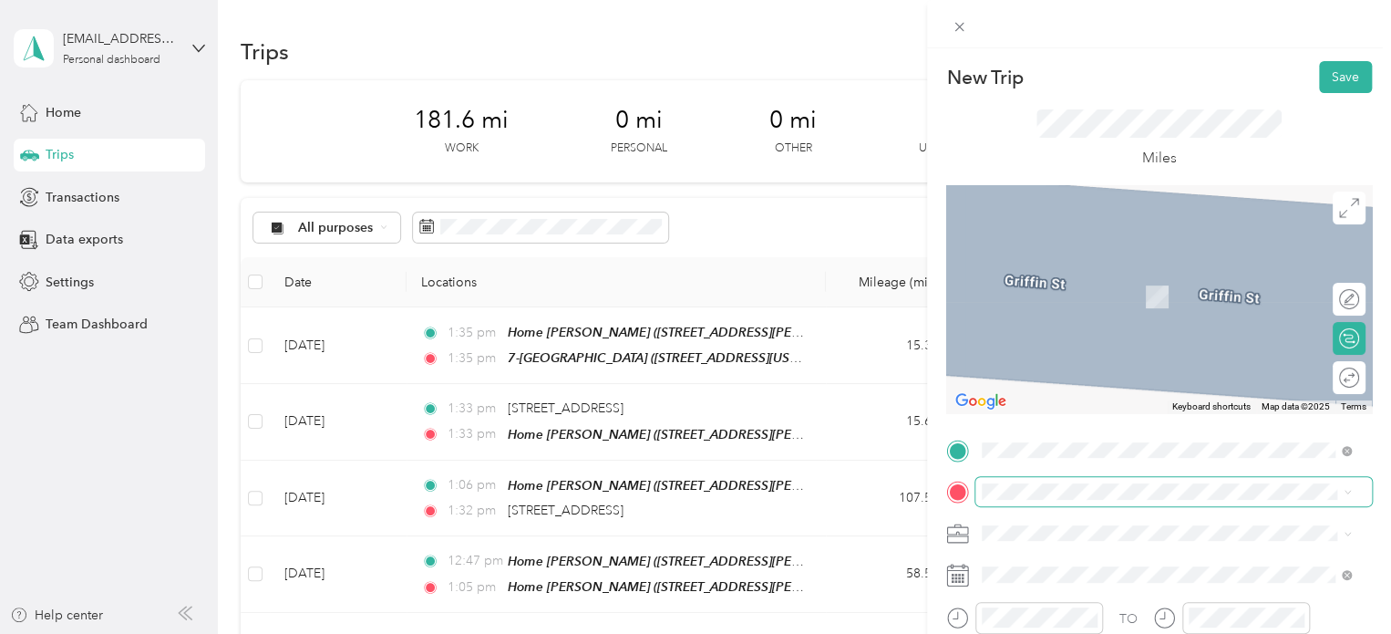
click at [1029, 499] on span at bounding box center [1174, 491] width 397 height 29
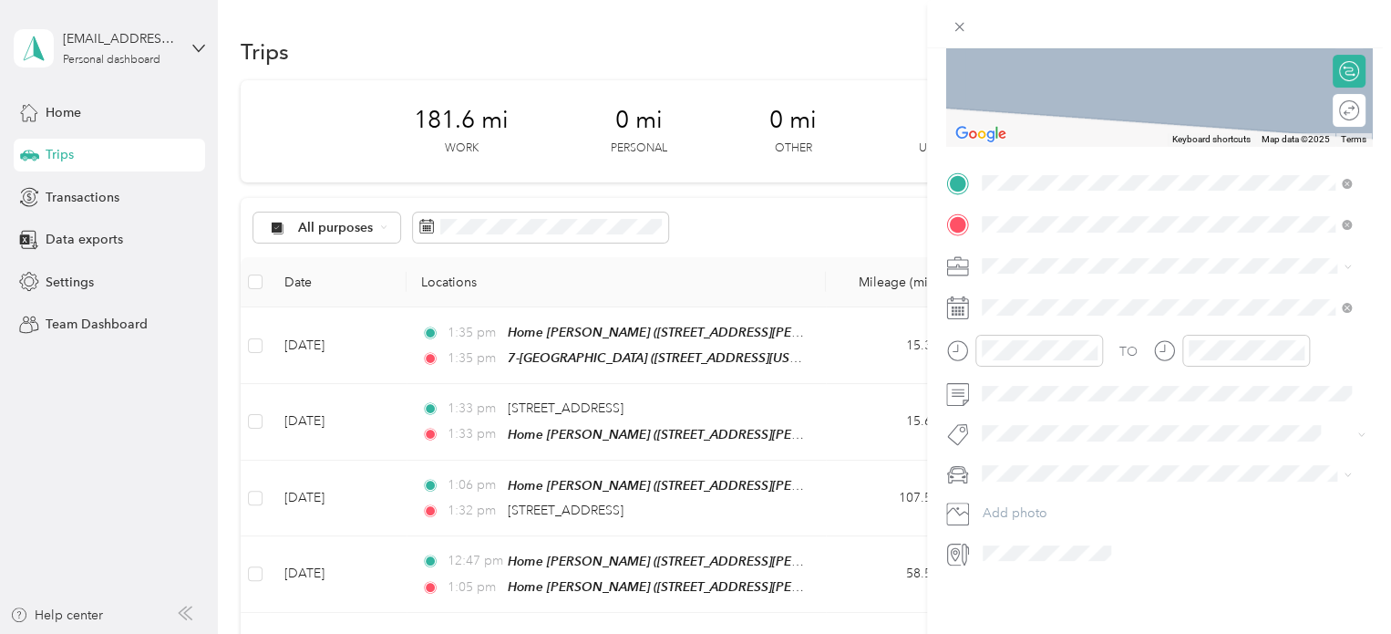
click at [1073, 280] on span "[STREET_ADDRESS][US_STATE]" at bounding box center [1108, 276] width 182 height 16
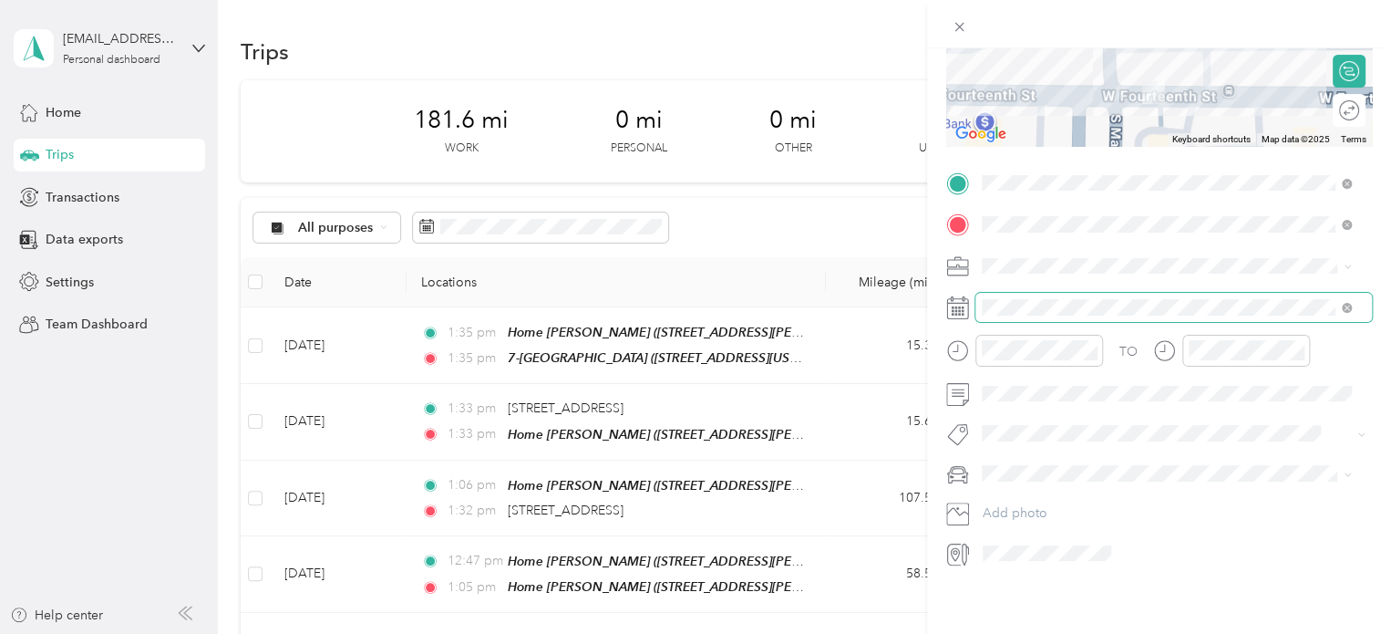
click at [1042, 302] on span at bounding box center [1174, 307] width 397 height 29
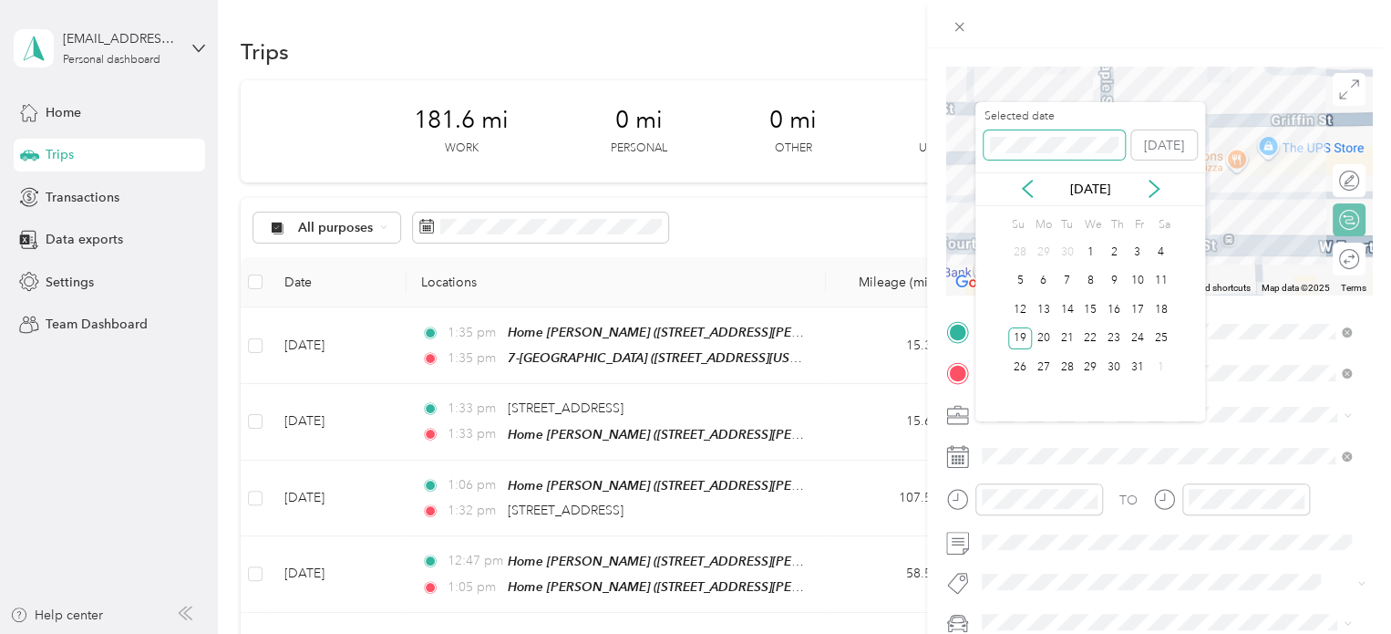
scroll to position [0, 0]
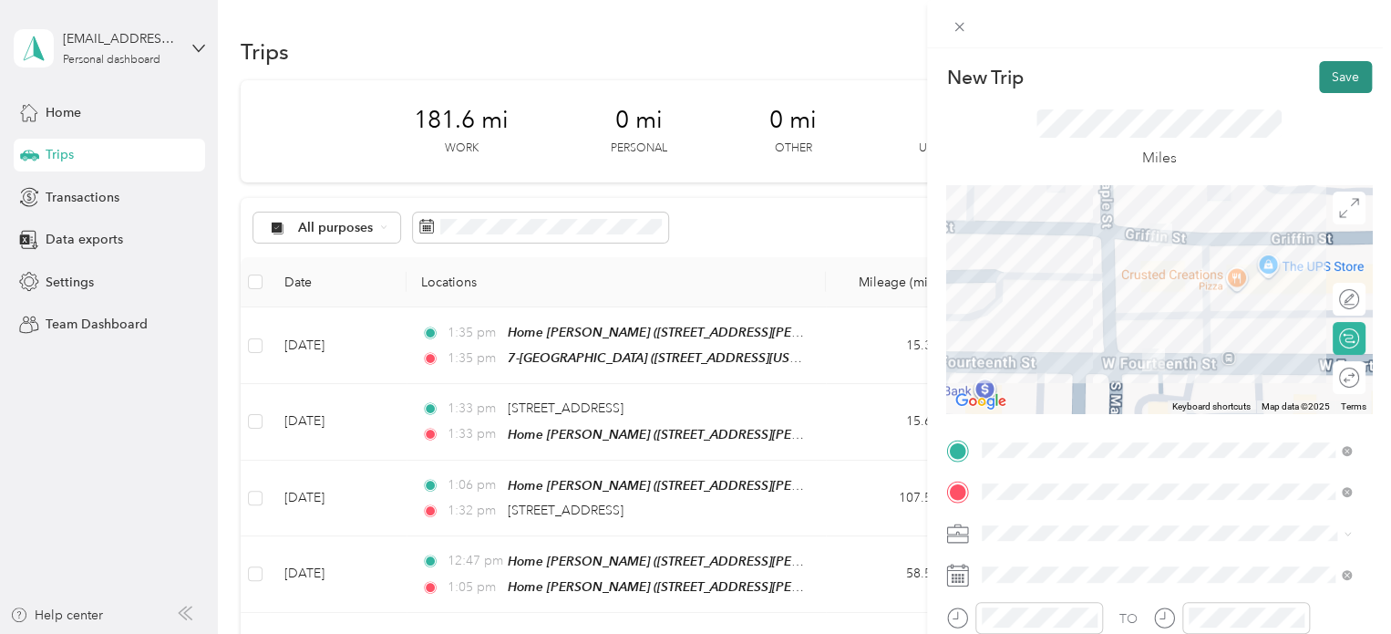
click at [1338, 83] on button "Save" at bounding box center [1345, 77] width 53 height 32
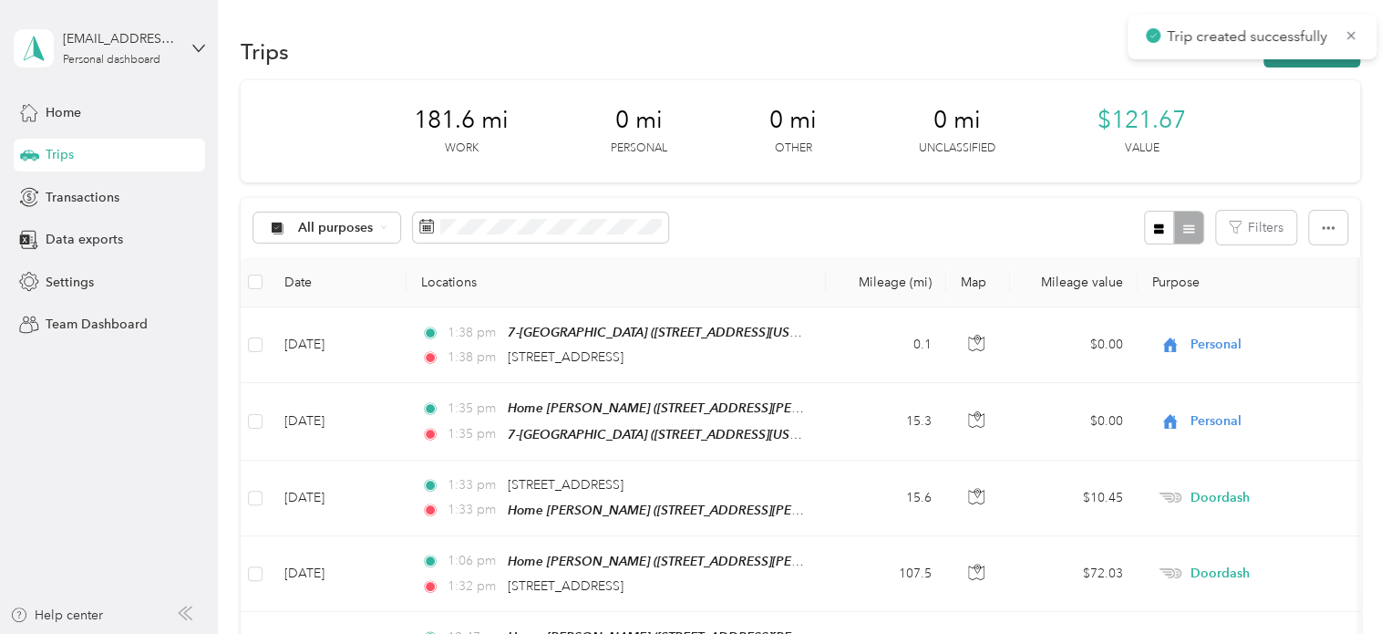
click at [1308, 61] on button "New trip" at bounding box center [1312, 52] width 97 height 32
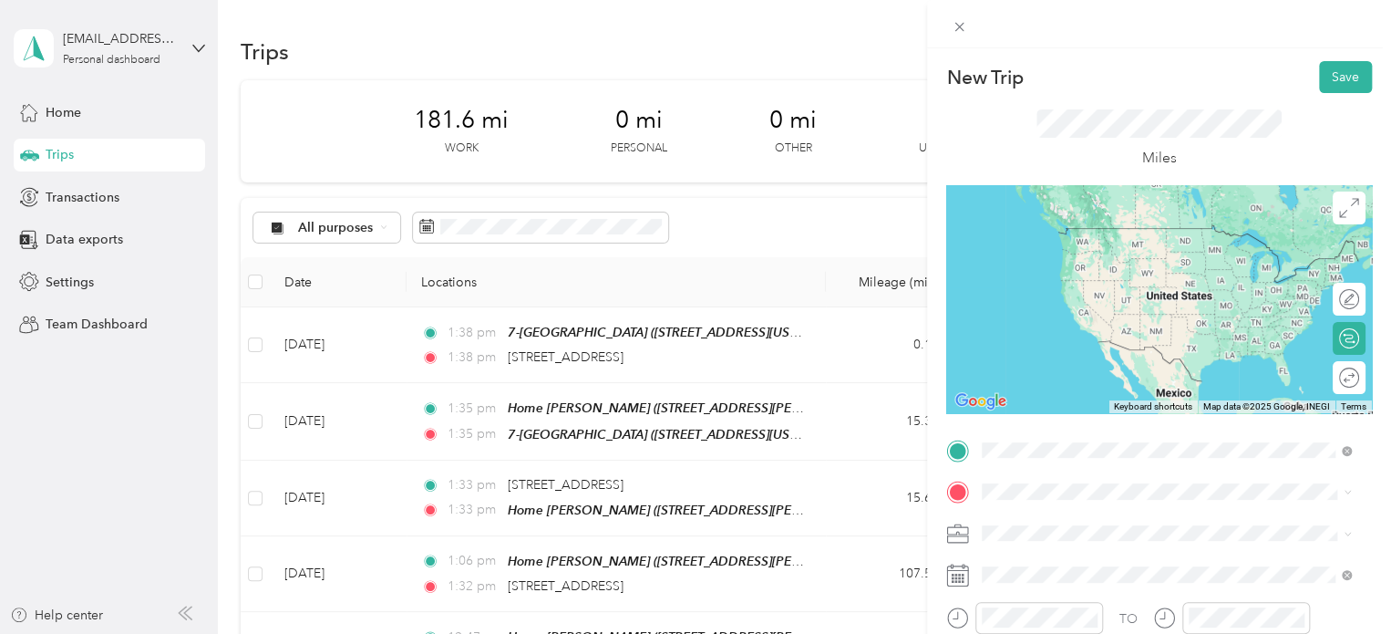
click at [1130, 236] on span "[STREET_ADDRESS][US_STATE]" at bounding box center [1108, 228] width 182 height 16
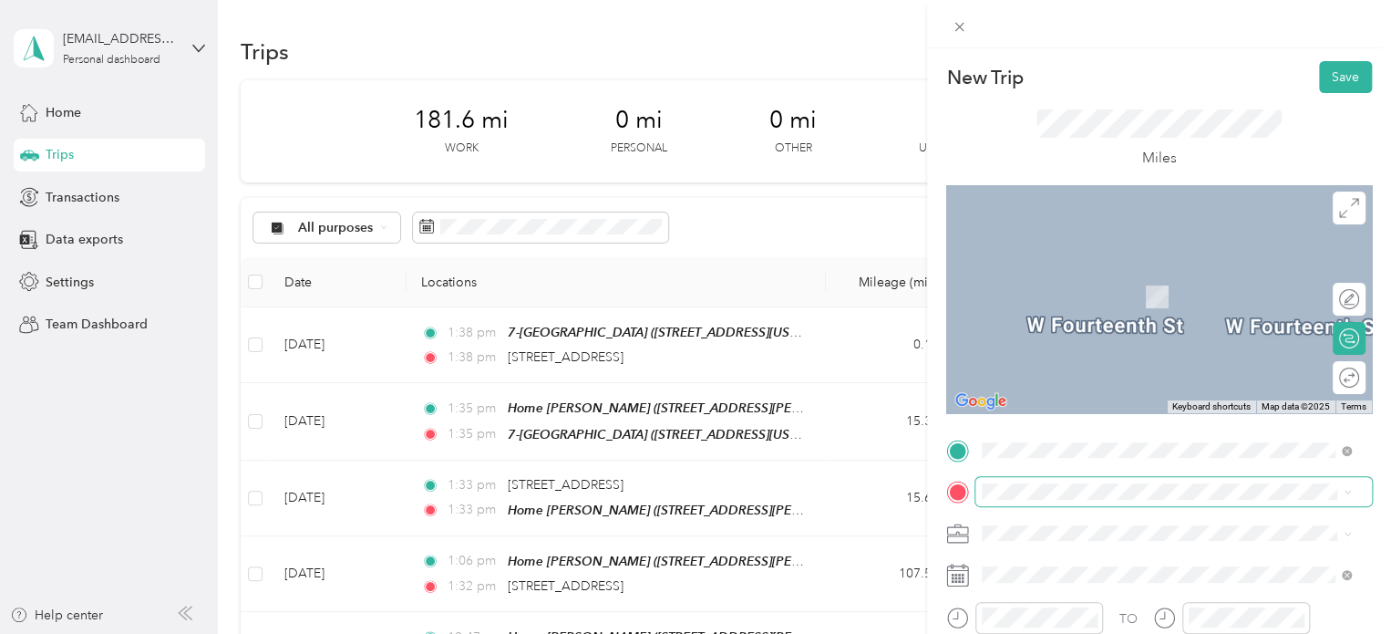
click at [986, 495] on span at bounding box center [1174, 491] width 397 height 29
click at [1078, 279] on div "Target [STREET_ADDRESS][US_STATE]" at bounding box center [1108, 287] width 182 height 38
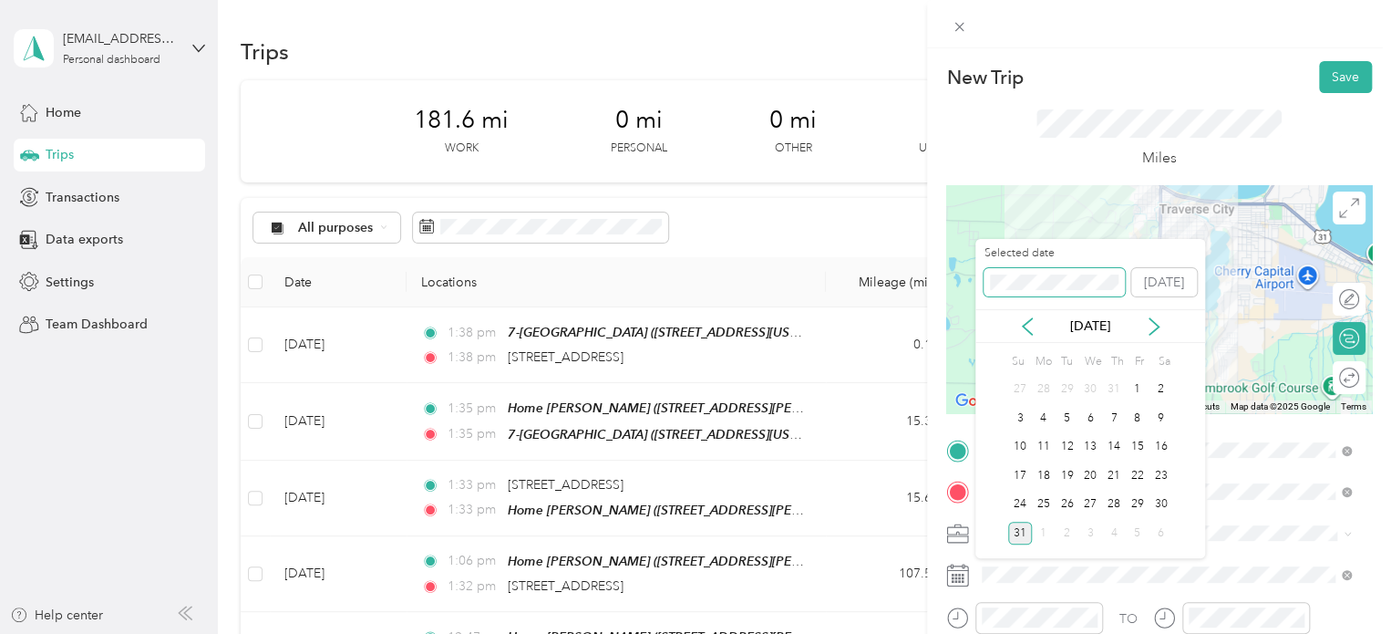
click at [944, 633] on div "New Trip Save This trip cannot be edited because it is either under review, app…" at bounding box center [691, 634] width 1382 height 0
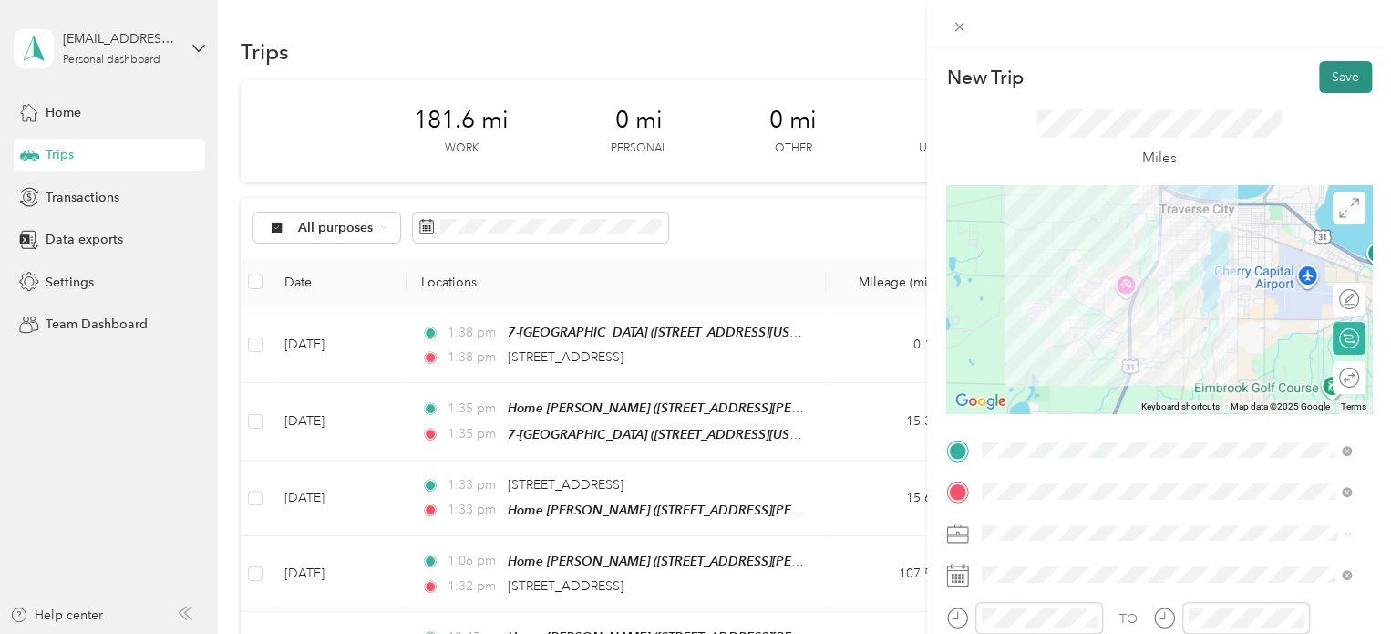
click at [1332, 78] on button "Save" at bounding box center [1345, 77] width 53 height 32
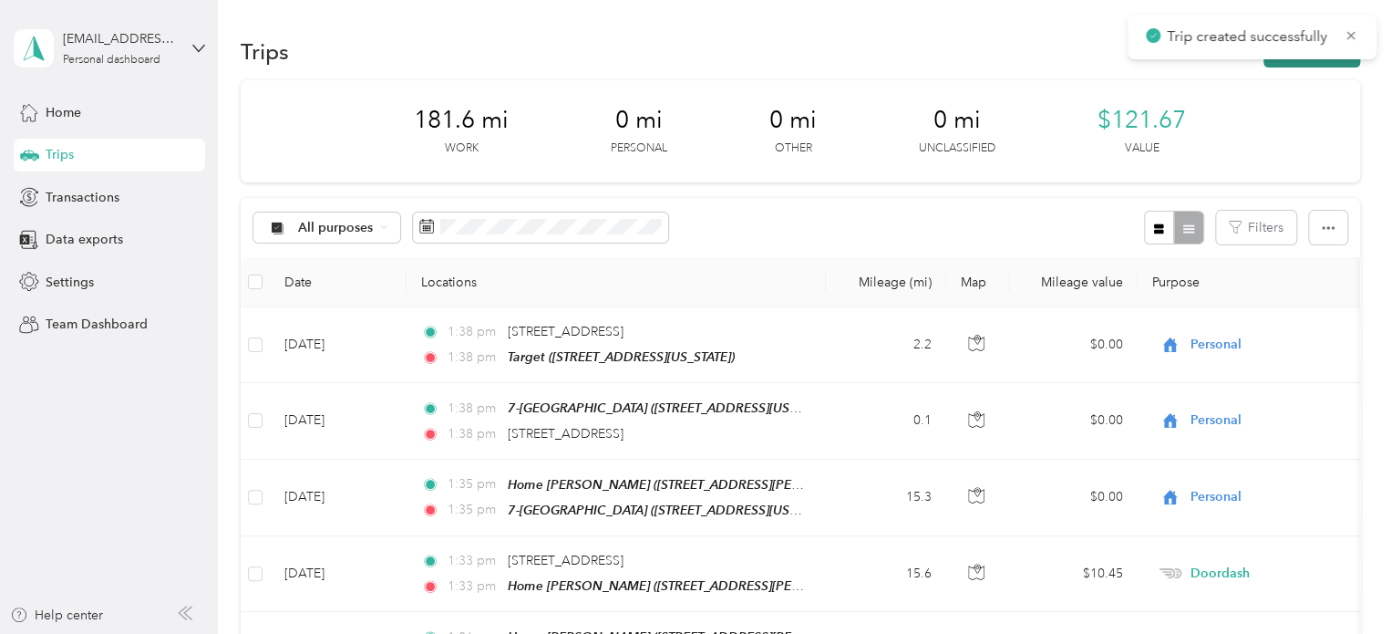
click at [1329, 61] on button "New trip" at bounding box center [1312, 52] width 97 height 32
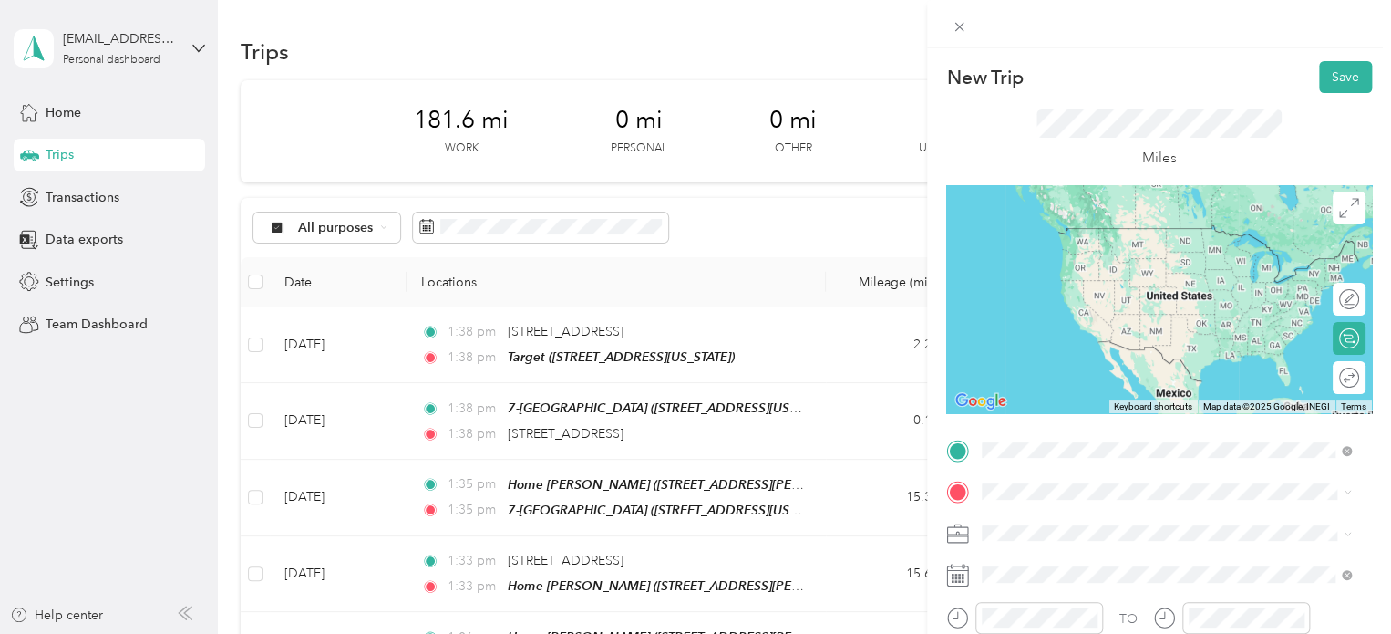
click at [1066, 263] on span "[STREET_ADDRESS][US_STATE]" at bounding box center [1108, 255] width 182 height 16
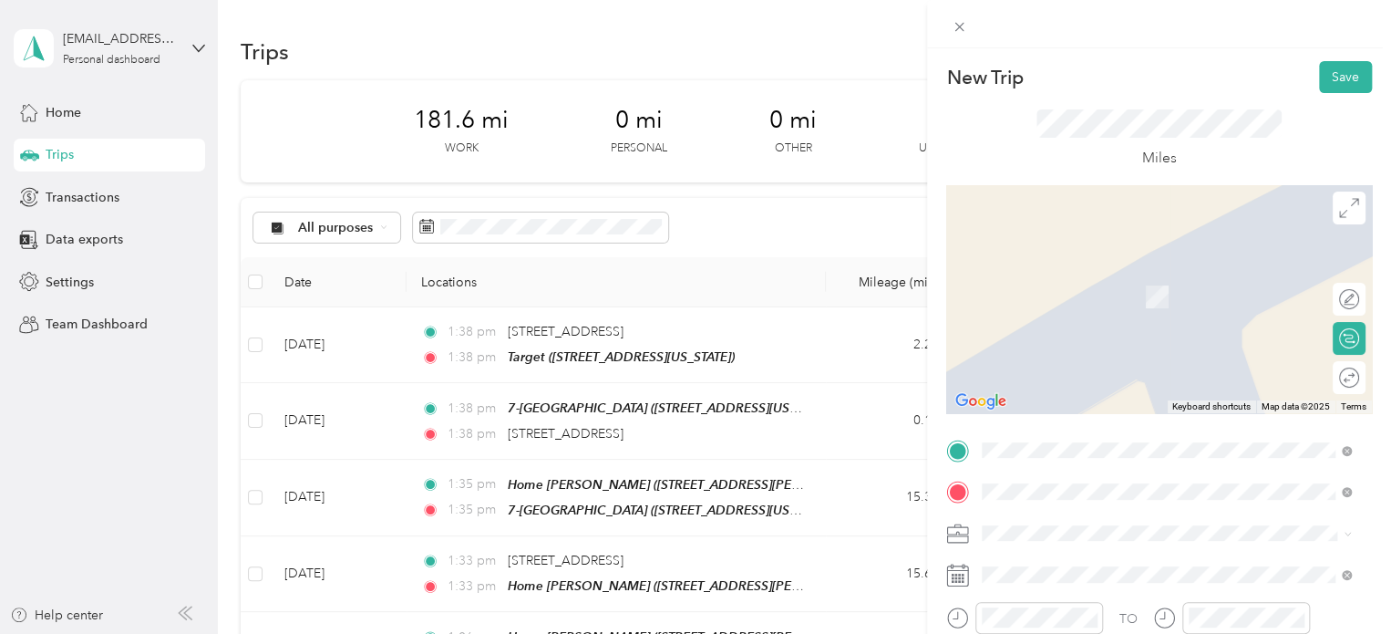
click at [1087, 275] on span "[STREET_ADDRESS][US_STATE]" at bounding box center [1108, 270] width 182 height 16
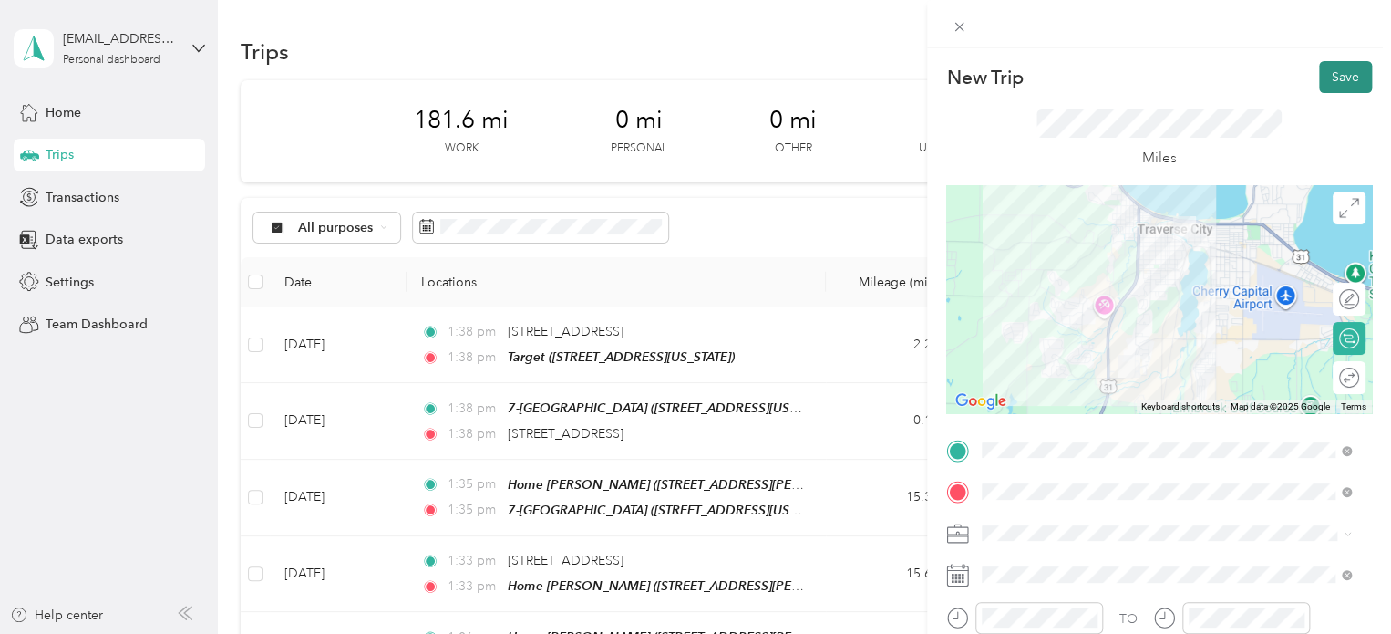
click at [1327, 79] on button "Save" at bounding box center [1345, 77] width 53 height 32
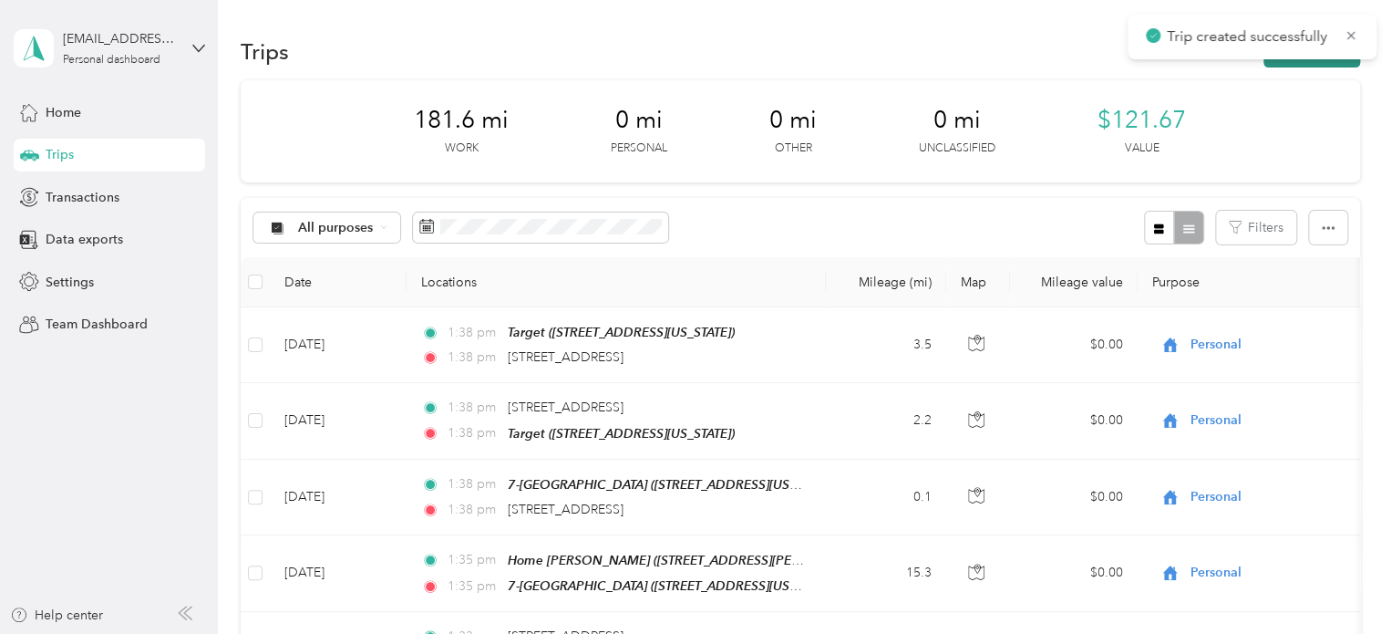
click at [1319, 61] on button "New trip" at bounding box center [1312, 52] width 97 height 32
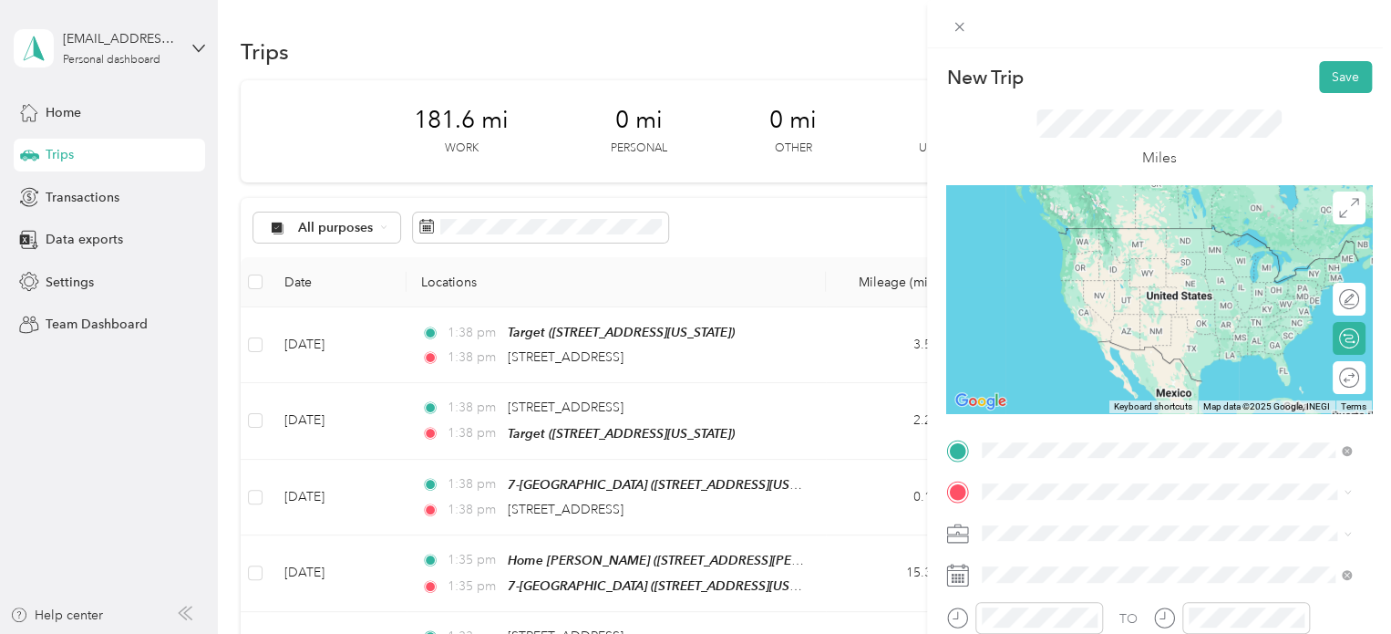
click at [1102, 248] on li "[STREET_ADDRESS][US_STATE]" at bounding box center [1167, 229] width 382 height 37
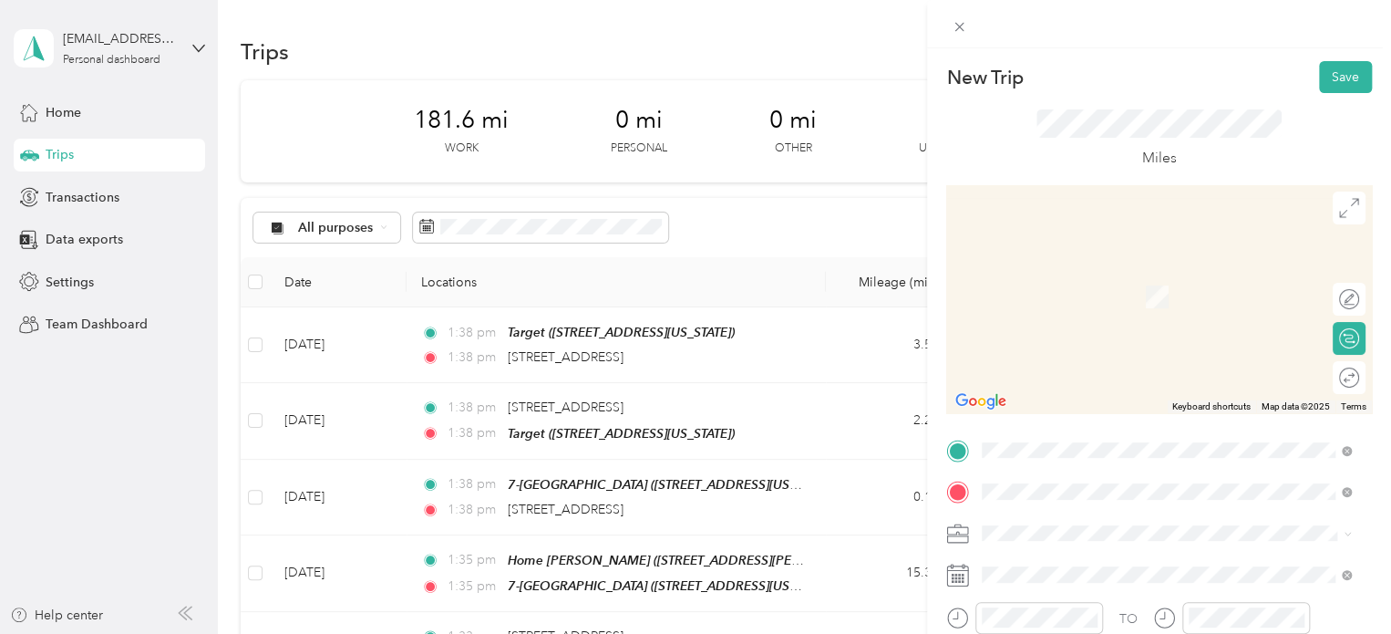
click at [1080, 299] on div "Target [STREET_ADDRESS][US_STATE]" at bounding box center [1108, 287] width 182 height 38
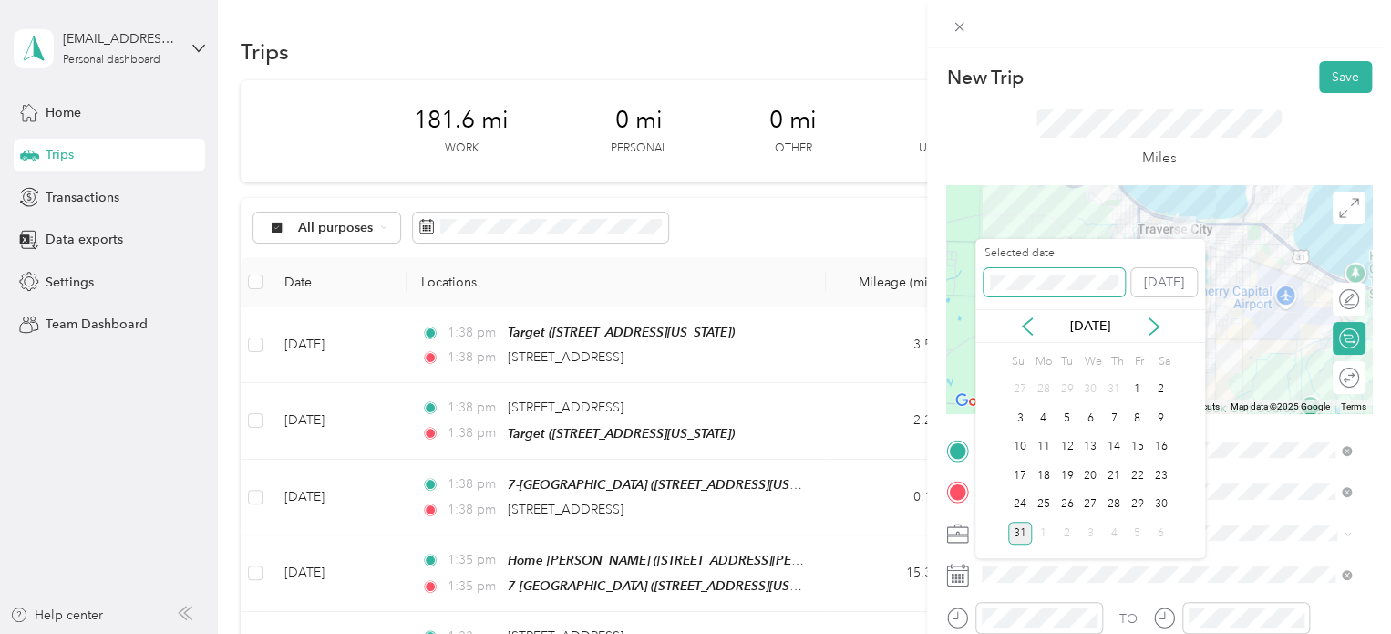
click at [953, 633] on div "New Trip Save This trip cannot be edited because it is either under review, app…" at bounding box center [691, 634] width 1382 height 0
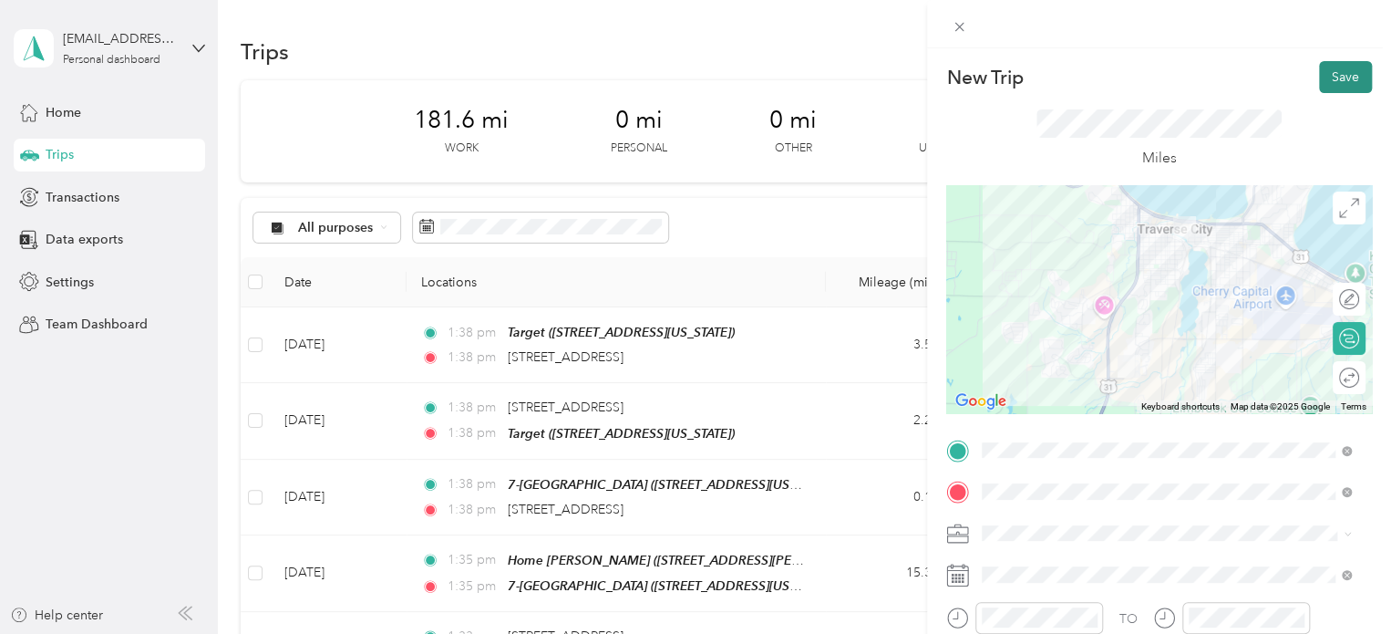
click at [1350, 81] on button "Save" at bounding box center [1345, 77] width 53 height 32
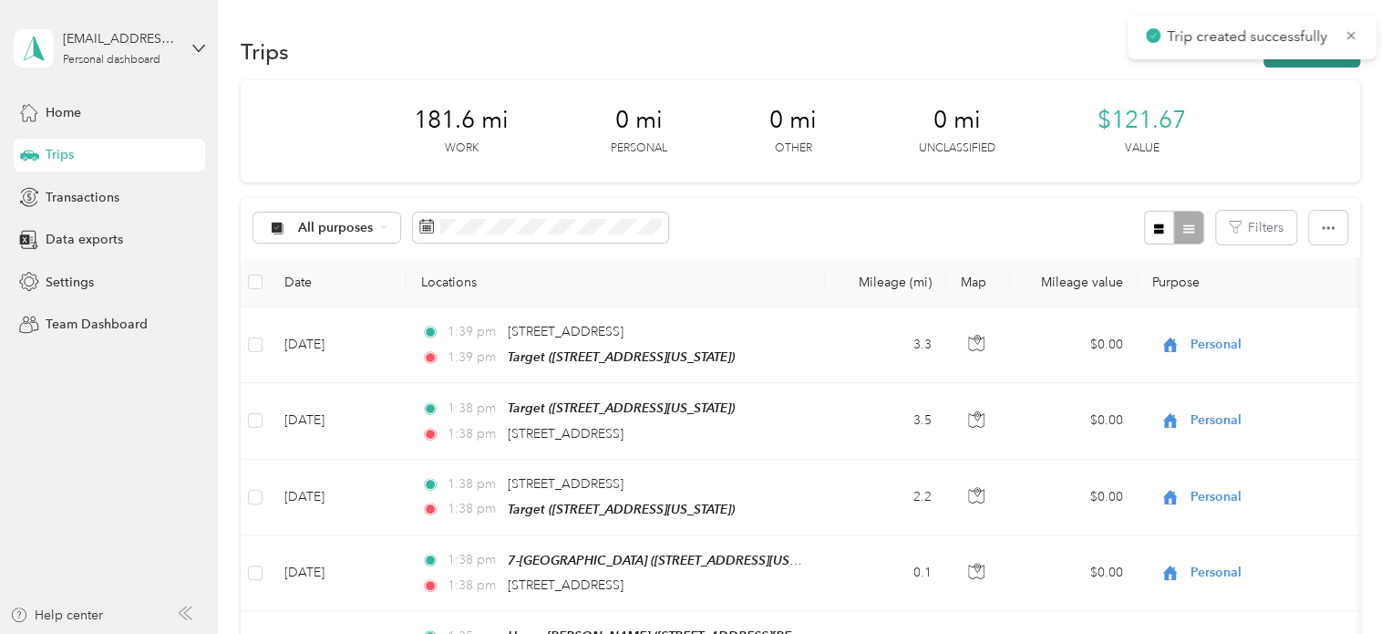
click at [1318, 63] on button "New trip" at bounding box center [1312, 52] width 97 height 32
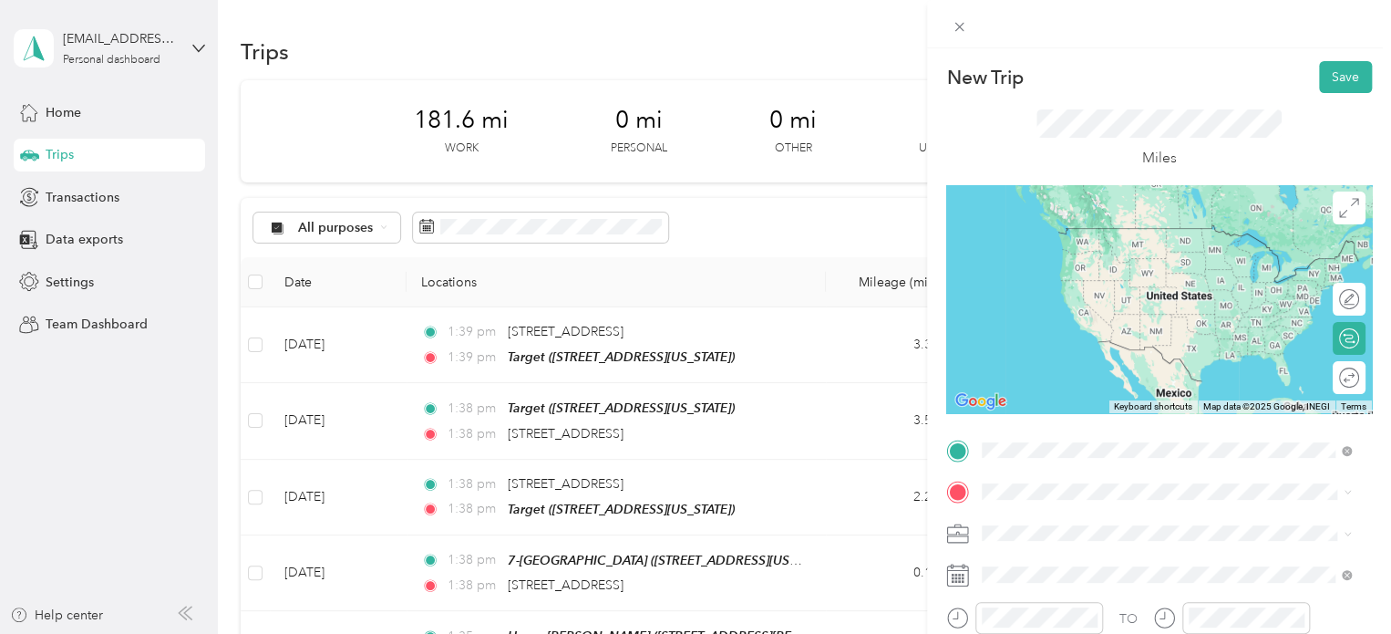
click at [1080, 263] on span "[STREET_ADDRESS][US_STATE]" at bounding box center [1108, 255] width 182 height 16
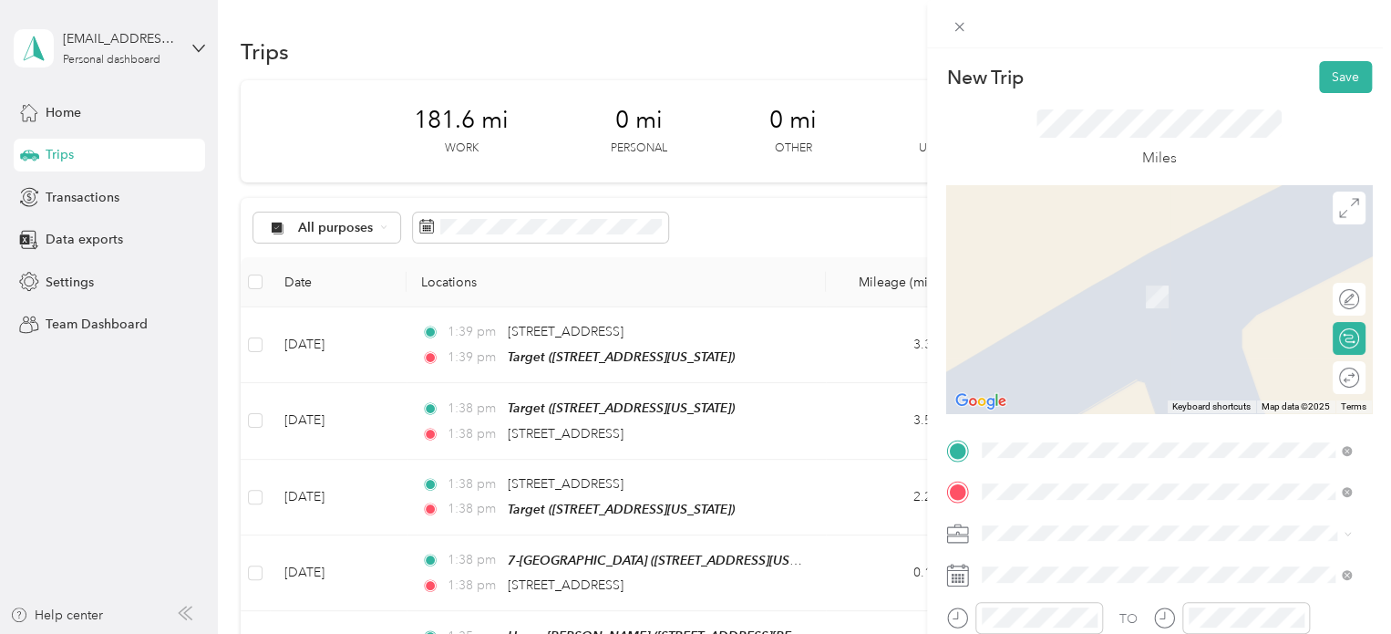
click at [1094, 277] on span "[STREET_ADDRESS][US_STATE][US_STATE]" at bounding box center [1141, 270] width 249 height 16
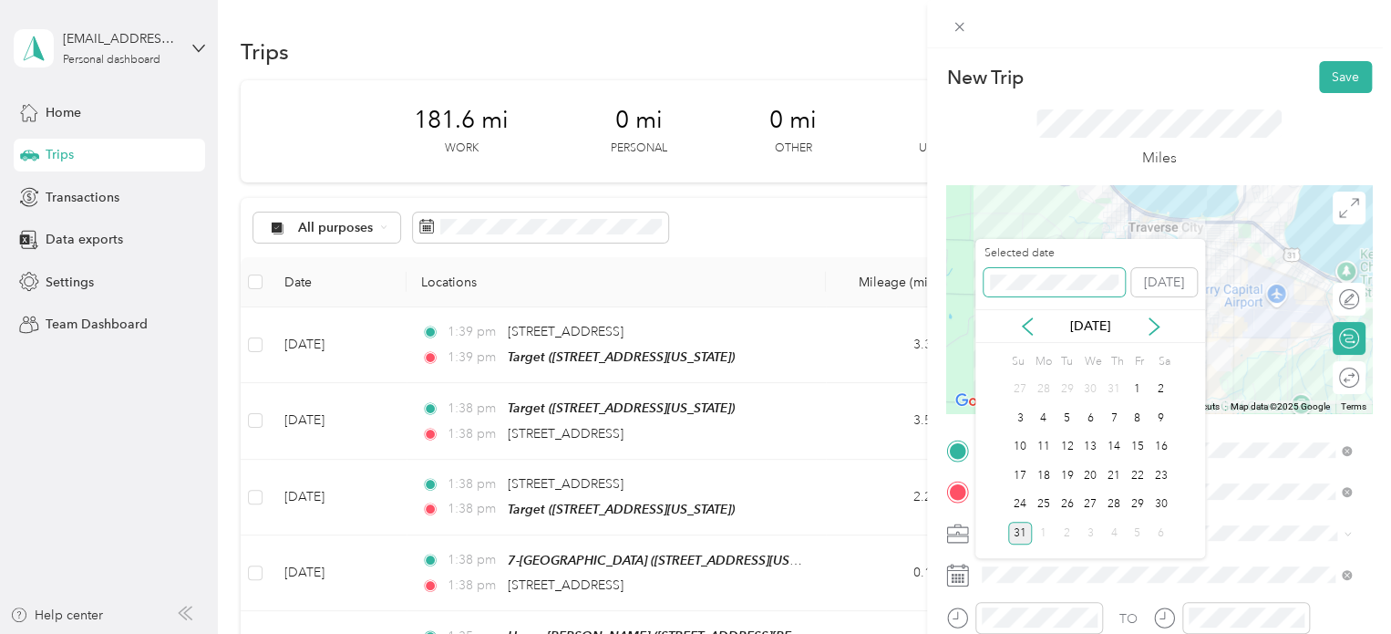
click at [981, 289] on div "Selected date [DATE]" at bounding box center [1091, 277] width 230 height 64
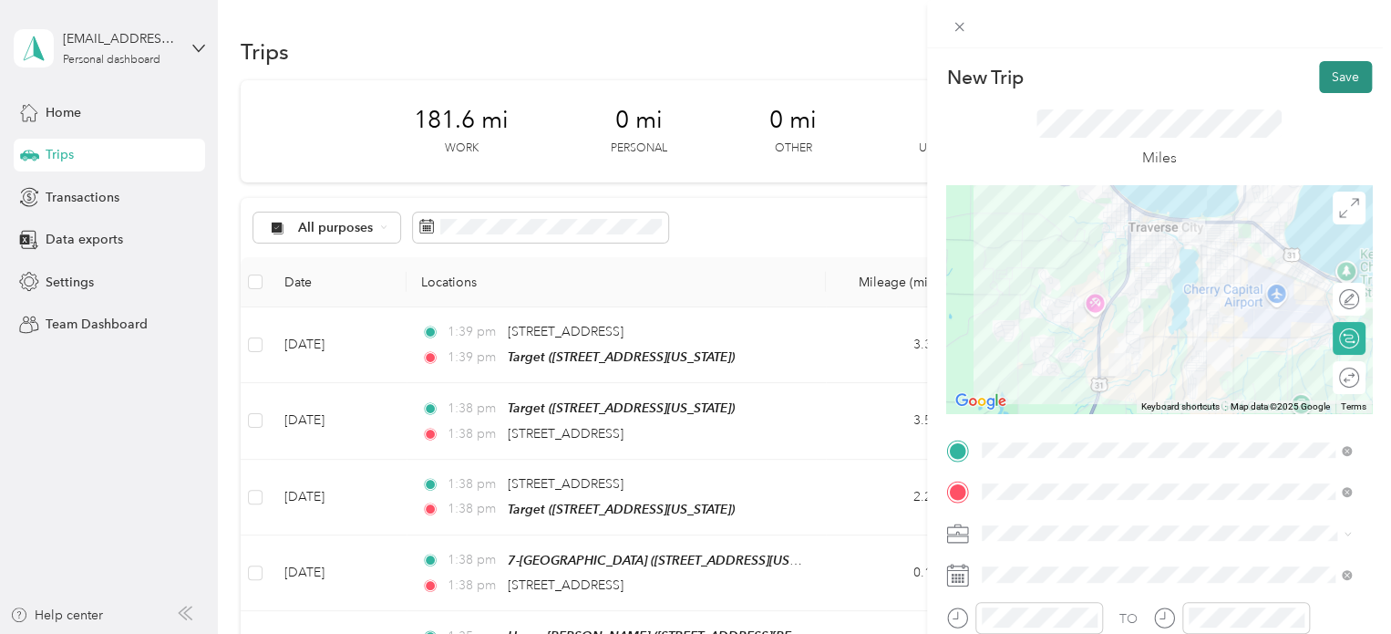
click at [1335, 82] on button "Save" at bounding box center [1345, 77] width 53 height 32
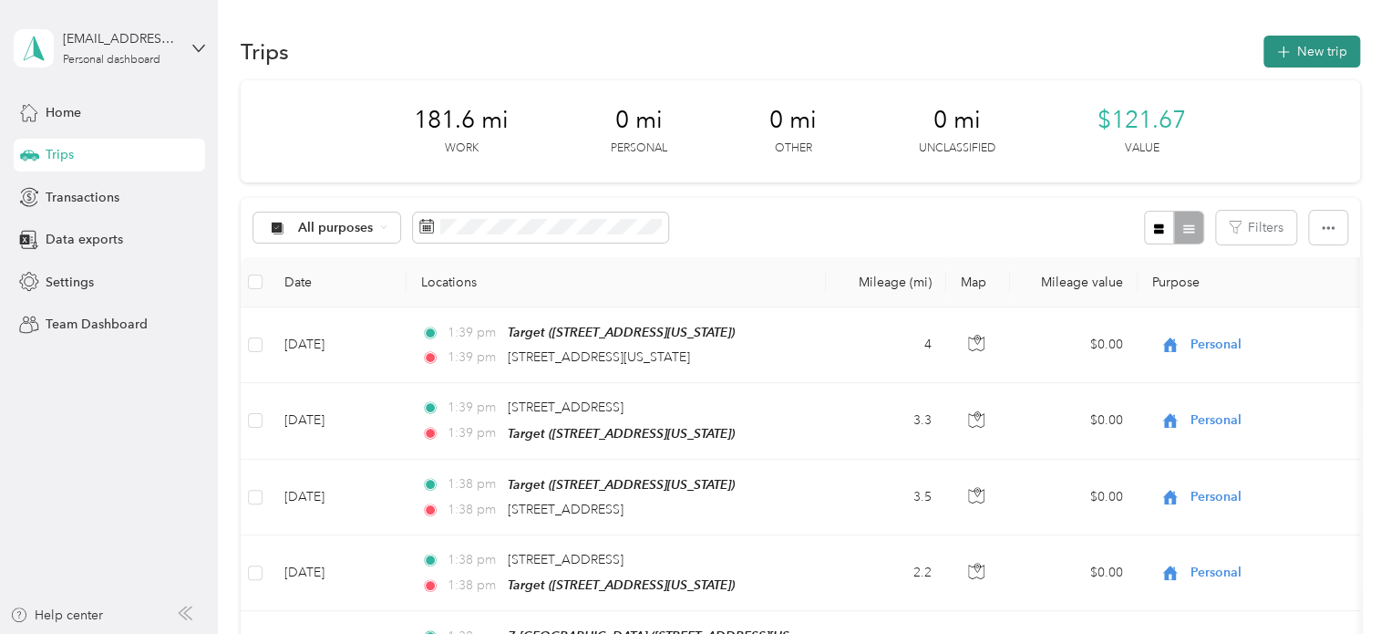
click at [1300, 43] on button "New trip" at bounding box center [1312, 52] width 97 height 32
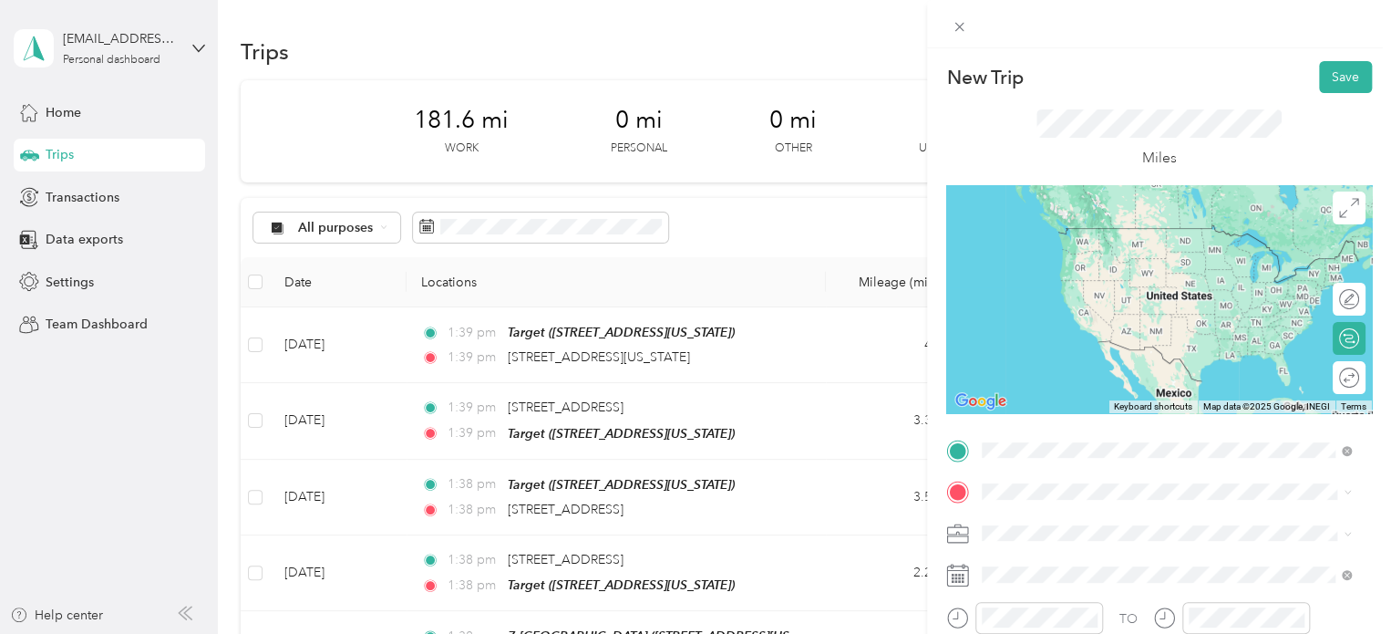
click at [1139, 231] on span "[STREET_ADDRESS][US_STATE][US_STATE]" at bounding box center [1141, 228] width 249 height 16
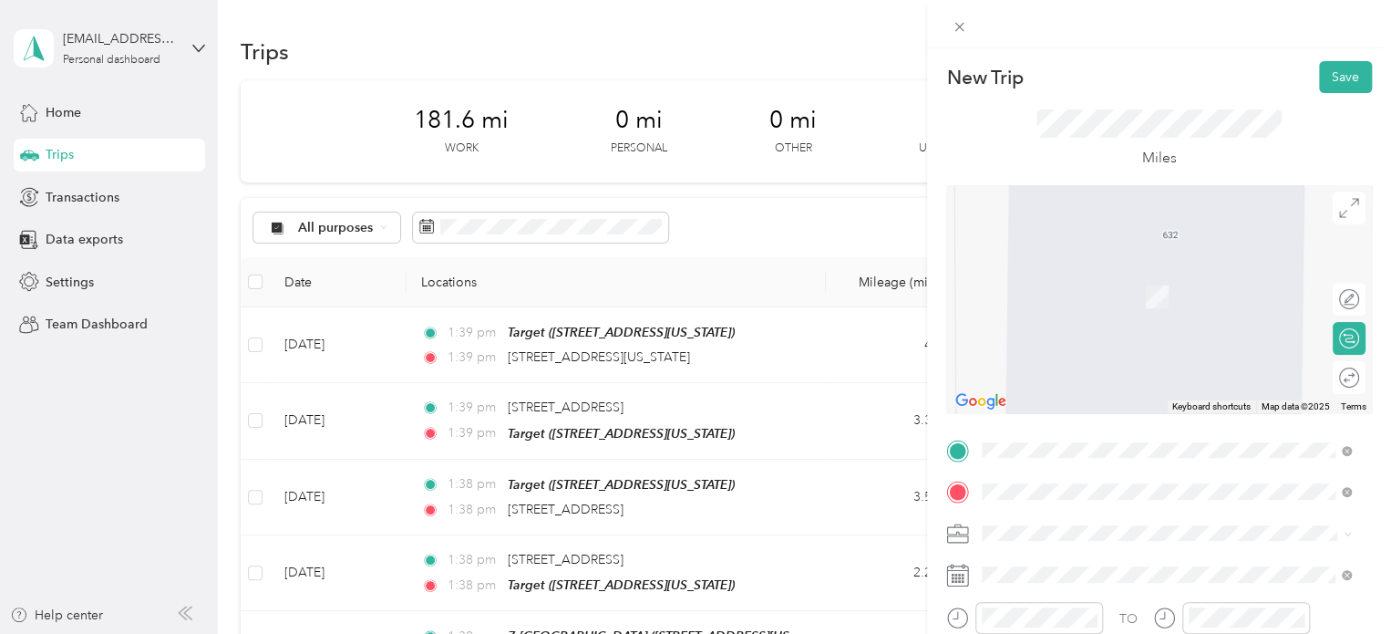
click at [1089, 393] on div "Meijer [GEOGRAPHIC_DATA], [STREET_ADDRESS] , 49684, [GEOGRAPHIC_DATA], [GEOGRAP…" at bounding box center [1181, 421] width 329 height 77
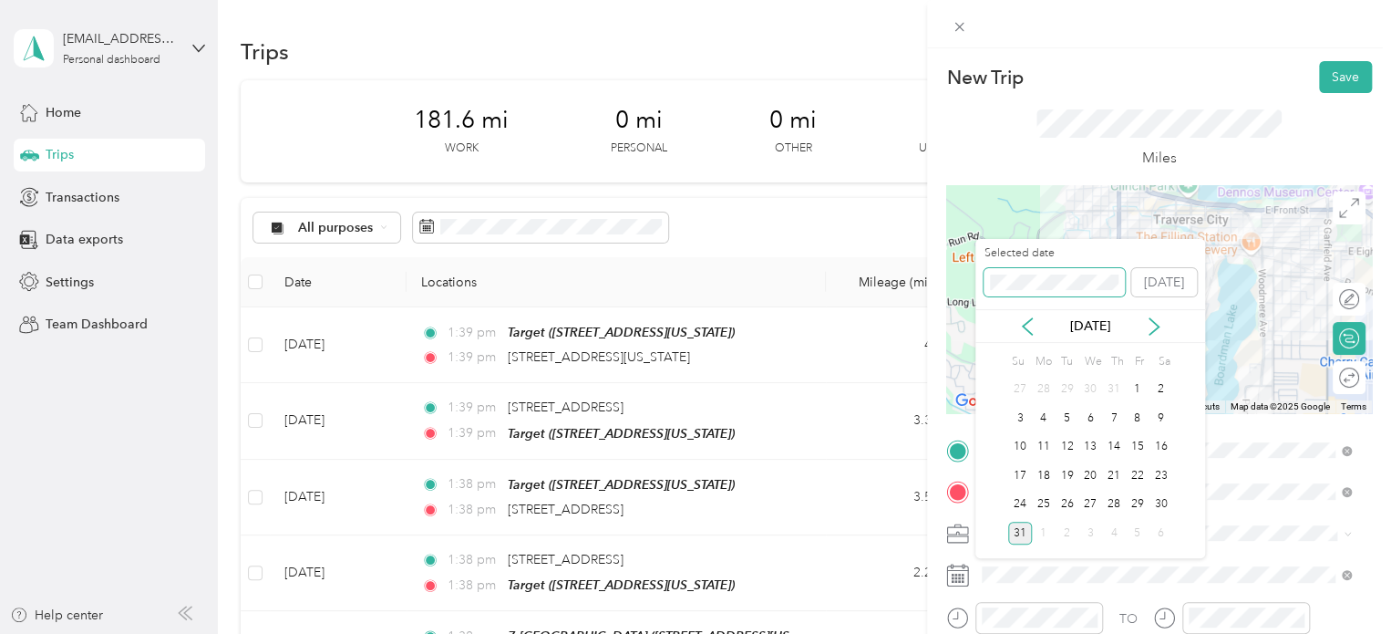
click at [983, 274] on div "Selected date [DATE]" at bounding box center [1091, 277] width 230 height 64
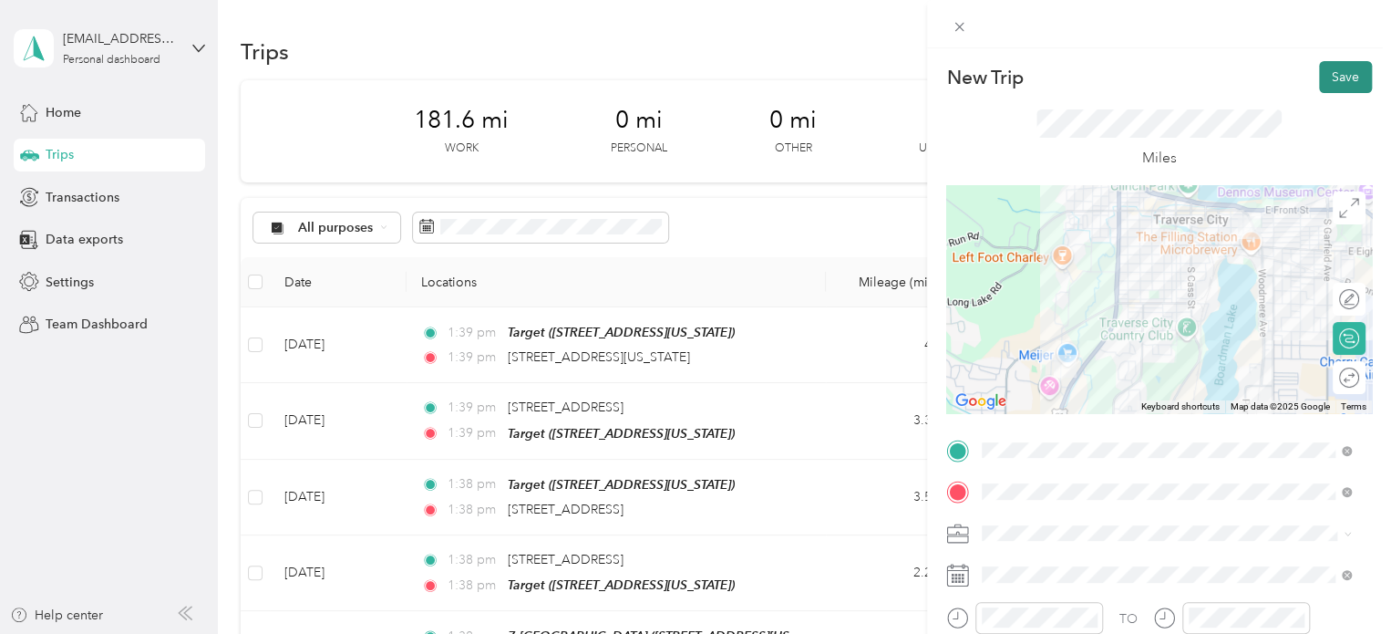
click at [1320, 83] on button "Save" at bounding box center [1345, 77] width 53 height 32
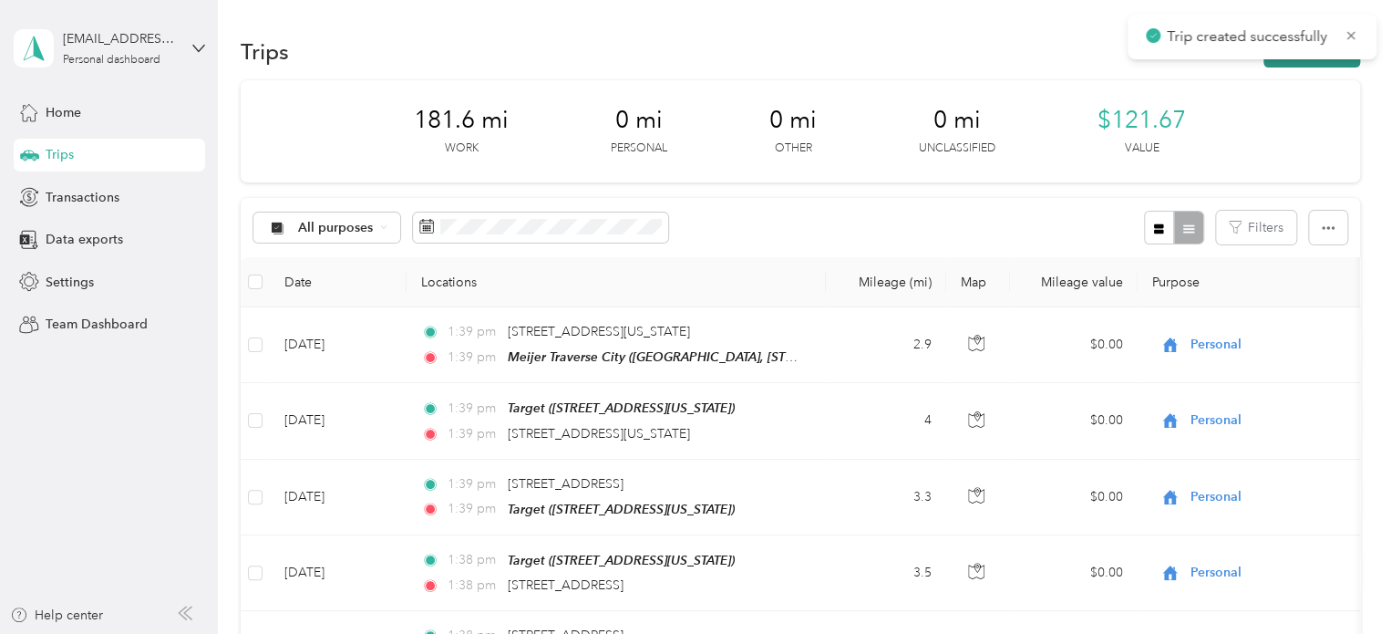
click at [1305, 65] on button "New trip" at bounding box center [1312, 52] width 97 height 32
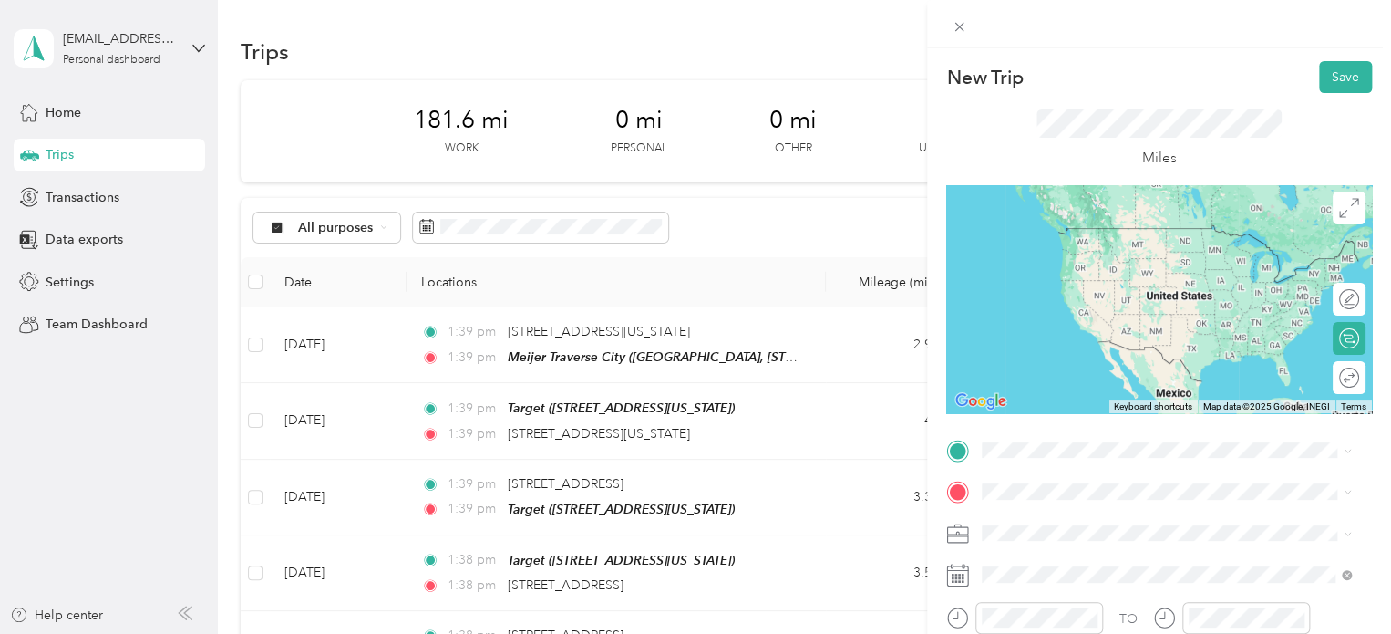
click at [1032, 359] on div "Meijer [GEOGRAPHIC_DATA], [STREET_ADDRESS] , 49684, [GEOGRAPHIC_DATA], [GEOGRAP…" at bounding box center [1181, 377] width 329 height 77
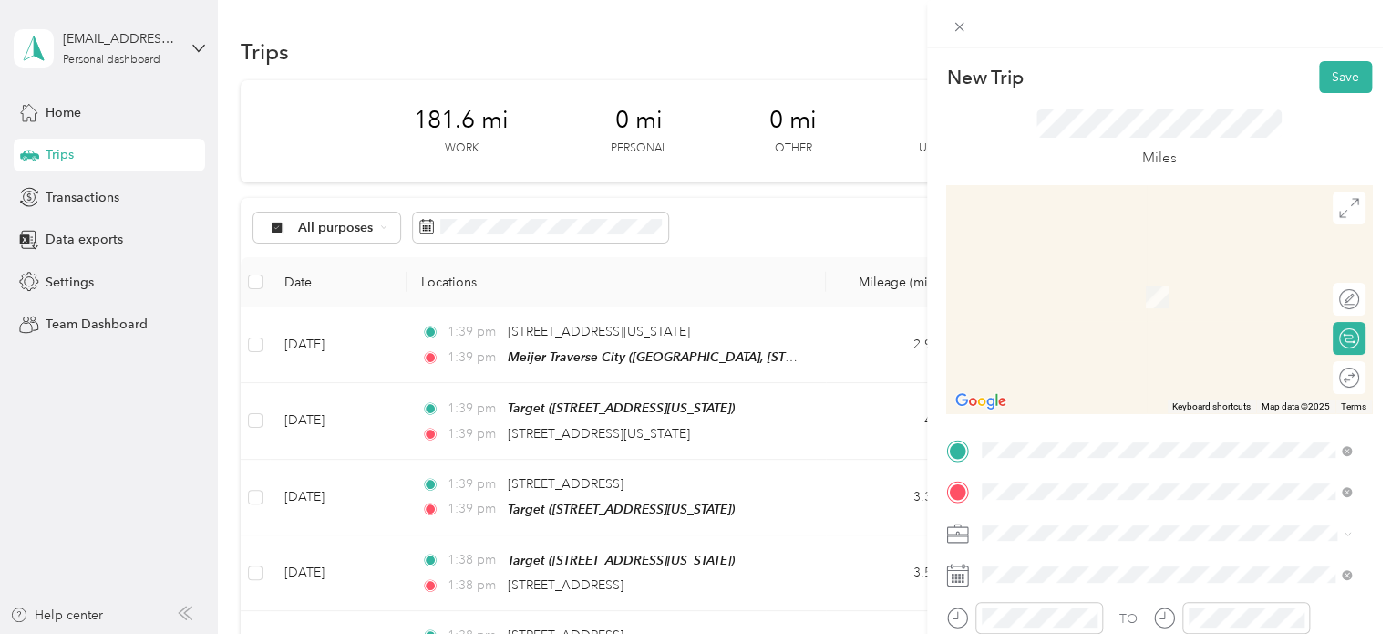
click at [1139, 275] on span "[STREET_ADDRESS][US_STATE]" at bounding box center [1108, 270] width 182 height 16
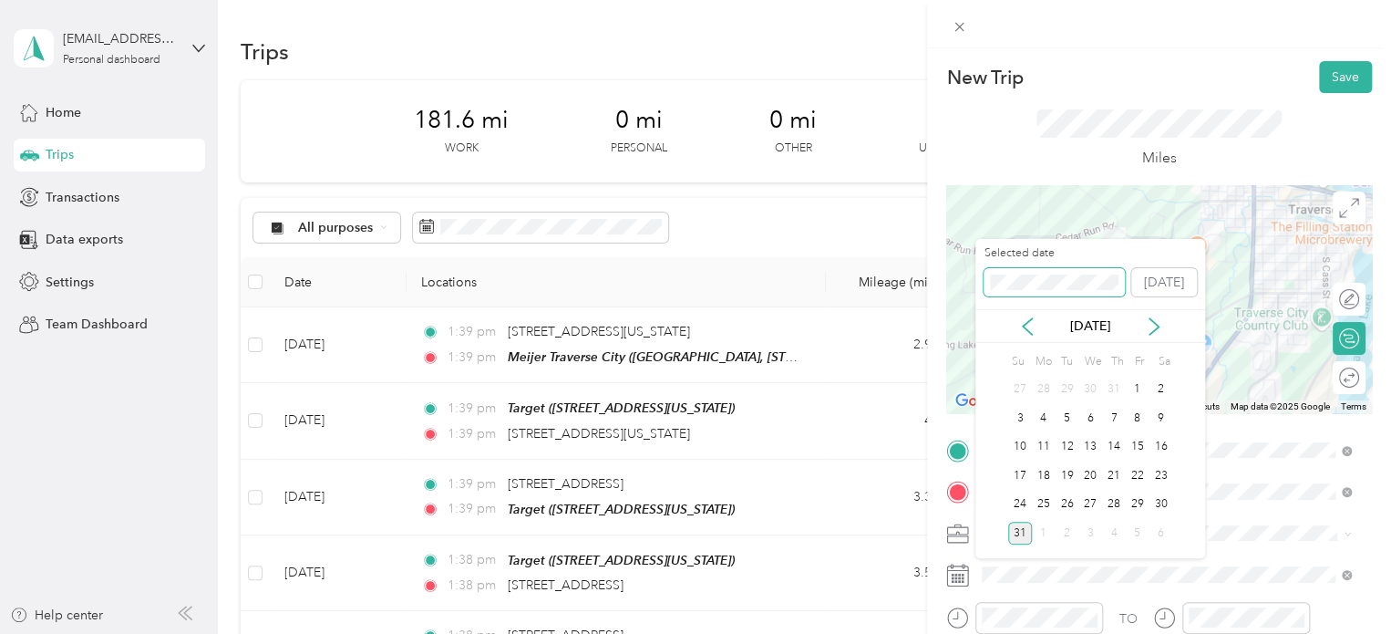
click at [948, 633] on div "New Trip Save This trip cannot be edited because it is either under review, app…" at bounding box center [691, 634] width 1382 height 0
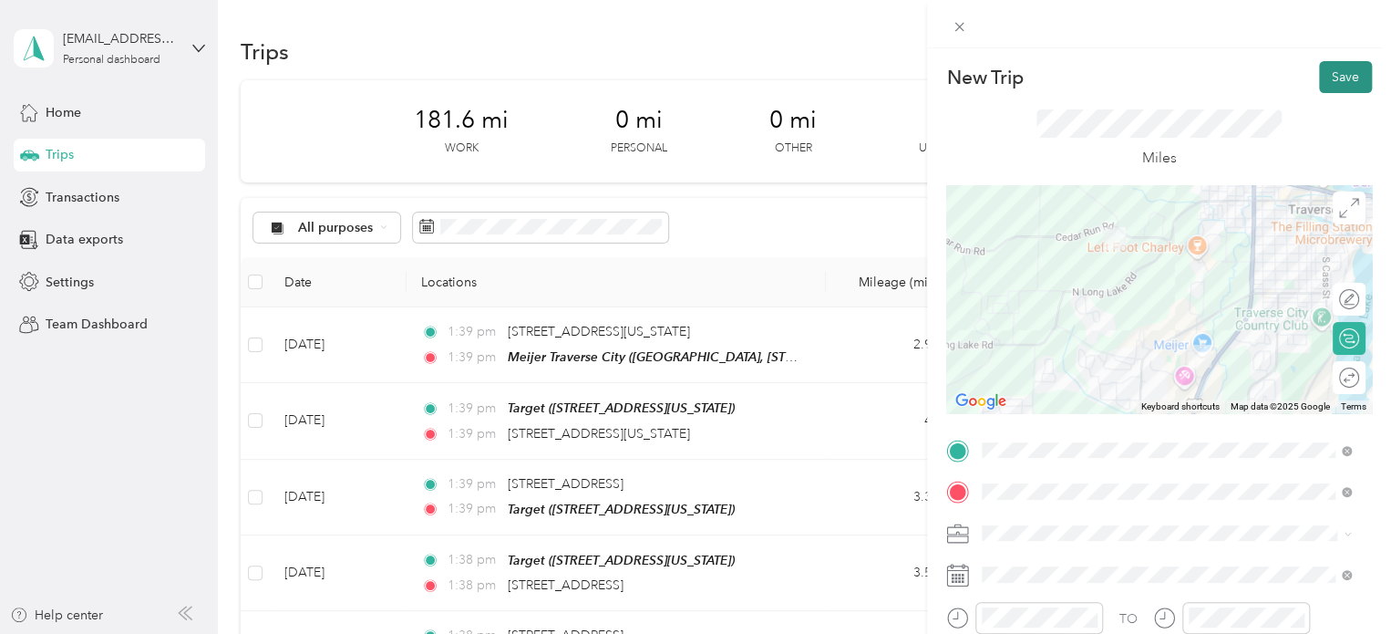
click at [1319, 80] on button "Save" at bounding box center [1345, 77] width 53 height 32
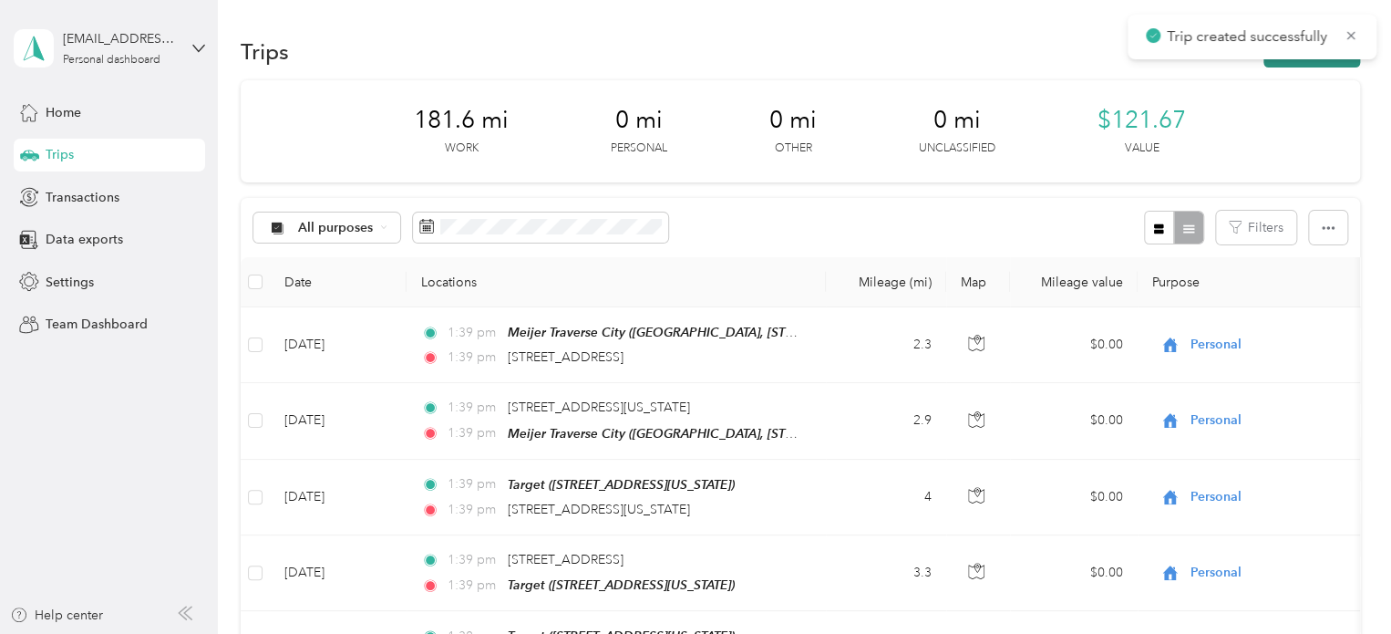
click at [1322, 65] on button "New trip" at bounding box center [1312, 52] width 97 height 32
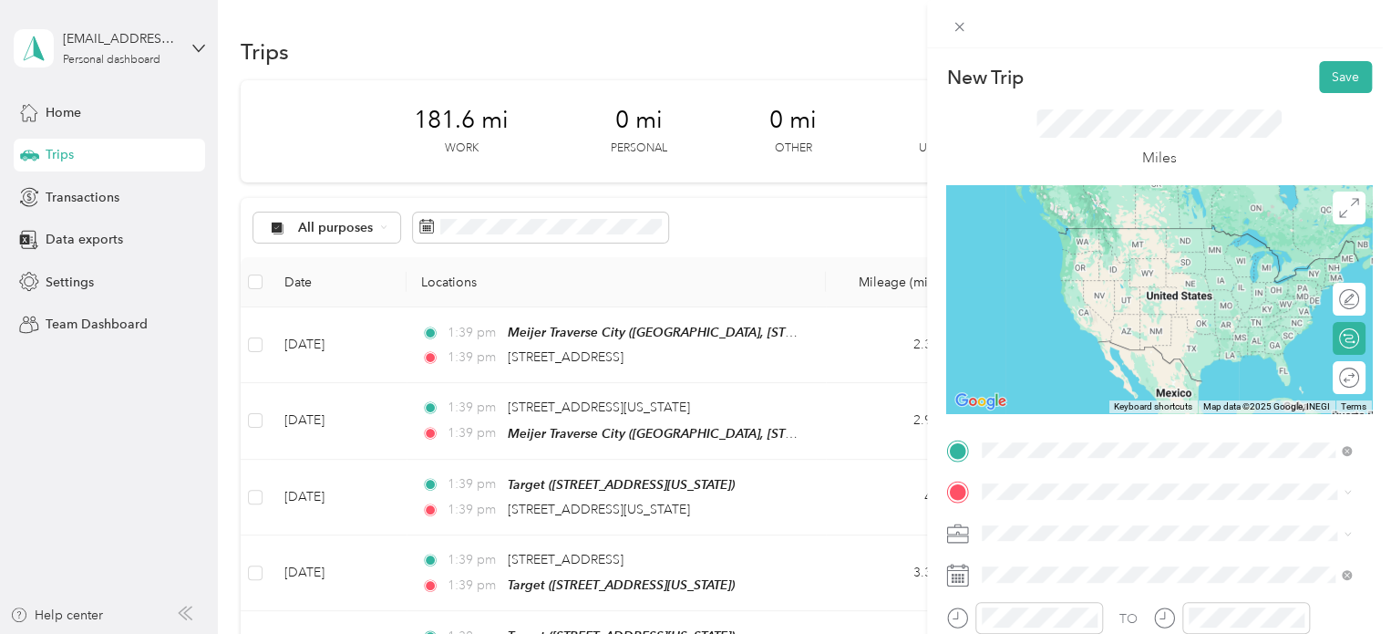
click at [1096, 218] on div "[STREET_ADDRESS][US_STATE]" at bounding box center [1166, 229] width 357 height 25
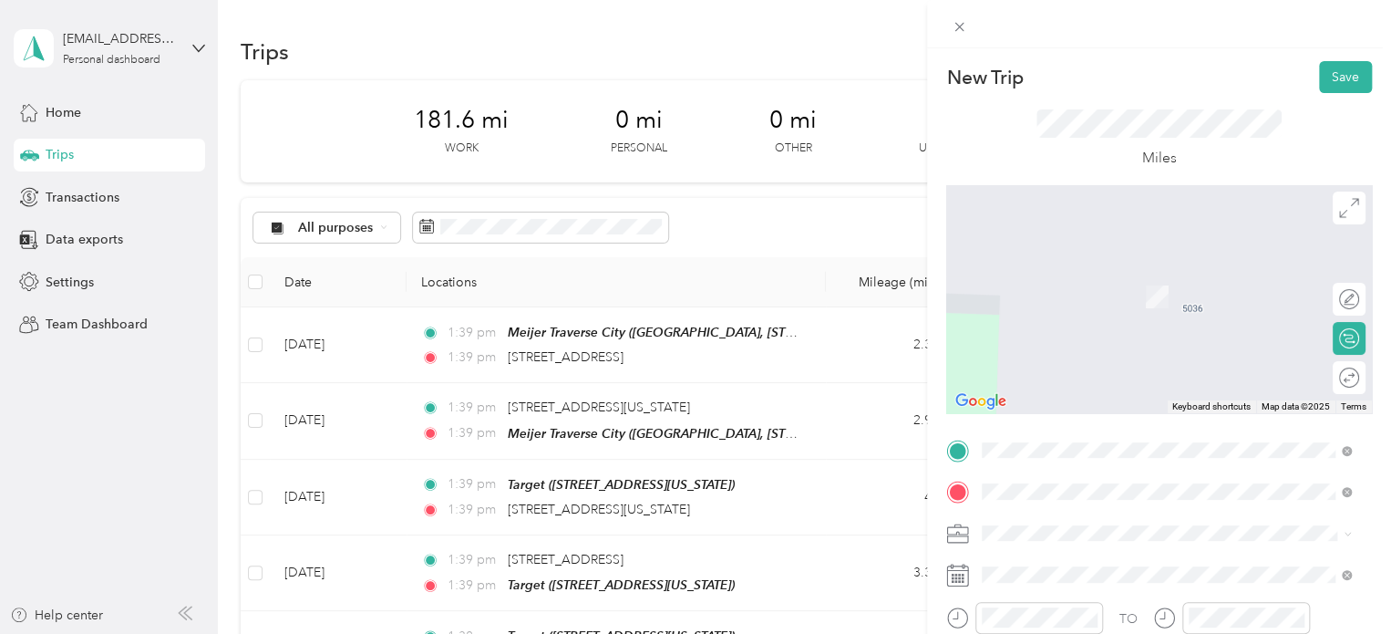
click at [1060, 398] on div "Meijer [GEOGRAPHIC_DATA], [STREET_ADDRESS] , 49684, [GEOGRAPHIC_DATA], [GEOGRAP…" at bounding box center [1181, 421] width 329 height 77
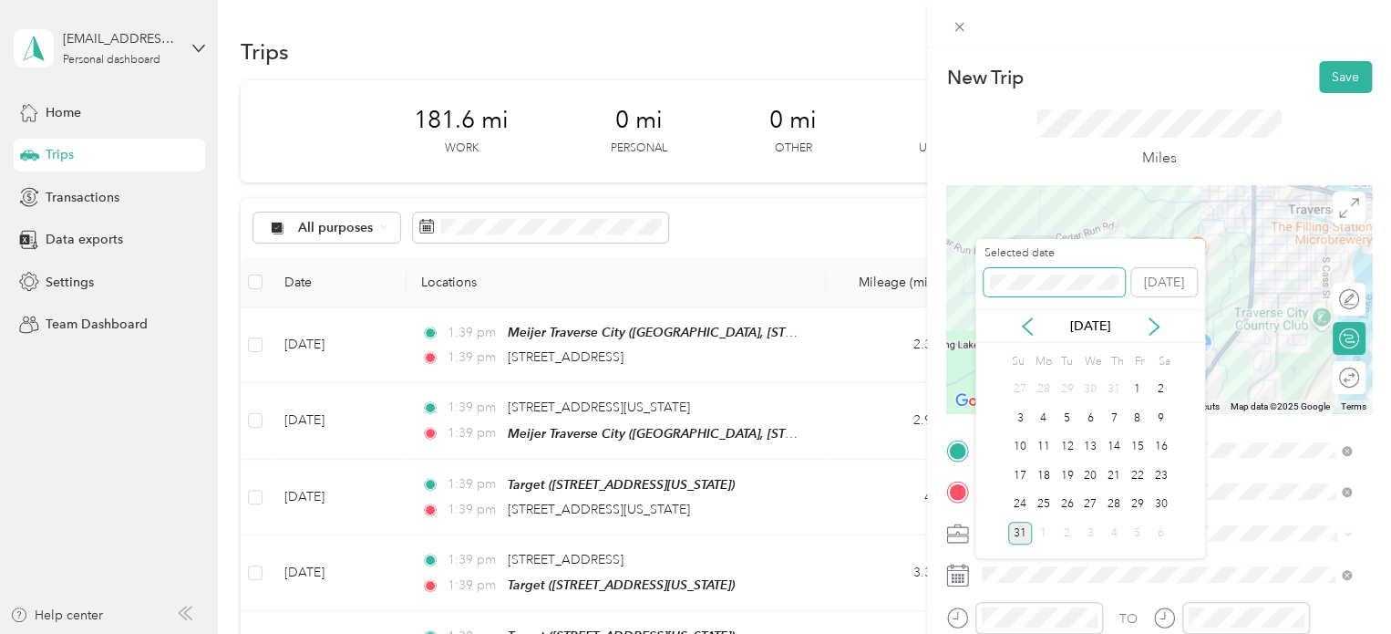
click at [875, 633] on div "New Trip Save This trip cannot be edited because it is either under review, app…" at bounding box center [691, 634] width 1382 height 0
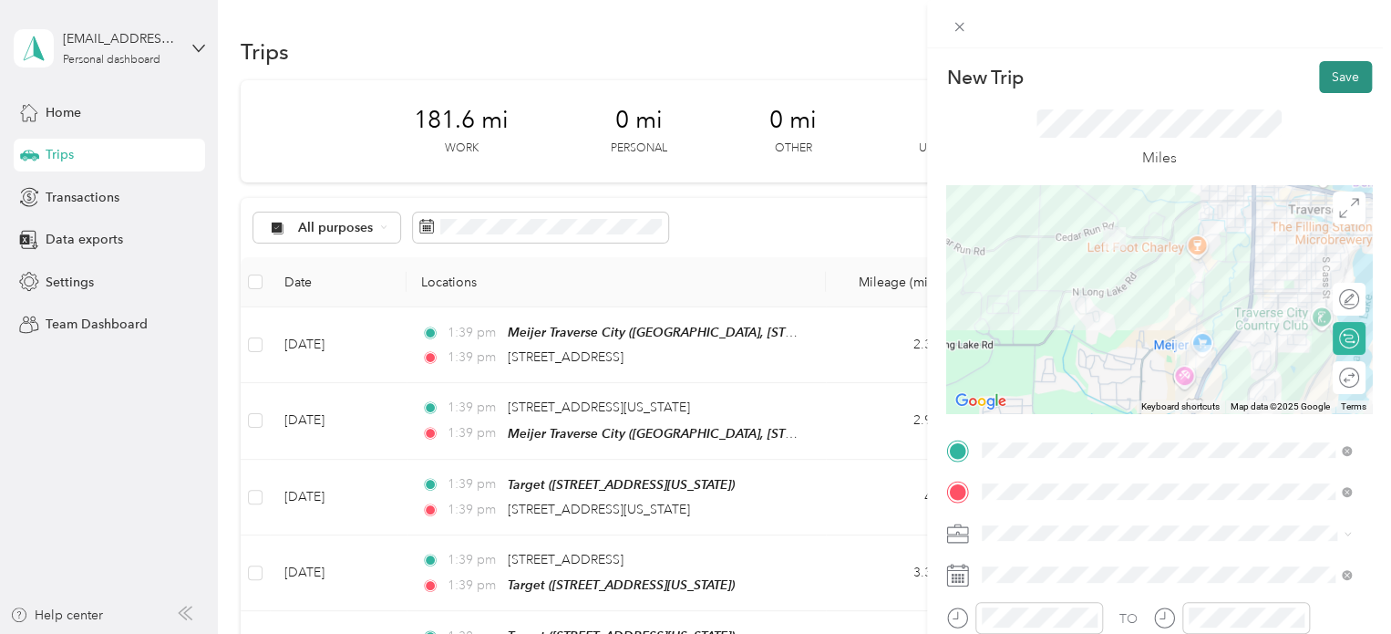
click at [1335, 66] on button "Save" at bounding box center [1345, 77] width 53 height 32
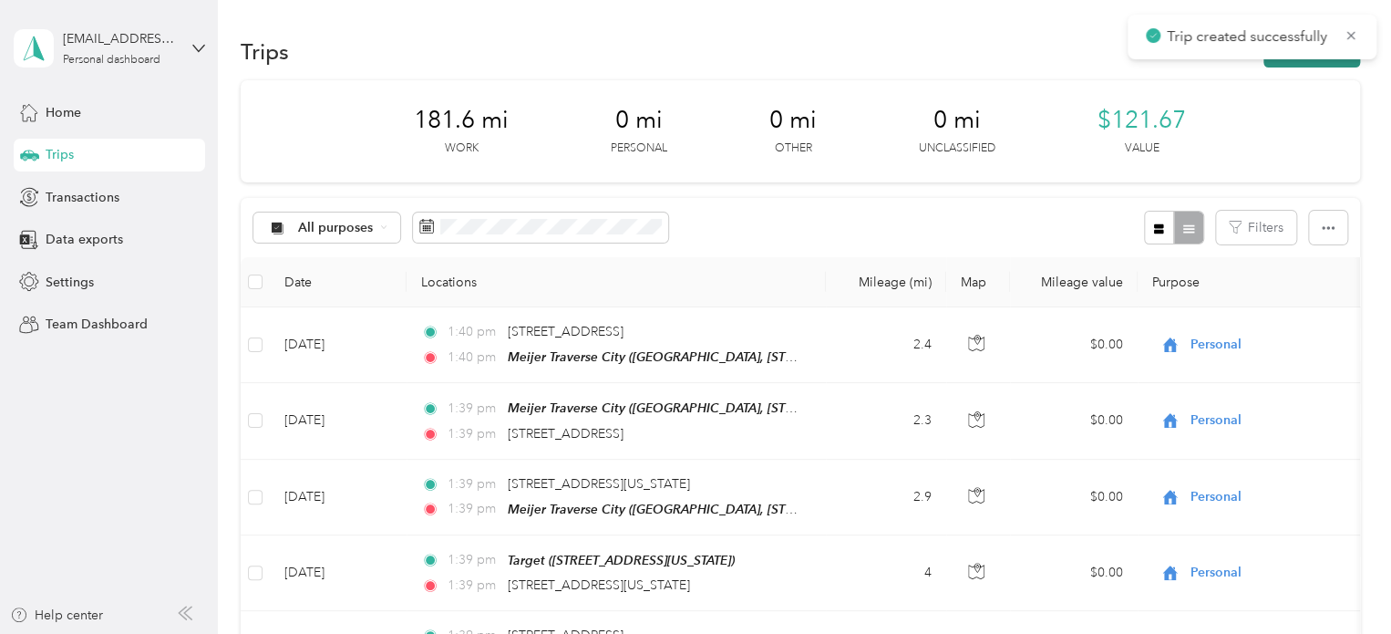
click at [1324, 60] on button "New trip" at bounding box center [1312, 52] width 97 height 32
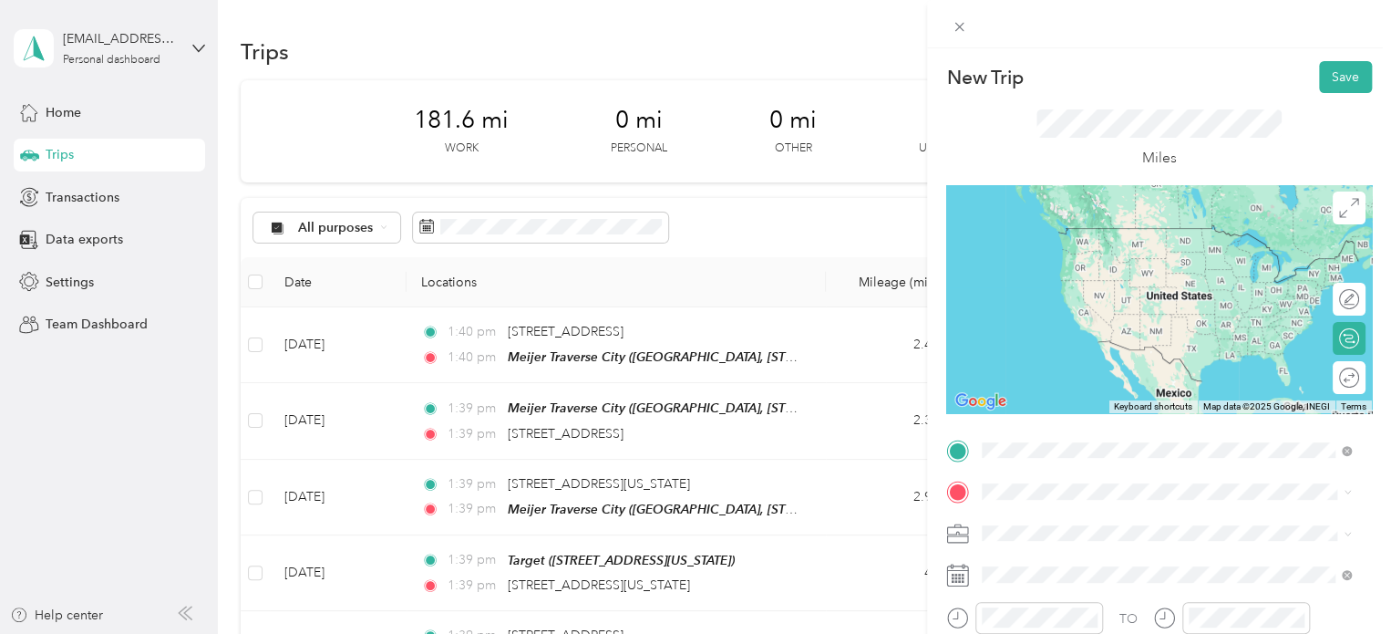
click at [1089, 375] on div "Meijer [GEOGRAPHIC_DATA], [STREET_ADDRESS] , 49684, [GEOGRAPHIC_DATA], [GEOGRAP…" at bounding box center [1181, 379] width 329 height 77
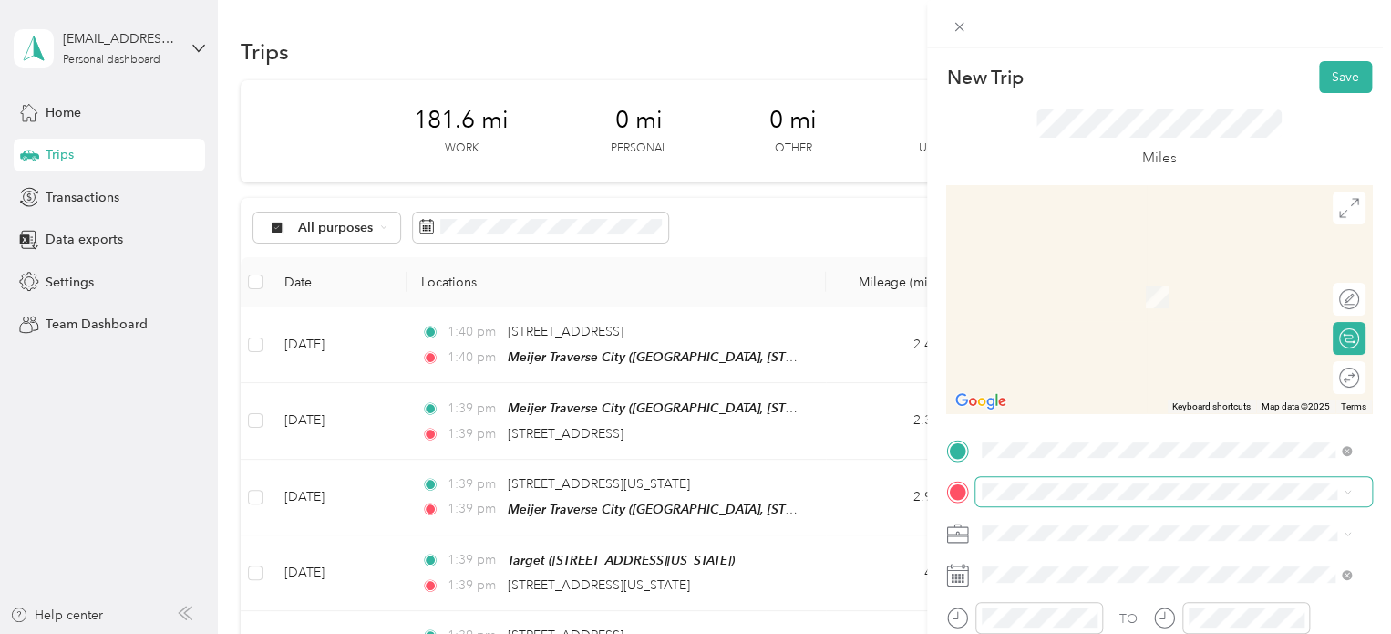
click at [1017, 499] on span at bounding box center [1174, 491] width 397 height 29
click at [1105, 270] on span "[STREET_ADDRESS][PERSON_NAME][US_STATE]" at bounding box center [1159, 270] width 284 height 16
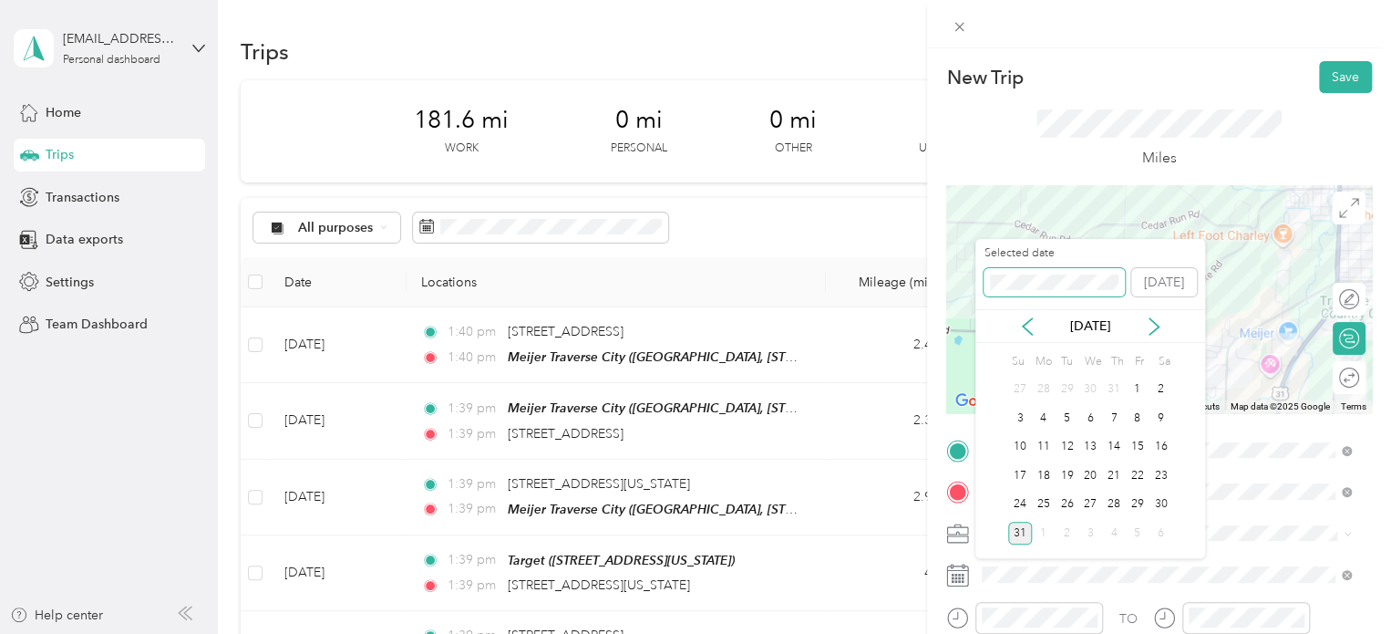
click at [990, 297] on div "Selected date [DATE]" at bounding box center [1091, 277] width 230 height 64
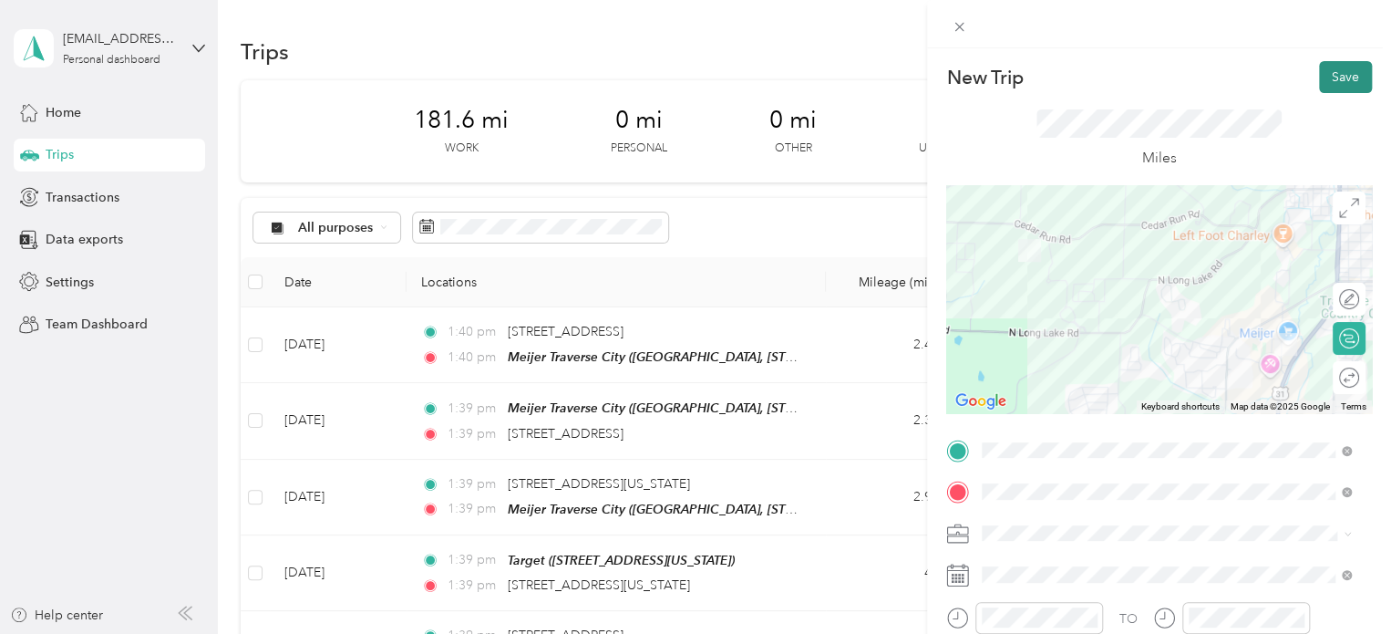
click at [1324, 79] on button "Save" at bounding box center [1345, 77] width 53 height 32
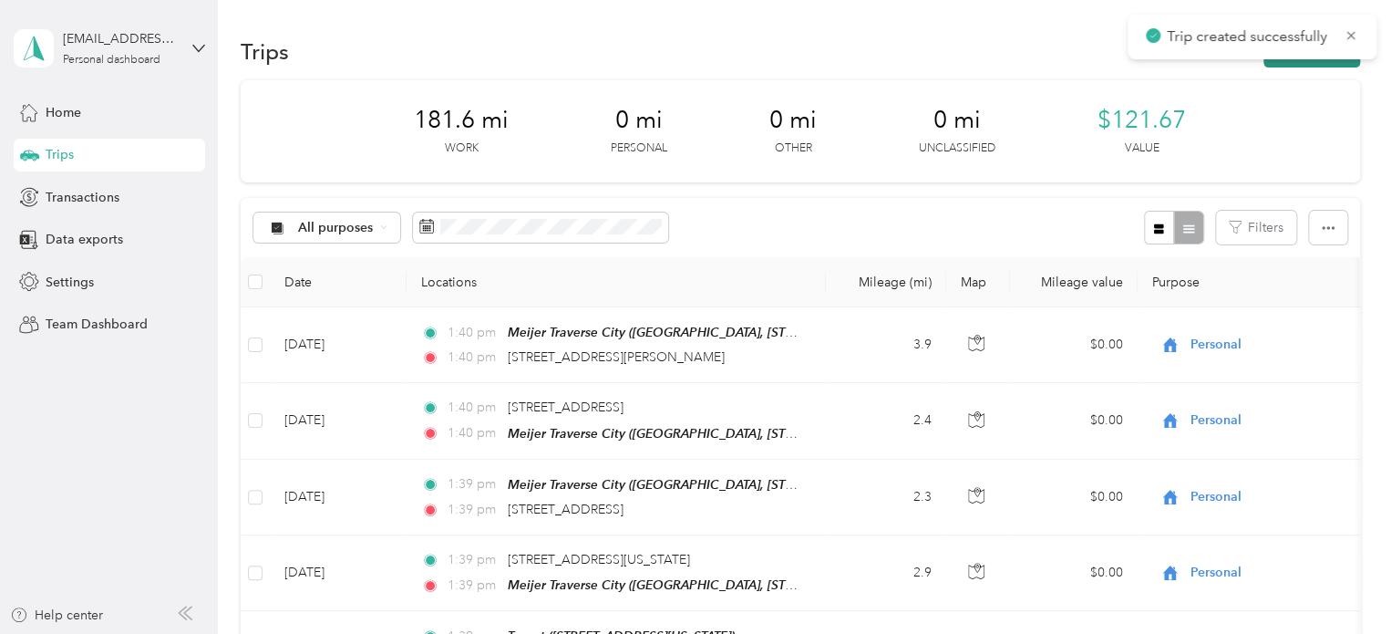
click at [1313, 65] on button "New trip" at bounding box center [1312, 52] width 97 height 32
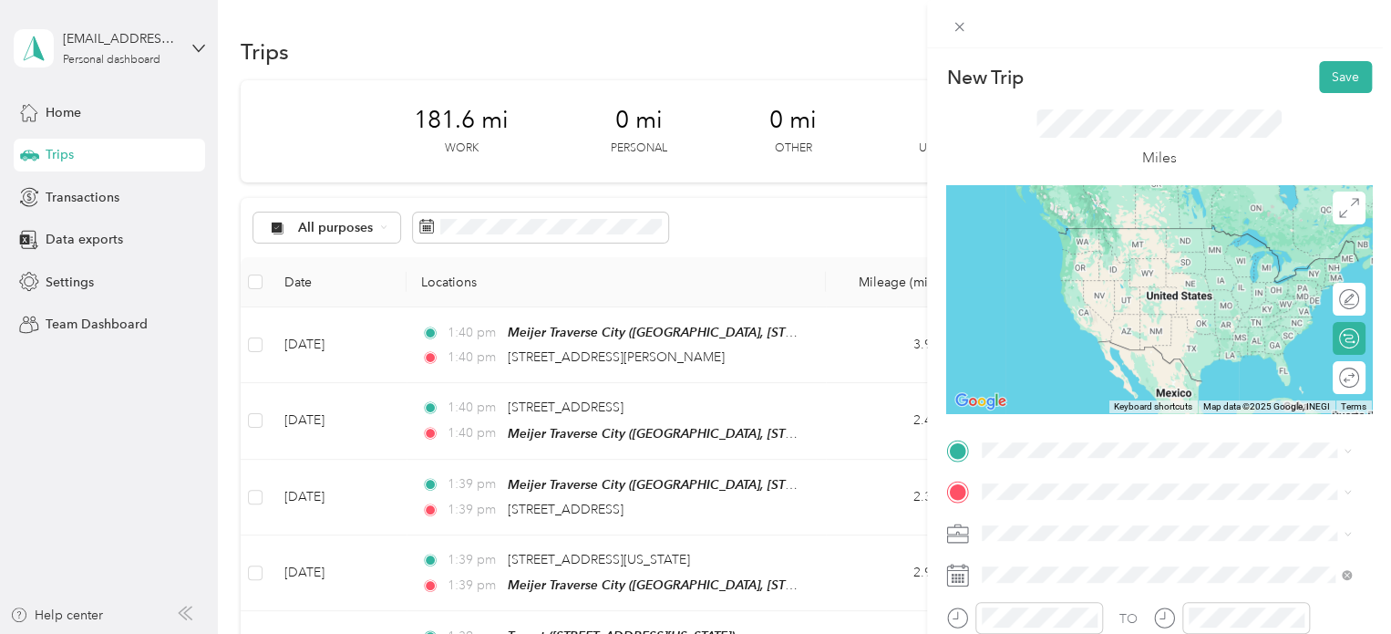
click at [1157, 227] on span "[STREET_ADDRESS][PERSON_NAME][US_STATE]" at bounding box center [1159, 226] width 284 height 16
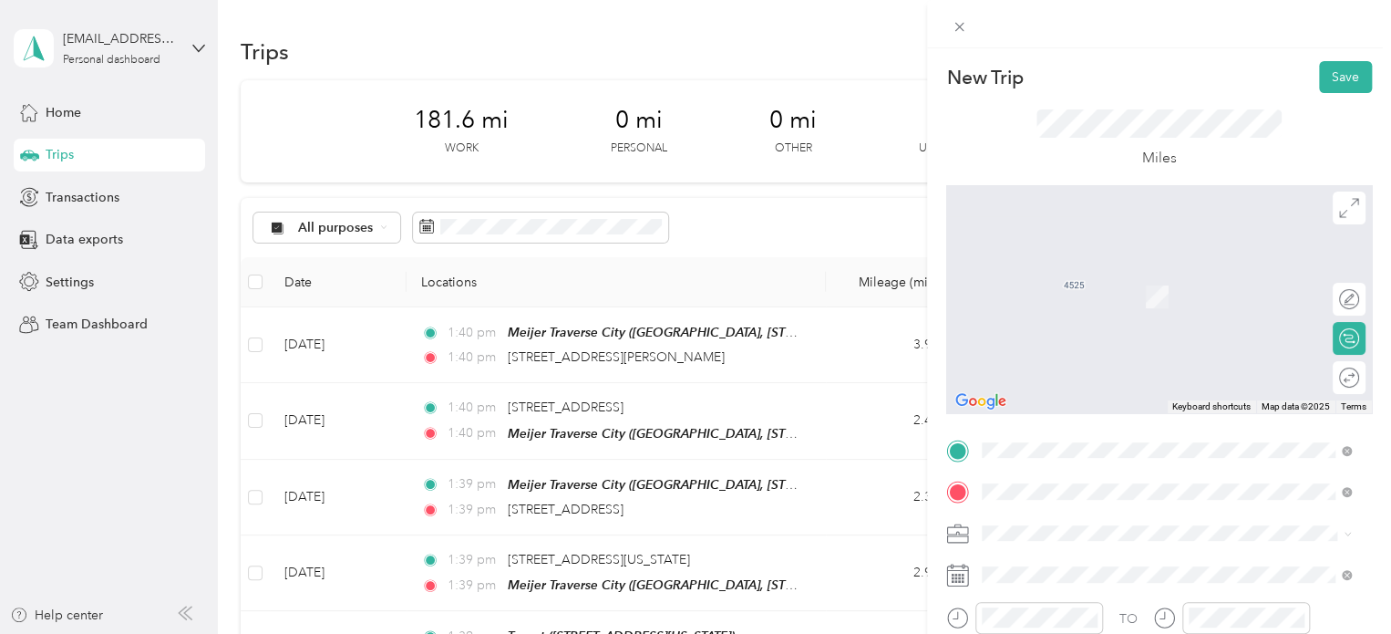
click at [1052, 418] on span "Meijer, [STREET_ADDRESS] , 49684, [GEOGRAPHIC_DATA], [GEOGRAPHIC_DATA], [GEOGRA…" at bounding box center [1154, 431] width 274 height 54
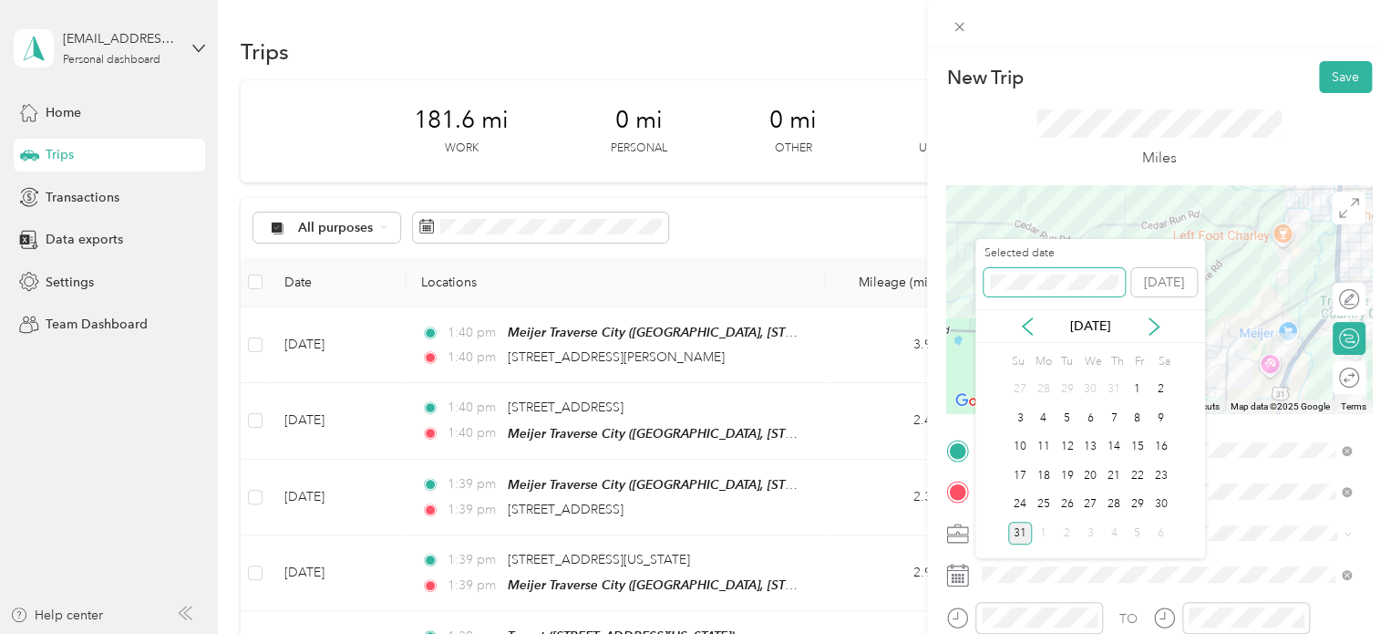
click at [901, 633] on div "New Trip Save This trip cannot be edited because it is either under review, app…" at bounding box center [691, 634] width 1382 height 0
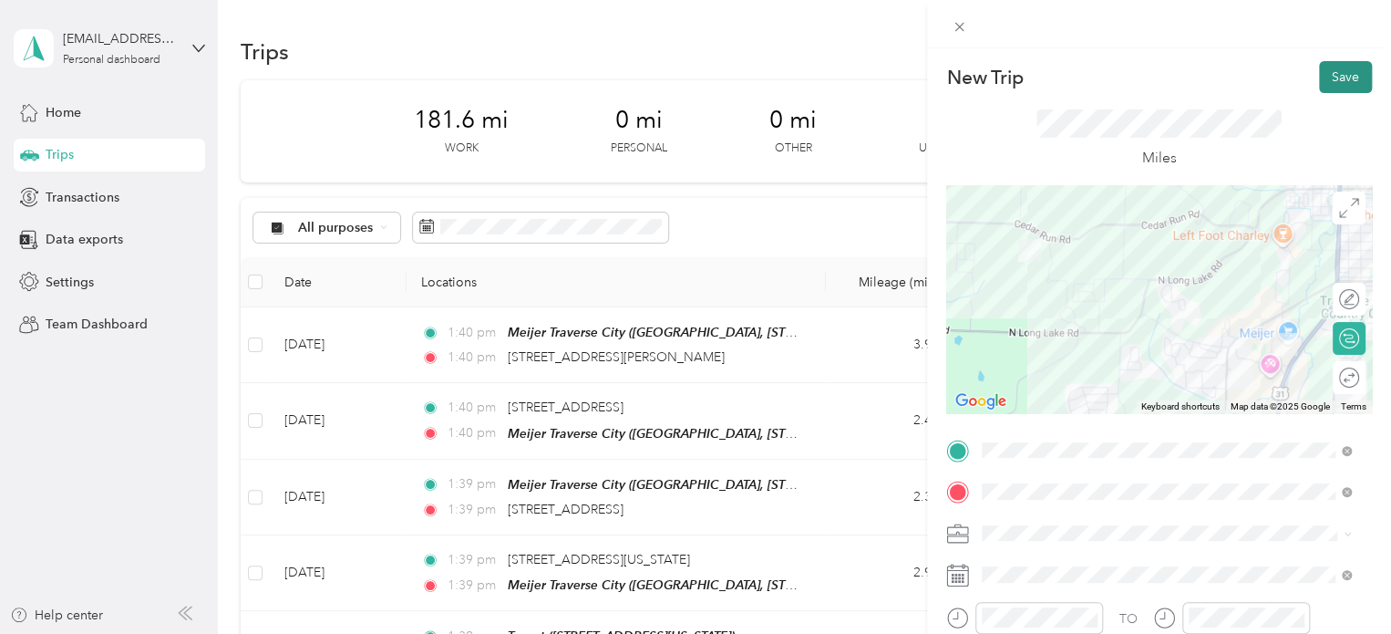
click at [1329, 66] on button "Save" at bounding box center [1345, 77] width 53 height 32
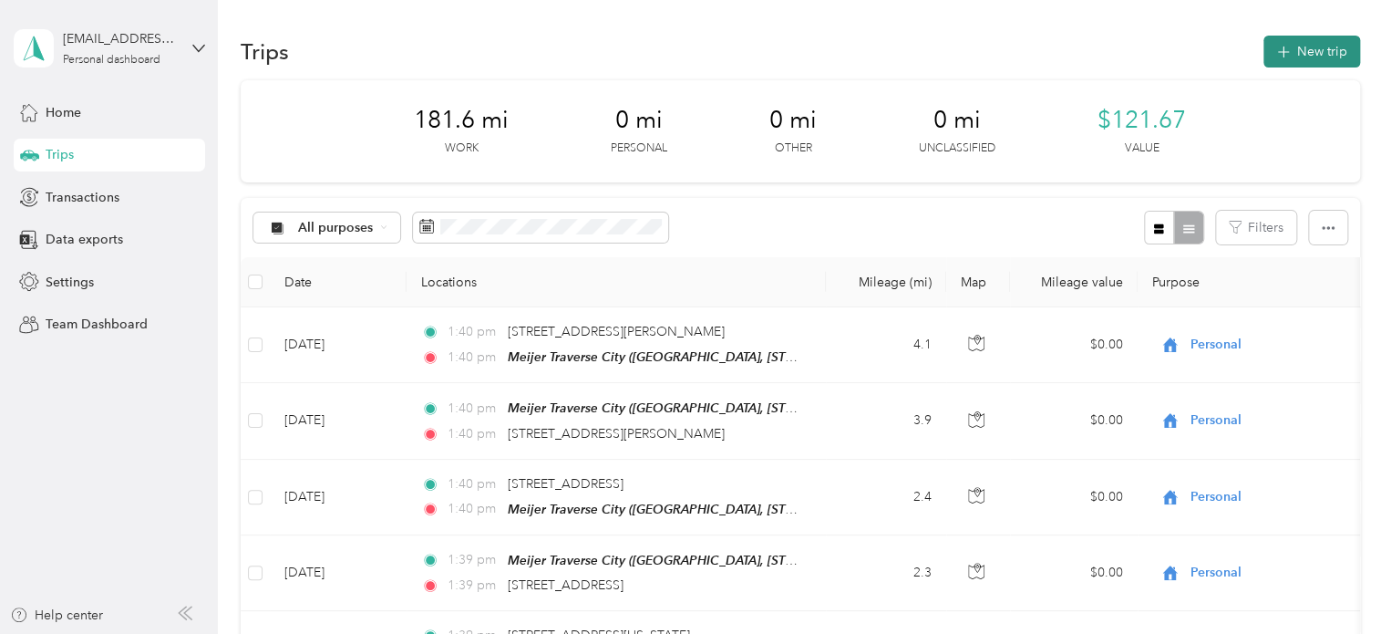
click at [1338, 48] on button "New trip" at bounding box center [1312, 52] width 97 height 32
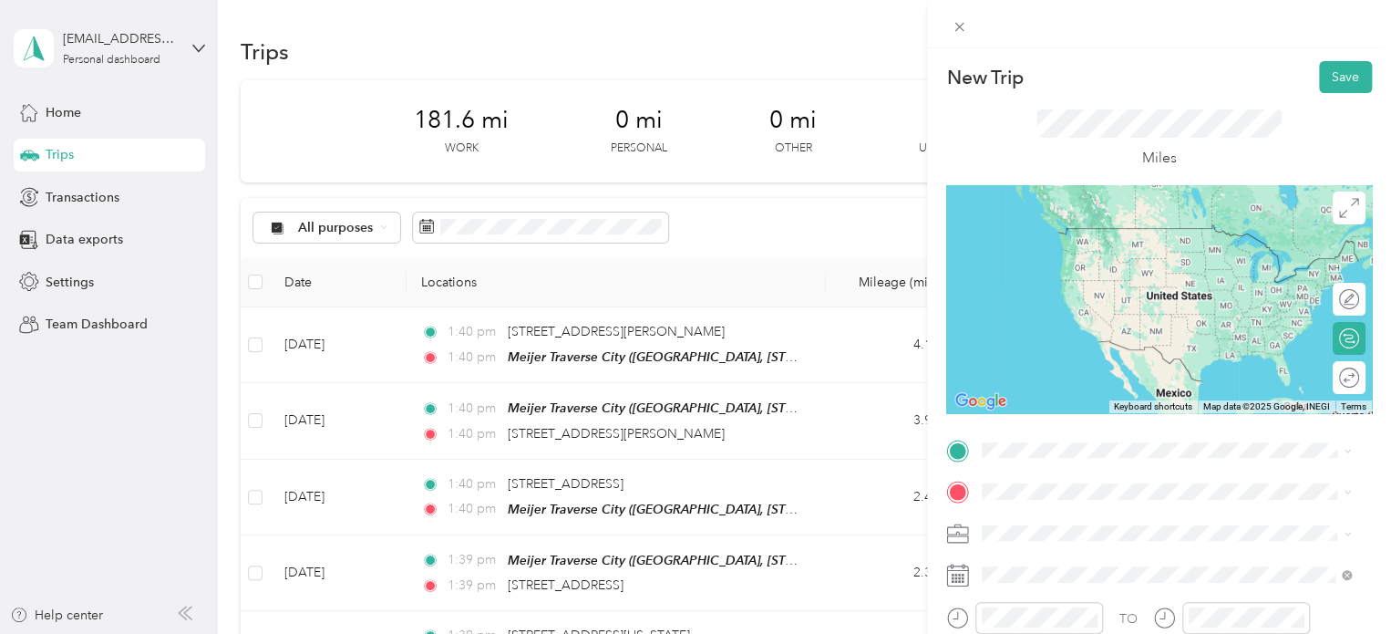
drag, startPoint x: 1109, startPoint y: 382, endPoint x: 1083, endPoint y: 391, distance: 27.1
click at [1108, 381] on span "Meijer, [STREET_ADDRESS] , 49684, [GEOGRAPHIC_DATA], [GEOGRAPHIC_DATA], [GEOGRA…" at bounding box center [1154, 385] width 274 height 54
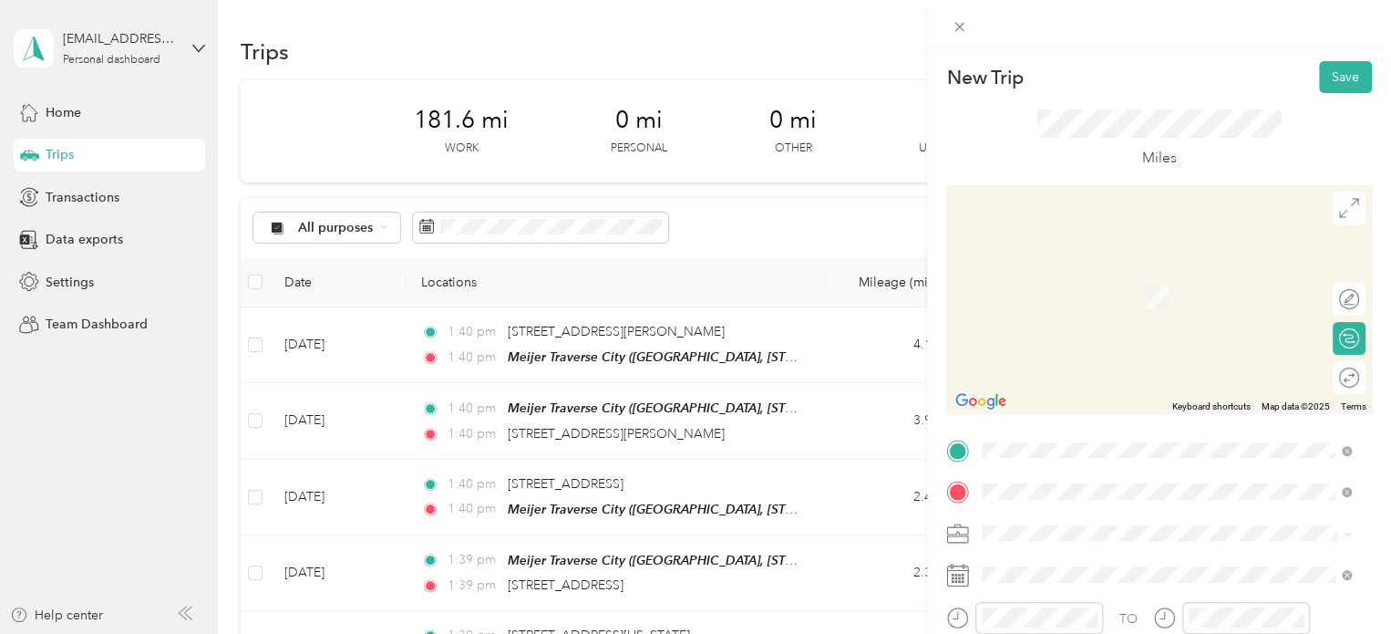
click at [1048, 278] on span "[STREET_ADDRESS][PERSON_NAME][US_STATE]" at bounding box center [1159, 270] width 284 height 16
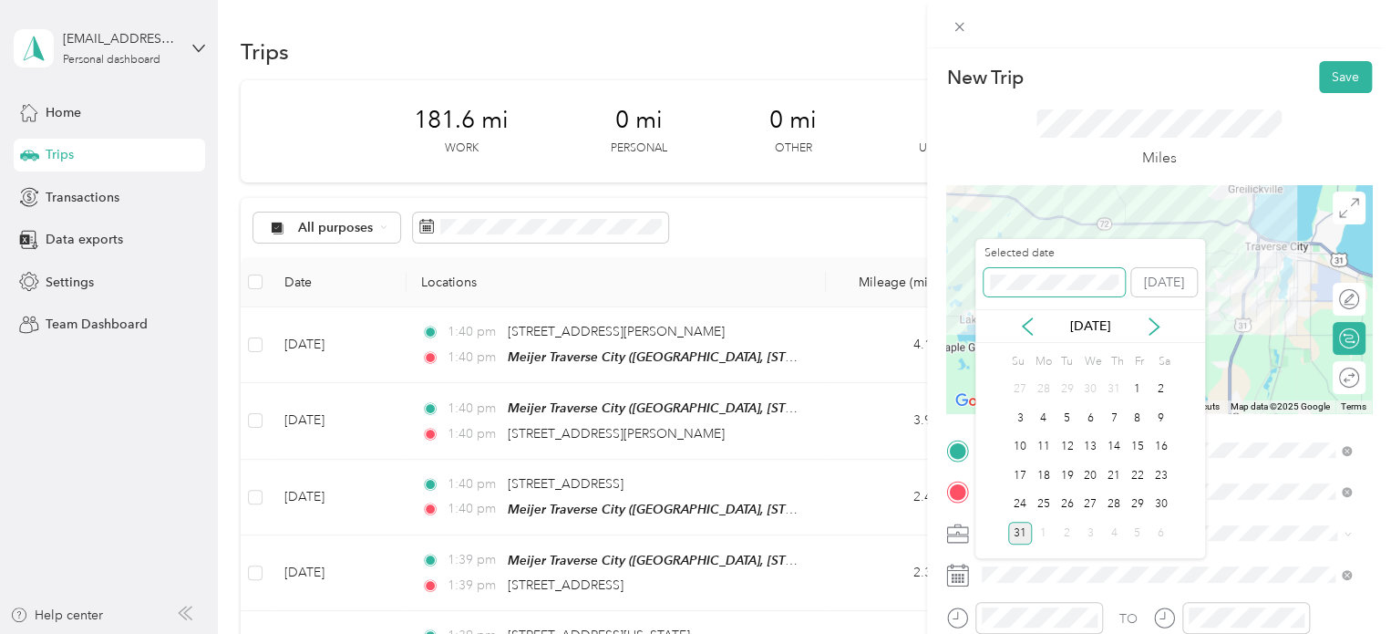
click at [946, 633] on div "New Trip Save This trip cannot be edited because it is either under review, app…" at bounding box center [691, 634] width 1382 height 0
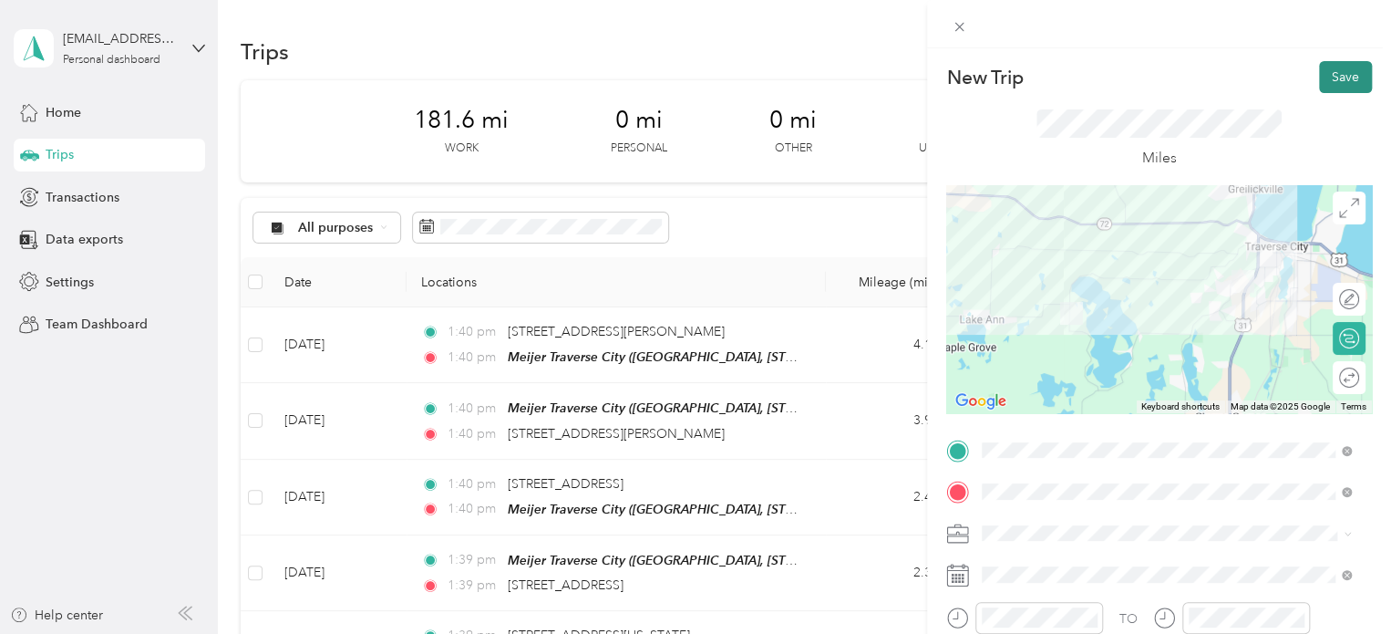
click at [1319, 82] on button "Save" at bounding box center [1345, 77] width 53 height 32
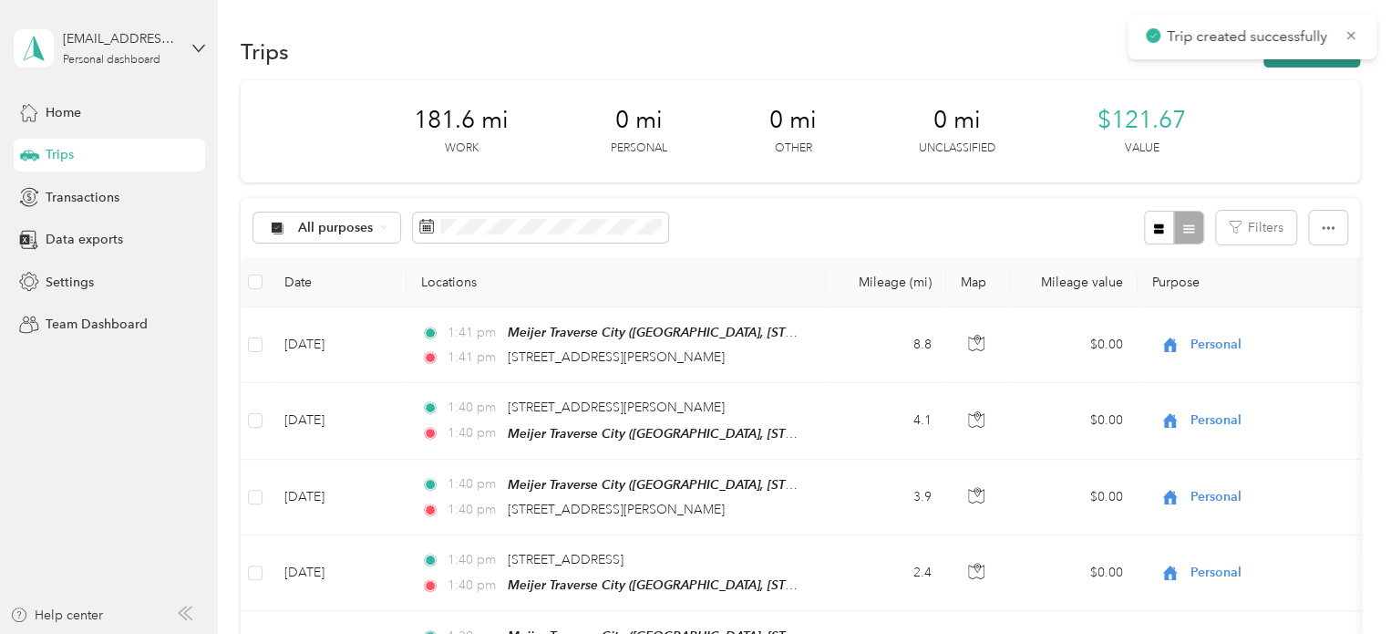
click at [1314, 66] on button "New trip" at bounding box center [1312, 52] width 97 height 32
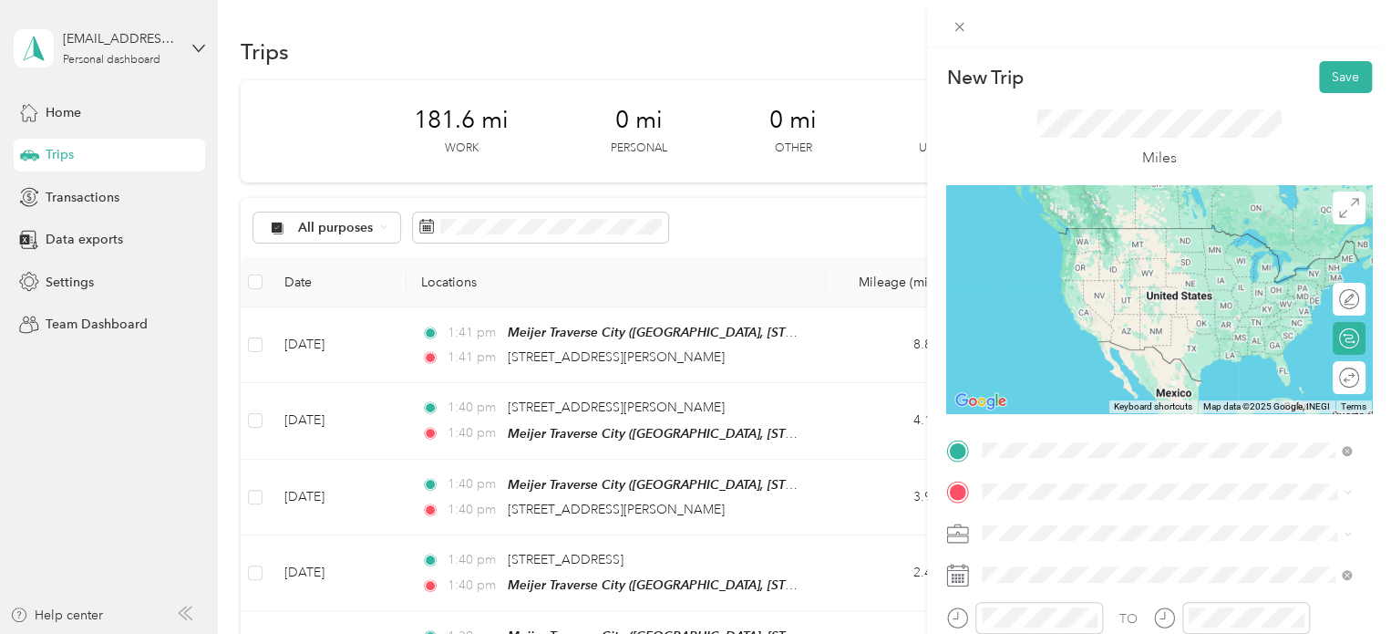
click at [1115, 233] on span "[STREET_ADDRESS][PERSON_NAME][US_STATE]" at bounding box center [1159, 228] width 284 height 16
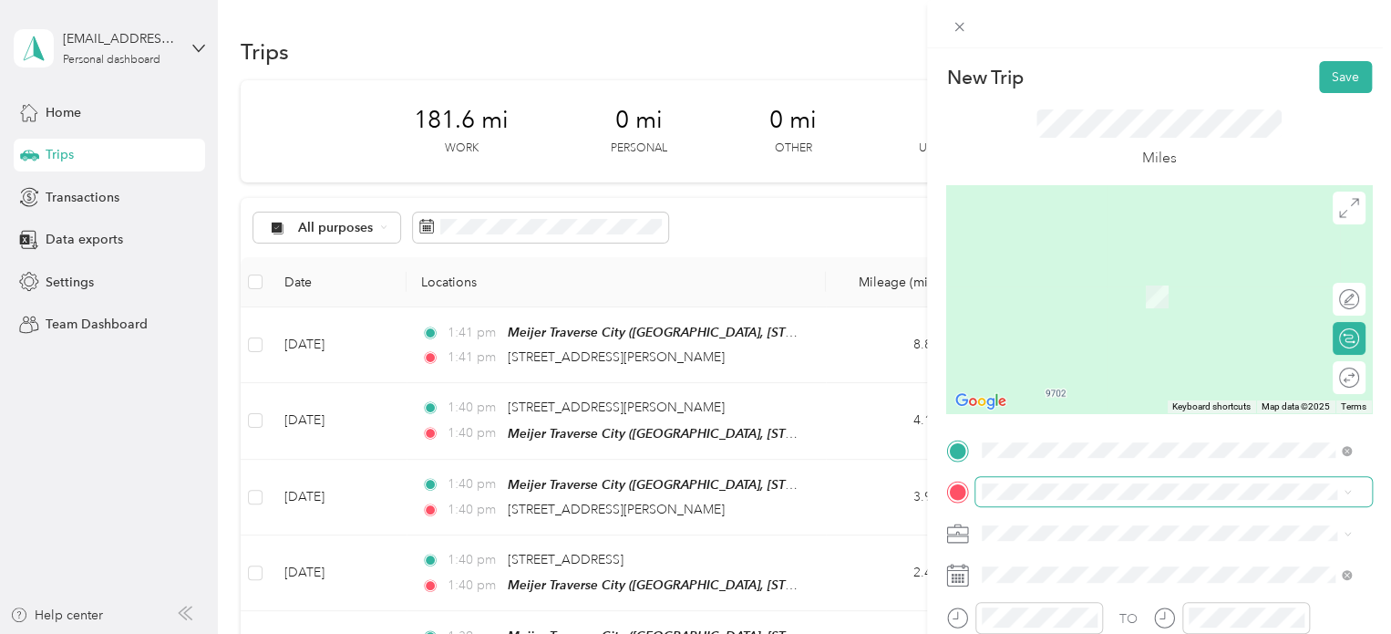
click at [982, 484] on span at bounding box center [1174, 491] width 397 height 29
drag, startPoint x: 1079, startPoint y: 410, endPoint x: 1045, endPoint y: 413, distance: 33.8
click at [1078, 409] on span "Meijer, [STREET_ADDRESS] , 49684, [GEOGRAPHIC_DATA], [GEOGRAPHIC_DATA], [GEOGRA…" at bounding box center [1154, 431] width 274 height 54
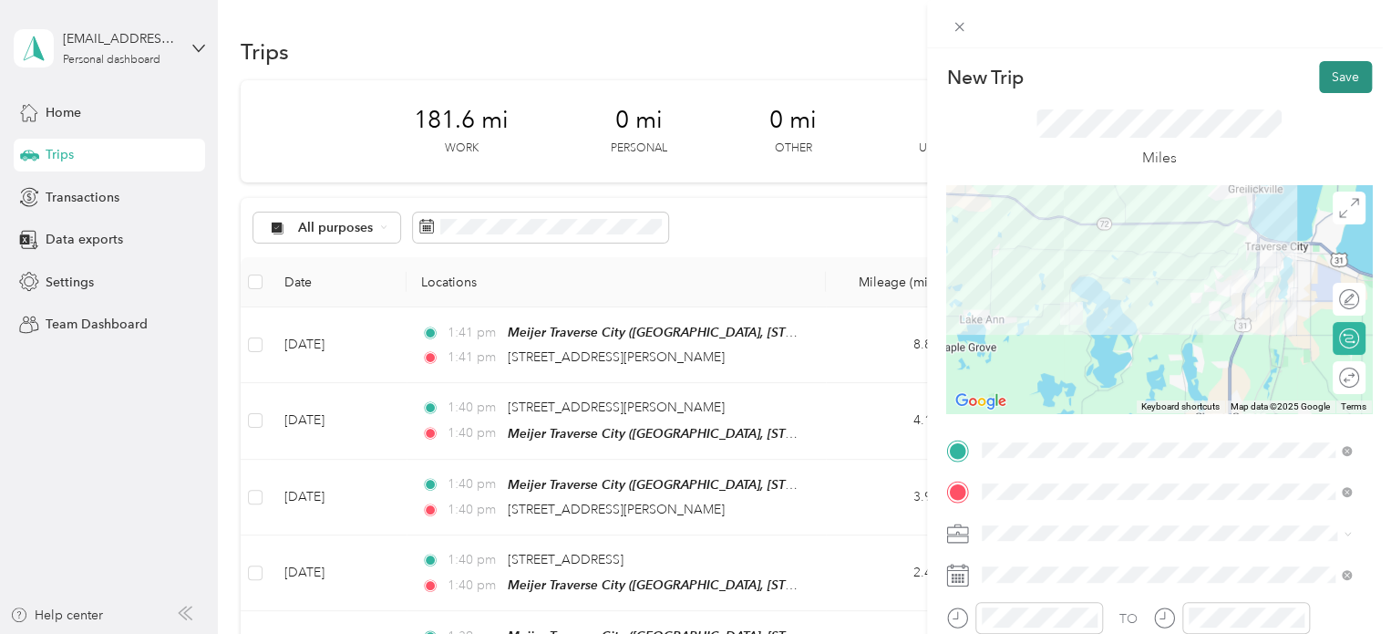
click at [1331, 76] on button "Save" at bounding box center [1345, 77] width 53 height 32
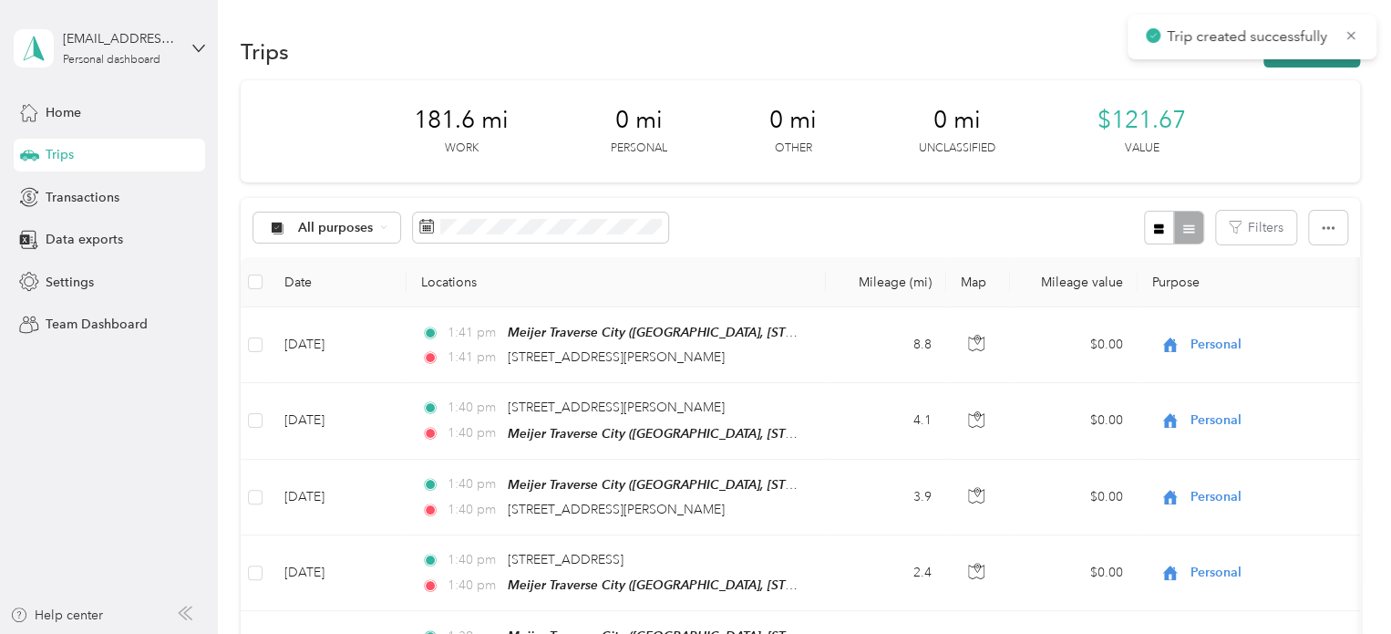
click at [1314, 63] on button "New trip" at bounding box center [1312, 52] width 97 height 32
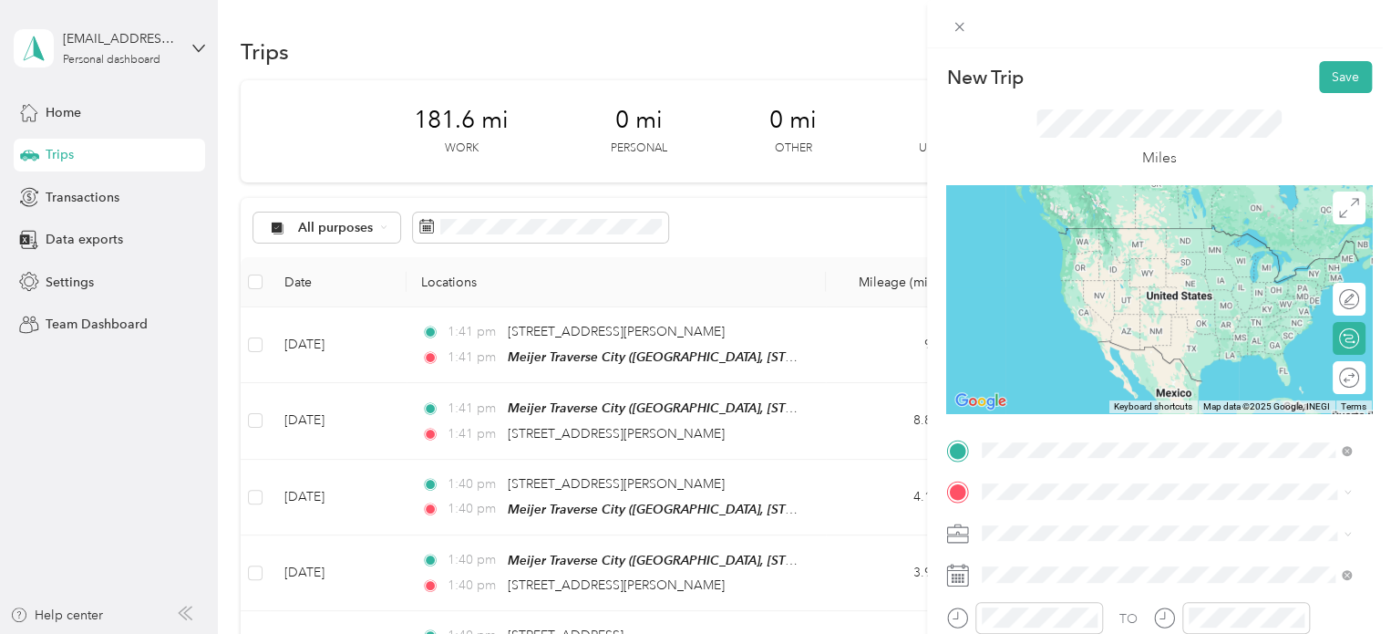
click at [1067, 379] on div "Meijer [GEOGRAPHIC_DATA], [STREET_ADDRESS] , 49684, [GEOGRAPHIC_DATA], [GEOGRAP…" at bounding box center [1181, 379] width 329 height 77
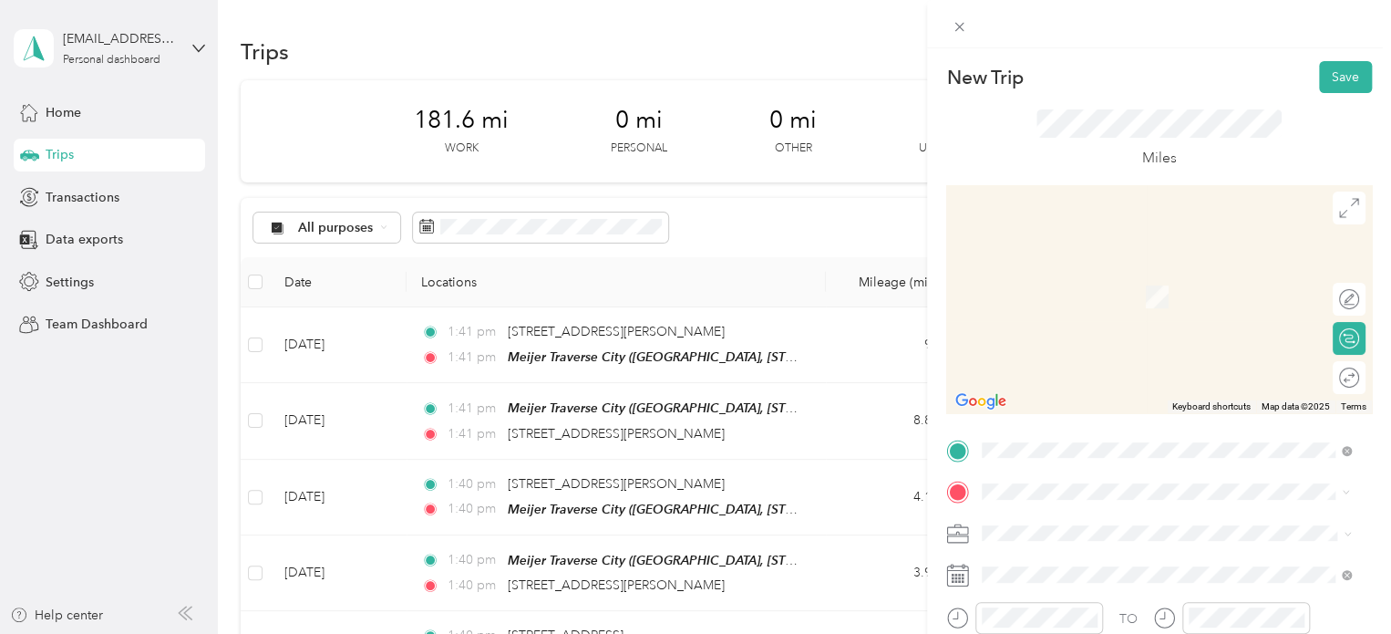
click at [1072, 274] on span "[STREET_ADDRESS][US_STATE]" at bounding box center [1108, 270] width 182 height 16
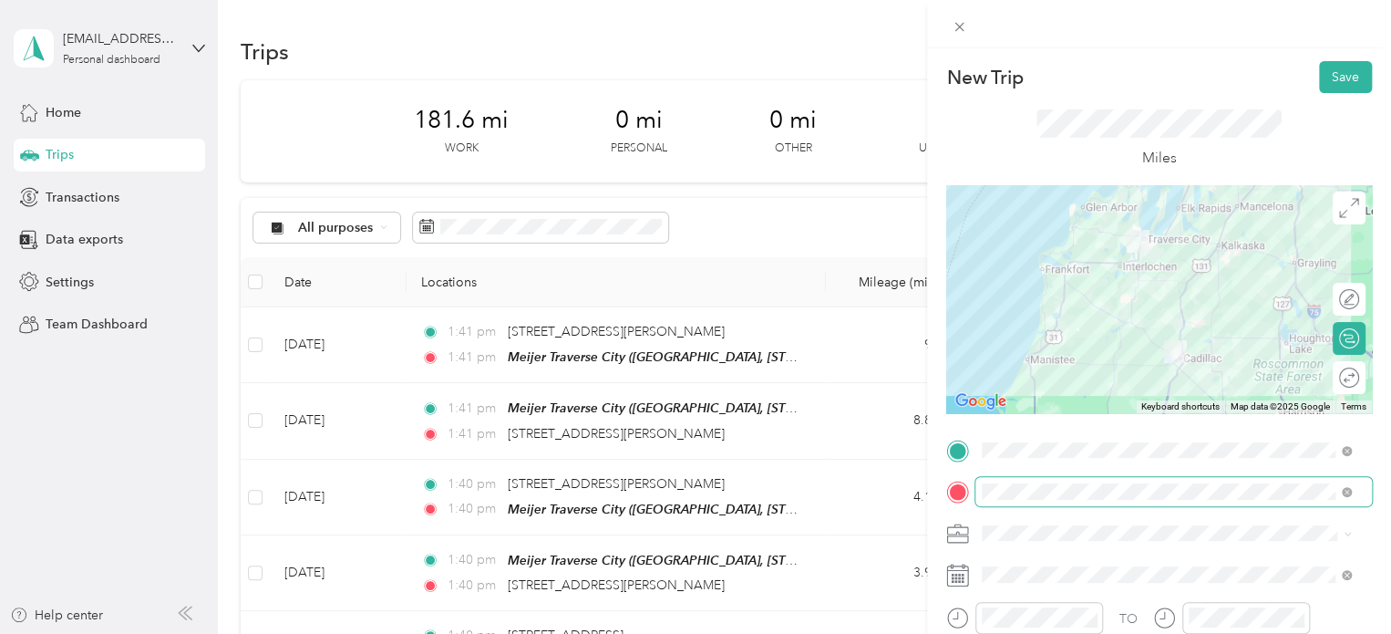
click at [1047, 499] on span at bounding box center [1174, 491] width 397 height 29
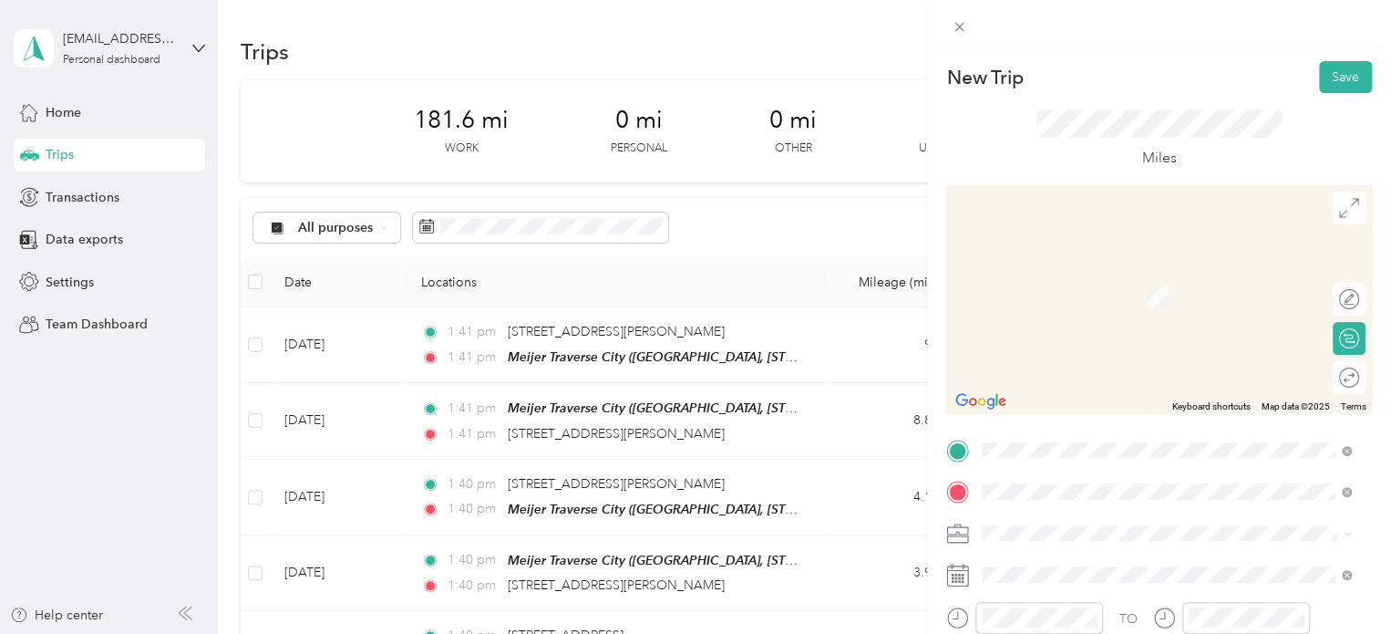
click at [1080, 267] on span "[STREET_ADDRESS][US_STATE]" at bounding box center [1108, 270] width 182 height 16
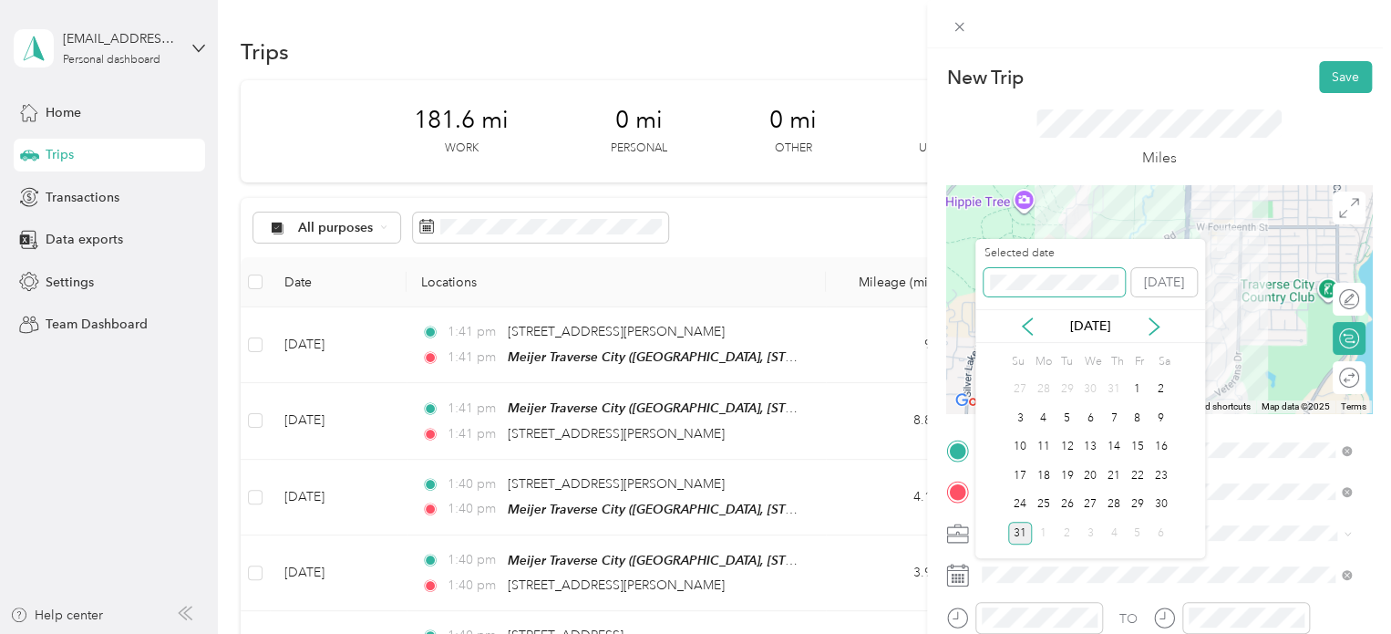
click at [905, 633] on div "New Trip Save This trip cannot be edited because it is either under review, app…" at bounding box center [691, 634] width 1382 height 0
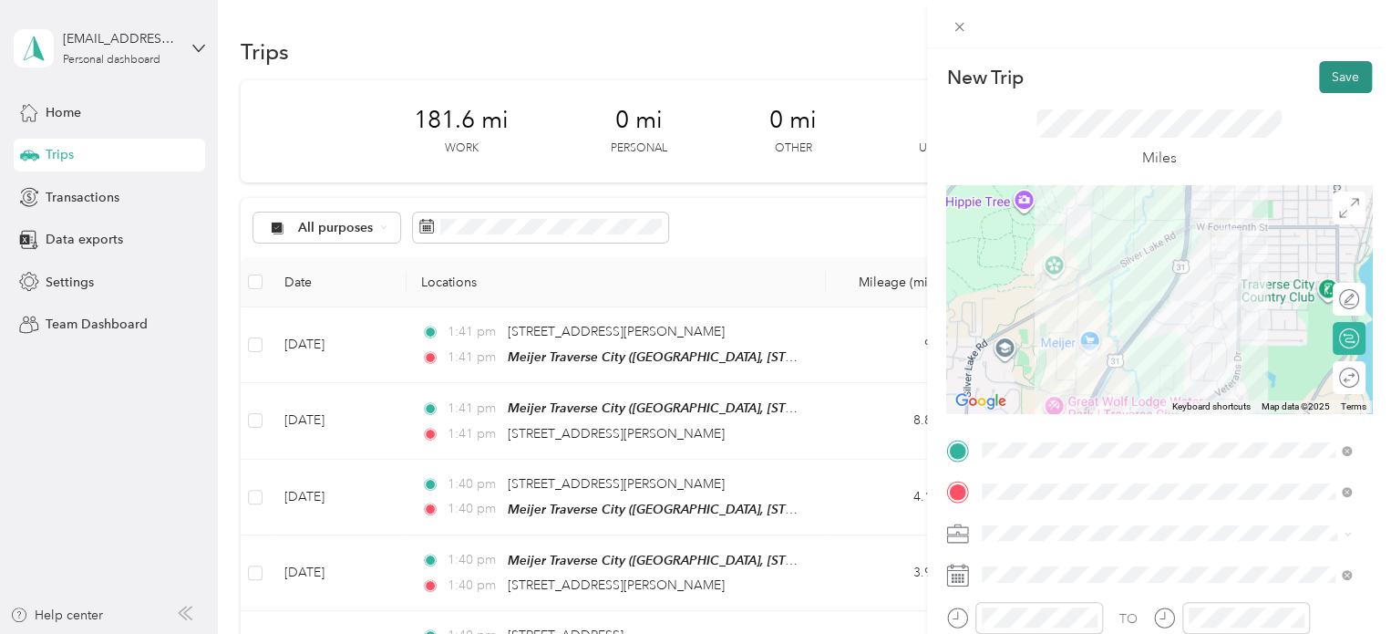
click at [1332, 76] on button "Save" at bounding box center [1345, 77] width 53 height 32
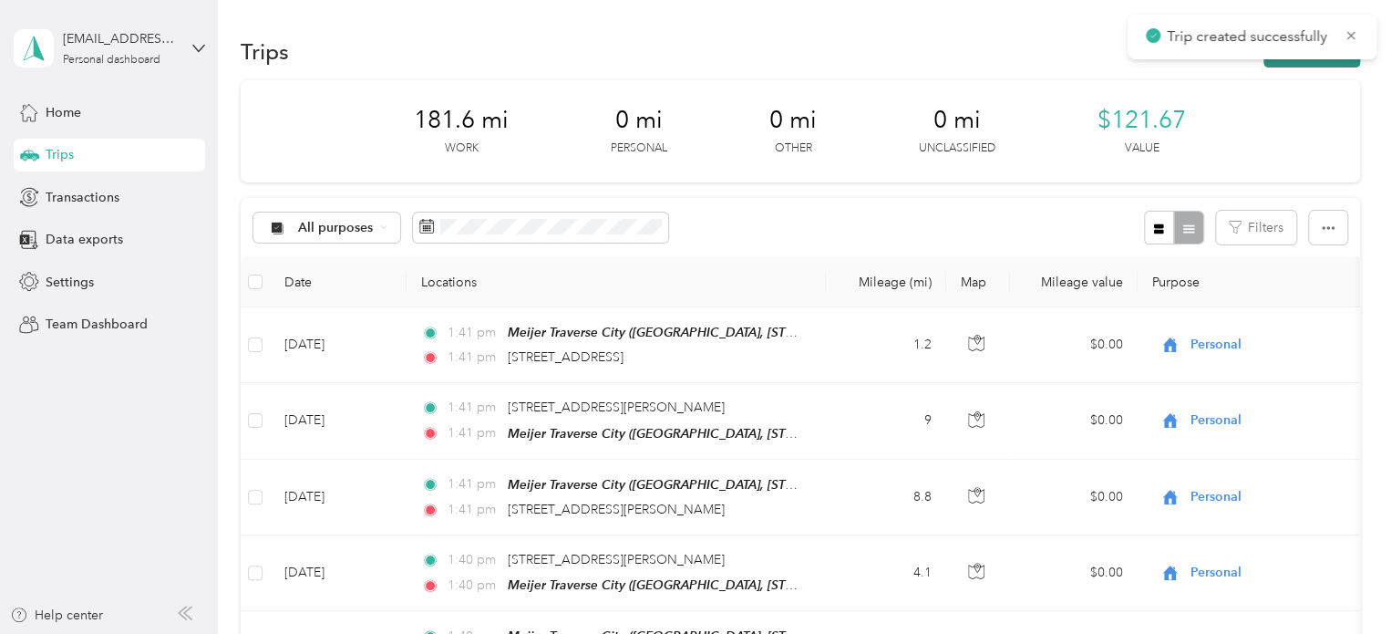
click at [1323, 63] on button "New trip" at bounding box center [1312, 52] width 97 height 32
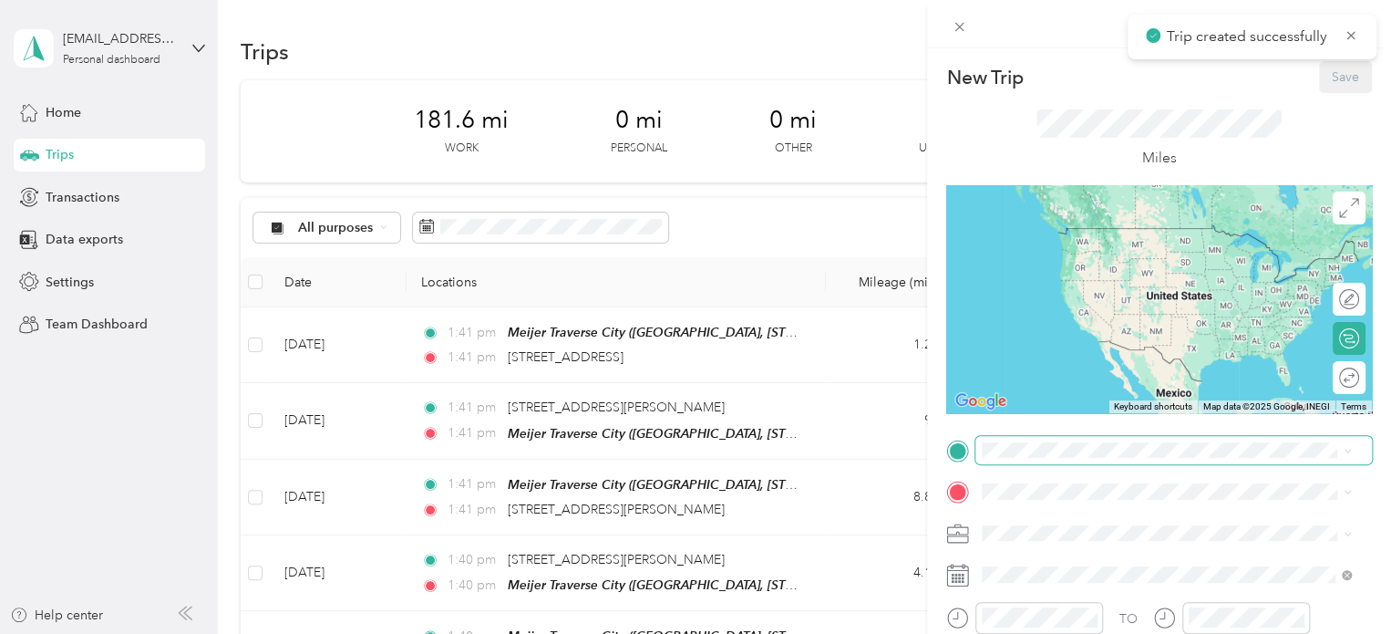
click at [1037, 459] on span at bounding box center [1174, 450] width 397 height 29
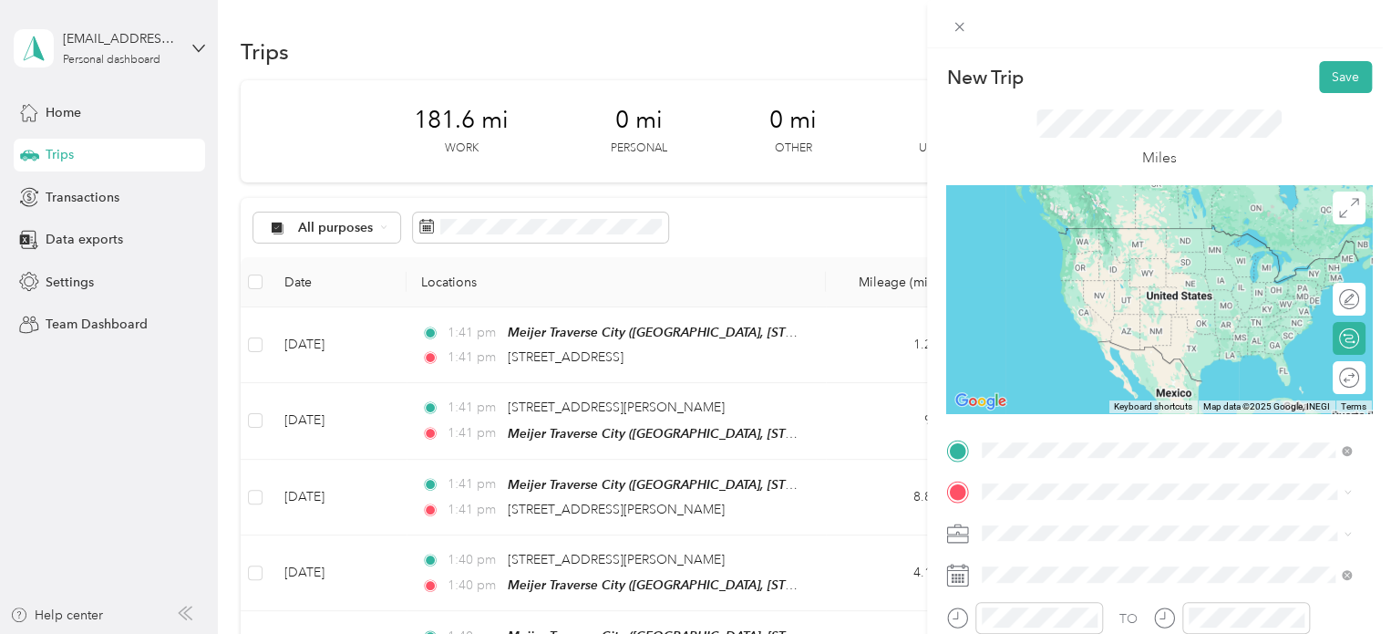
click at [1088, 231] on span "[STREET_ADDRESS][US_STATE]" at bounding box center [1108, 228] width 182 height 16
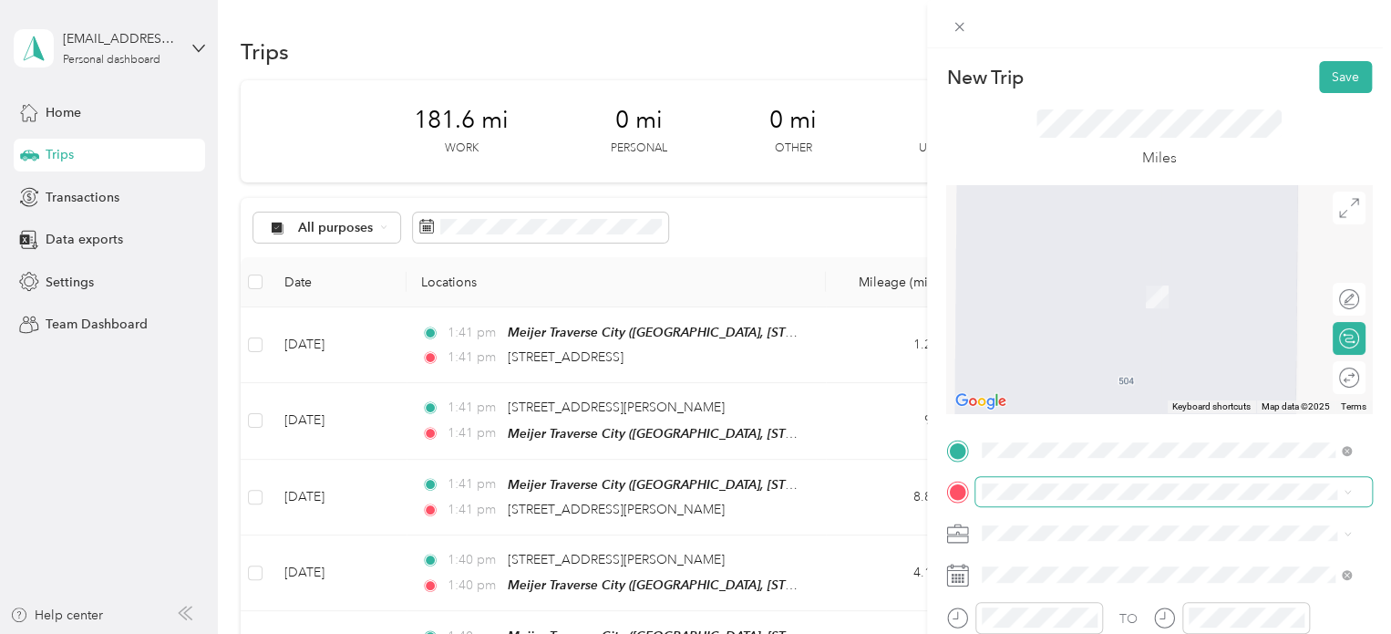
click at [1013, 498] on span at bounding box center [1174, 491] width 397 height 29
click at [1034, 418] on div "Home [PERSON_NAME] [STREET_ADDRESS][PERSON_NAME][PERSON_NAME] , [GEOGRAPHIC_DAT…" at bounding box center [1181, 421] width 329 height 77
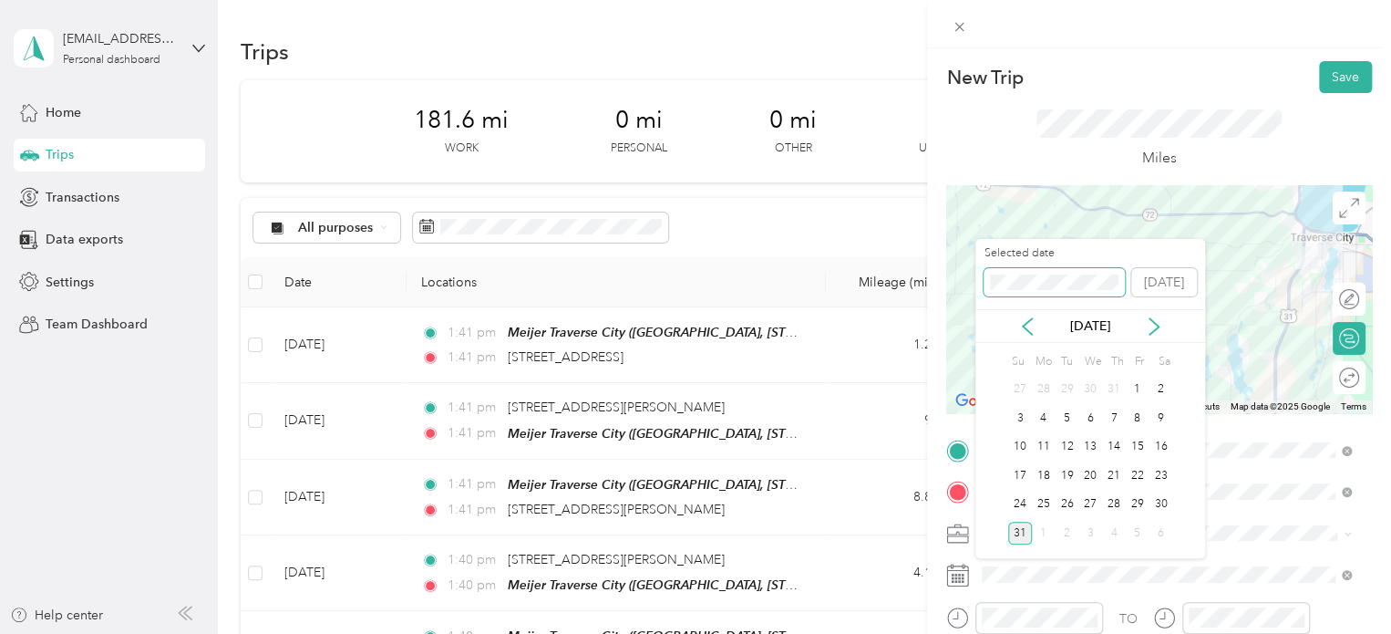
click at [889, 633] on div "New Trip Save This trip cannot be edited because it is either under review, app…" at bounding box center [691, 634] width 1382 height 0
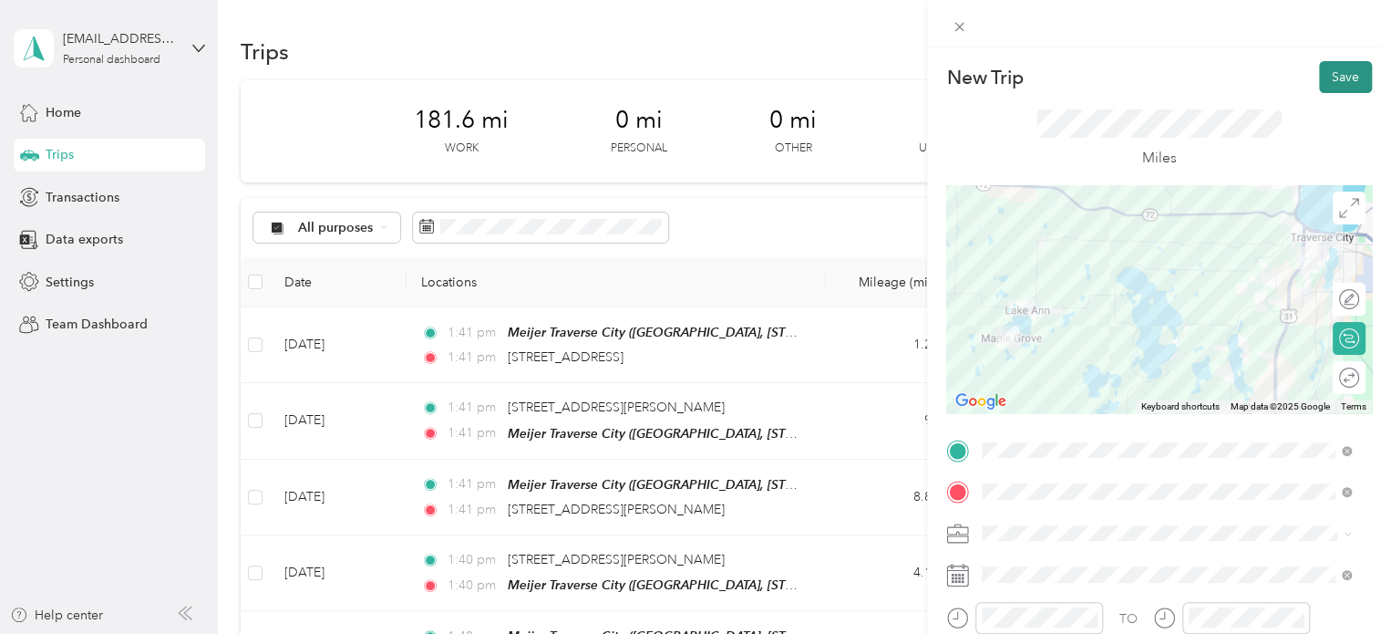
click at [1328, 84] on button "Save" at bounding box center [1345, 77] width 53 height 32
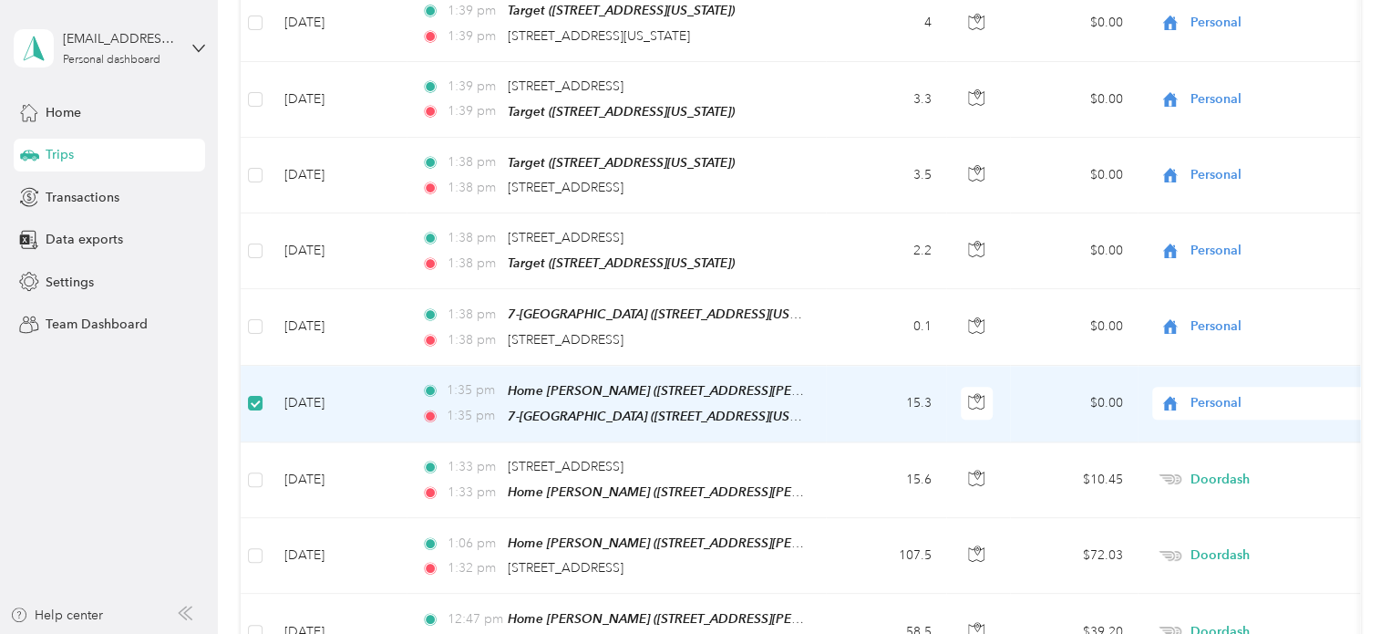
scroll to position [1001, 0]
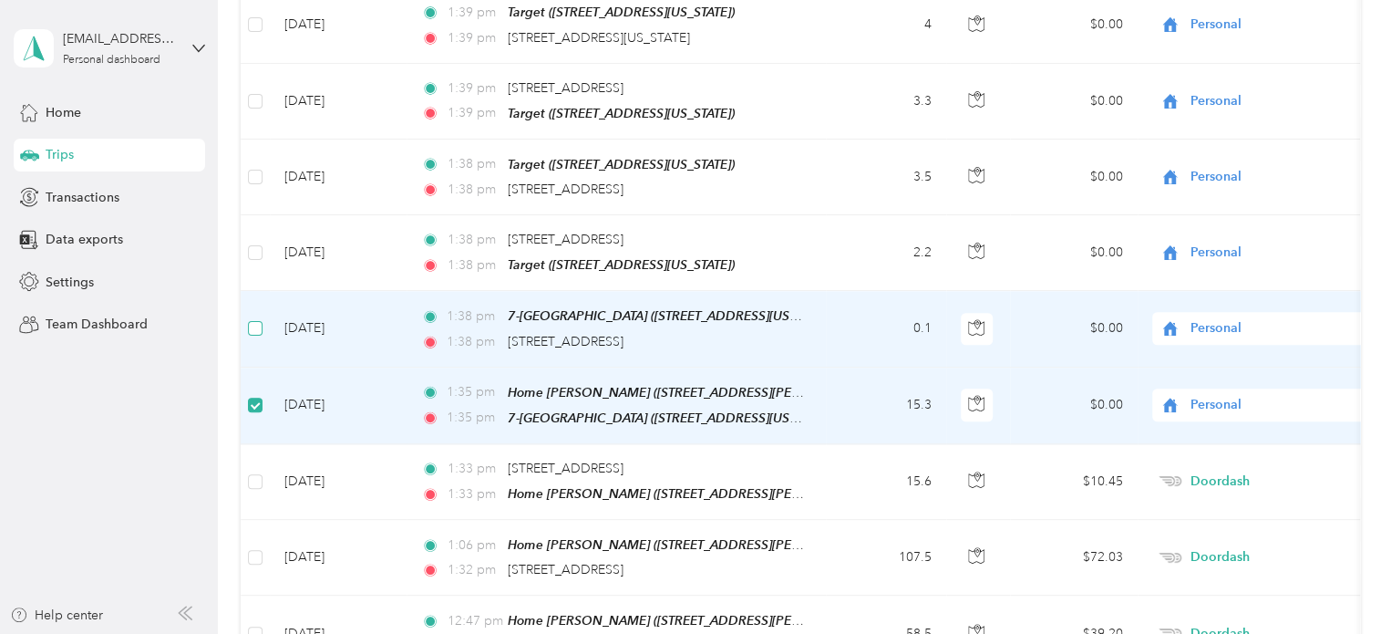
click at [255, 320] on label at bounding box center [255, 328] width 15 height 20
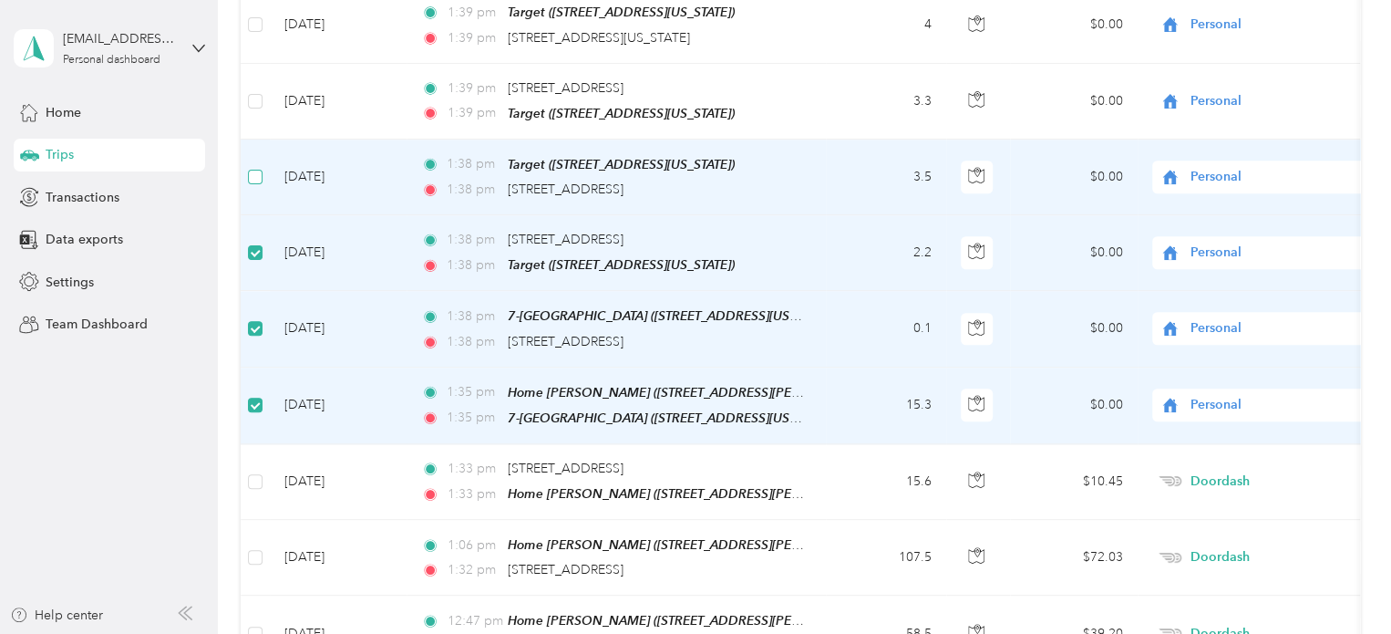
click at [256, 171] on label at bounding box center [255, 177] width 15 height 20
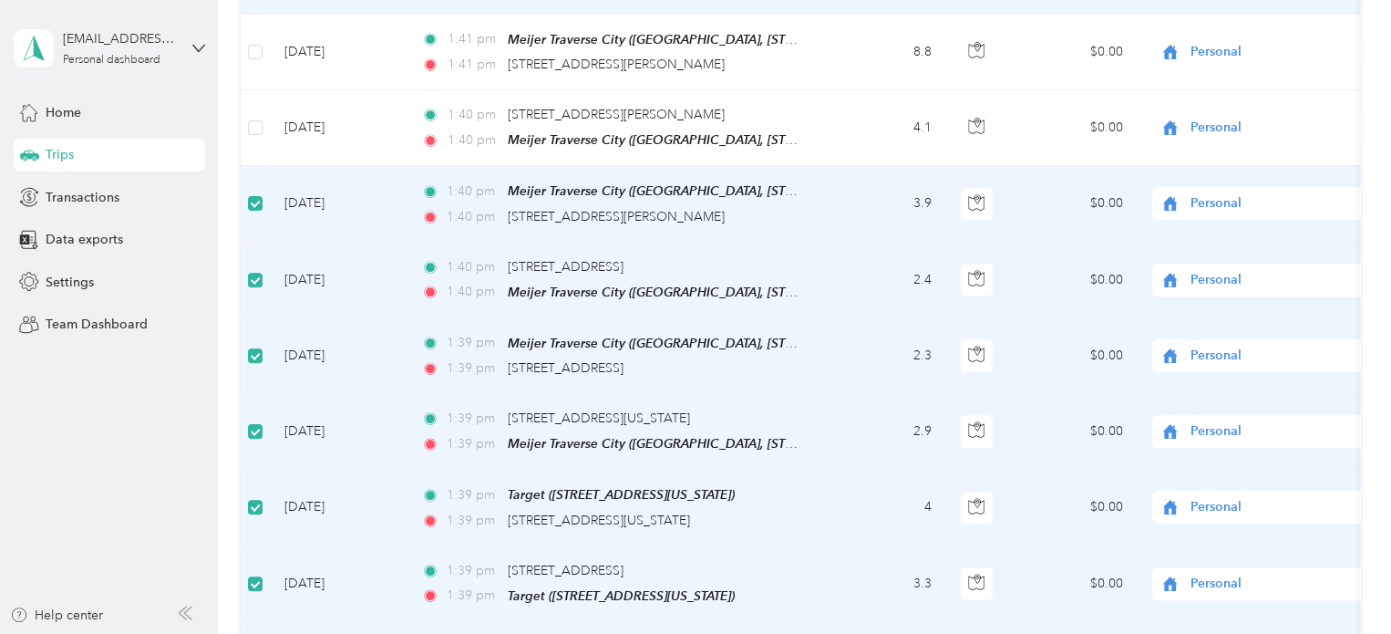
scroll to position [363, 0]
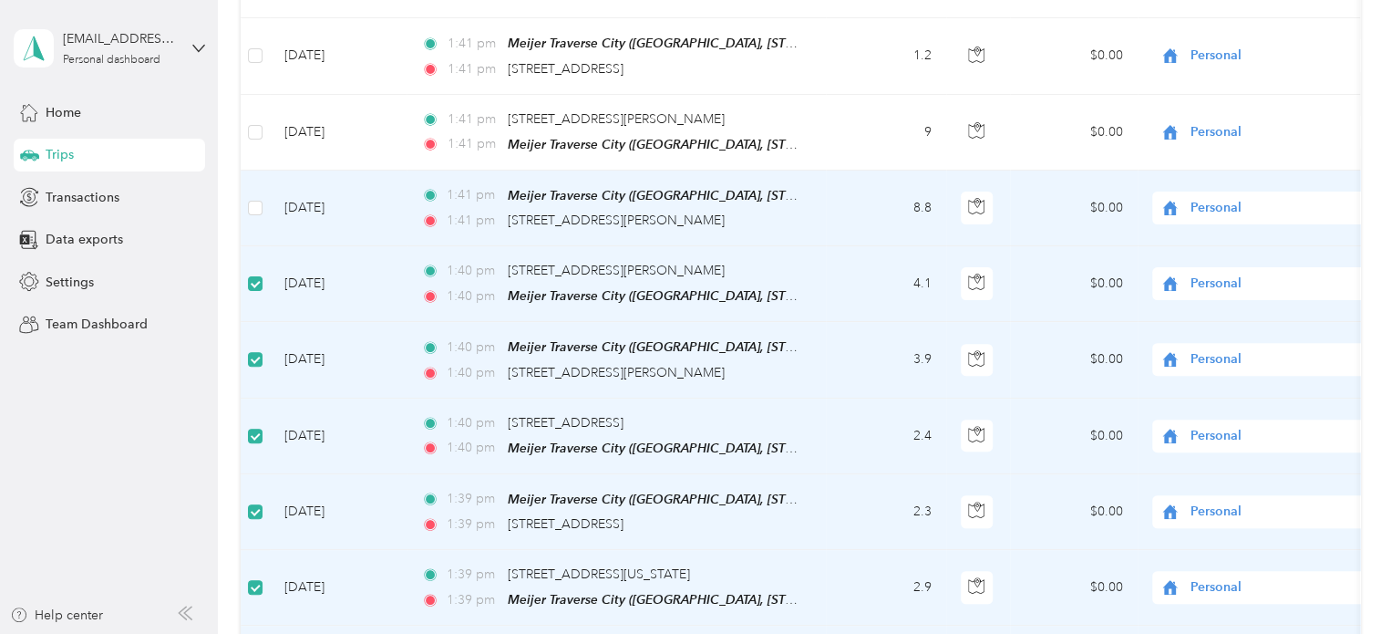
drag, startPoint x: 256, startPoint y: 171, endPoint x: 250, endPoint y: 189, distance: 18.5
click at [249, 198] on label at bounding box center [255, 208] width 15 height 20
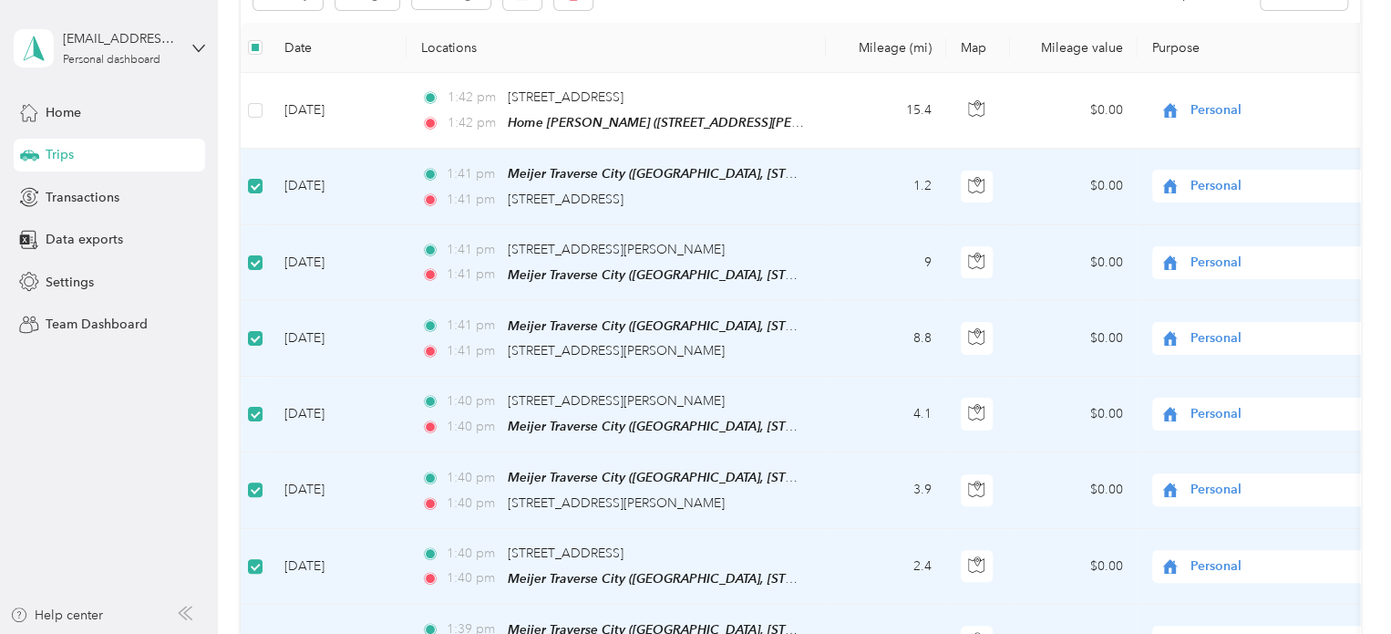
scroll to position [89, 0]
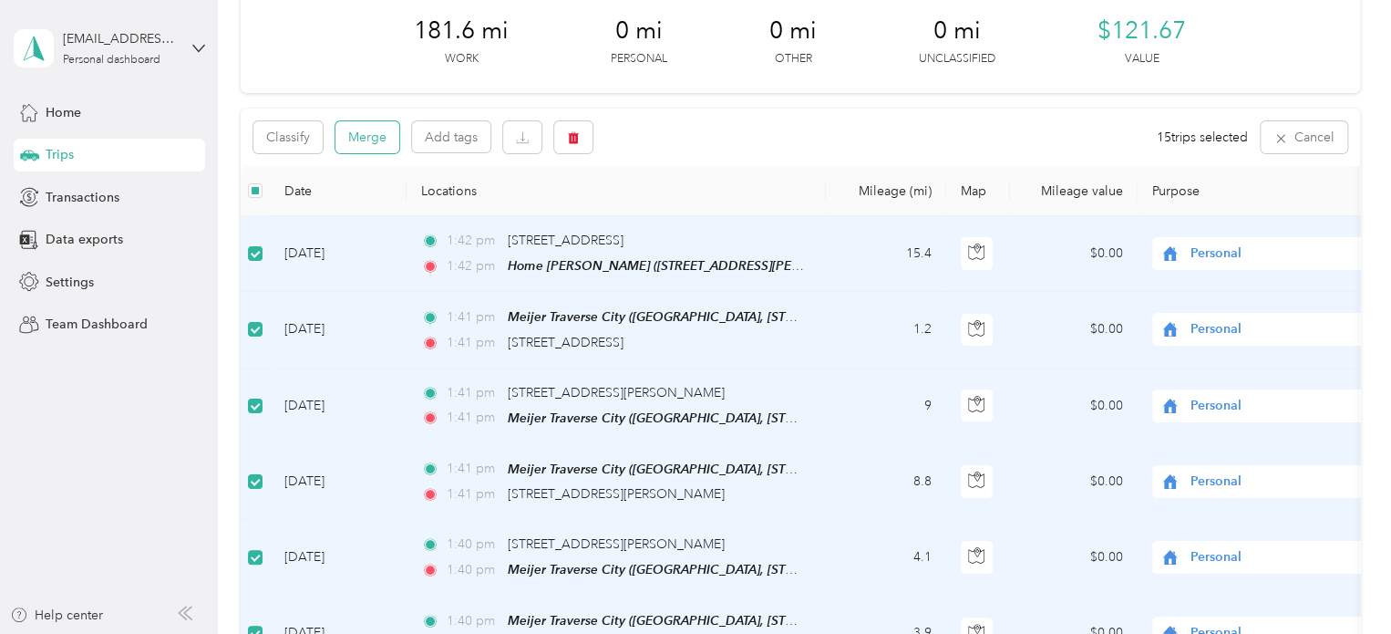
click at [365, 146] on button "Merge" at bounding box center [368, 137] width 64 height 32
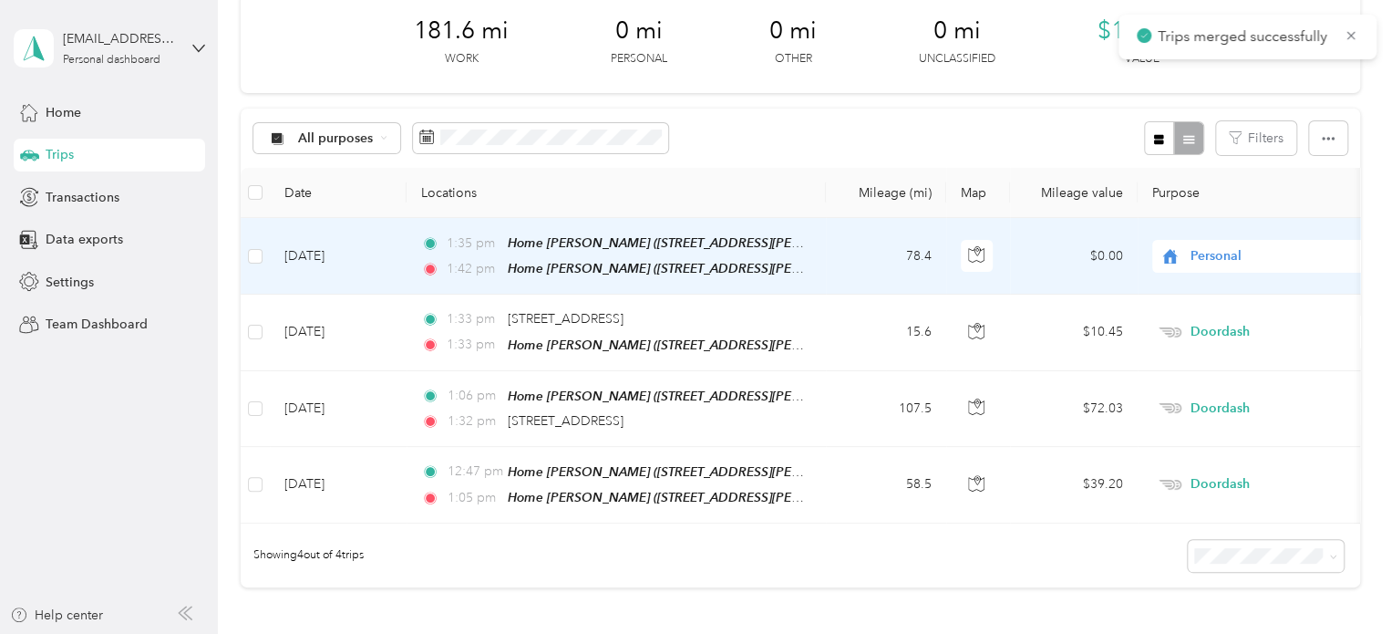
click at [1237, 247] on span "Personal" at bounding box center [1274, 256] width 167 height 20
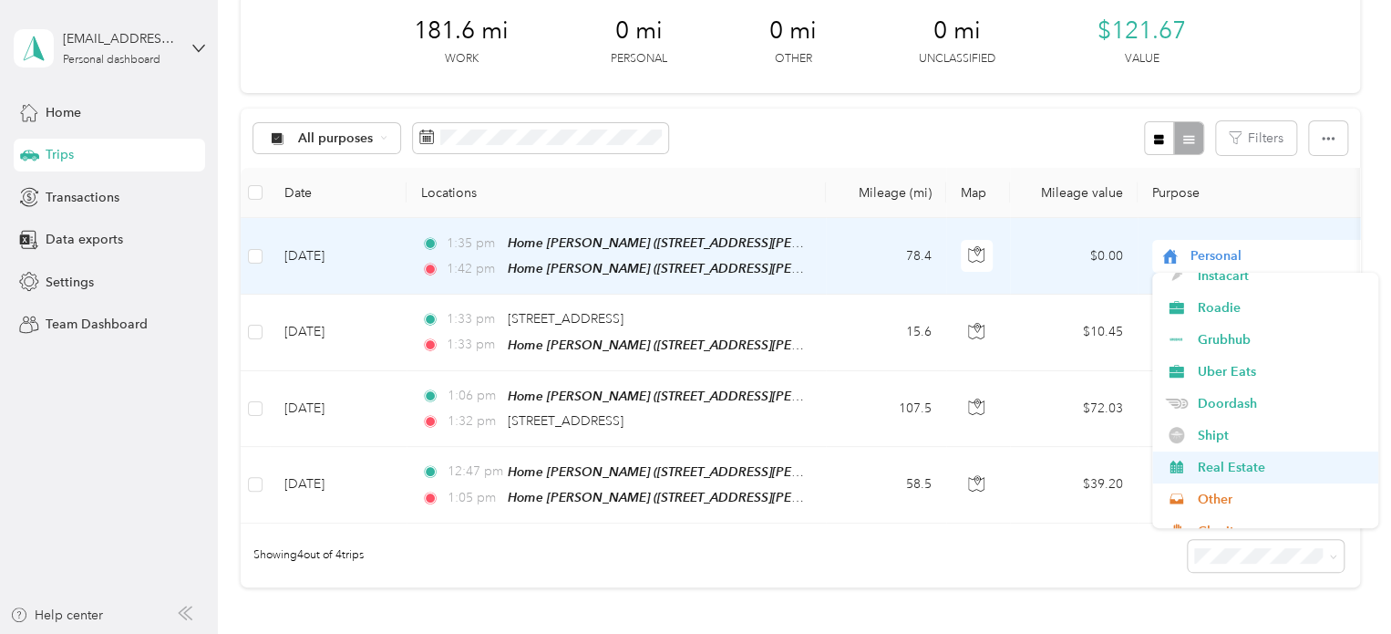
scroll to position [182, 0]
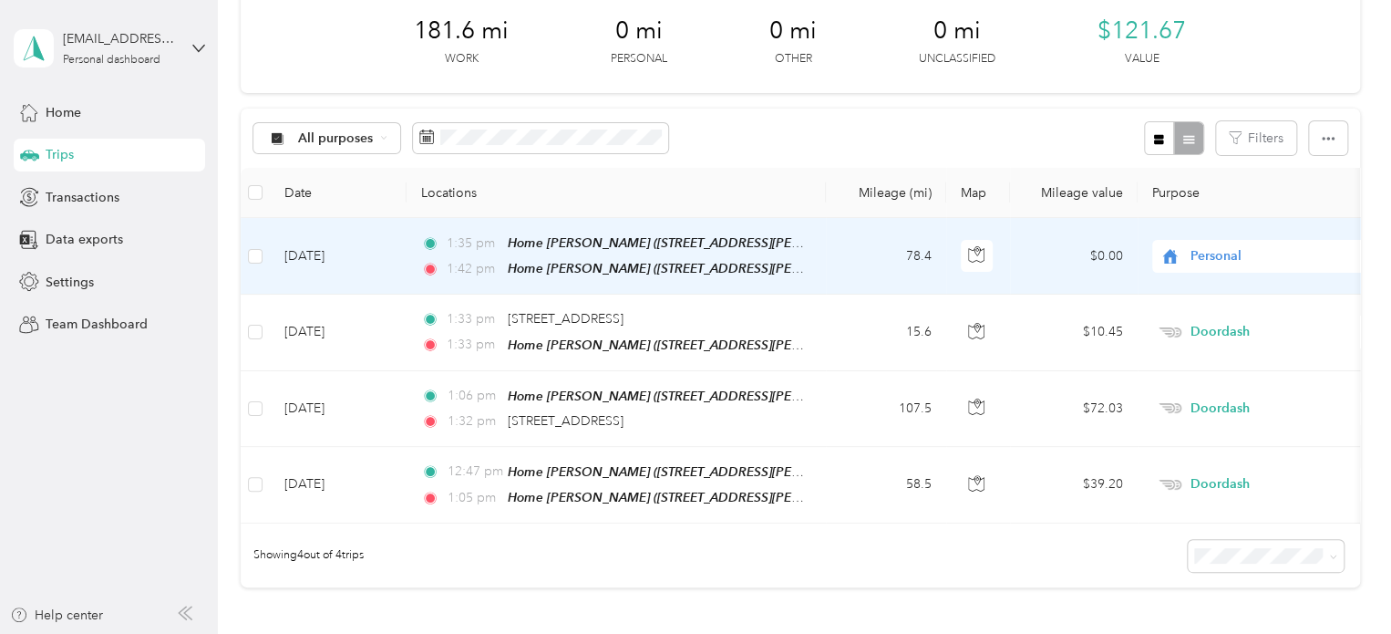
click at [1212, 358] on span "Doordash" at bounding box center [1281, 357] width 169 height 19
